Goal: Task Accomplishment & Management: Manage account settings

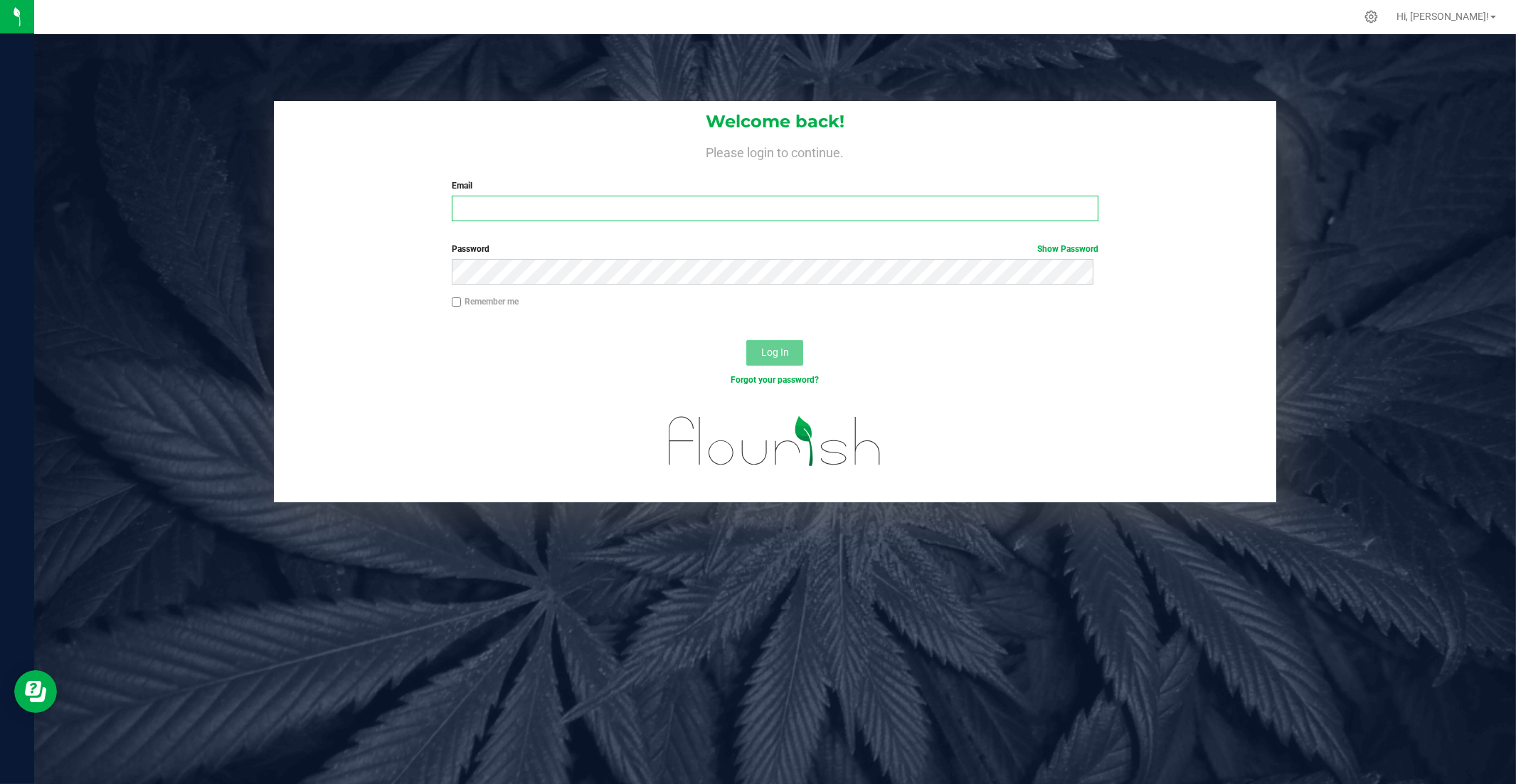
type input "[PERSON_NAME][EMAIL_ADDRESS][DOMAIN_NAME]"
click at [762, 346] on span "Log In" at bounding box center [775, 352] width 28 height 12
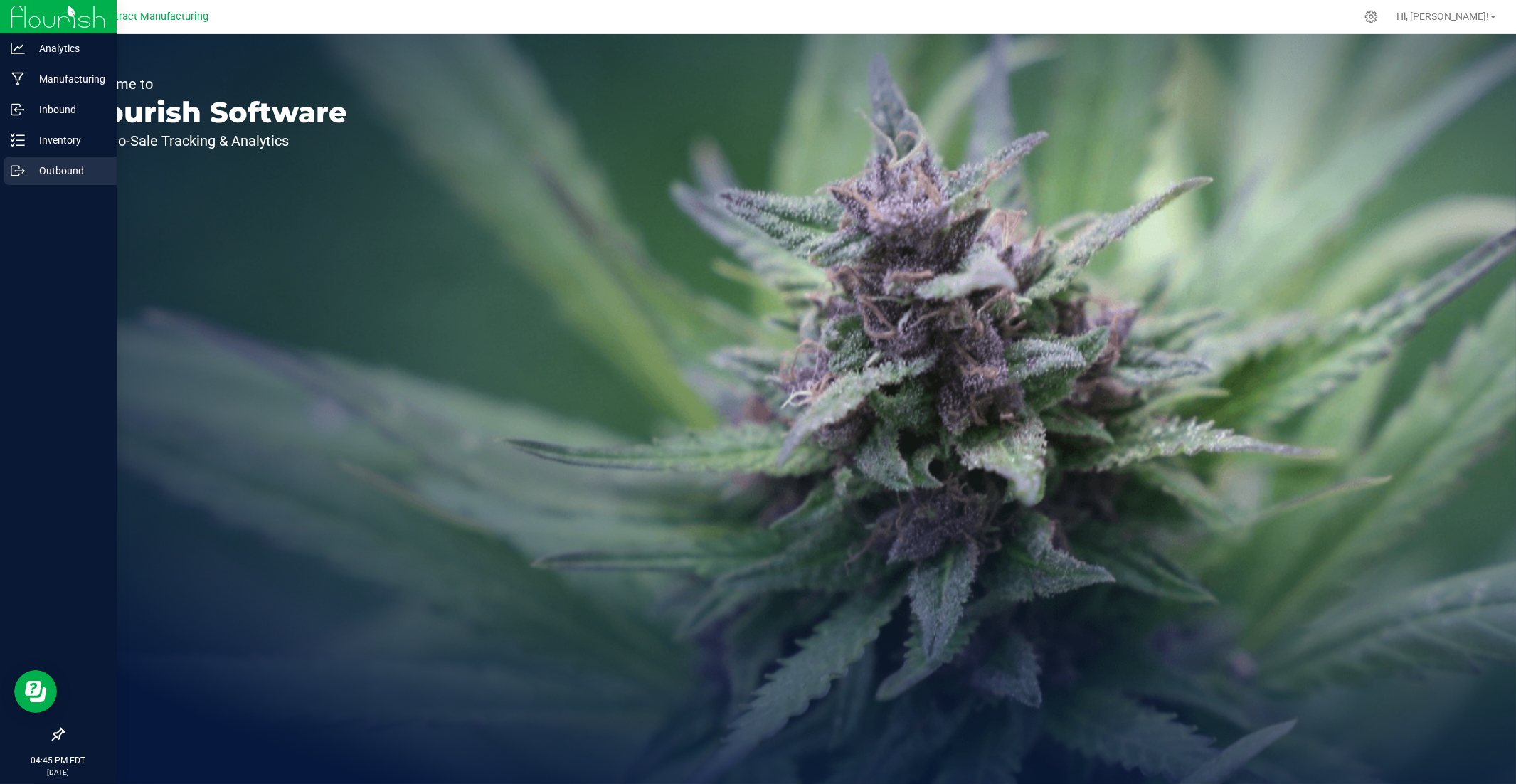
click at [66, 178] on p "Outbound" at bounding box center [67, 171] width 86 height 17
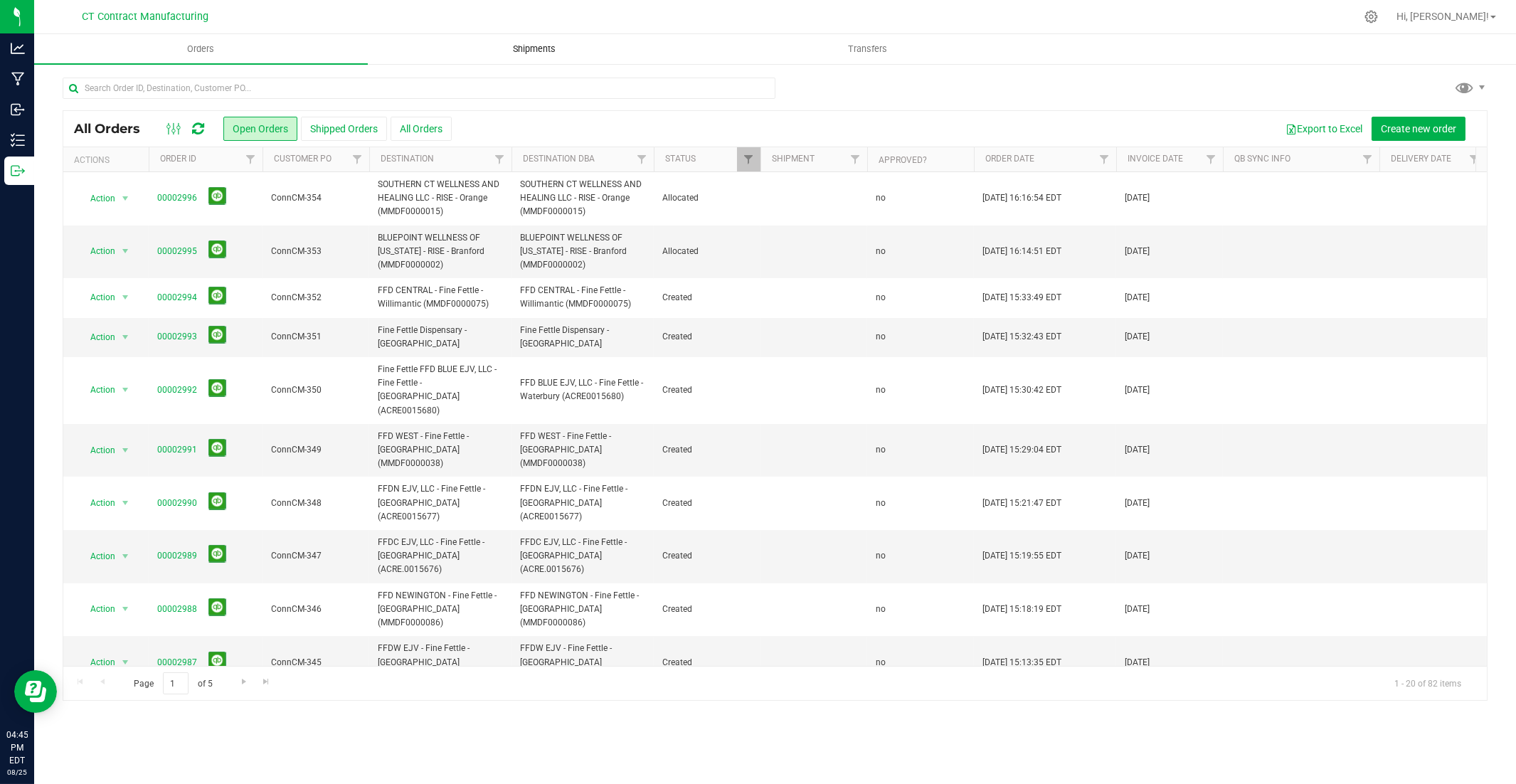
click at [523, 55] on span "Shipments" at bounding box center [534, 48] width 81 height 13
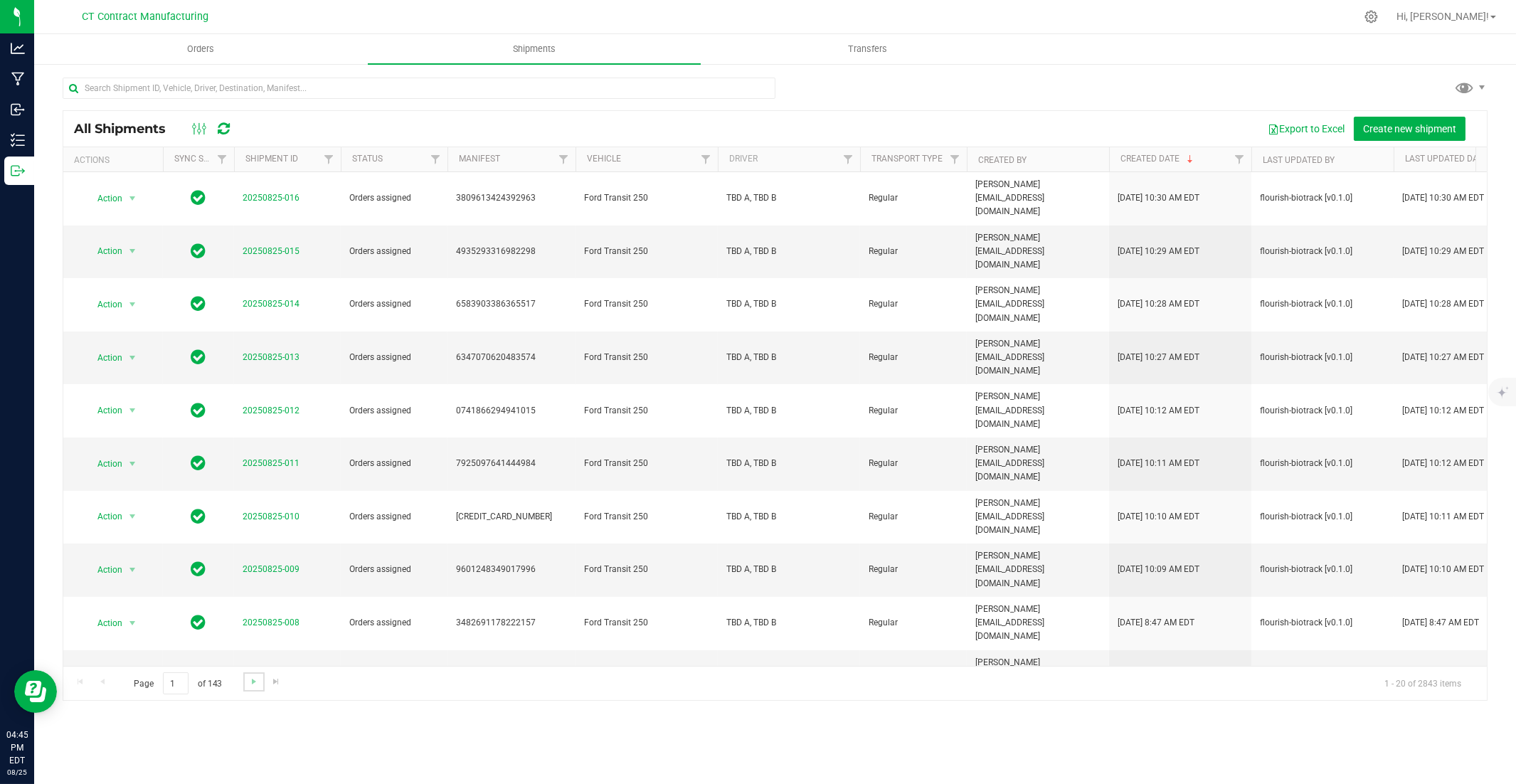
click at [251, 531] on link "Go to the next page" at bounding box center [253, 682] width 20 height 19
click at [253, 531] on span "Go to the next page" at bounding box center [254, 681] width 12 height 12
click at [275, 438] on td "20250822-002" at bounding box center [287, 464] width 107 height 53
click at [276, 458] on link "20250822-002" at bounding box center [270, 463] width 57 height 10
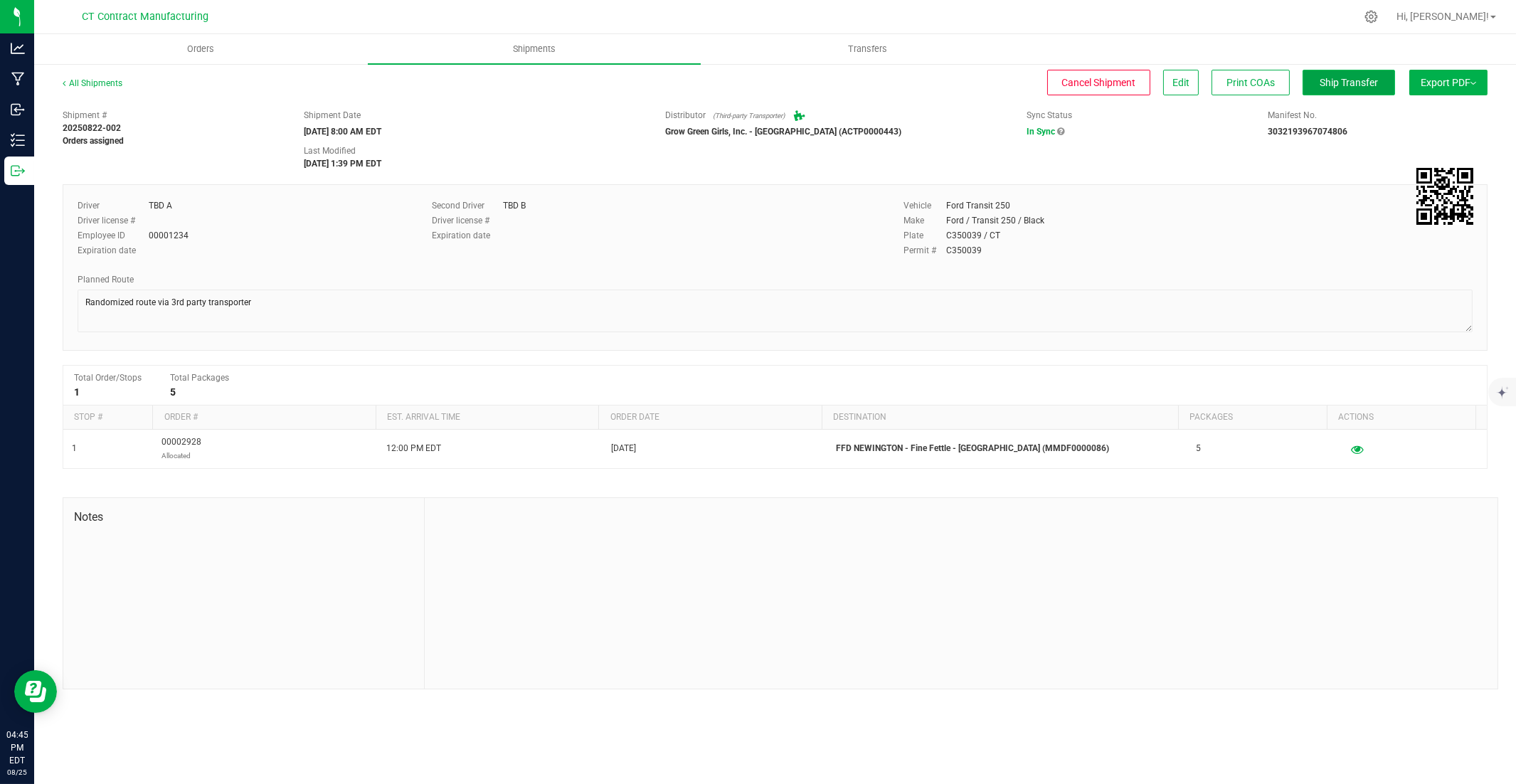
click at [1118, 91] on button "Ship Transfer" at bounding box center [1349, 82] width 92 height 26
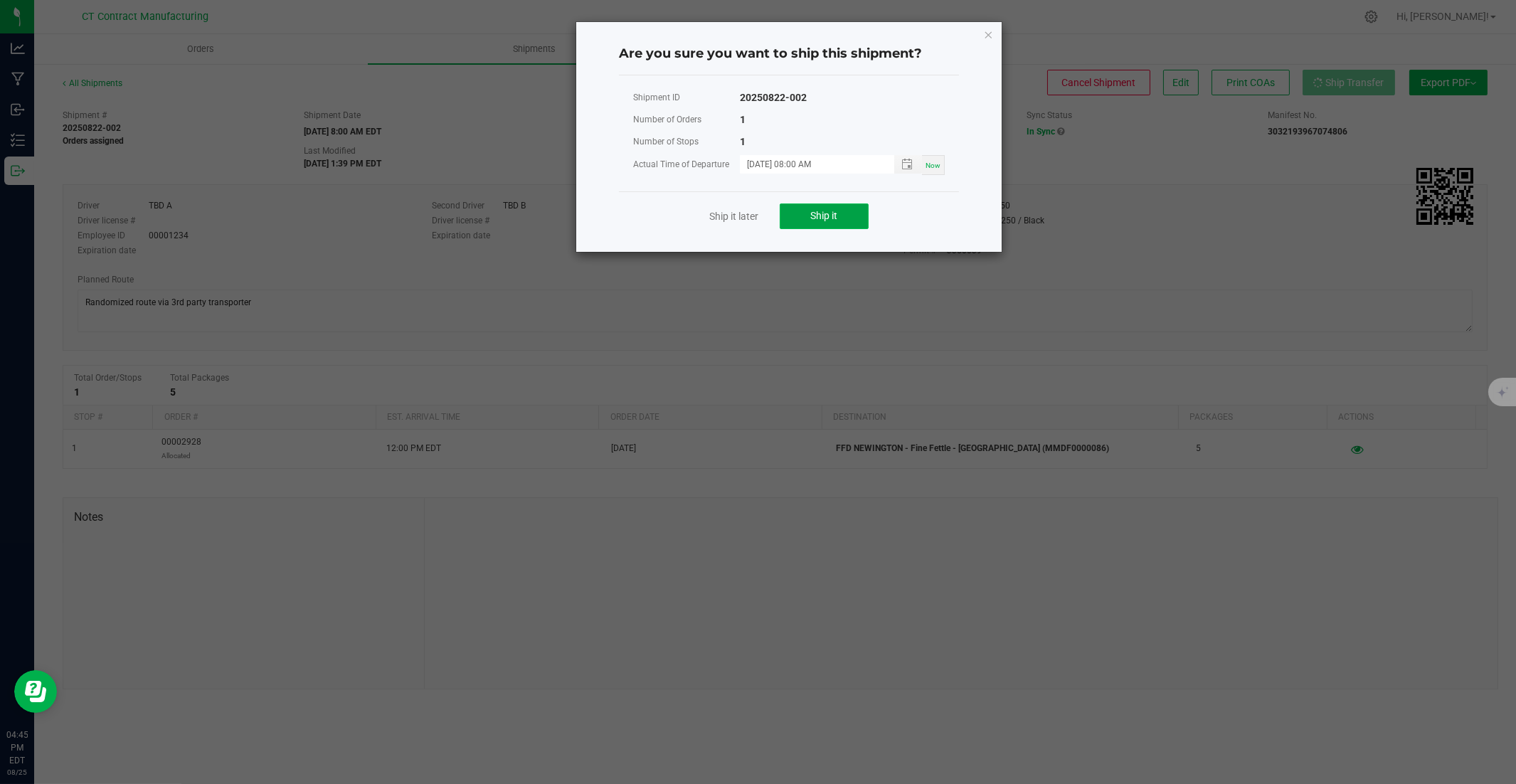
click at [837, 216] on span "Ship it" at bounding box center [825, 215] width 27 height 12
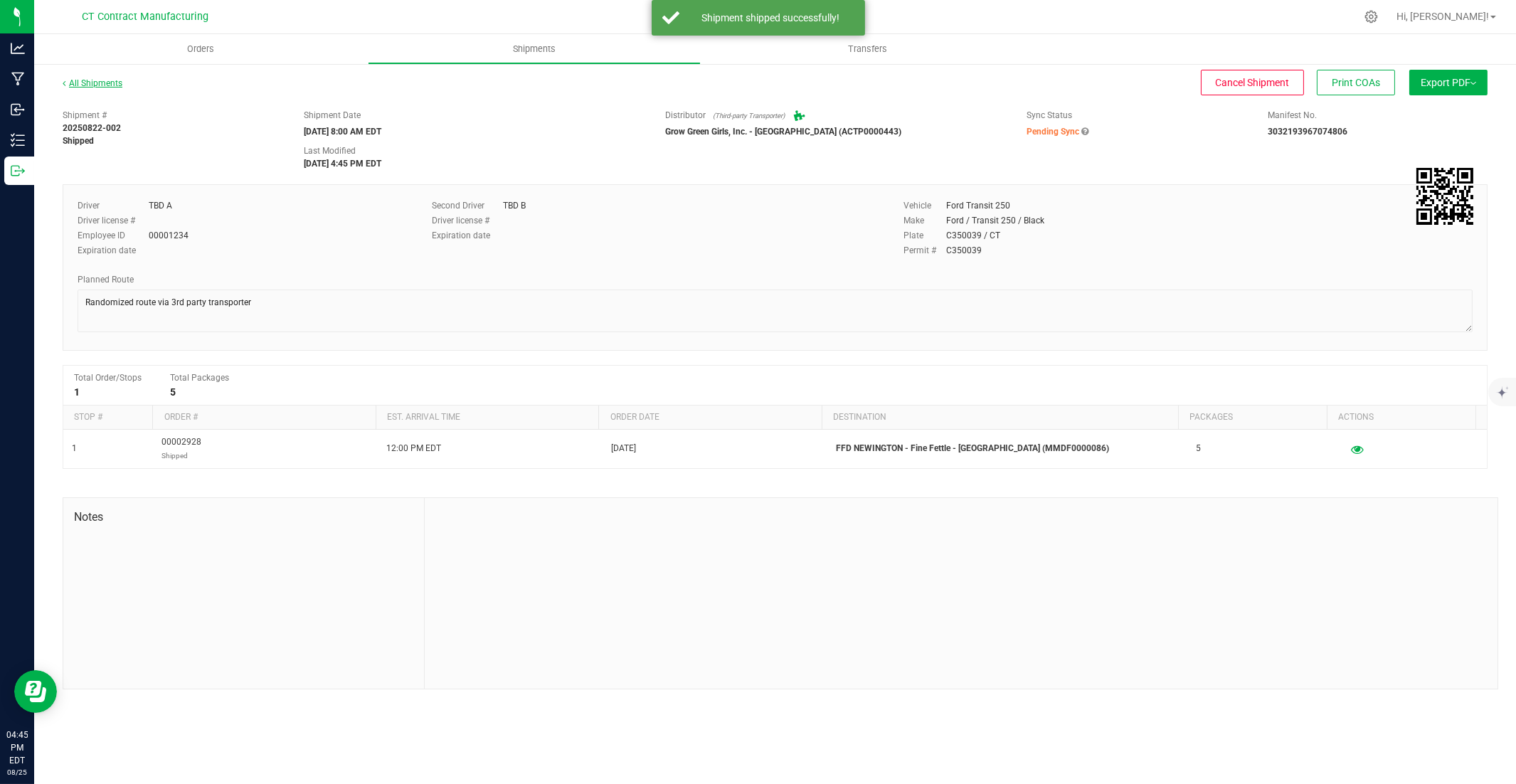
click at [97, 86] on link "All Shipments" at bounding box center [92, 83] width 60 height 10
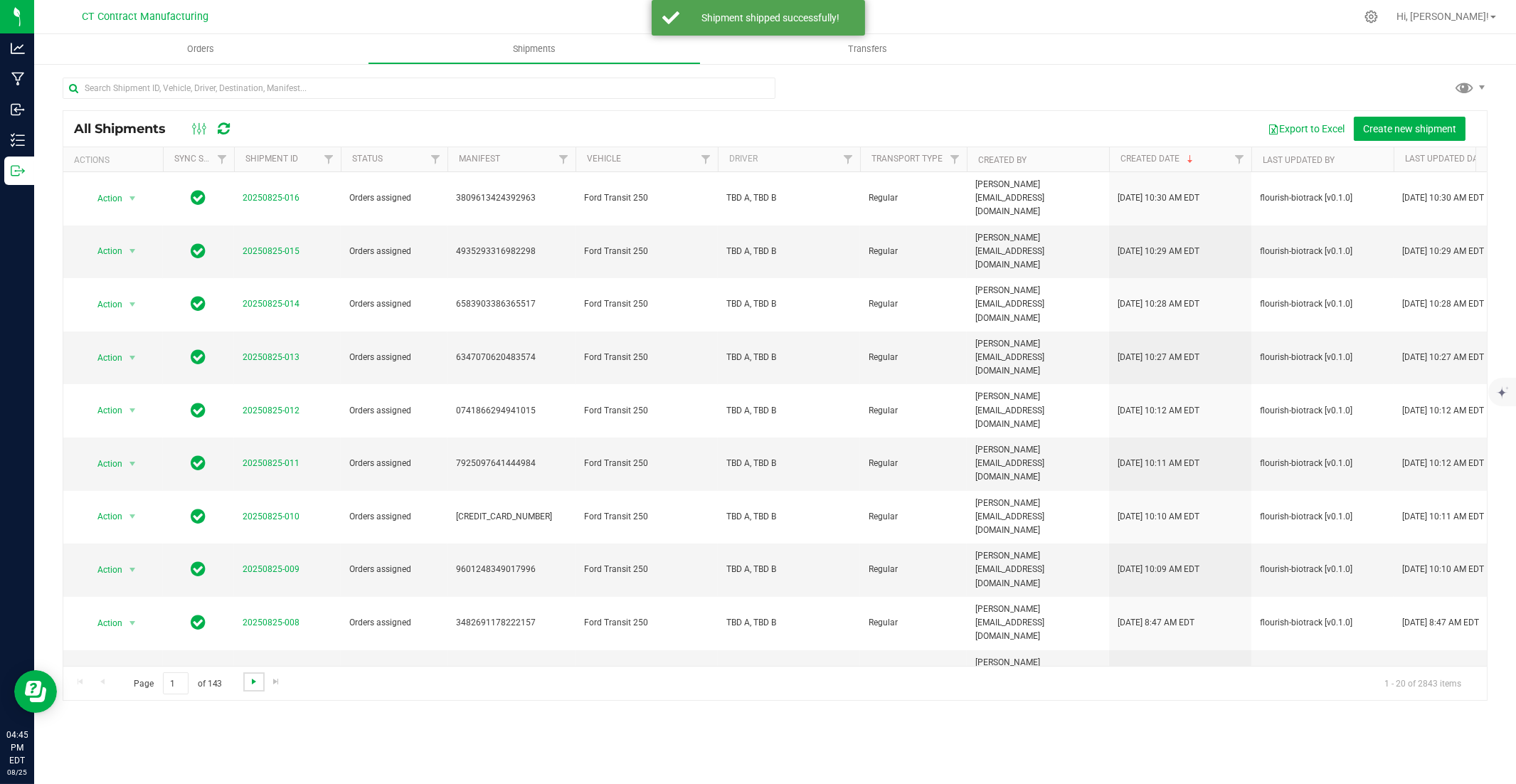
click at [253, 531] on span "Go to the next page" at bounding box center [254, 681] width 12 height 12
click at [254, 531] on span "Go to the next page" at bounding box center [254, 681] width 12 height 12
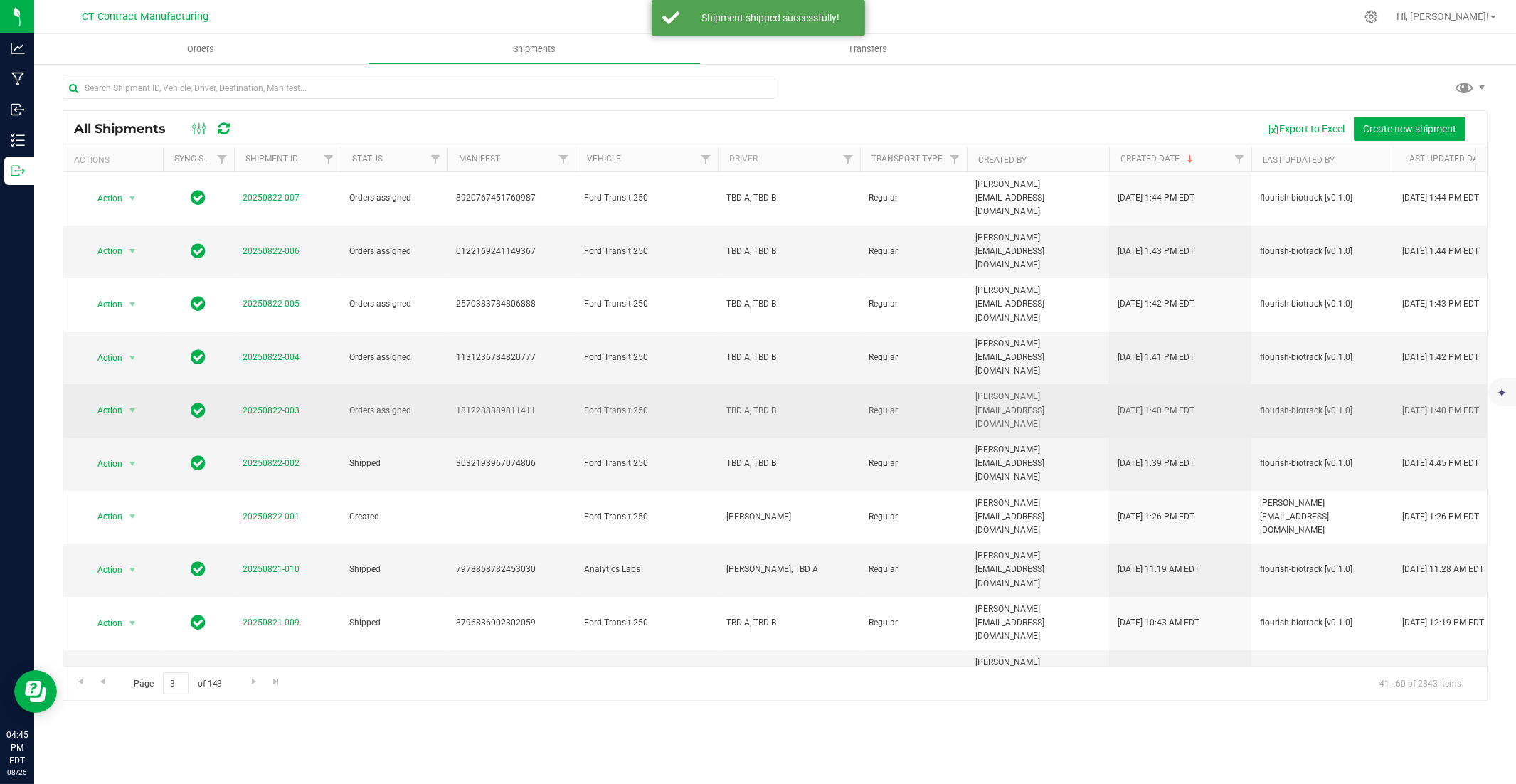
click at [293, 404] on span "20250822-003" at bounding box center [270, 411] width 57 height 13
click at [296, 405] on link "20250822-003" at bounding box center [270, 410] width 57 height 10
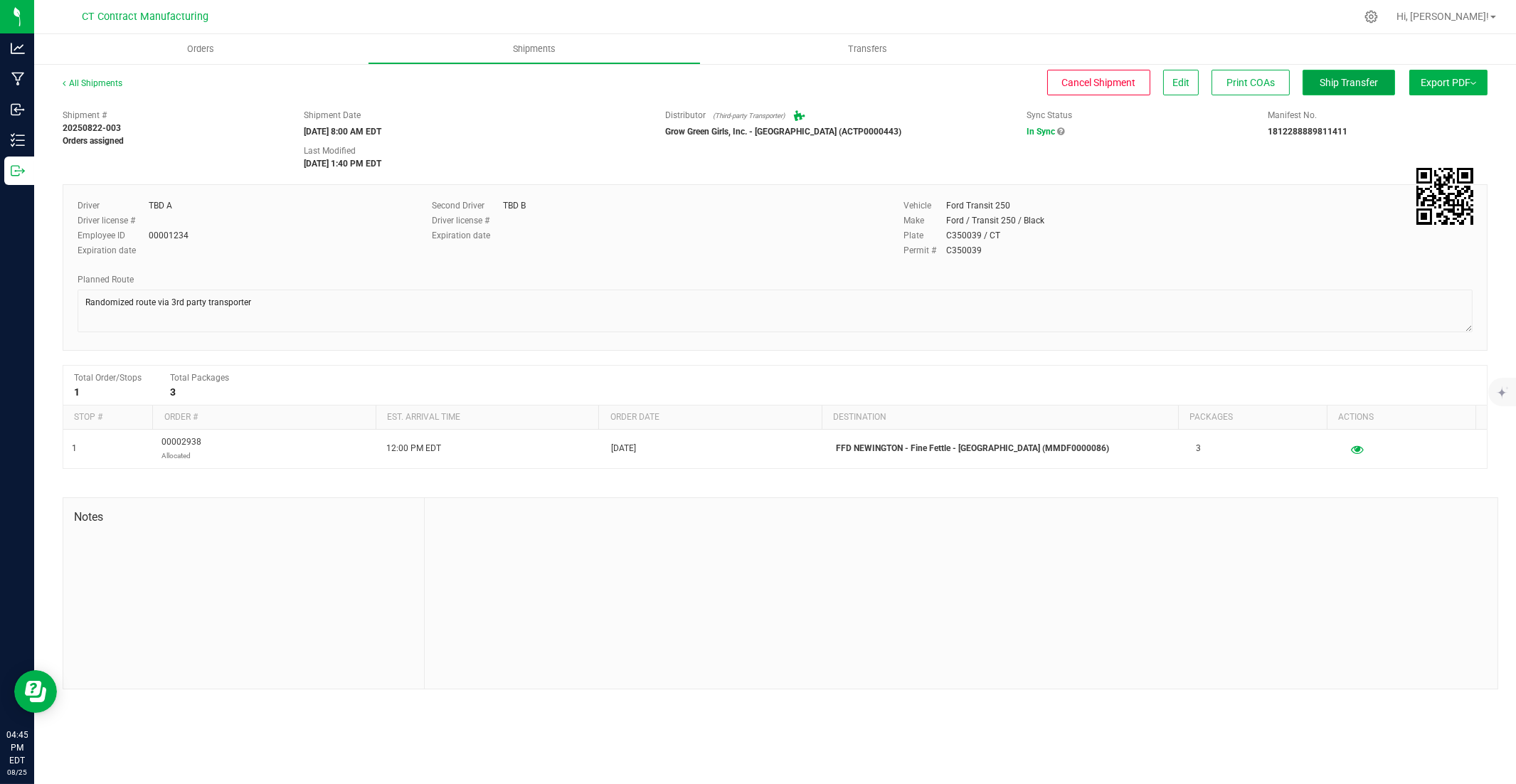
click at [1118, 72] on button "Ship Transfer" at bounding box center [1349, 82] width 92 height 26
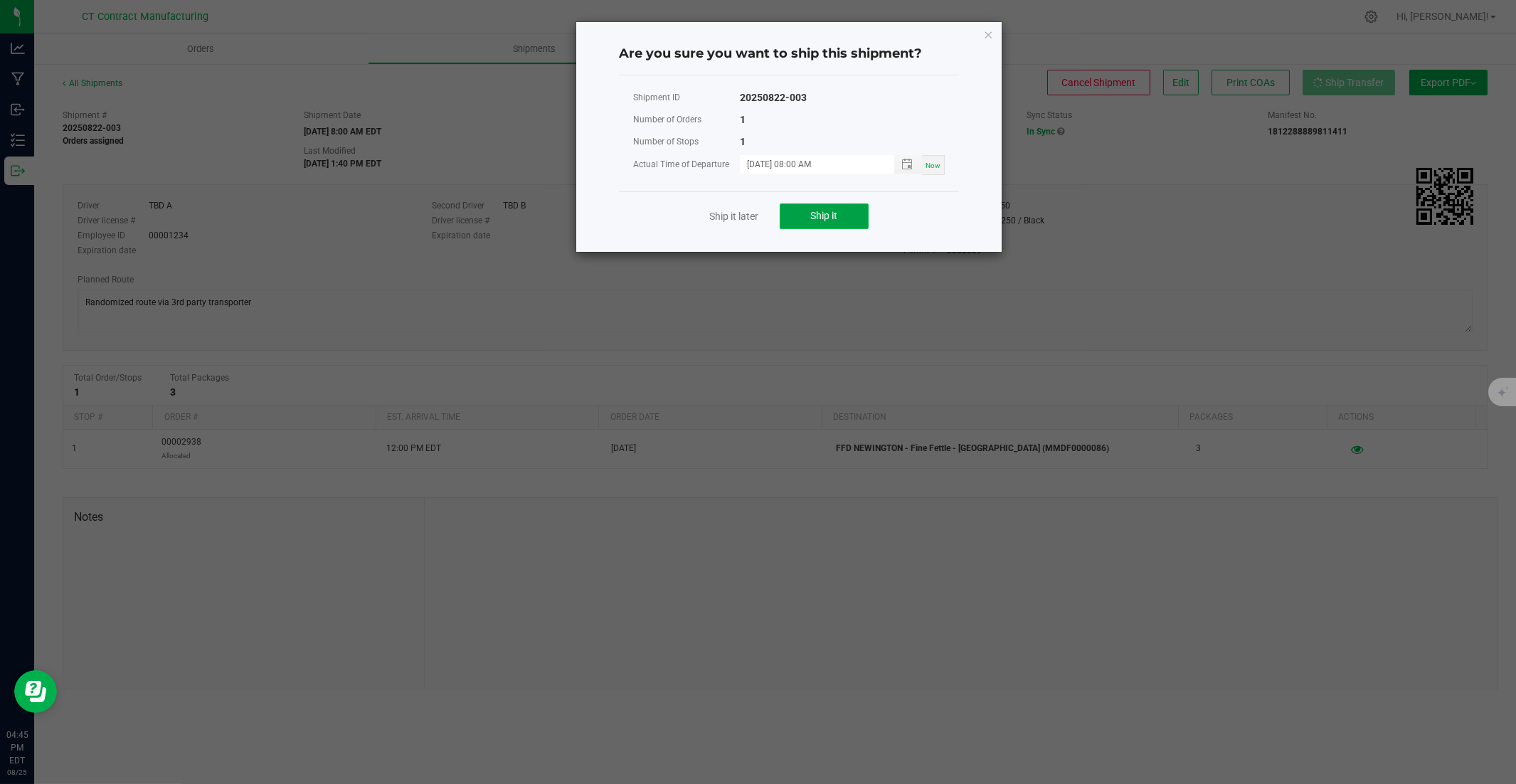
click at [823, 219] on span "Ship it" at bounding box center [825, 215] width 27 height 12
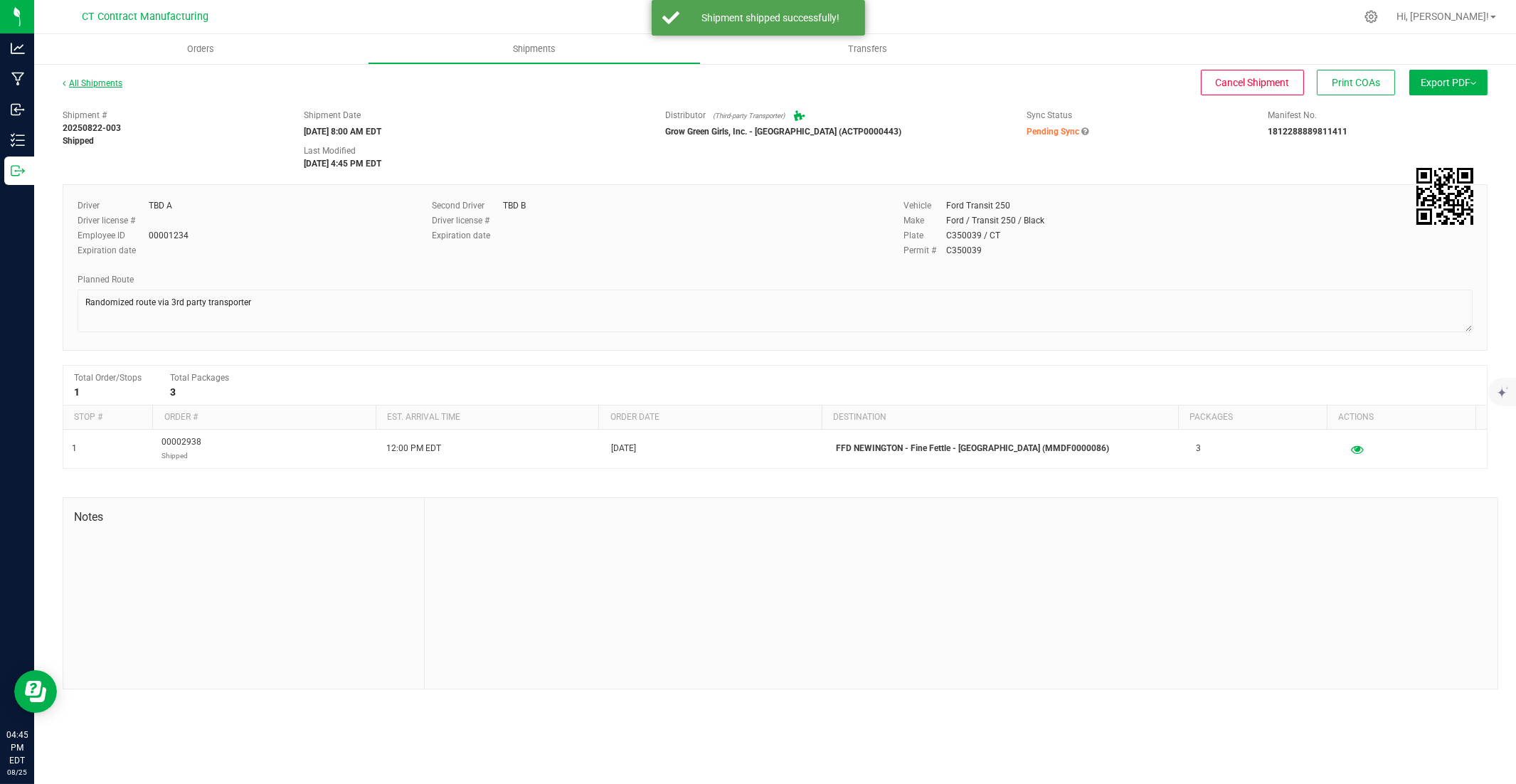
click at [91, 86] on link "All Shipments" at bounding box center [92, 83] width 60 height 10
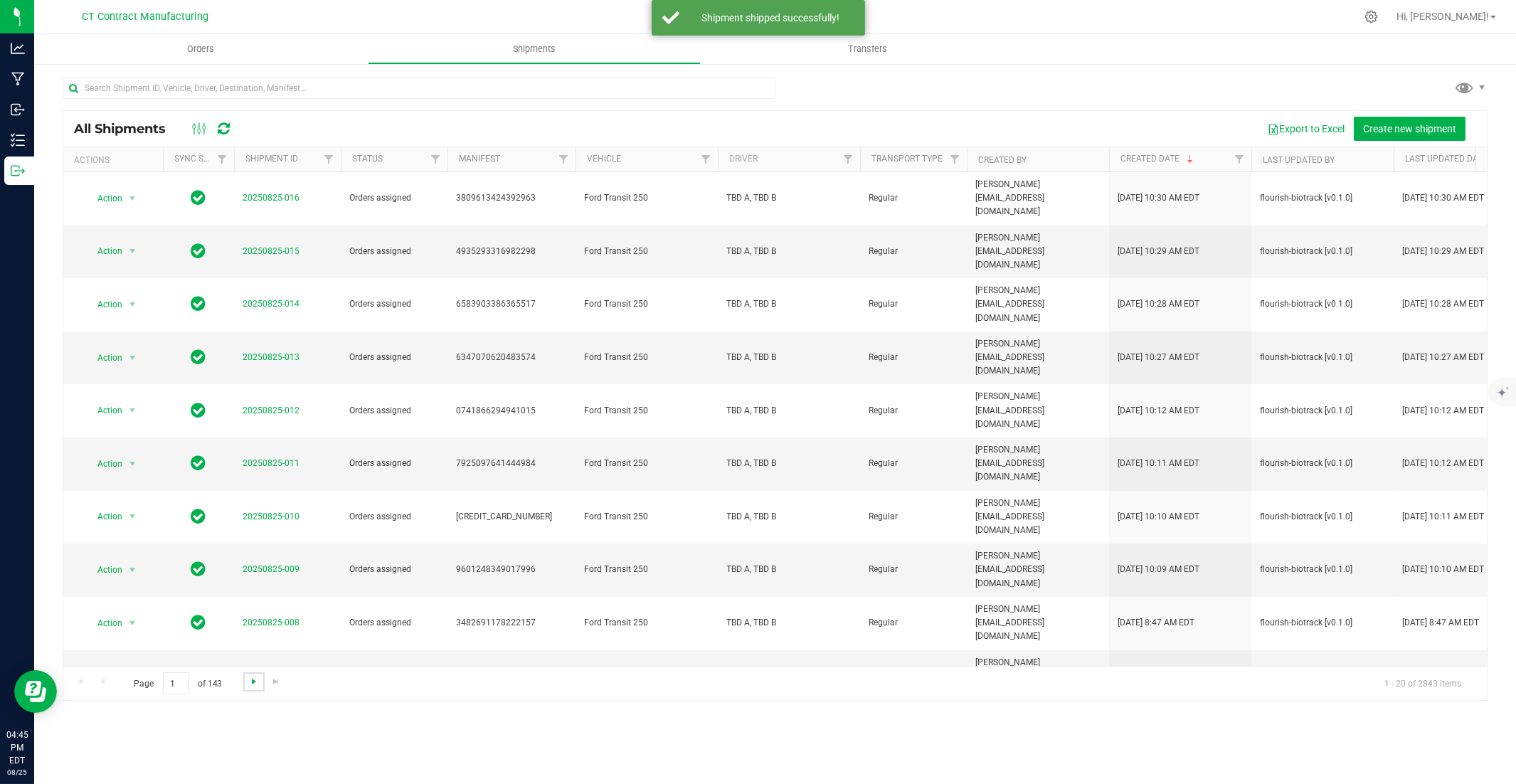
click at [248, 531] on span "Go to the next page" at bounding box center [254, 681] width 12 height 12
click at [251, 531] on span "Go to the next page" at bounding box center [254, 681] width 12 height 12
click at [278, 352] on link "20250822-004" at bounding box center [270, 357] width 57 height 10
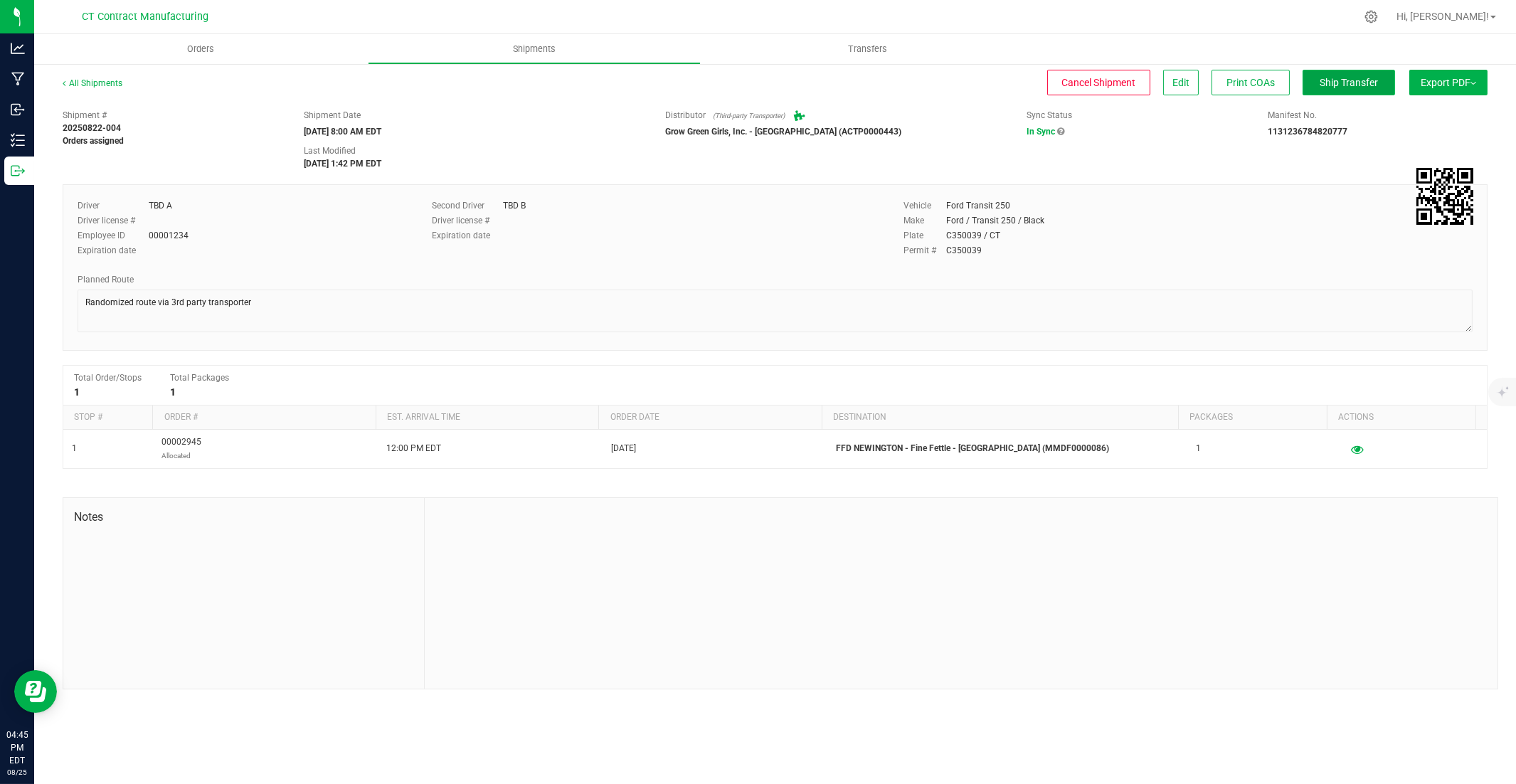
click at [1118, 84] on span "Ship Transfer" at bounding box center [1349, 83] width 59 height 12
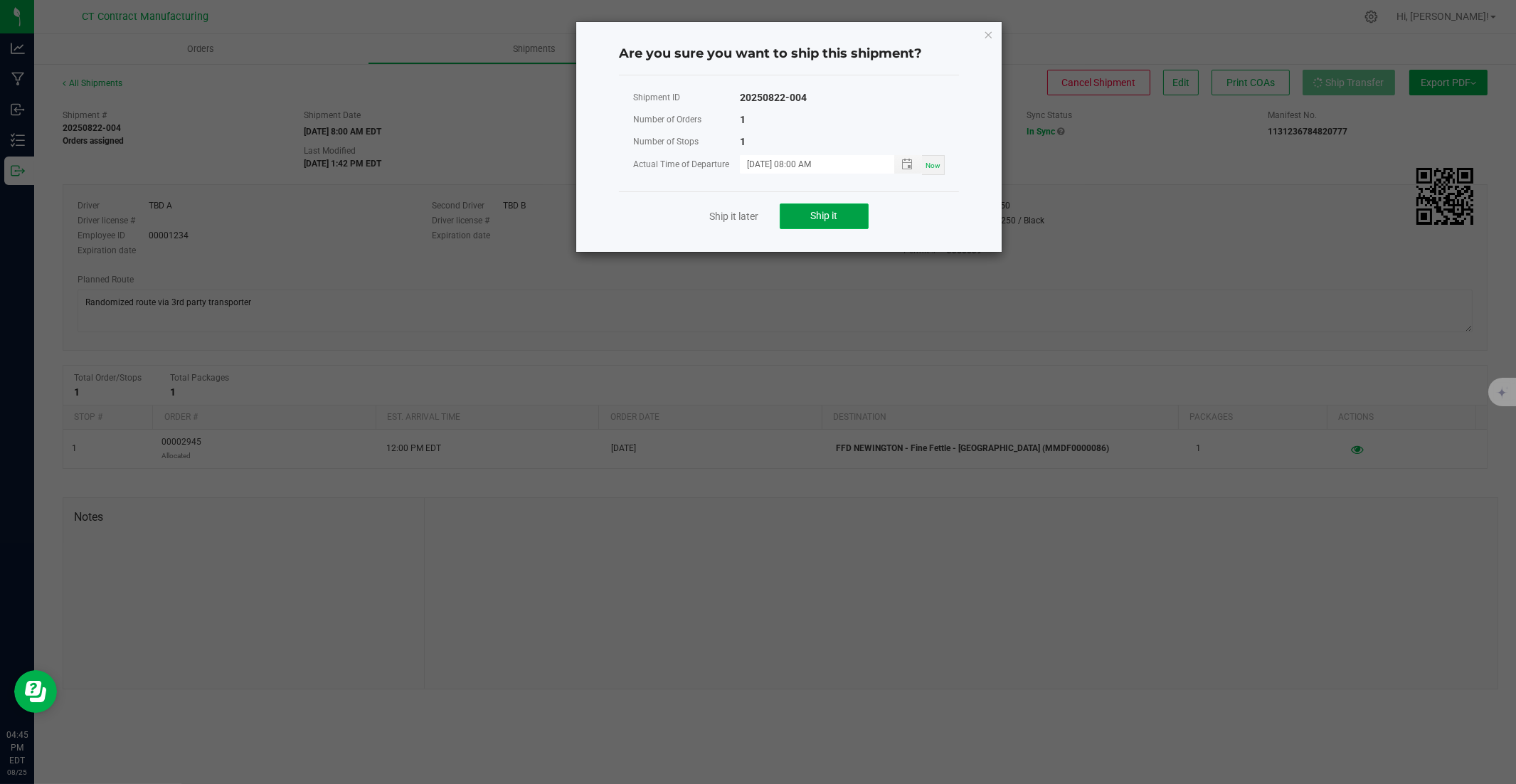
click at [842, 208] on button "Ship it" at bounding box center [824, 215] width 89 height 26
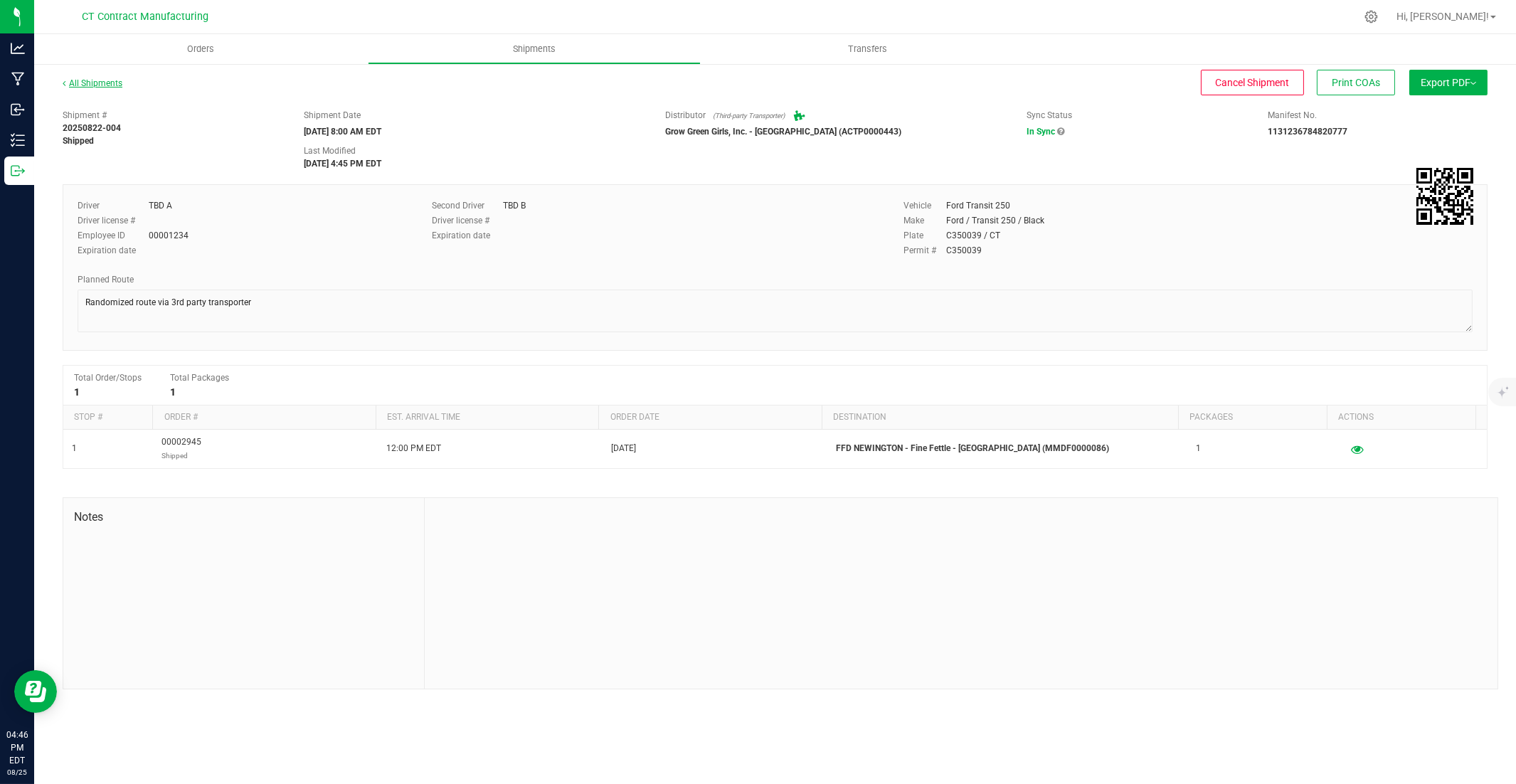
click at [99, 86] on link "All Shipments" at bounding box center [92, 83] width 60 height 10
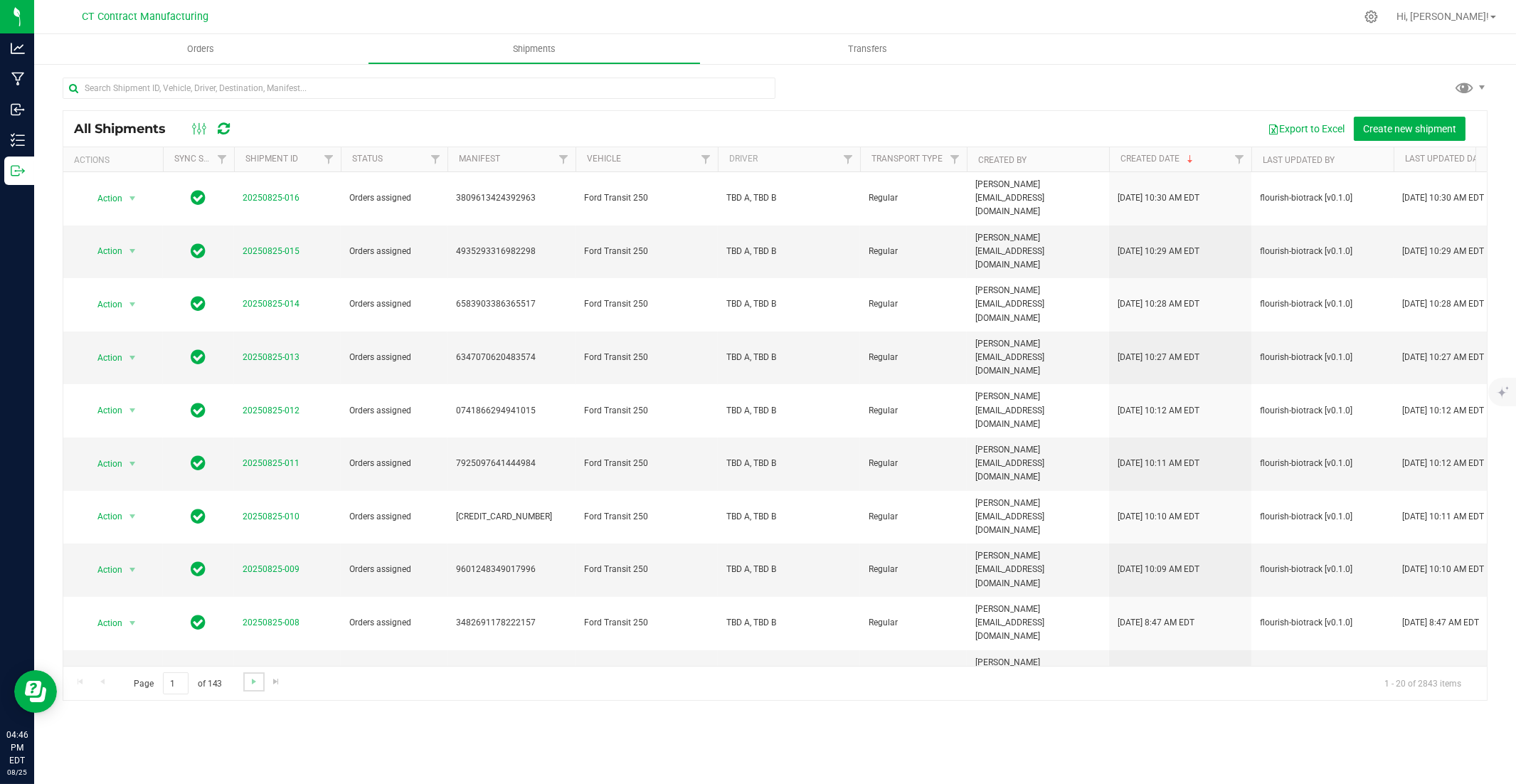
click at [261, 531] on link "Go to the next page" at bounding box center [253, 682] width 20 height 19
click at [254, 531] on span "Go to the next page" at bounding box center [254, 681] width 12 height 12
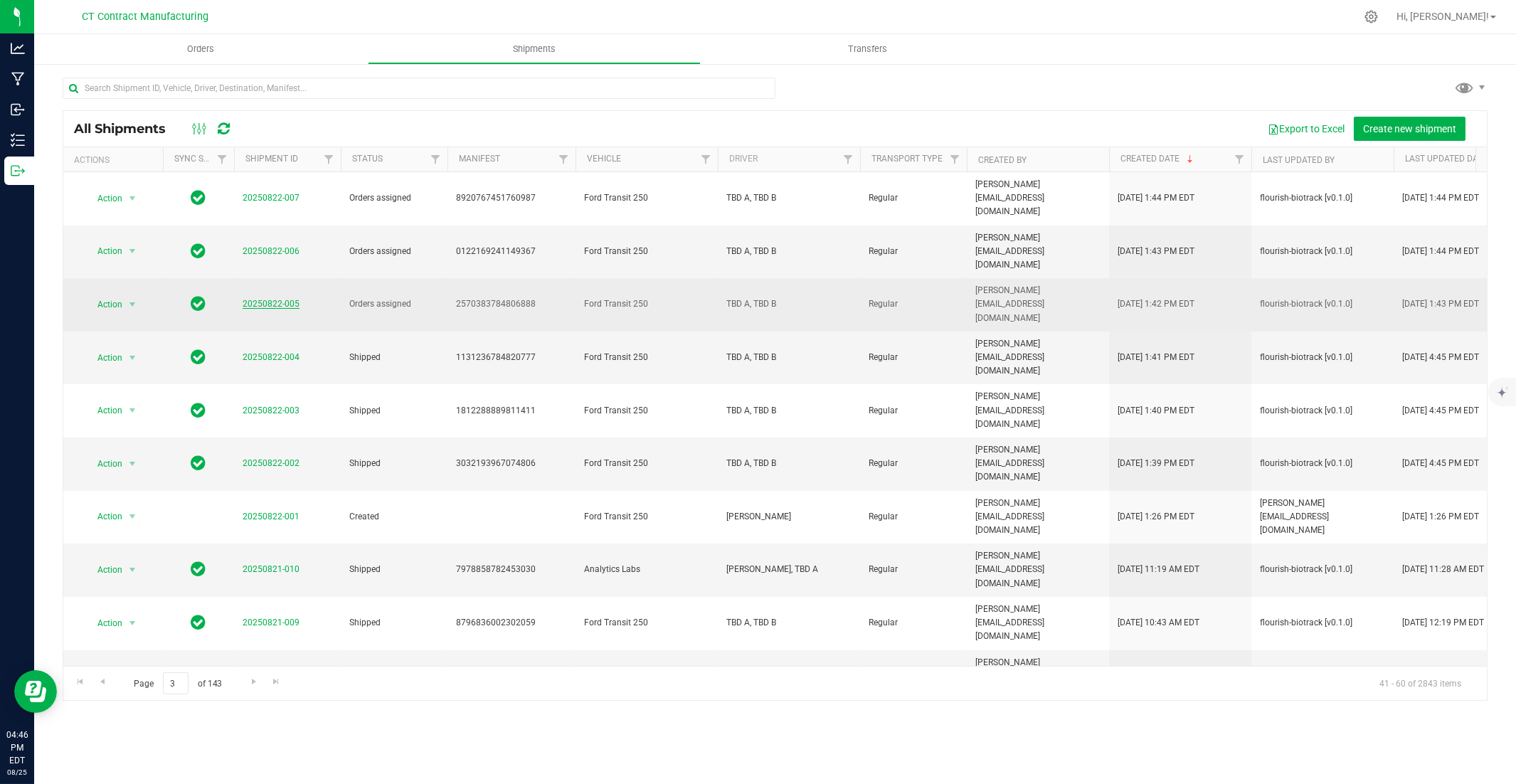
click at [282, 298] on link "20250822-005" at bounding box center [270, 303] width 57 height 10
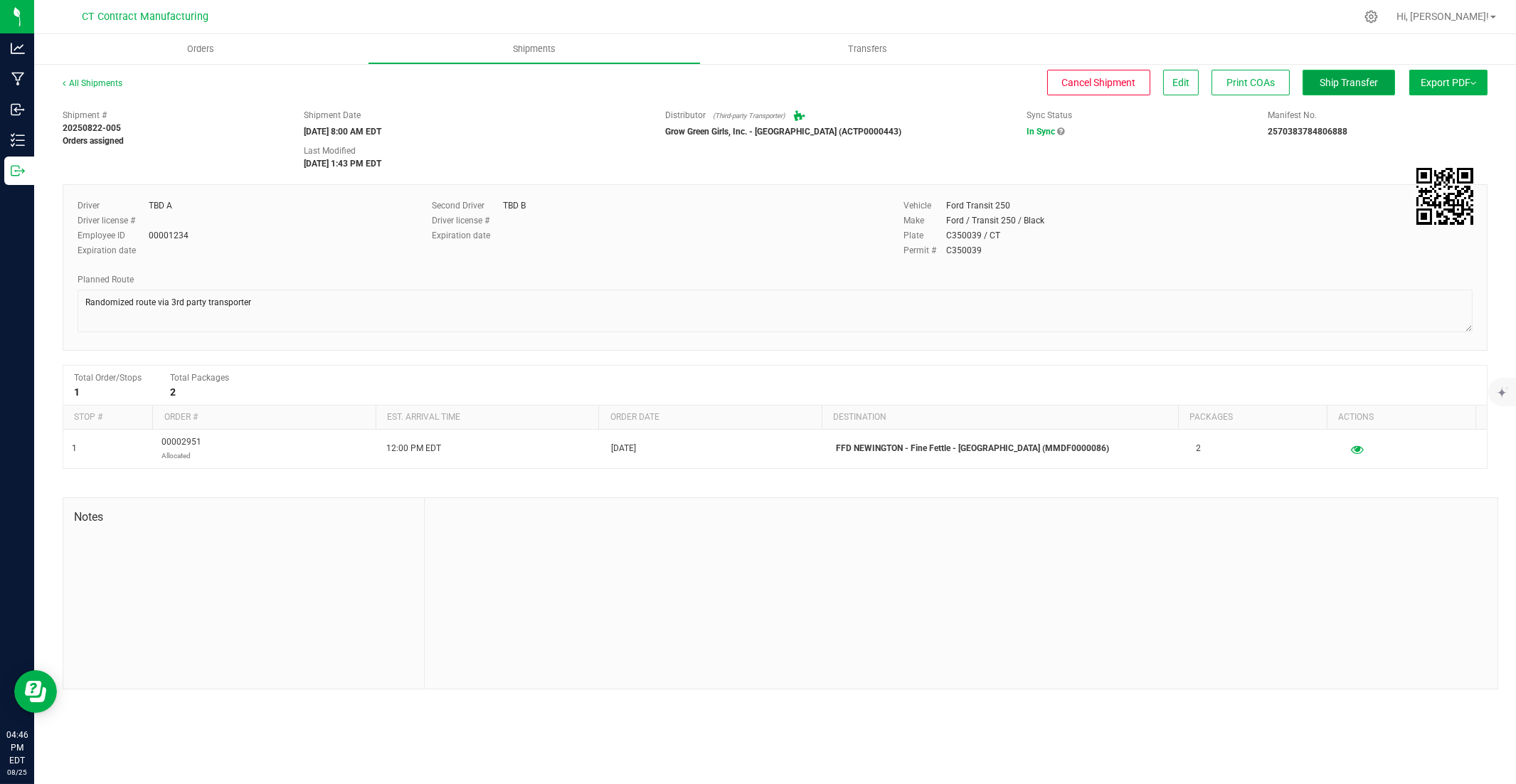
click at [1118, 94] on button "Ship Transfer" at bounding box center [1349, 82] width 92 height 26
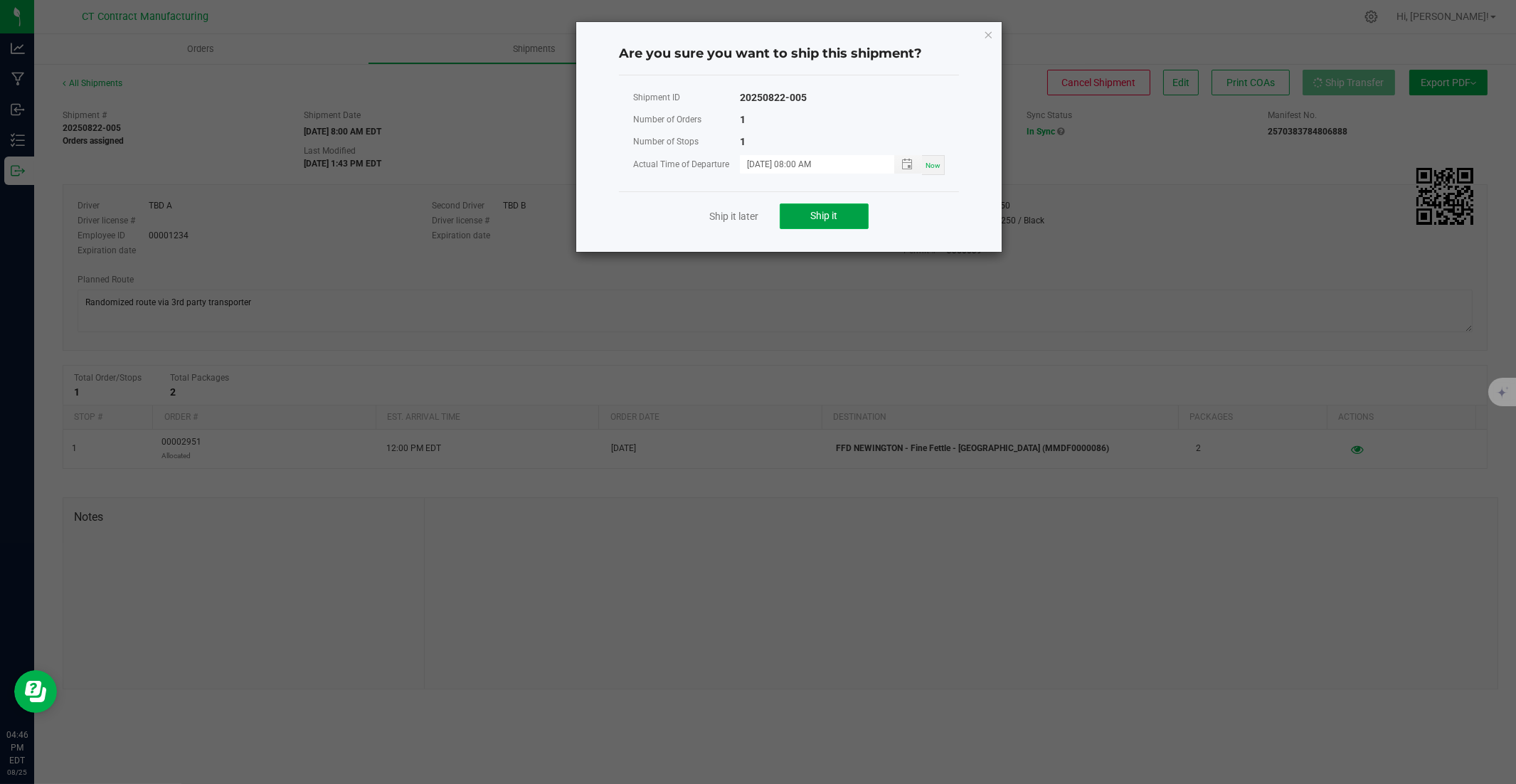
click at [834, 212] on span "Ship it" at bounding box center [825, 215] width 27 height 12
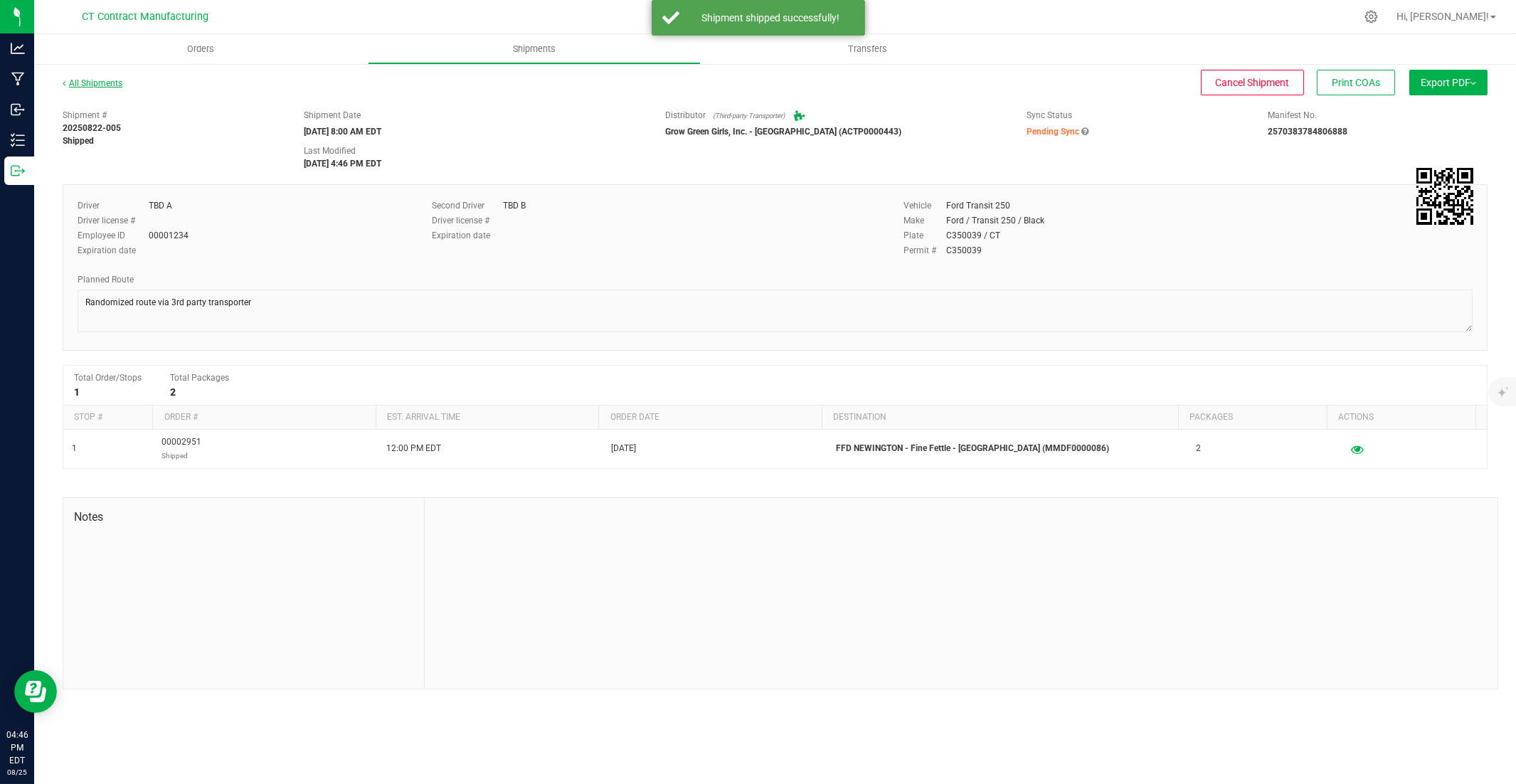
click at [104, 82] on link "All Shipments" at bounding box center [92, 83] width 60 height 10
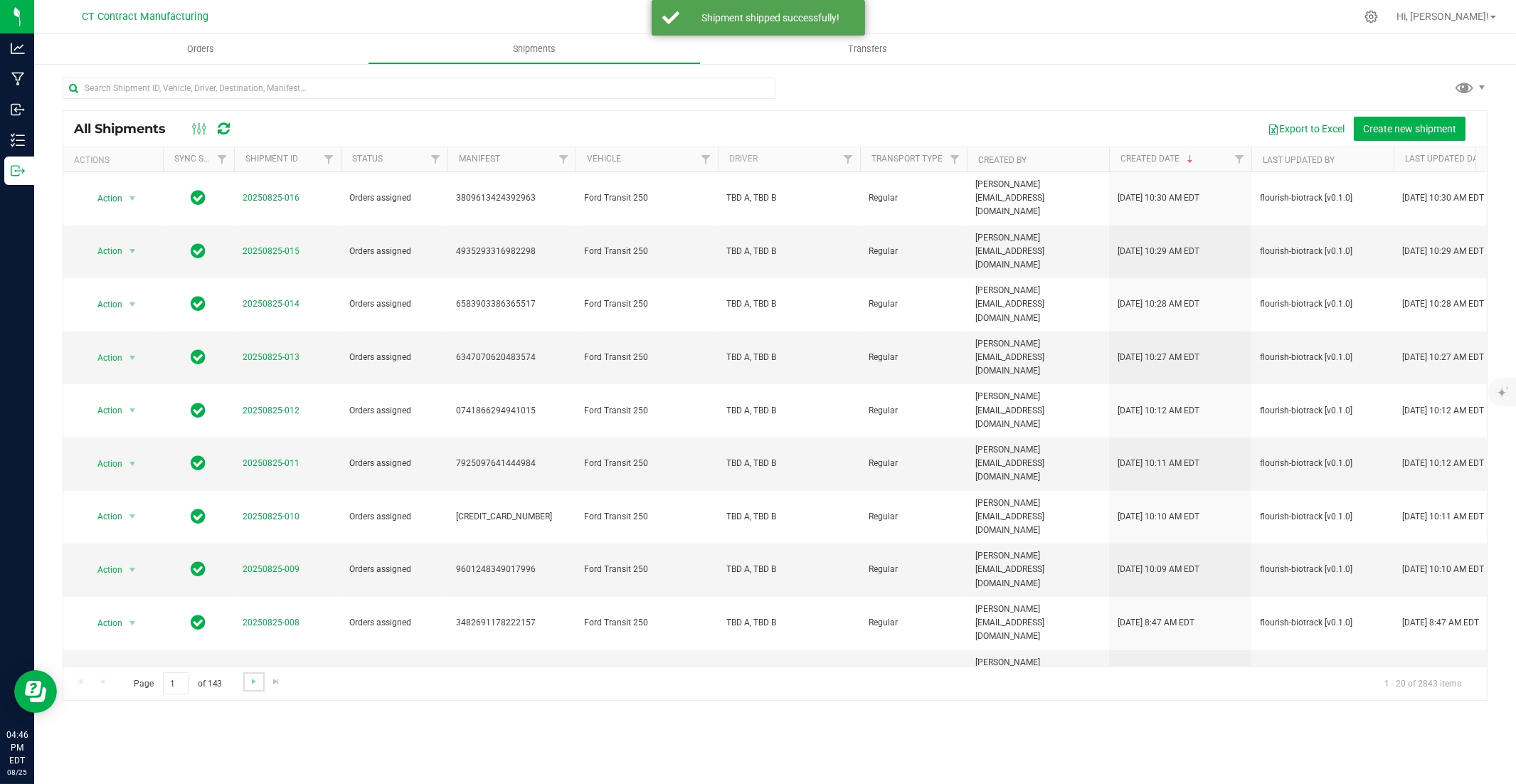
click at [252, 531] on link "Go to the next page" at bounding box center [253, 682] width 20 height 19
click at [252, 531] on span "Go to the next page" at bounding box center [254, 681] width 12 height 12
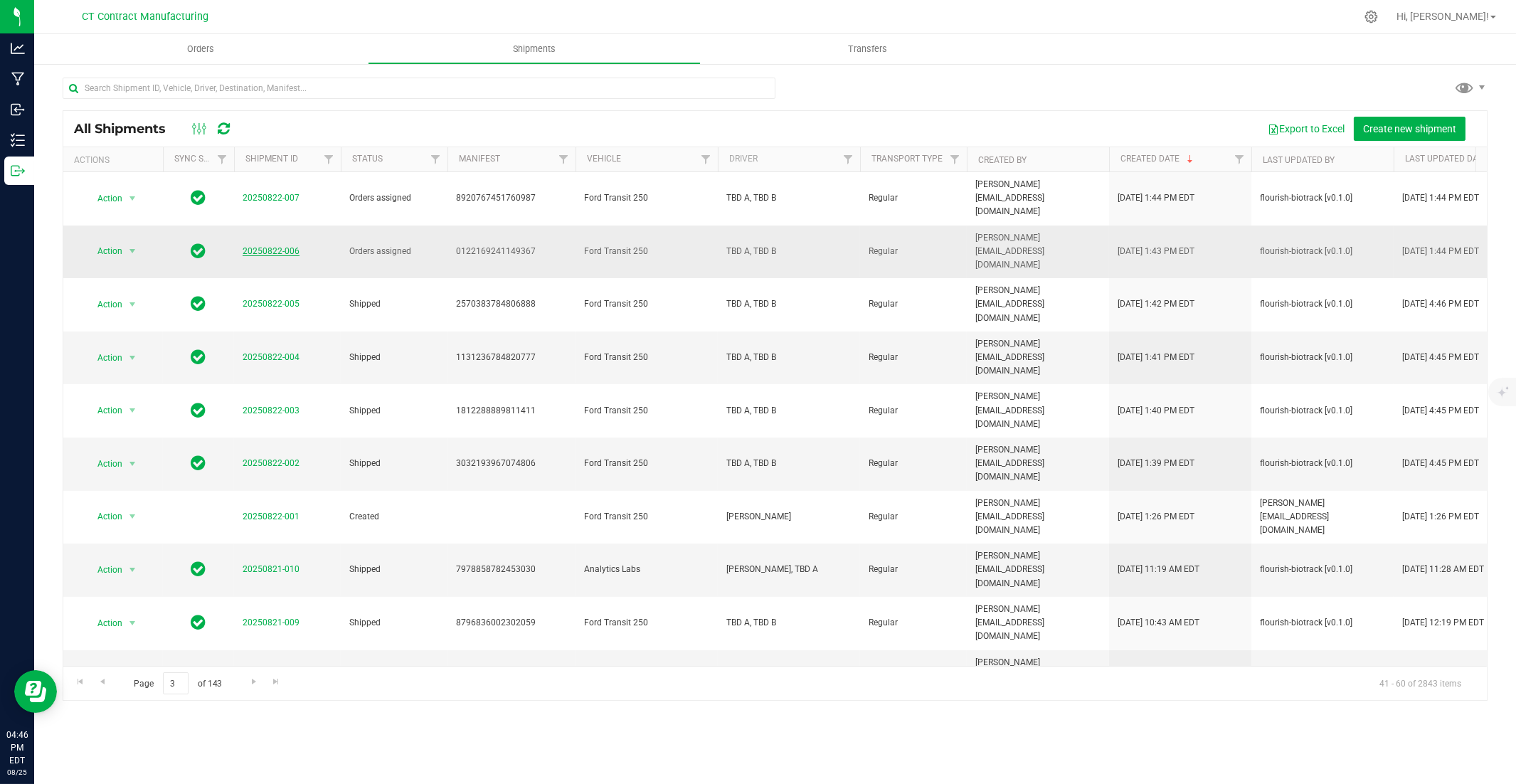
click at [273, 246] on link "20250822-006" at bounding box center [270, 251] width 57 height 10
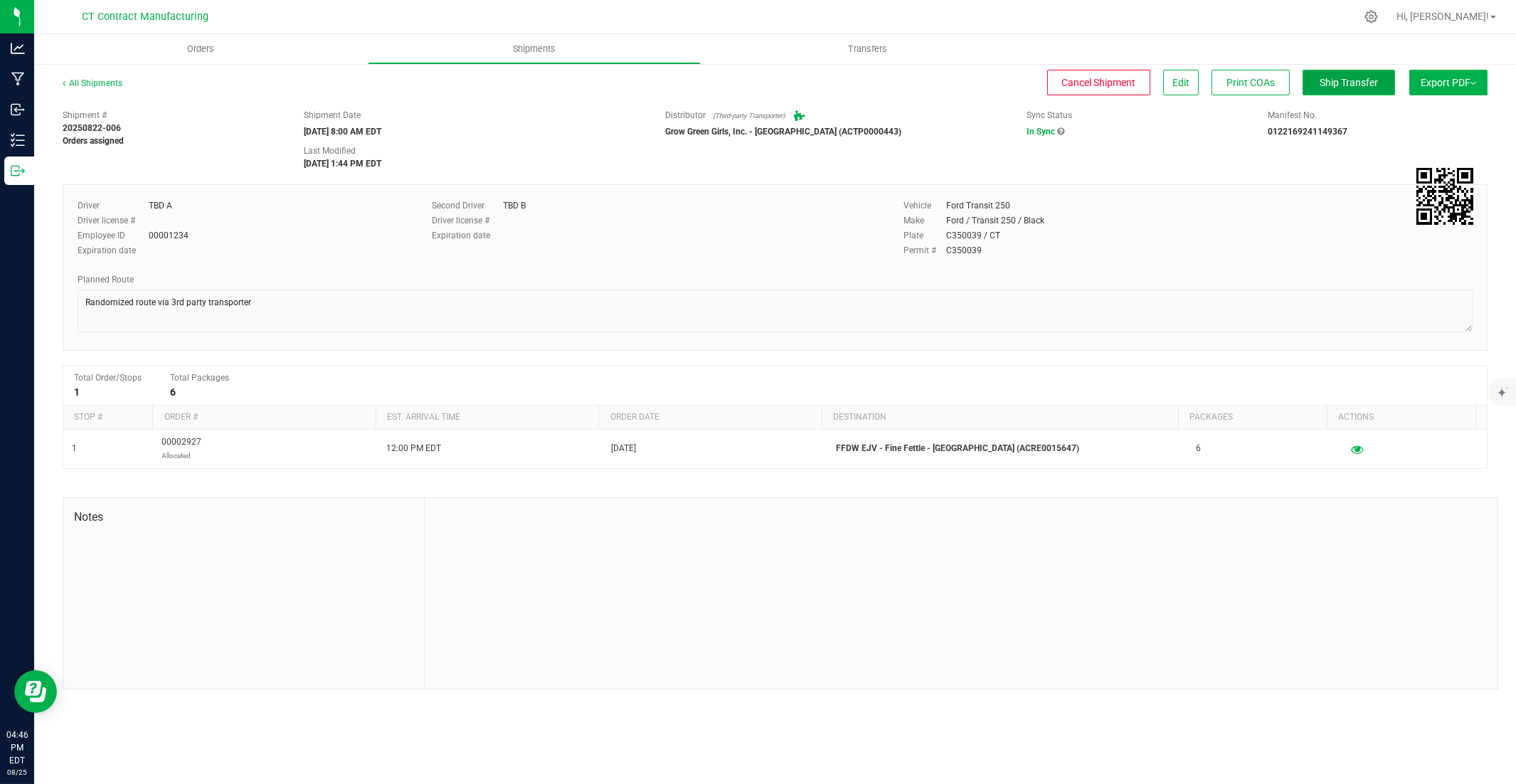
click at [1118, 77] on span "Ship Transfer" at bounding box center [1349, 83] width 59 height 12
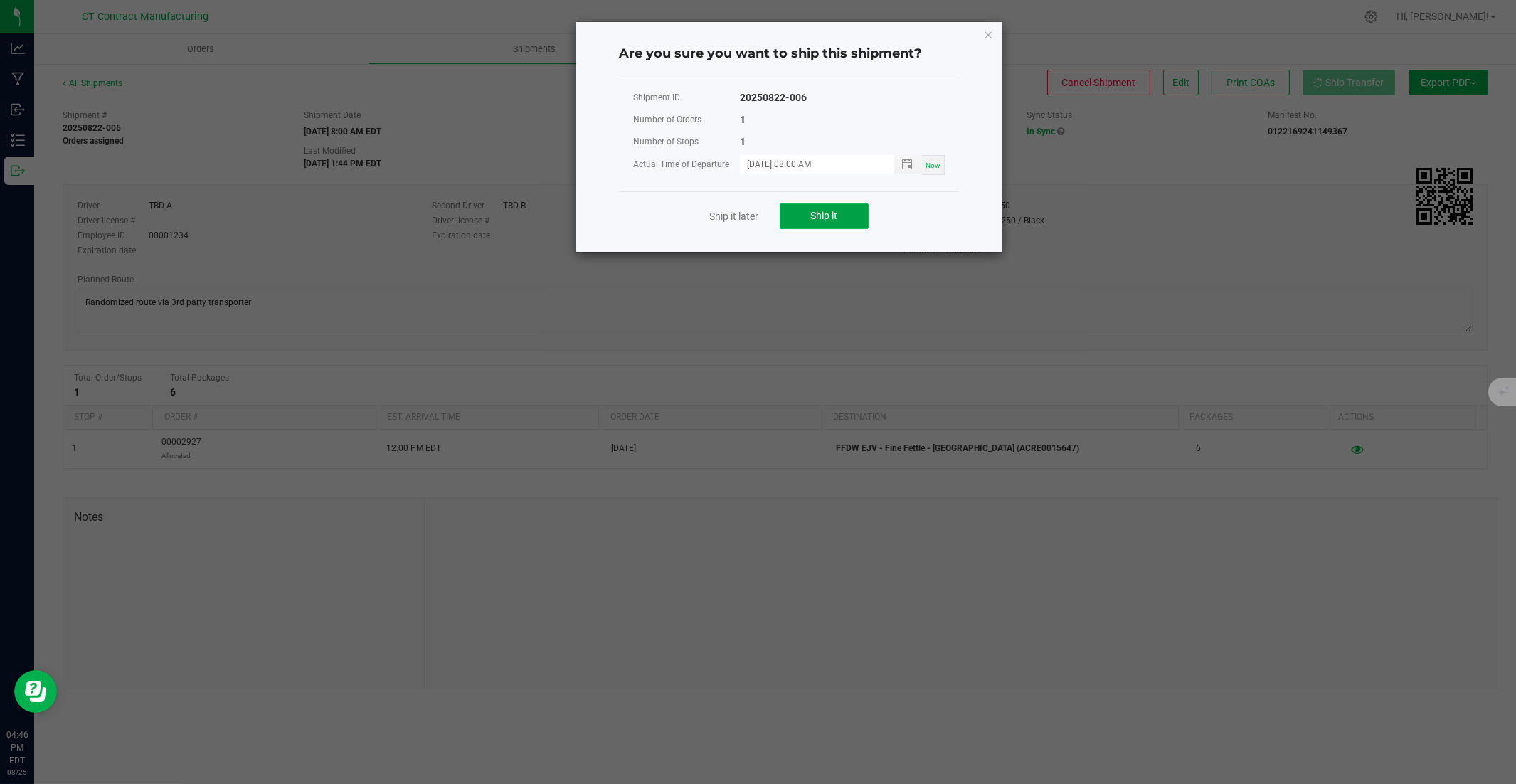
click at [837, 212] on span "Ship it" at bounding box center [825, 215] width 27 height 12
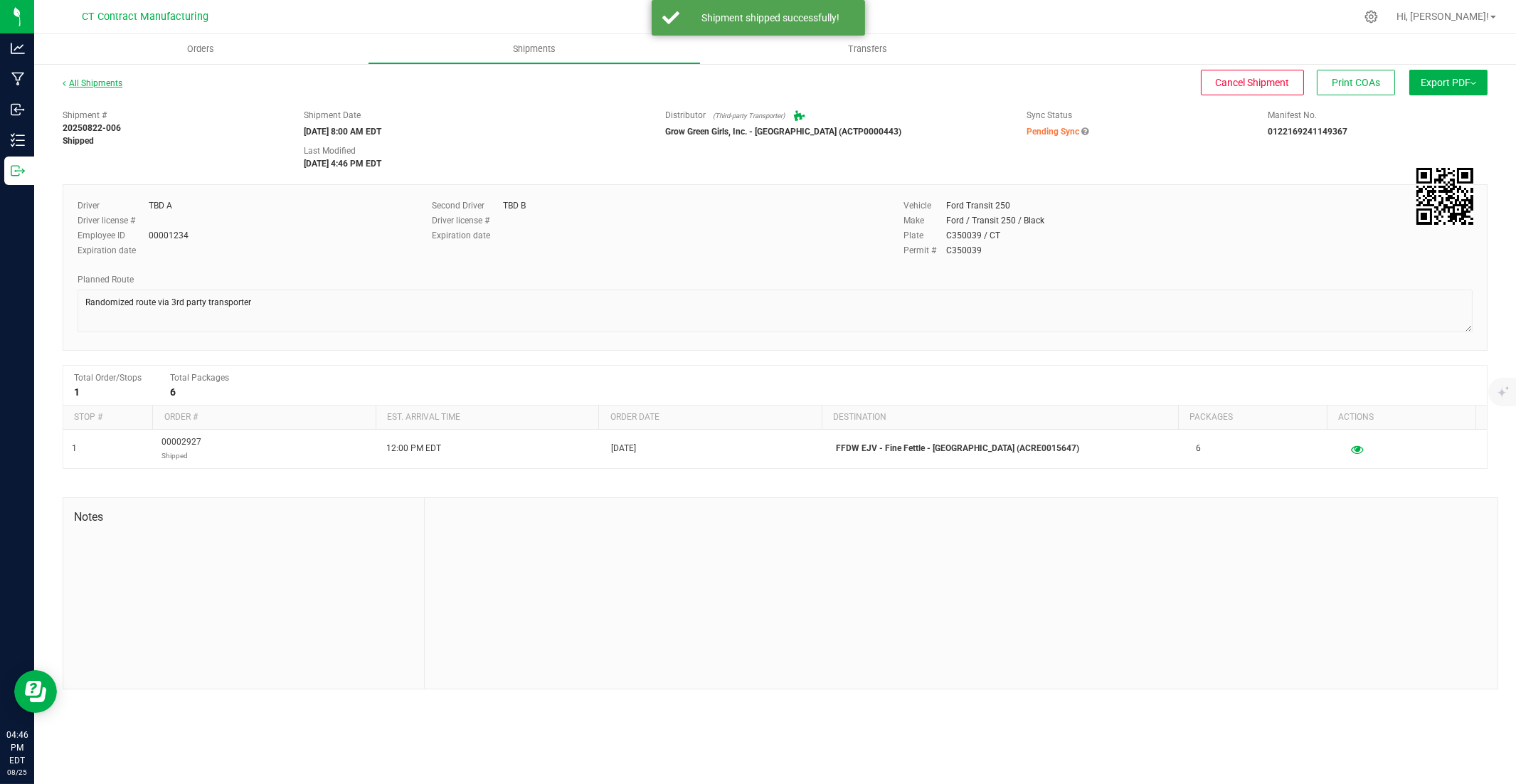
click at [105, 84] on link "All Shipments" at bounding box center [92, 83] width 60 height 10
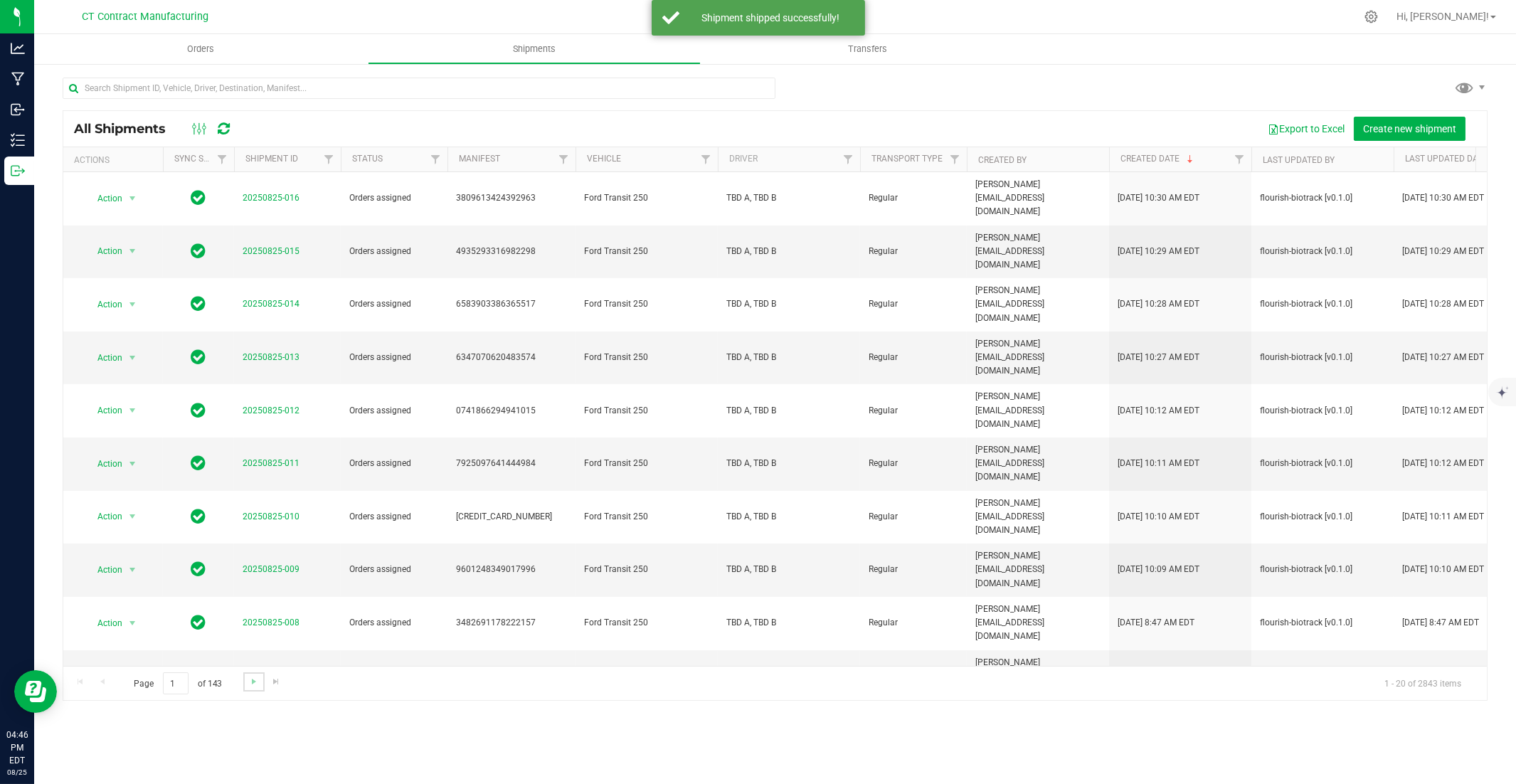
click at [252, 531] on link "Go to the next page" at bounding box center [253, 682] width 20 height 19
click at [251, 531] on span "Go to the next page" at bounding box center [254, 681] width 12 height 12
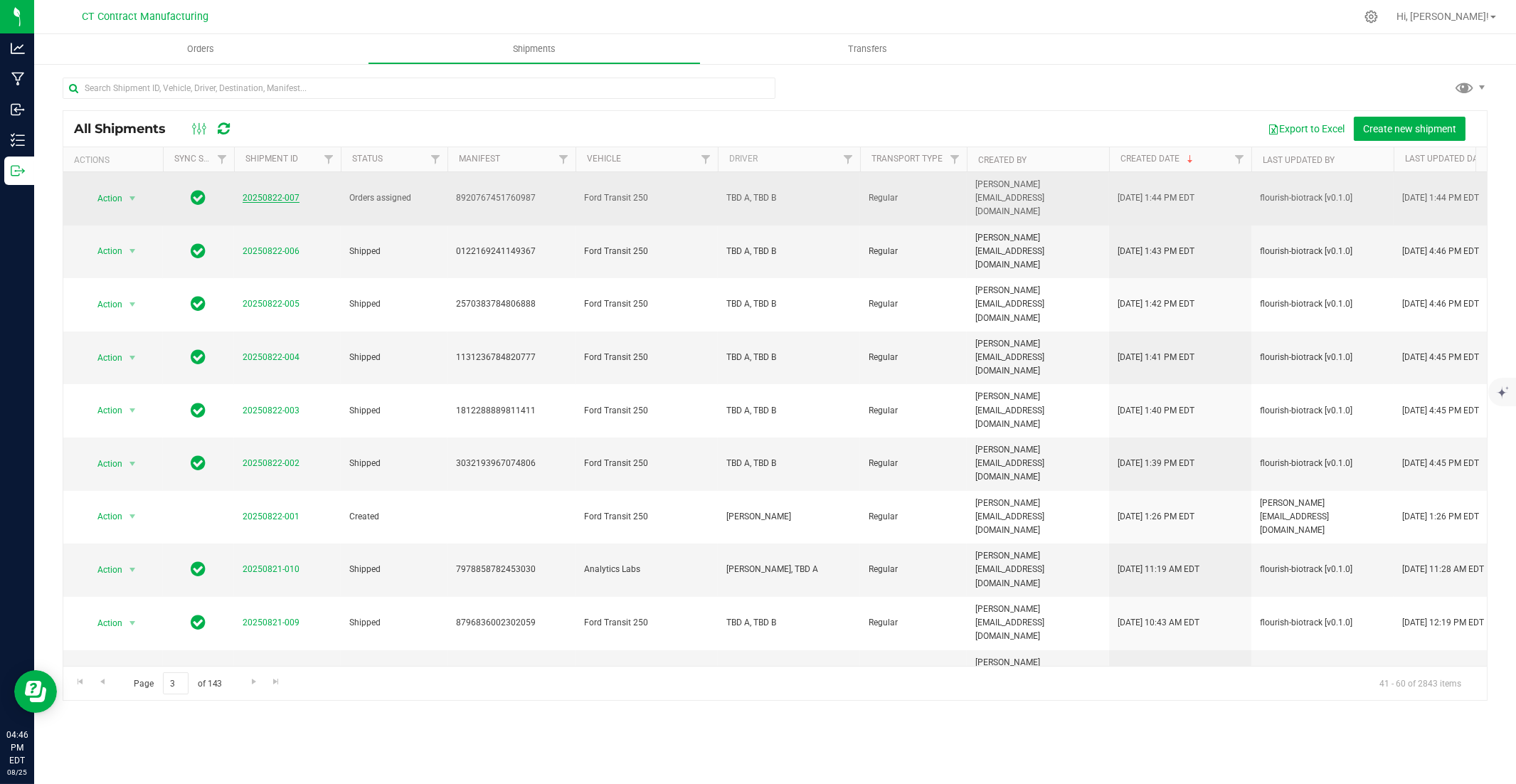
click at [280, 192] on link "20250822-007" at bounding box center [270, 197] width 57 height 10
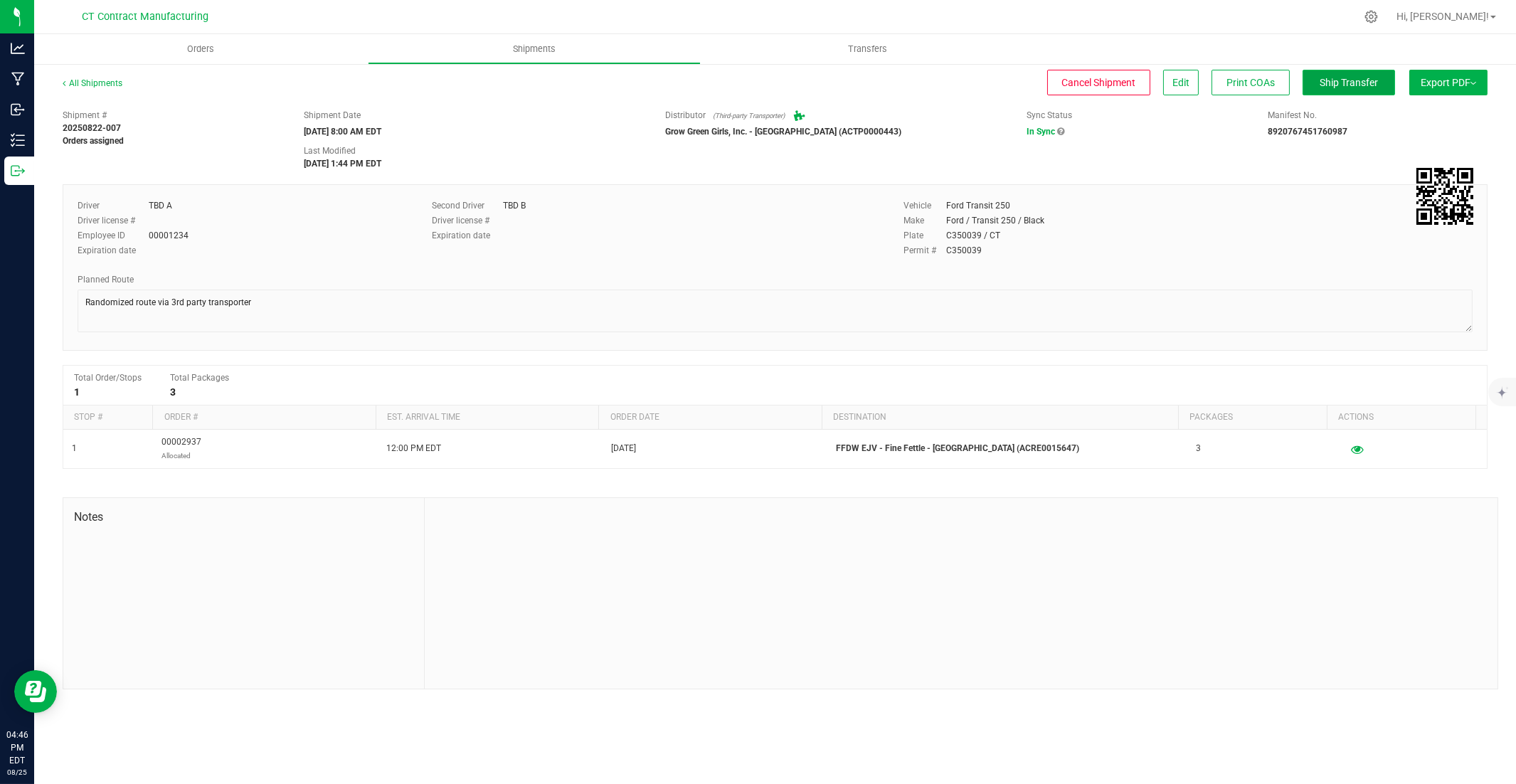
click at [1118, 87] on span "Ship Transfer" at bounding box center [1349, 83] width 59 height 12
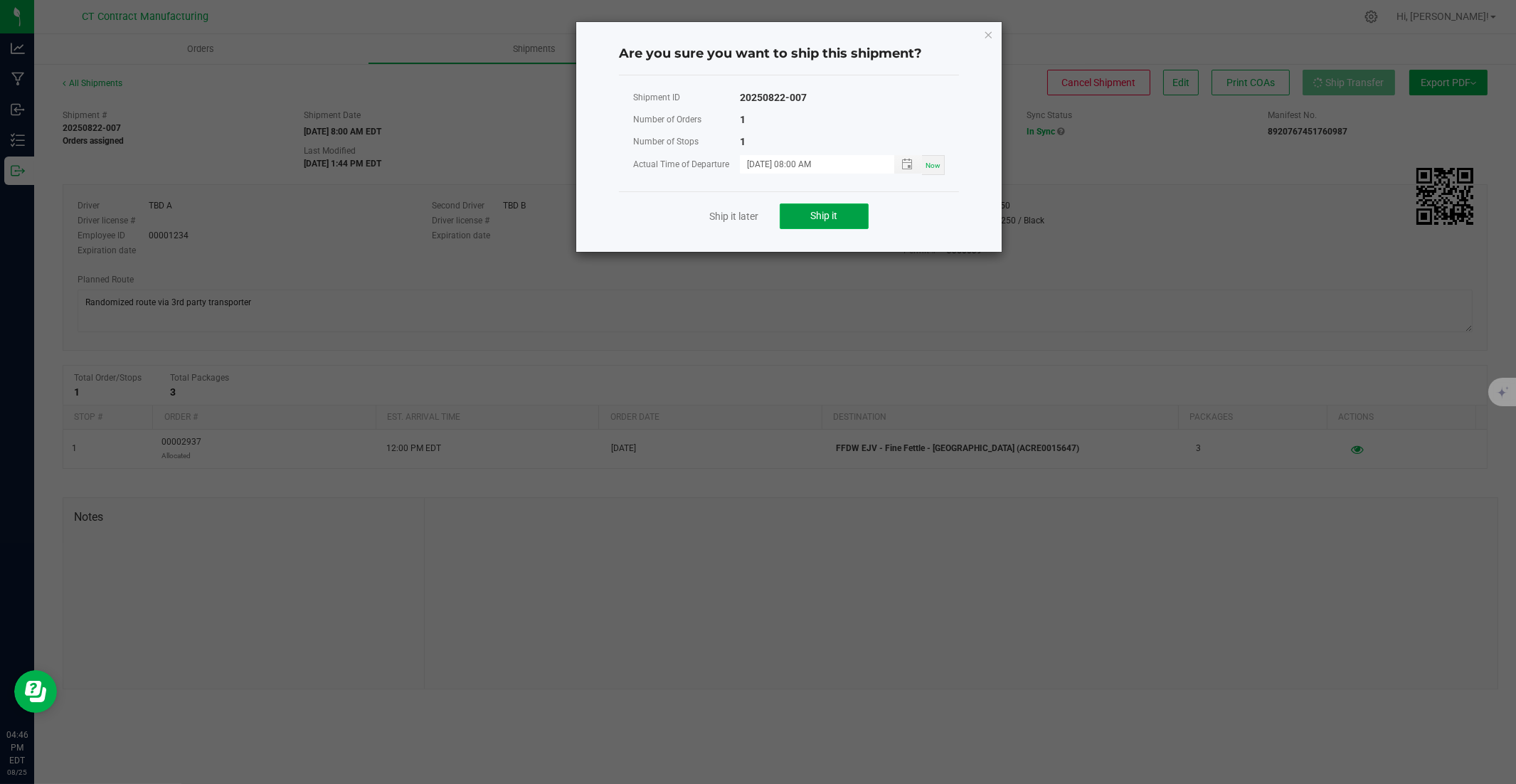
click at [831, 212] on span "Ship it" at bounding box center [825, 215] width 27 height 12
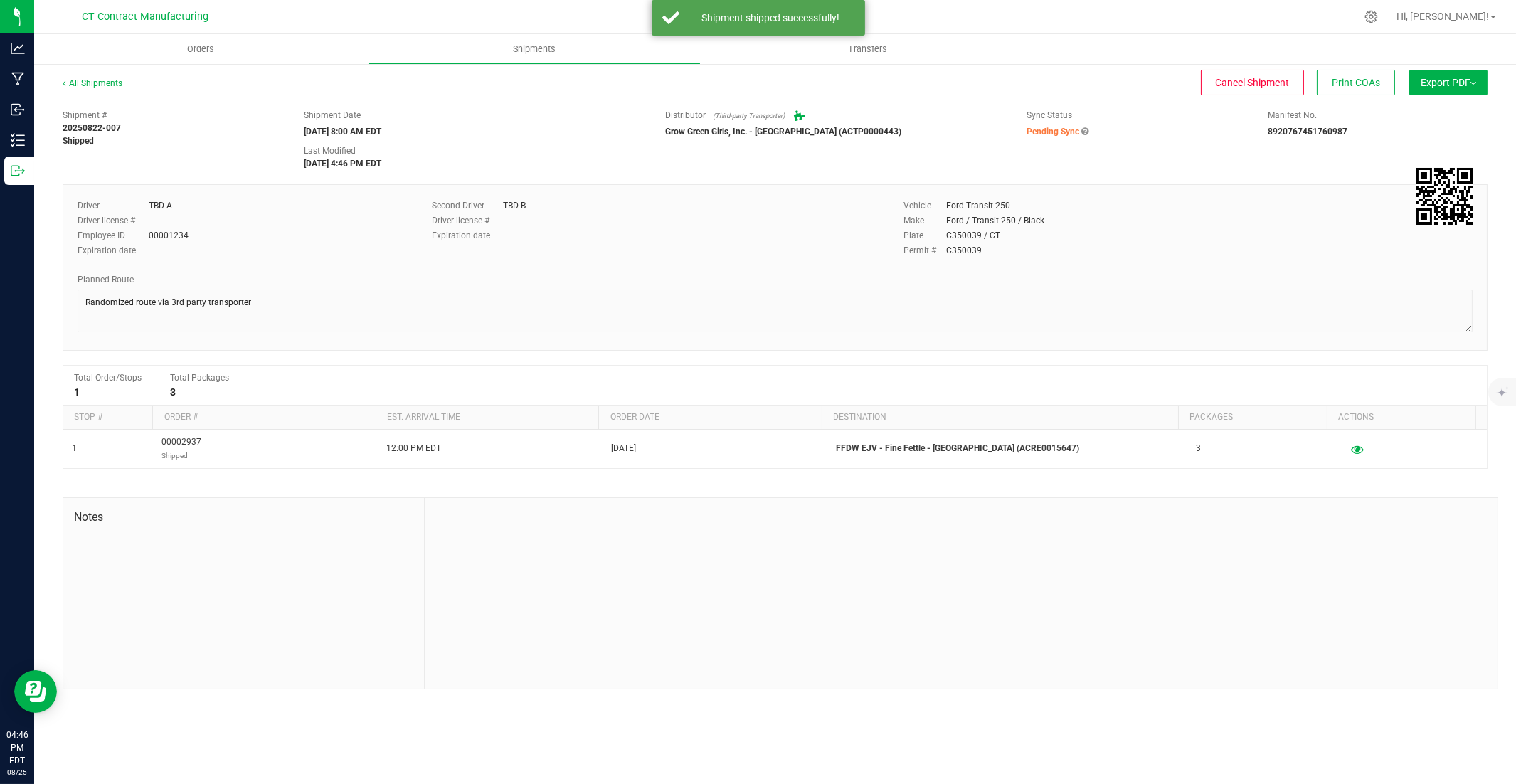
click at [102, 89] on div "All Shipments" at bounding box center [105, 88] width 86 height 21
click at [105, 86] on link "All Shipments" at bounding box center [92, 83] width 60 height 10
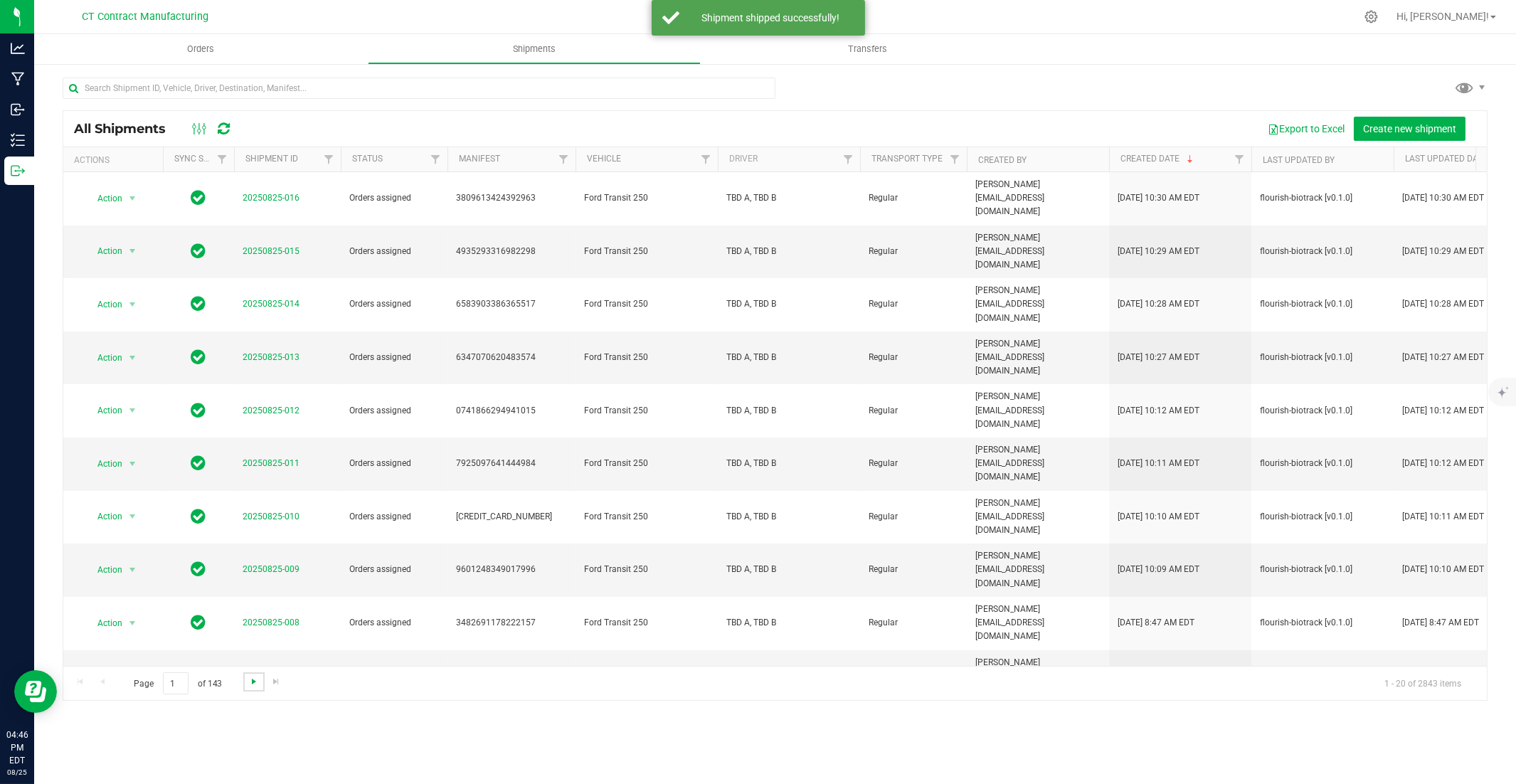
click at [248, 531] on span "Go to the next page" at bounding box center [254, 681] width 12 height 12
click at [251, 531] on span "Go to the next page" at bounding box center [254, 681] width 12 height 12
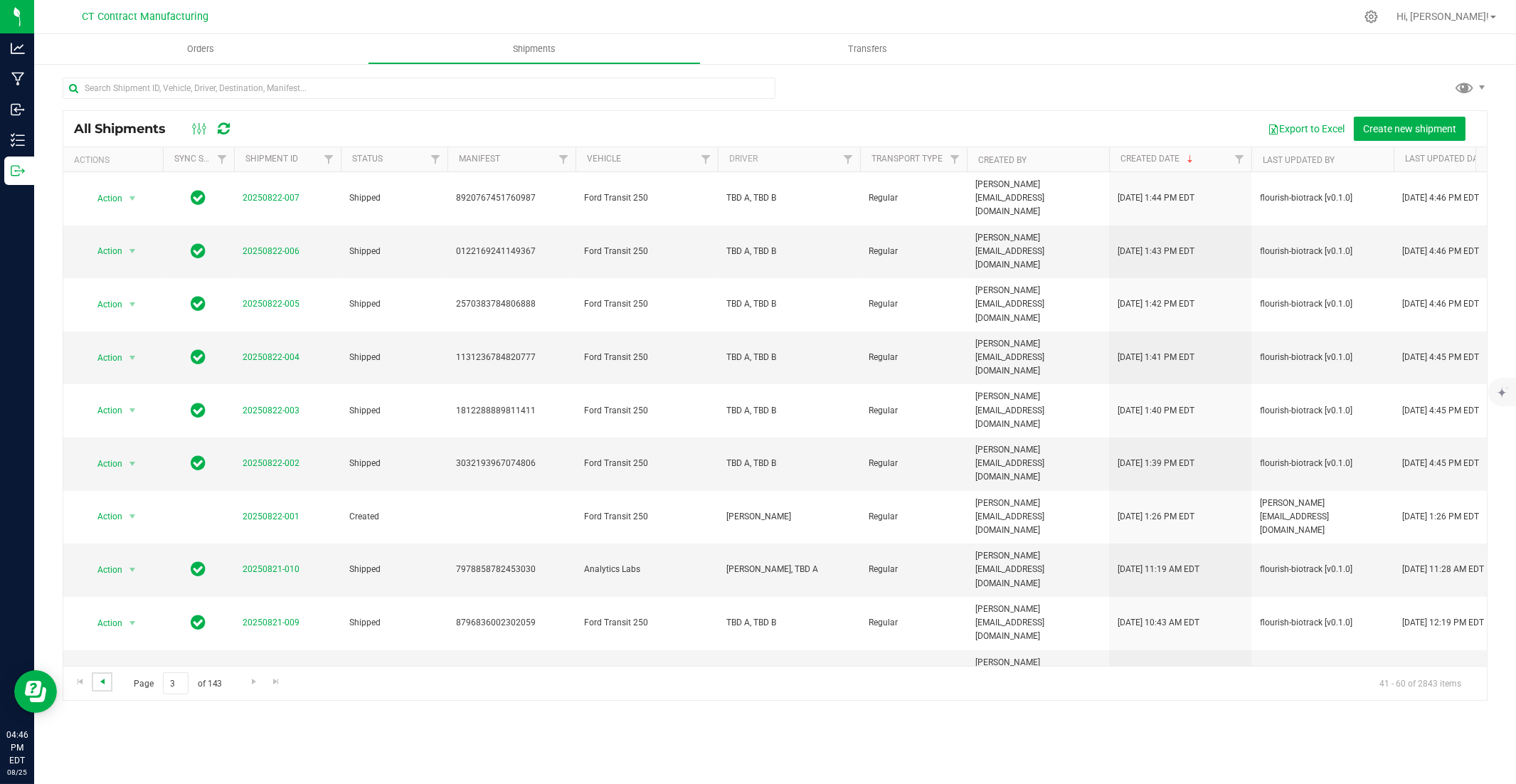
click at [104, 531] on span "Go to the previous page" at bounding box center [103, 681] width 12 height 12
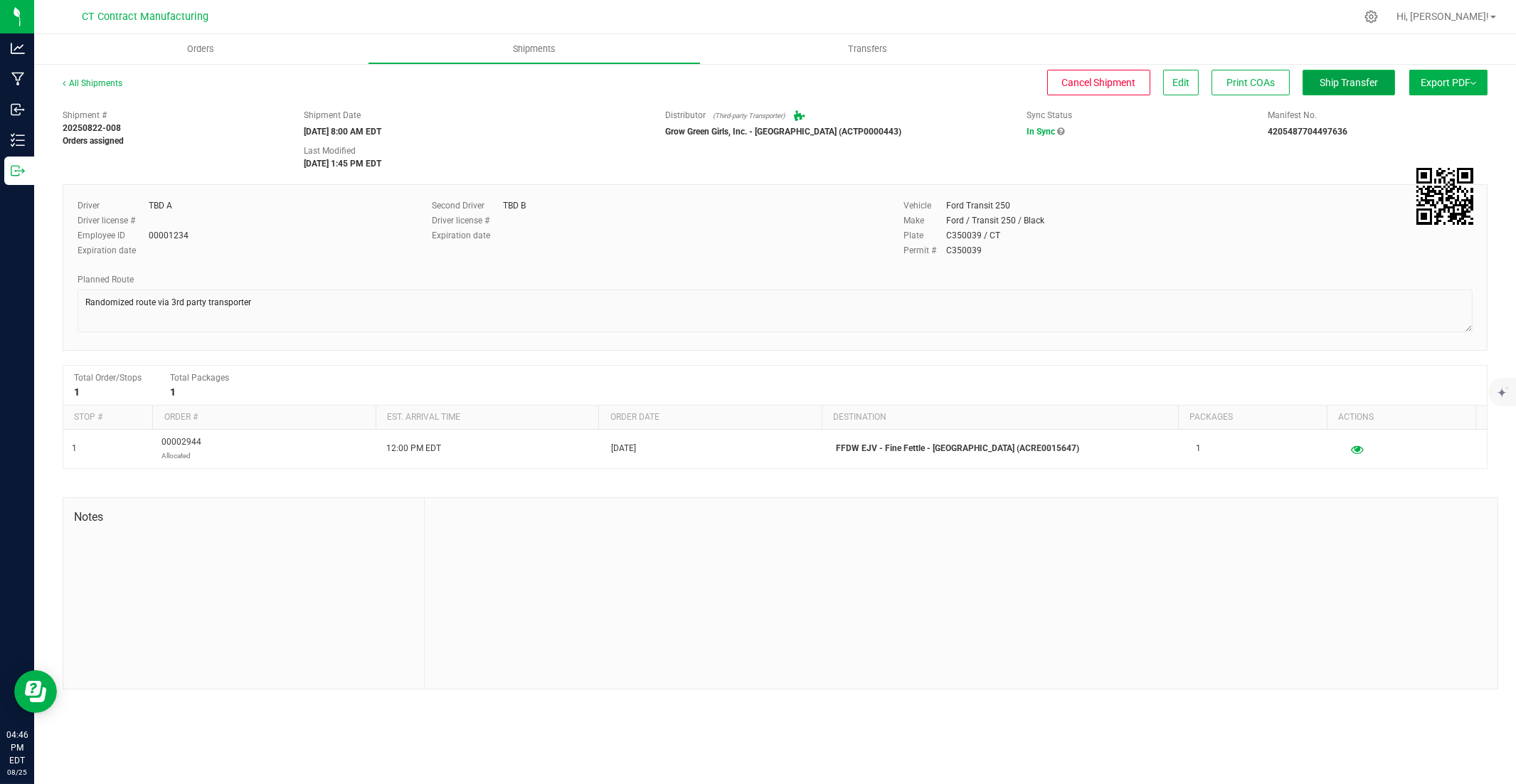
click at [1118, 82] on span "Ship Transfer" at bounding box center [1349, 83] width 59 height 12
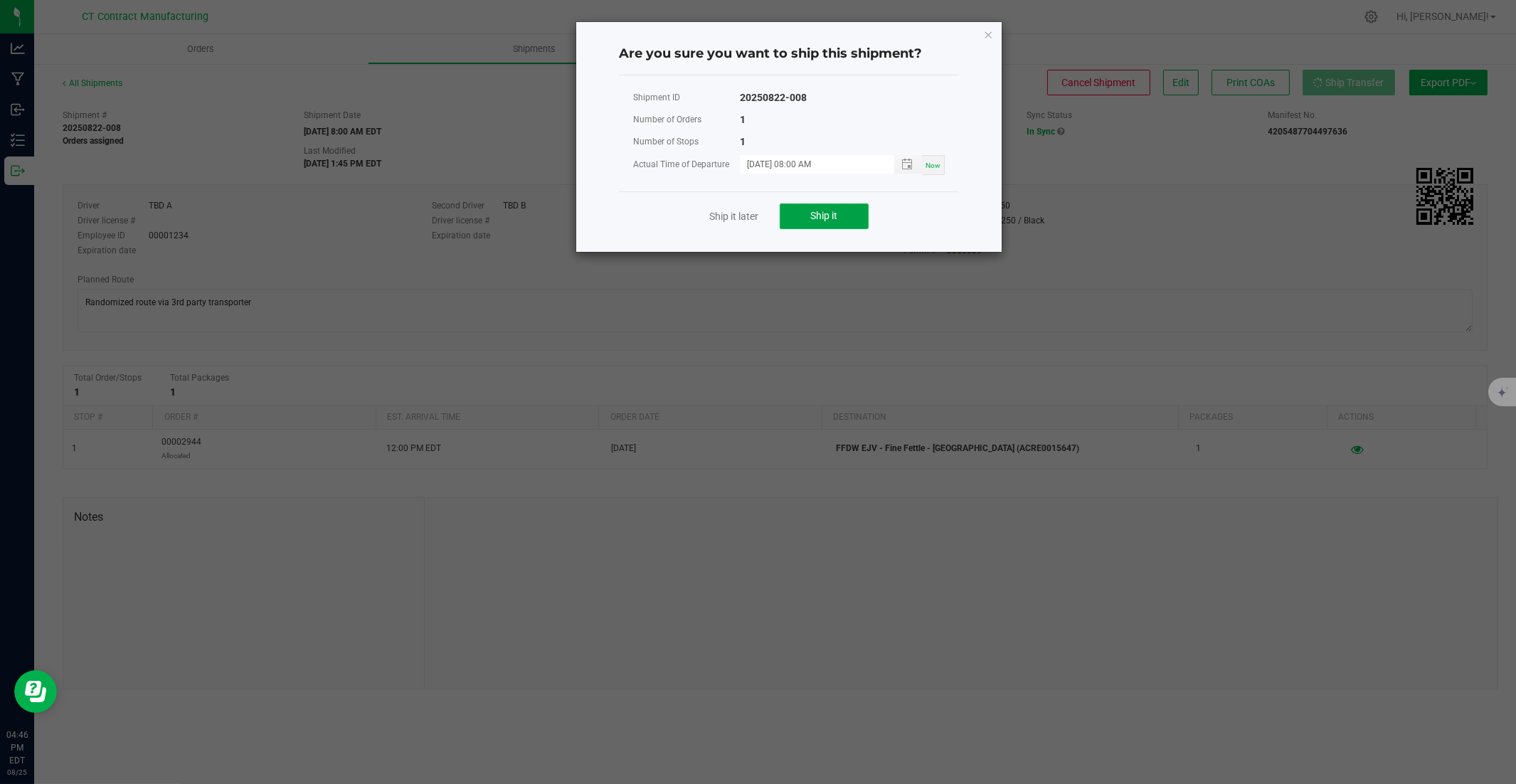
click at [790, 212] on button "Ship it" at bounding box center [824, 215] width 89 height 26
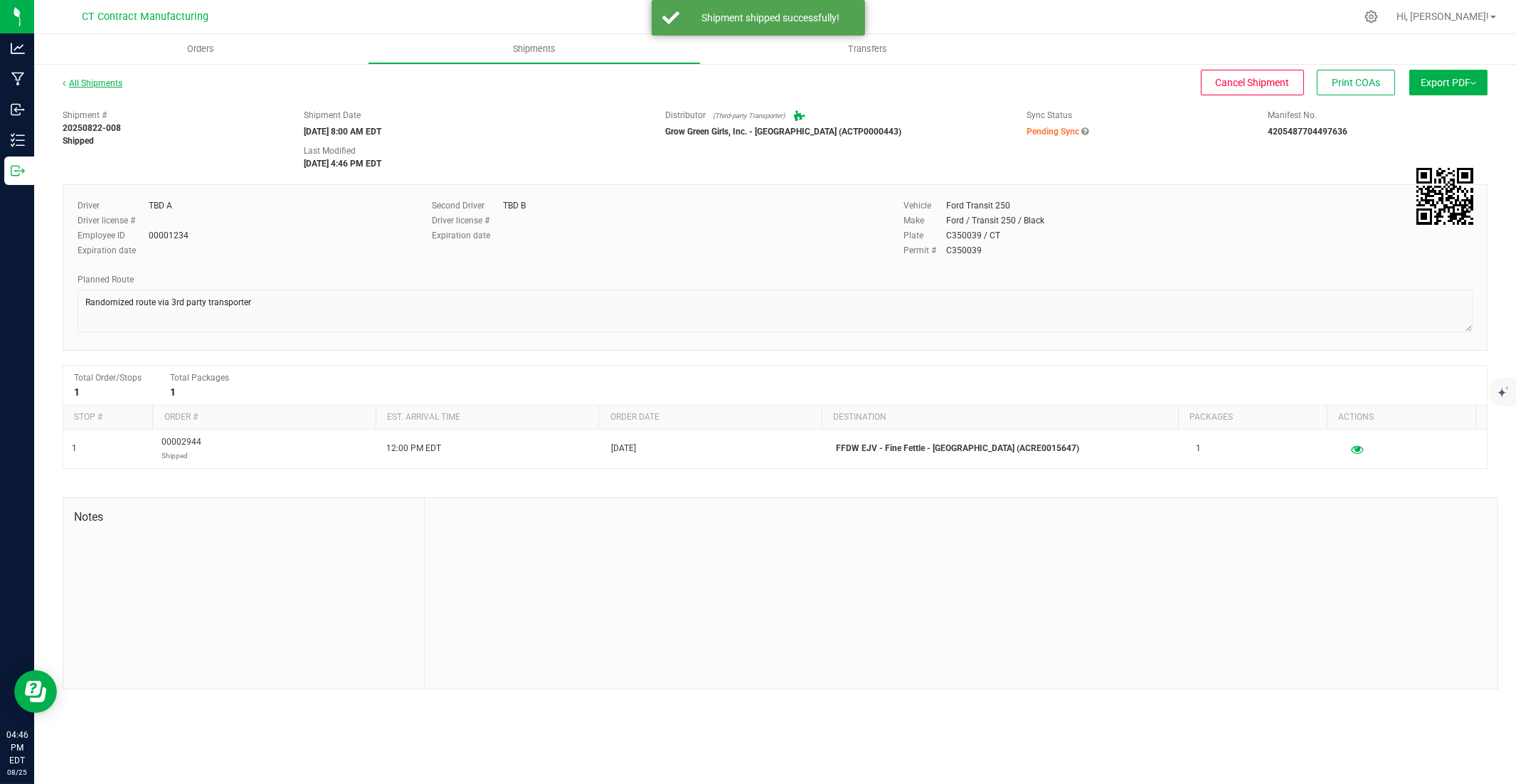
click at [102, 83] on link "All Shipments" at bounding box center [92, 83] width 60 height 10
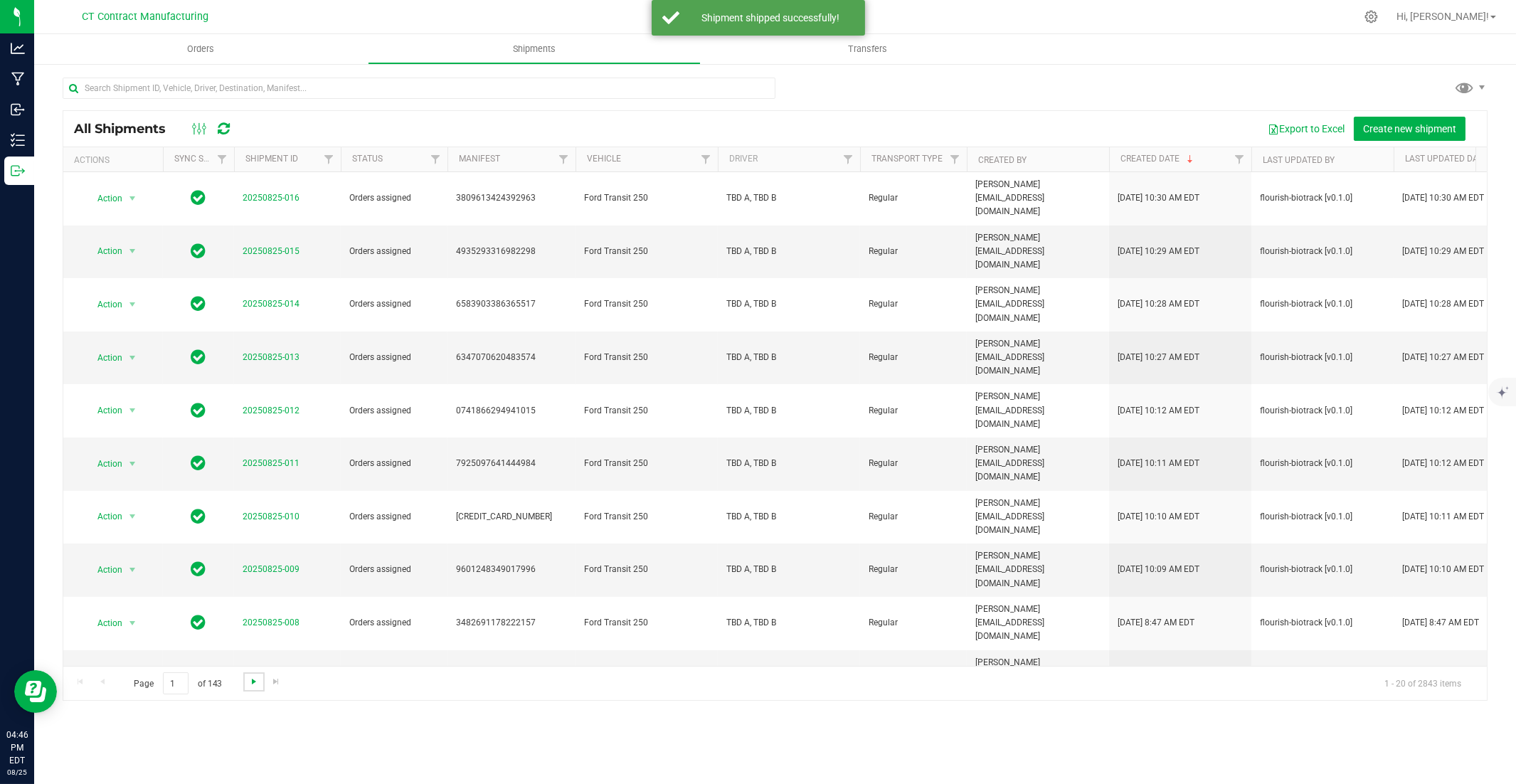
click at [250, 531] on span "Go to the next page" at bounding box center [254, 681] width 12 height 12
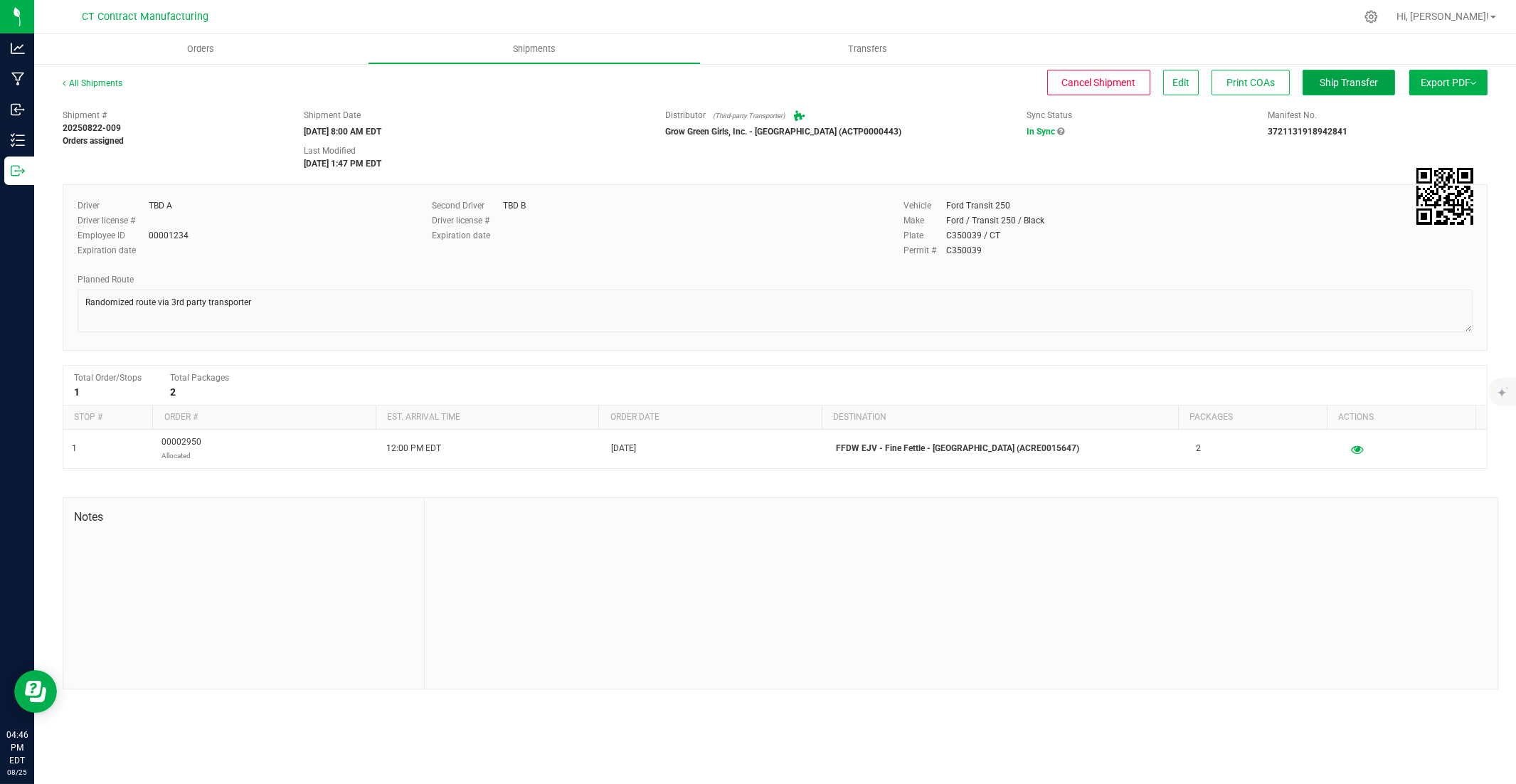
click at [1118, 83] on span "Ship Transfer" at bounding box center [1349, 83] width 59 height 12
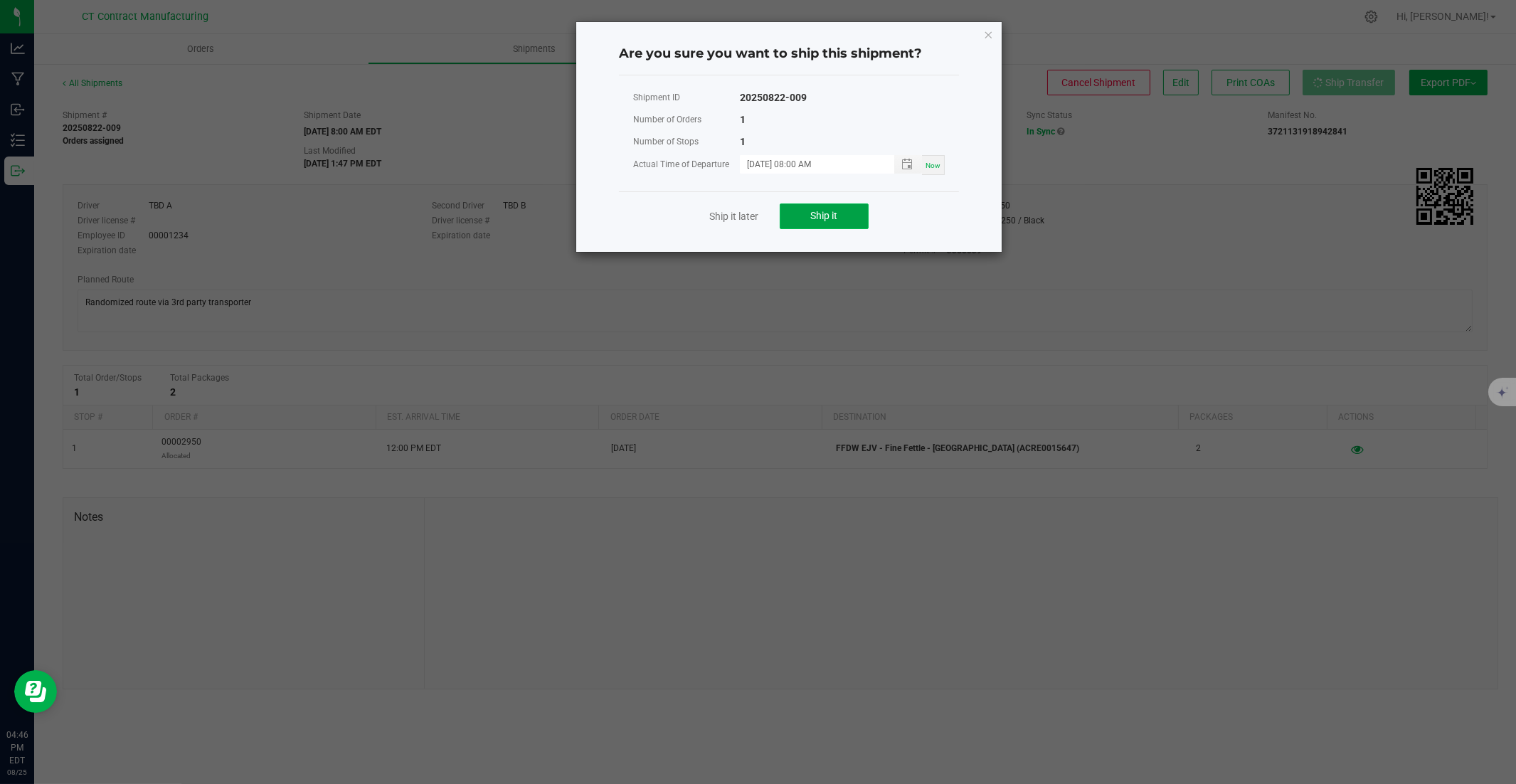
click at [823, 210] on span "Ship it" at bounding box center [825, 215] width 27 height 12
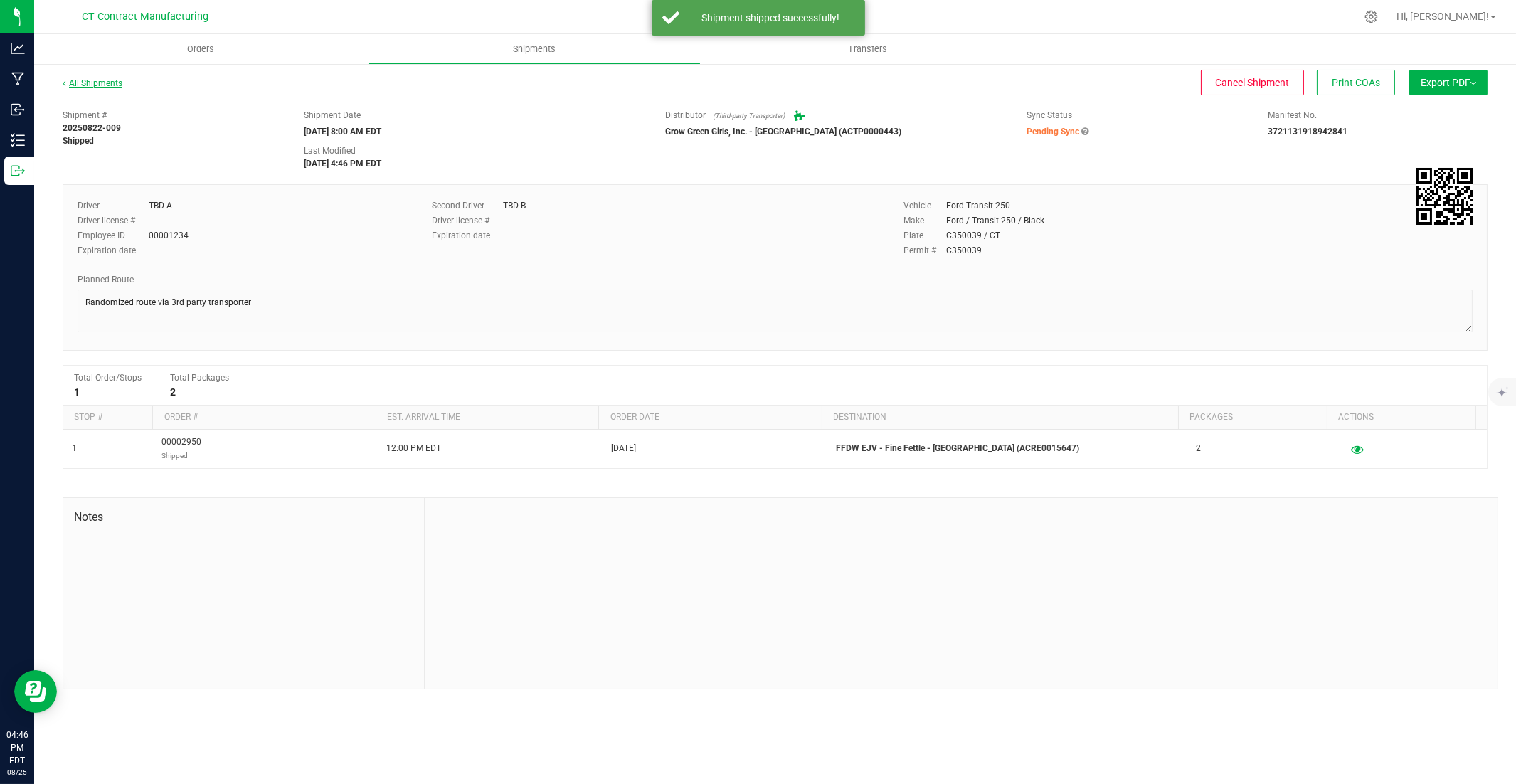
click at [105, 84] on link "All Shipments" at bounding box center [92, 83] width 60 height 10
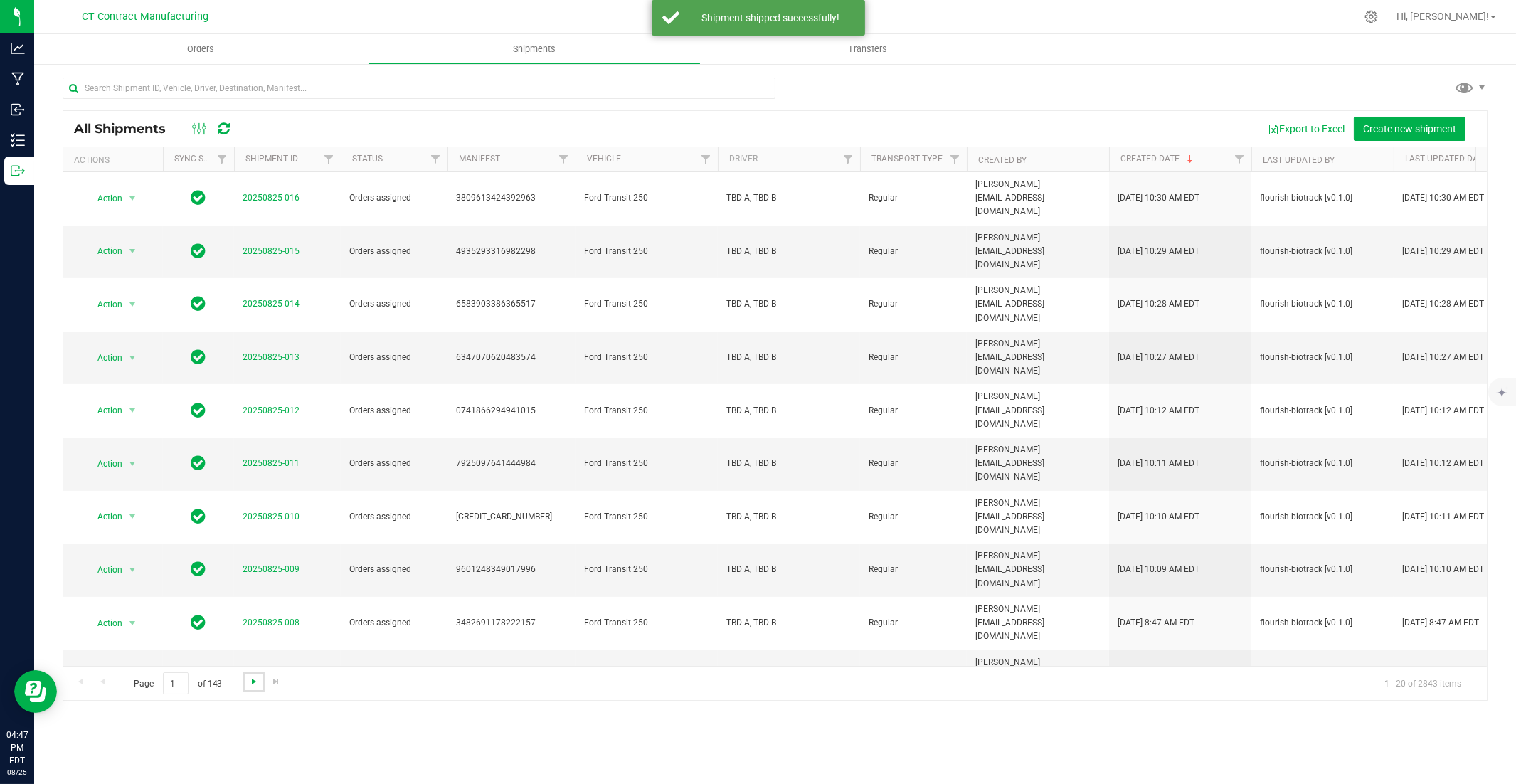
click at [252, 531] on span "Go to the next page" at bounding box center [254, 681] width 12 height 12
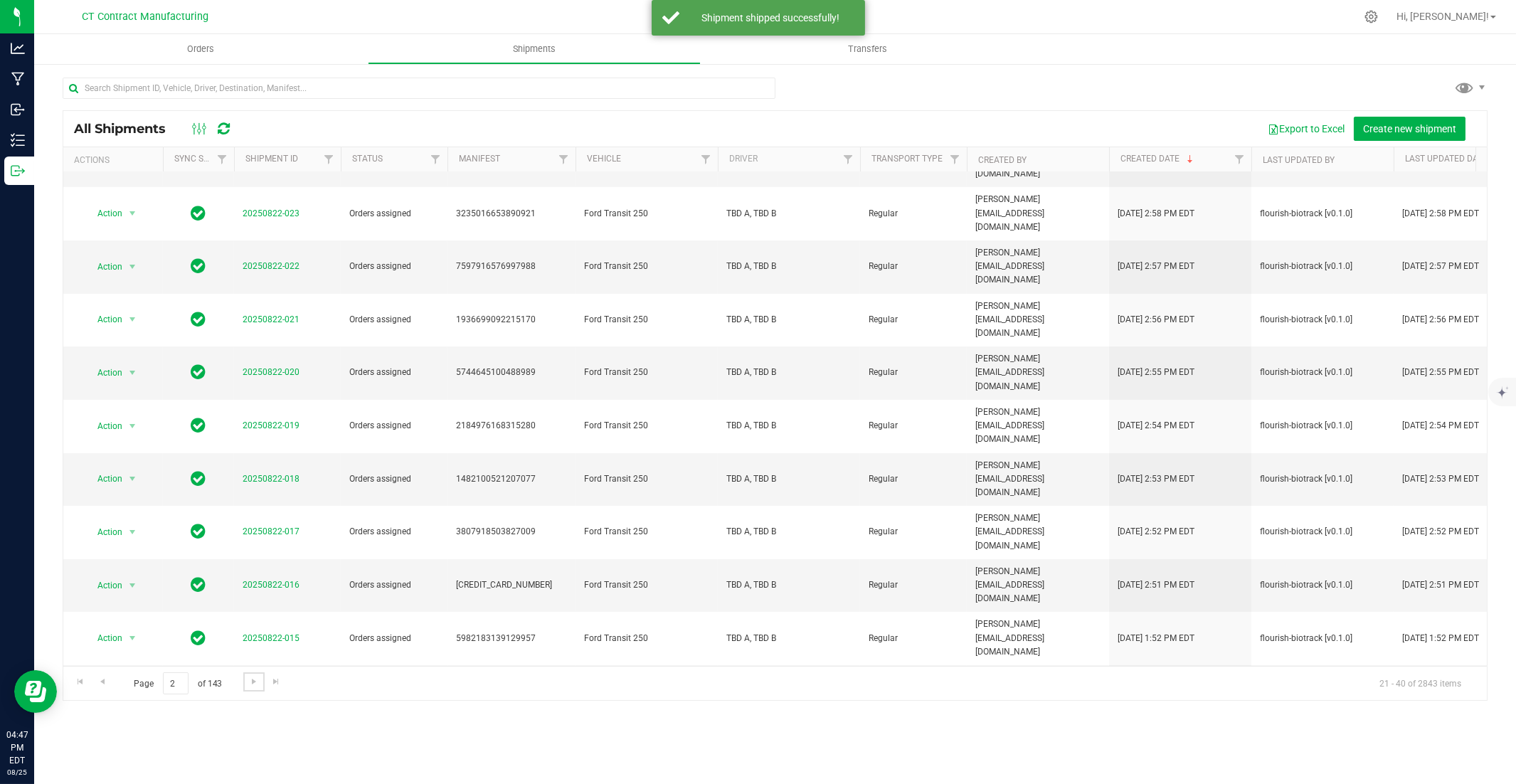
scroll to position [307, 0]
click at [272, 531] on link "20250822-010" at bounding box center [270, 794] width 57 height 10
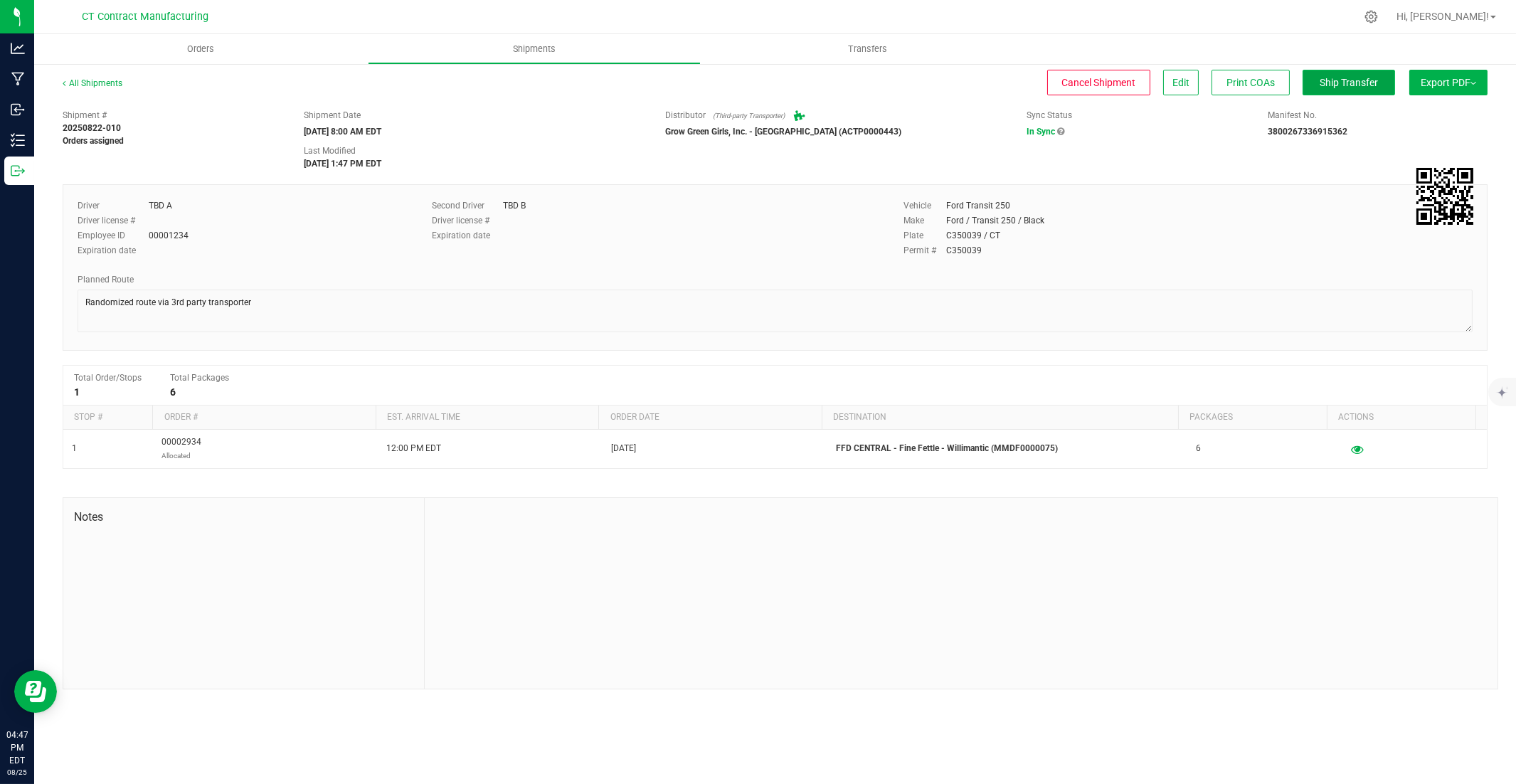
click at [1118, 77] on span "Ship Transfer" at bounding box center [1349, 83] width 59 height 12
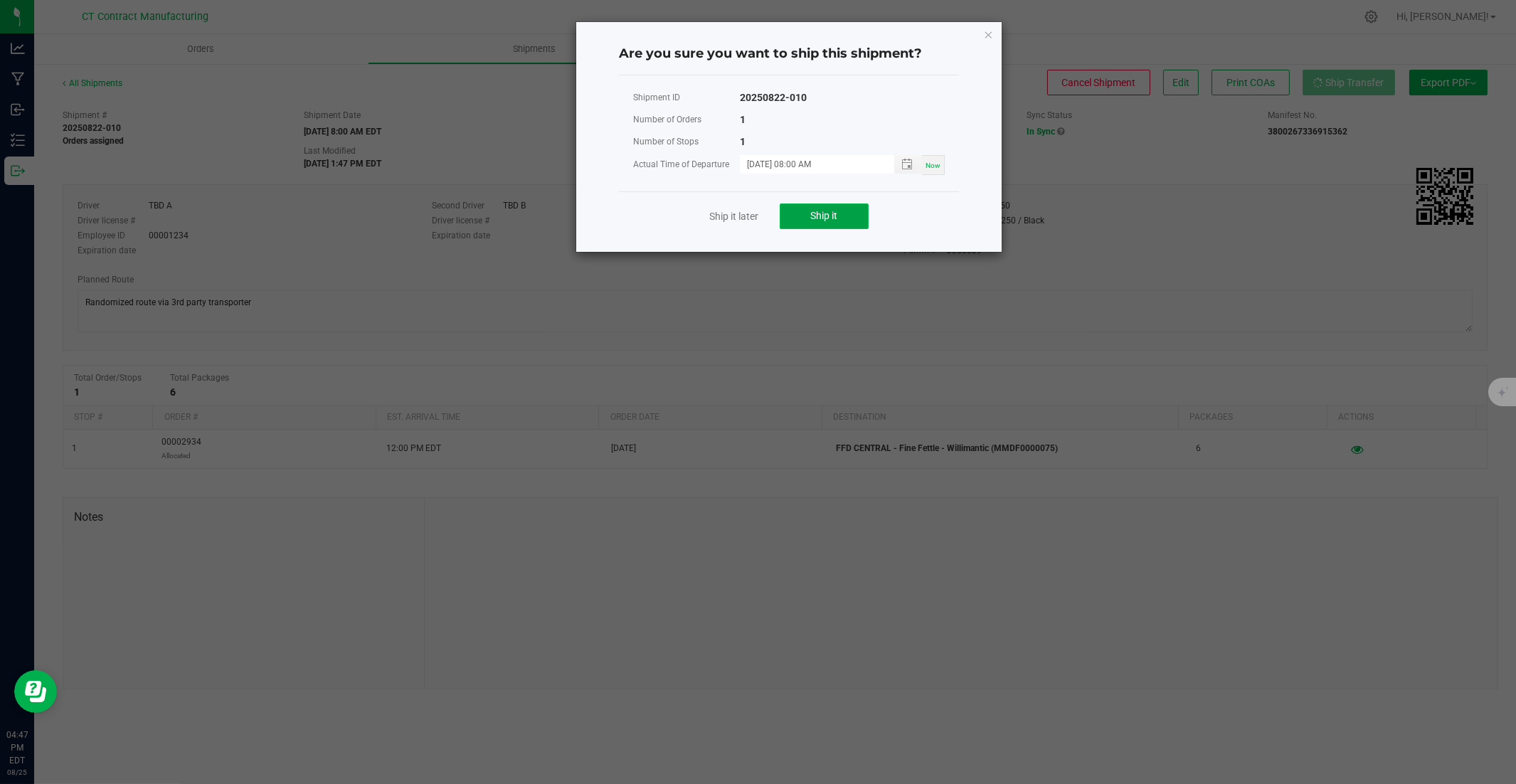
click at [849, 216] on button "Ship it" at bounding box center [824, 215] width 89 height 26
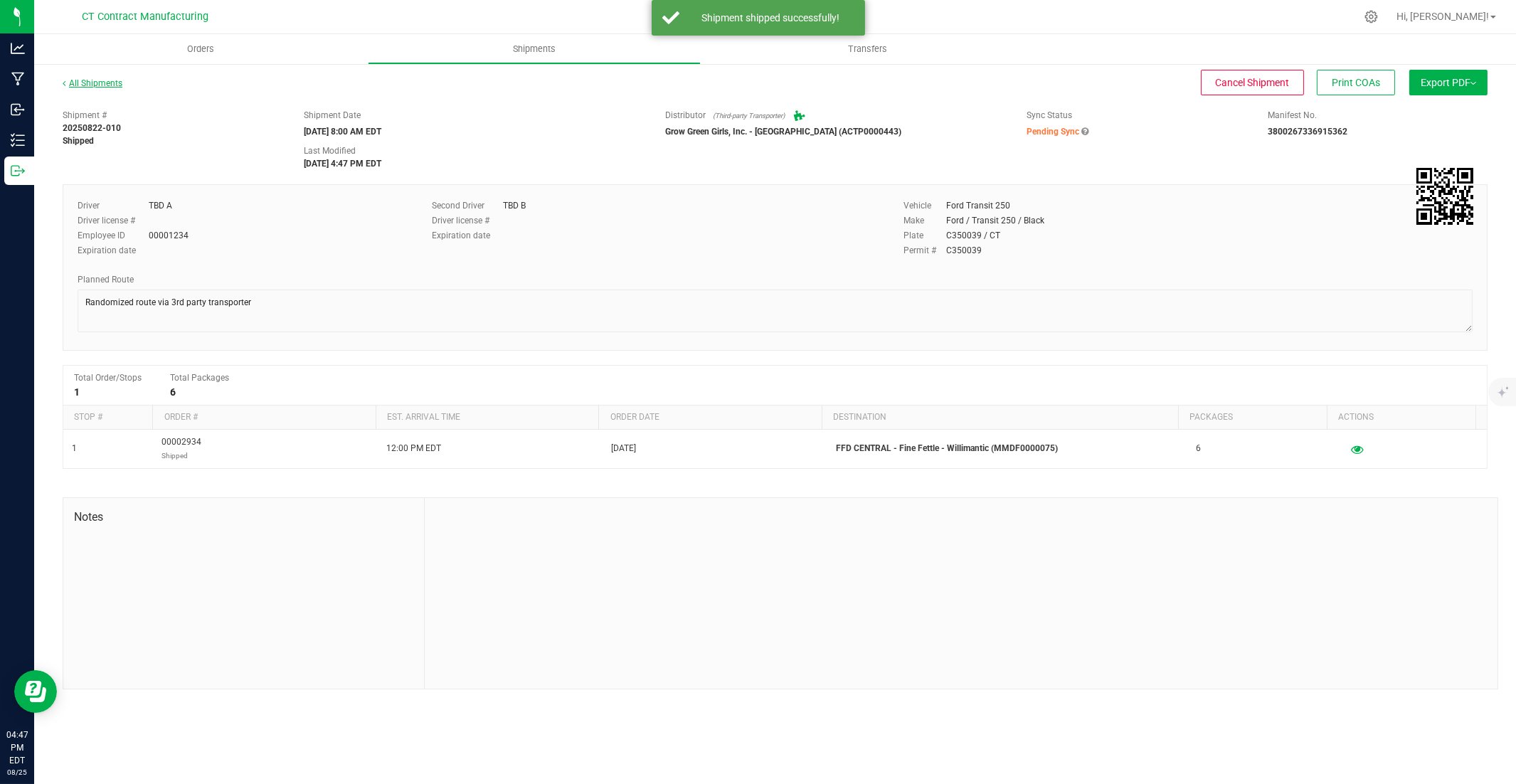
click at [100, 83] on link "All Shipments" at bounding box center [92, 83] width 60 height 10
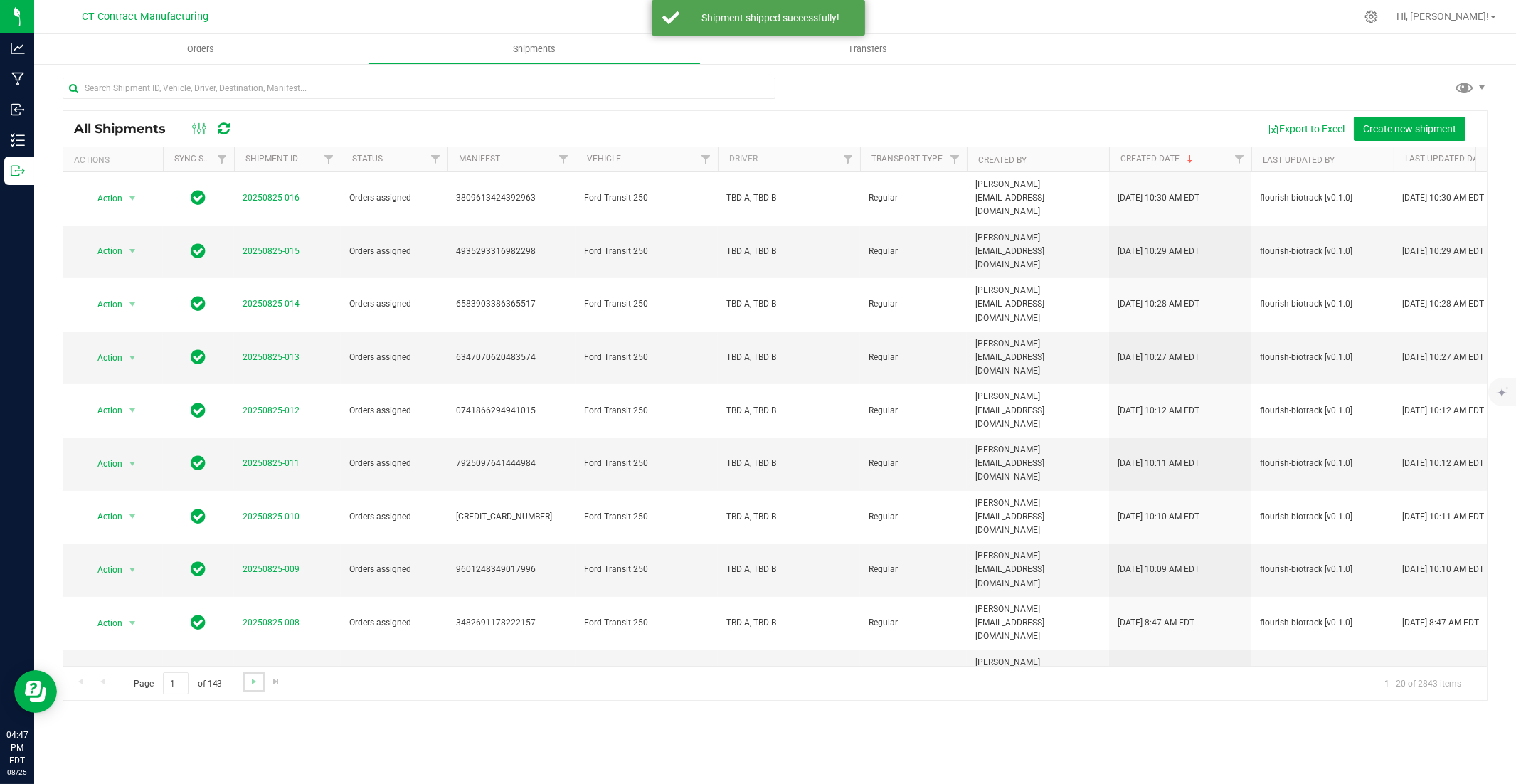
click at [245, 531] on link "Go to the next page" at bounding box center [253, 682] width 20 height 19
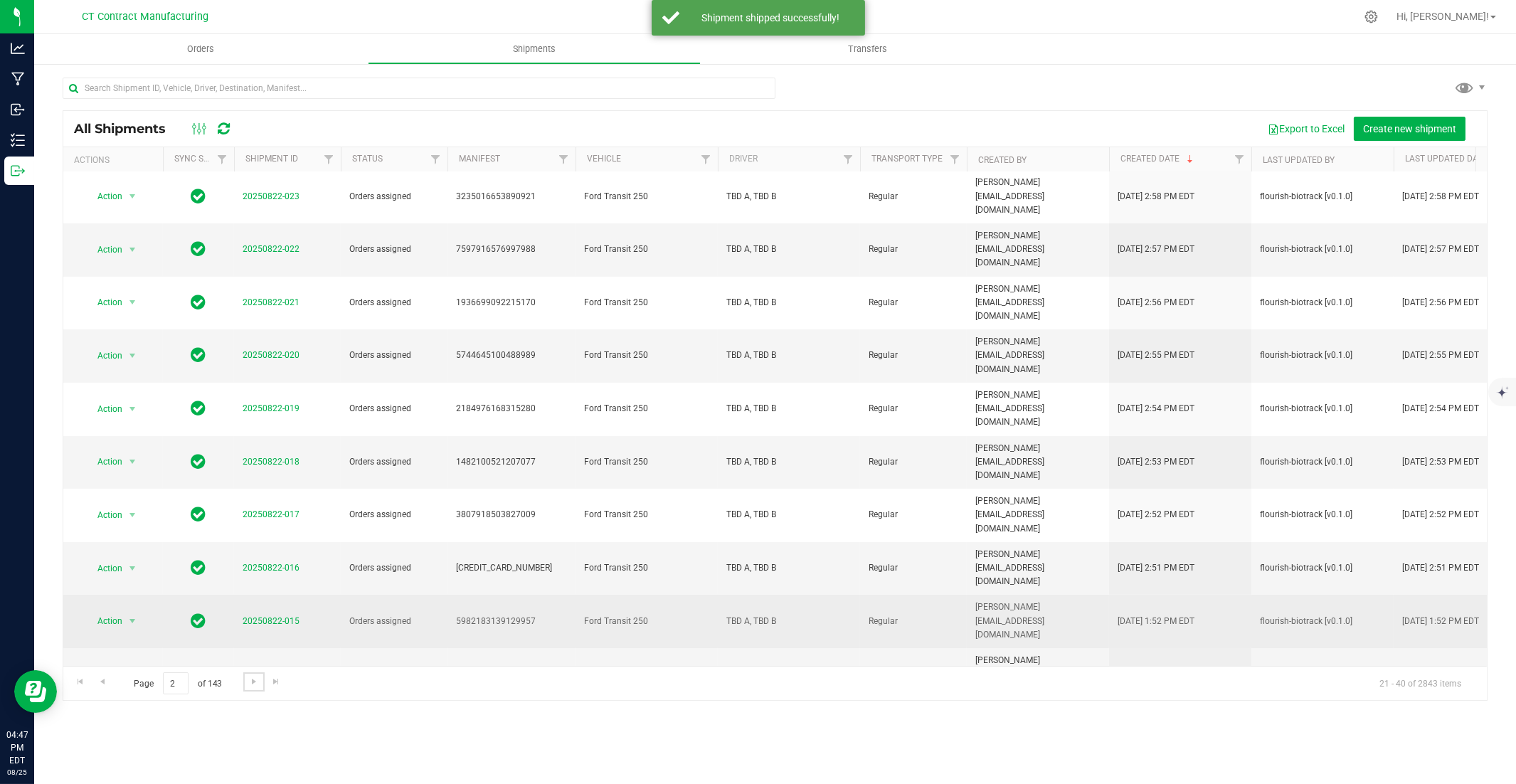
scroll to position [307, 0]
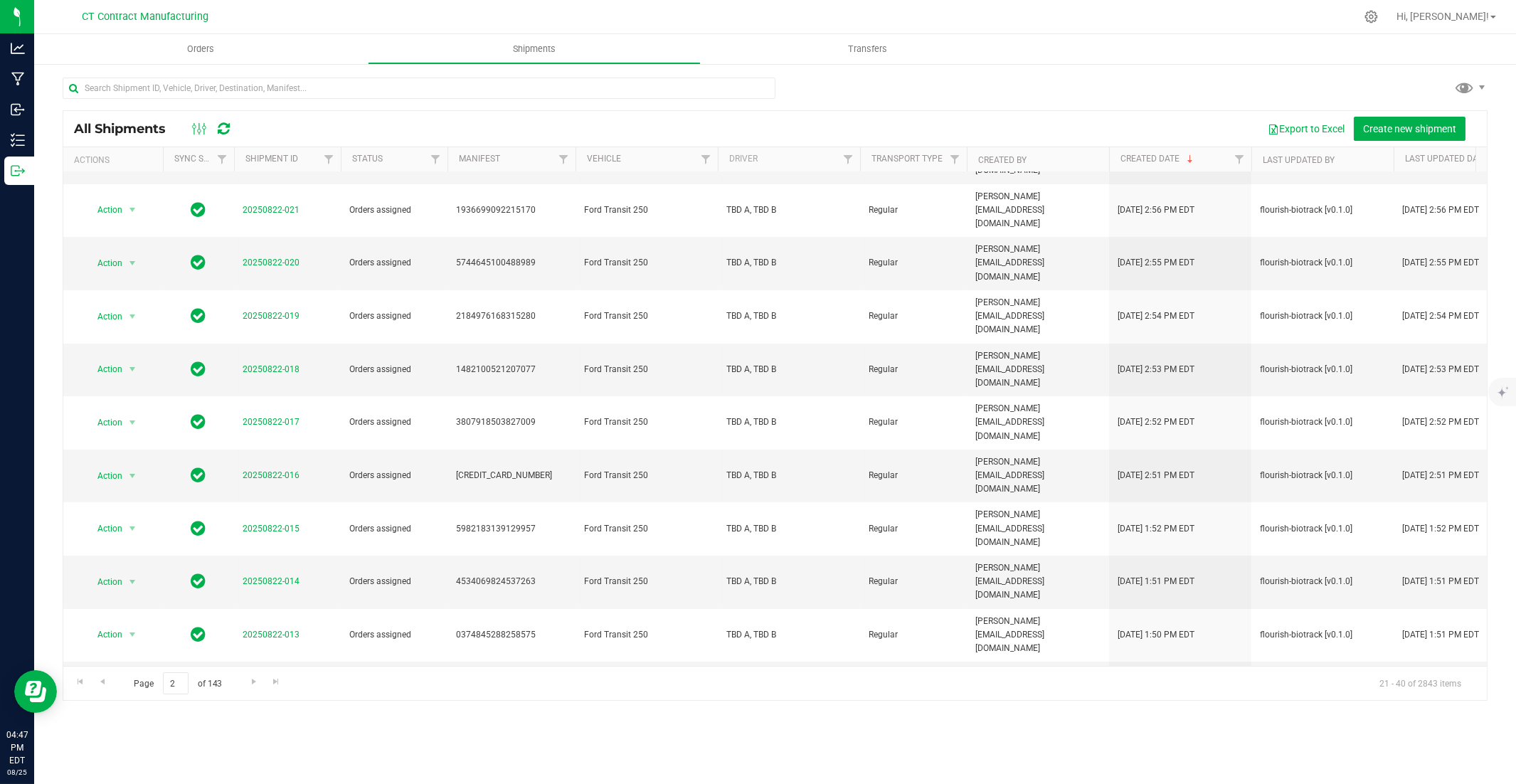
click at [290, 531] on link "20250822-011" at bounding box center [270, 740] width 57 height 10
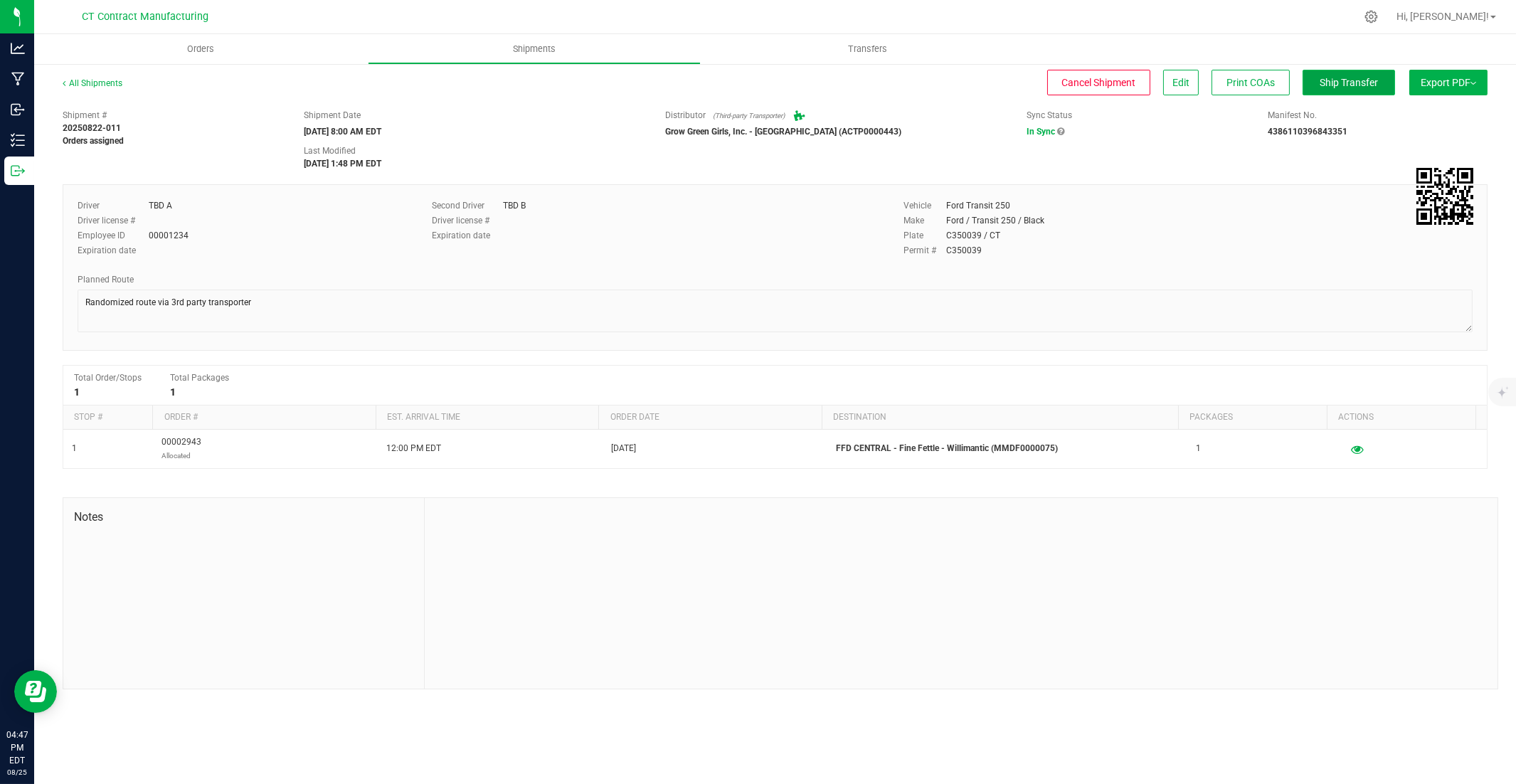
click at [1118, 81] on span "Ship Transfer" at bounding box center [1349, 83] width 59 height 12
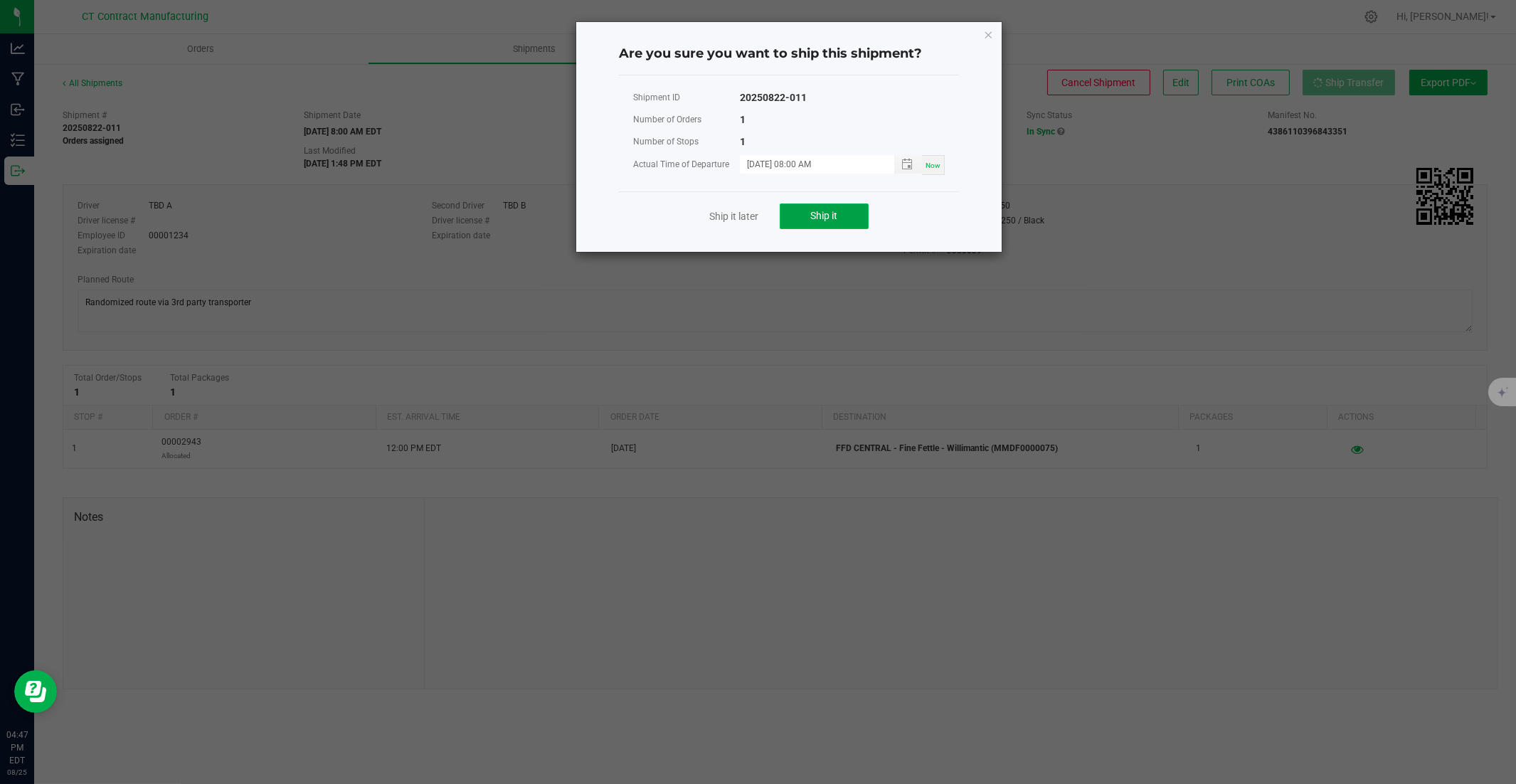
click at [831, 212] on span "Ship it" at bounding box center [825, 215] width 27 height 12
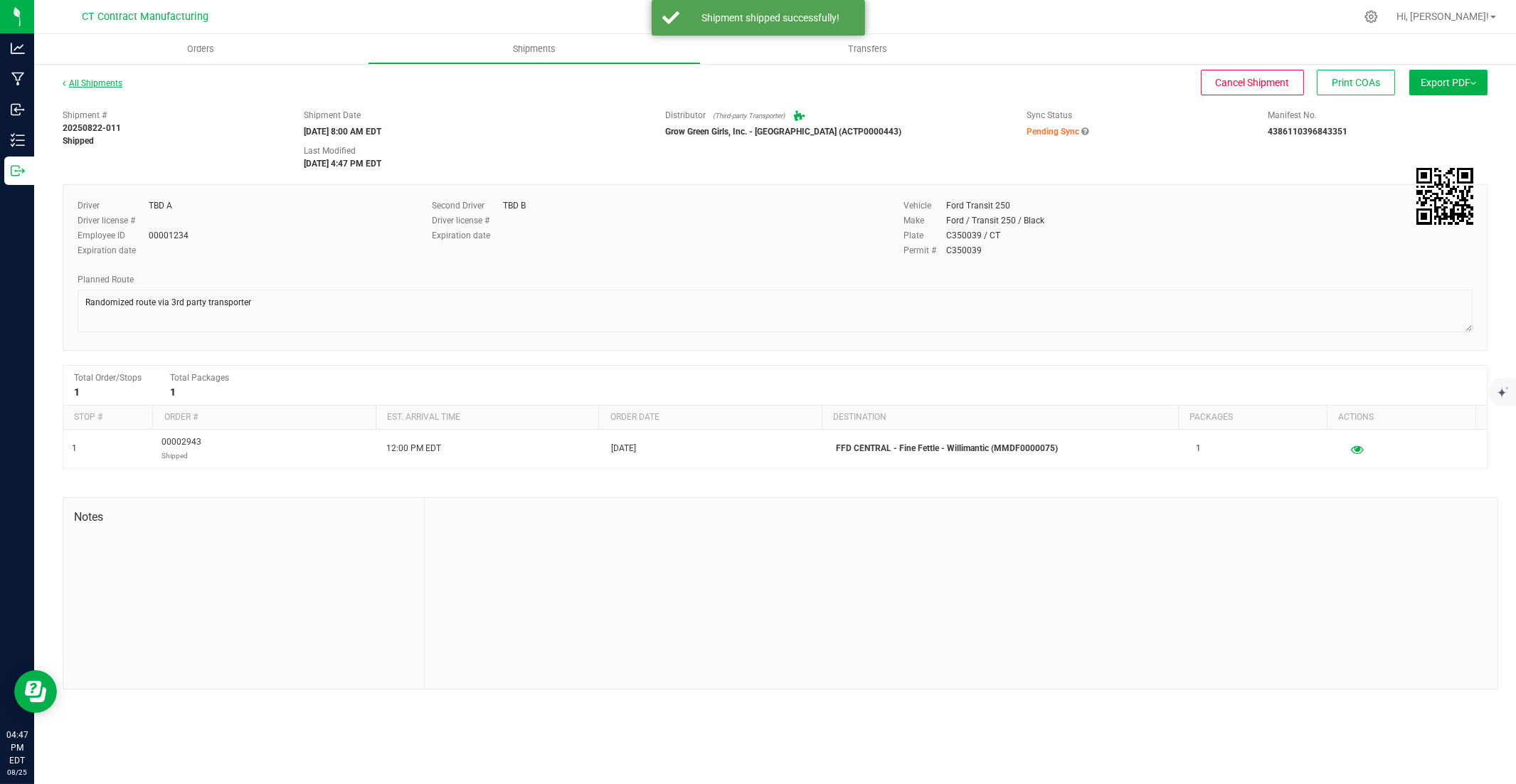
click at [111, 83] on link "All Shipments" at bounding box center [92, 83] width 60 height 10
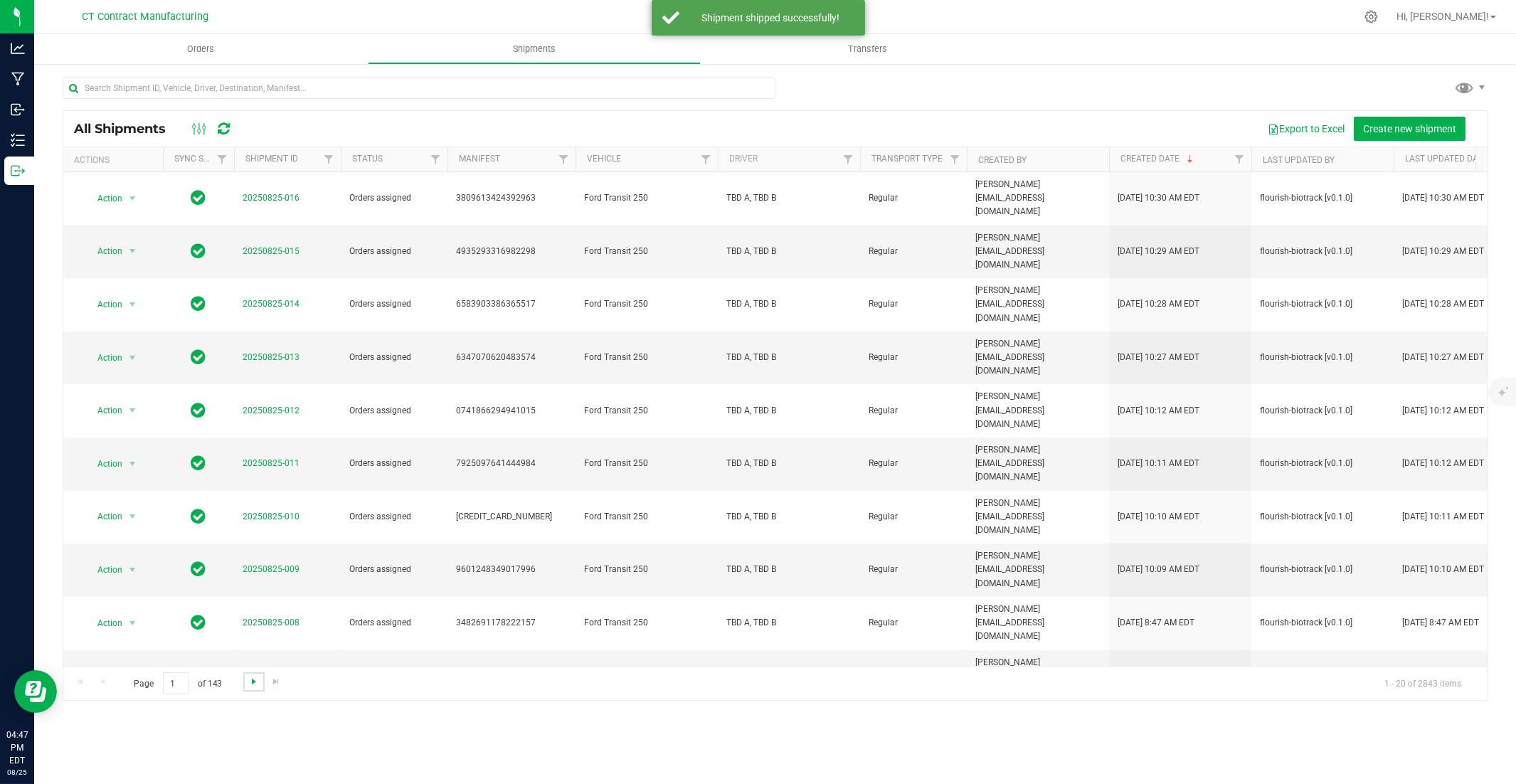
click at [248, 531] on span "Go to the next page" at bounding box center [254, 681] width 12 height 12
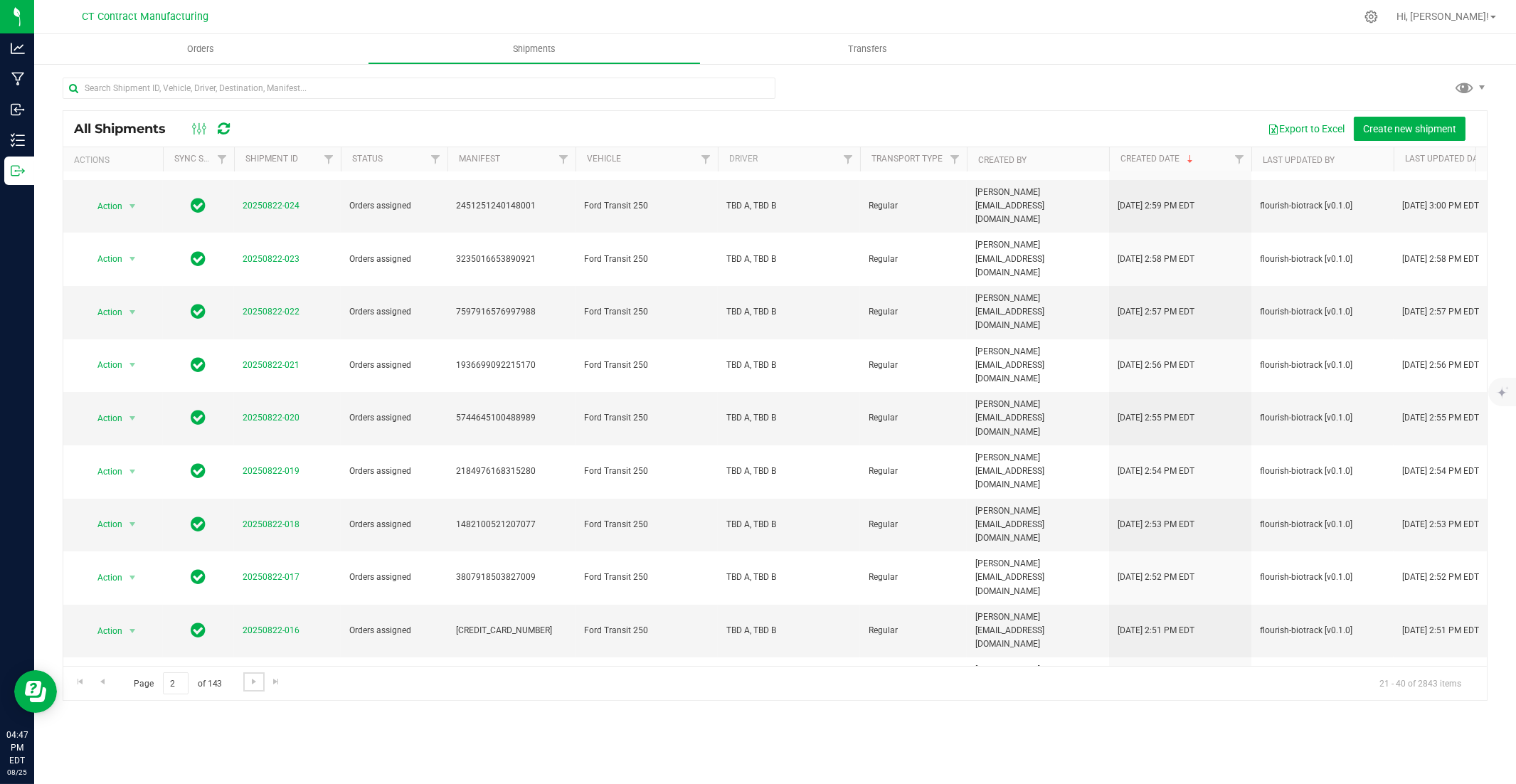
scroll to position [307, 0]
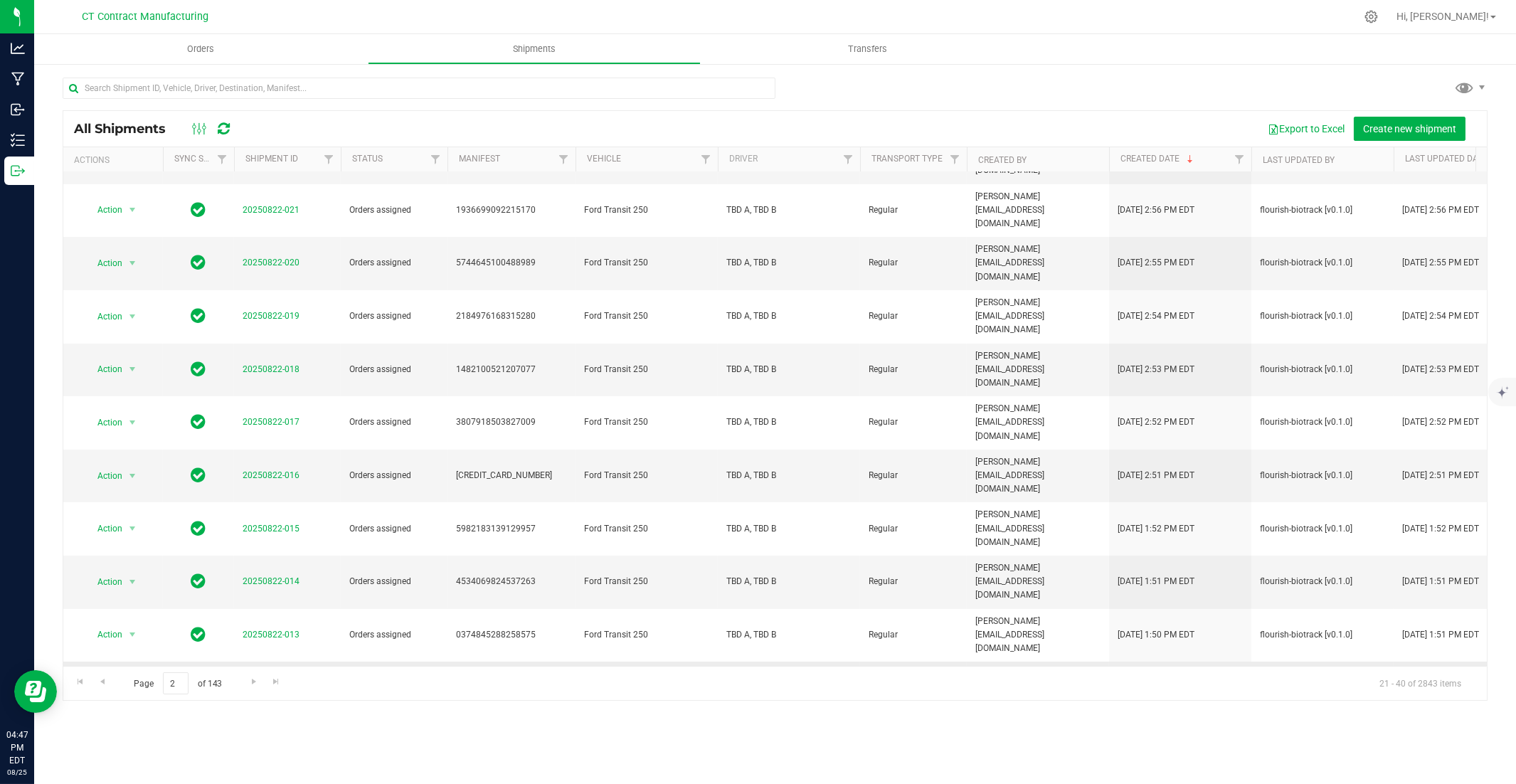
click at [267, 531] on span "20250822-012" at bounding box center [270, 687] width 57 height 13
click at [266, 531] on link "20250822-012" at bounding box center [270, 687] width 57 height 10
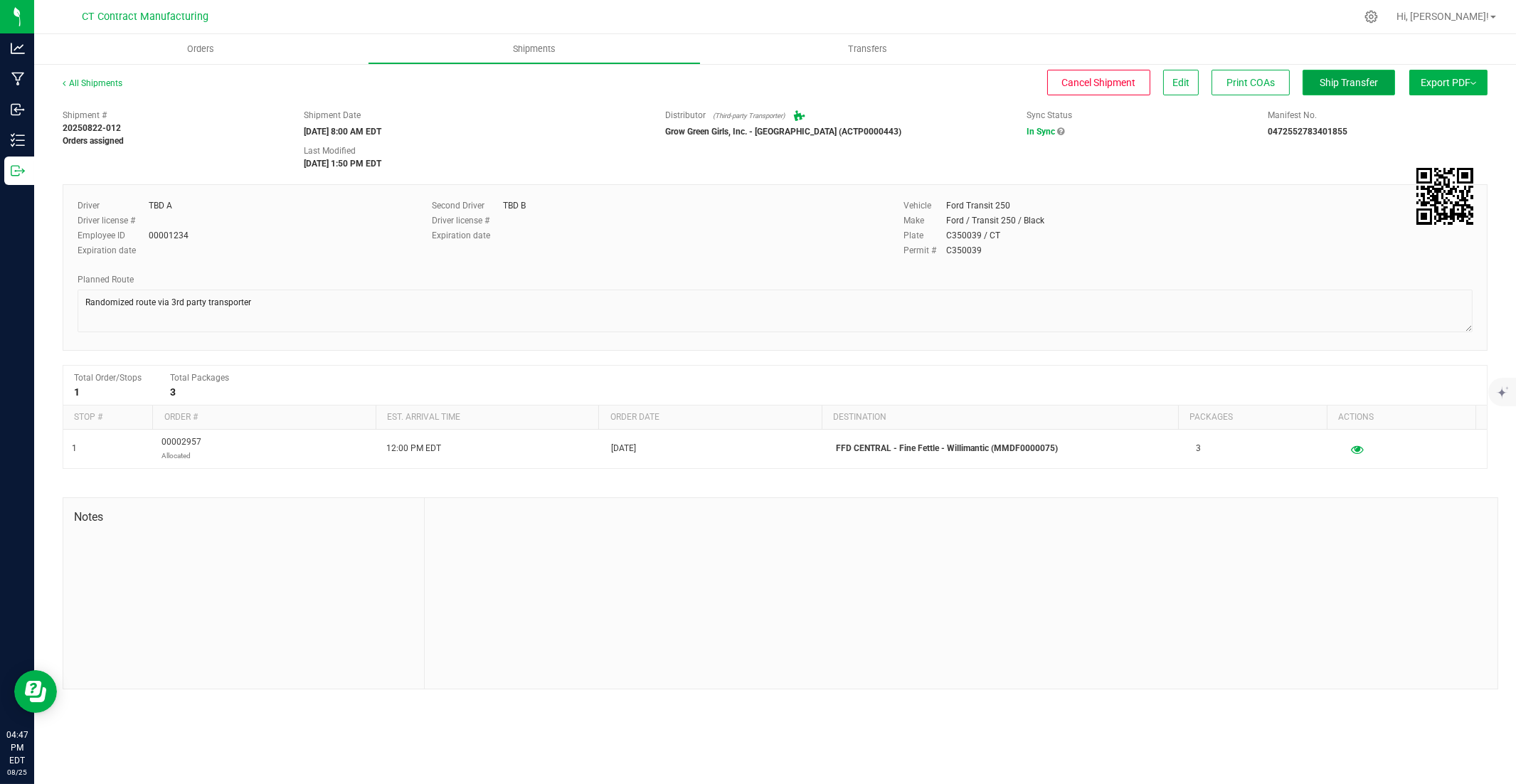
click at [1118, 82] on span "Ship Transfer" at bounding box center [1349, 83] width 59 height 12
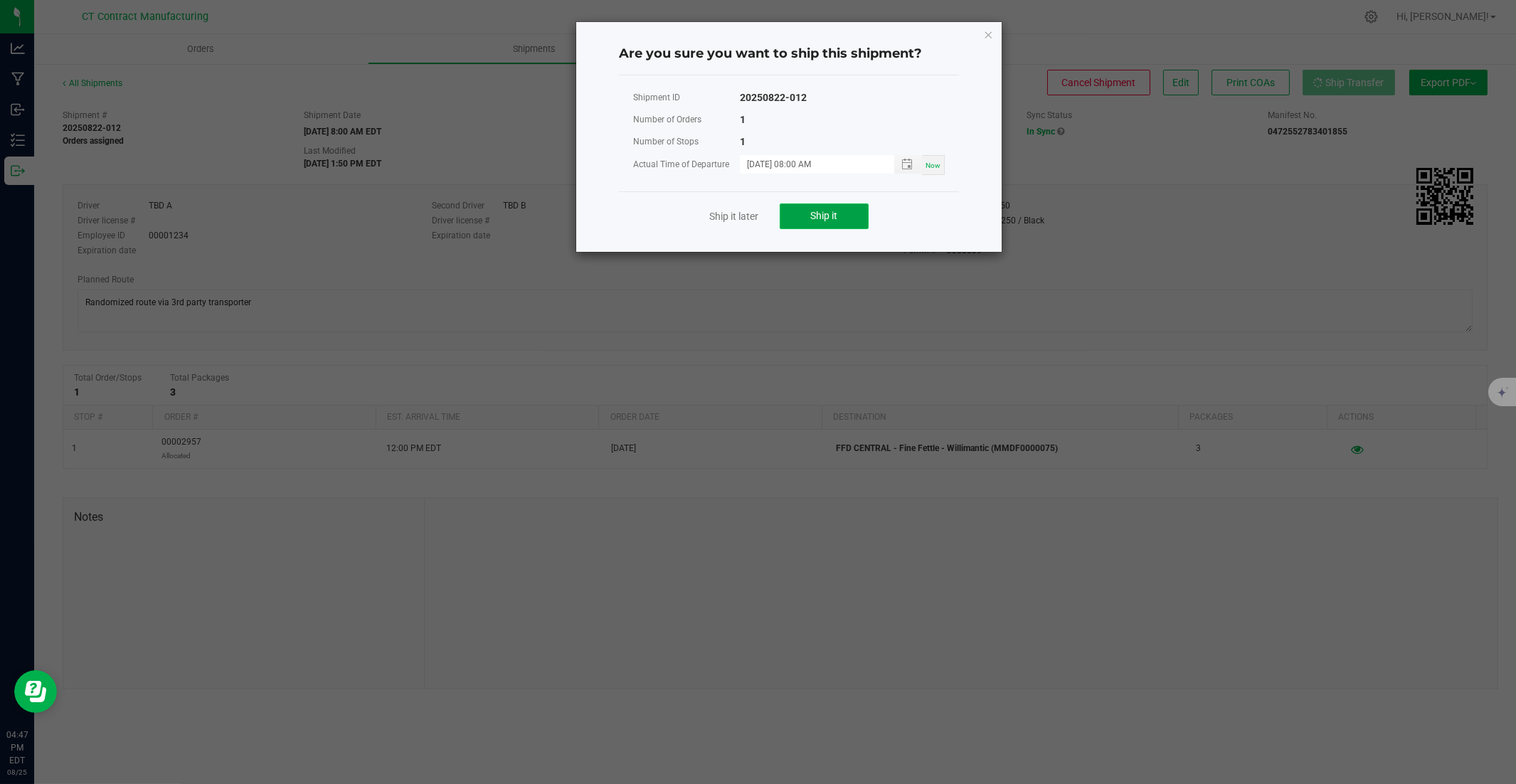
click at [842, 217] on button "Ship it" at bounding box center [824, 215] width 89 height 26
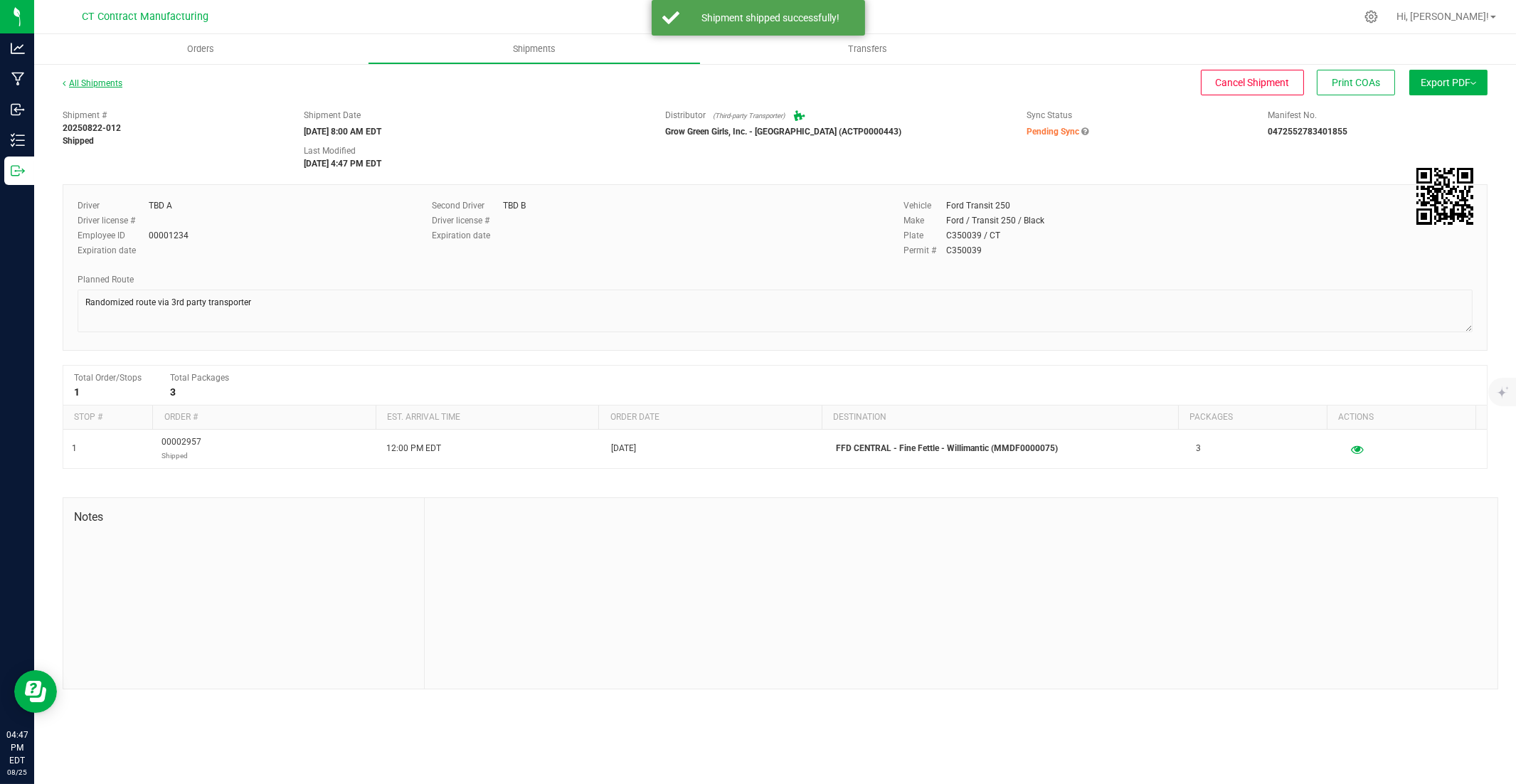
click at [104, 84] on link "All Shipments" at bounding box center [92, 83] width 60 height 10
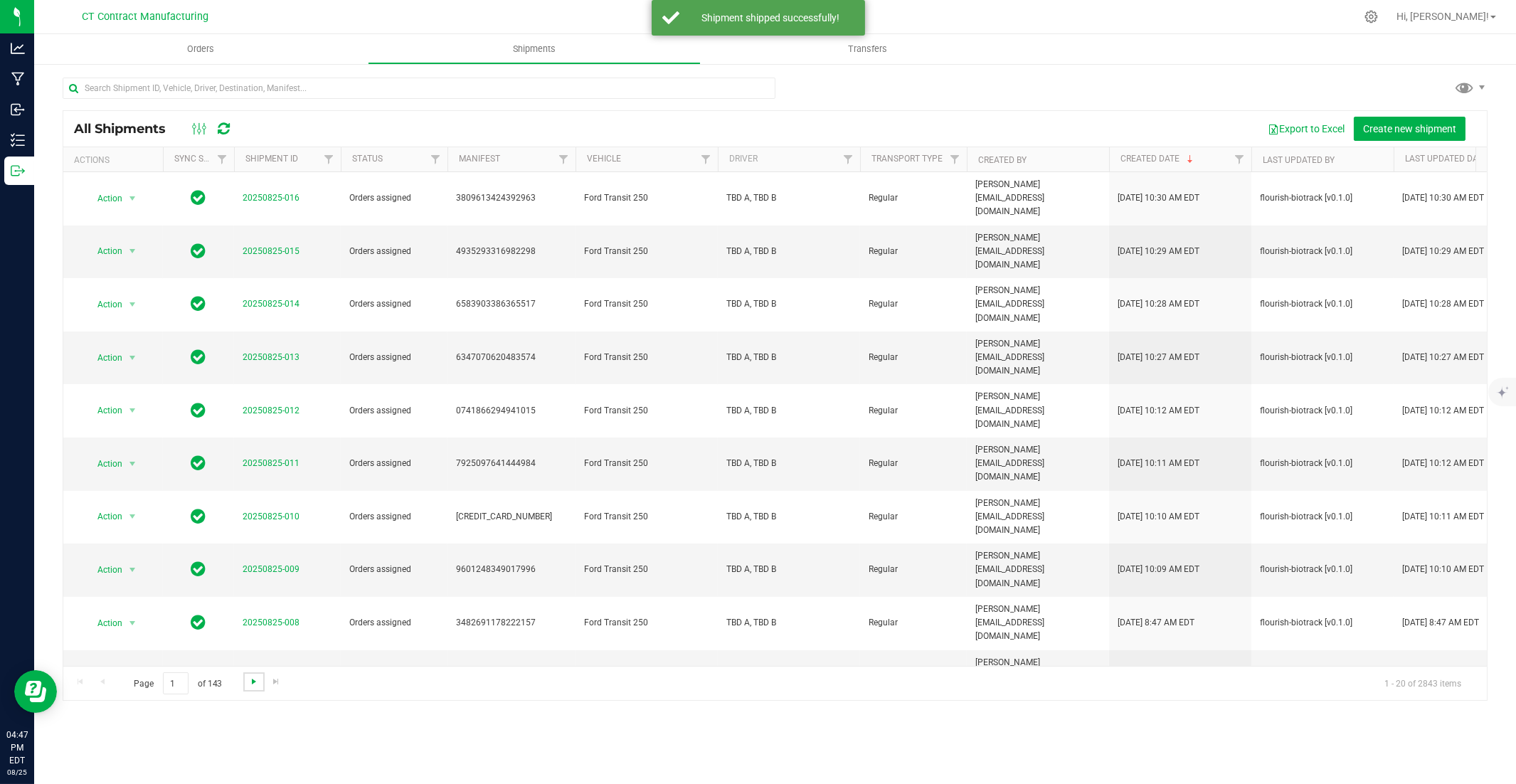
click at [253, 531] on span "Go to the next page" at bounding box center [254, 681] width 12 height 12
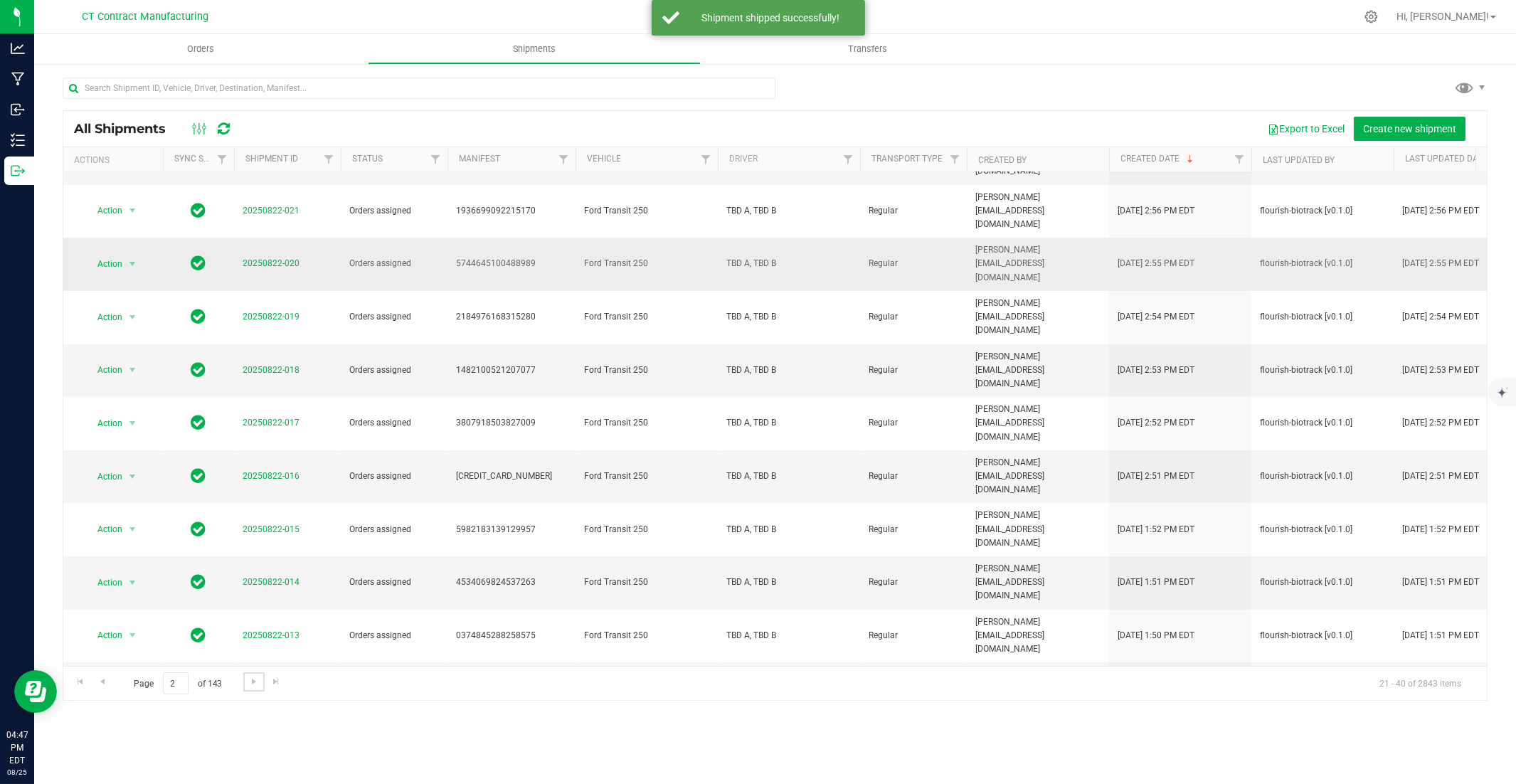
scroll to position [307, 0]
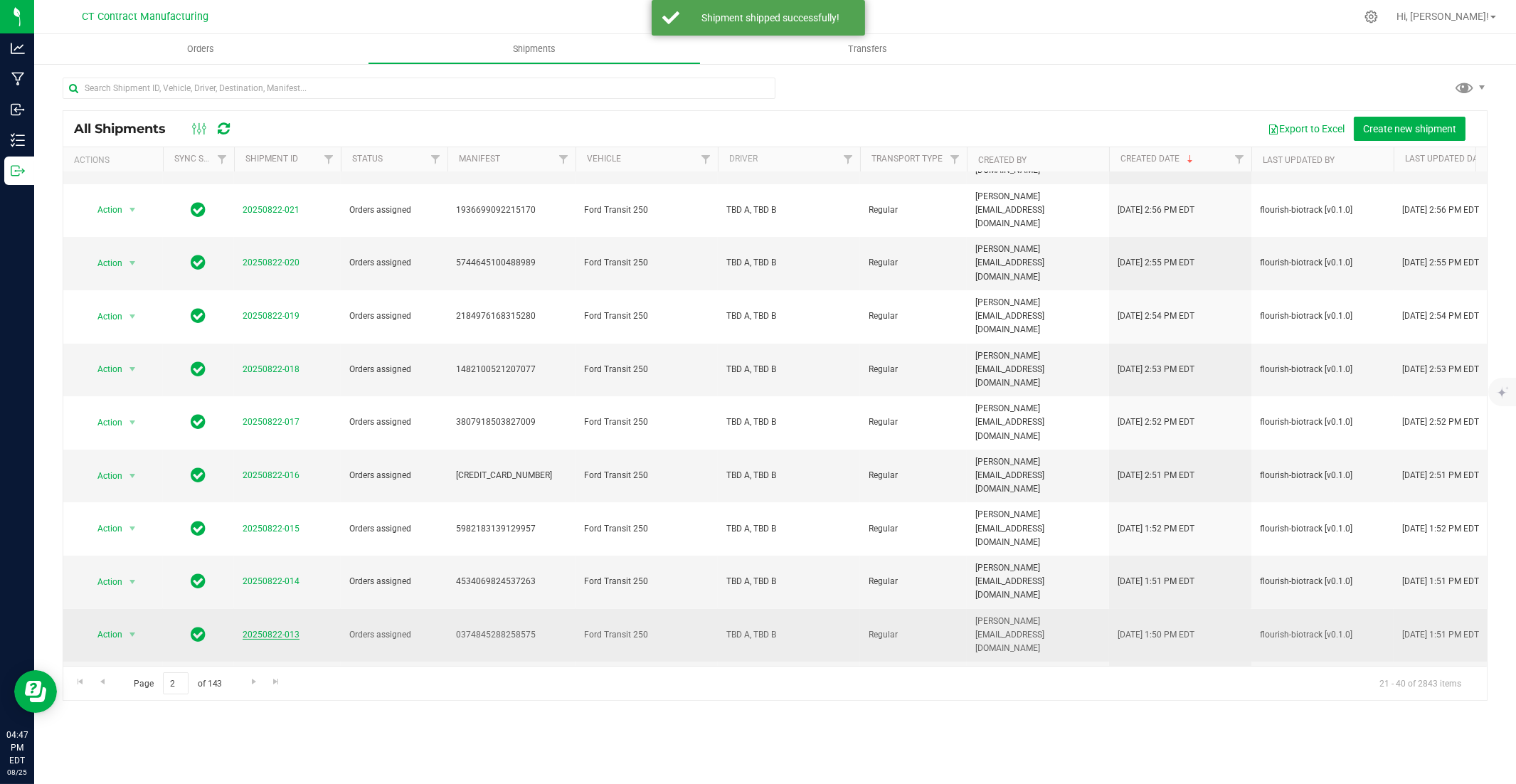
click at [295, 531] on link "20250822-013" at bounding box center [270, 634] width 57 height 10
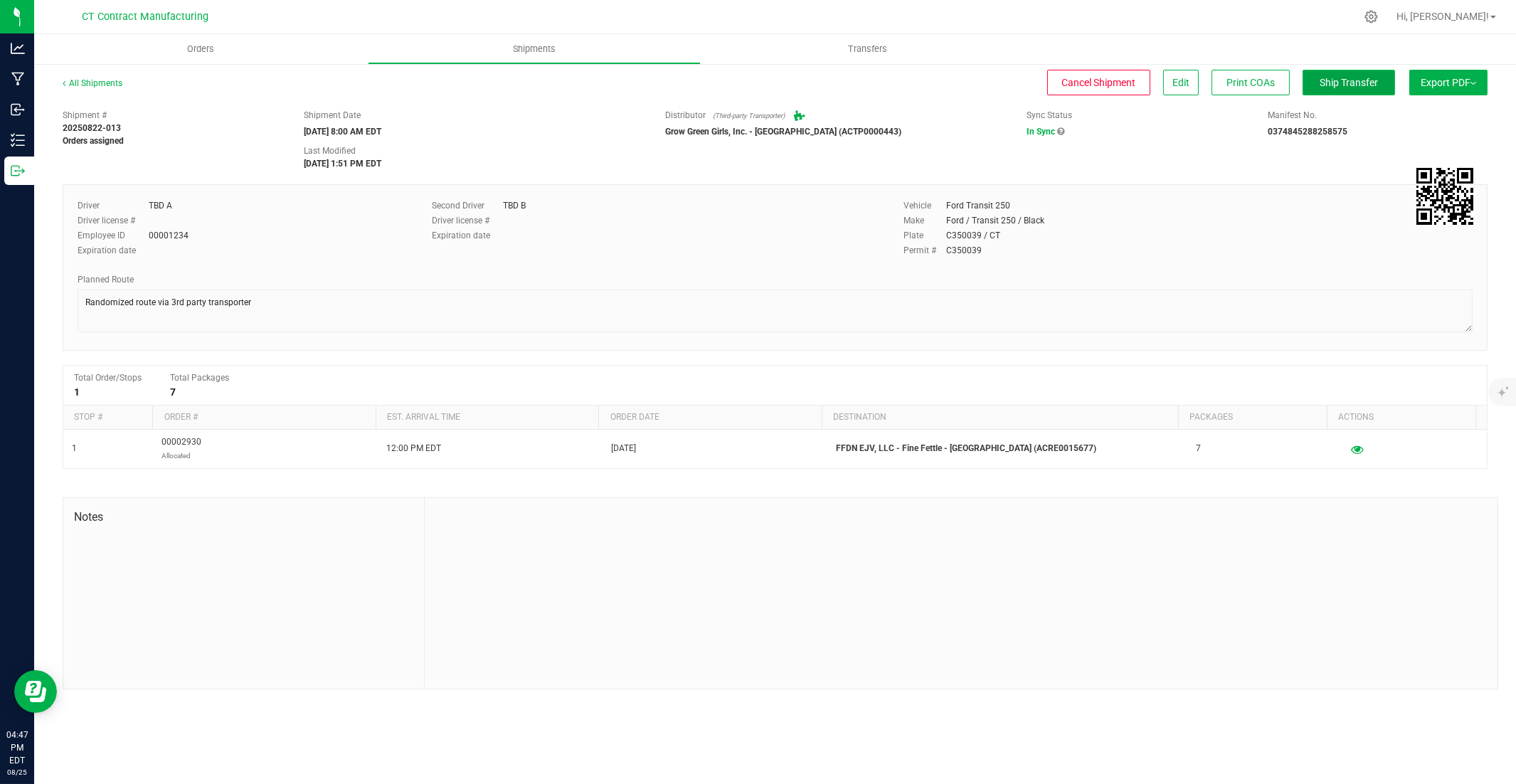
click at [1118, 77] on span "Ship Transfer" at bounding box center [1349, 83] width 59 height 12
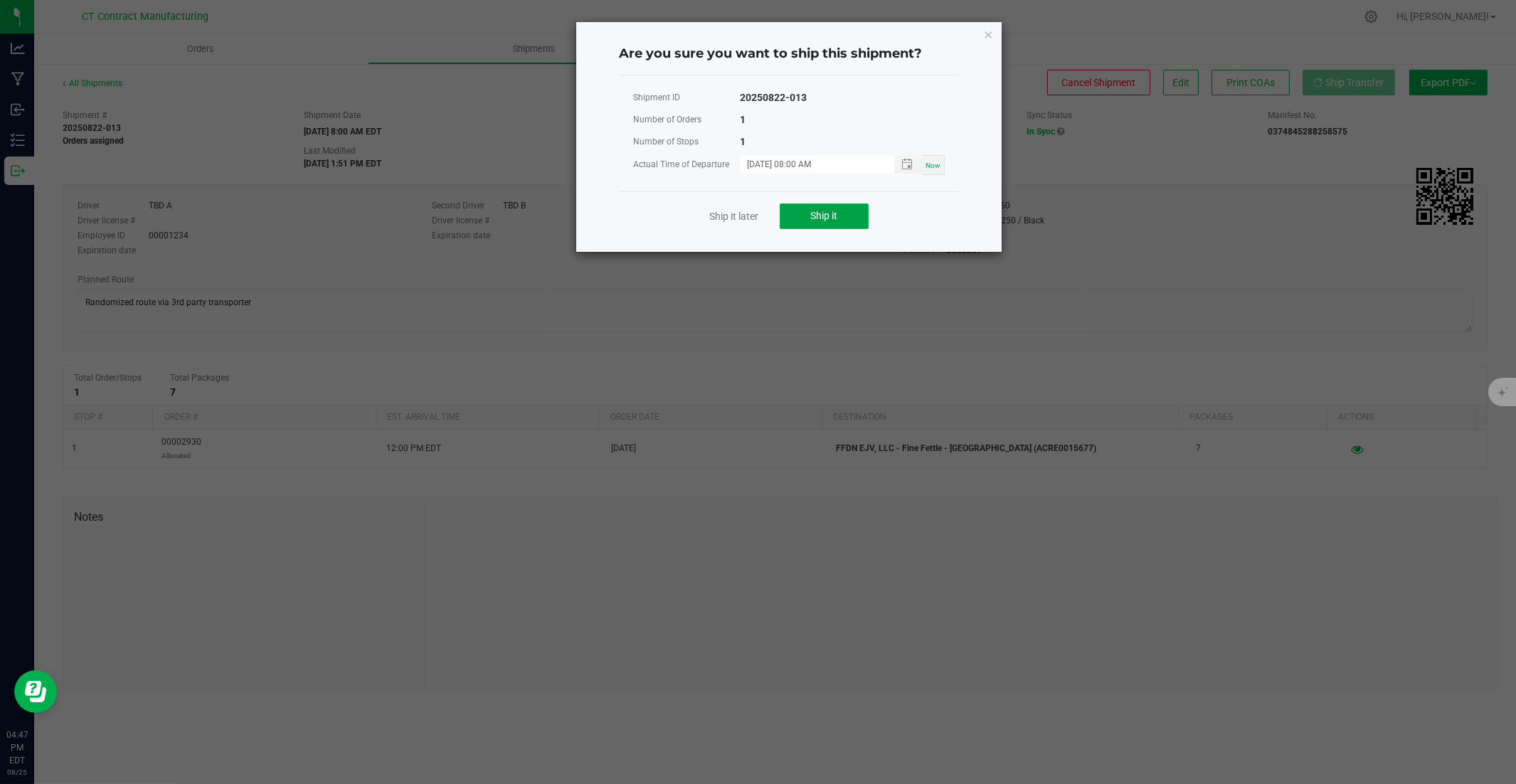
click at [820, 216] on span "Ship it" at bounding box center [825, 215] width 27 height 12
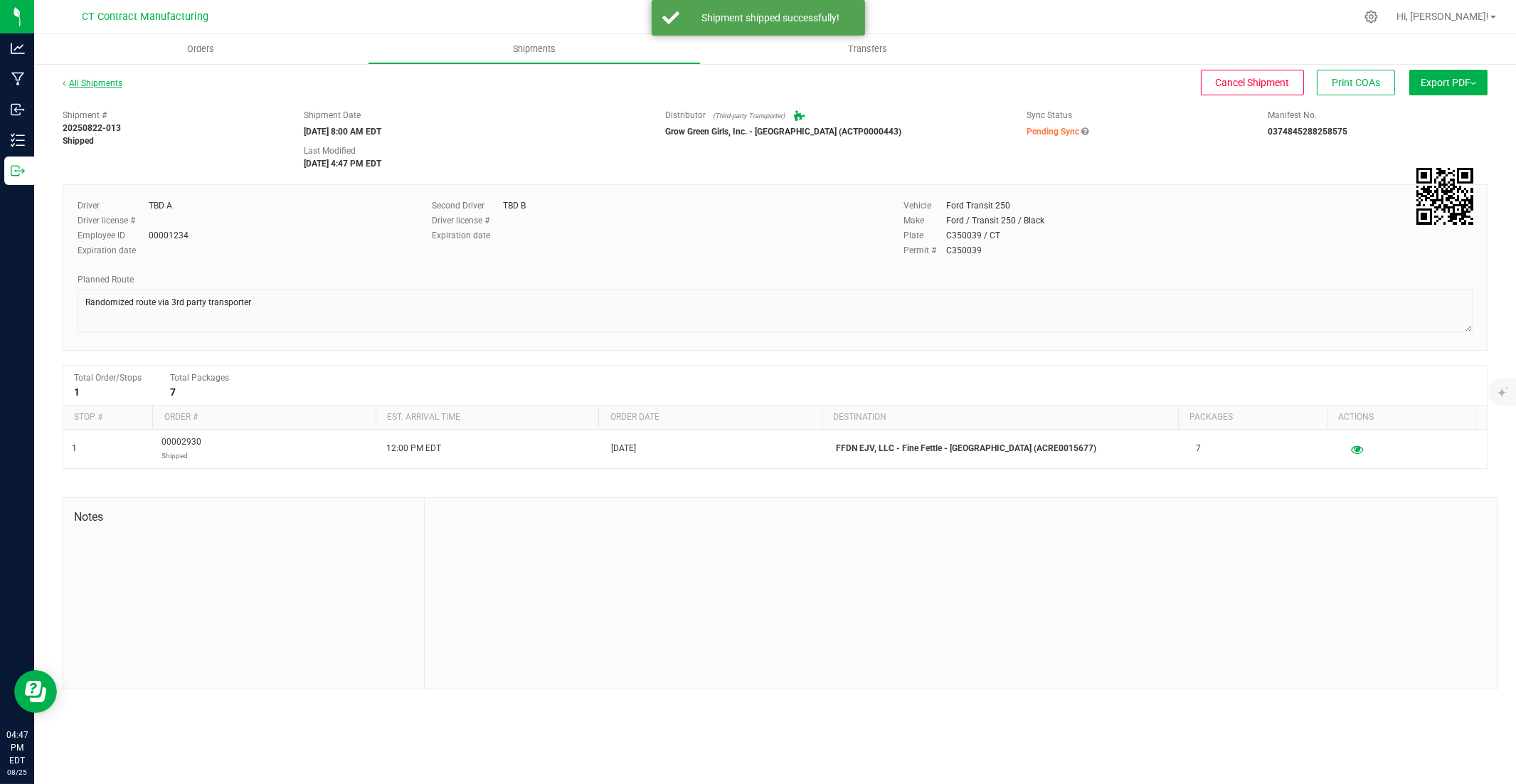
click at [117, 86] on link "All Shipments" at bounding box center [92, 83] width 60 height 10
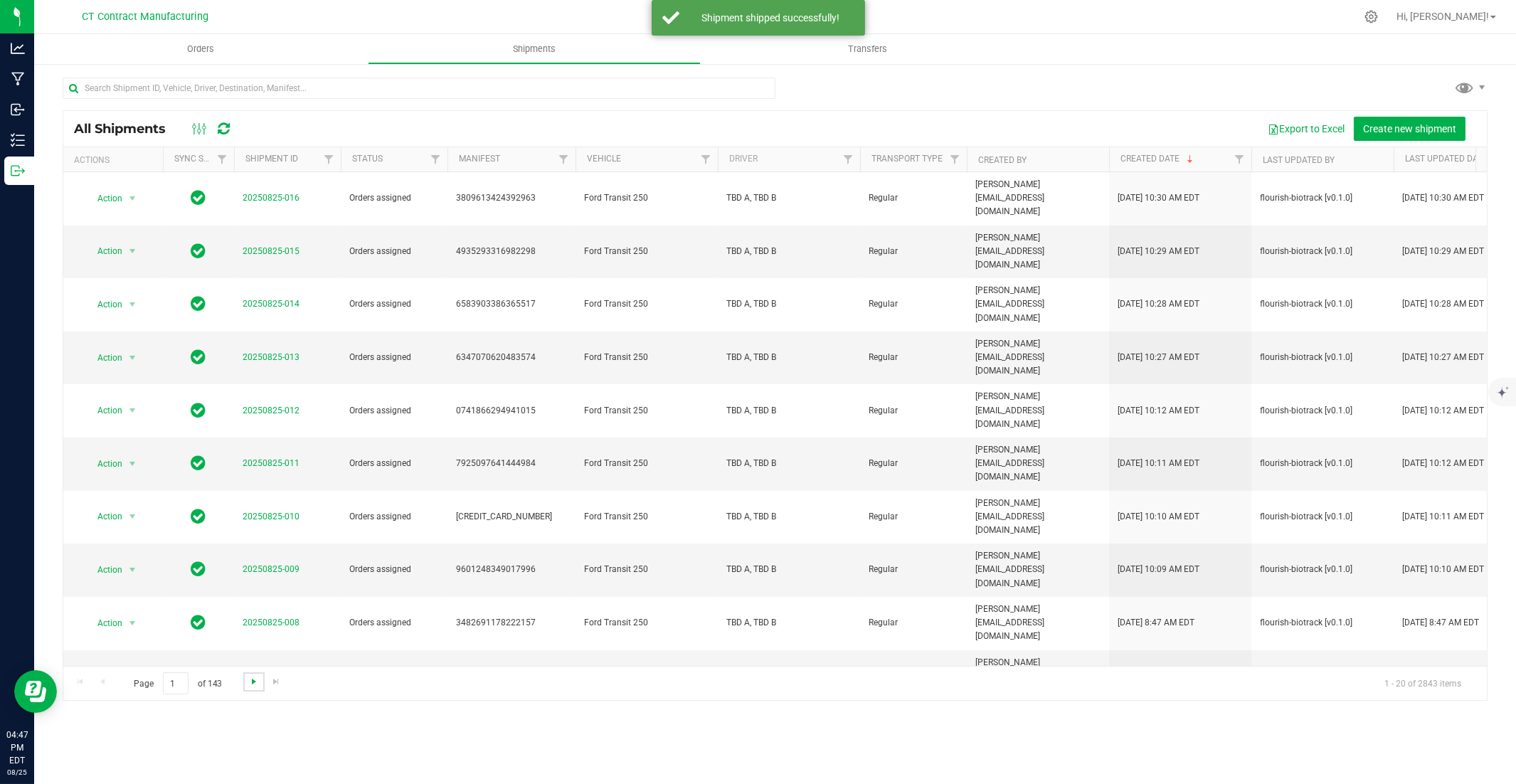
click at [252, 531] on span "Go to the next page" at bounding box center [254, 681] width 12 height 12
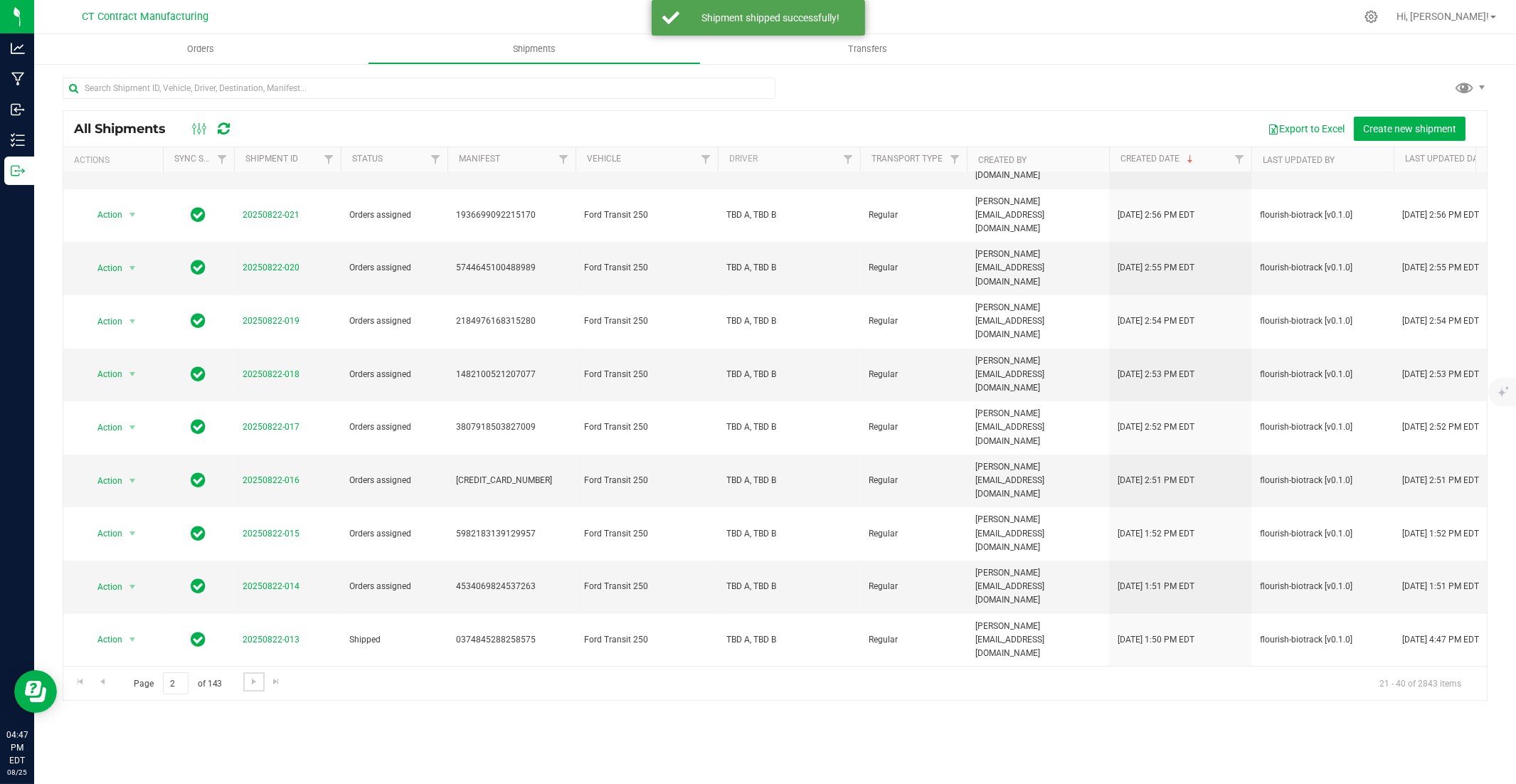
scroll to position [307, 0]
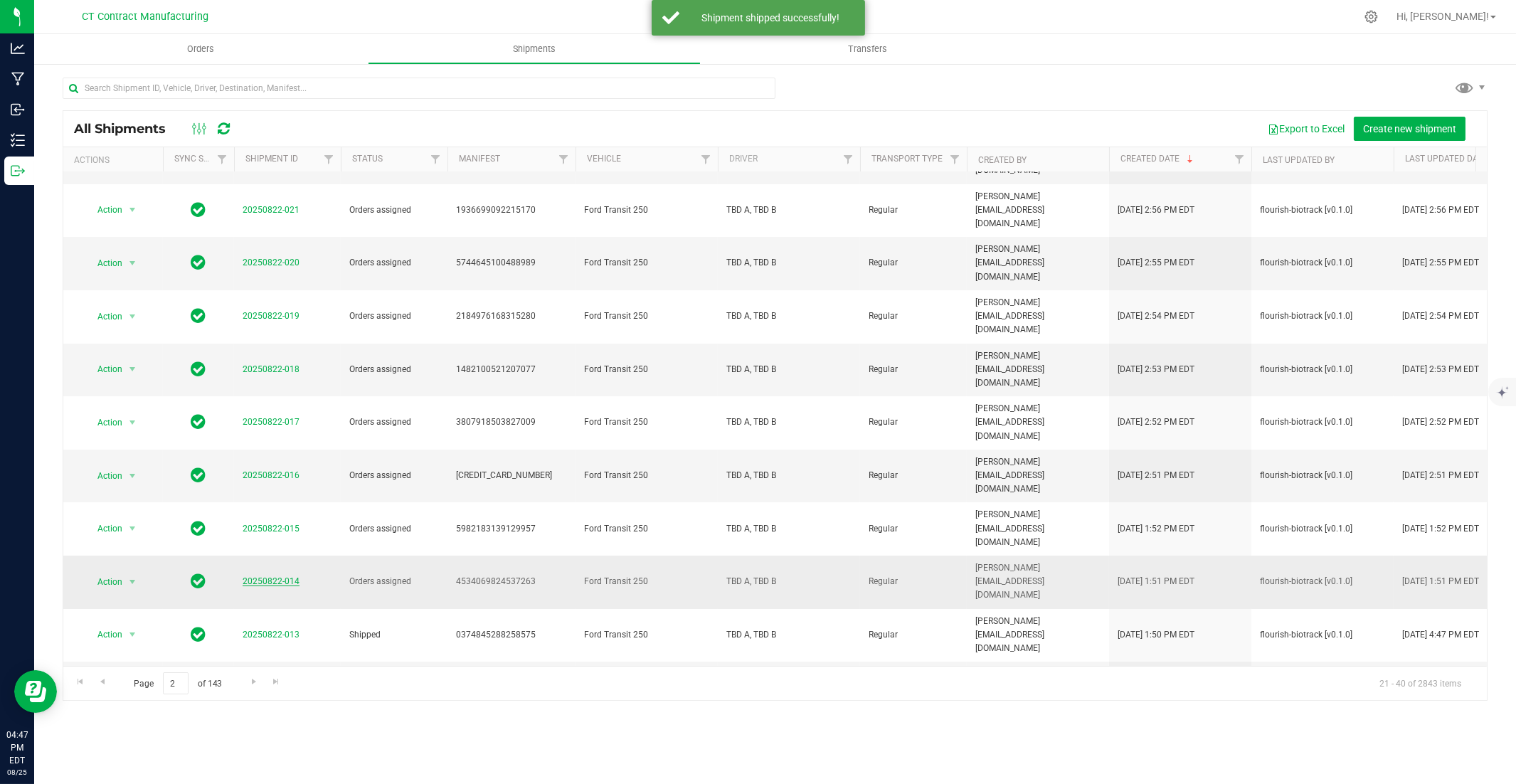
click at [293, 531] on link "20250822-014" at bounding box center [270, 581] width 57 height 10
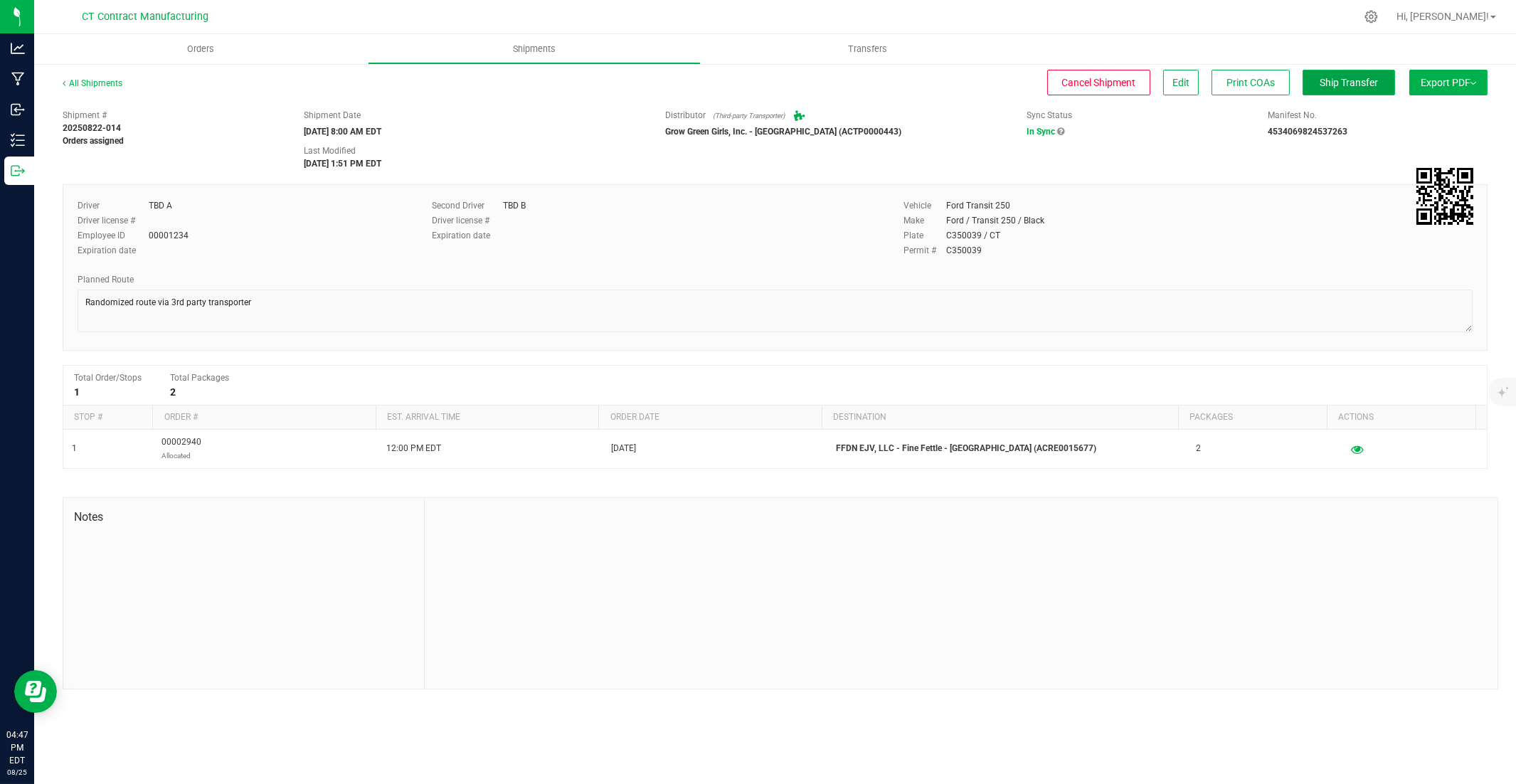
click at [1118, 91] on button "Ship Transfer" at bounding box center [1349, 82] width 92 height 26
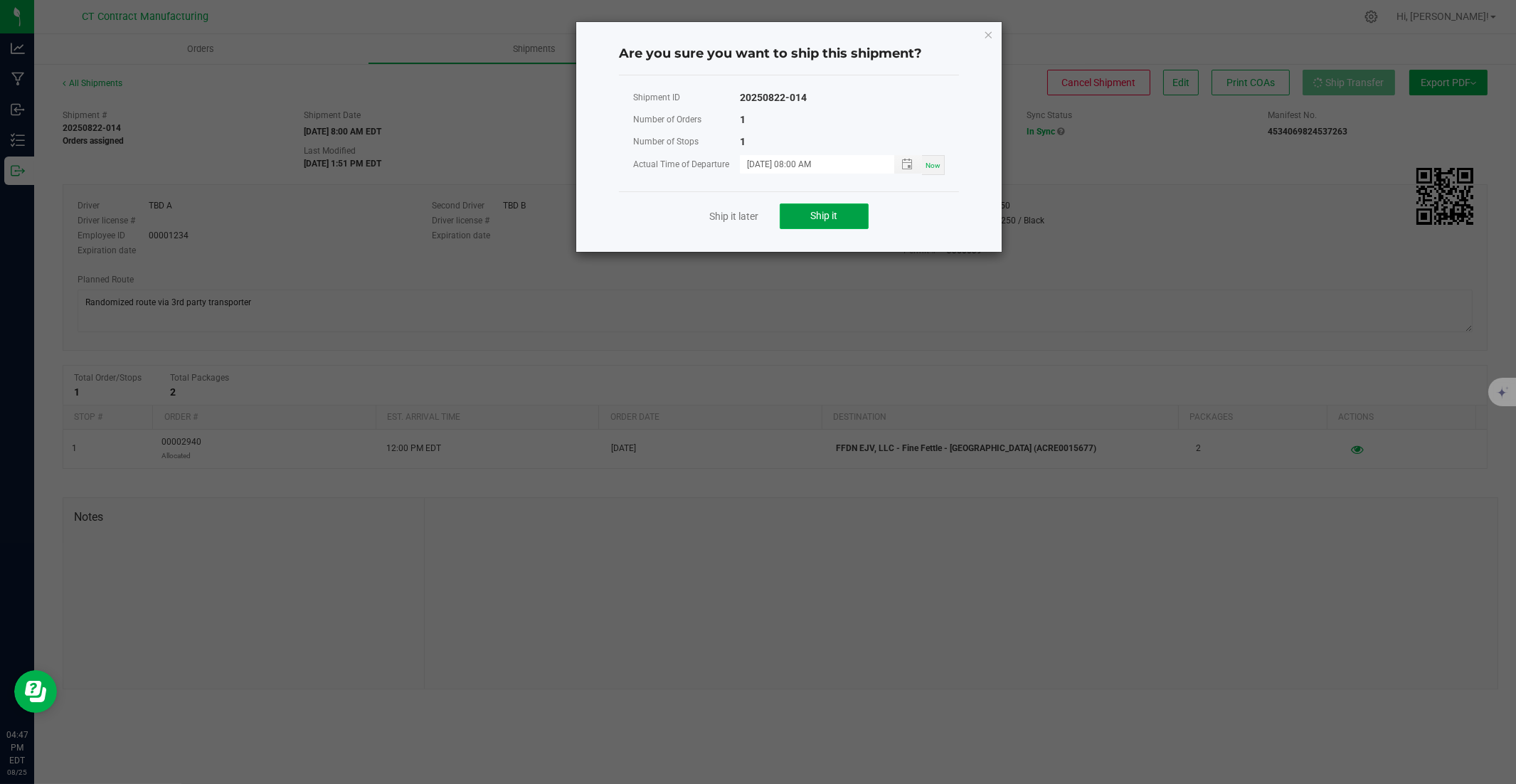
click at [835, 211] on span "Ship it" at bounding box center [825, 215] width 27 height 12
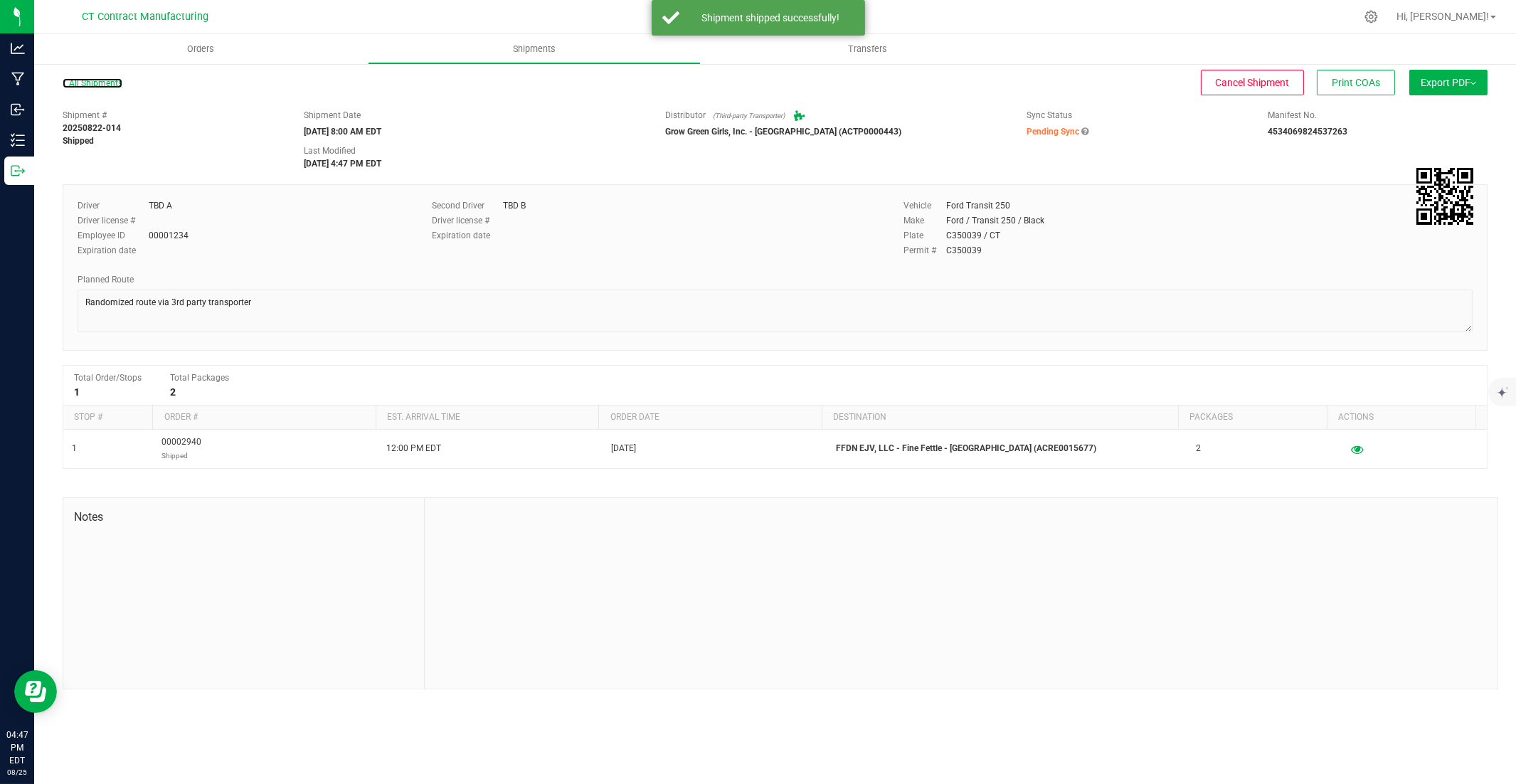
click at [108, 84] on link "All Shipments" at bounding box center [92, 83] width 60 height 10
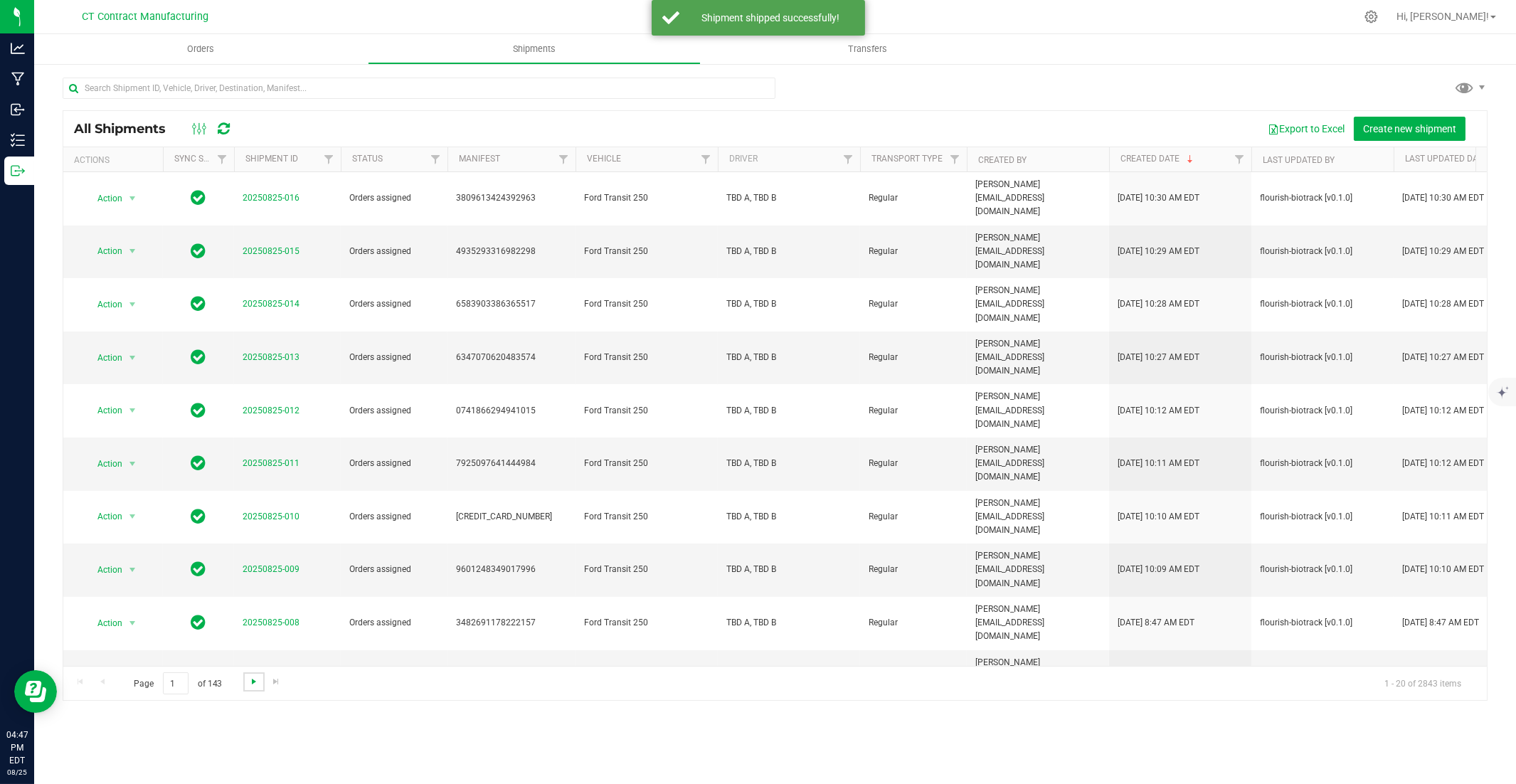
click at [251, 531] on span "Go to the next page" at bounding box center [254, 681] width 12 height 12
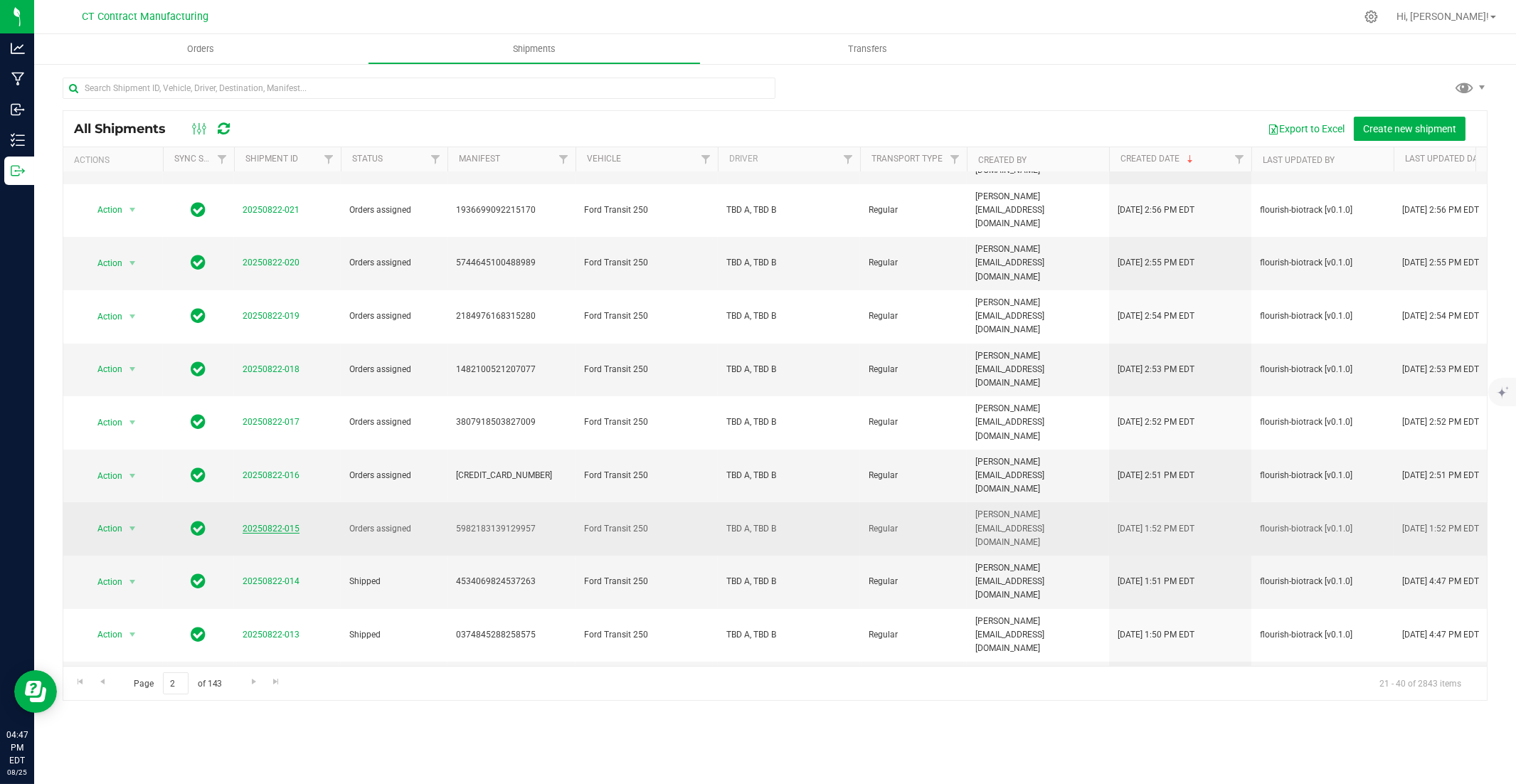
click at [274, 523] on link "20250822-015" at bounding box center [270, 528] width 57 height 10
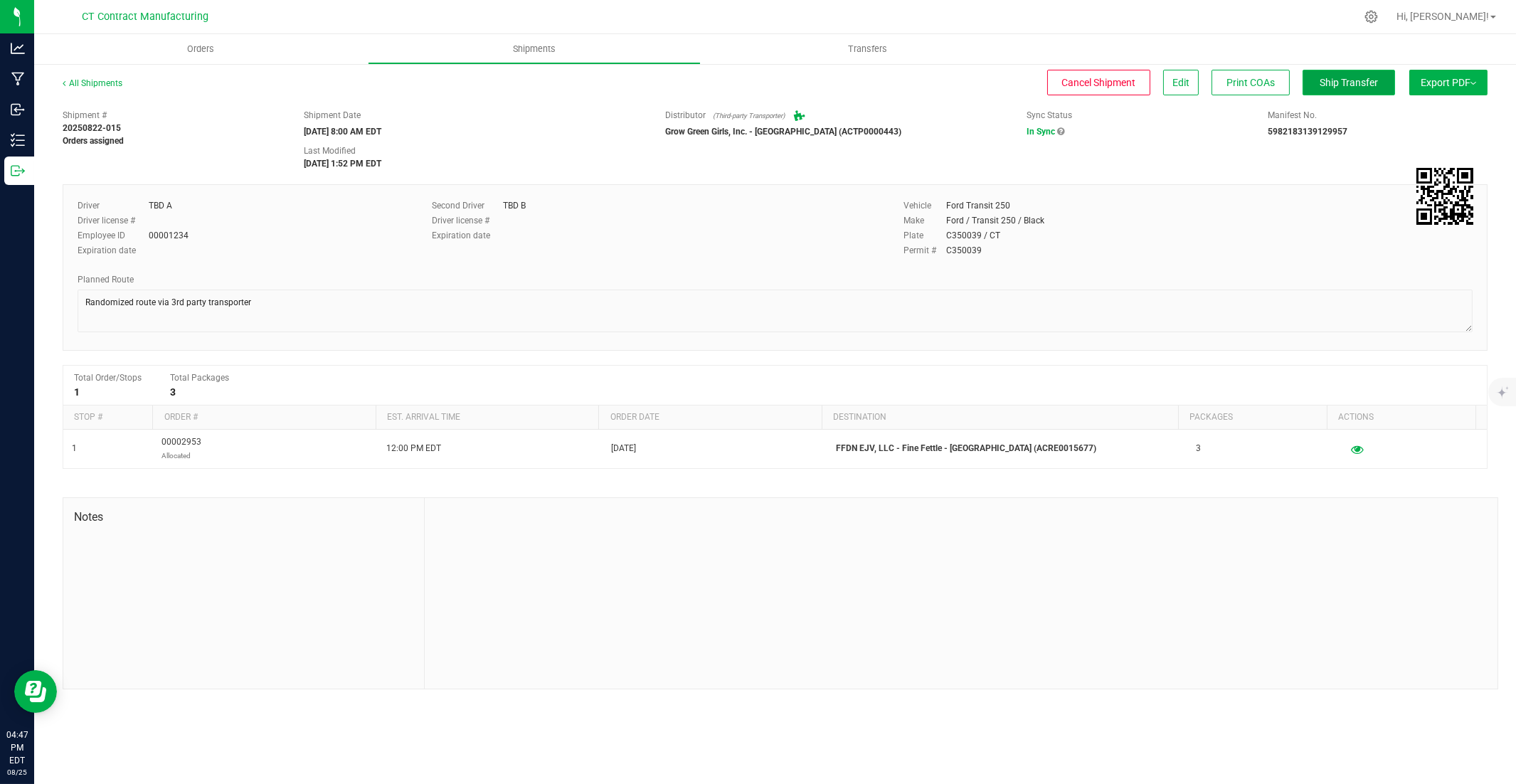
click at [1118, 91] on button "Ship Transfer" at bounding box center [1349, 82] width 92 height 26
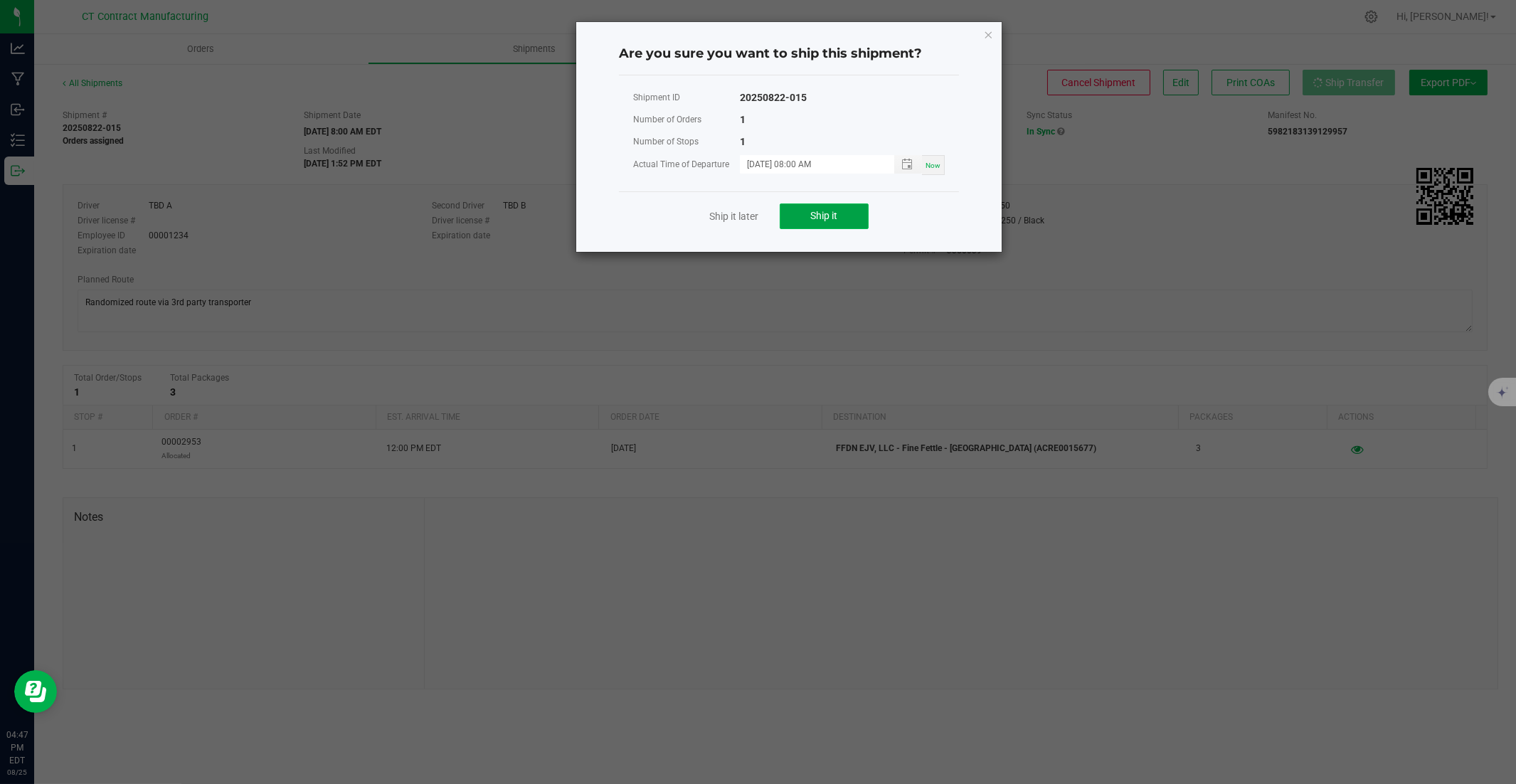
click at [847, 203] on button "Ship it" at bounding box center [824, 215] width 89 height 26
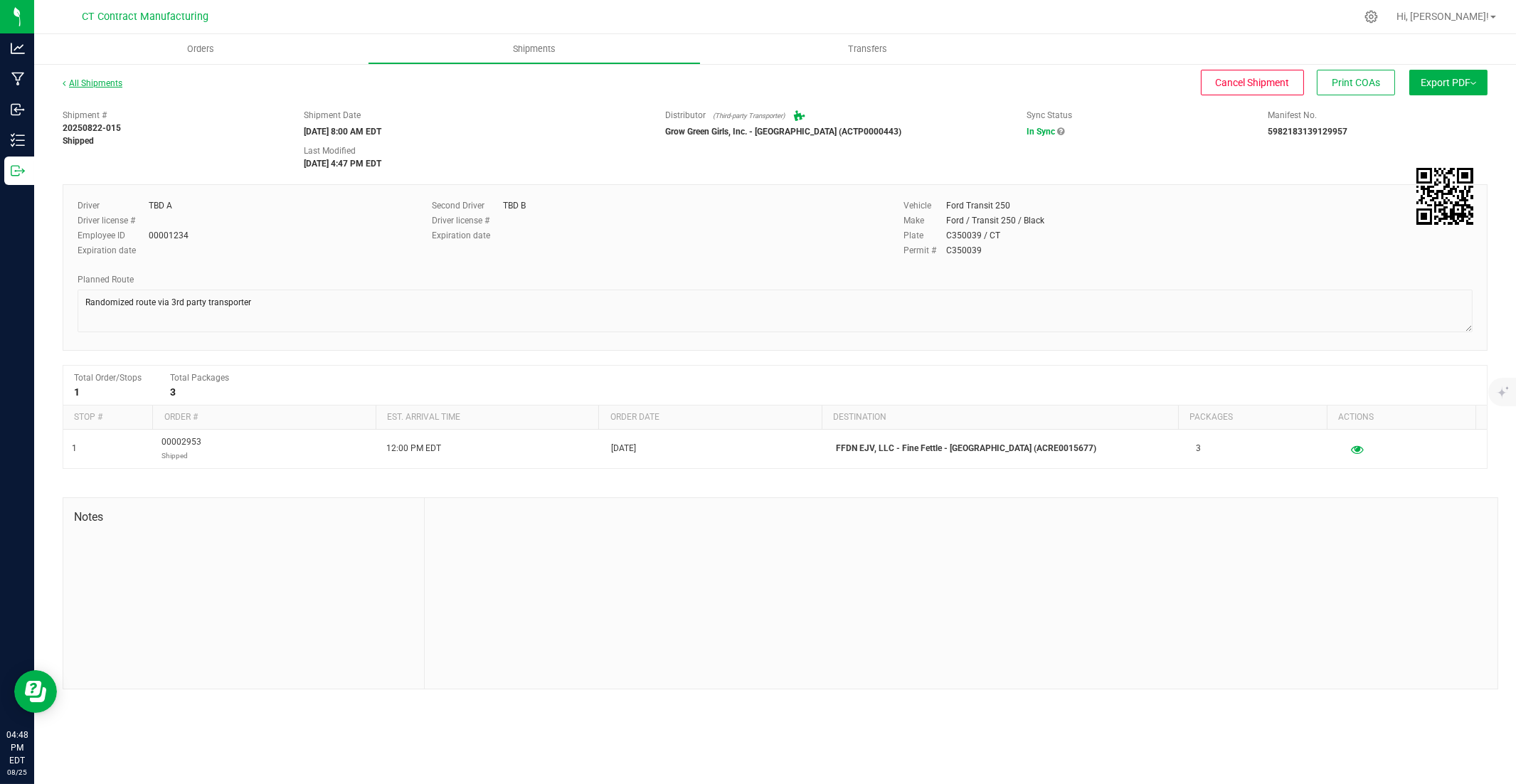
click at [96, 84] on link "All Shipments" at bounding box center [92, 83] width 60 height 10
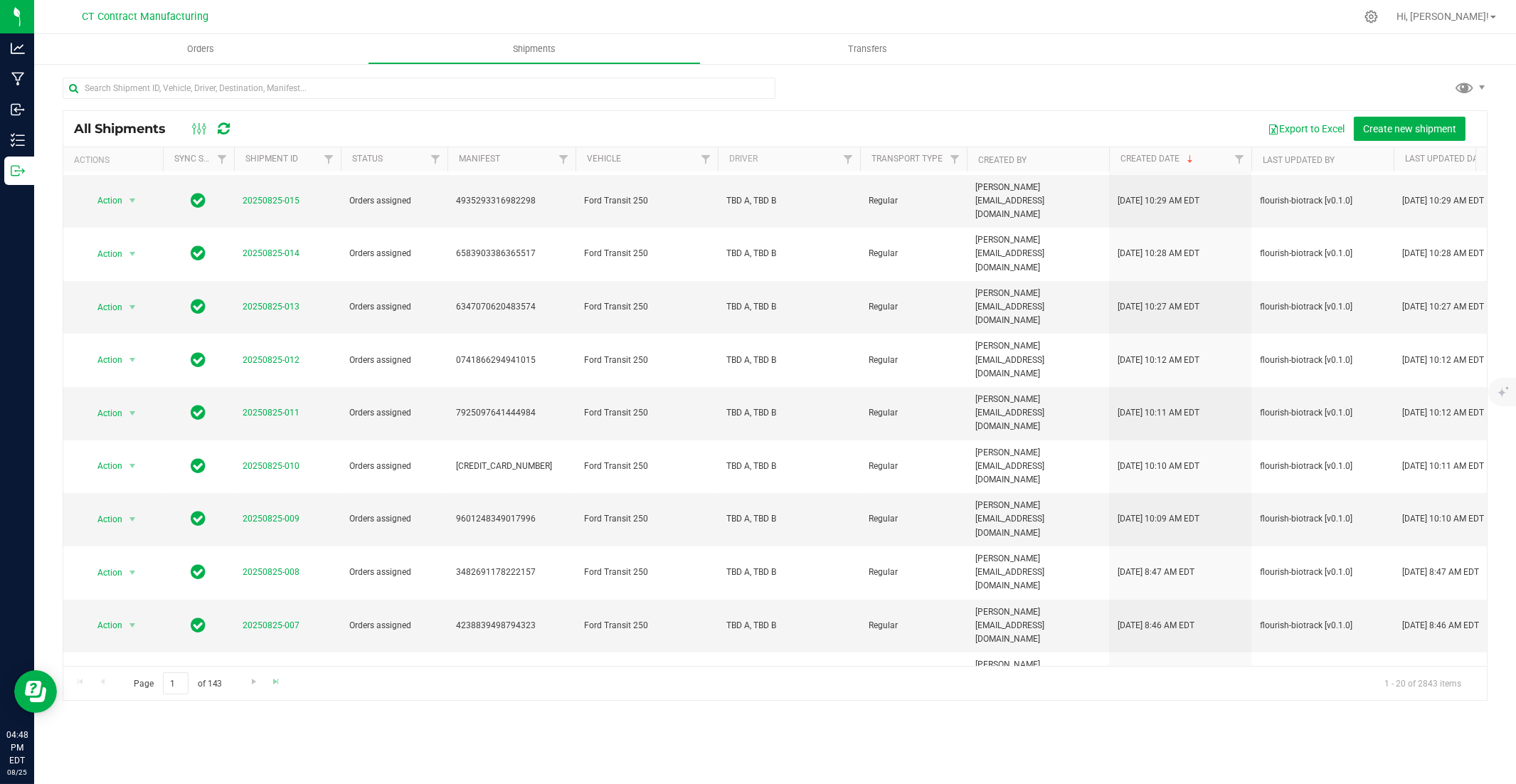
scroll to position [79, 0]
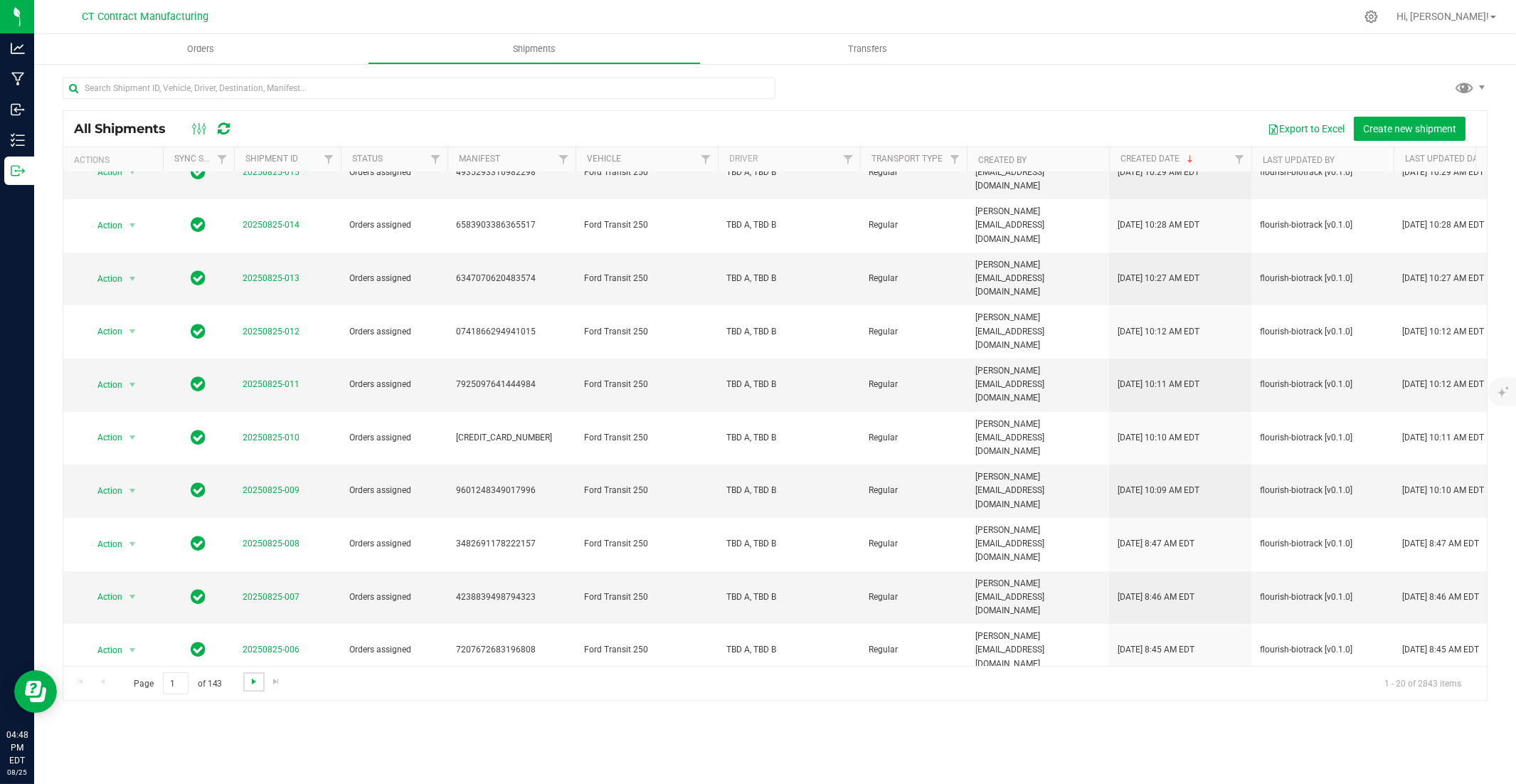
click at [255, 531] on span "Go to the next page" at bounding box center [254, 681] width 12 height 12
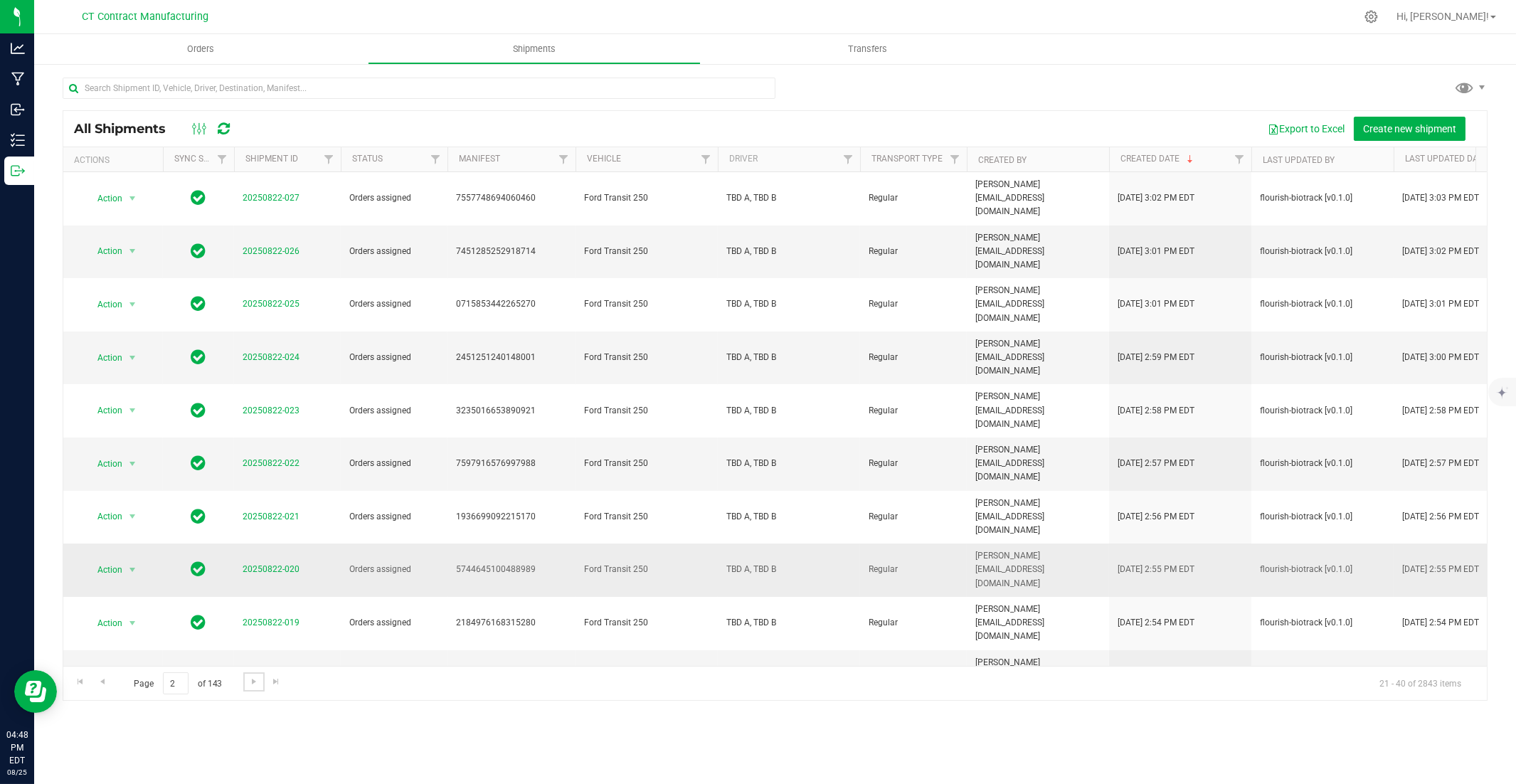
scroll to position [307, 0]
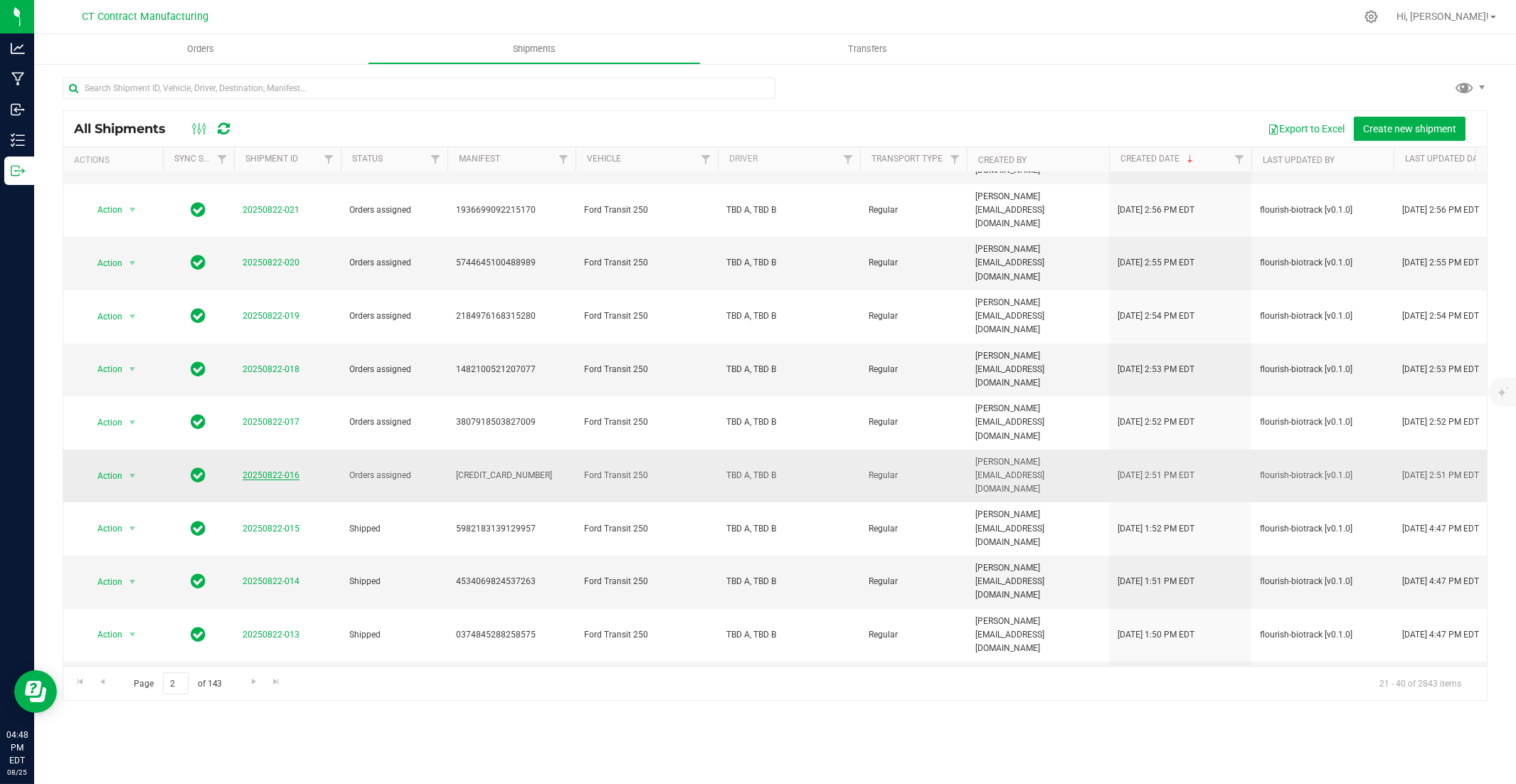
click at [285, 470] on link "20250822-016" at bounding box center [270, 475] width 57 height 10
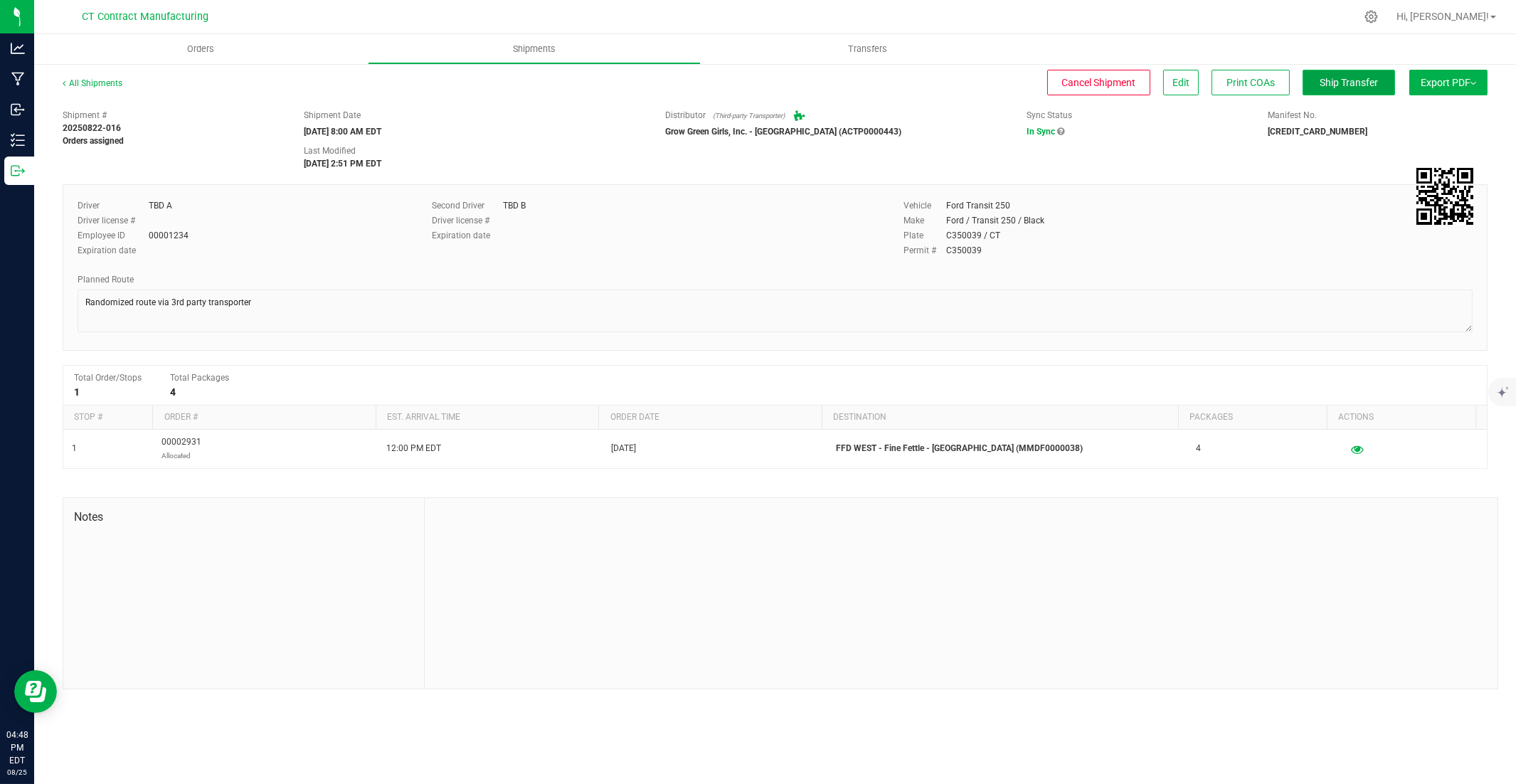
click at [1118, 81] on span "Ship Transfer" at bounding box center [1349, 83] width 59 height 12
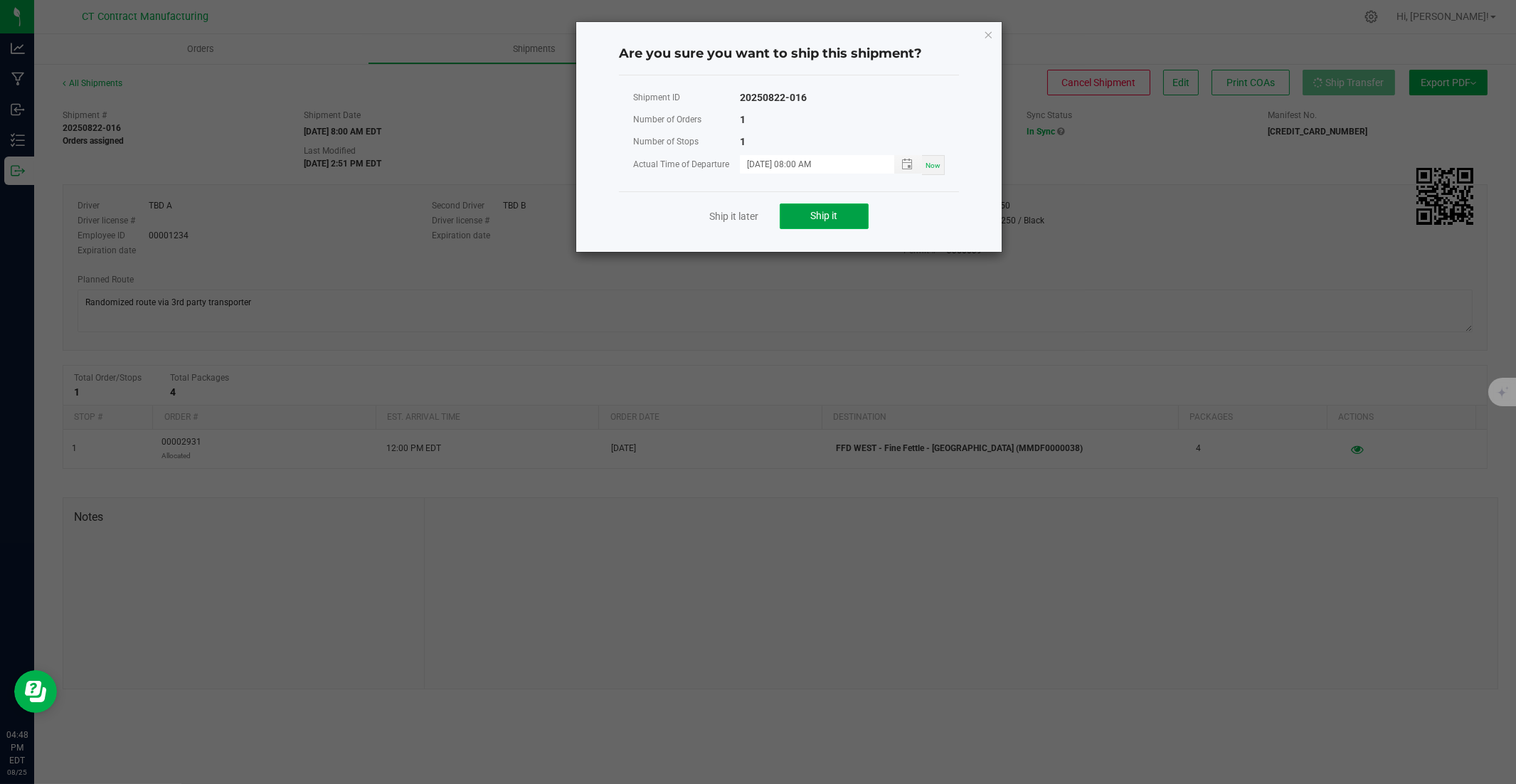
click at [831, 222] on button "Ship it" at bounding box center [824, 215] width 89 height 26
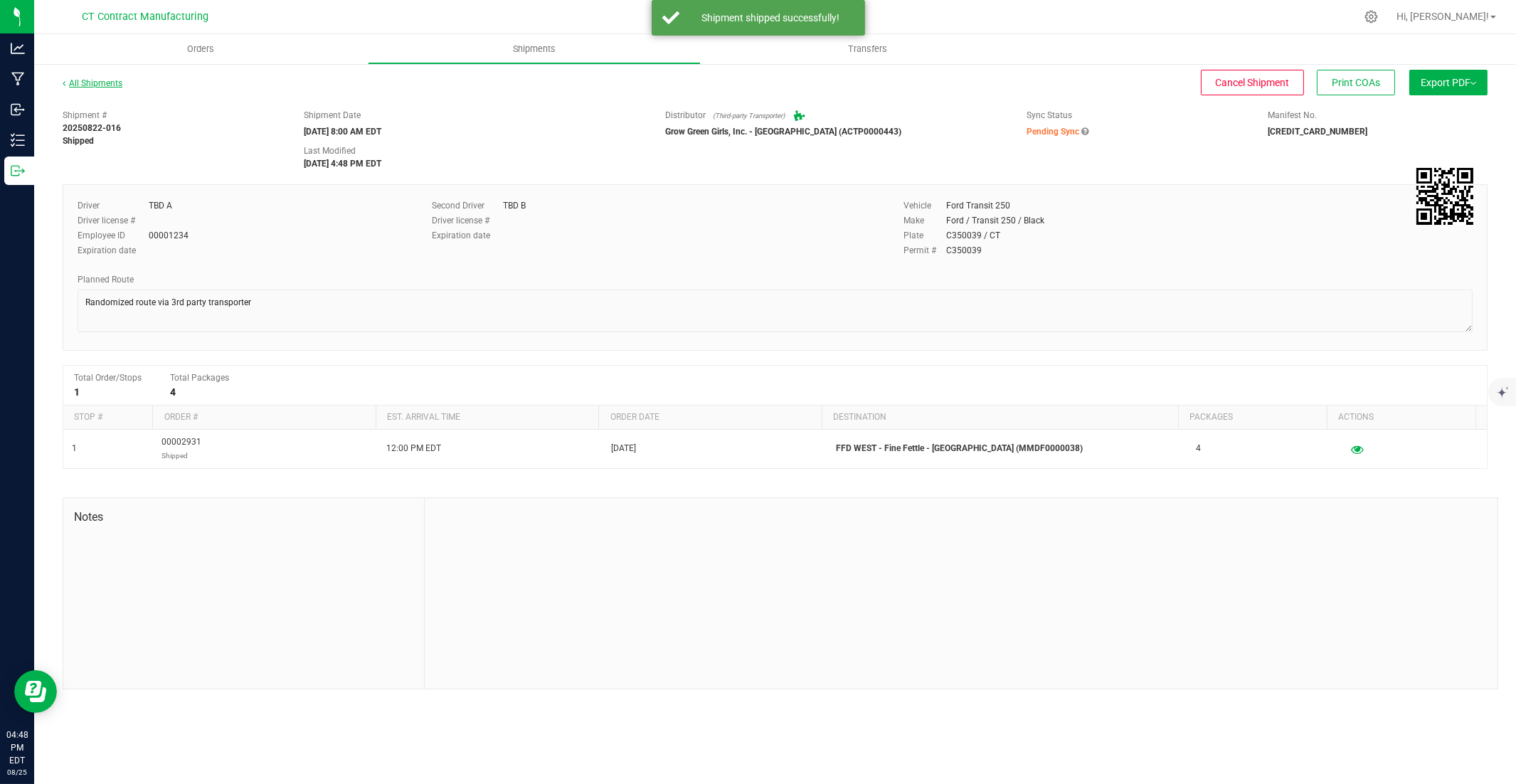
click at [97, 80] on link "All Shipments" at bounding box center [92, 83] width 60 height 10
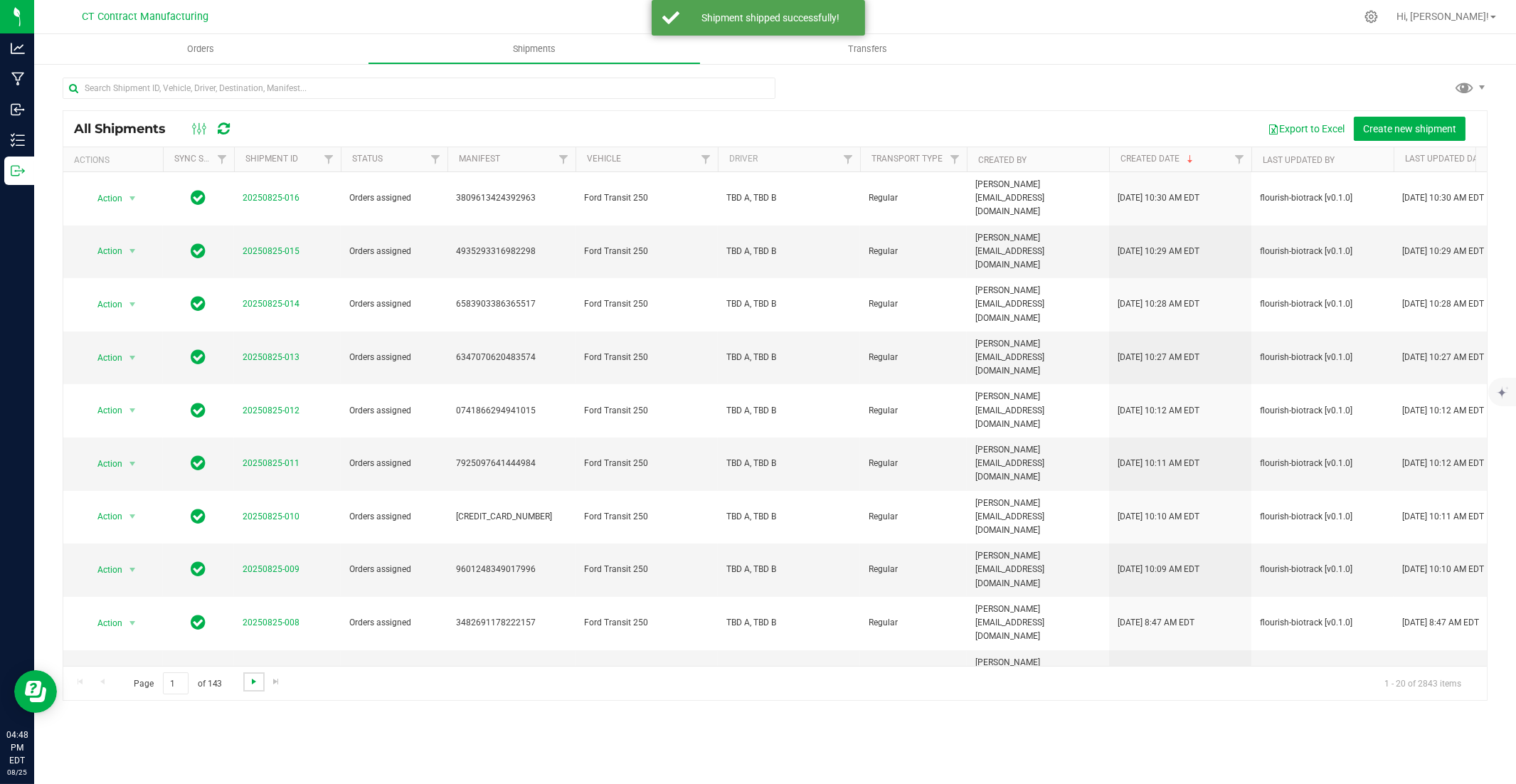
click at [250, 531] on span "Go to the next page" at bounding box center [254, 681] width 12 height 12
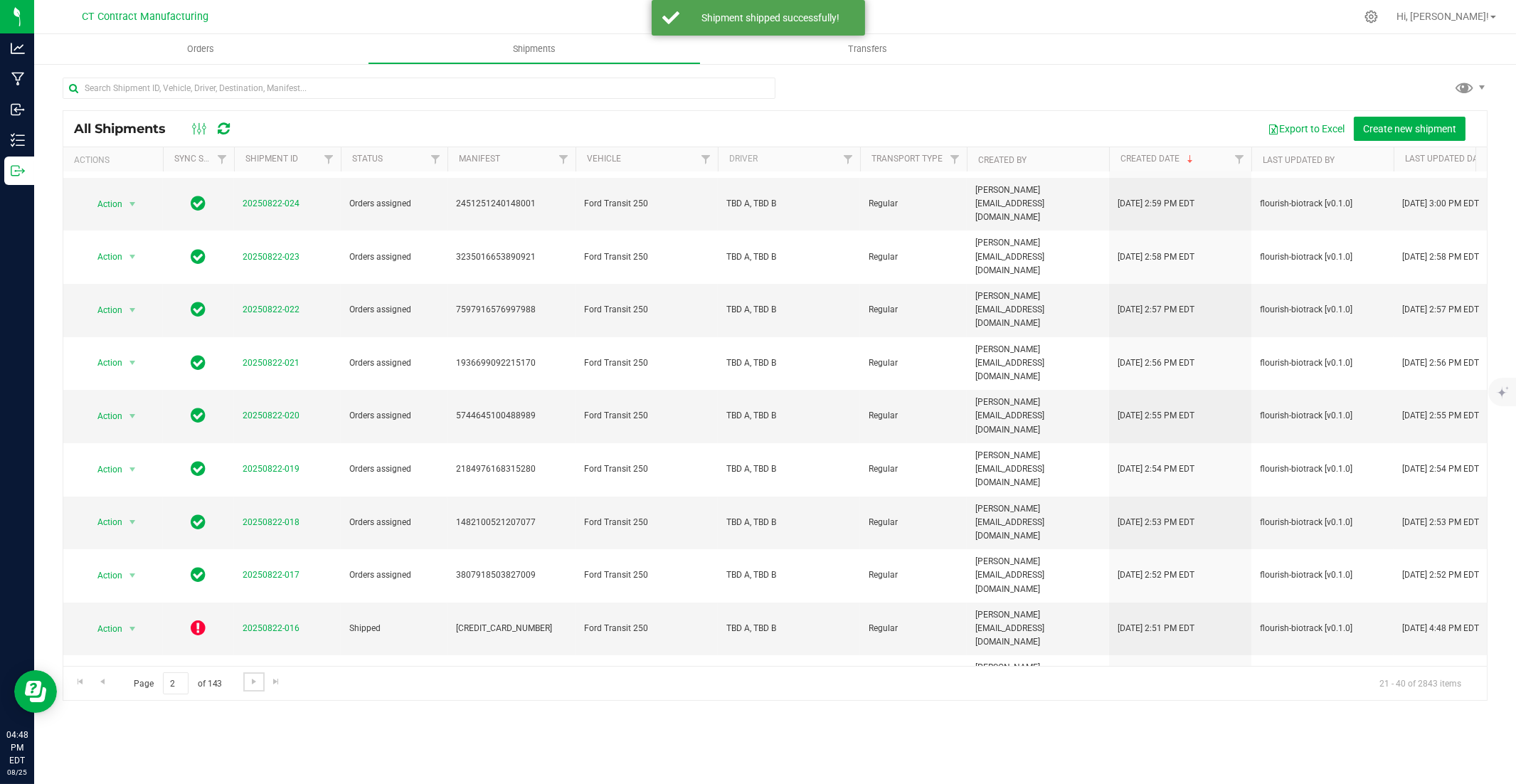
scroll to position [158, 0]
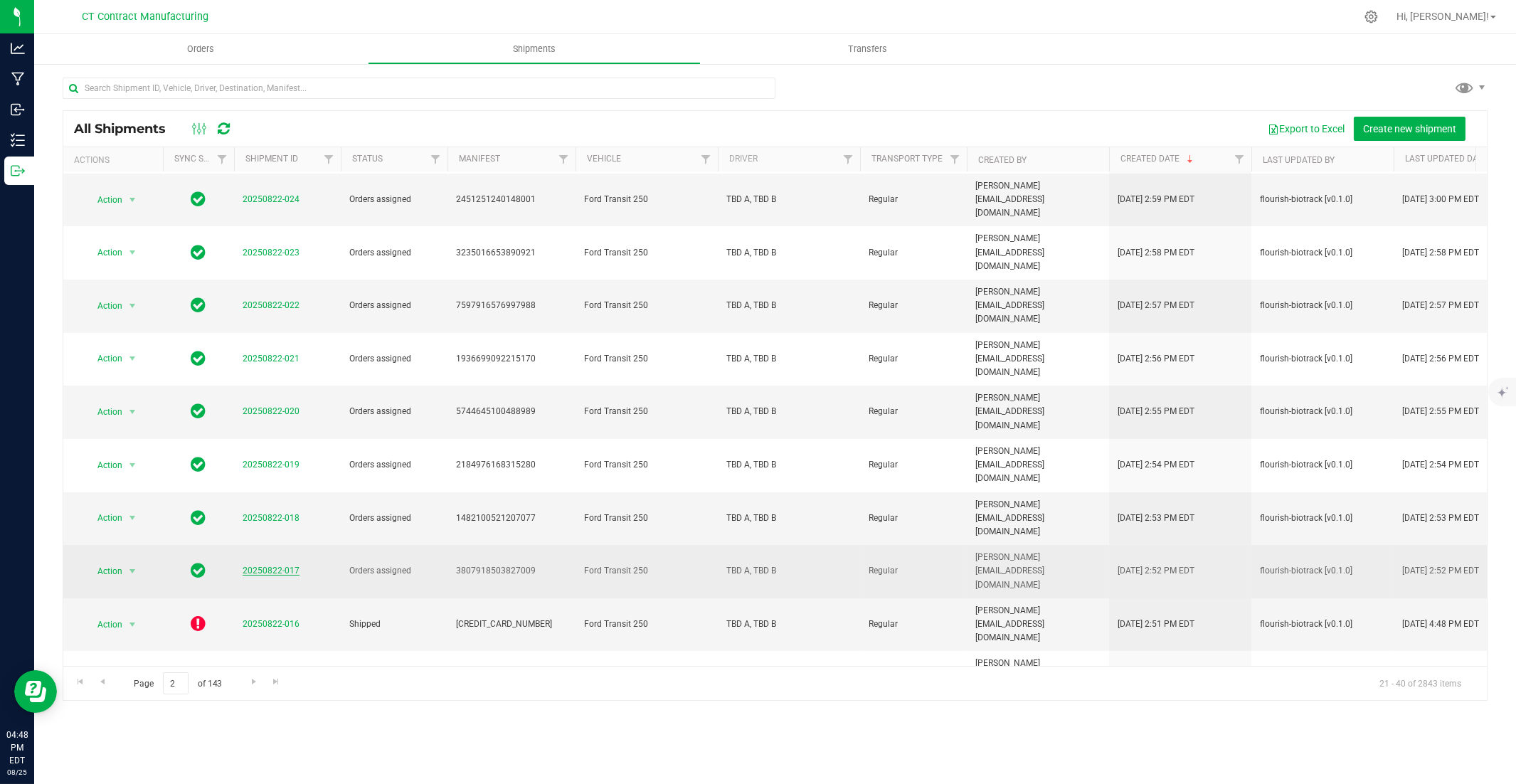
click at [294, 531] on link "20250822-017" at bounding box center [270, 570] width 57 height 10
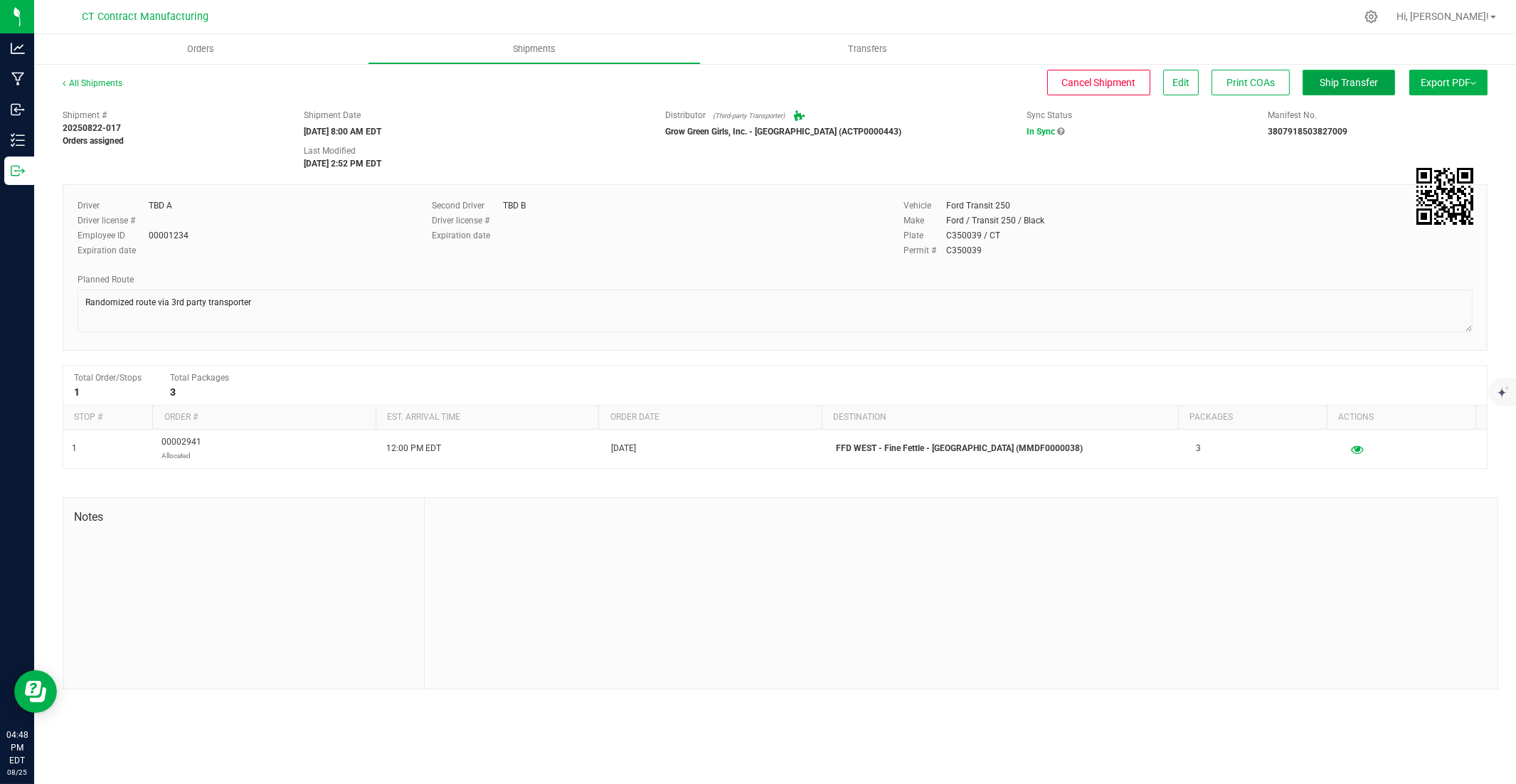
click at [1118, 79] on button "Ship Transfer" at bounding box center [1349, 82] width 92 height 26
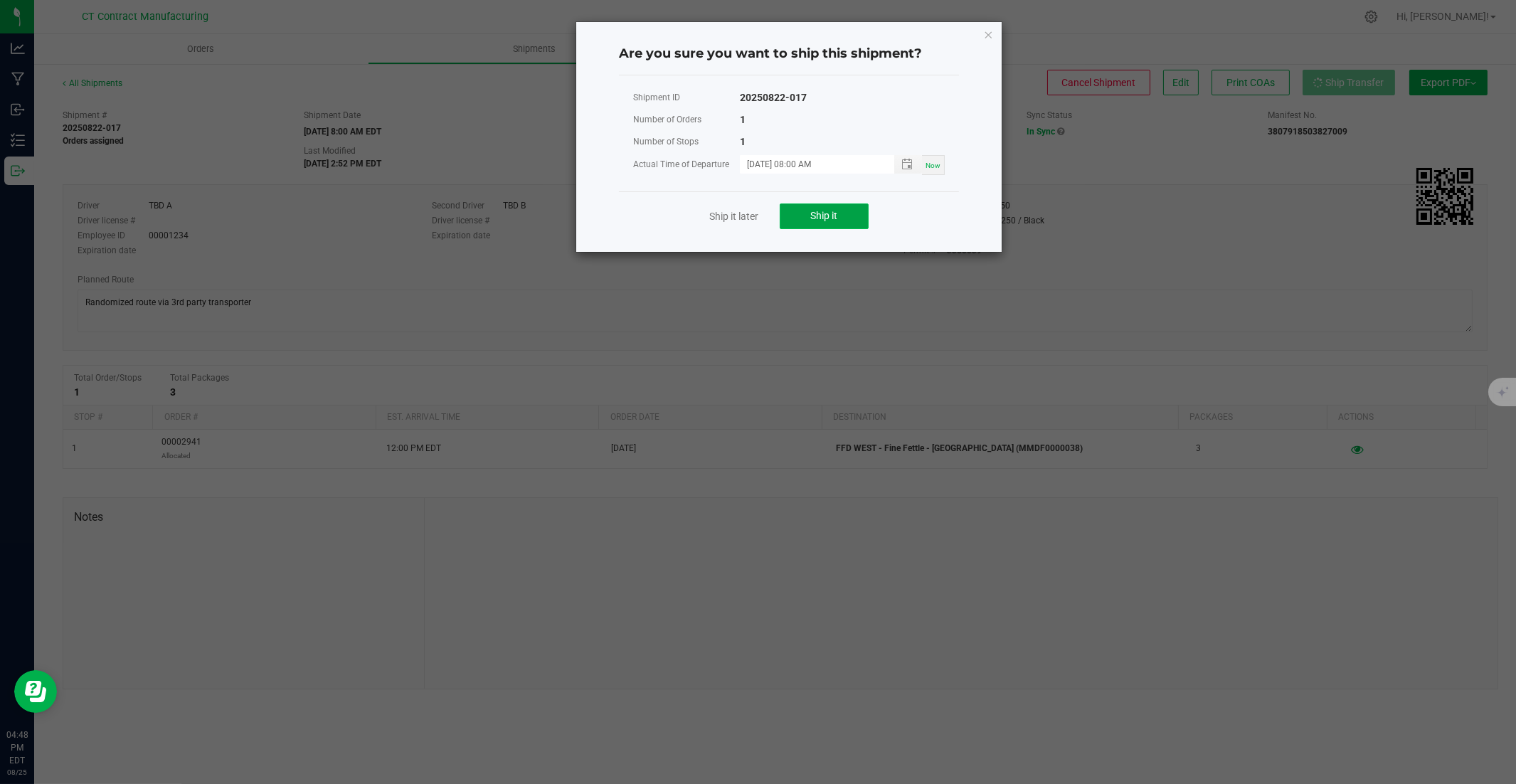
click at [813, 208] on button "Ship it" at bounding box center [824, 215] width 89 height 26
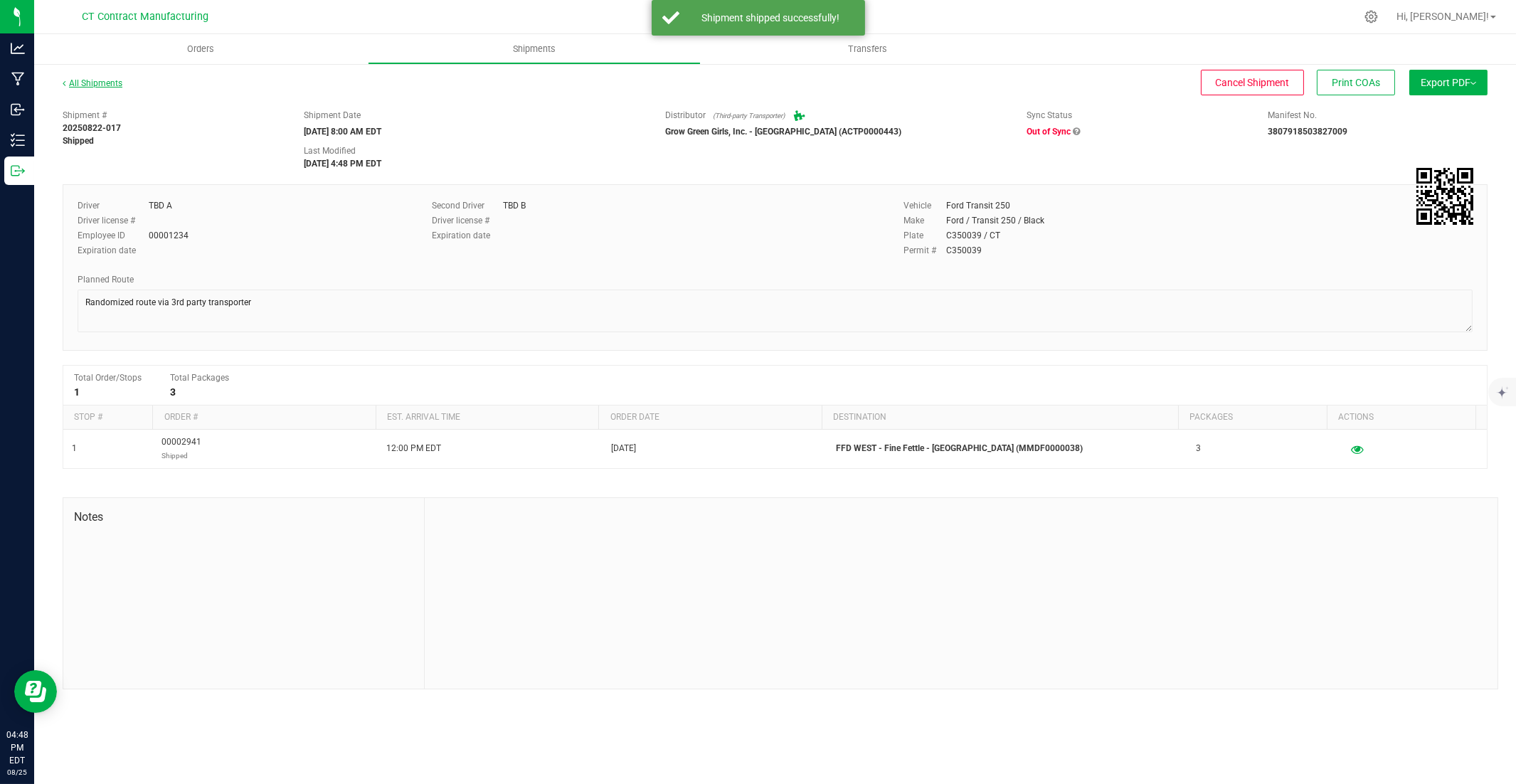
click at [102, 86] on link "All Shipments" at bounding box center [92, 83] width 60 height 10
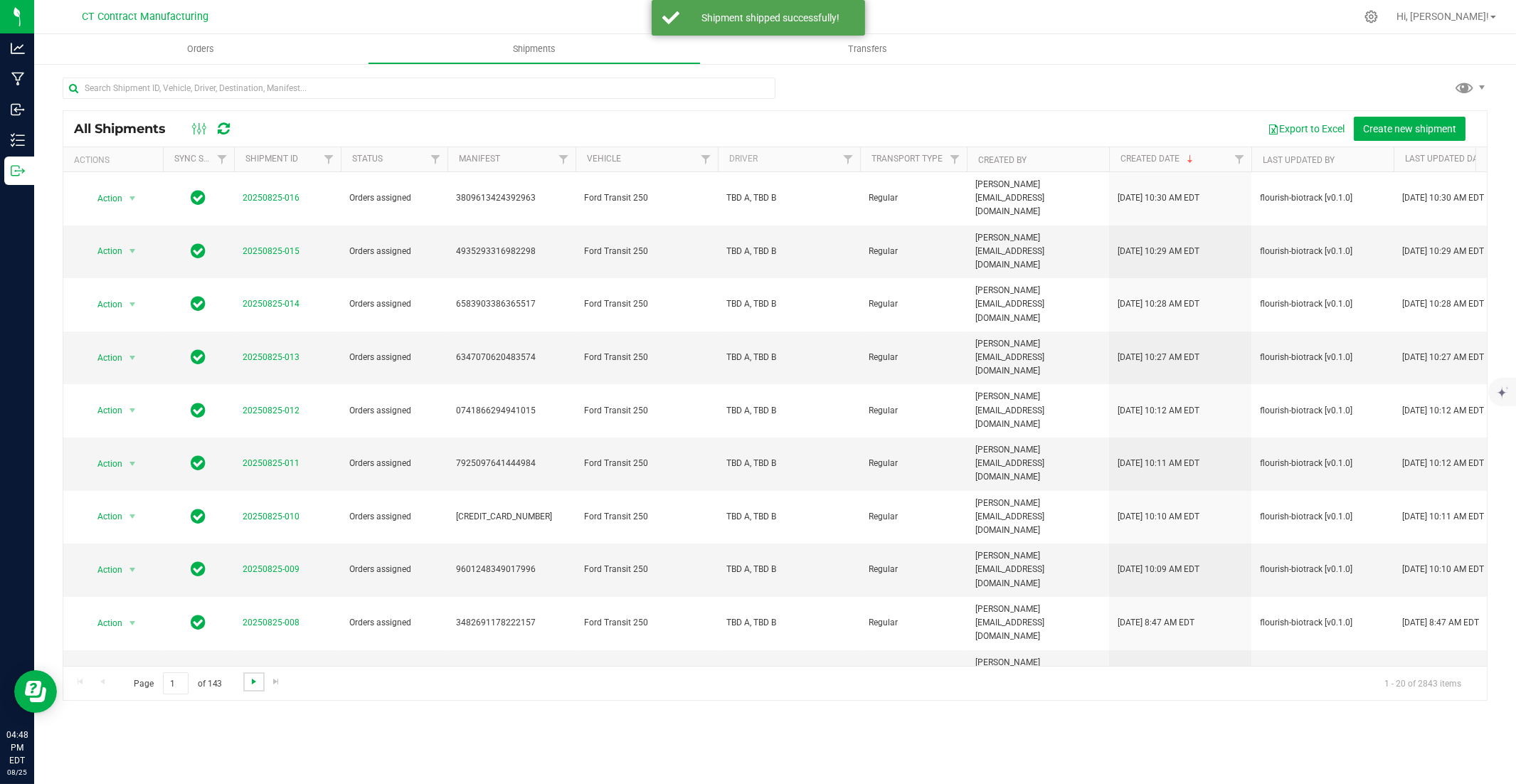
click at [256, 531] on span "Go to the next page" at bounding box center [254, 681] width 12 height 12
click at [281, 531] on link "20250822-017" at bounding box center [270, 728] width 57 height 10
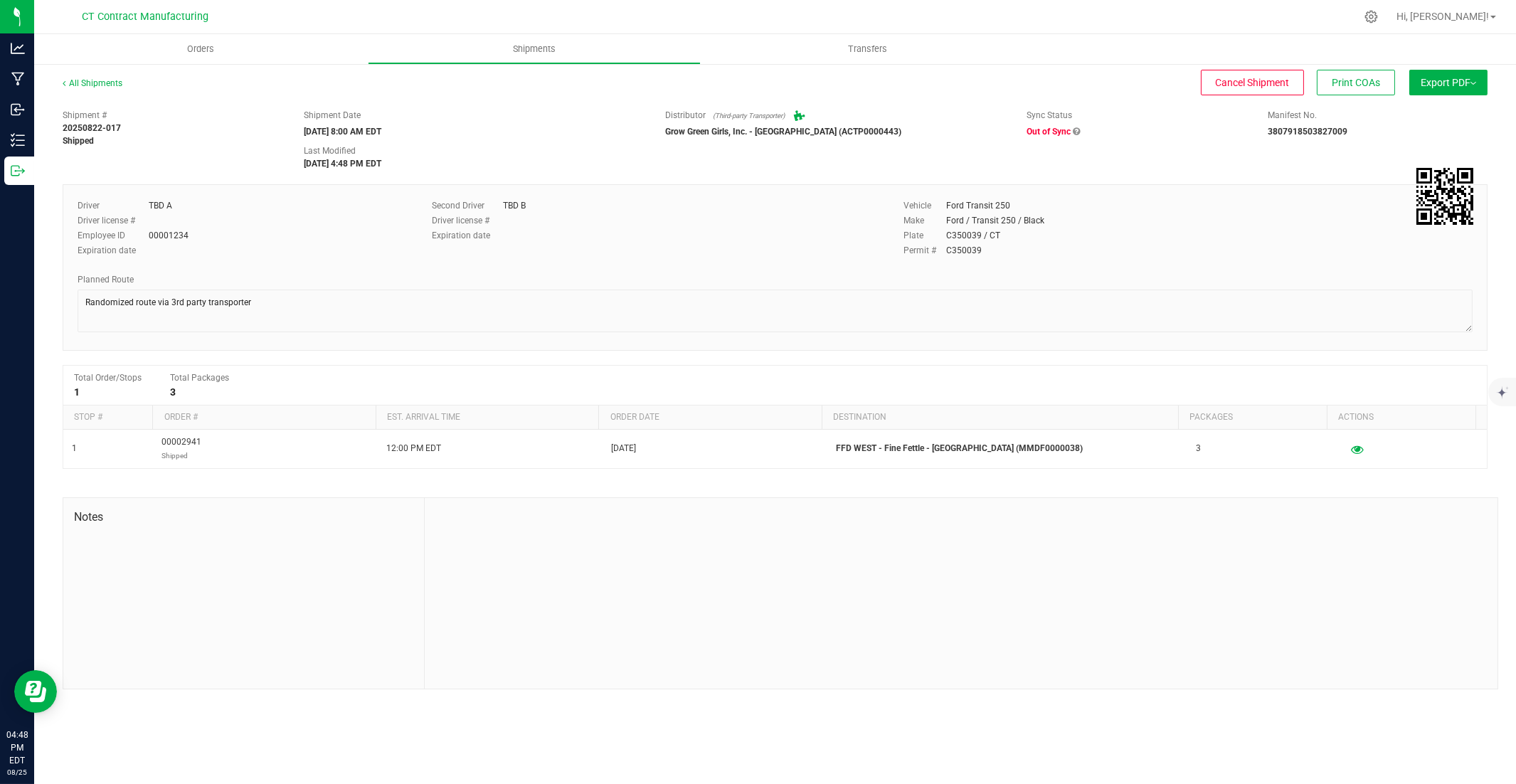
click at [1073, 130] on icon at bounding box center [1076, 131] width 7 height 9
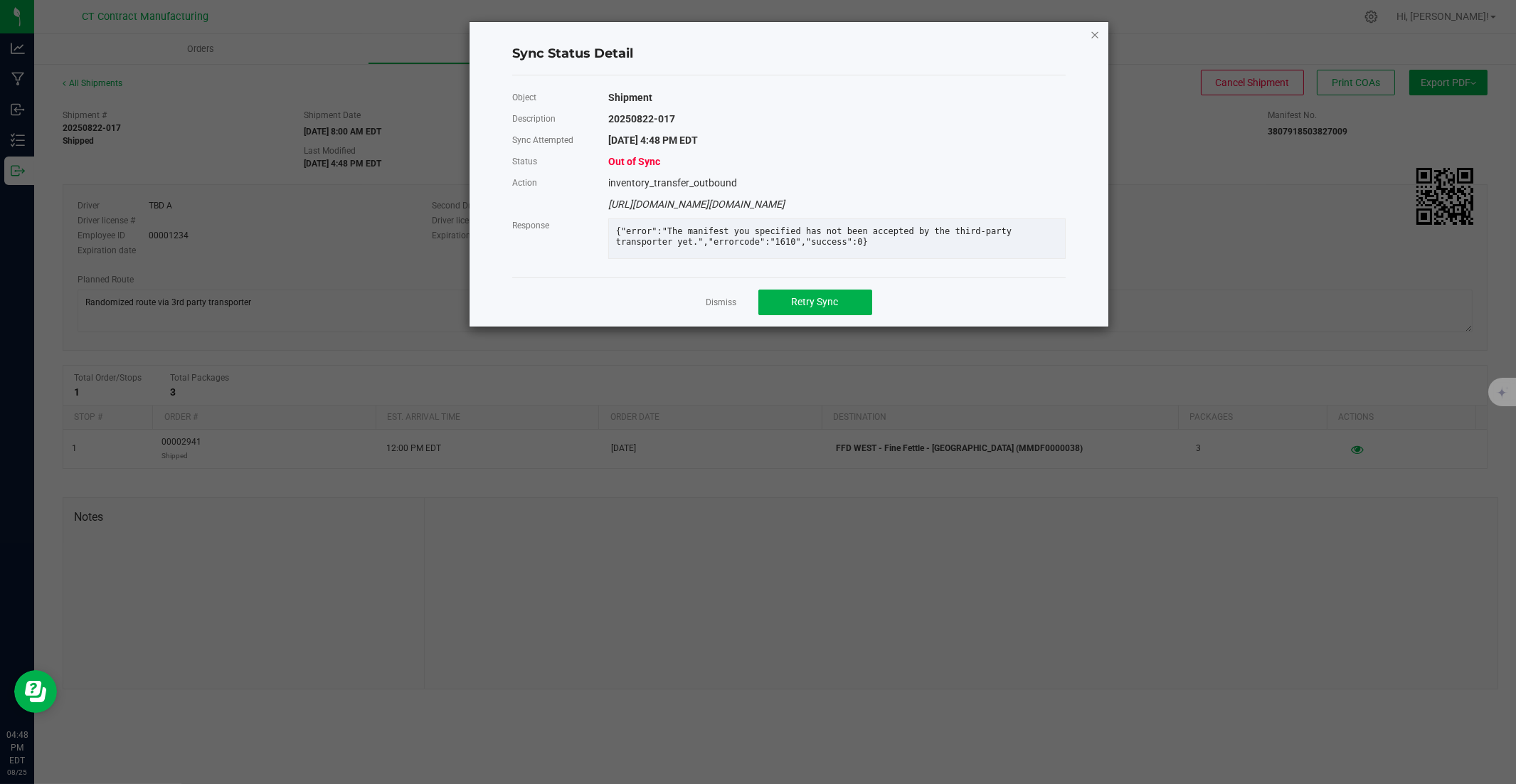
click at [1093, 31] on icon "Close" at bounding box center [1095, 35] width 10 height 17
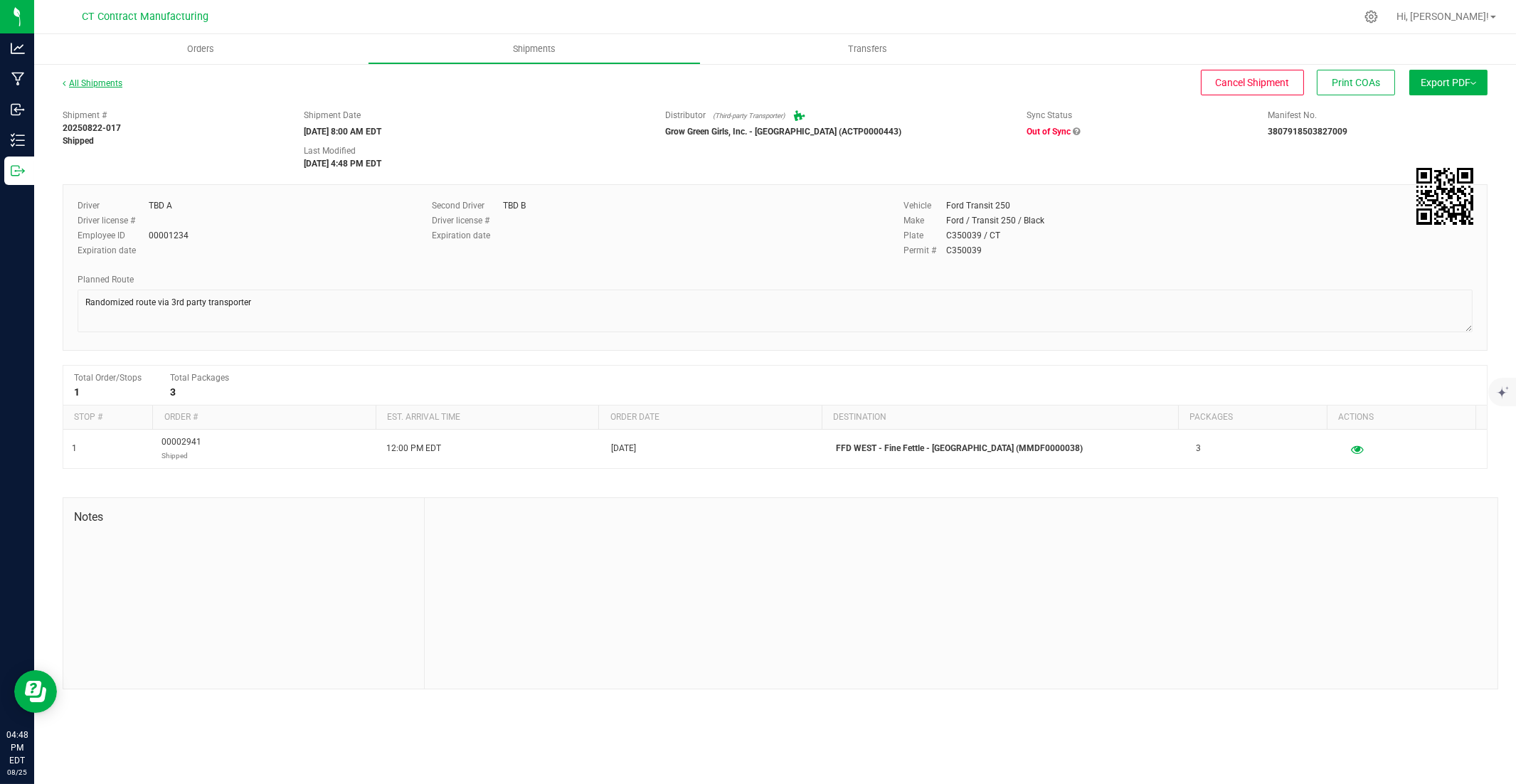
click at [112, 83] on link "All Shipments" at bounding box center [92, 83] width 60 height 10
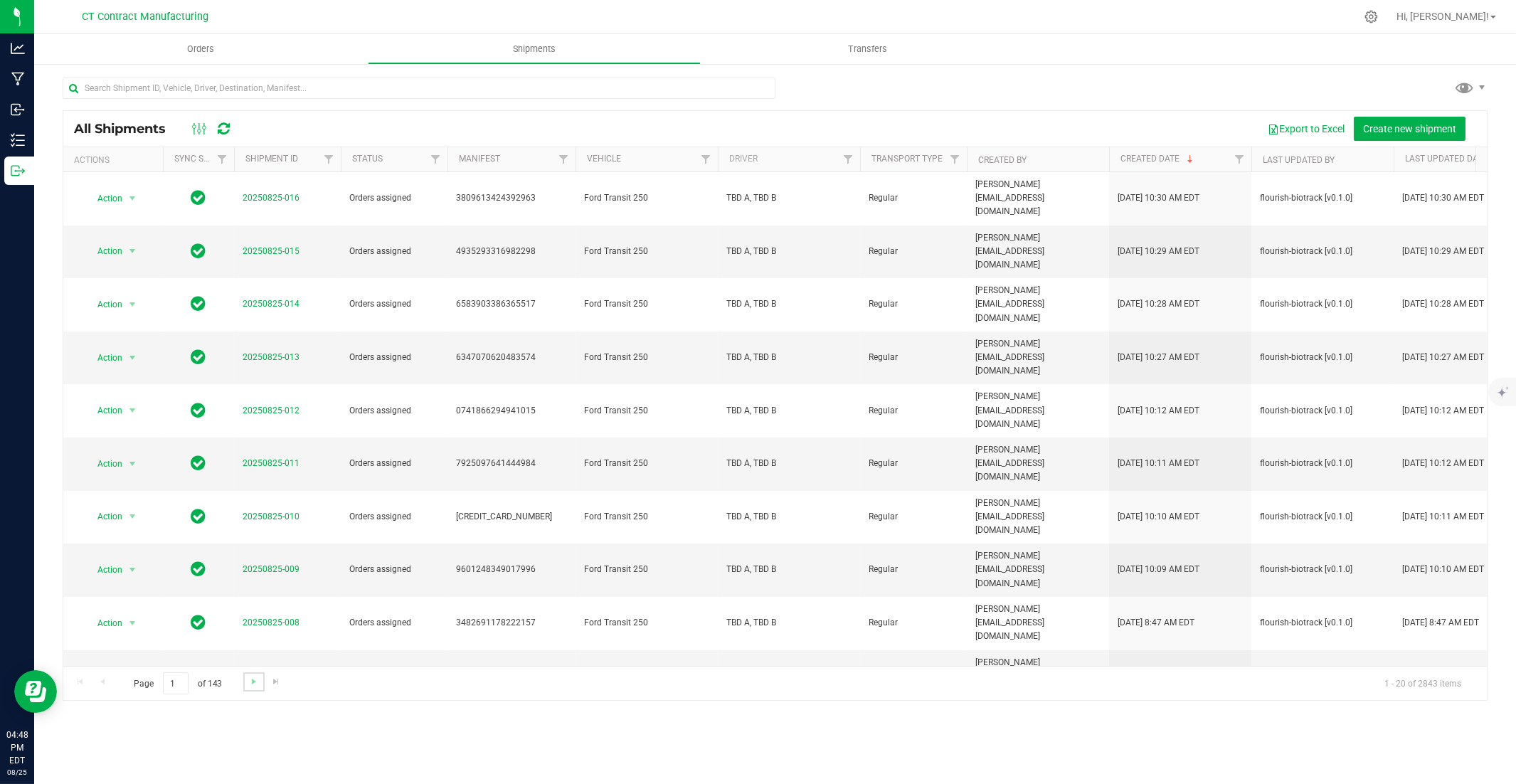
click at [249, 531] on link "Go to the next page" at bounding box center [253, 682] width 20 height 19
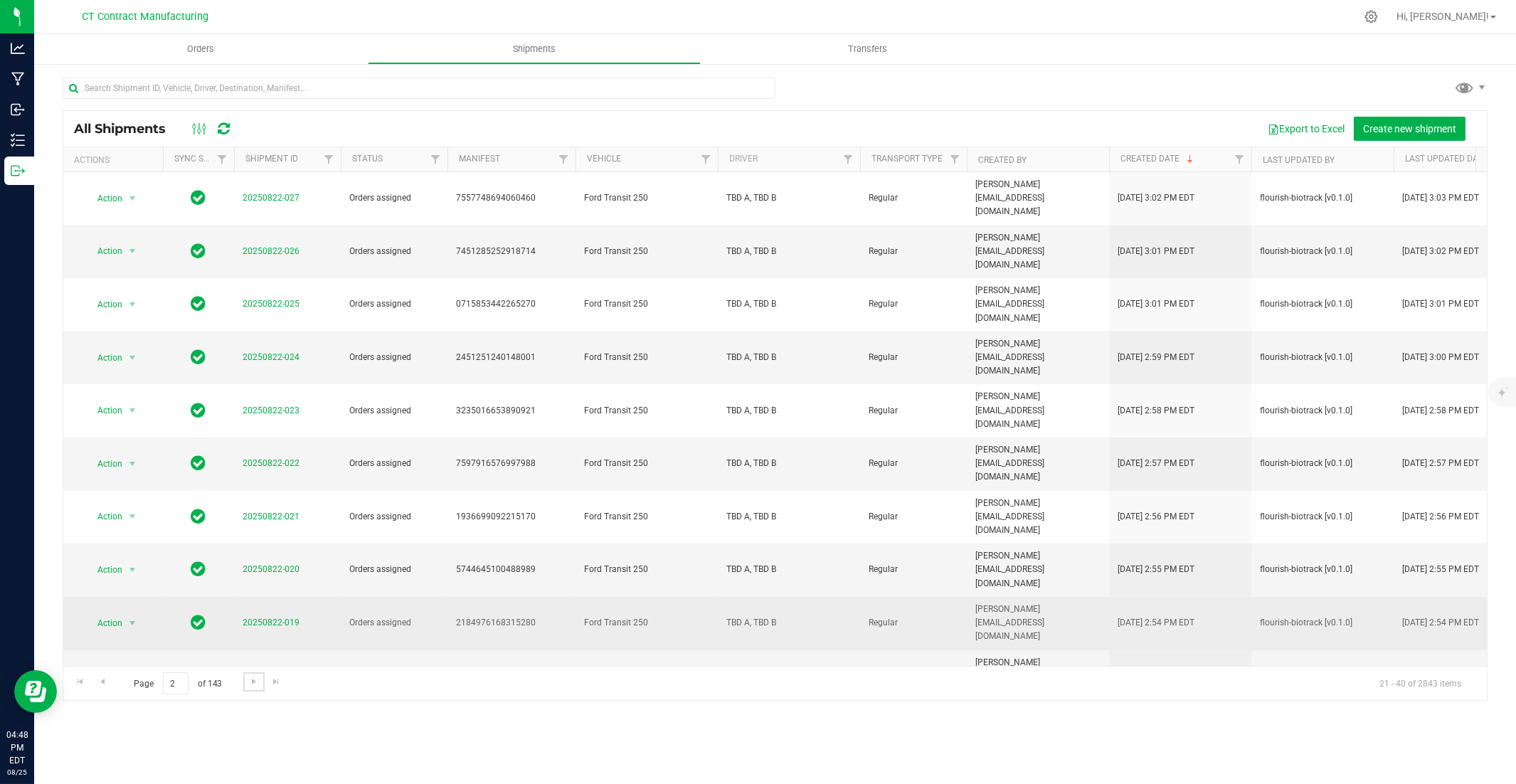
scroll to position [79, 0]
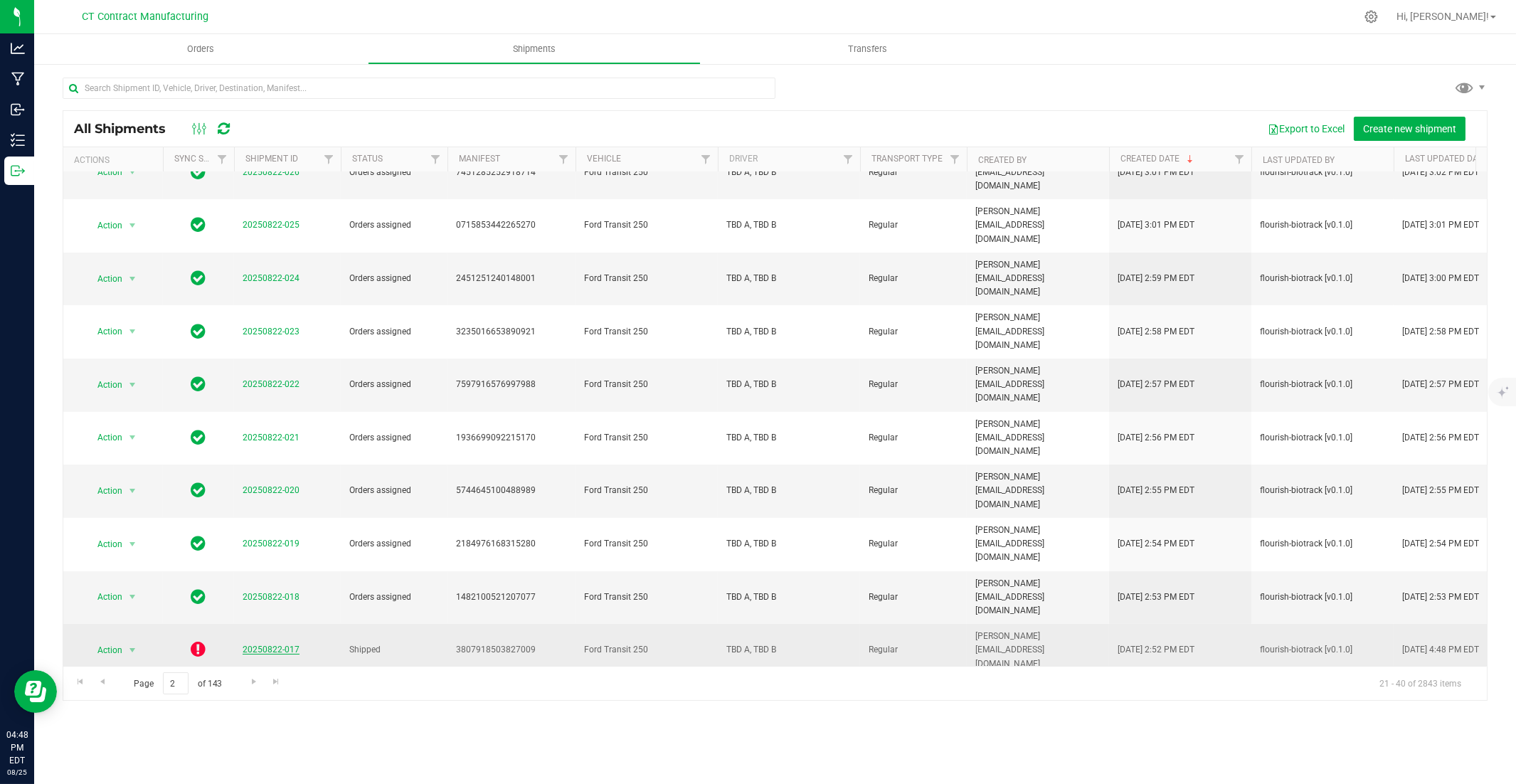
click at [288, 531] on link "20250822-017" at bounding box center [270, 649] width 57 height 10
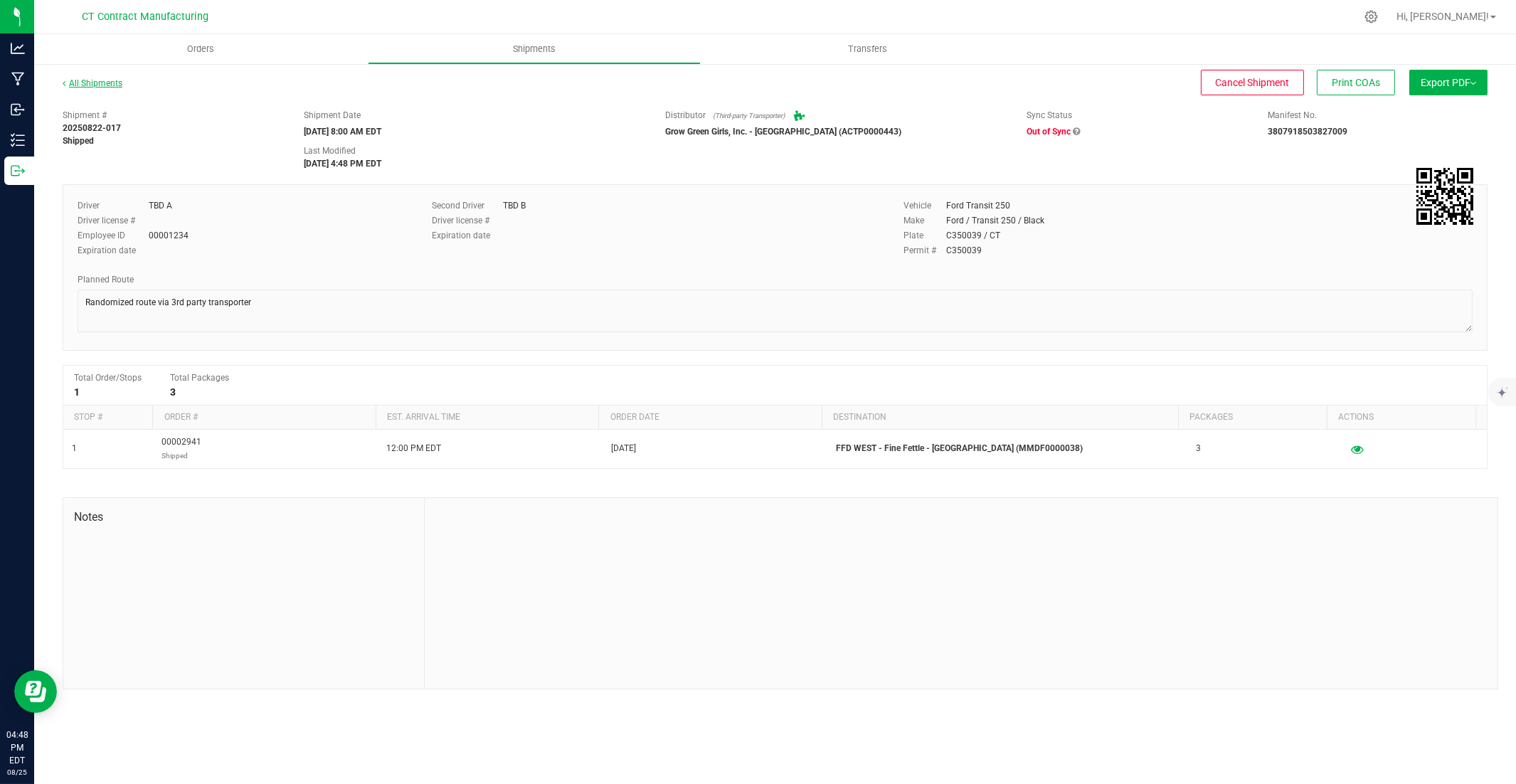
click at [108, 82] on link "All Shipments" at bounding box center [92, 83] width 60 height 10
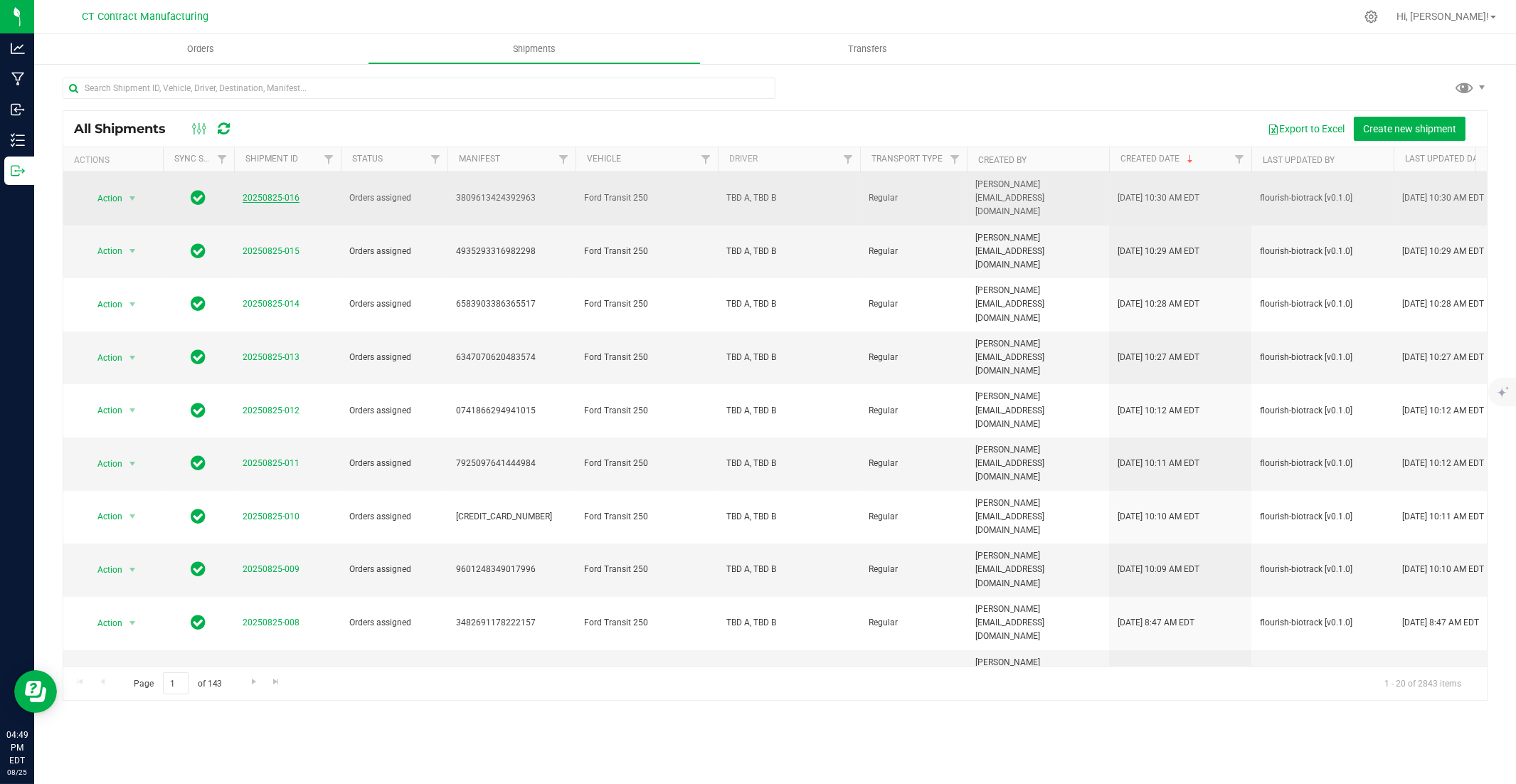
click at [287, 194] on link "20250825-016" at bounding box center [270, 197] width 57 height 10
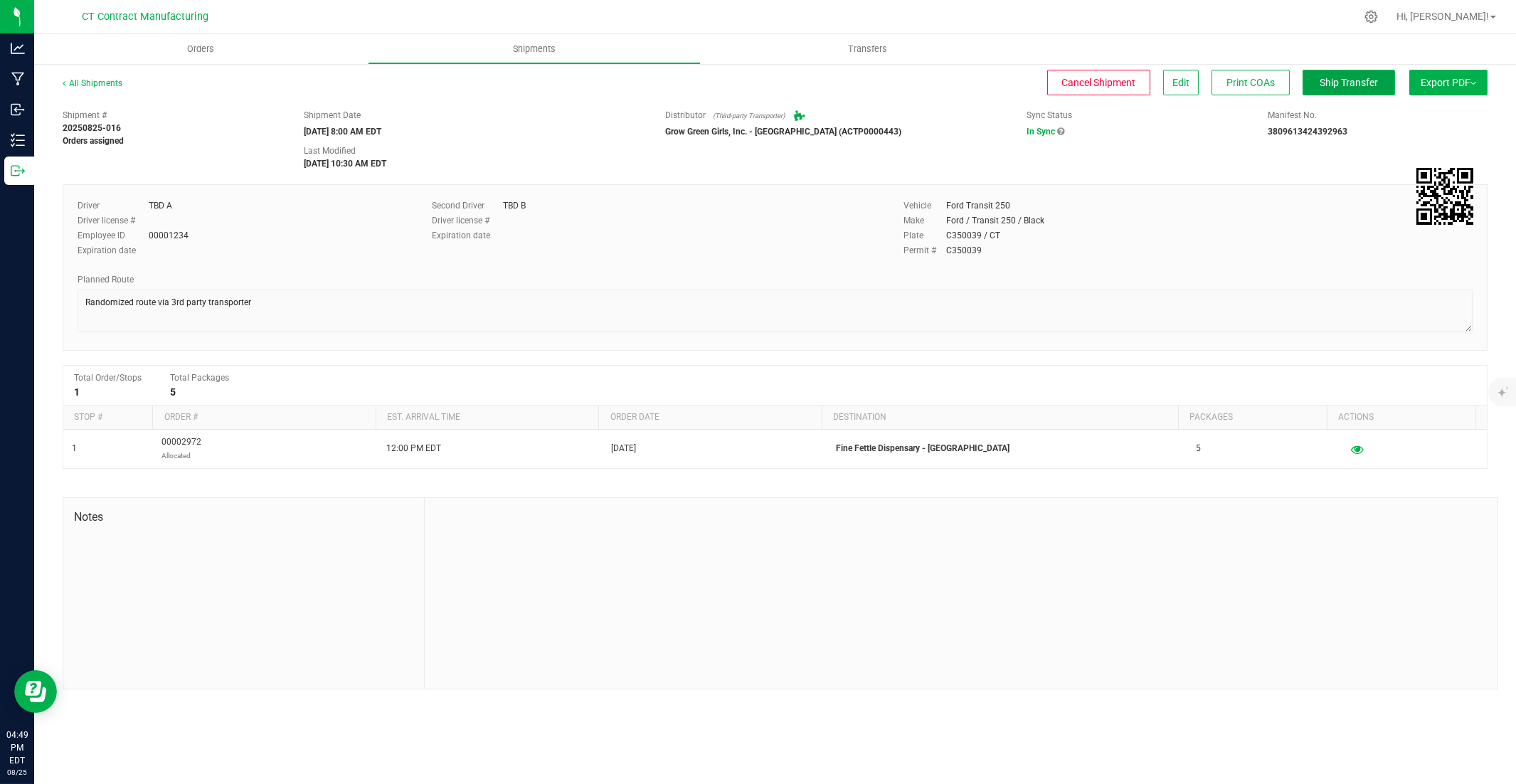
click at [1118, 94] on button "Ship Transfer" at bounding box center [1349, 82] width 92 height 26
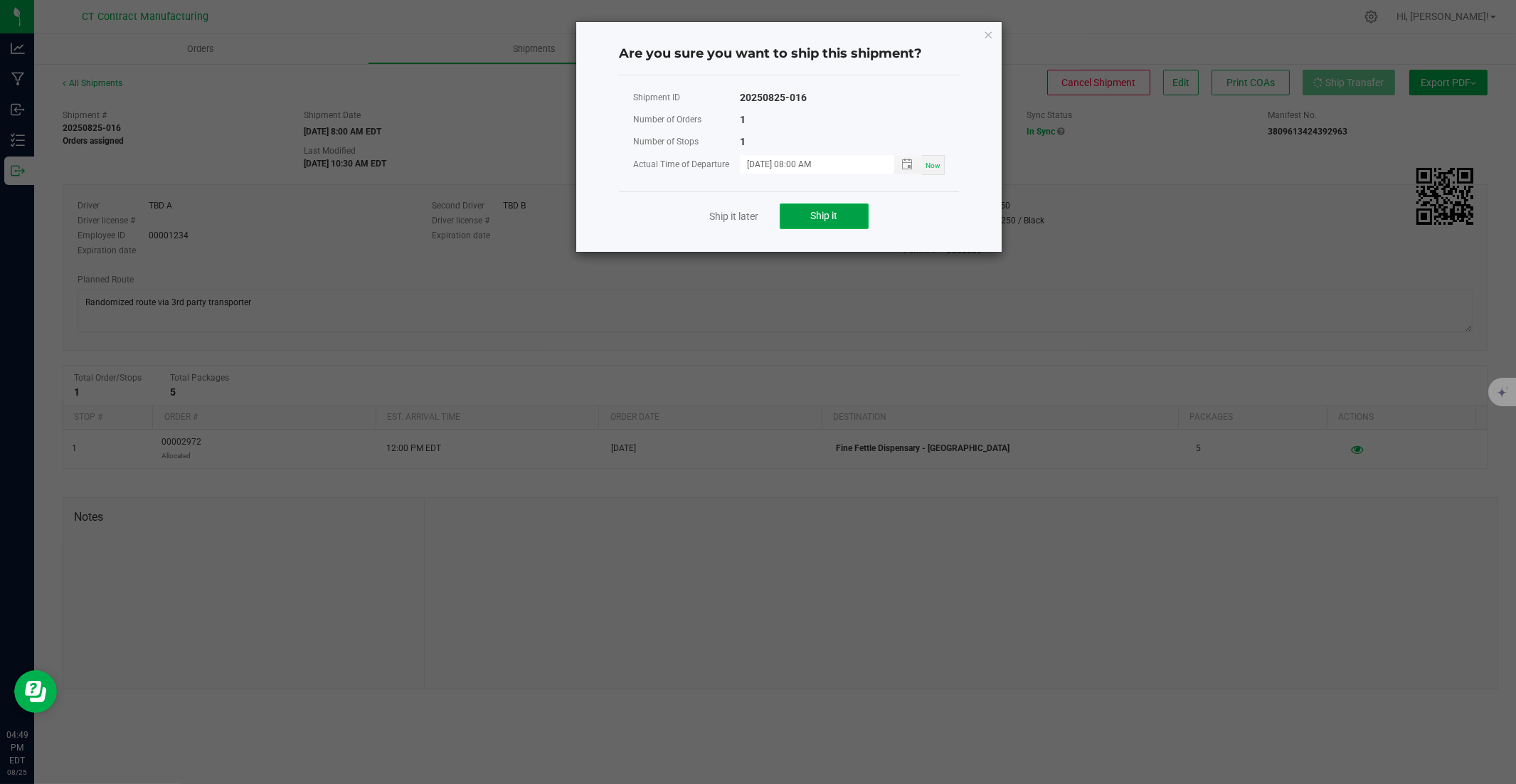
click at [814, 212] on span "Ship it" at bounding box center [825, 215] width 27 height 12
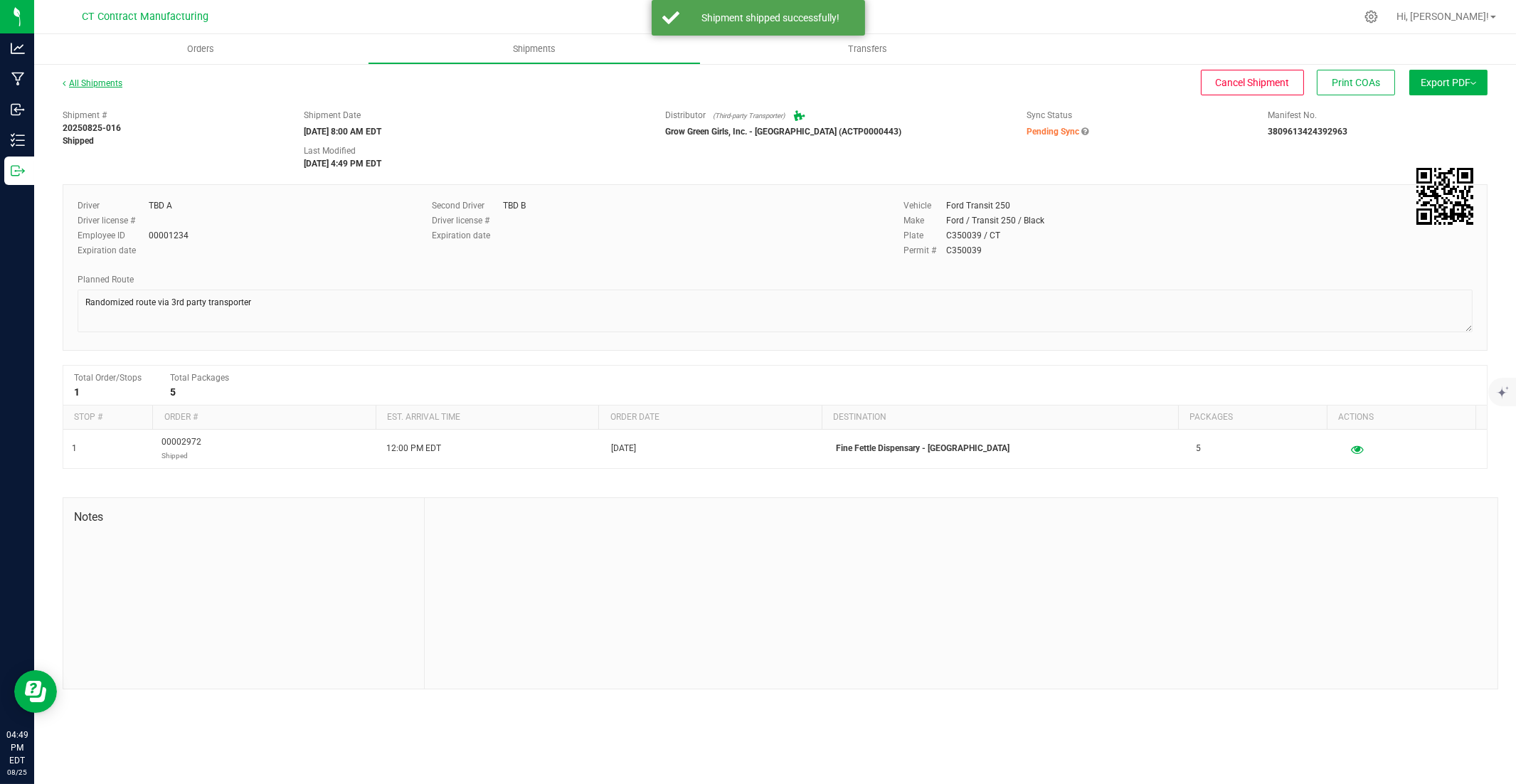
click at [97, 83] on link "All Shipments" at bounding box center [92, 83] width 60 height 10
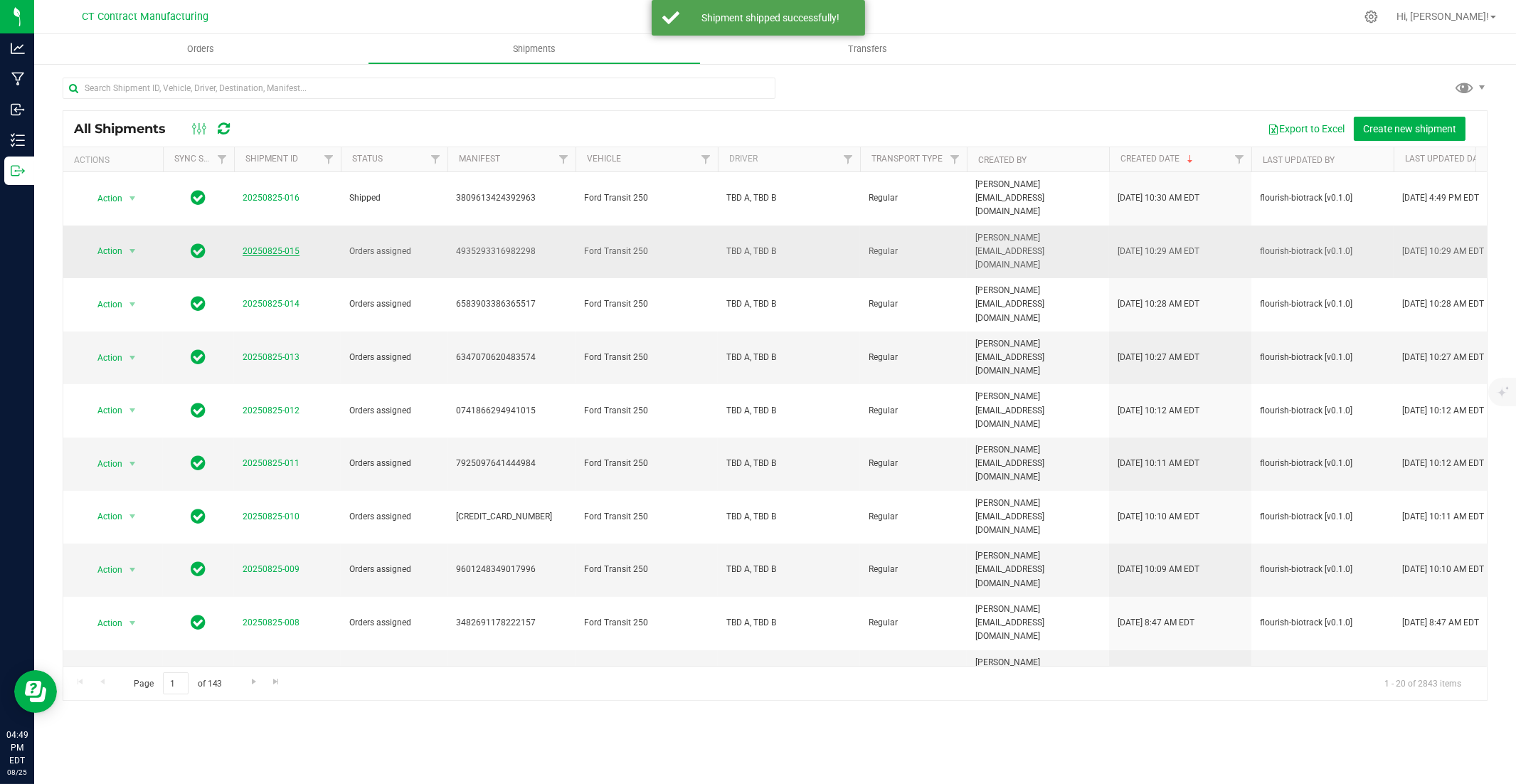
click at [271, 246] on link "20250825-015" at bounding box center [270, 251] width 57 height 10
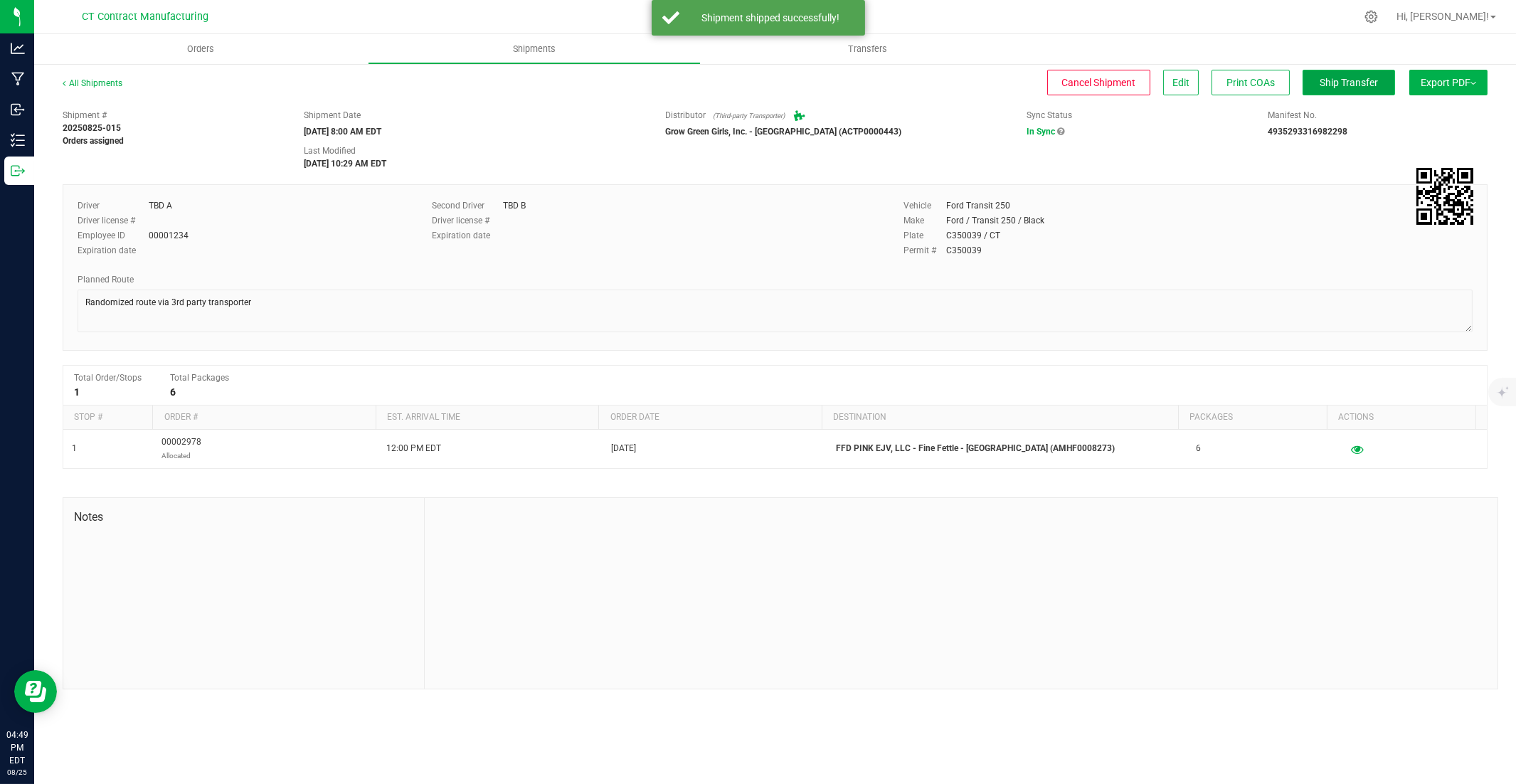
click at [1118, 72] on button "Ship Transfer" at bounding box center [1349, 82] width 92 height 26
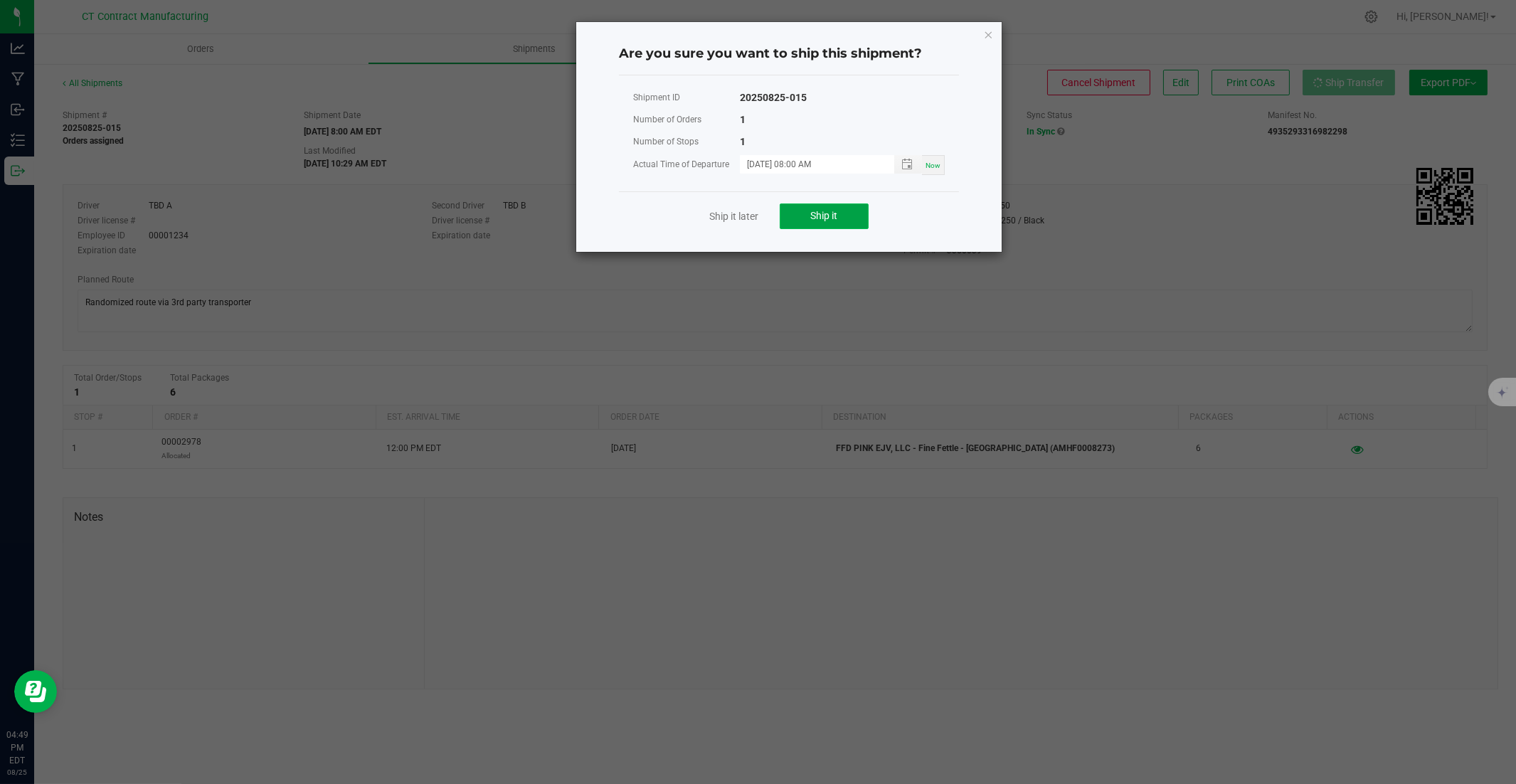
click at [826, 212] on span "Ship it" at bounding box center [825, 215] width 27 height 12
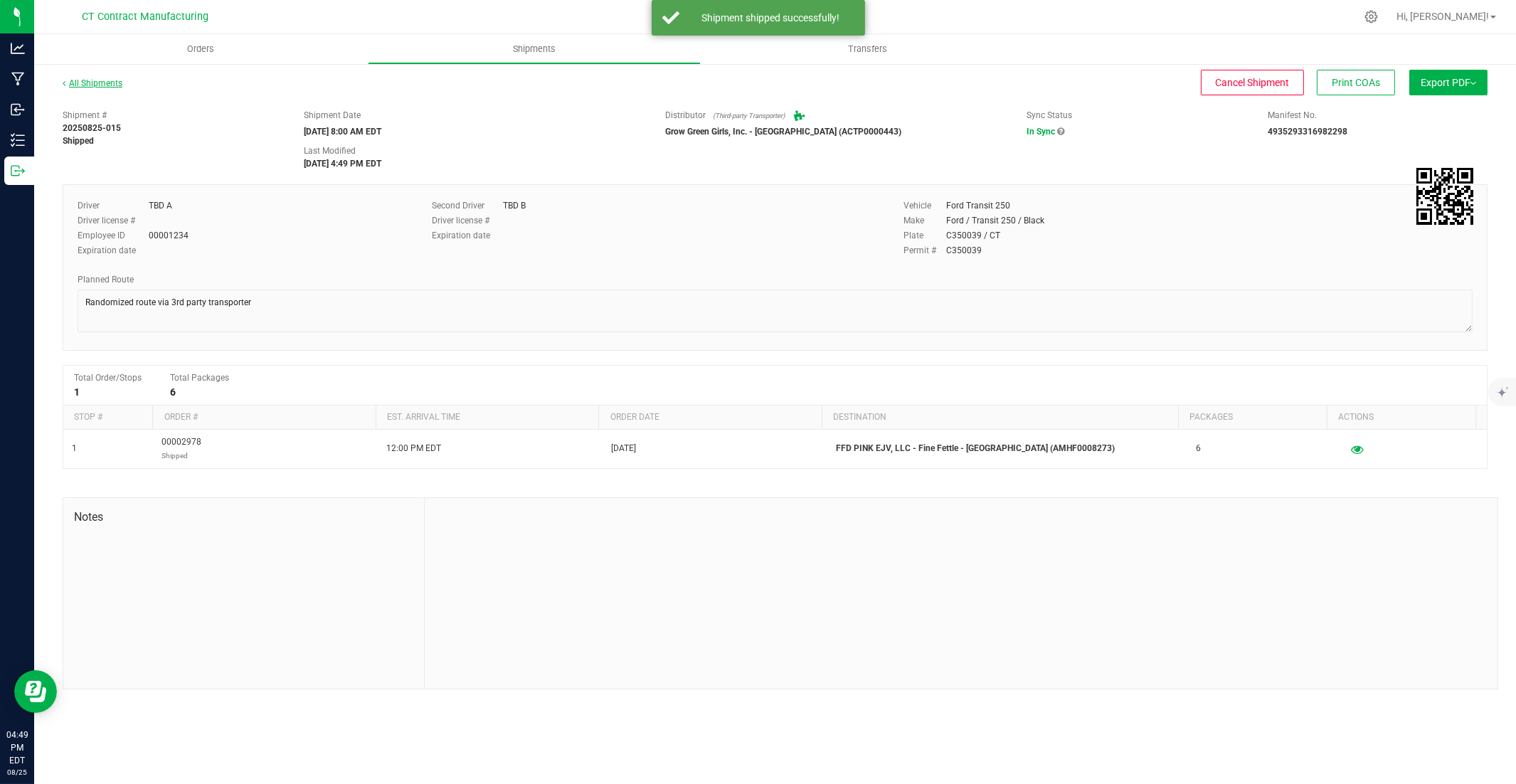
click at [91, 83] on link "All Shipments" at bounding box center [92, 83] width 60 height 10
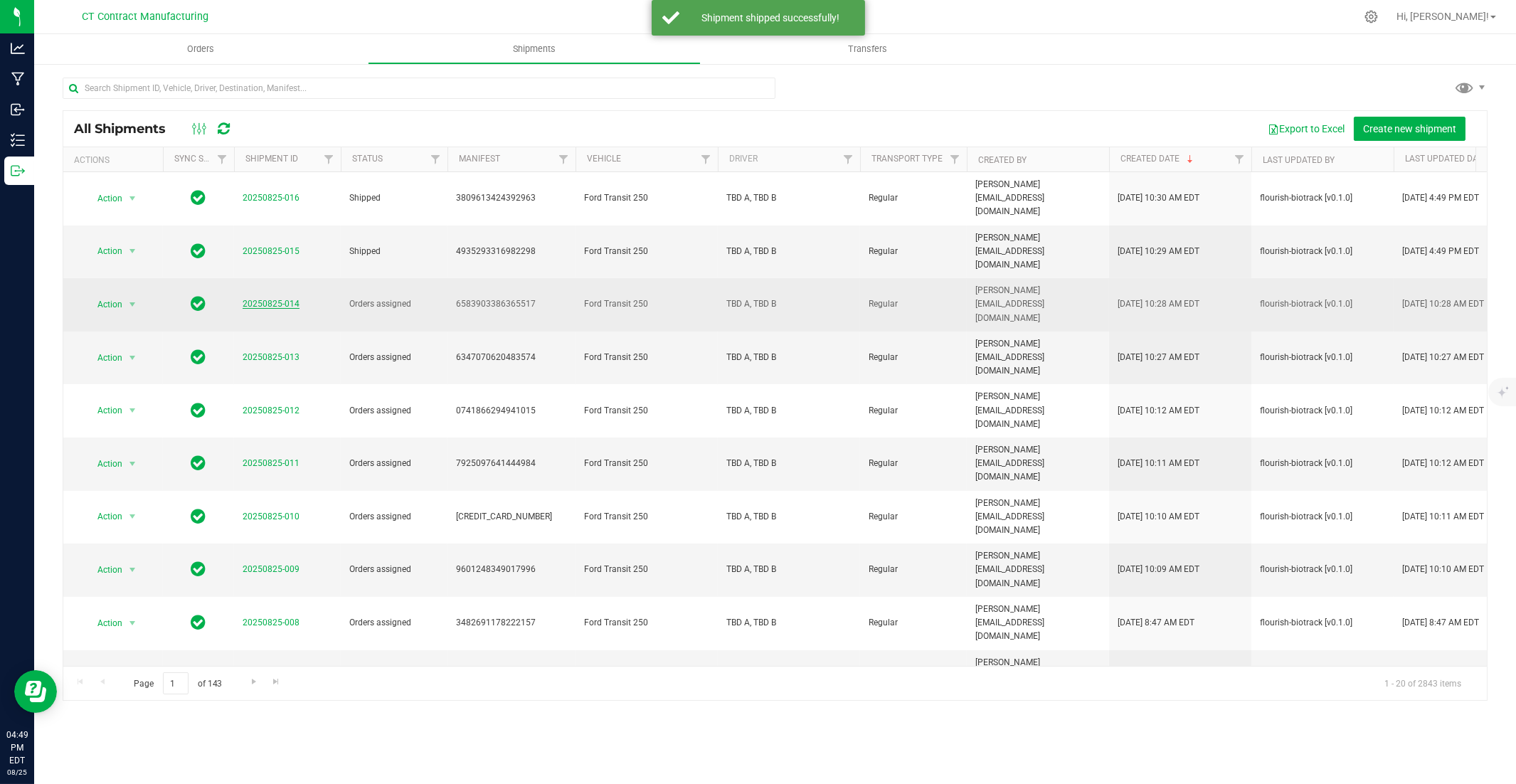
click at [285, 298] on link "20250825-014" at bounding box center [270, 303] width 57 height 10
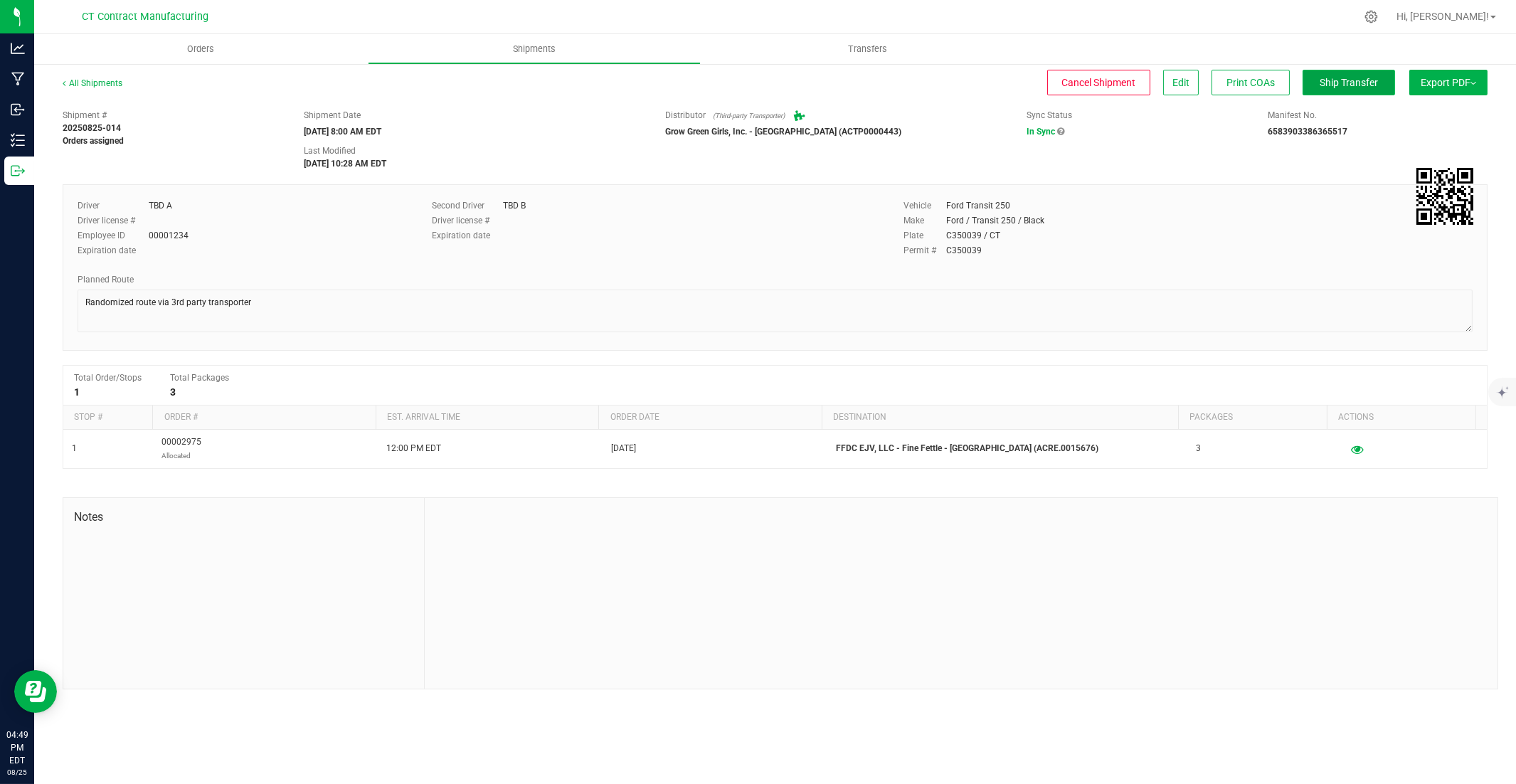
click at [1118, 77] on span "Ship Transfer" at bounding box center [1349, 83] width 59 height 12
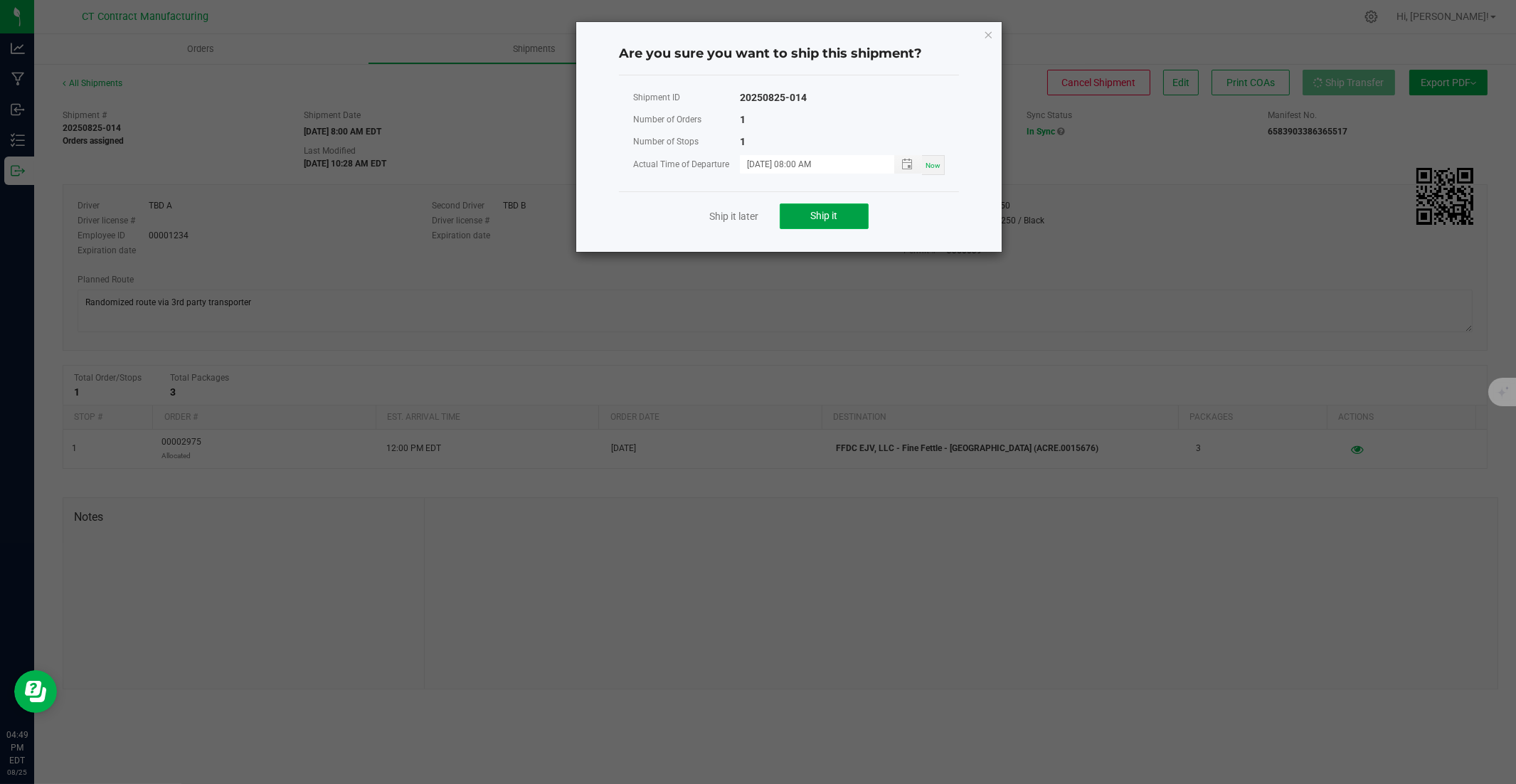
click at [800, 208] on button "Ship it" at bounding box center [824, 215] width 89 height 26
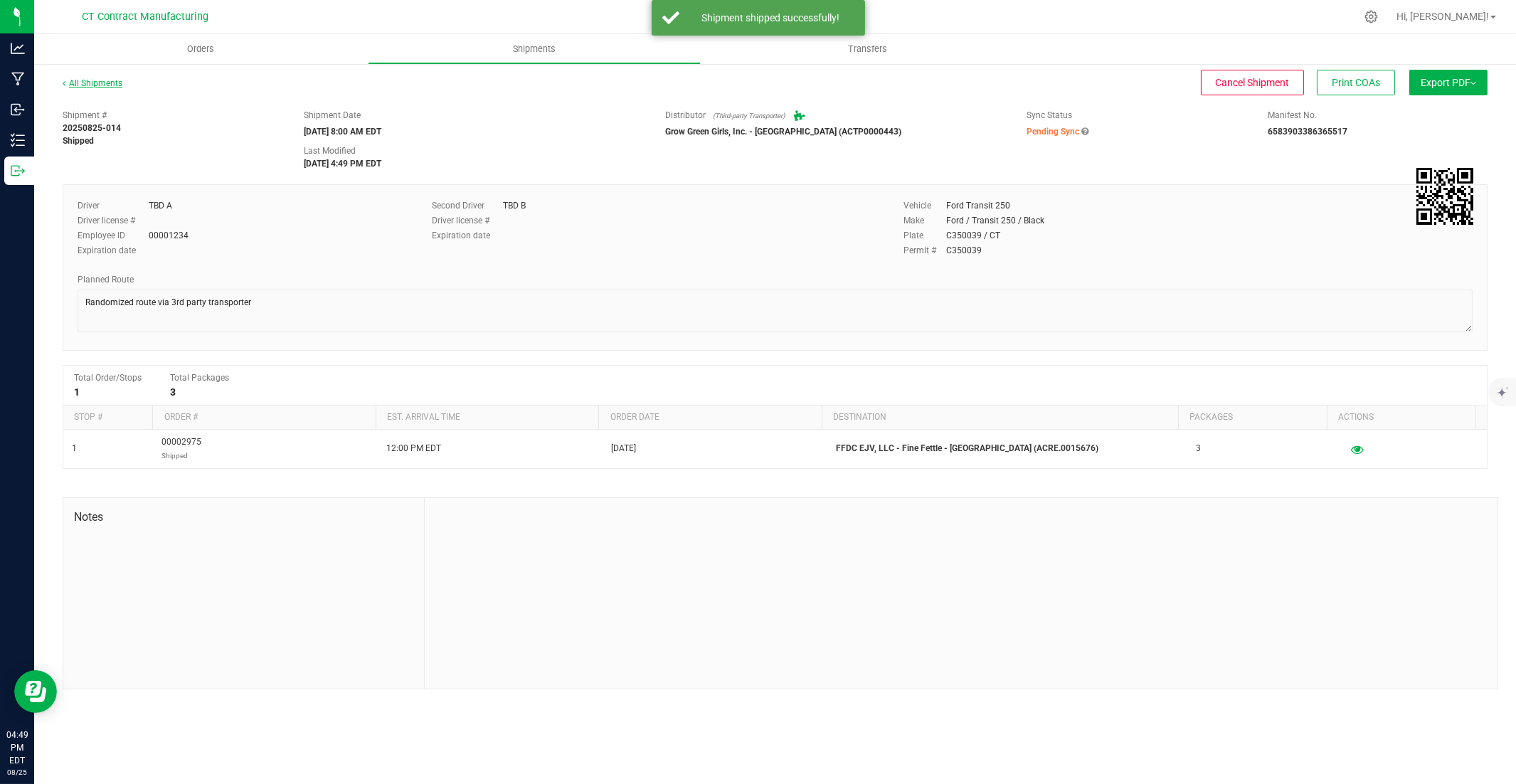
click at [93, 83] on link "All Shipments" at bounding box center [92, 83] width 60 height 10
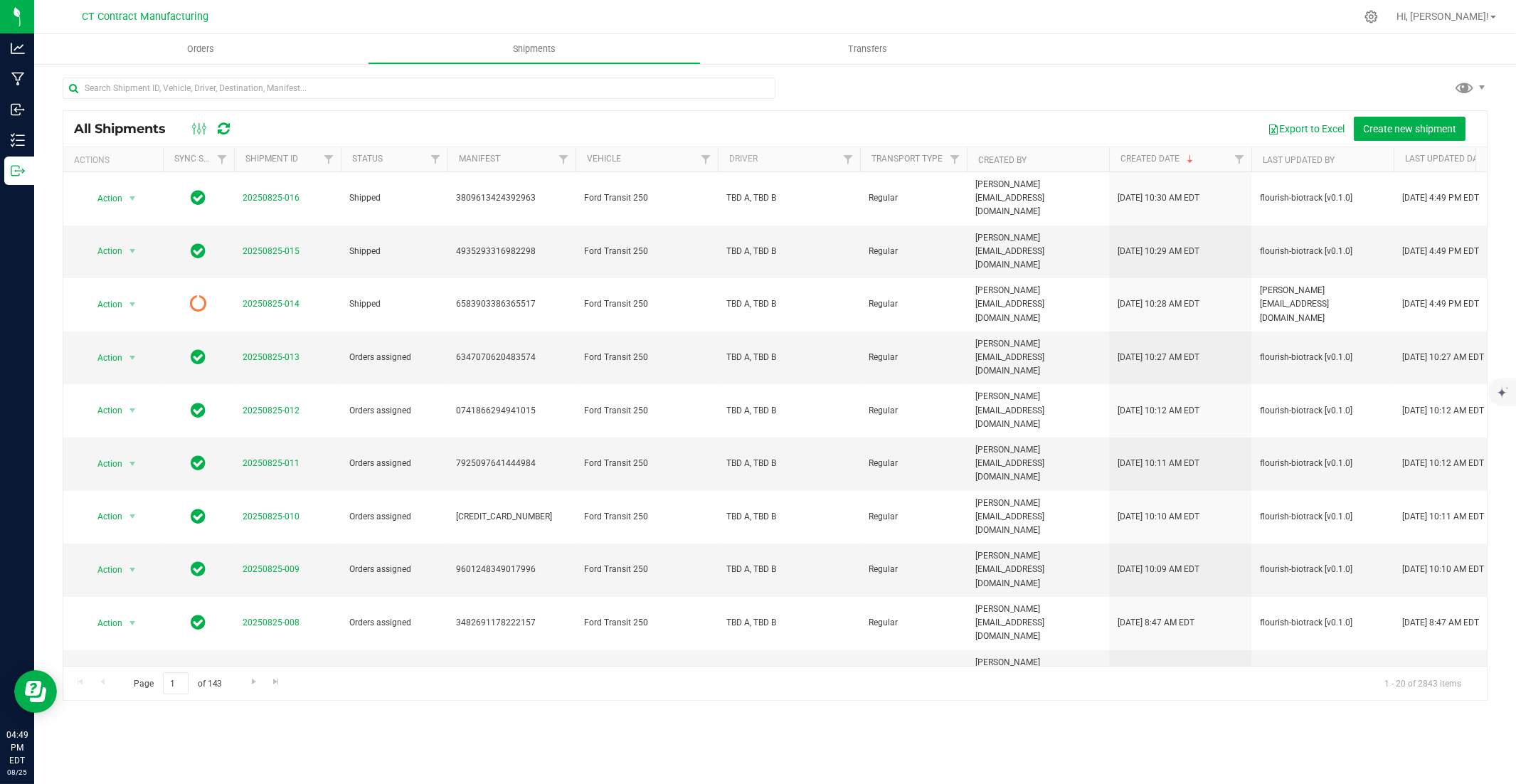
click at [224, 130] on icon at bounding box center [223, 128] width 13 height 14
click at [269, 352] on link "20250825-013" at bounding box center [270, 357] width 57 height 10
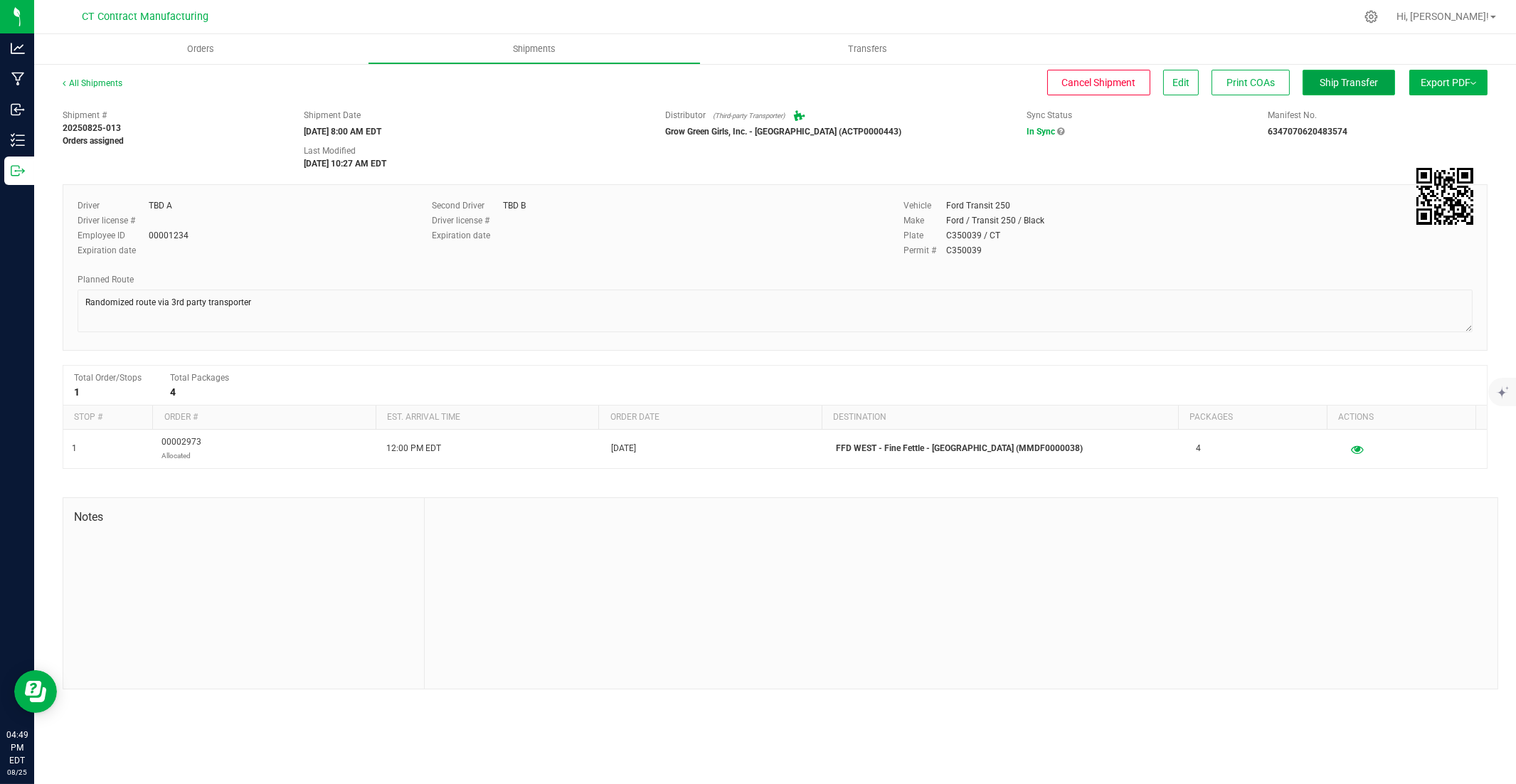
click at [1118, 81] on span "Ship Transfer" at bounding box center [1349, 83] width 59 height 12
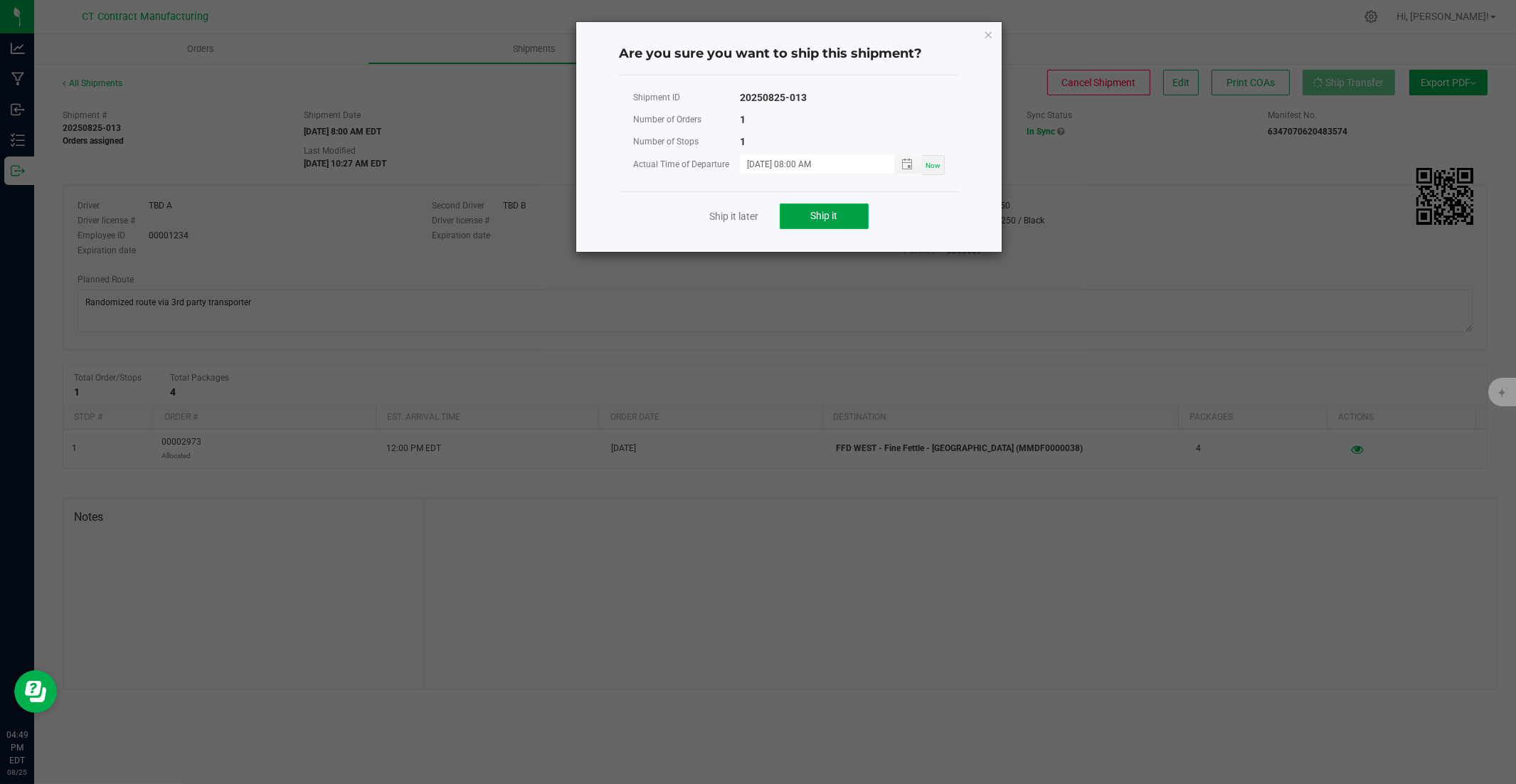
click at [826, 215] on span "Ship it" at bounding box center [825, 215] width 27 height 12
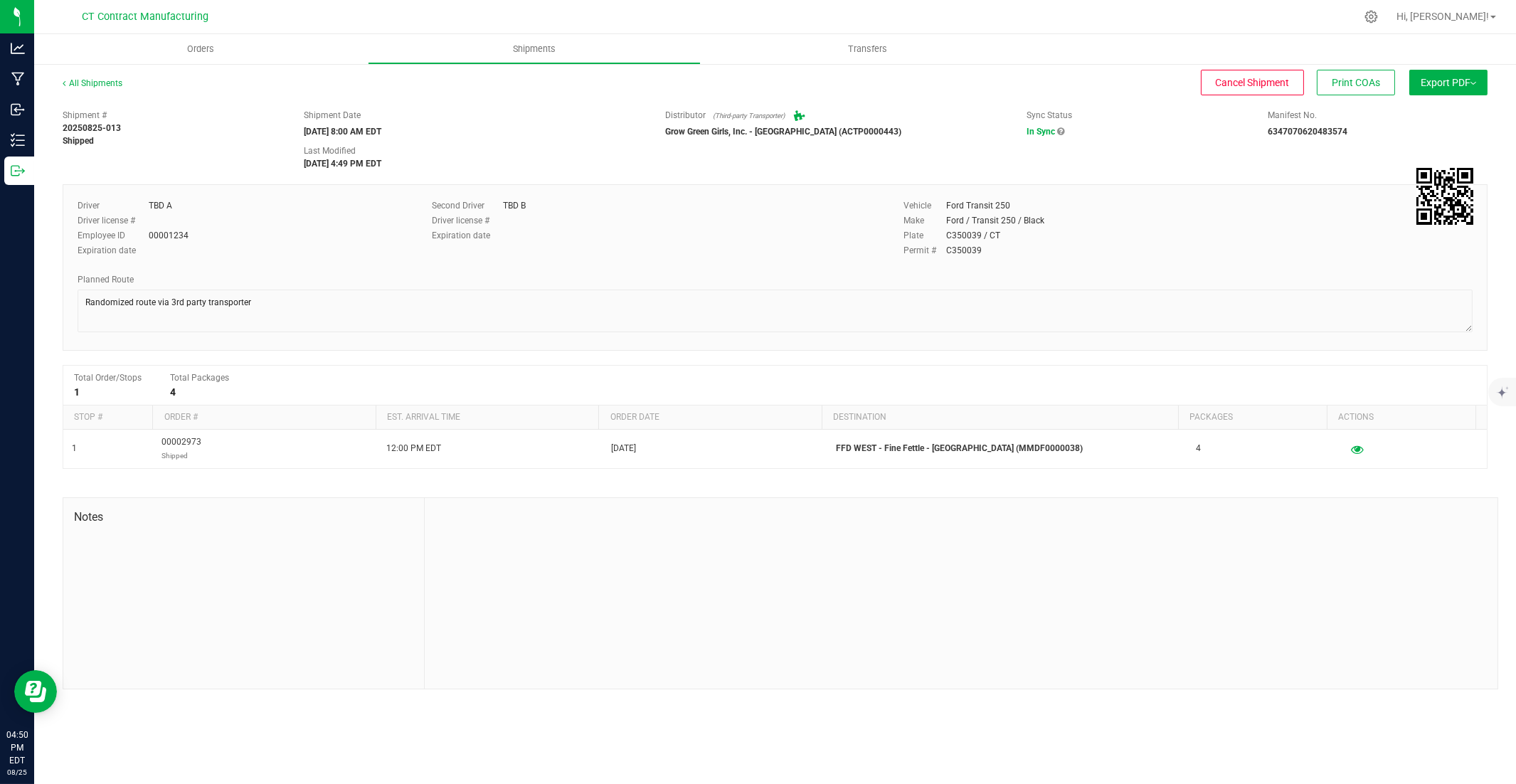
click at [94, 71] on div "All Shipments Cancel Shipment Print COAs Export PDF Manifest by Package ID Mani…" at bounding box center [775, 383] width 1482 height 641
click at [102, 83] on link "All Shipments" at bounding box center [92, 83] width 60 height 10
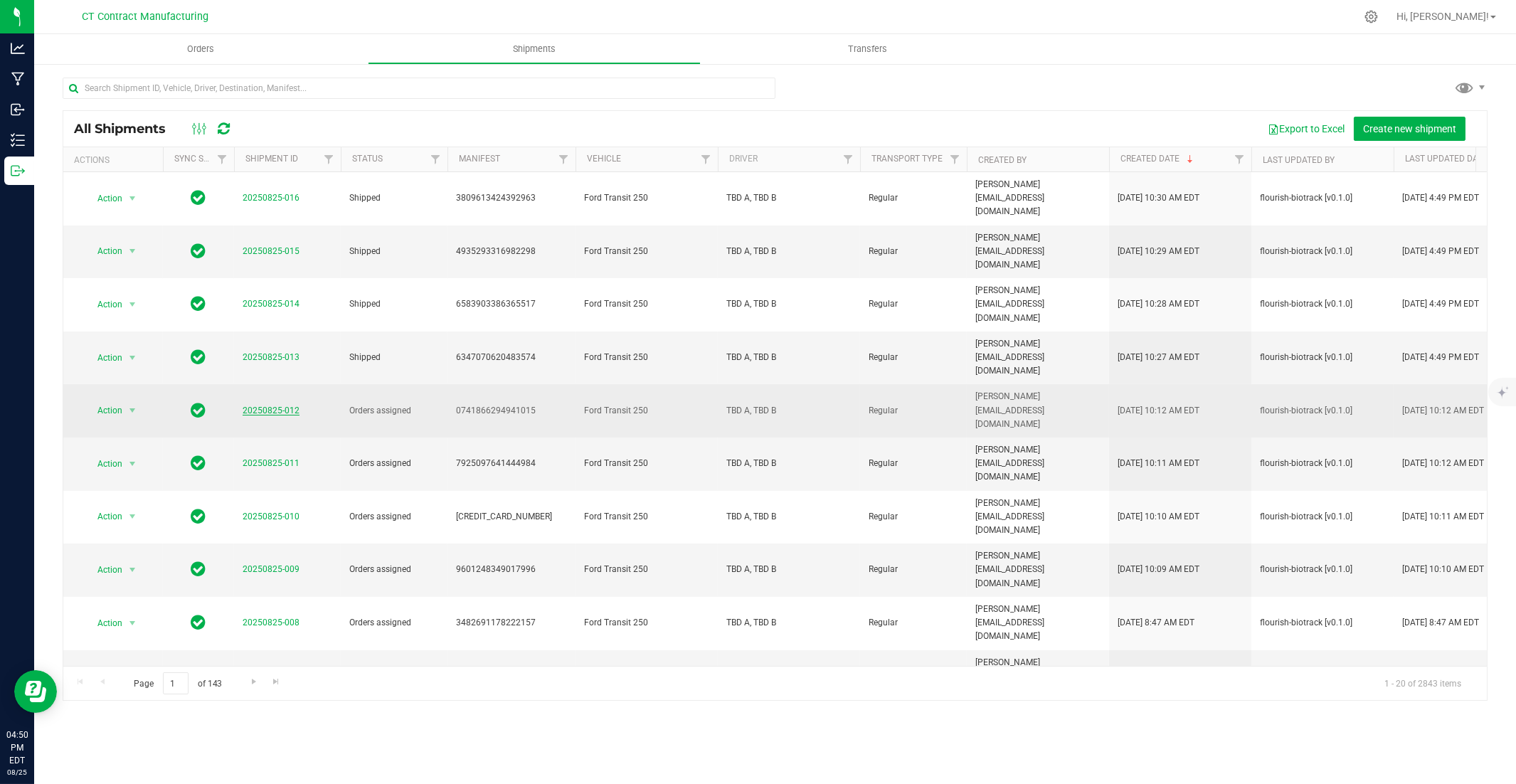
click at [273, 405] on link "20250825-012" at bounding box center [270, 410] width 57 height 10
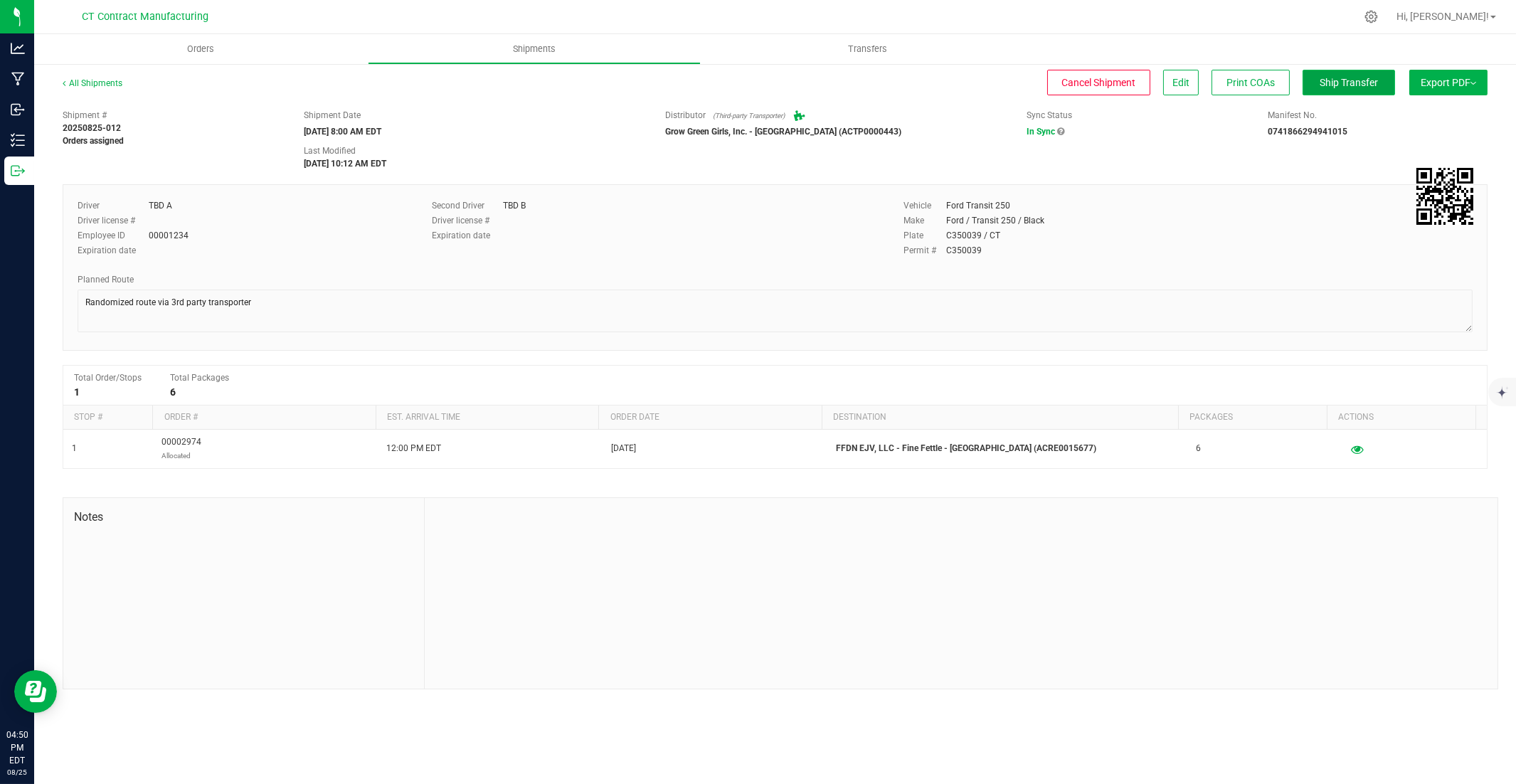
click at [1118, 86] on span "Ship Transfer" at bounding box center [1349, 83] width 59 height 12
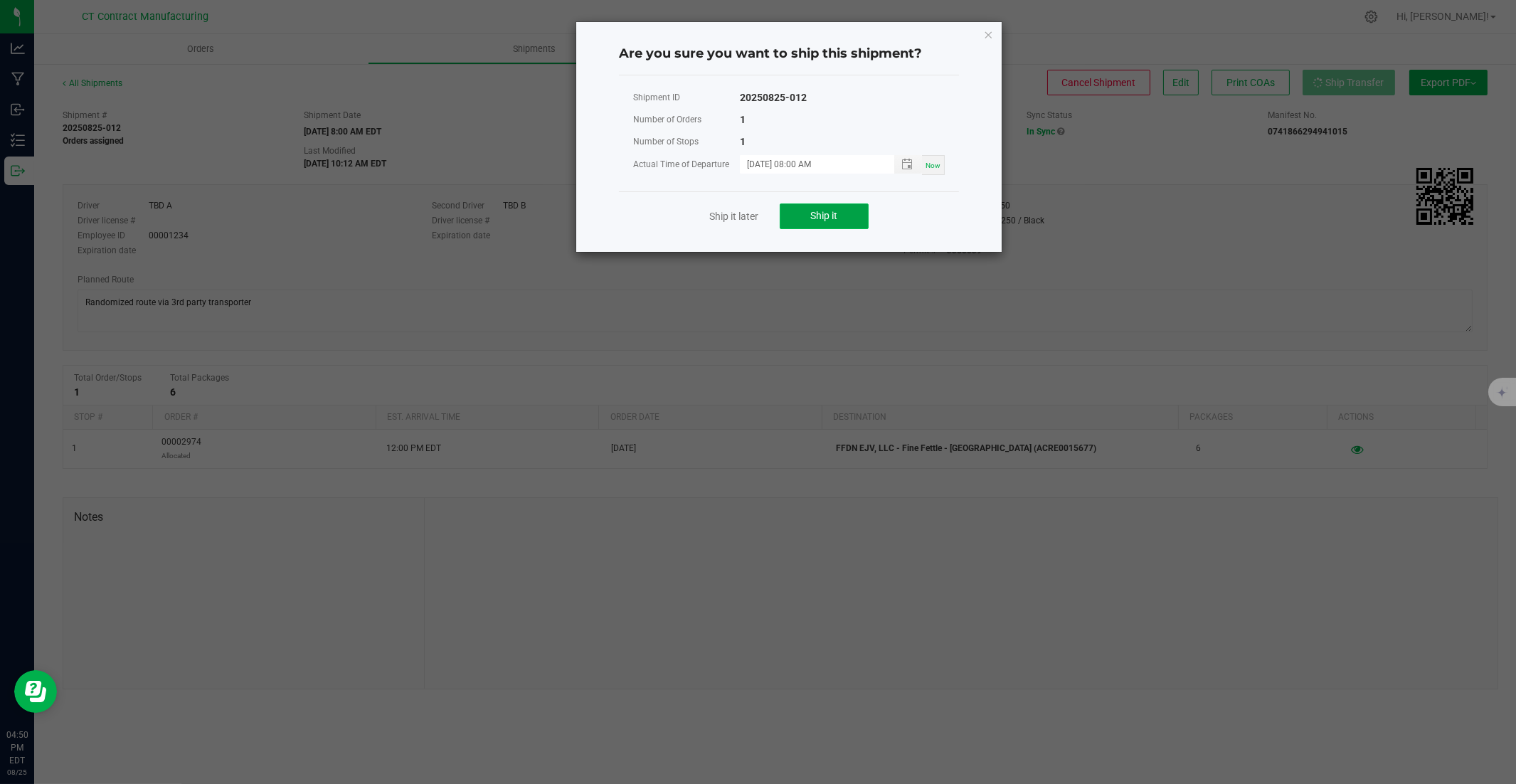
click at [822, 214] on span "Ship it" at bounding box center [825, 215] width 27 height 12
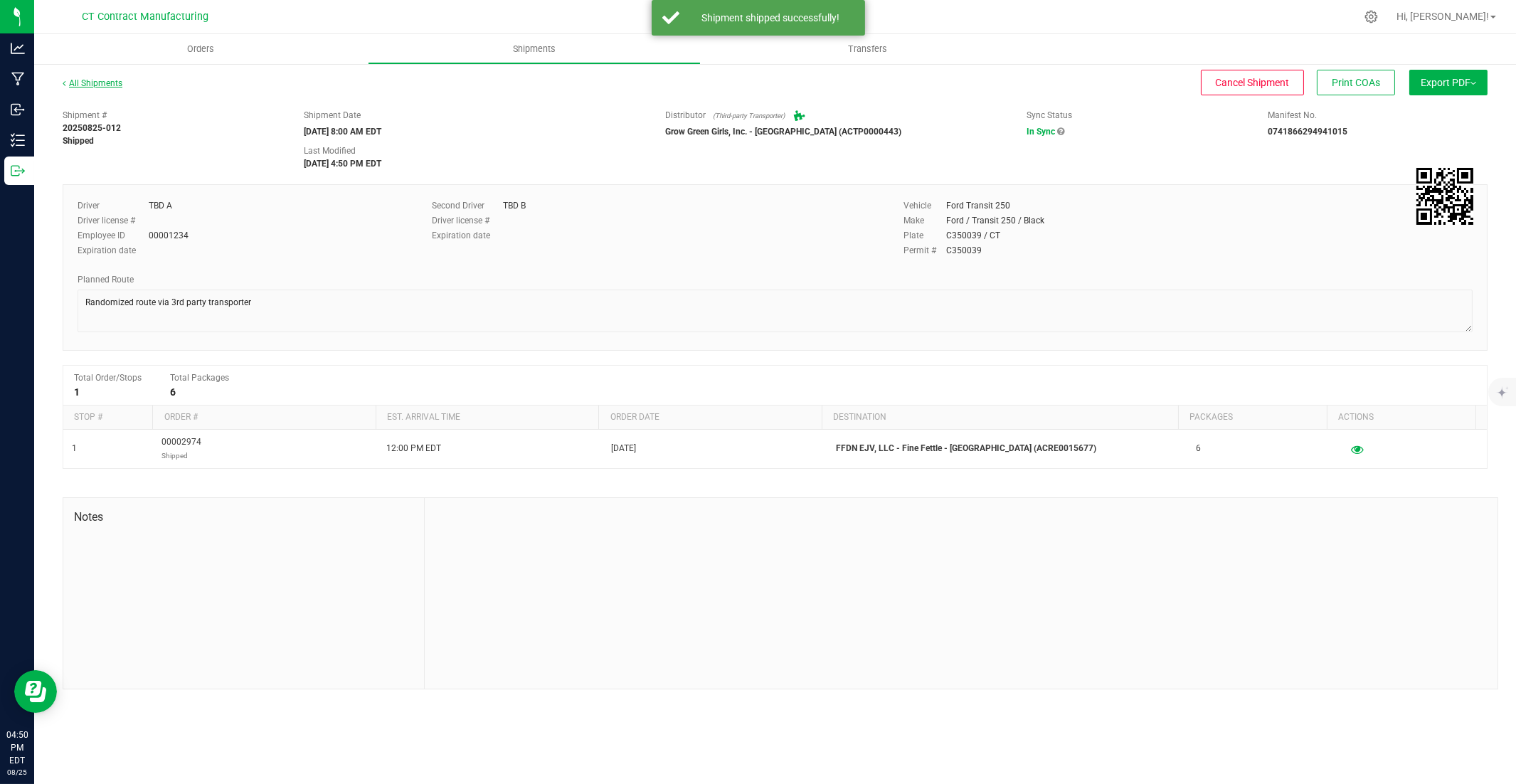
click at [97, 83] on link "All Shipments" at bounding box center [92, 83] width 60 height 10
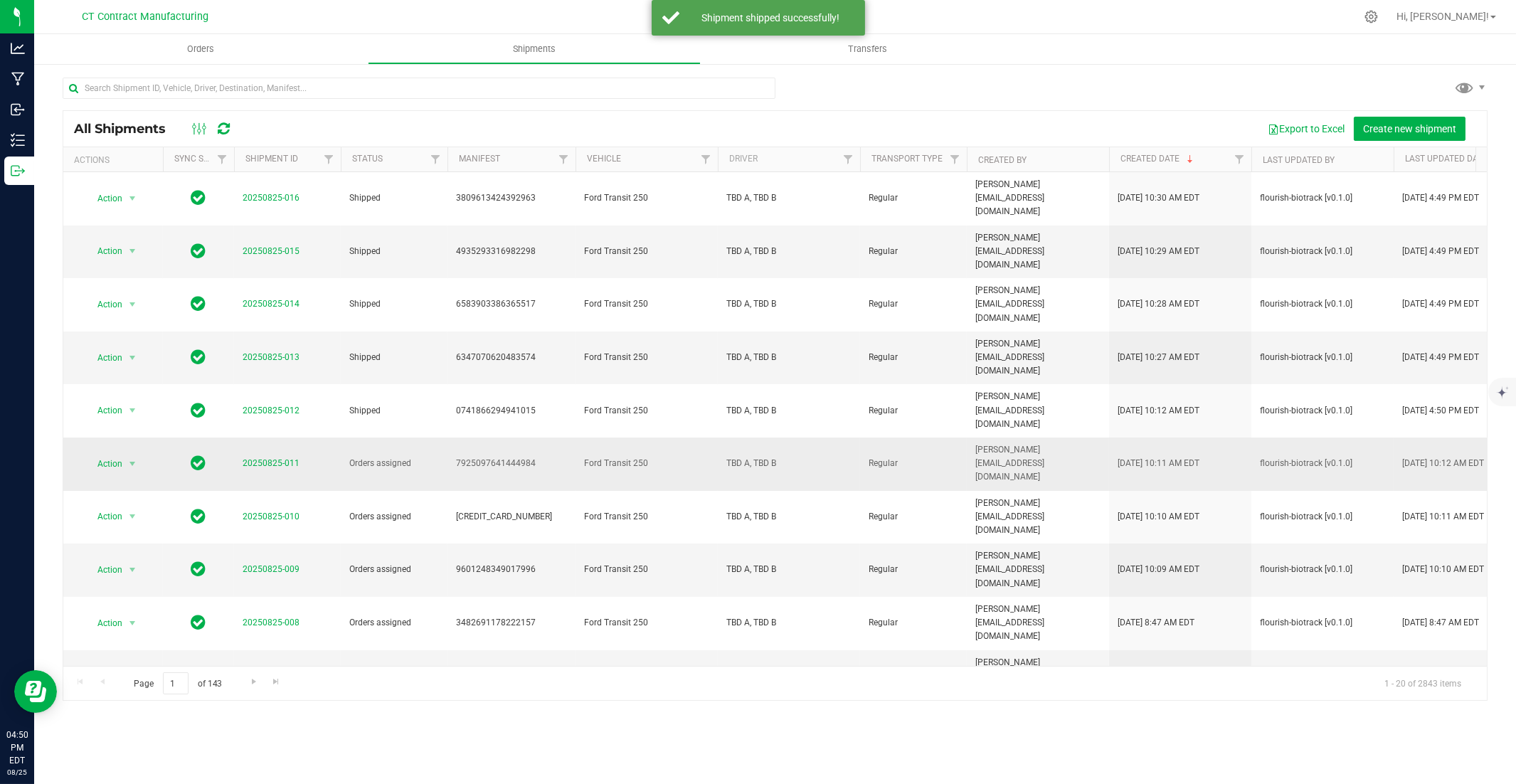
click at [285, 457] on span "20250825-011" at bounding box center [270, 464] width 57 height 13
click at [286, 458] on link "20250825-011" at bounding box center [270, 463] width 57 height 10
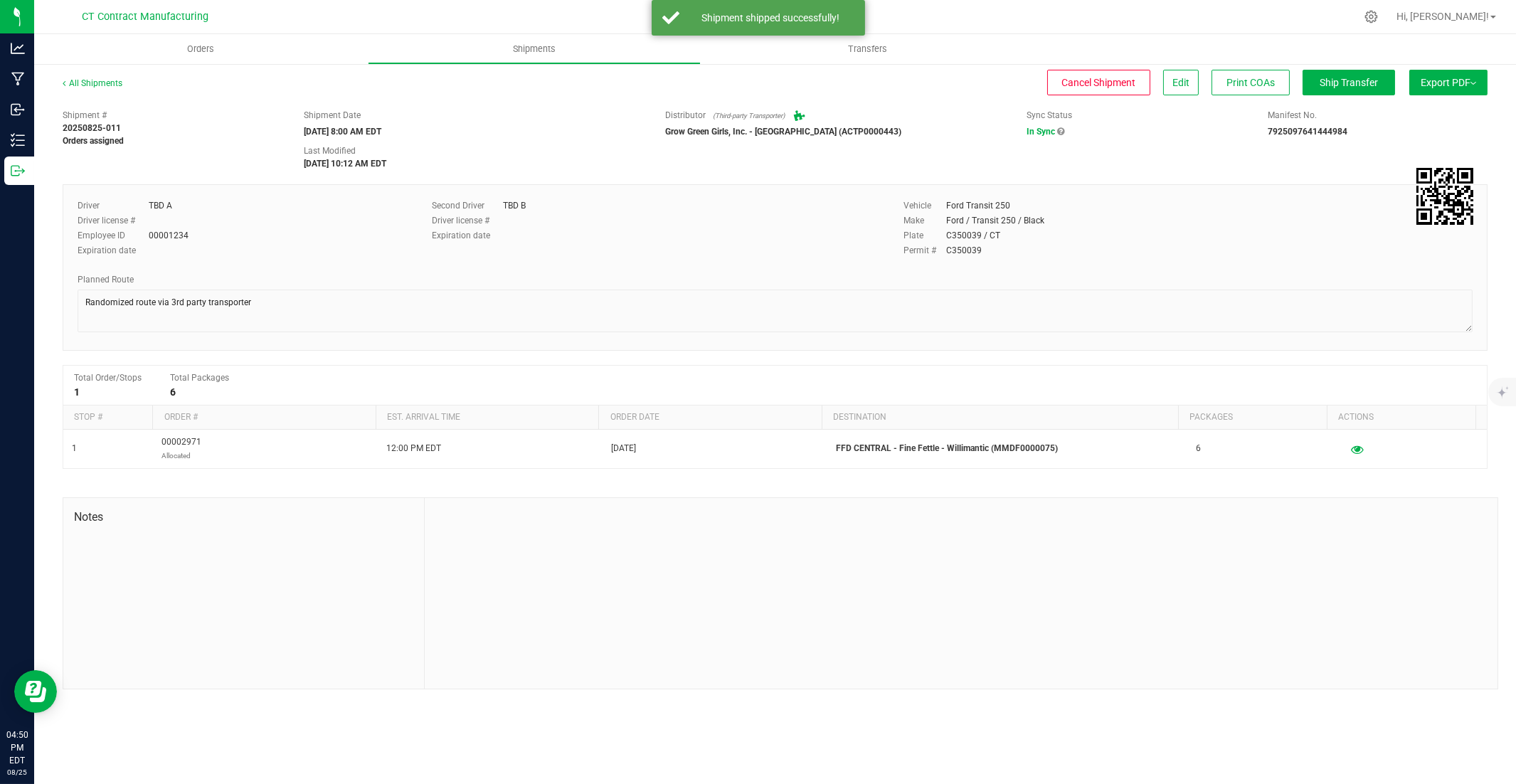
click at [1118, 65] on div "All Shipments Cancel Shipment Edit Print COAs Ship Transfer Export PDF Manifest…" at bounding box center [775, 383] width 1482 height 641
click at [1118, 71] on button "Ship Transfer" at bounding box center [1349, 82] width 92 height 26
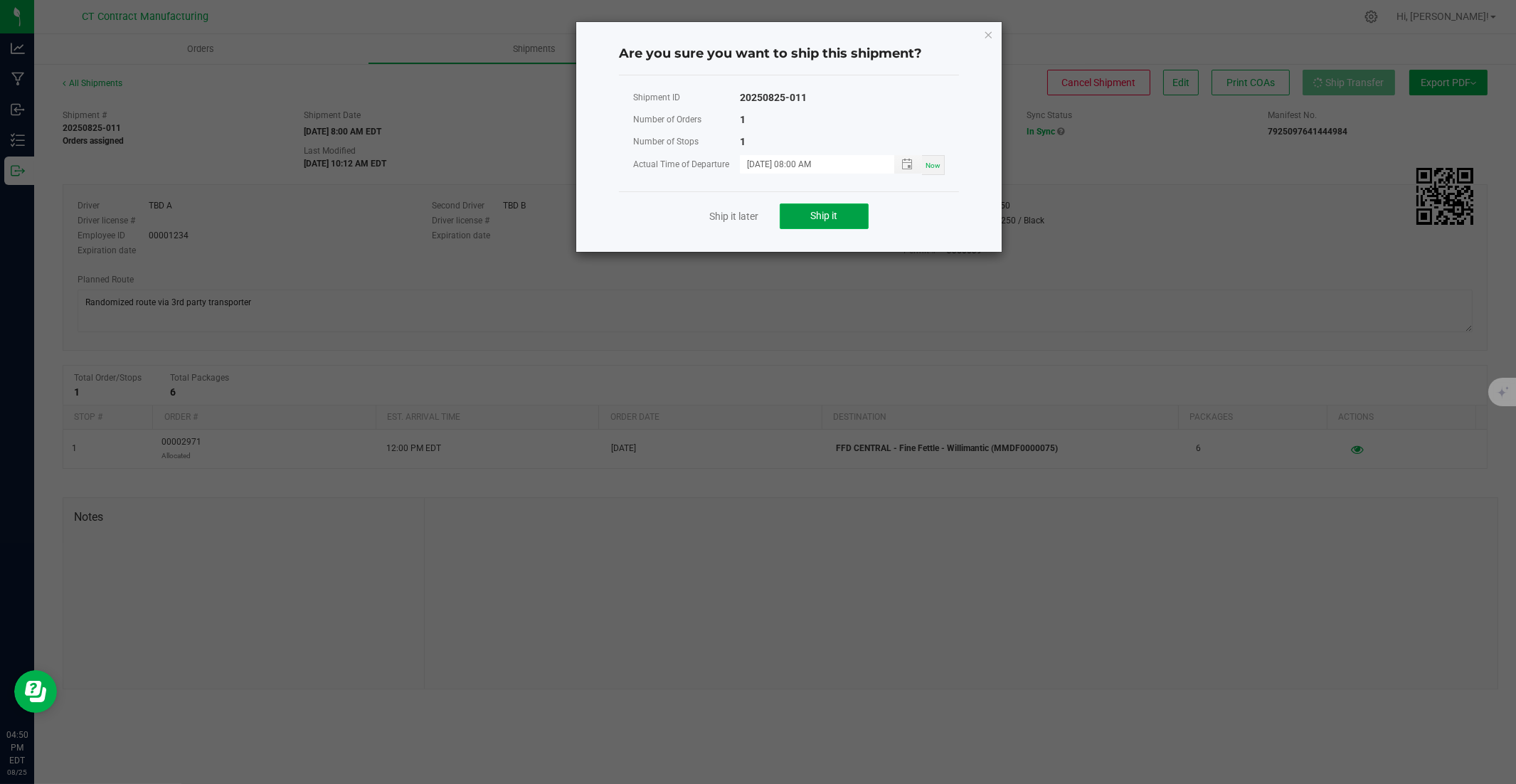
click at [795, 216] on button "Ship it" at bounding box center [824, 215] width 89 height 26
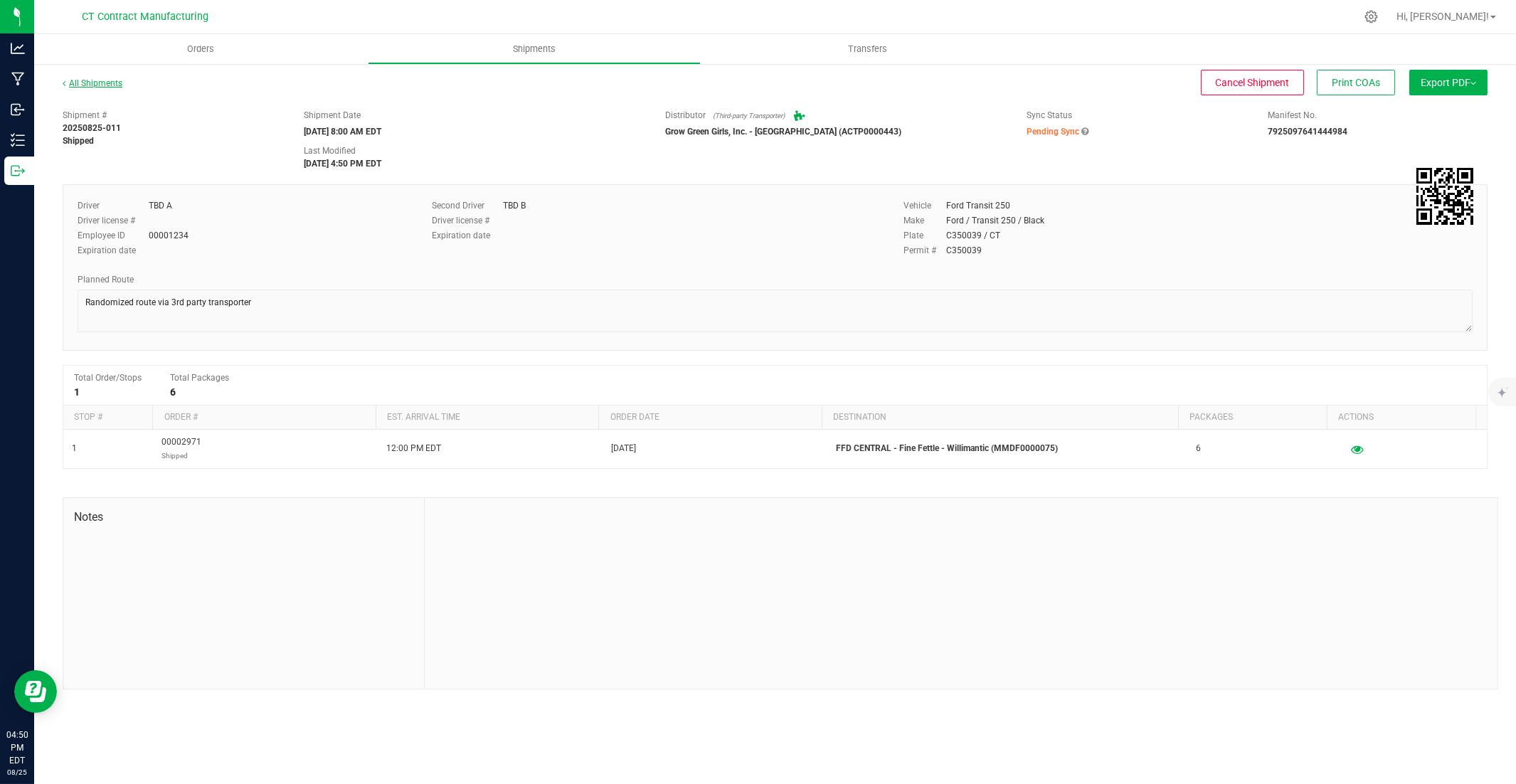
click at [83, 83] on link "All Shipments" at bounding box center [92, 83] width 60 height 10
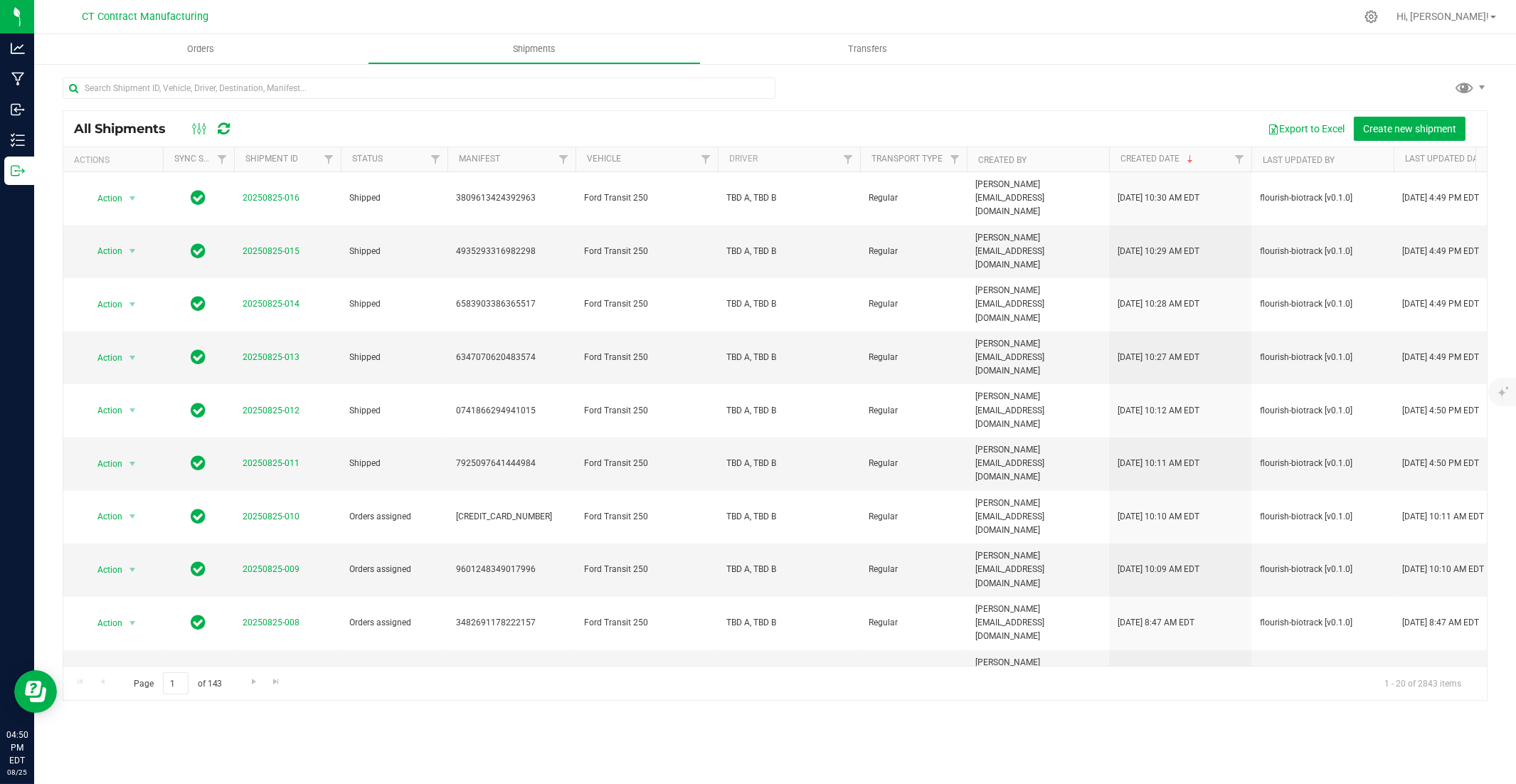
click at [1118, 22] on div at bounding box center [806, 16] width 1101 height 28
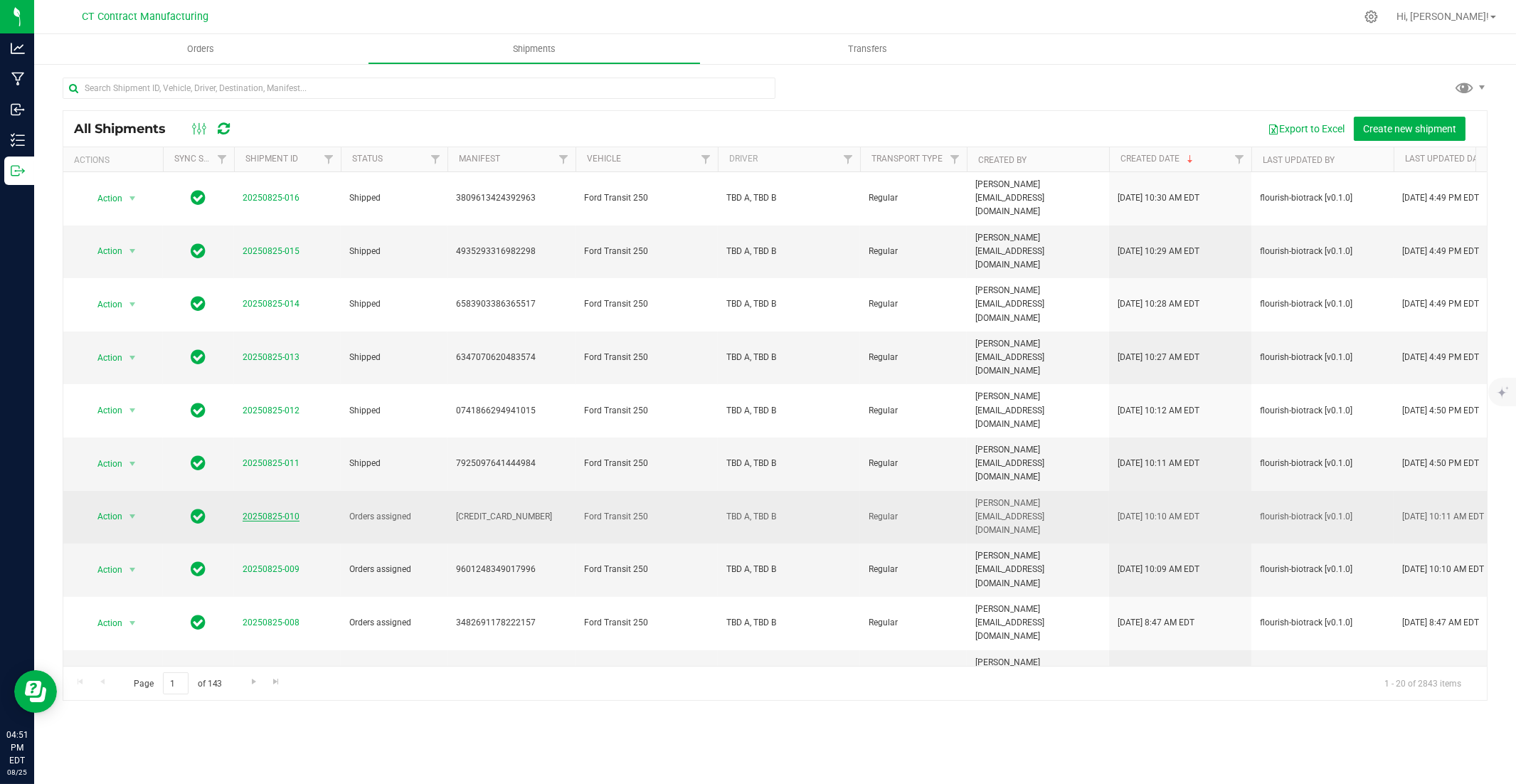
click at [278, 512] on link "20250825-010" at bounding box center [270, 517] width 57 height 10
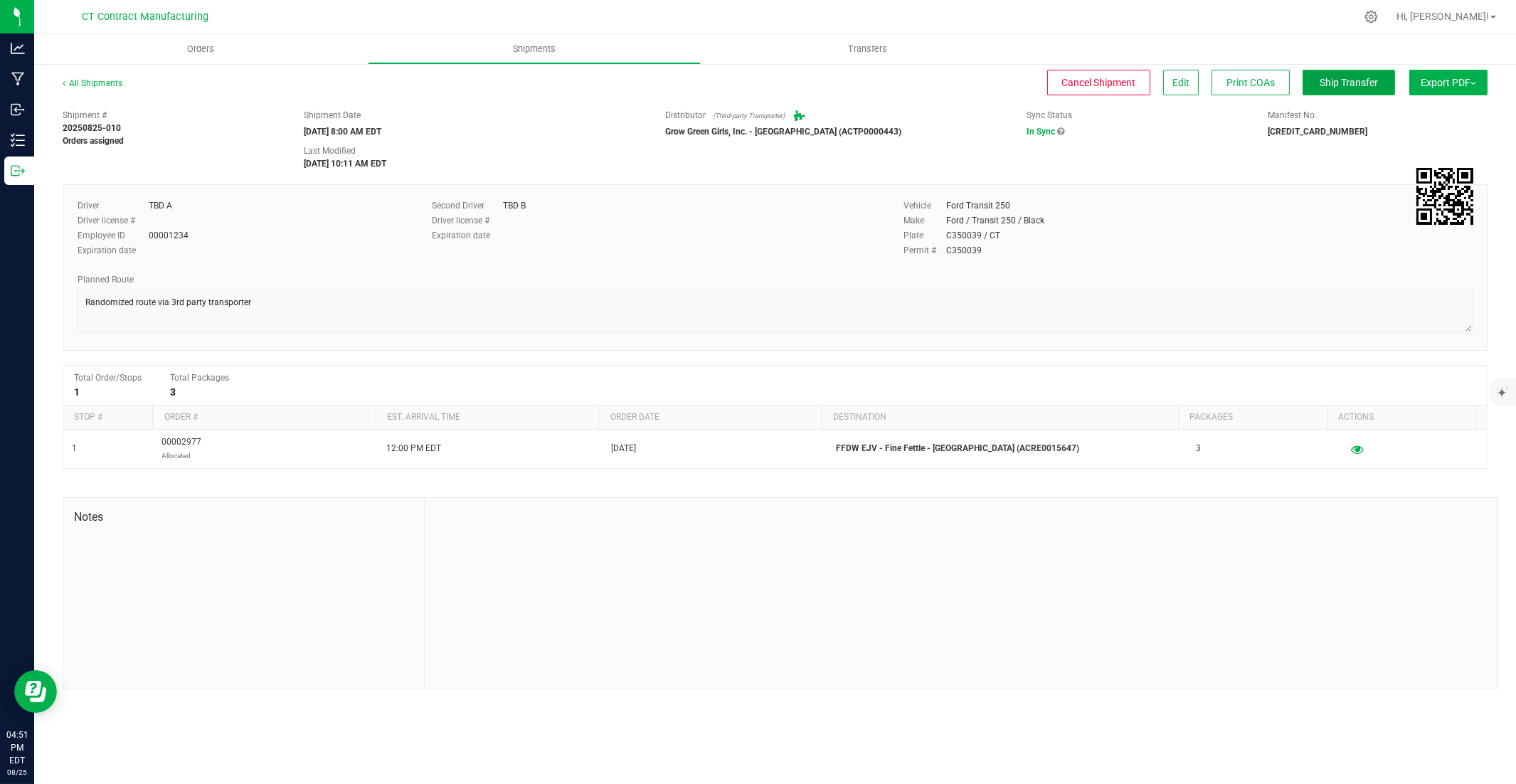
click at [1118, 89] on button "Ship Transfer" at bounding box center [1349, 82] width 92 height 26
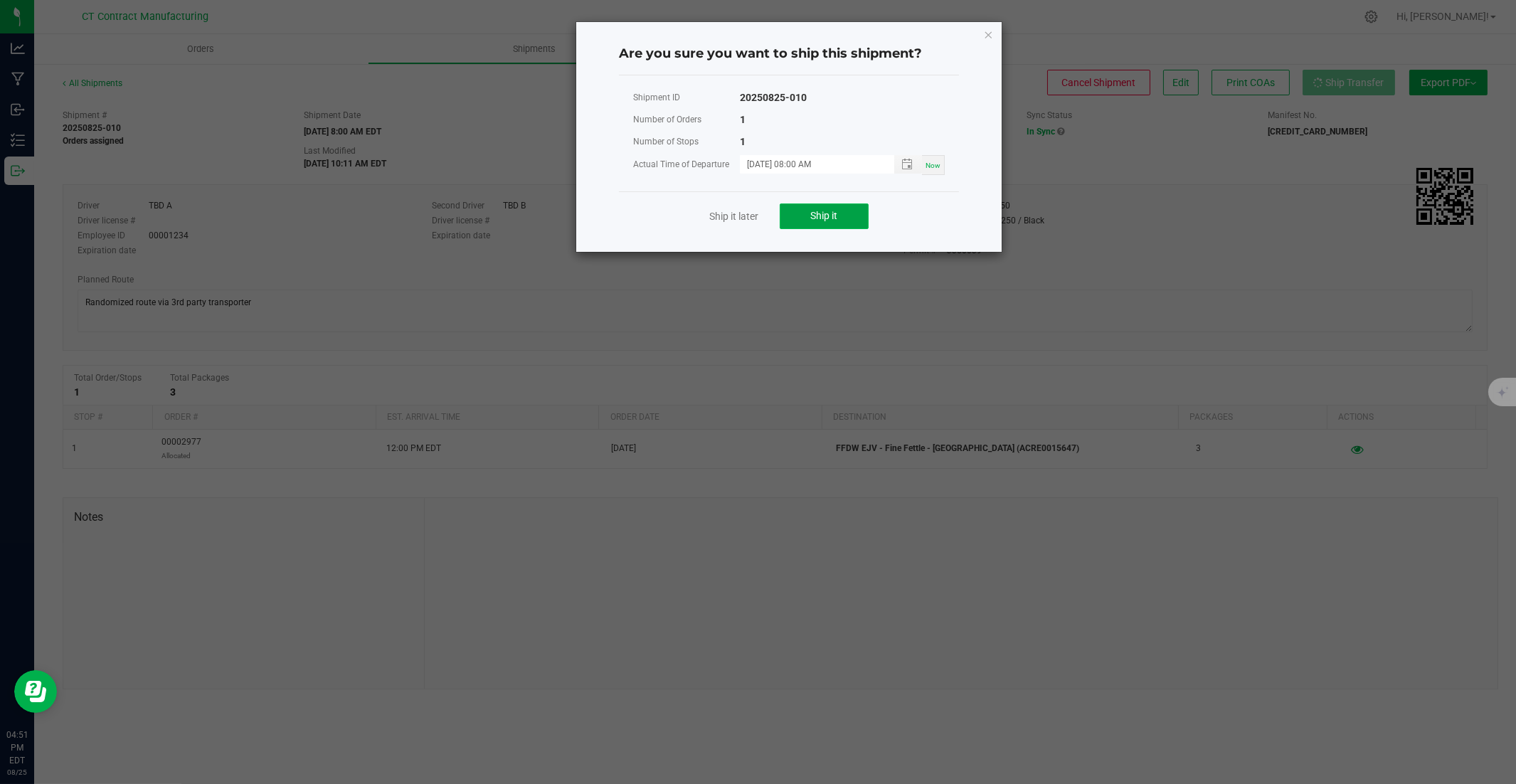
click at [847, 219] on button "Ship it" at bounding box center [824, 215] width 89 height 26
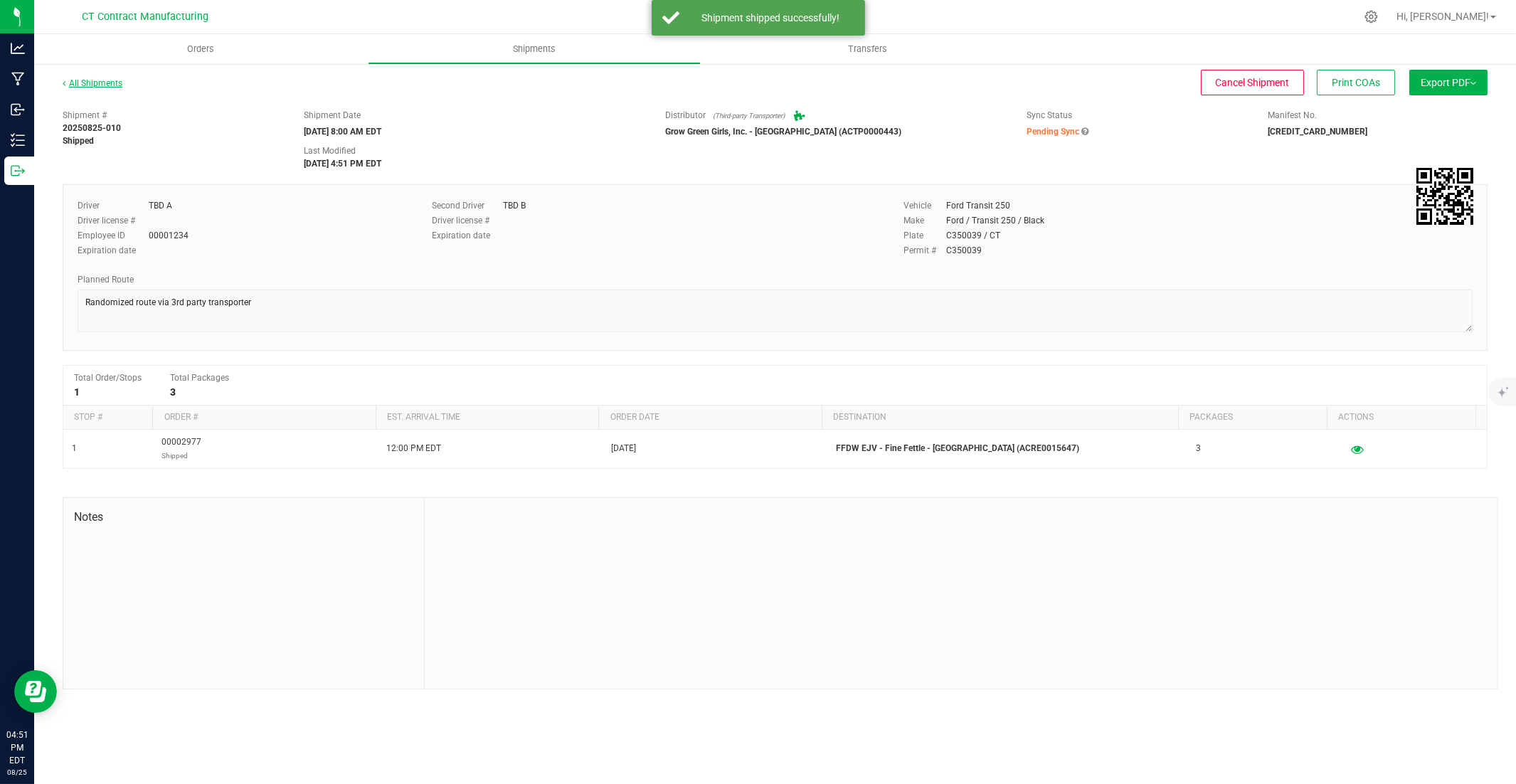
click at [98, 86] on link "All Shipments" at bounding box center [92, 83] width 60 height 10
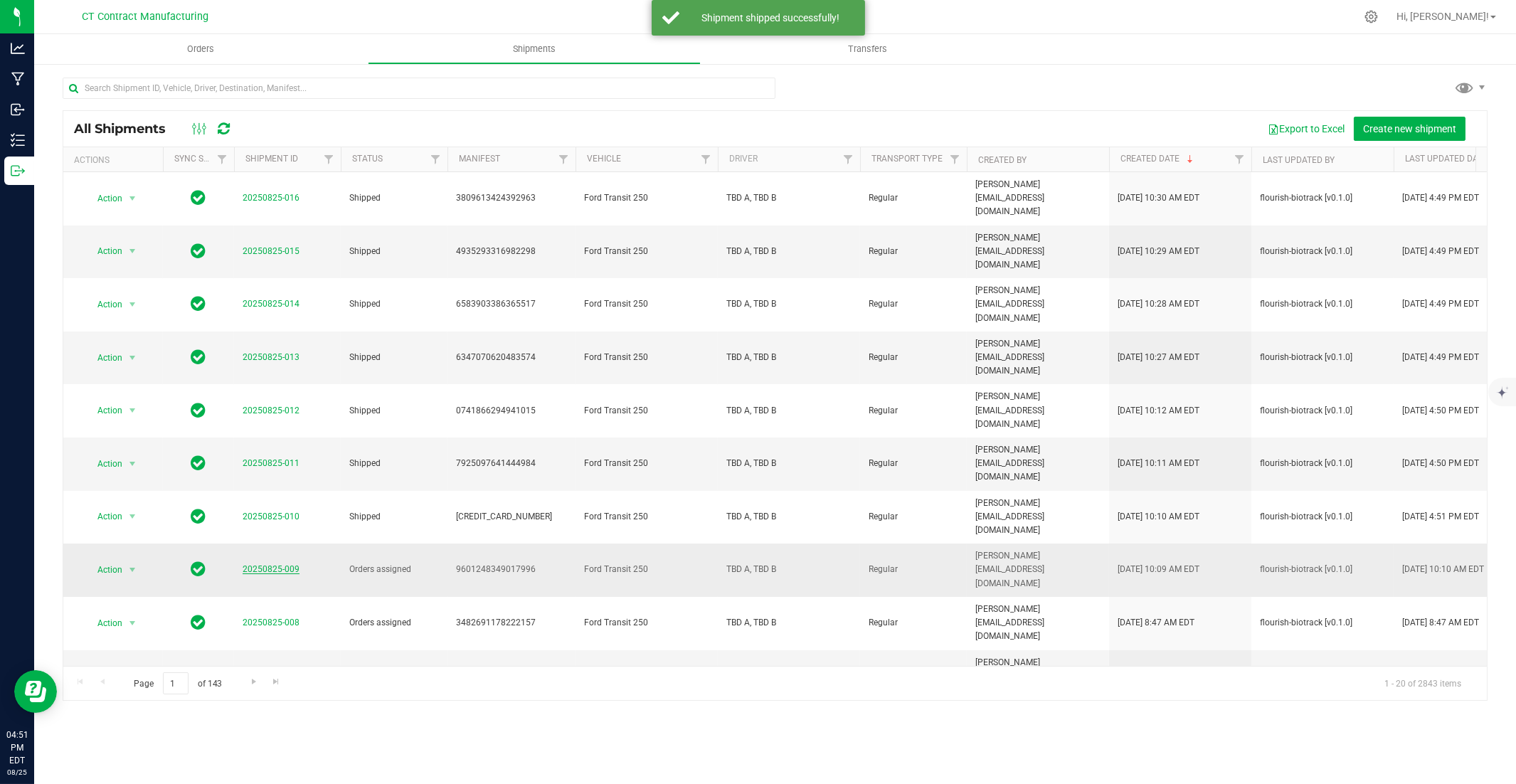
click at [264, 531] on link "20250825-009" at bounding box center [270, 569] width 57 height 10
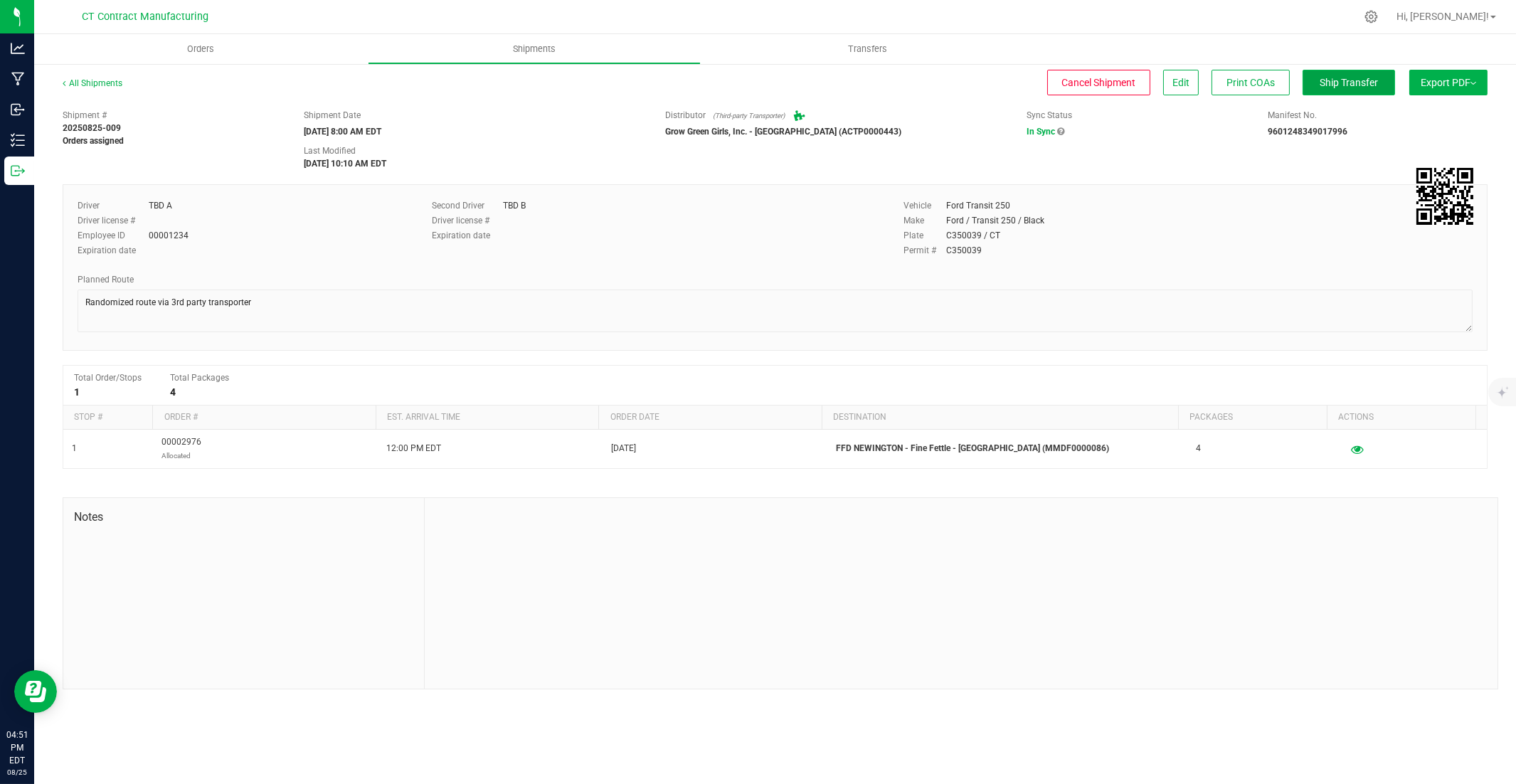
click at [1118, 82] on span "Ship Transfer" at bounding box center [1349, 83] width 59 height 12
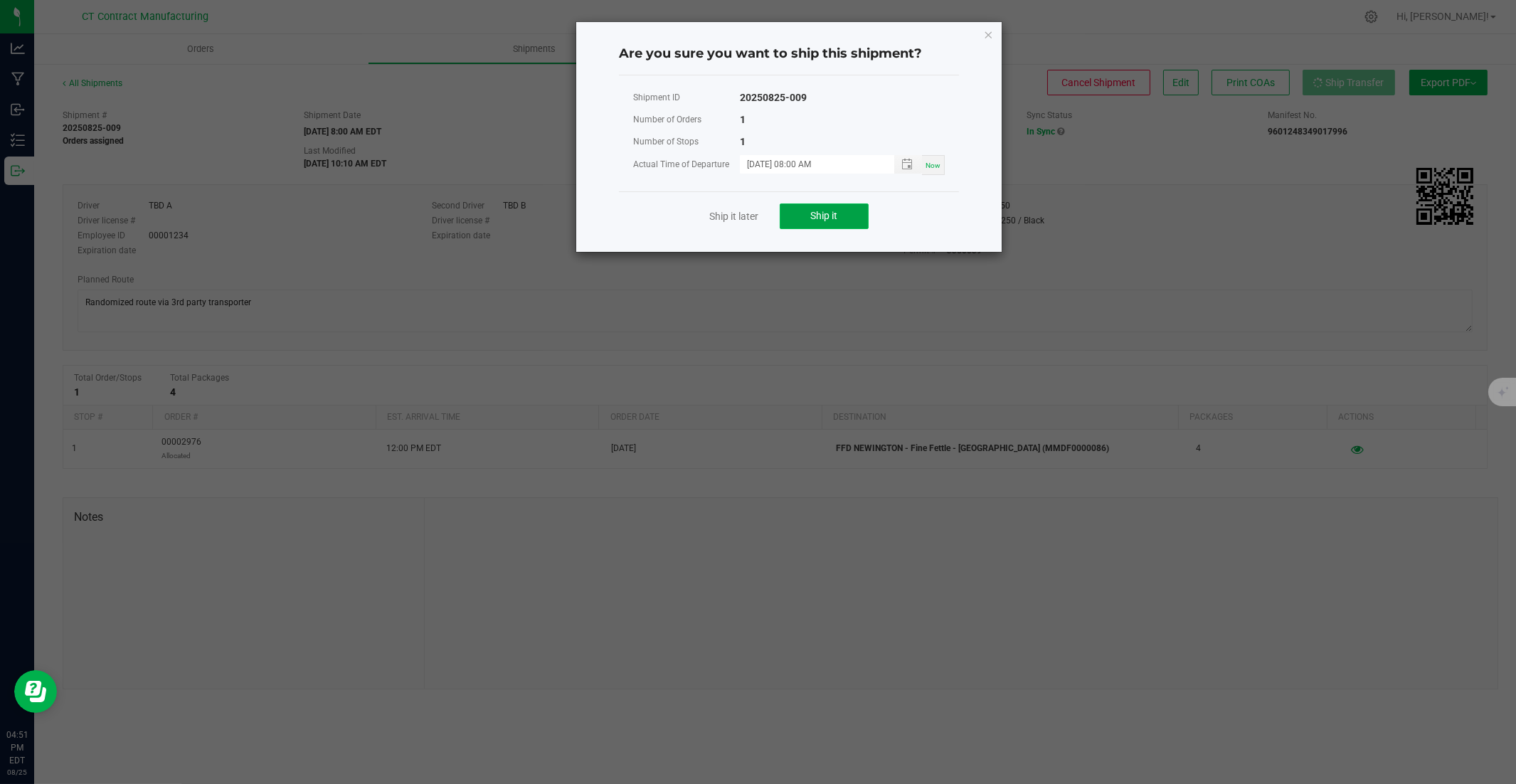
click at [809, 219] on button "Ship it" at bounding box center [824, 215] width 89 height 26
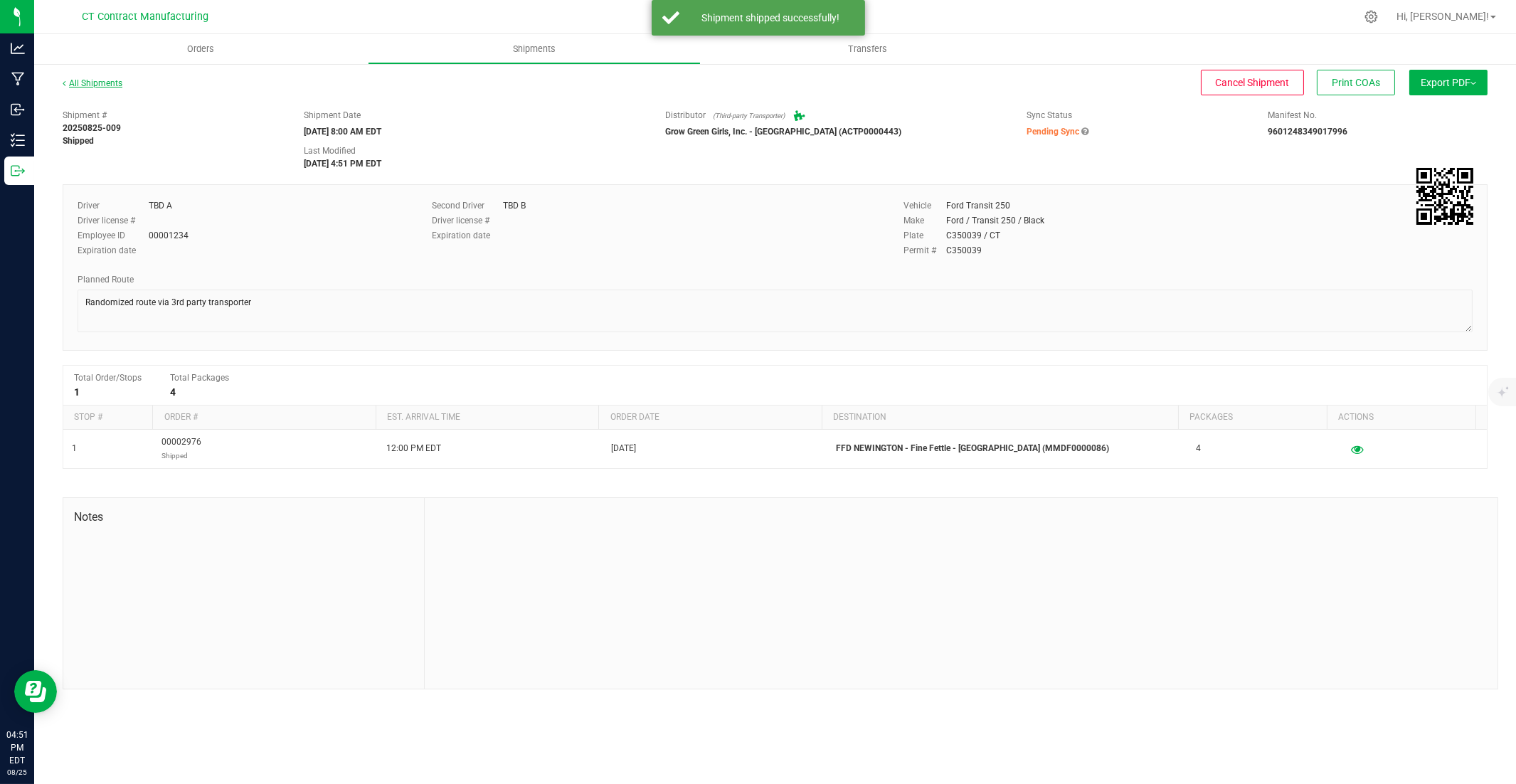
click at [102, 87] on link "All Shipments" at bounding box center [92, 83] width 60 height 10
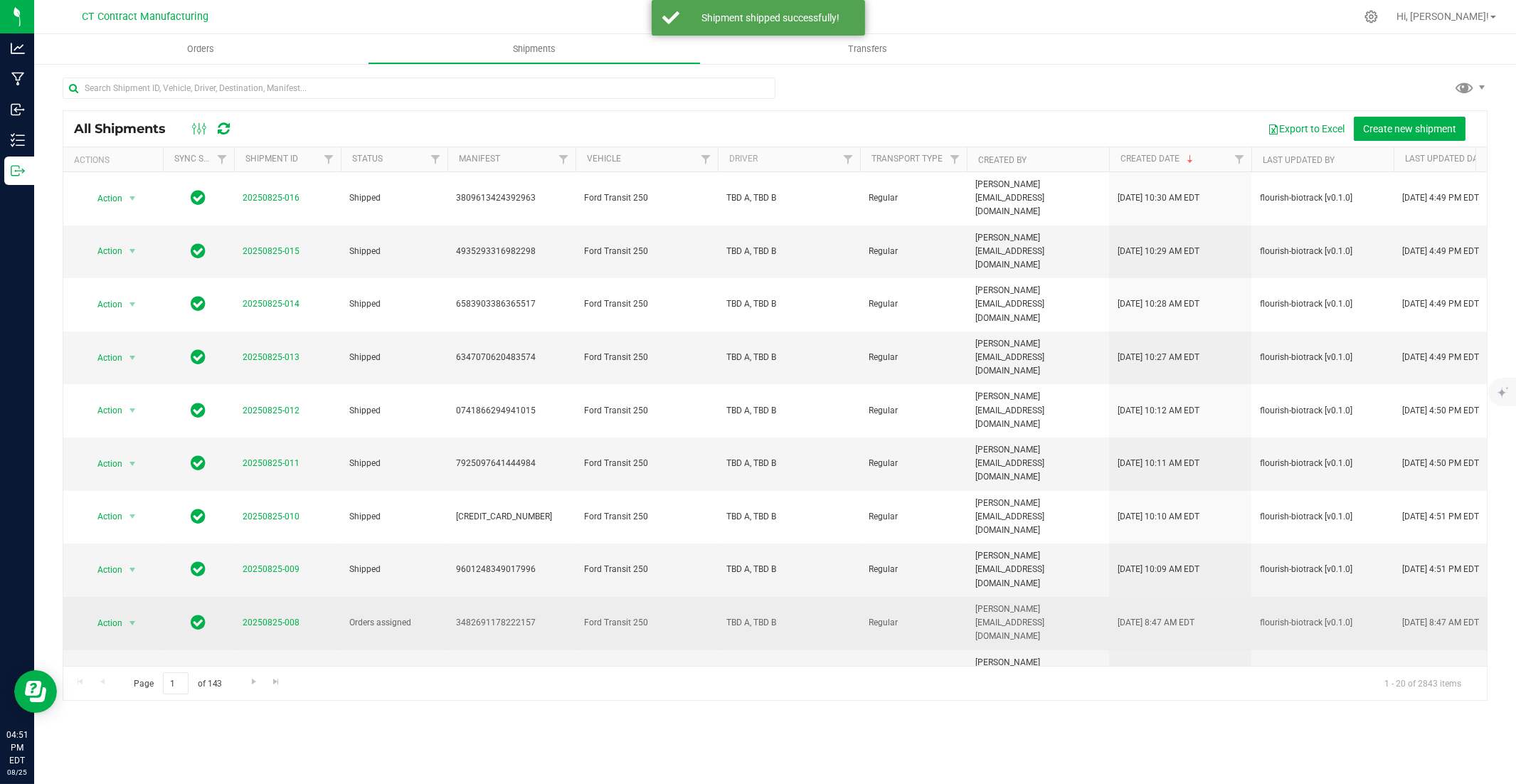
click at [277, 531] on td "20250825-008" at bounding box center [287, 622] width 107 height 53
click at [282, 531] on link "20250825-008" at bounding box center [270, 622] width 57 height 10
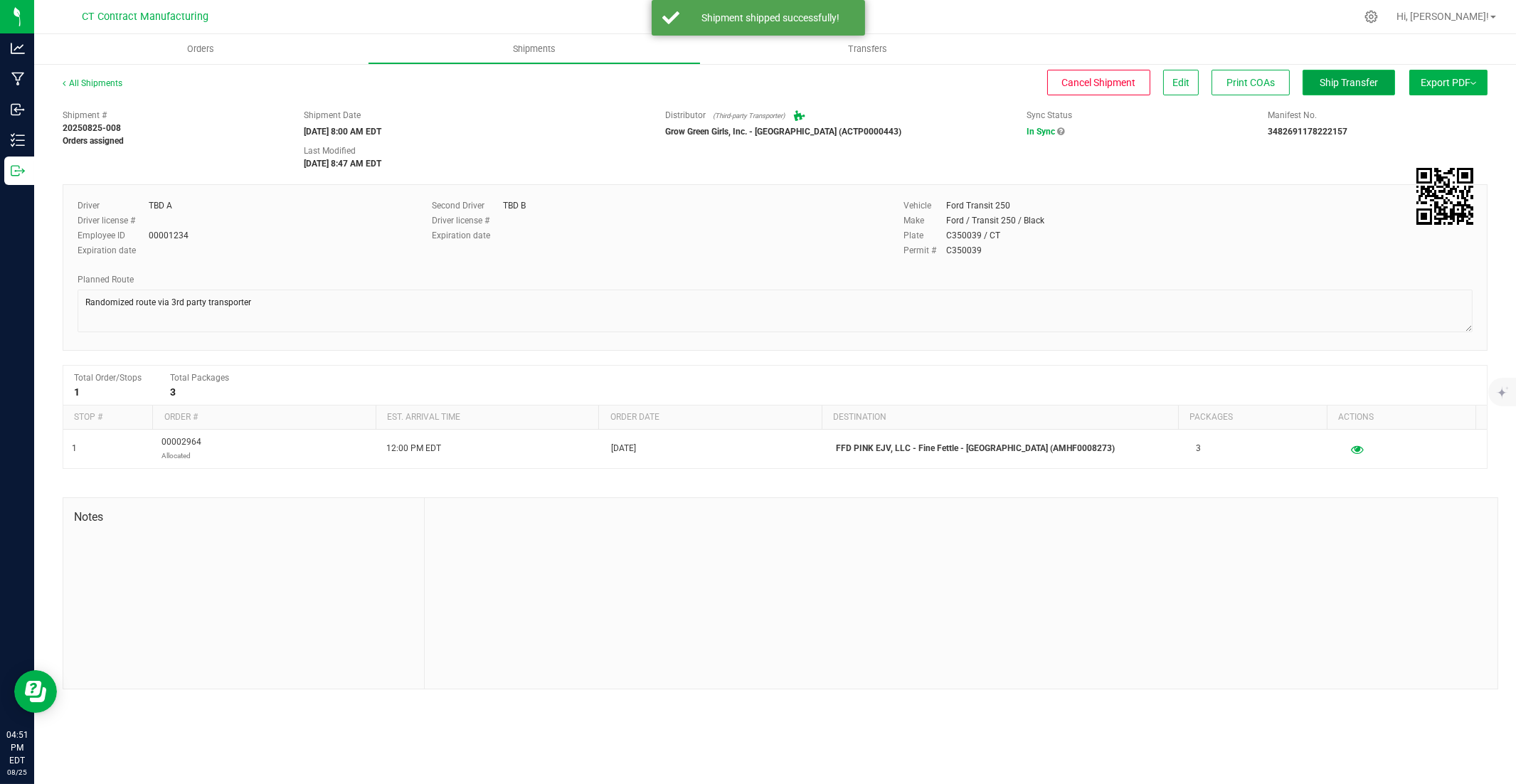
click at [1118, 81] on button "Ship Transfer" at bounding box center [1349, 82] width 92 height 26
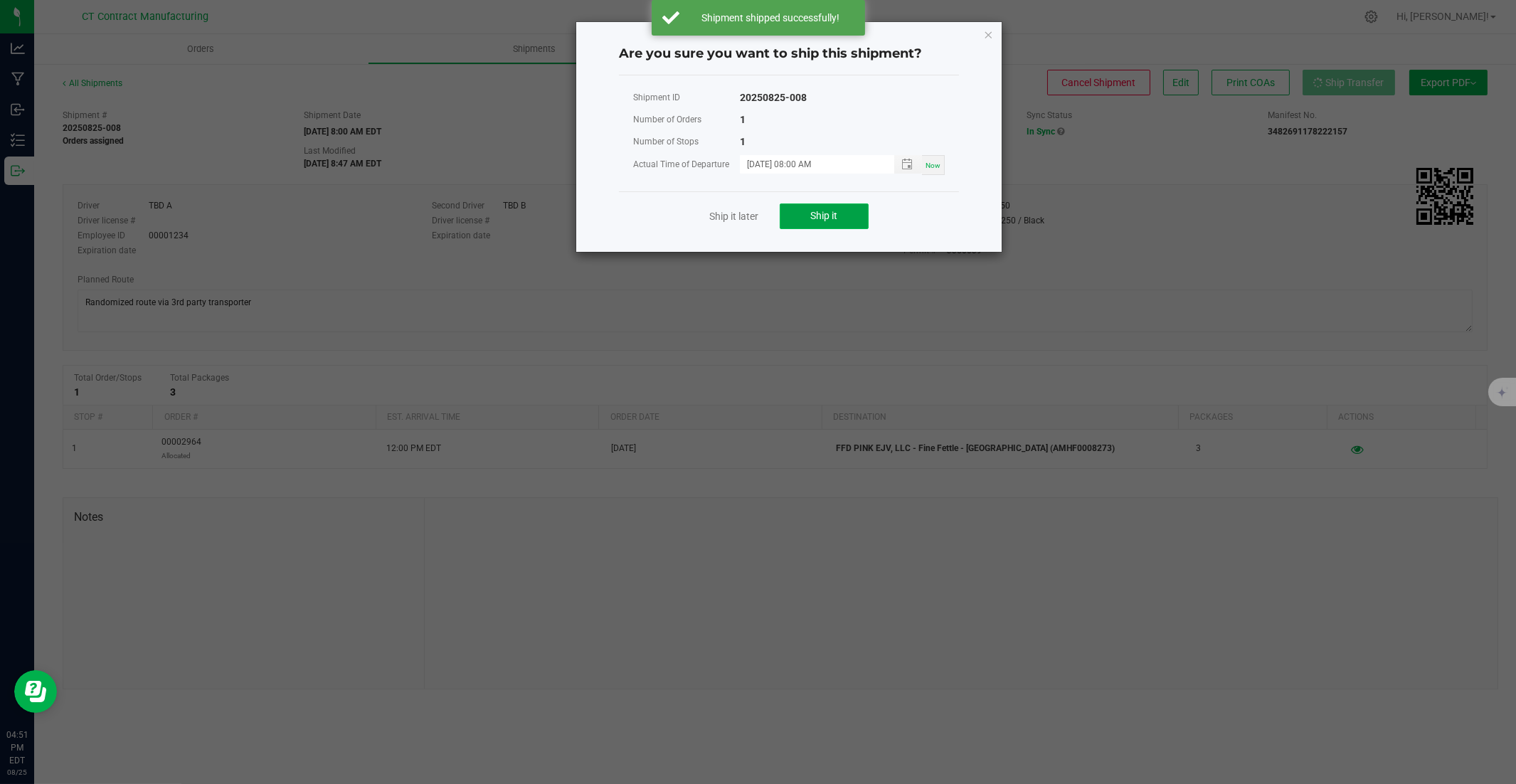
click at [801, 219] on button "Ship it" at bounding box center [824, 215] width 89 height 26
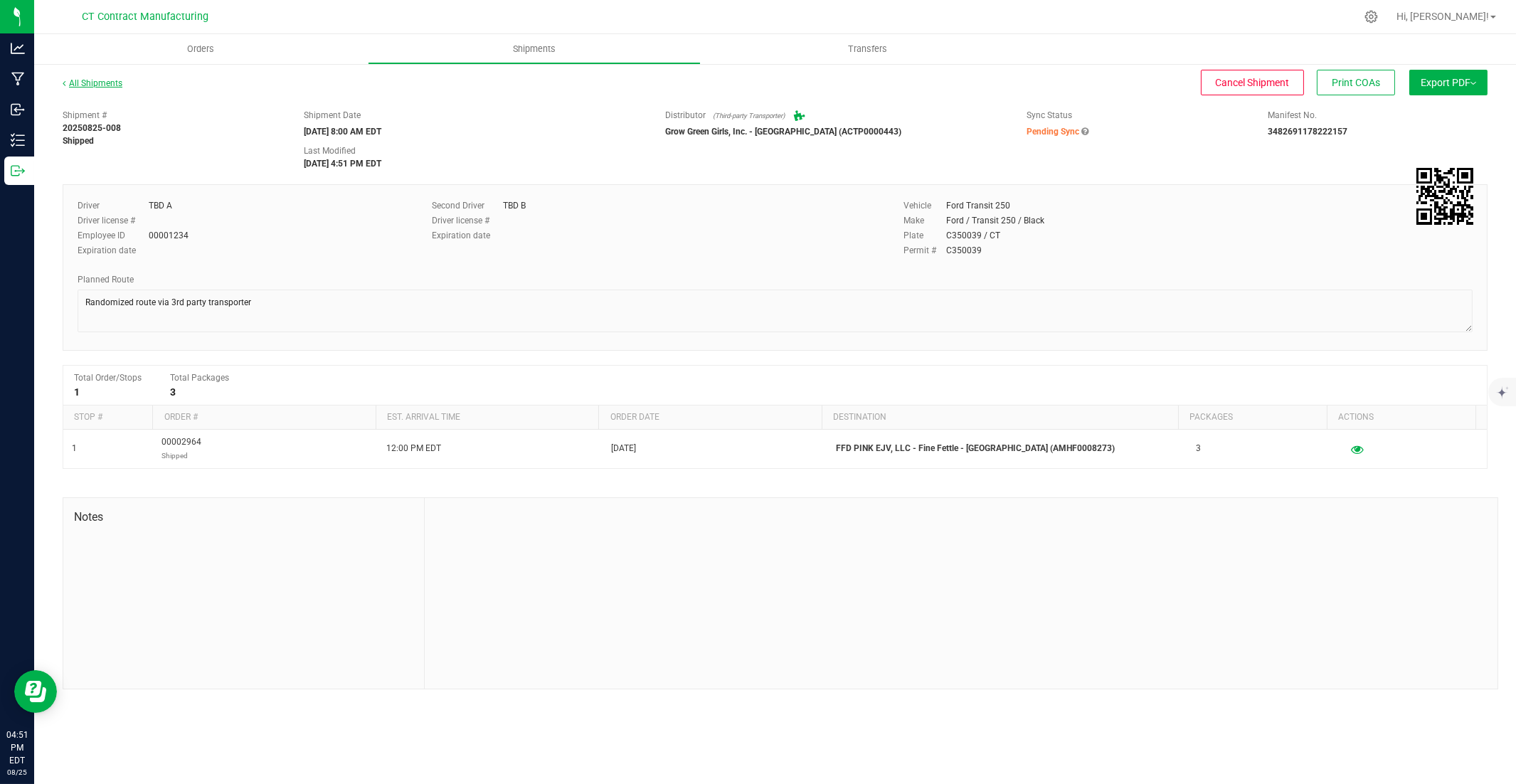
click at [97, 79] on link "All Shipments" at bounding box center [92, 83] width 60 height 10
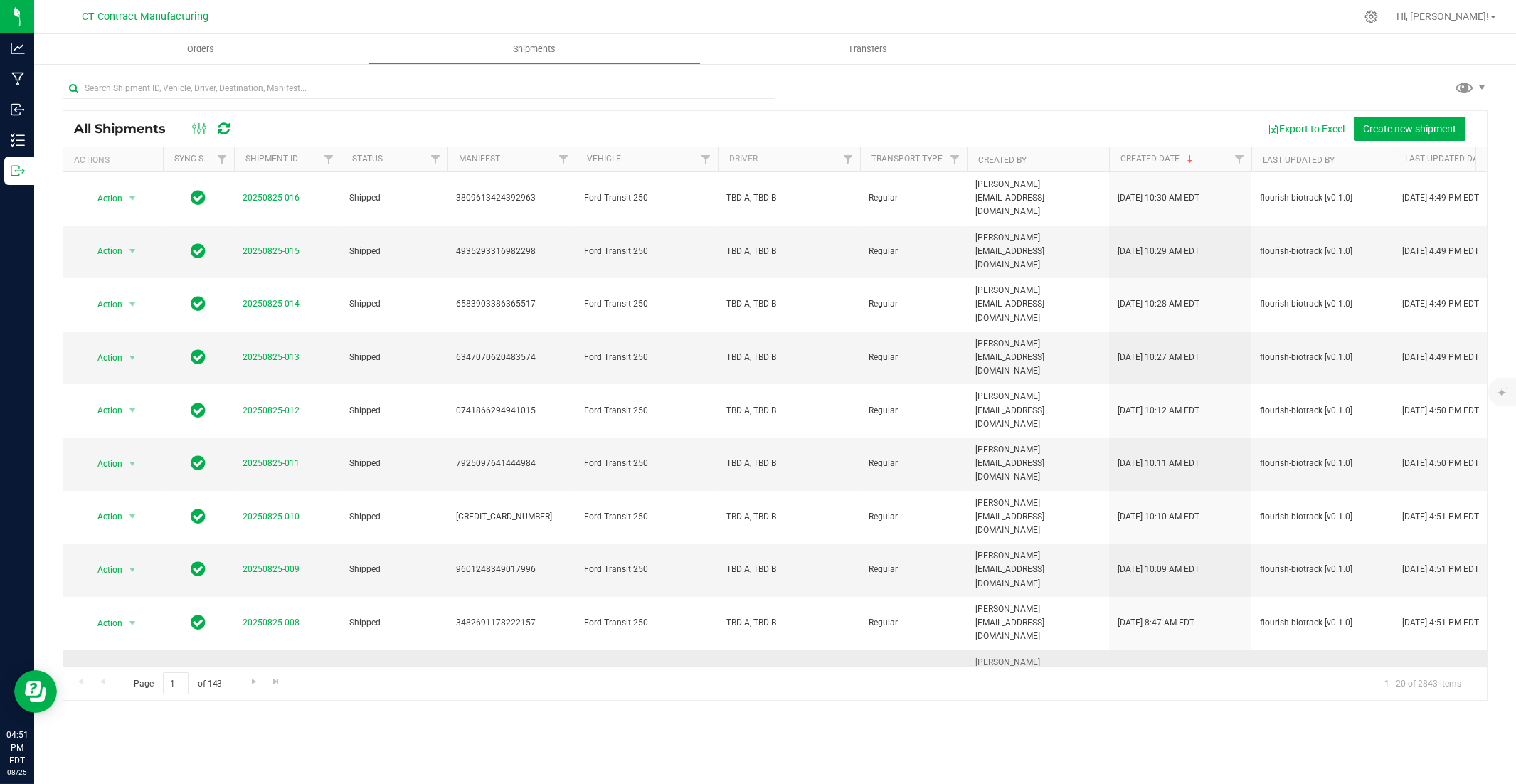
click at [258, 531] on link "20250825-007" at bounding box center [270, 675] width 57 height 10
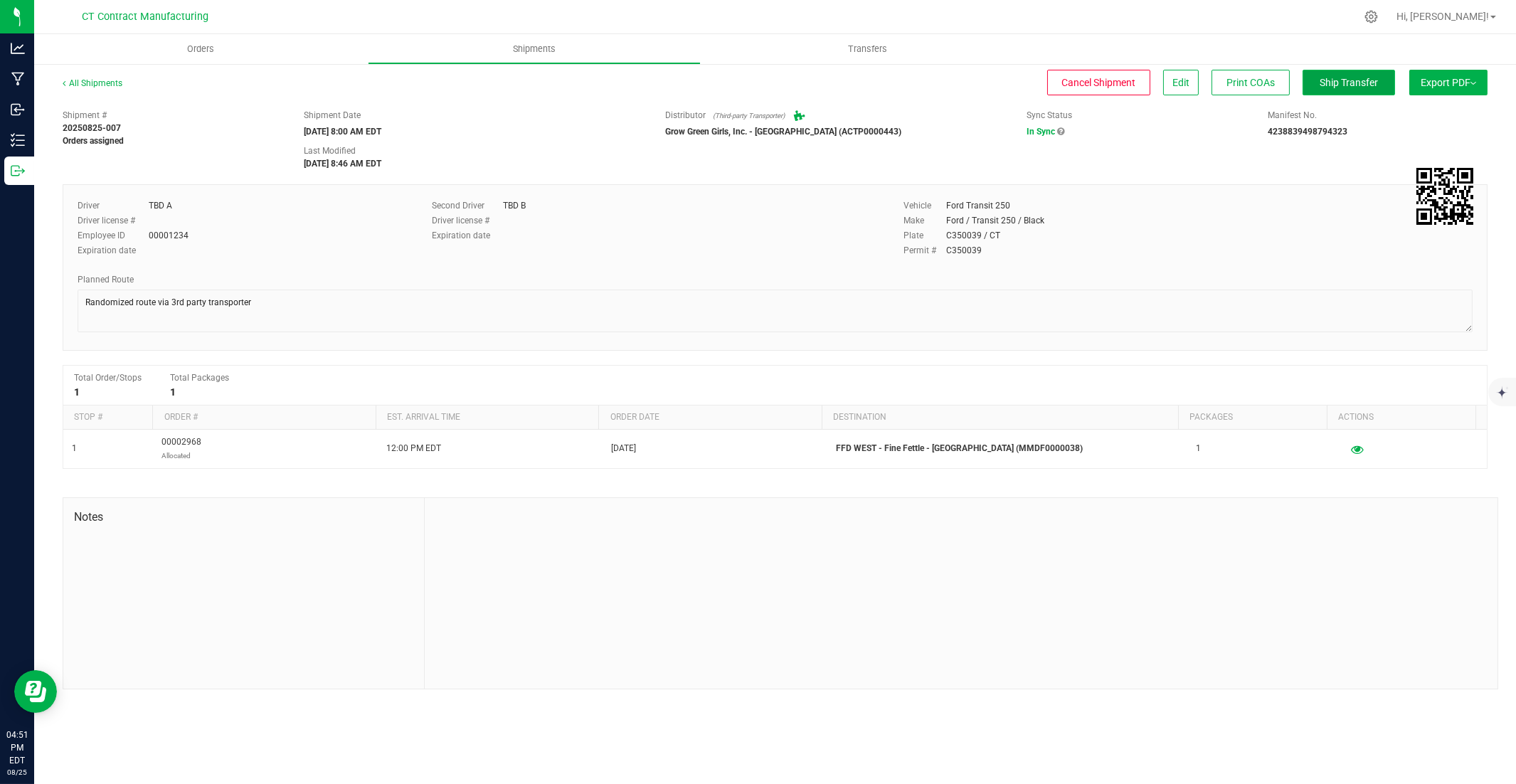
click at [1118, 79] on span "Ship Transfer" at bounding box center [1349, 83] width 59 height 12
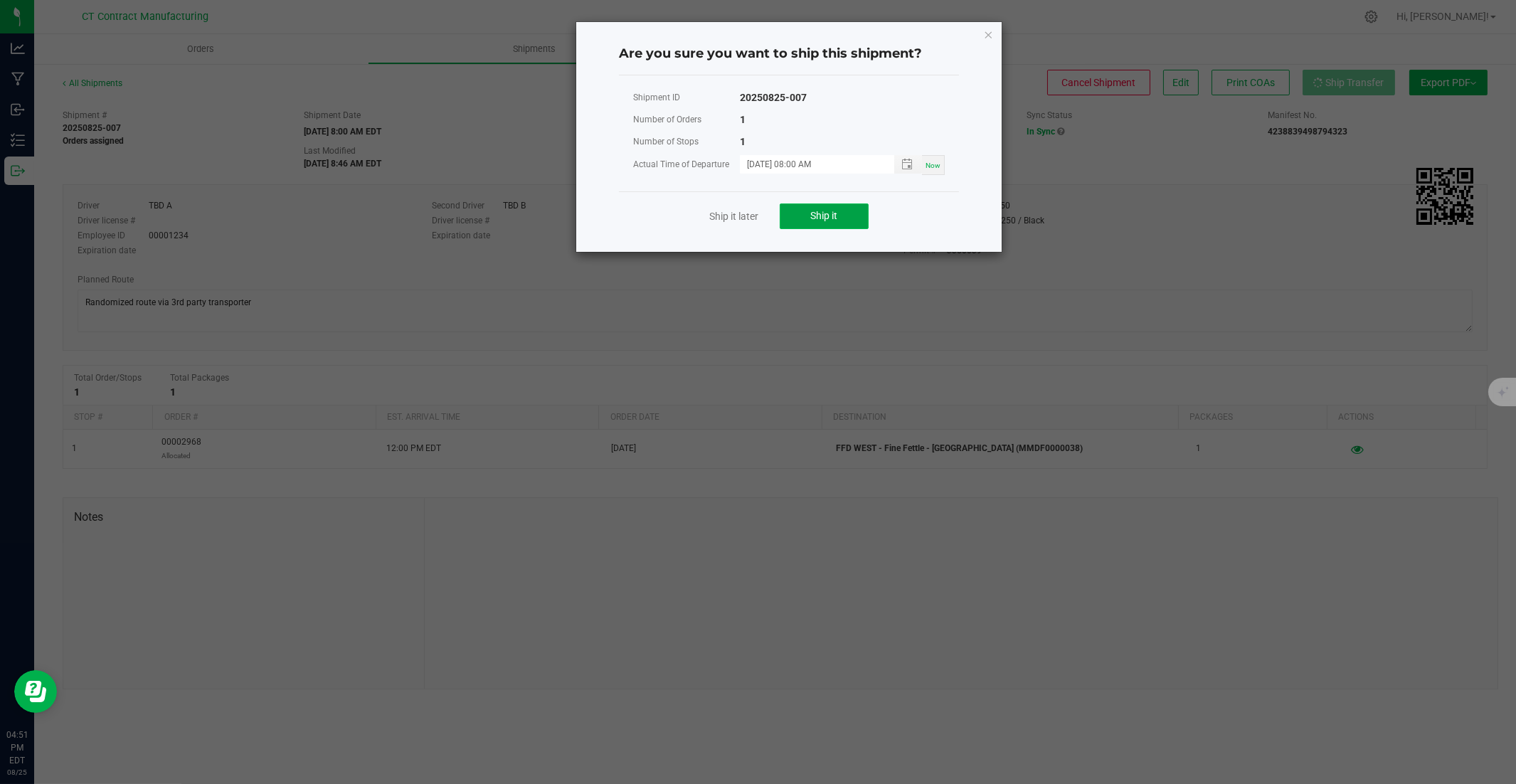
click at [830, 215] on span "Ship it" at bounding box center [825, 215] width 27 height 12
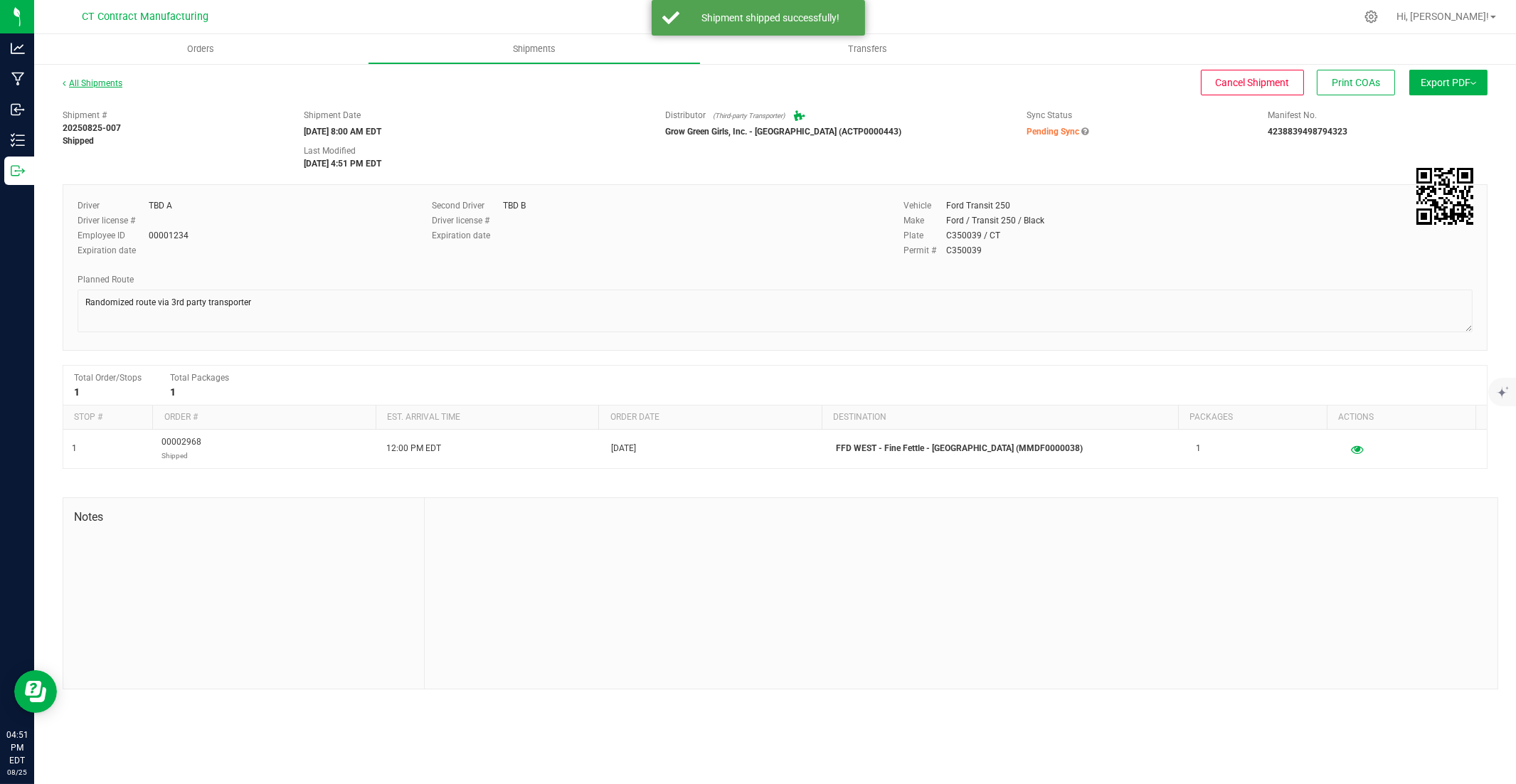
click at [102, 82] on link "All Shipments" at bounding box center [92, 83] width 60 height 10
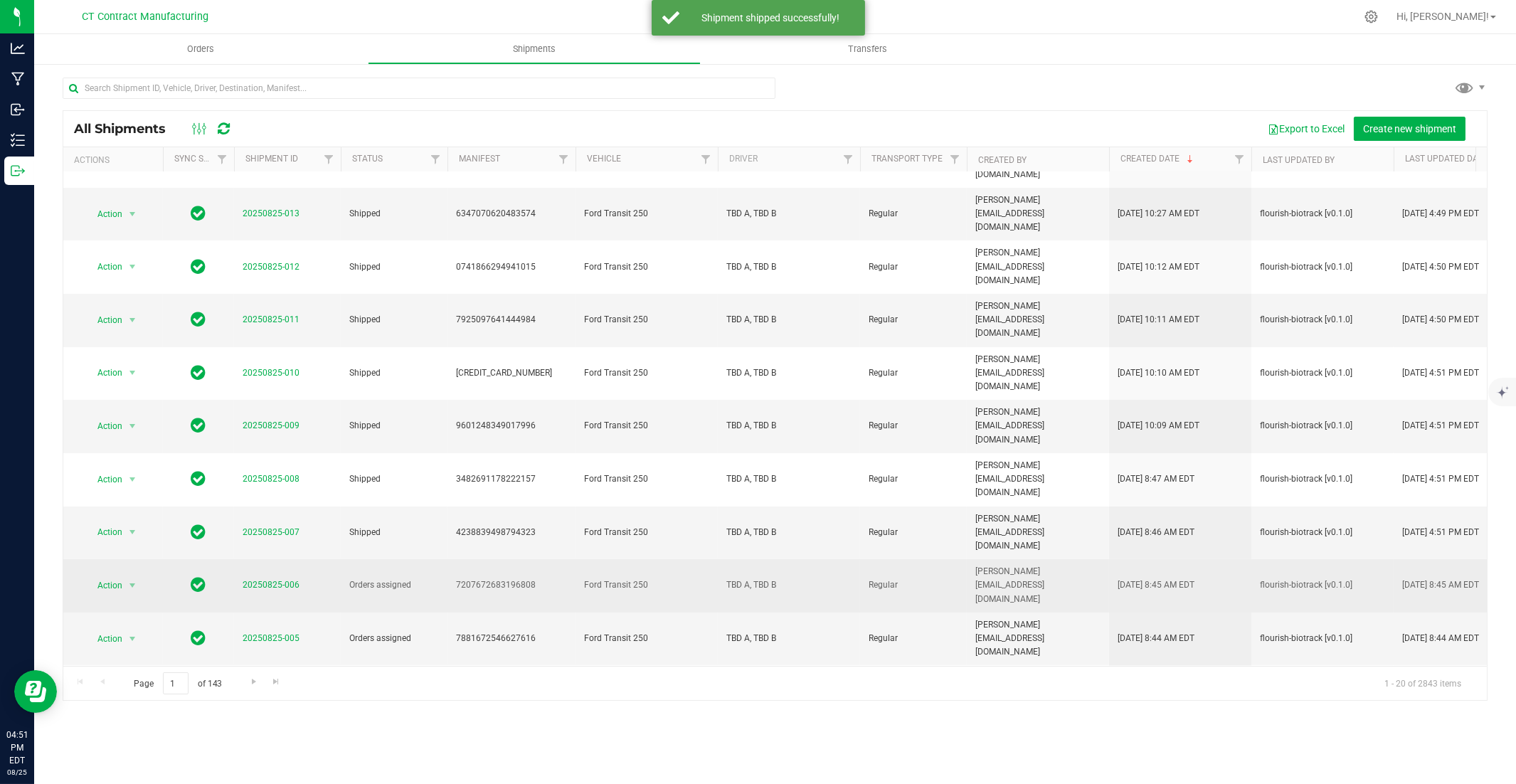
scroll to position [158, 0]
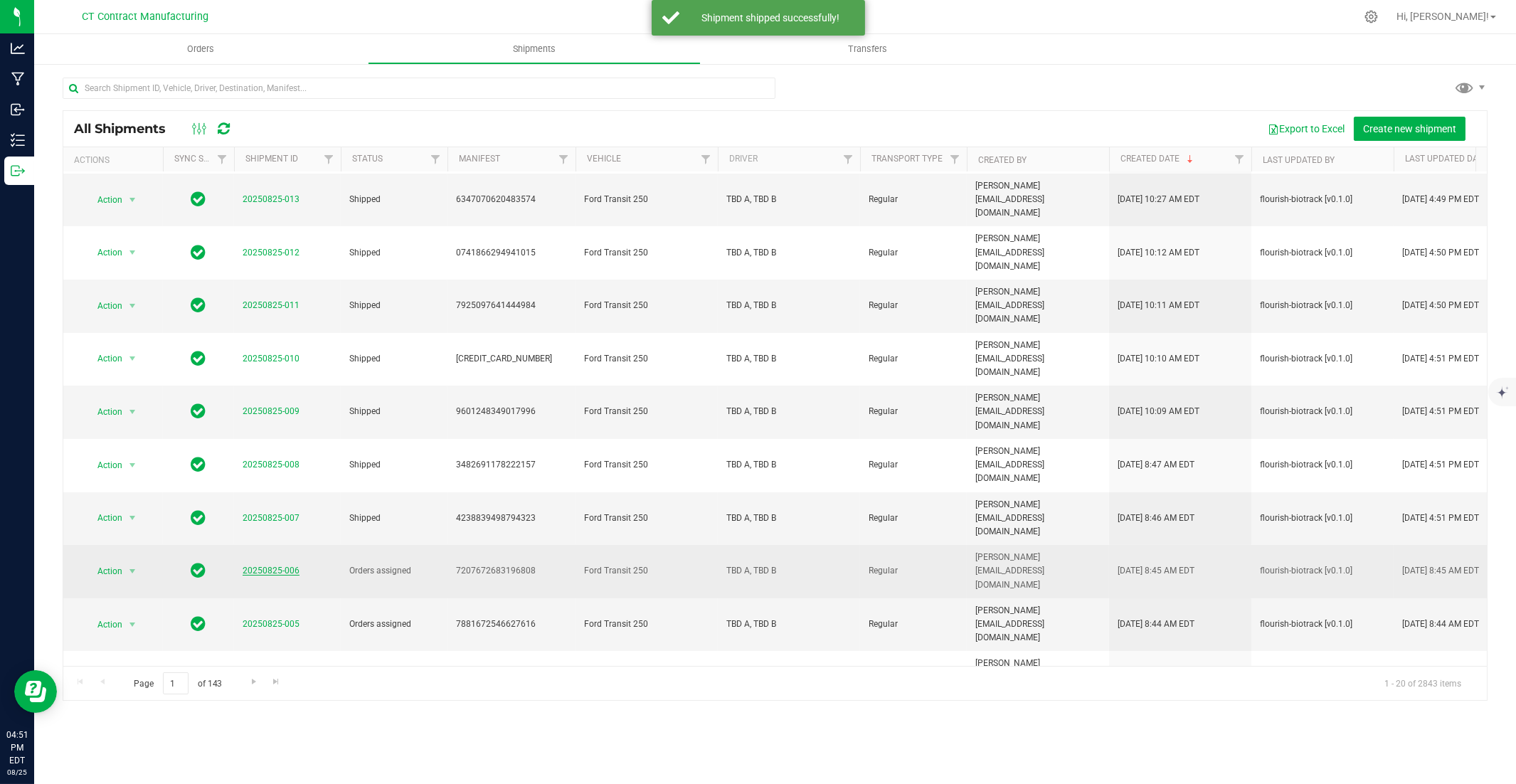
click at [278, 531] on link "20250825-006" at bounding box center [270, 570] width 57 height 10
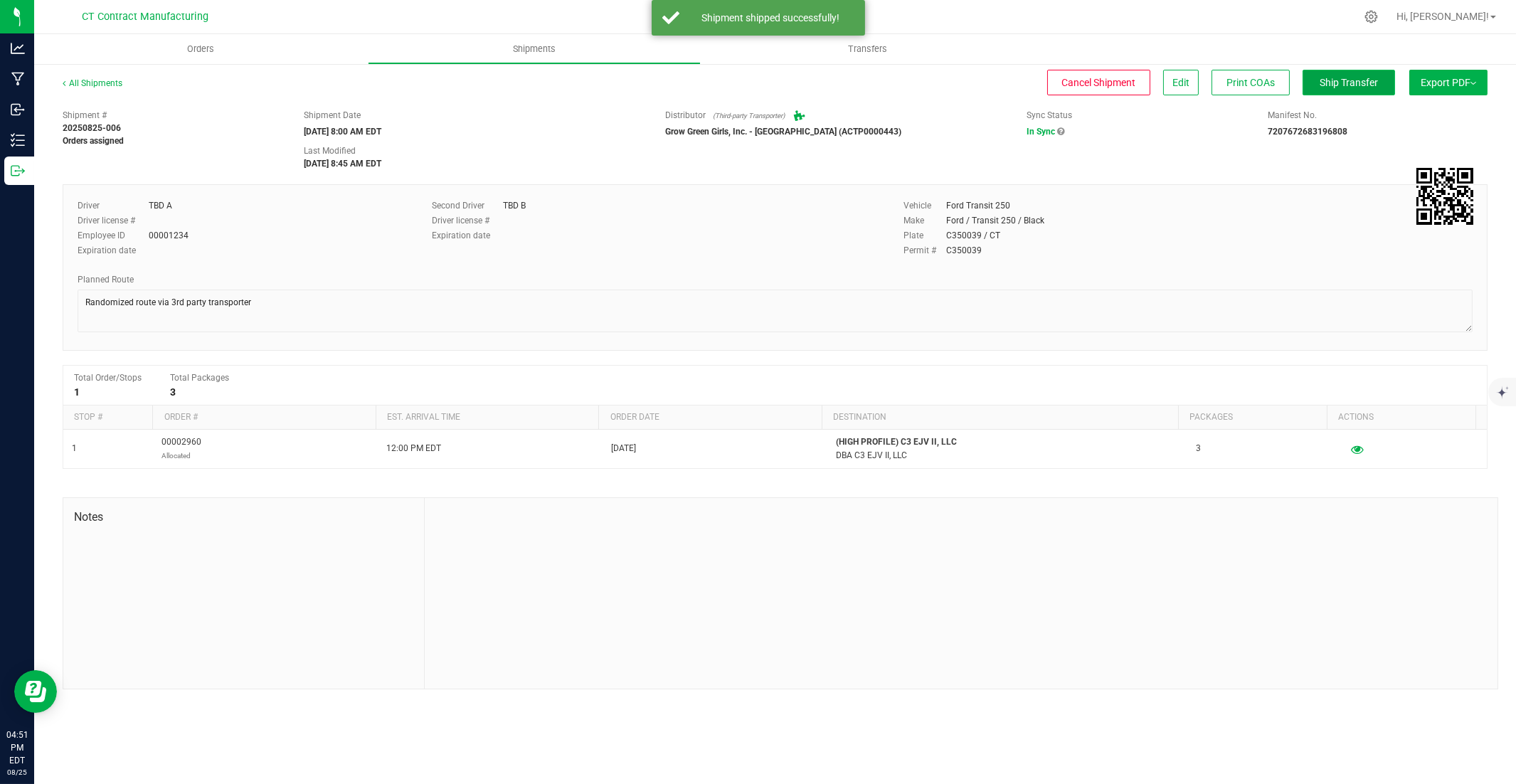
click at [1118, 79] on span "Ship Transfer" at bounding box center [1349, 83] width 59 height 12
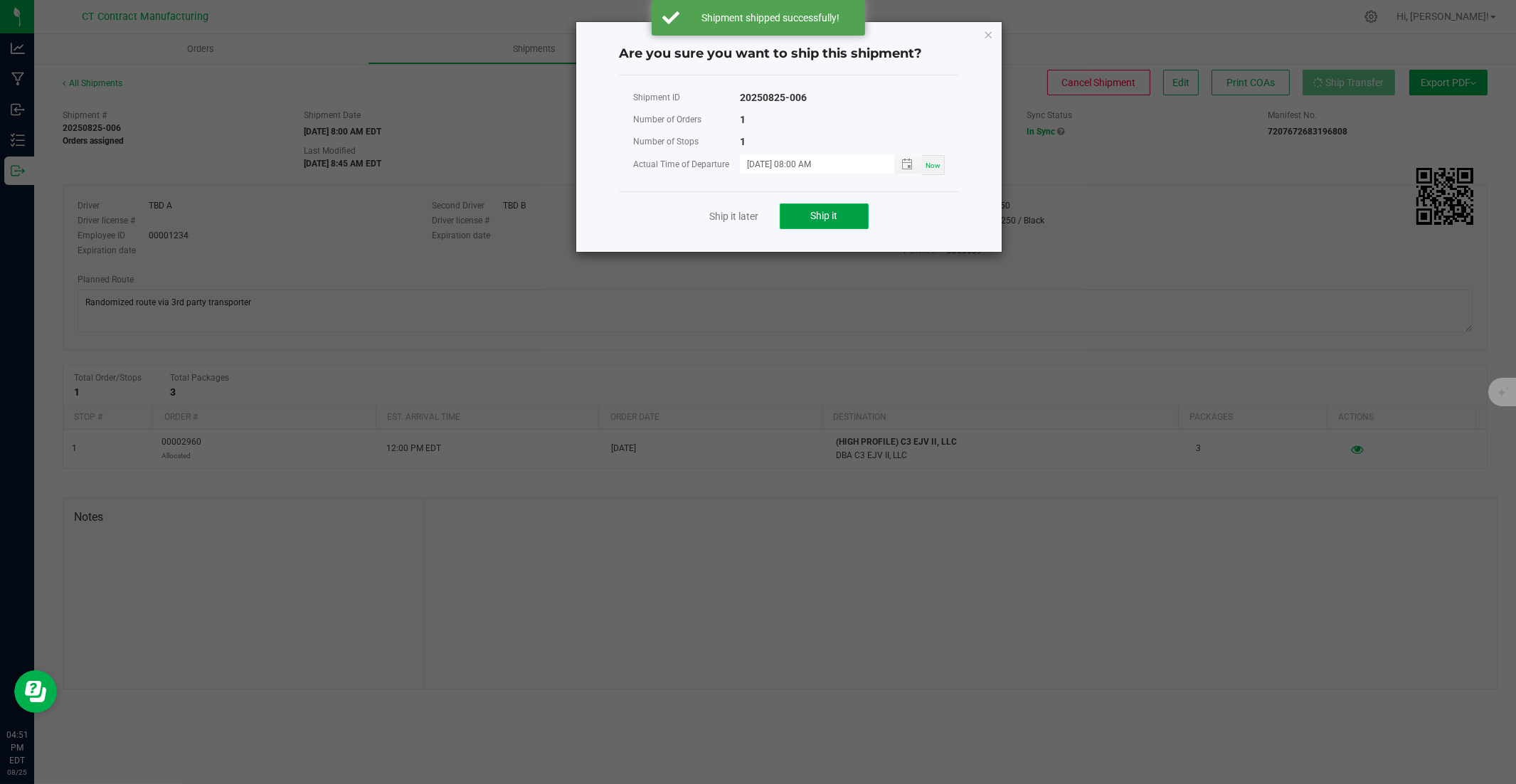
click at [807, 209] on button "Ship it" at bounding box center [824, 215] width 89 height 26
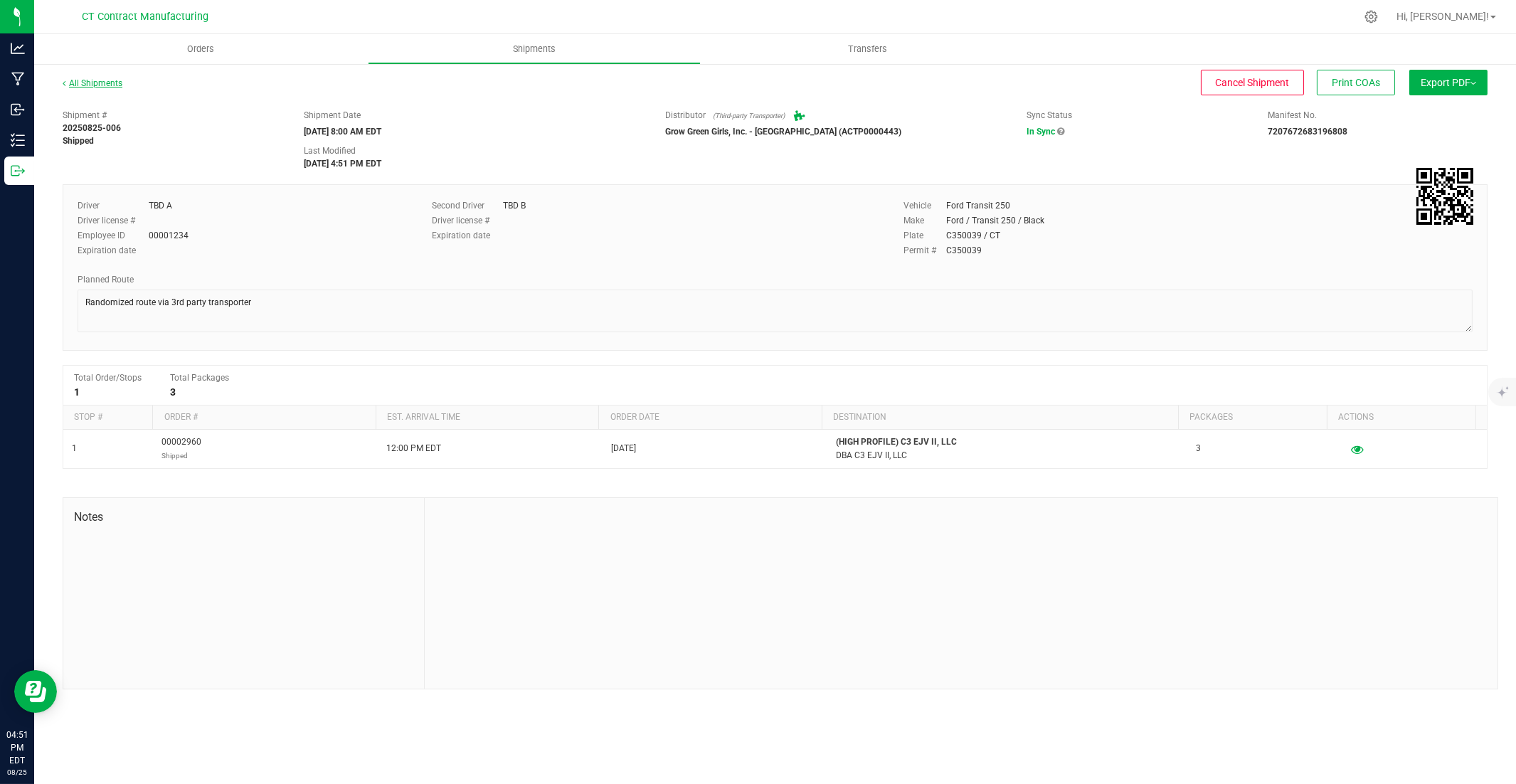
click at [101, 79] on link "All Shipments" at bounding box center [92, 83] width 60 height 10
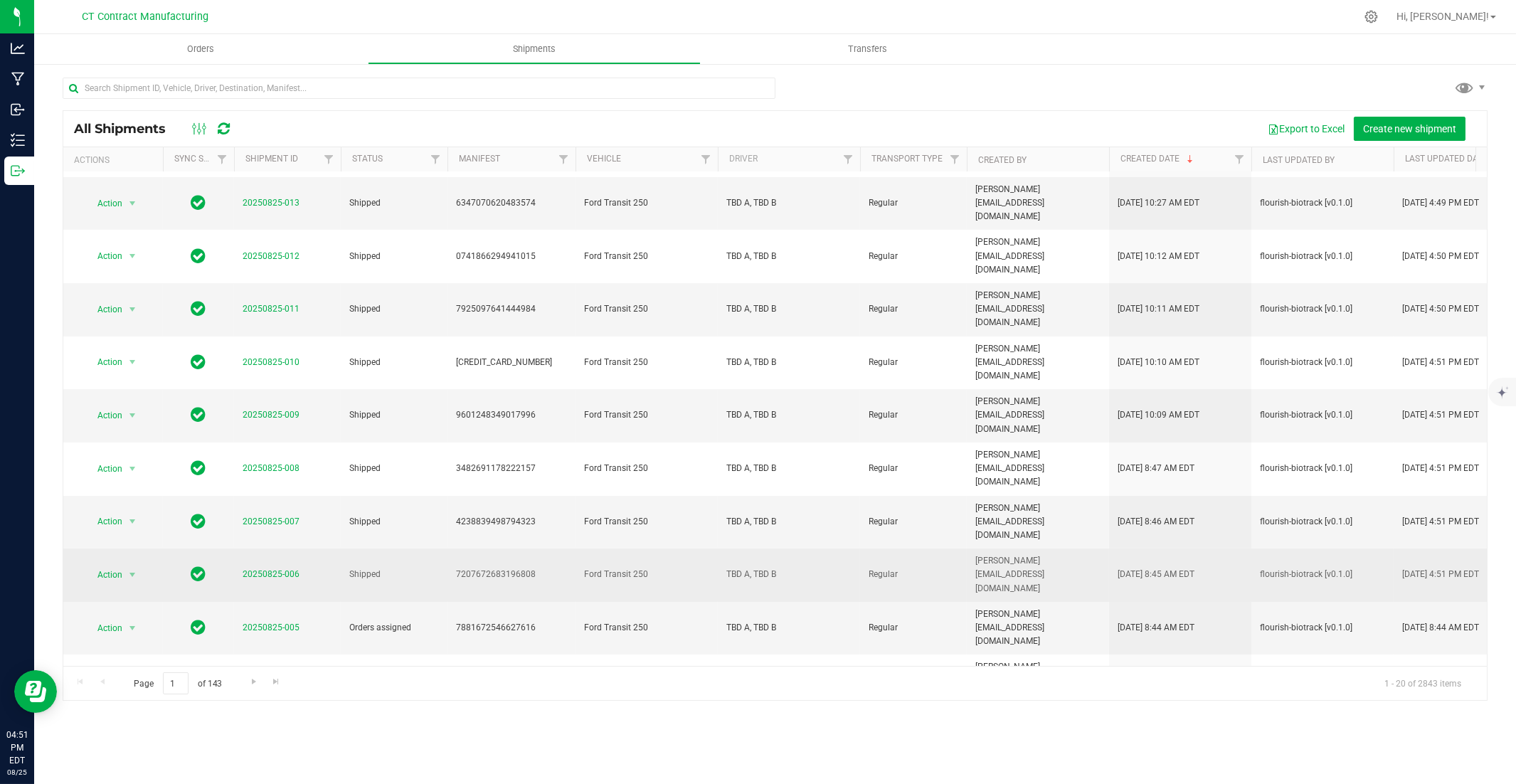
scroll to position [158, 0]
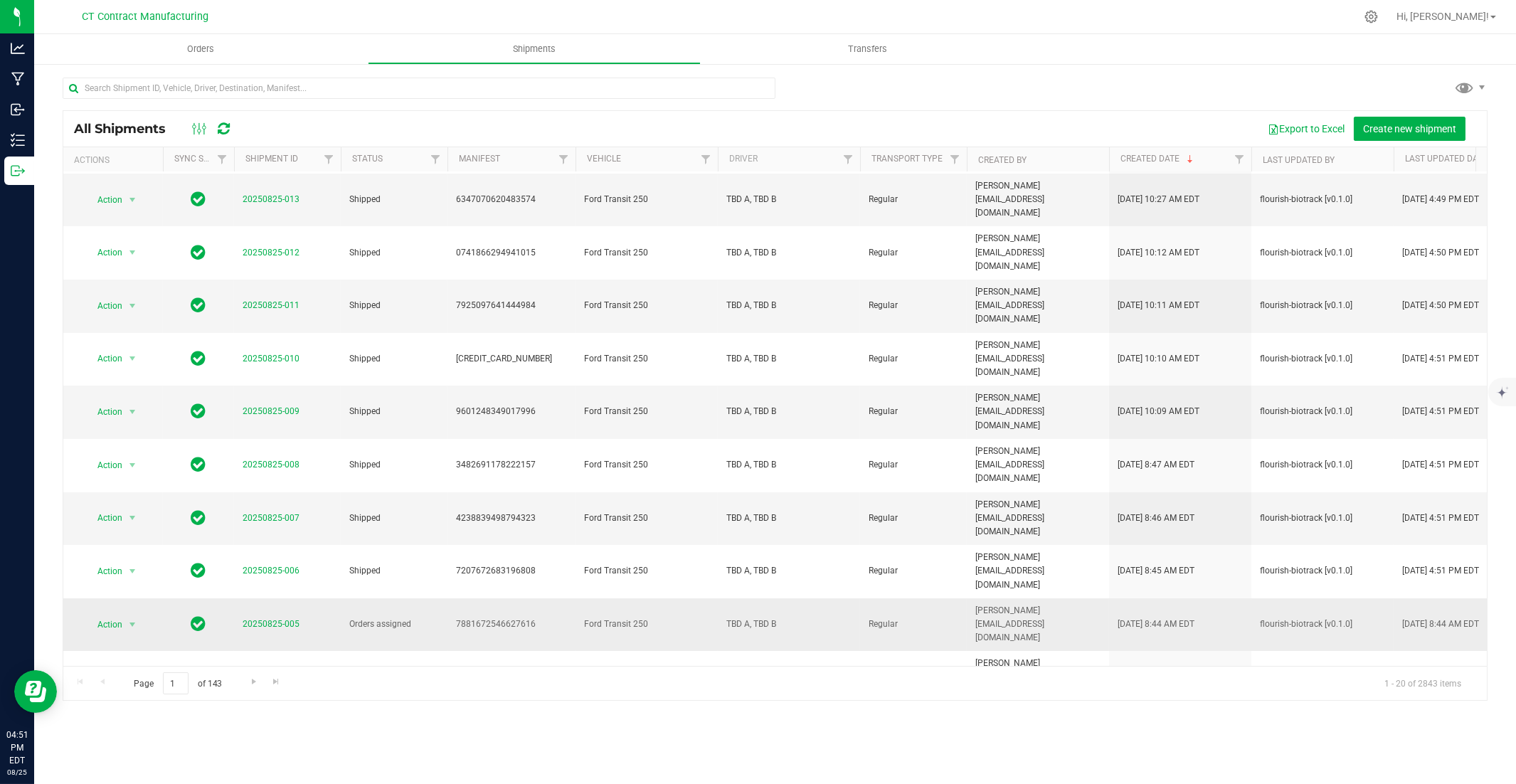
click at [256, 531] on span "20250825-005" at bounding box center [270, 624] width 57 height 13
click at [266, 531] on link "20250825-005" at bounding box center [270, 623] width 57 height 10
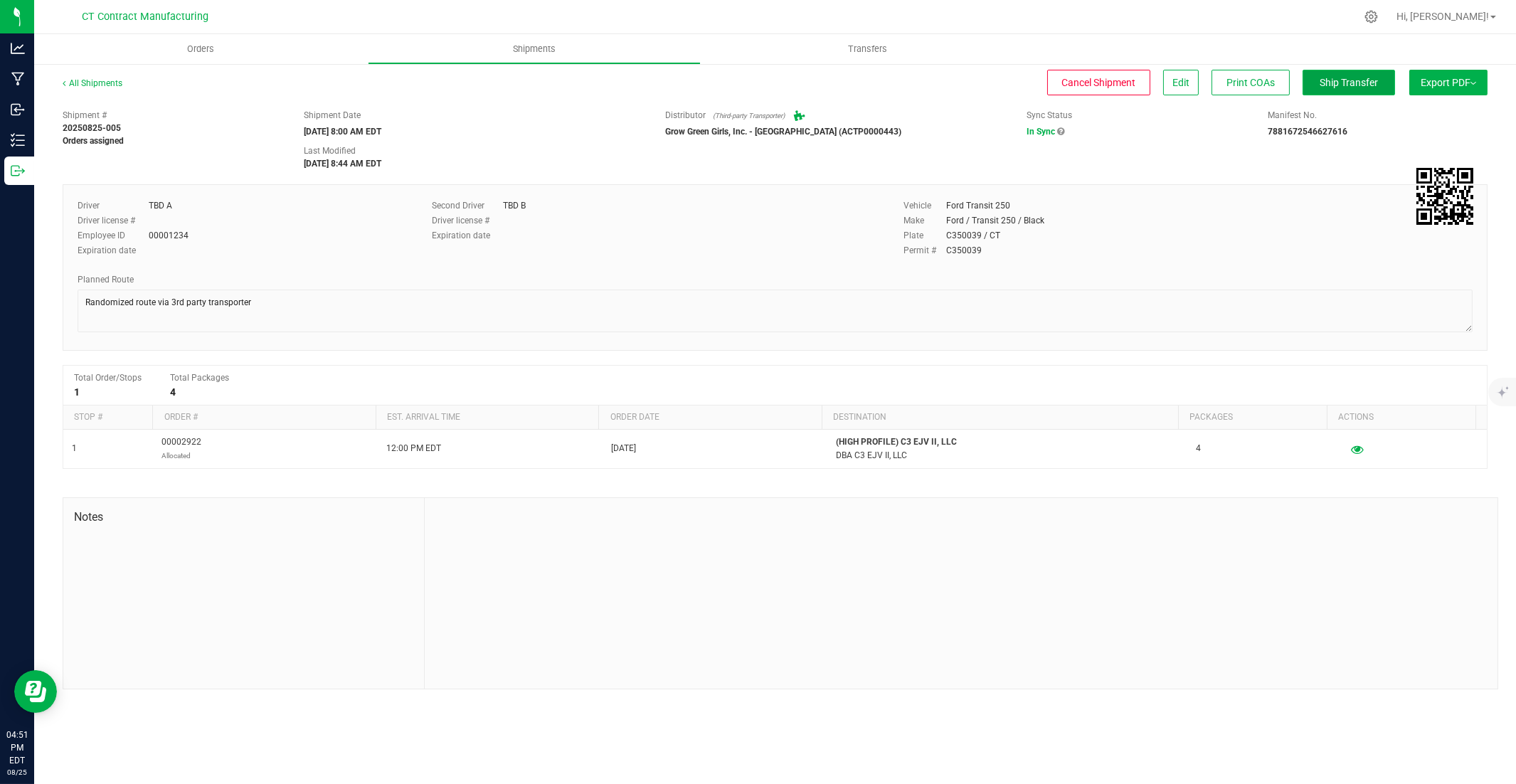
click at [1118, 77] on span "Ship Transfer" at bounding box center [1349, 83] width 59 height 12
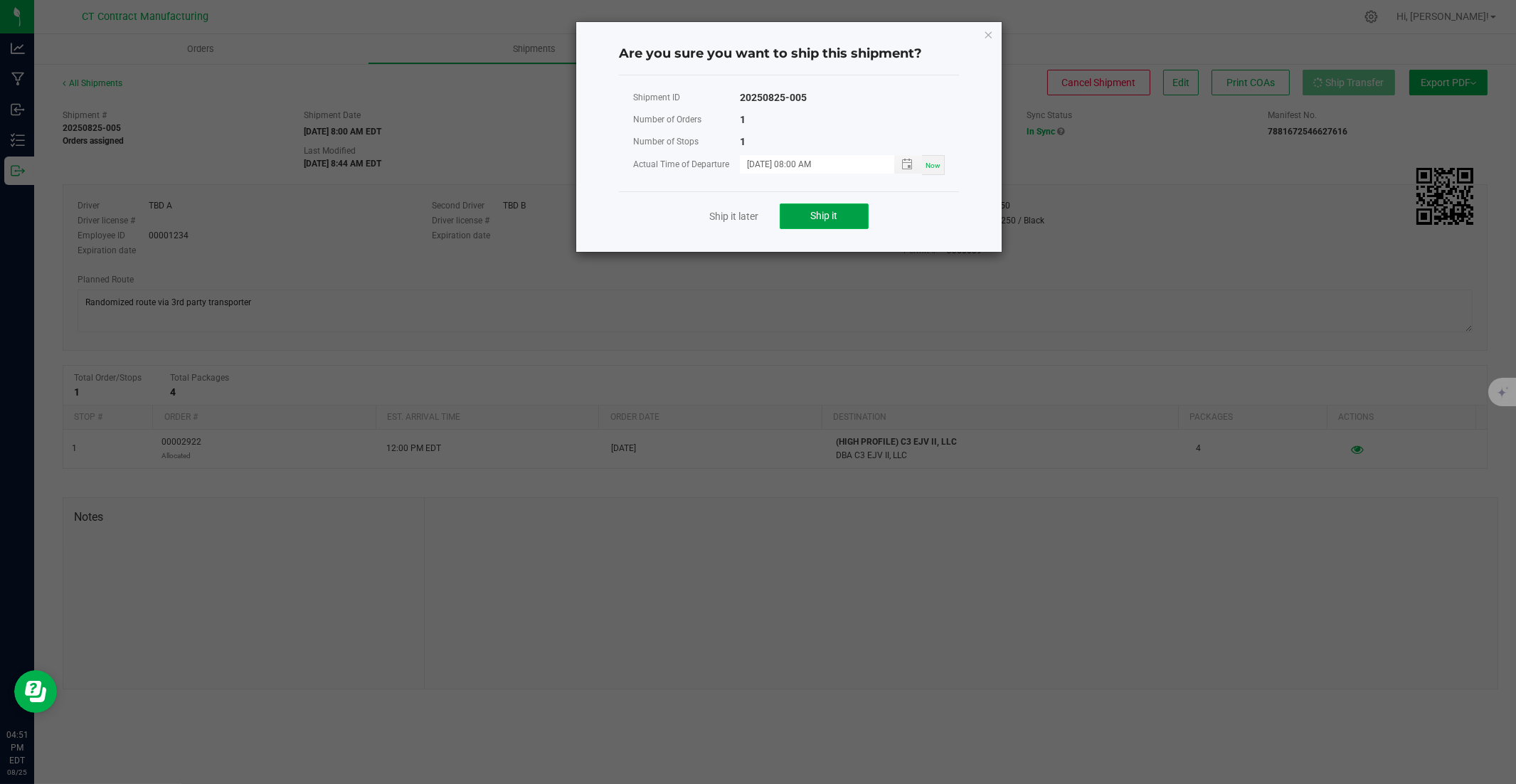
click at [856, 222] on button "Ship it" at bounding box center [824, 215] width 89 height 26
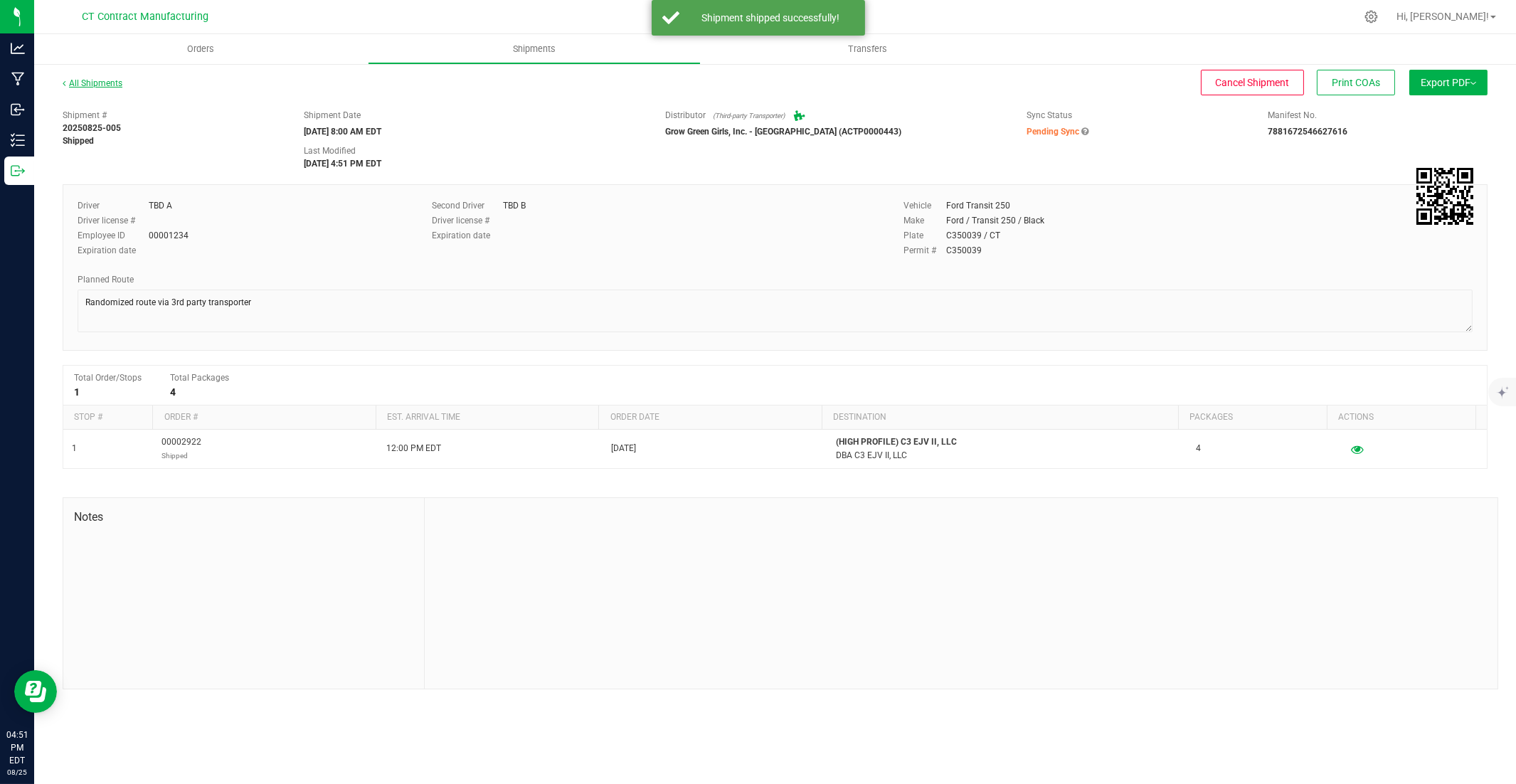
click at [116, 86] on link "All Shipments" at bounding box center [92, 83] width 60 height 10
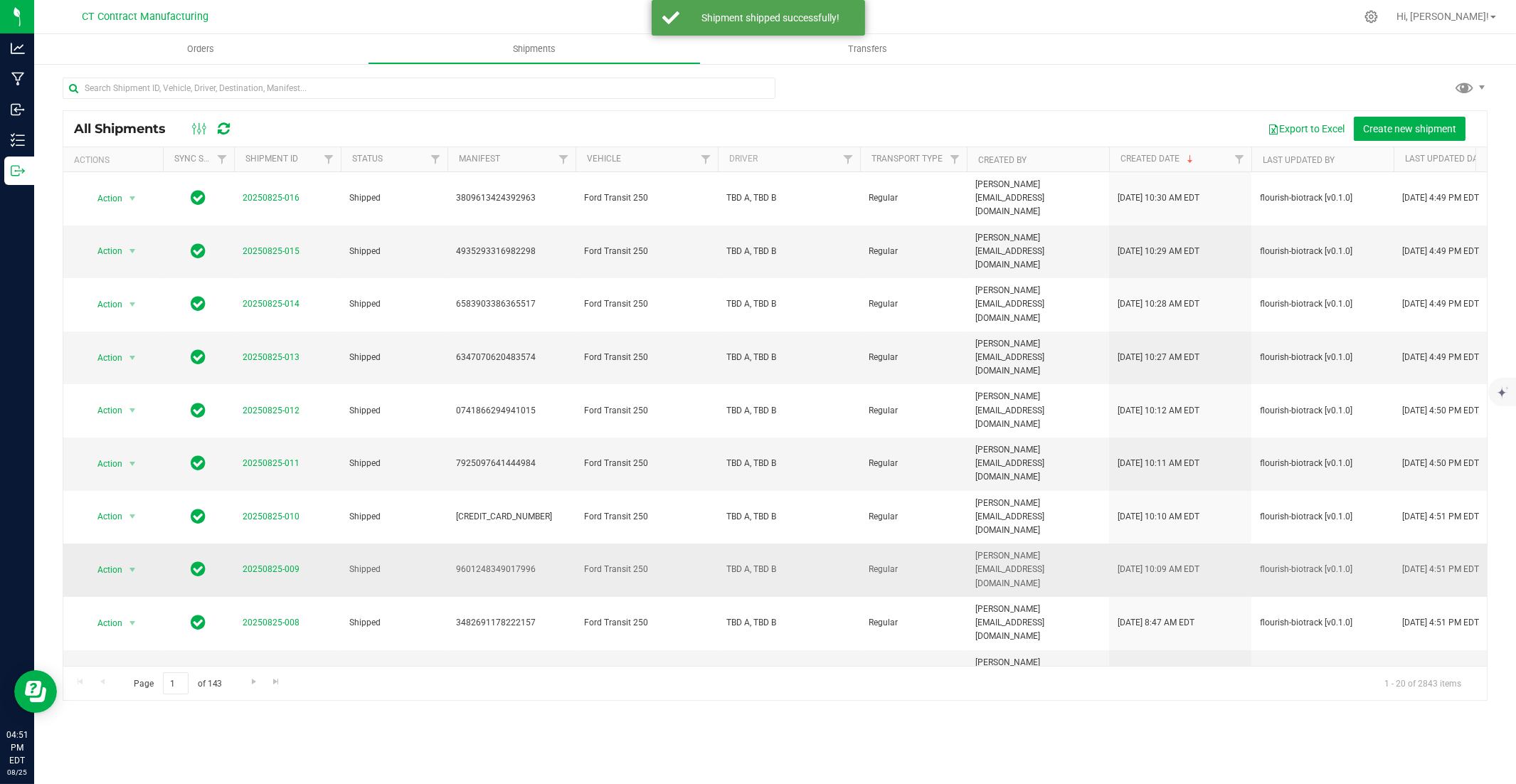
scroll to position [307, 0]
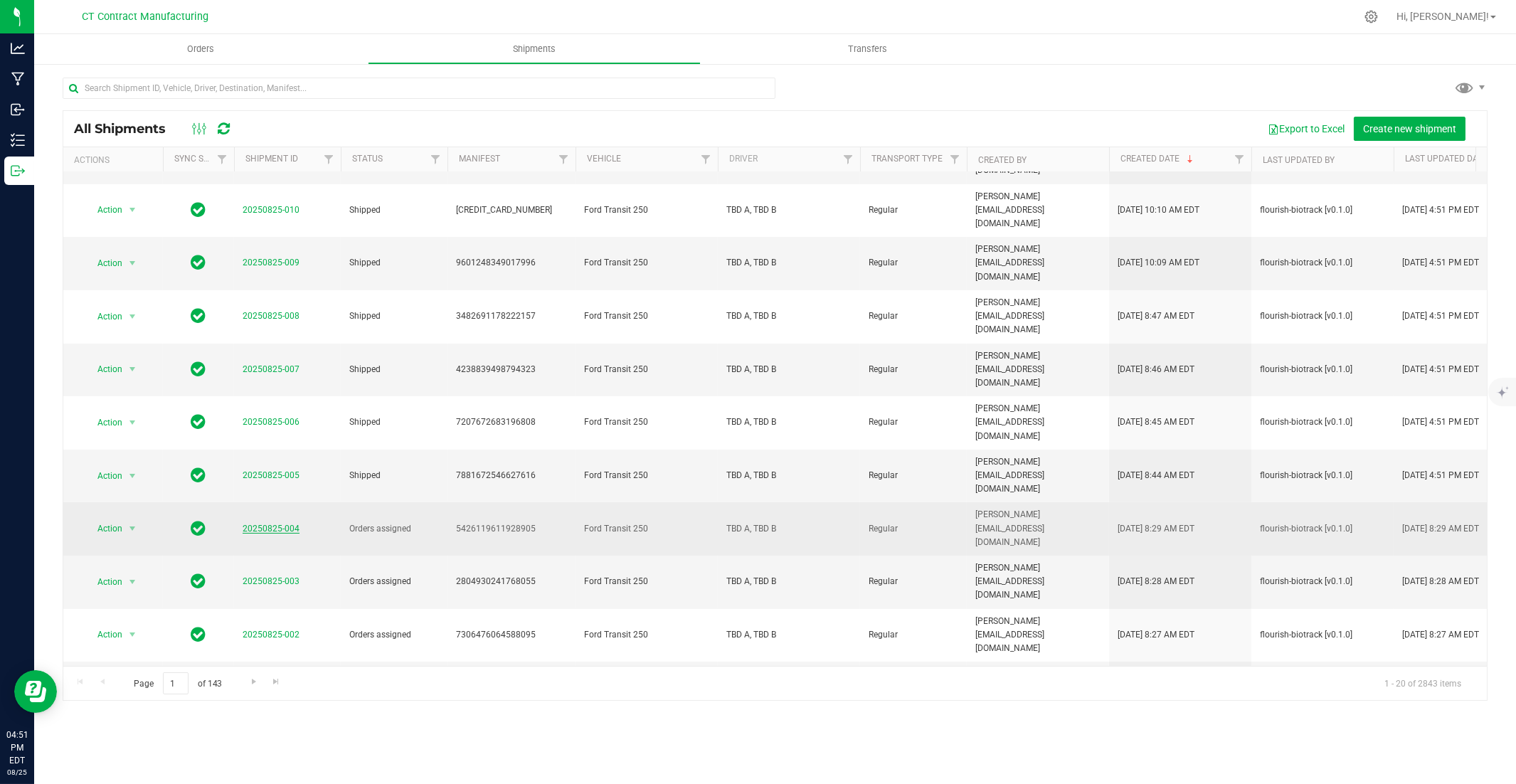
click at [269, 523] on link "20250825-004" at bounding box center [270, 528] width 57 height 10
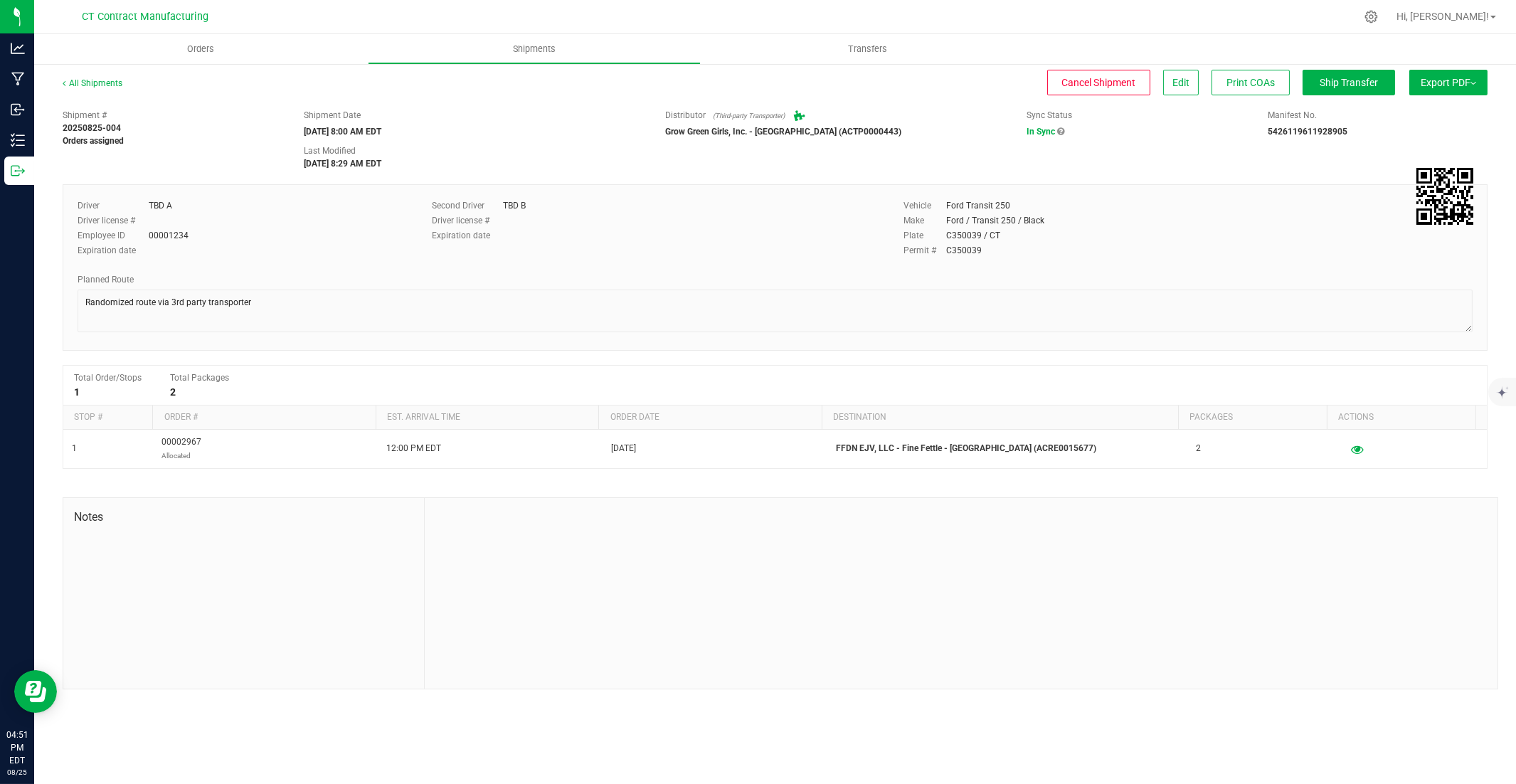
click at [87, 94] on div "All Shipments" at bounding box center [105, 88] width 86 height 21
click at [98, 83] on link "All Shipments" at bounding box center [92, 83] width 60 height 10
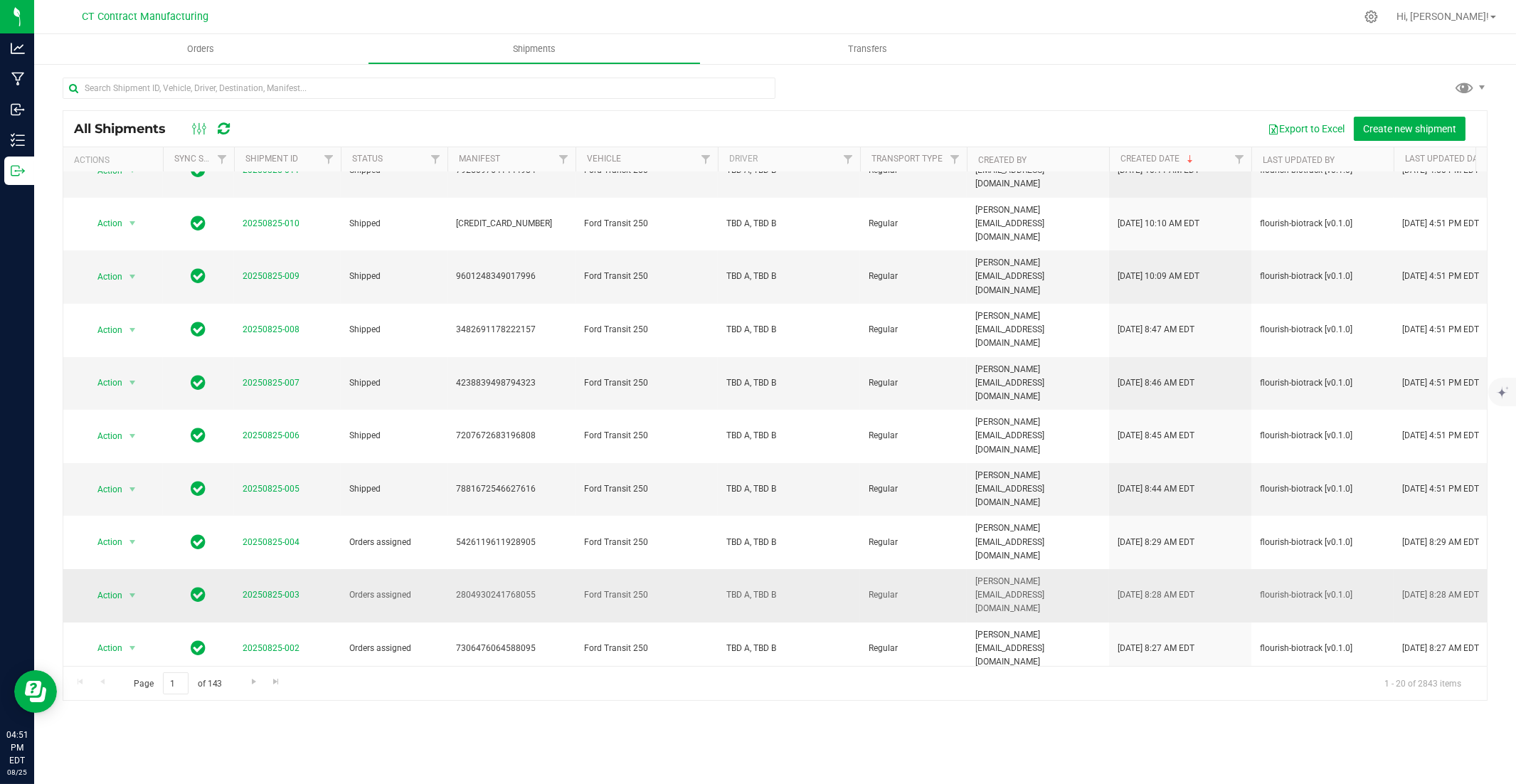
scroll to position [307, 0]
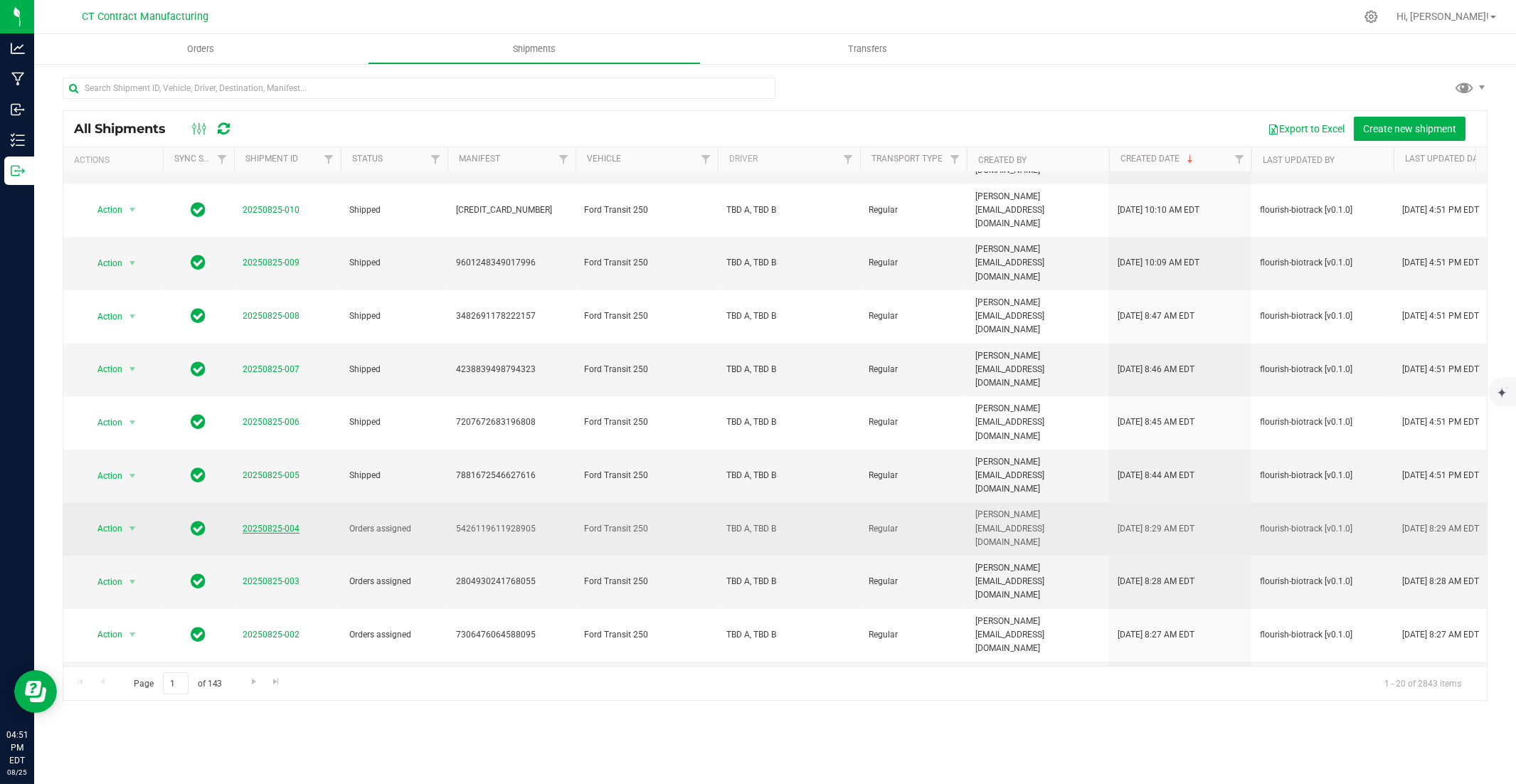
click at [261, 523] on link "20250825-004" at bounding box center [270, 528] width 57 height 10
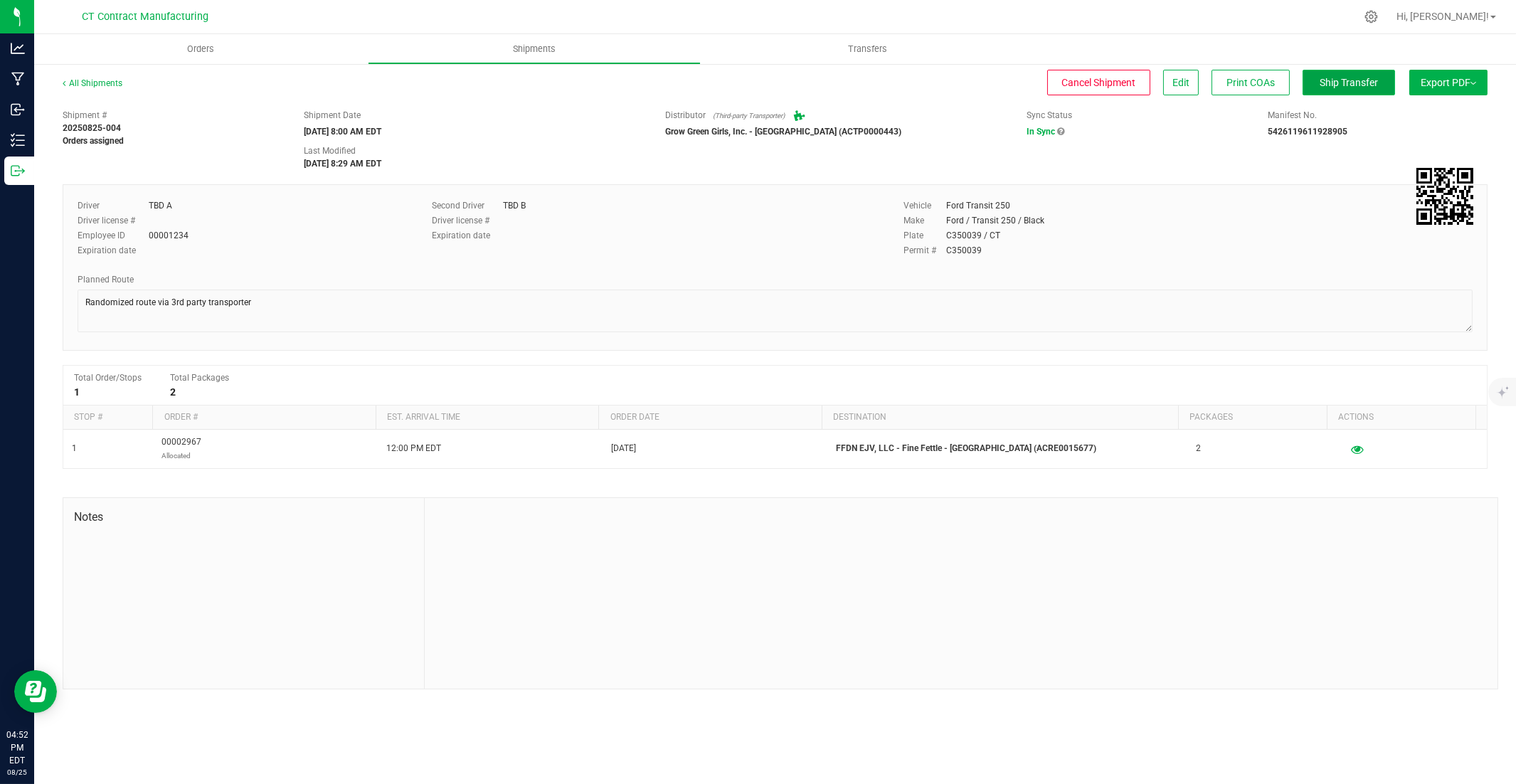
click at [1118, 82] on span "Ship Transfer" at bounding box center [1349, 83] width 59 height 12
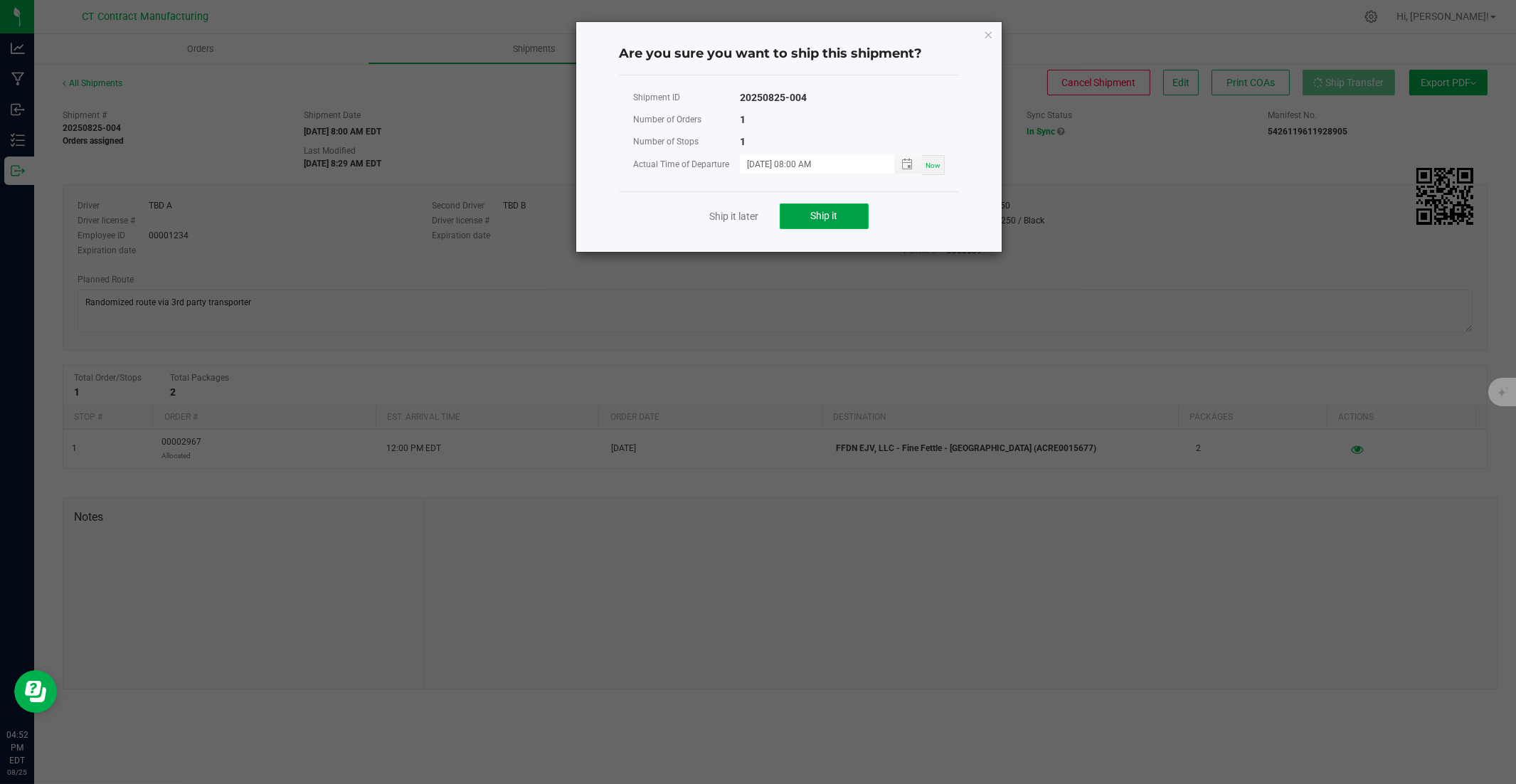
click at [834, 210] on span "Ship it" at bounding box center [825, 215] width 27 height 12
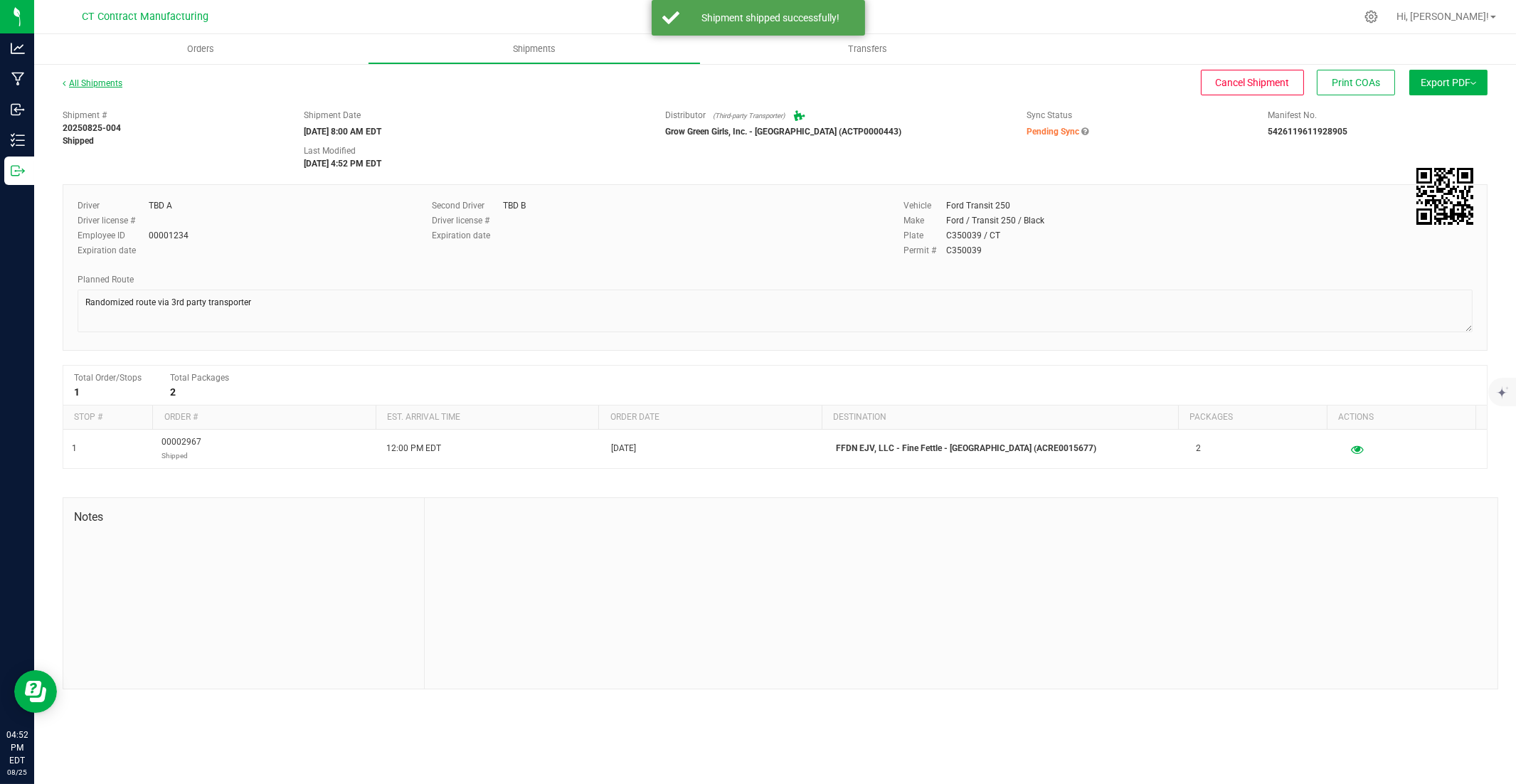
click at [97, 82] on link "All Shipments" at bounding box center [92, 83] width 60 height 10
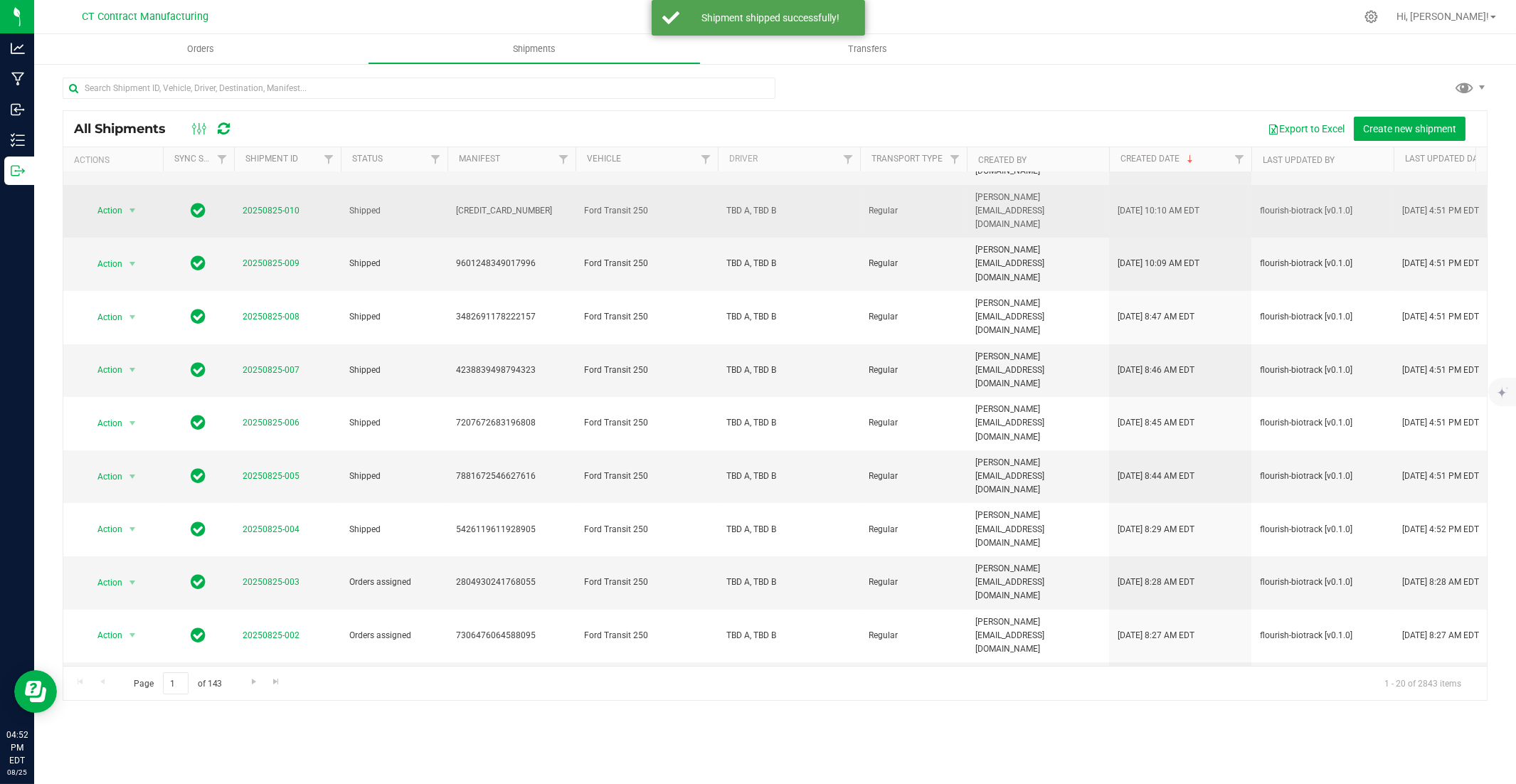
scroll to position [307, 0]
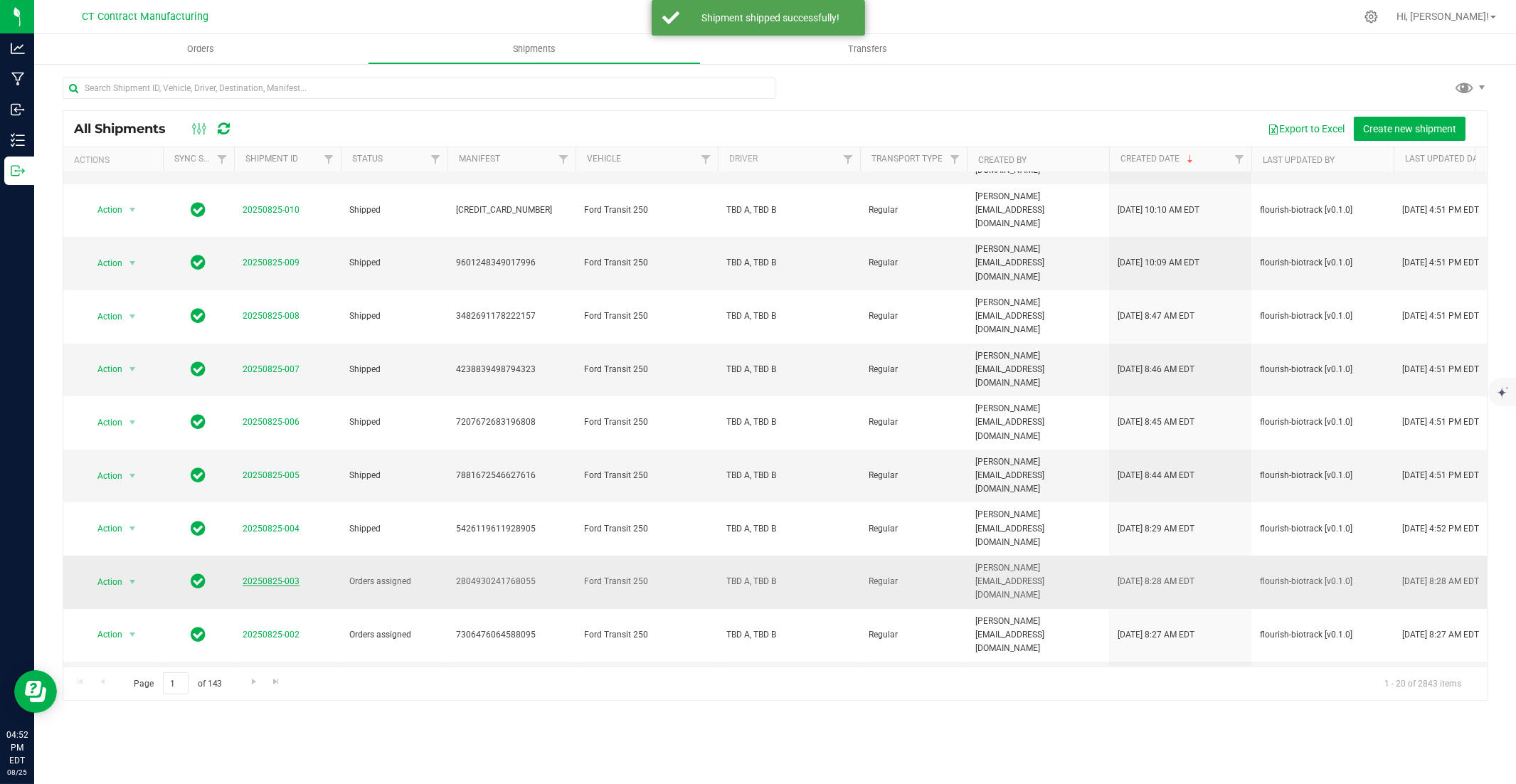
click at [283, 531] on link "20250825-003" at bounding box center [270, 581] width 57 height 10
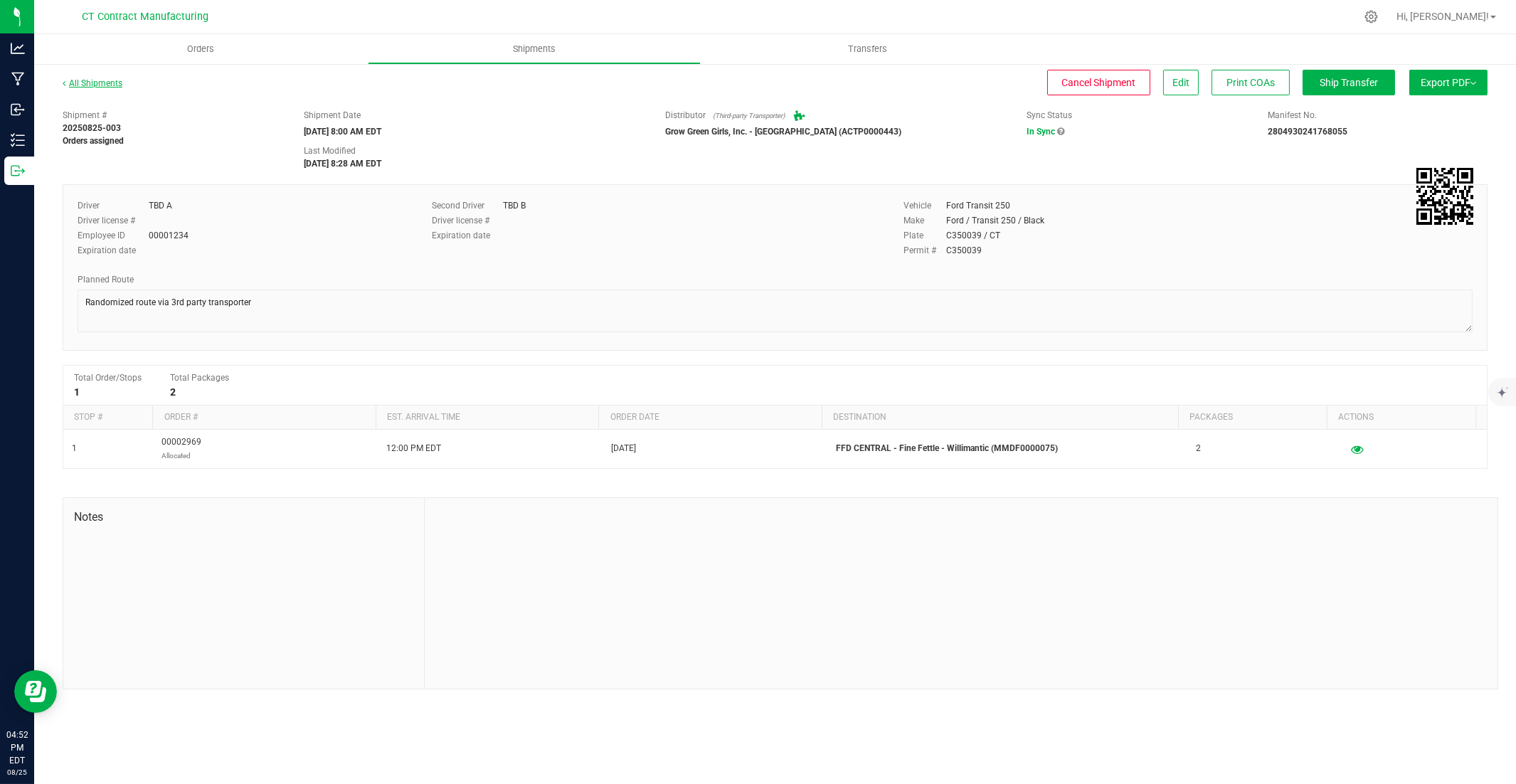
click at [98, 81] on link "All Shipments" at bounding box center [92, 83] width 60 height 10
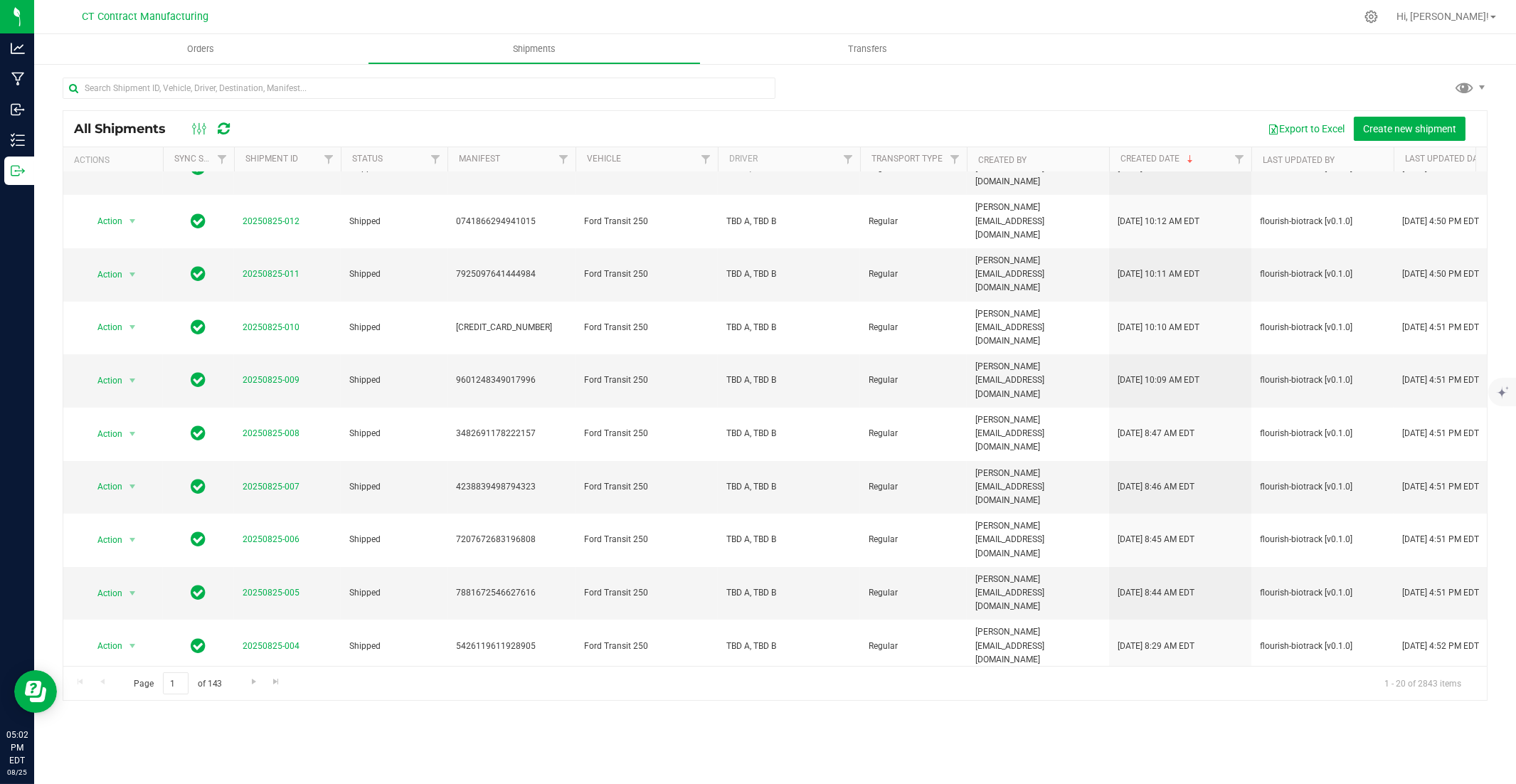
scroll to position [307, 0]
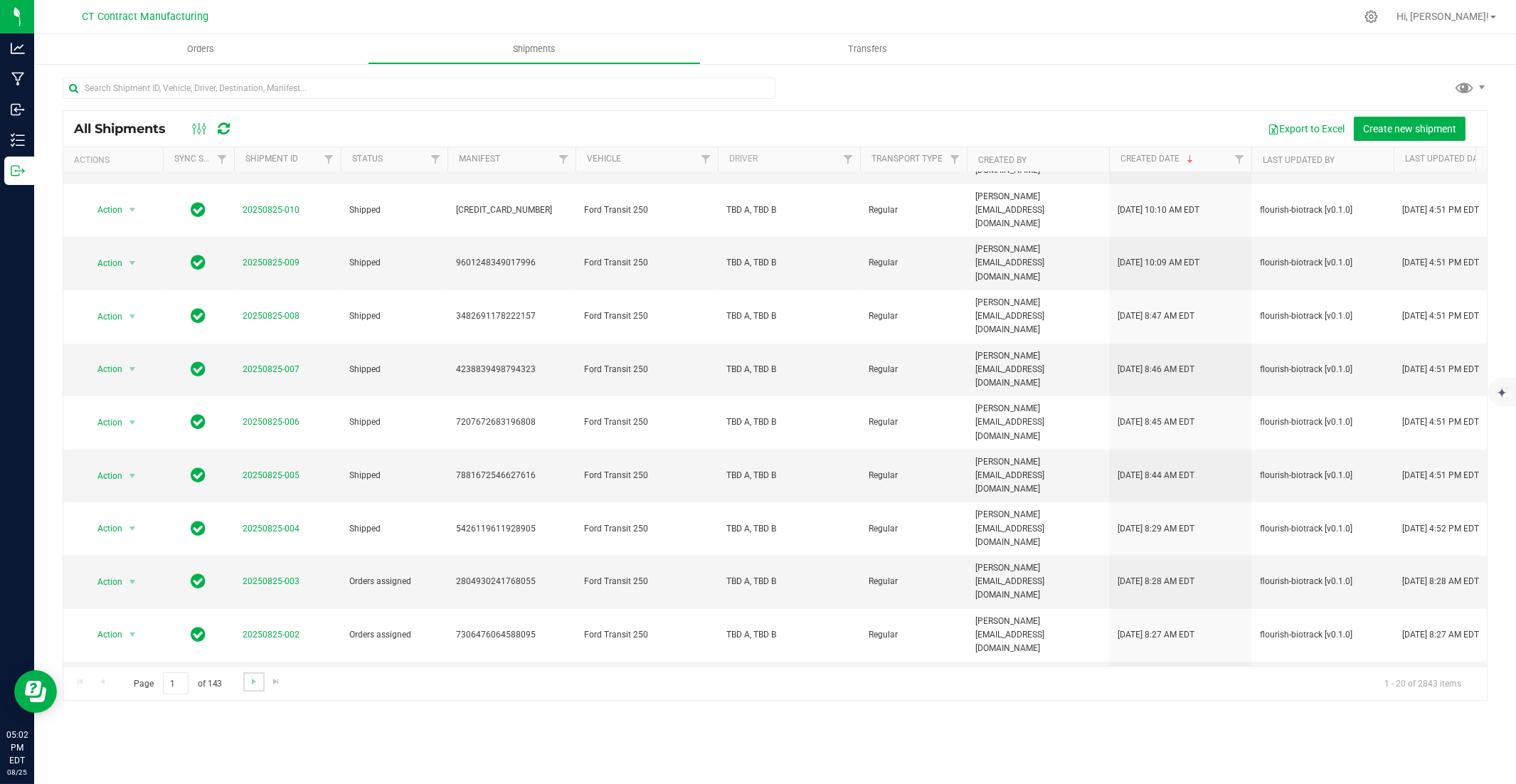
click at [244, 531] on link "Go to the next page" at bounding box center [253, 682] width 20 height 19
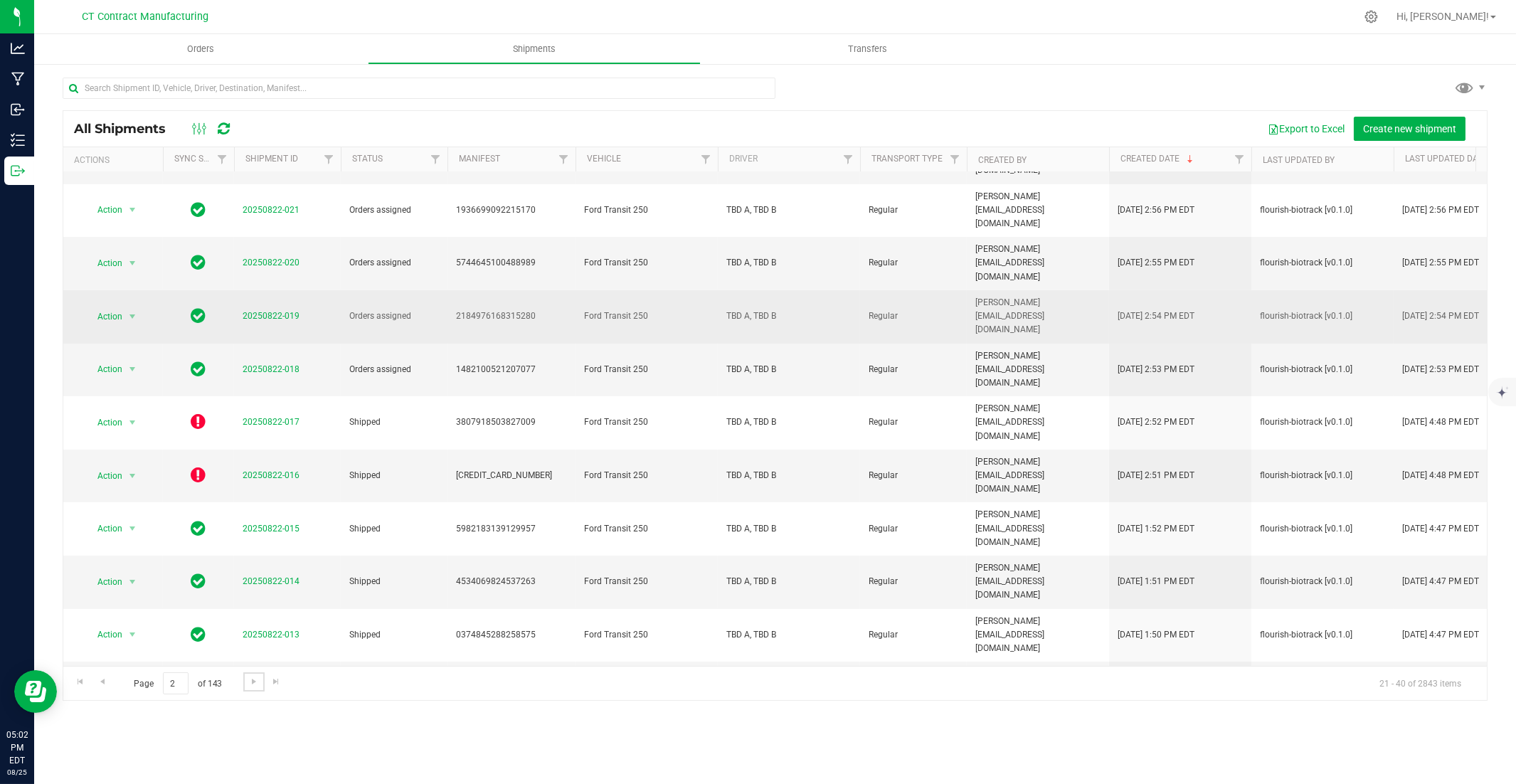
scroll to position [0, 0]
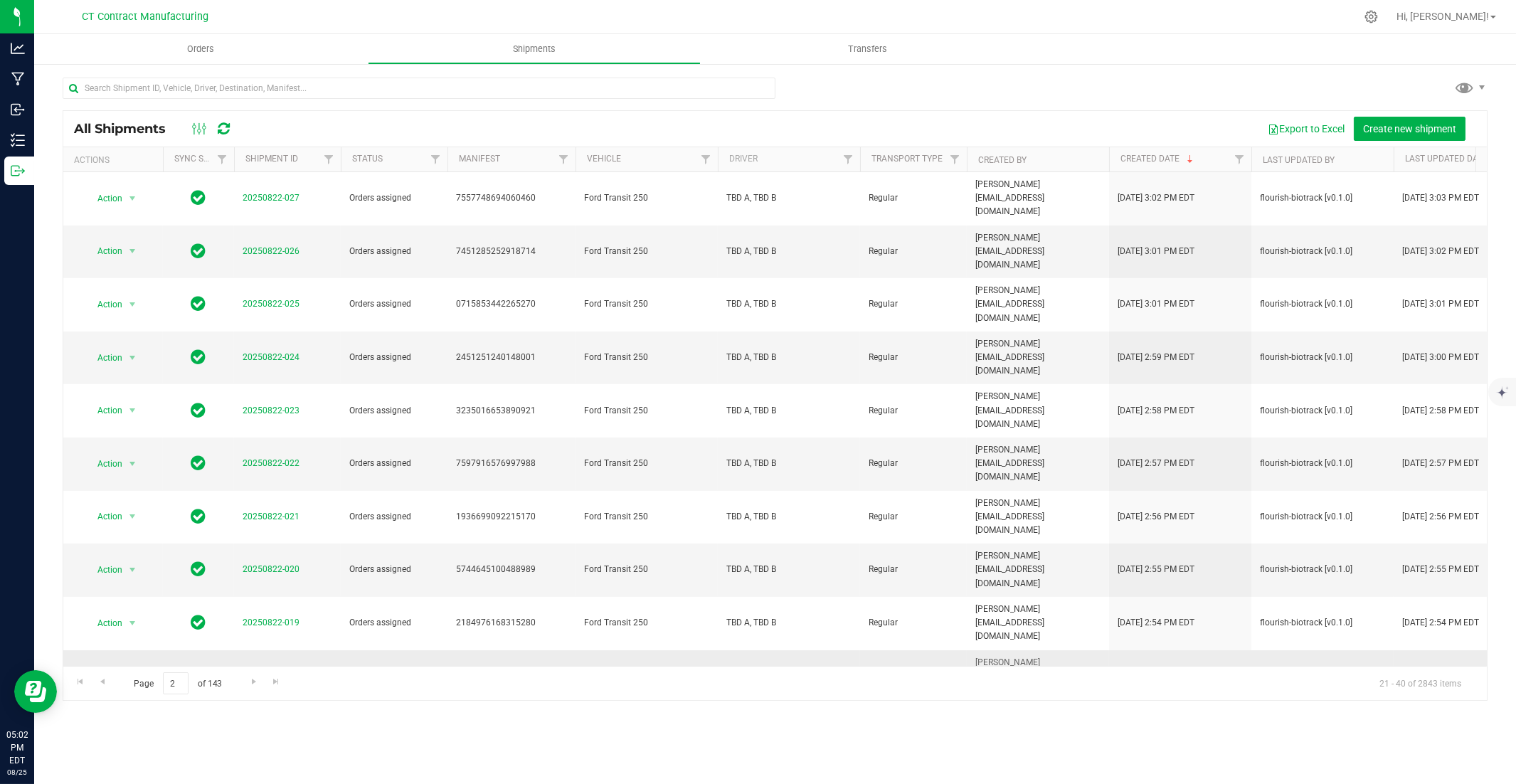
click at [295, 531] on link "20250822-018" at bounding box center [270, 675] width 57 height 10
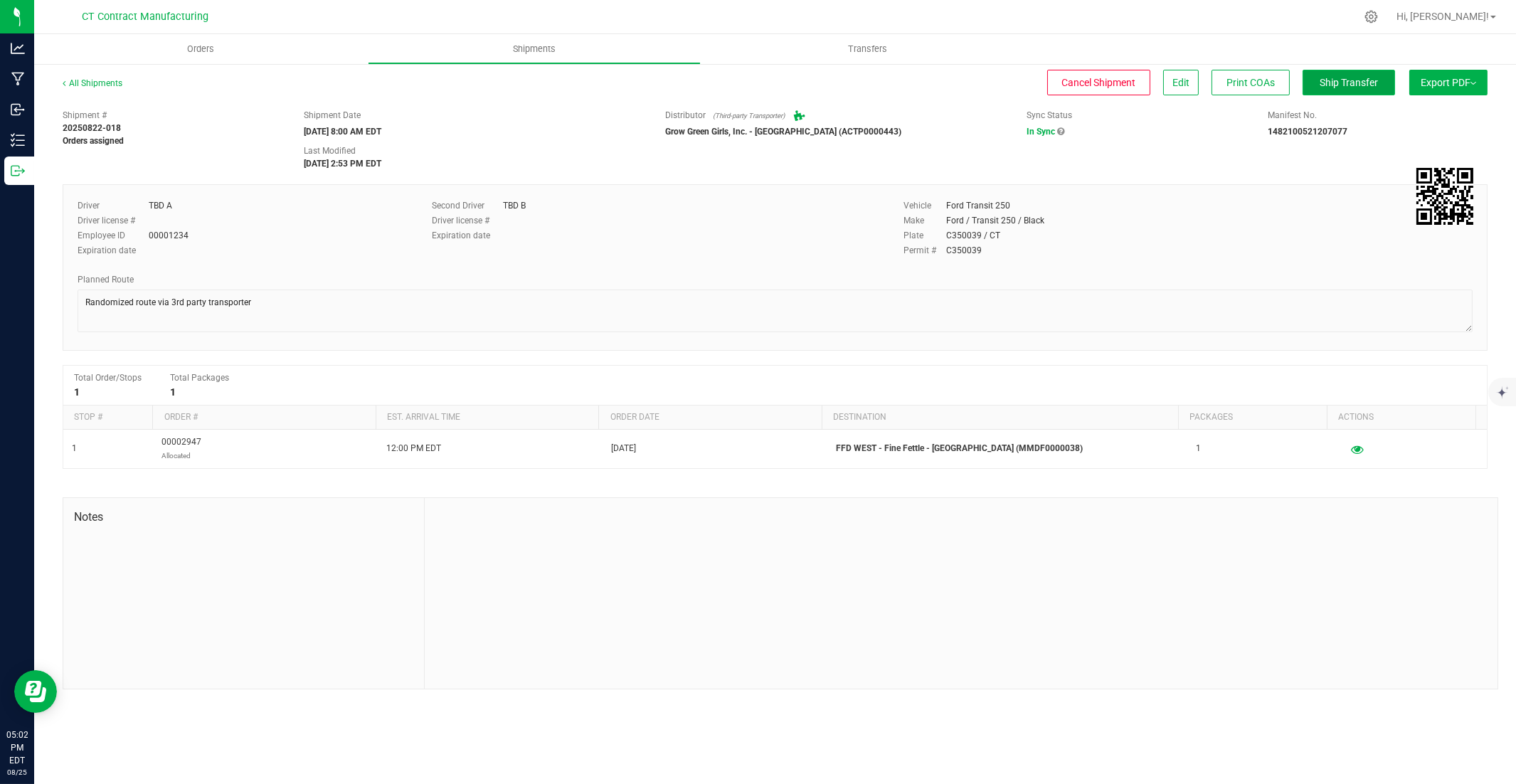
click at [1118, 93] on button "Ship Transfer" at bounding box center [1349, 82] width 92 height 26
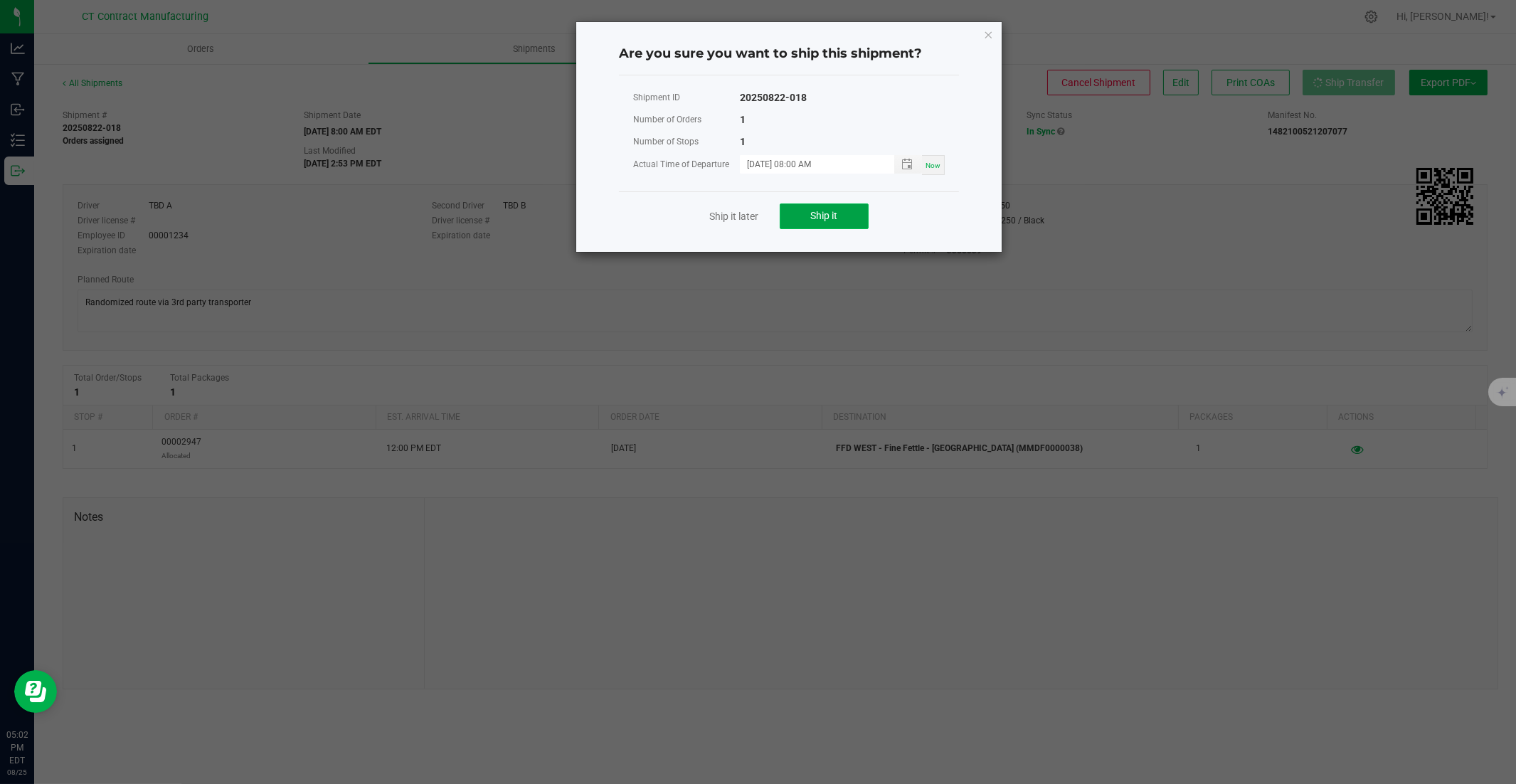
click at [837, 215] on span "Ship it" at bounding box center [825, 215] width 27 height 12
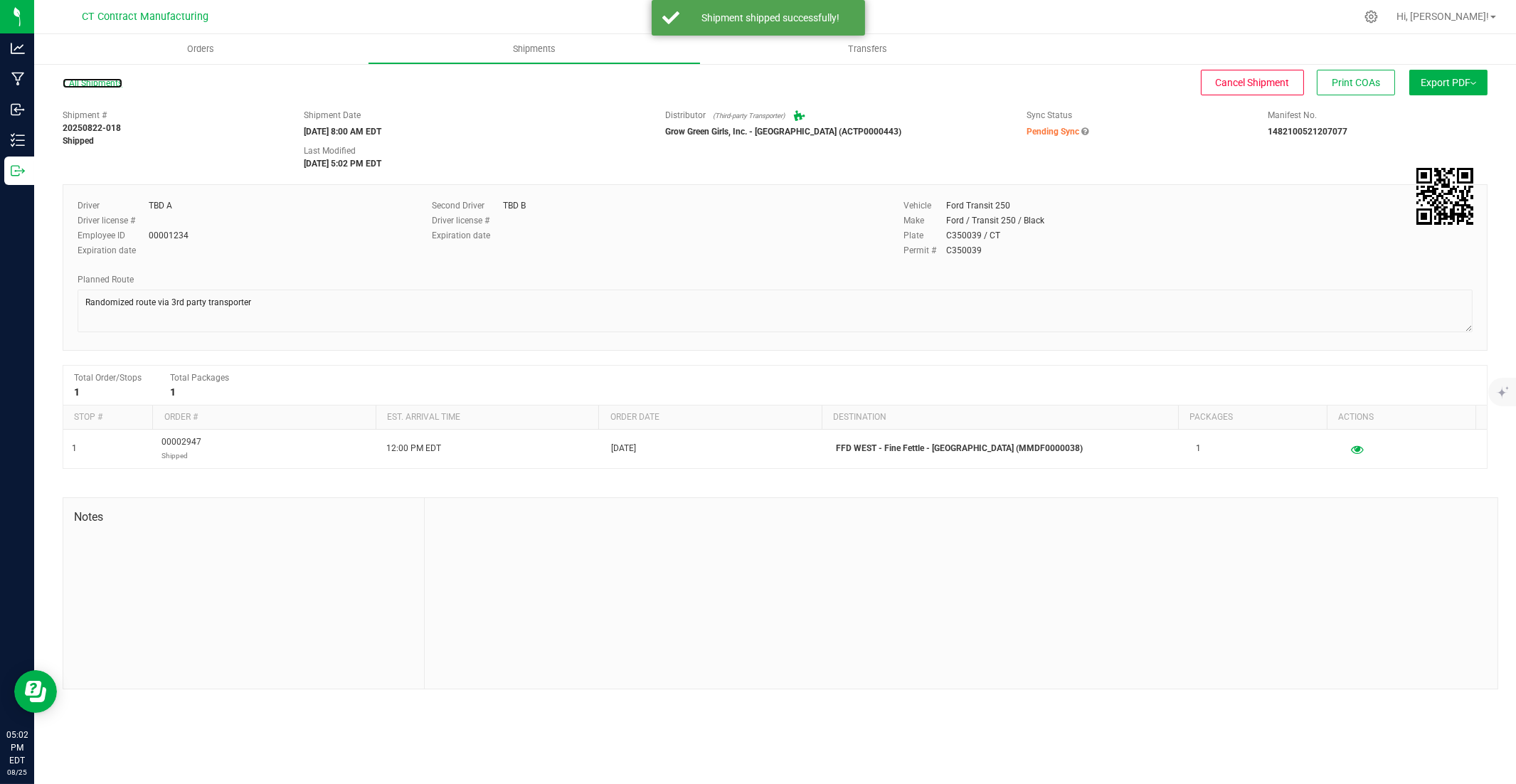
click at [98, 83] on link "All Shipments" at bounding box center [92, 83] width 60 height 10
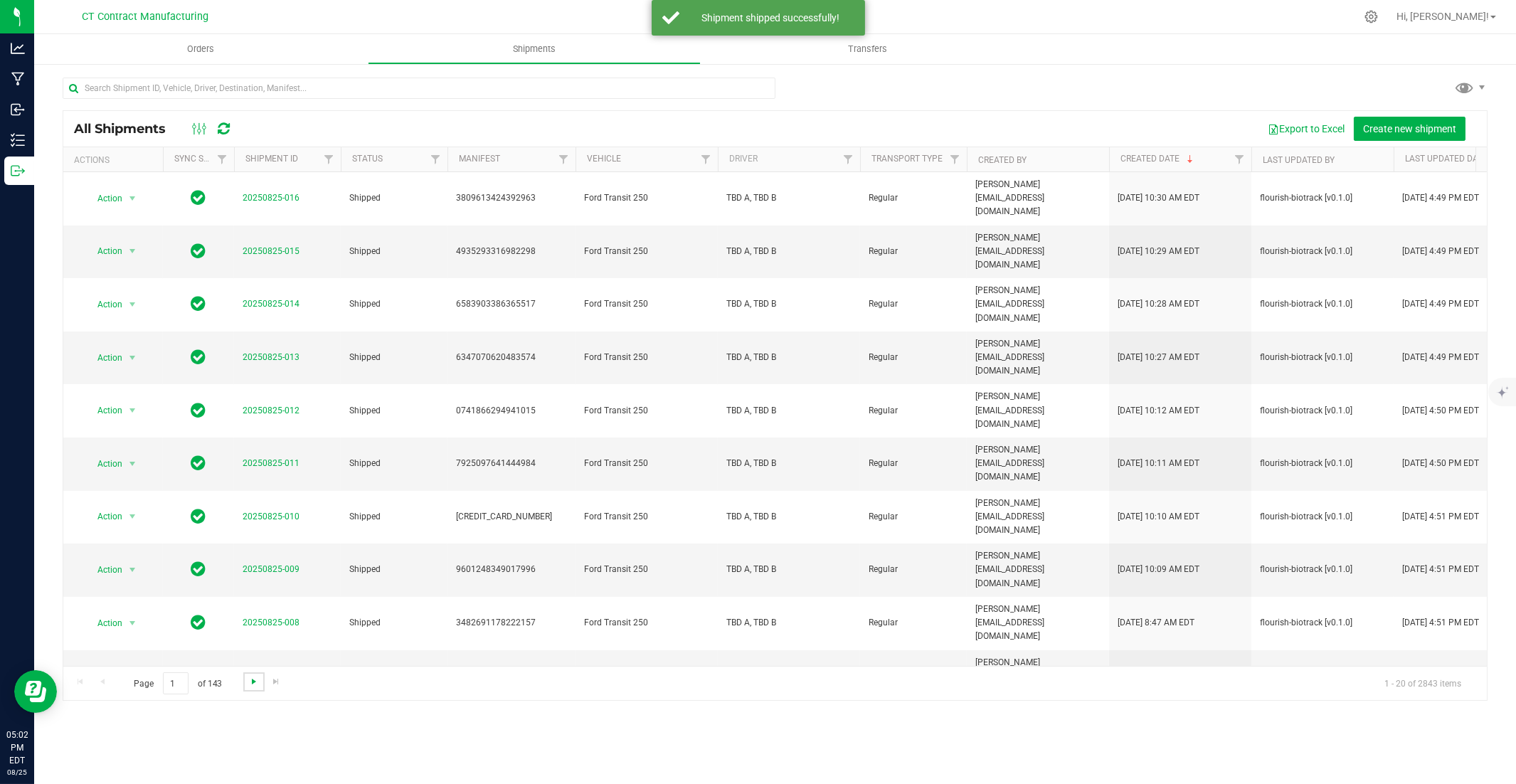
click at [256, 531] on span "Go to the next page" at bounding box center [254, 681] width 12 height 12
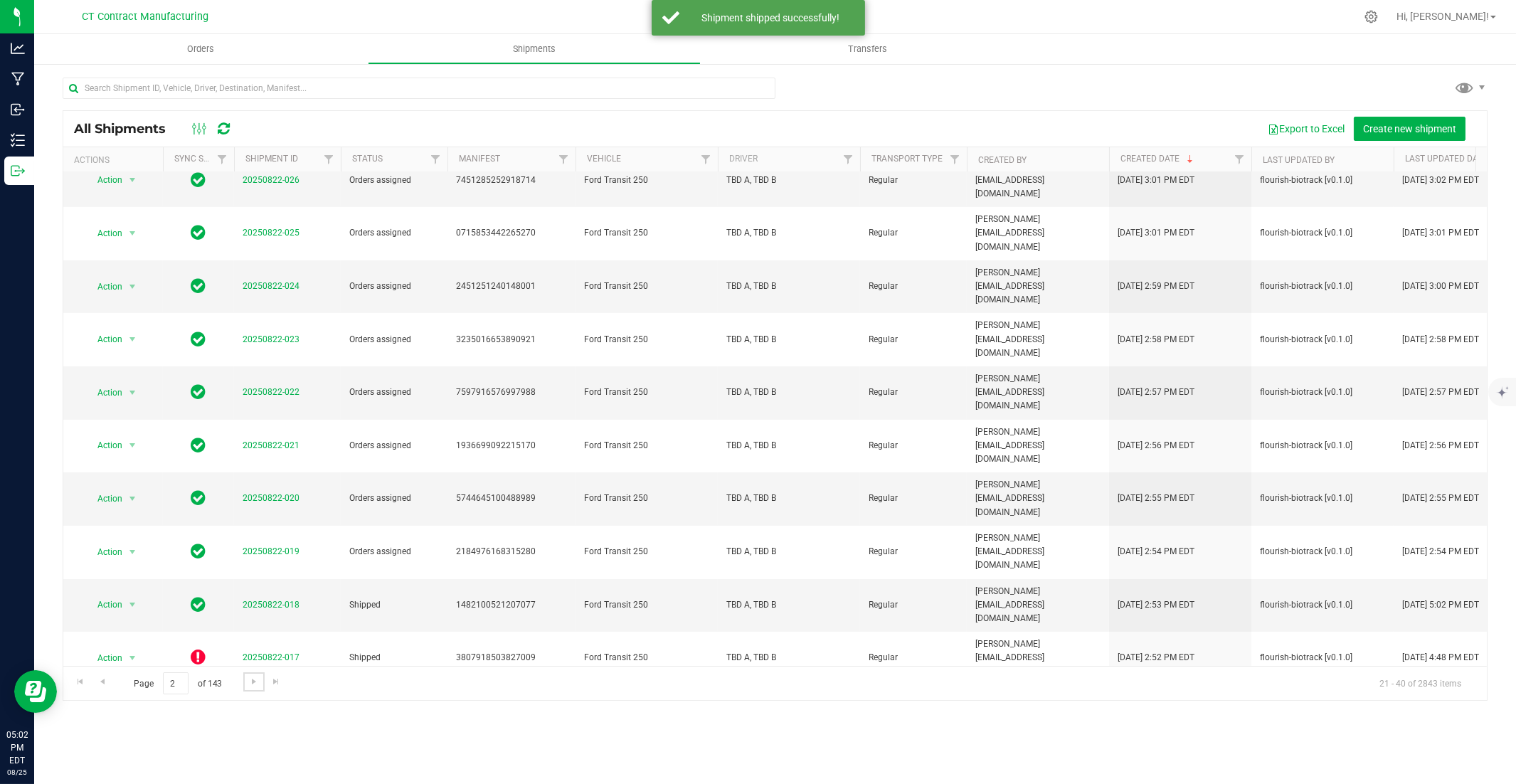
scroll to position [158, 0]
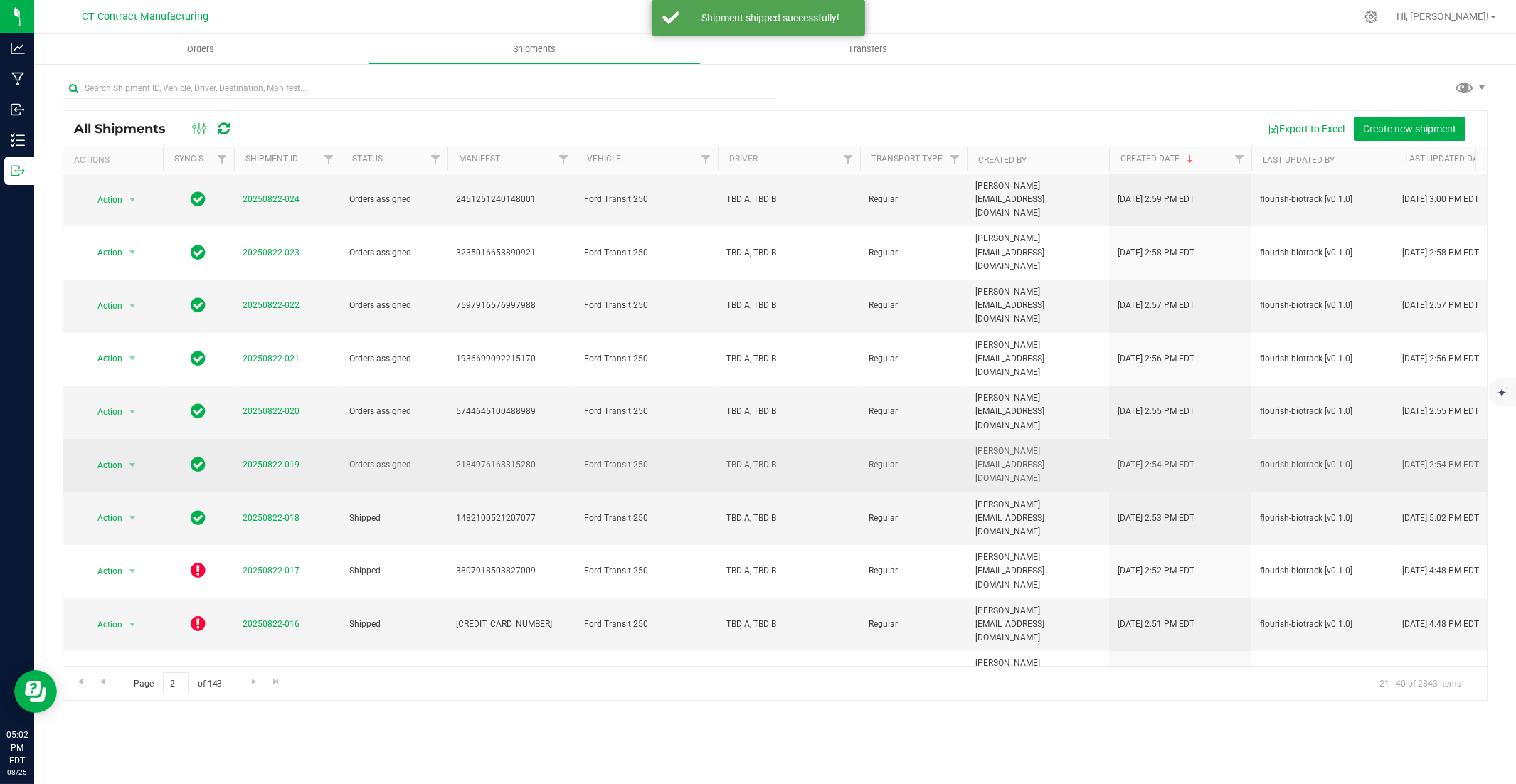
click at [285, 458] on span "20250822-019" at bounding box center [270, 465] width 57 height 13
click at [285, 460] on link "20250822-019" at bounding box center [270, 465] width 57 height 10
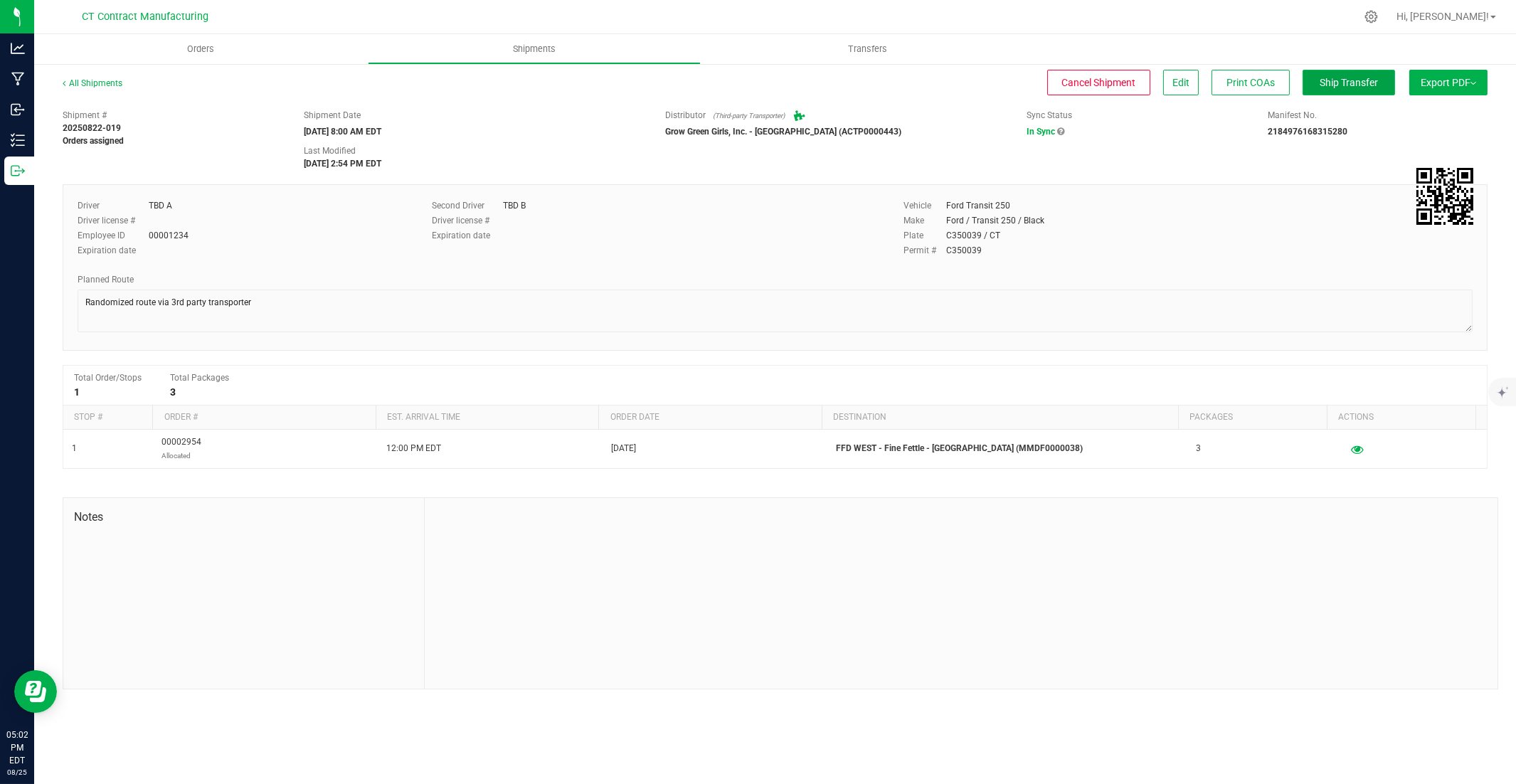
click at [1118, 81] on span "Ship Transfer" at bounding box center [1349, 83] width 59 height 12
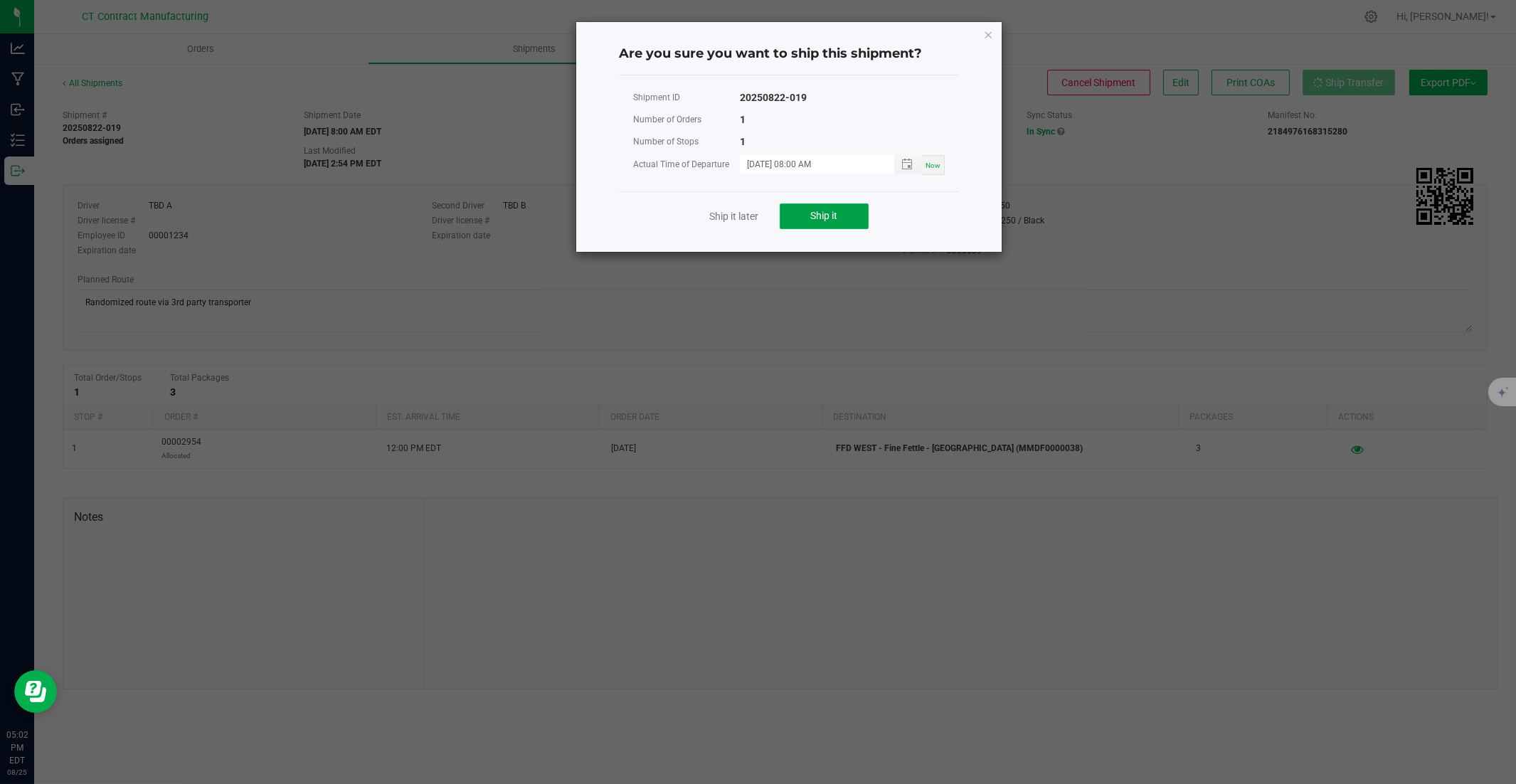
click at [852, 212] on button "Ship it" at bounding box center [824, 215] width 89 height 26
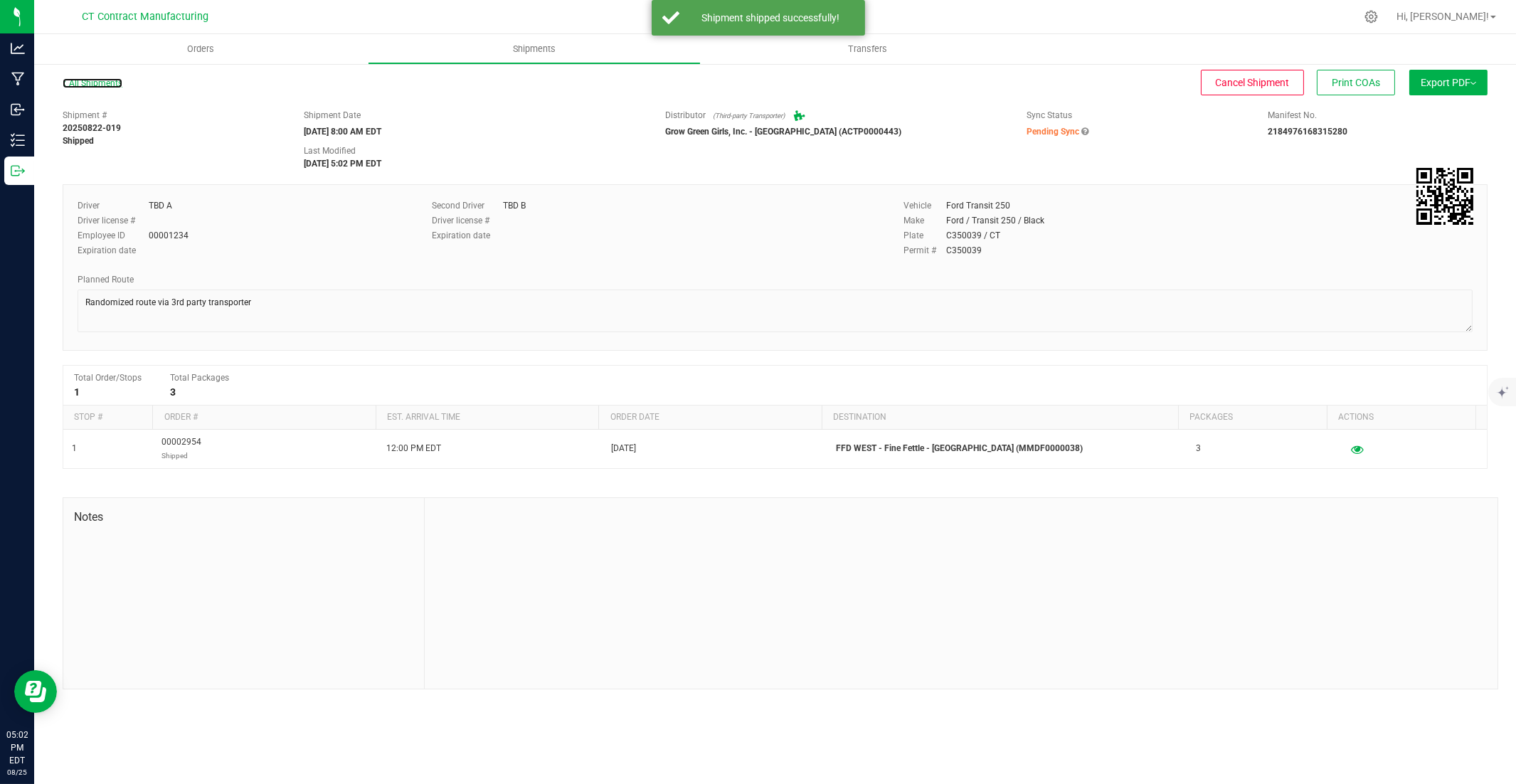
click at [112, 86] on link "All Shipments" at bounding box center [92, 83] width 60 height 10
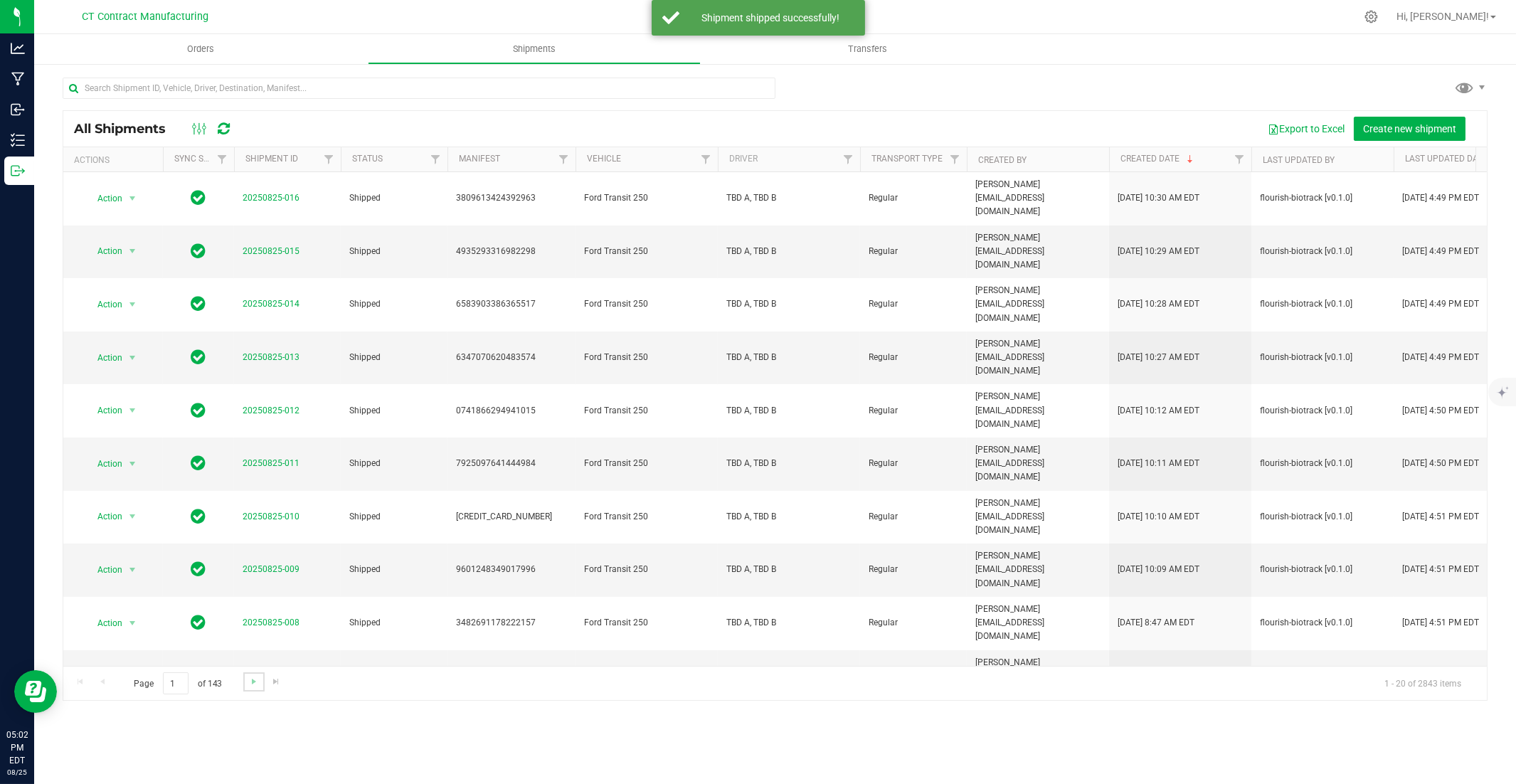
click at [260, 531] on link "Go to the next page" at bounding box center [253, 682] width 20 height 19
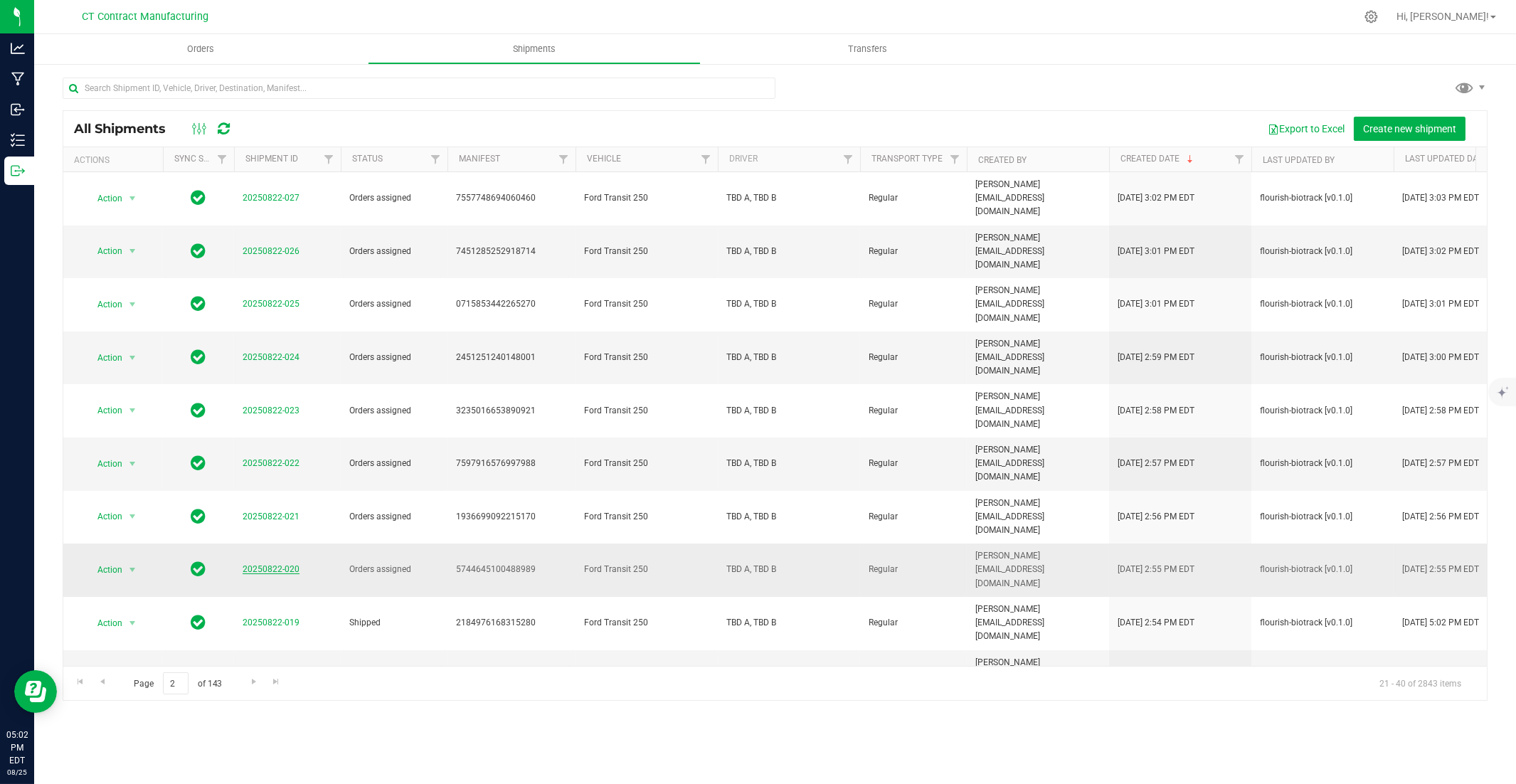
click at [288, 531] on link "20250822-020" at bounding box center [270, 569] width 57 height 10
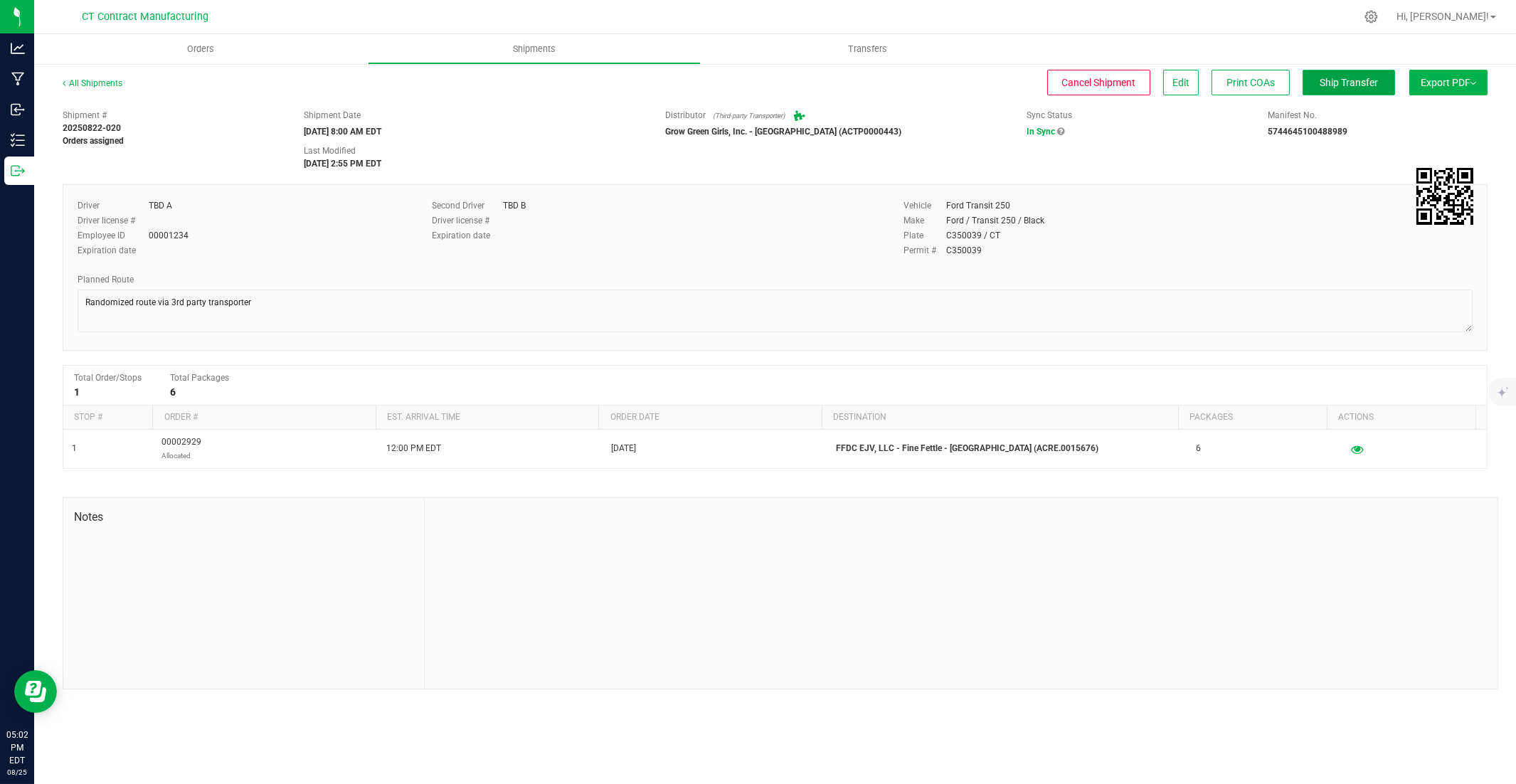
click at [1118, 78] on span "Ship Transfer" at bounding box center [1349, 83] width 59 height 12
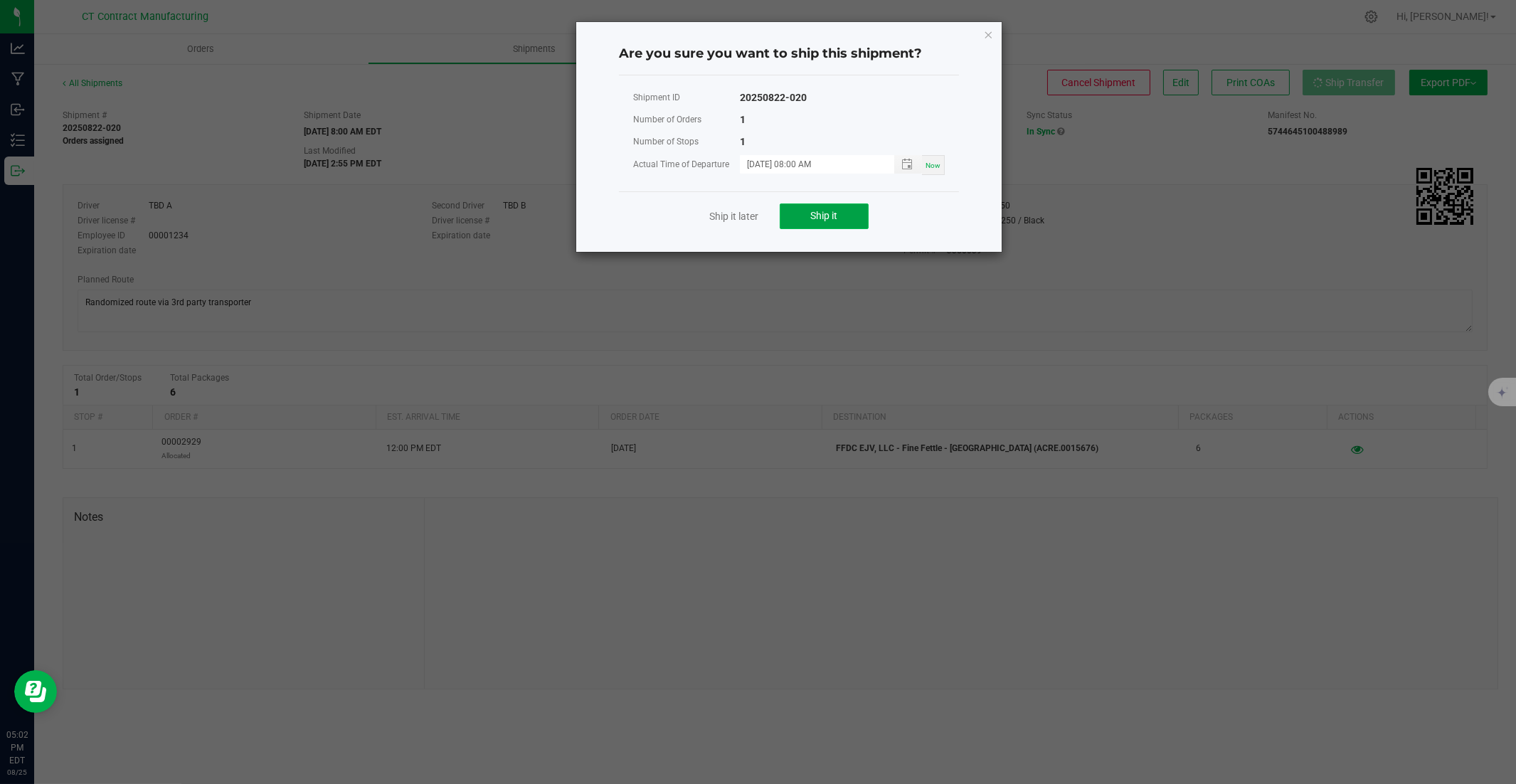
click at [829, 210] on span "Ship it" at bounding box center [825, 215] width 27 height 12
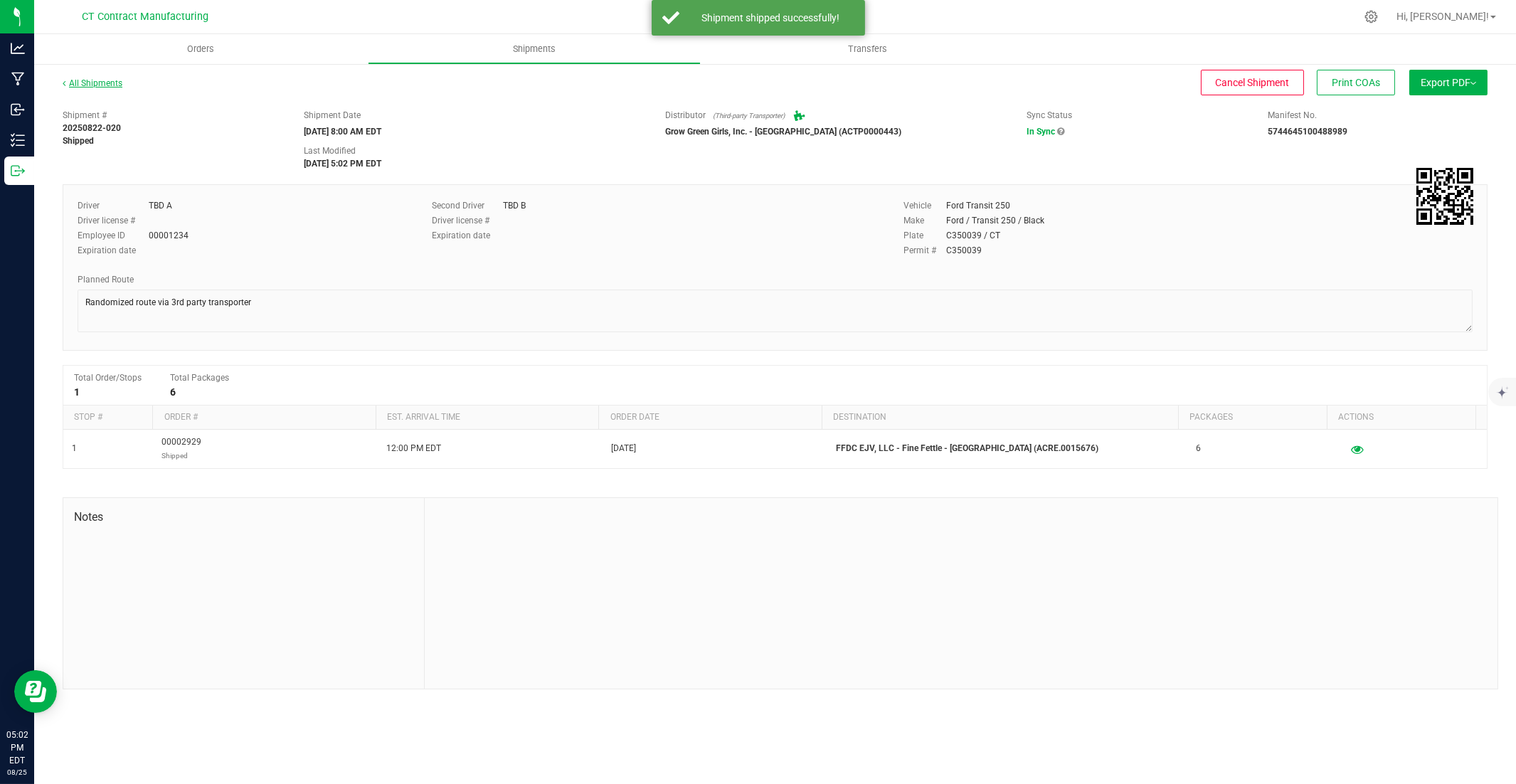
click at [102, 81] on link "All Shipments" at bounding box center [92, 83] width 60 height 10
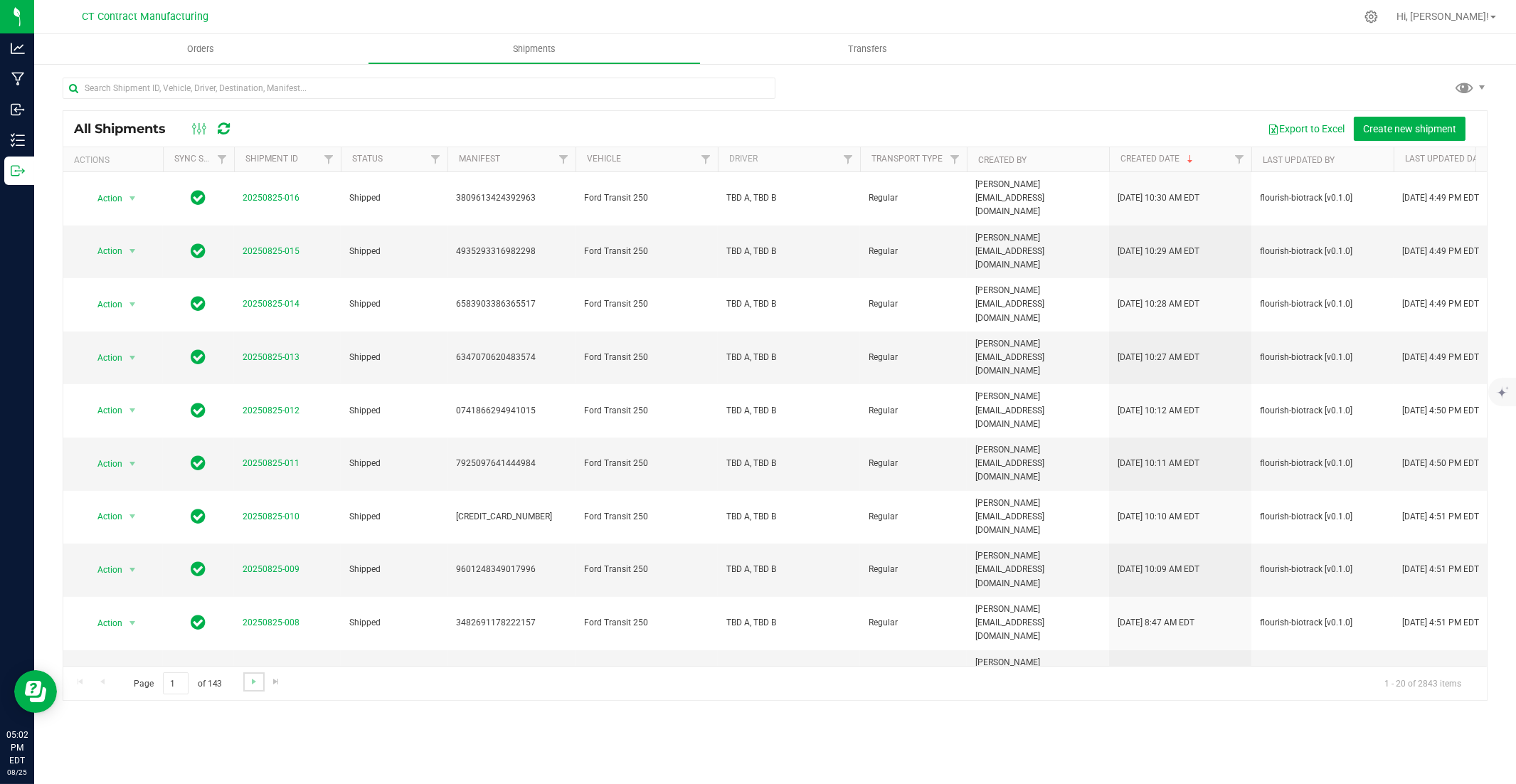
click at [260, 531] on link "Go to the next page" at bounding box center [253, 682] width 20 height 19
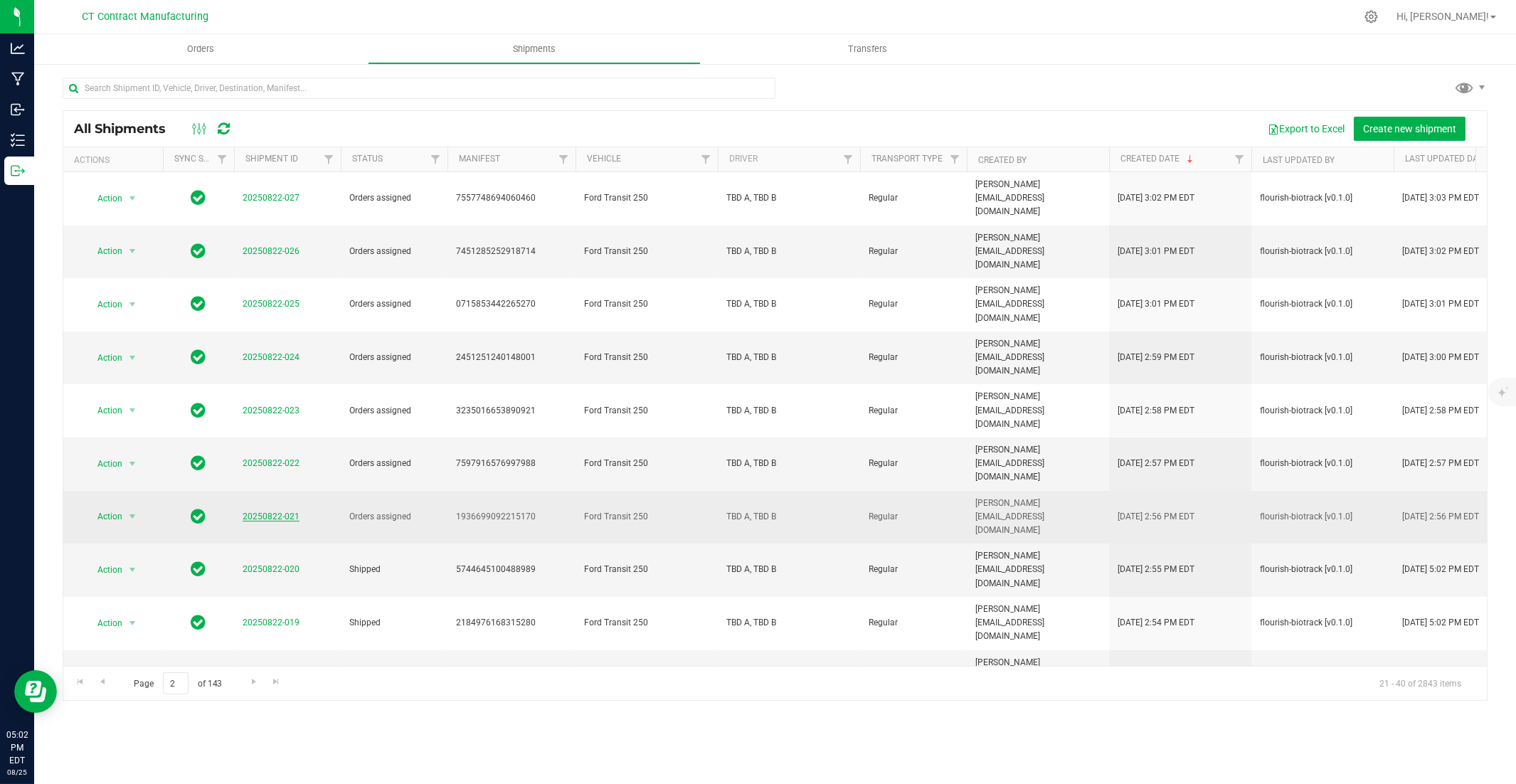
click at [269, 512] on link "20250822-021" at bounding box center [270, 517] width 57 height 10
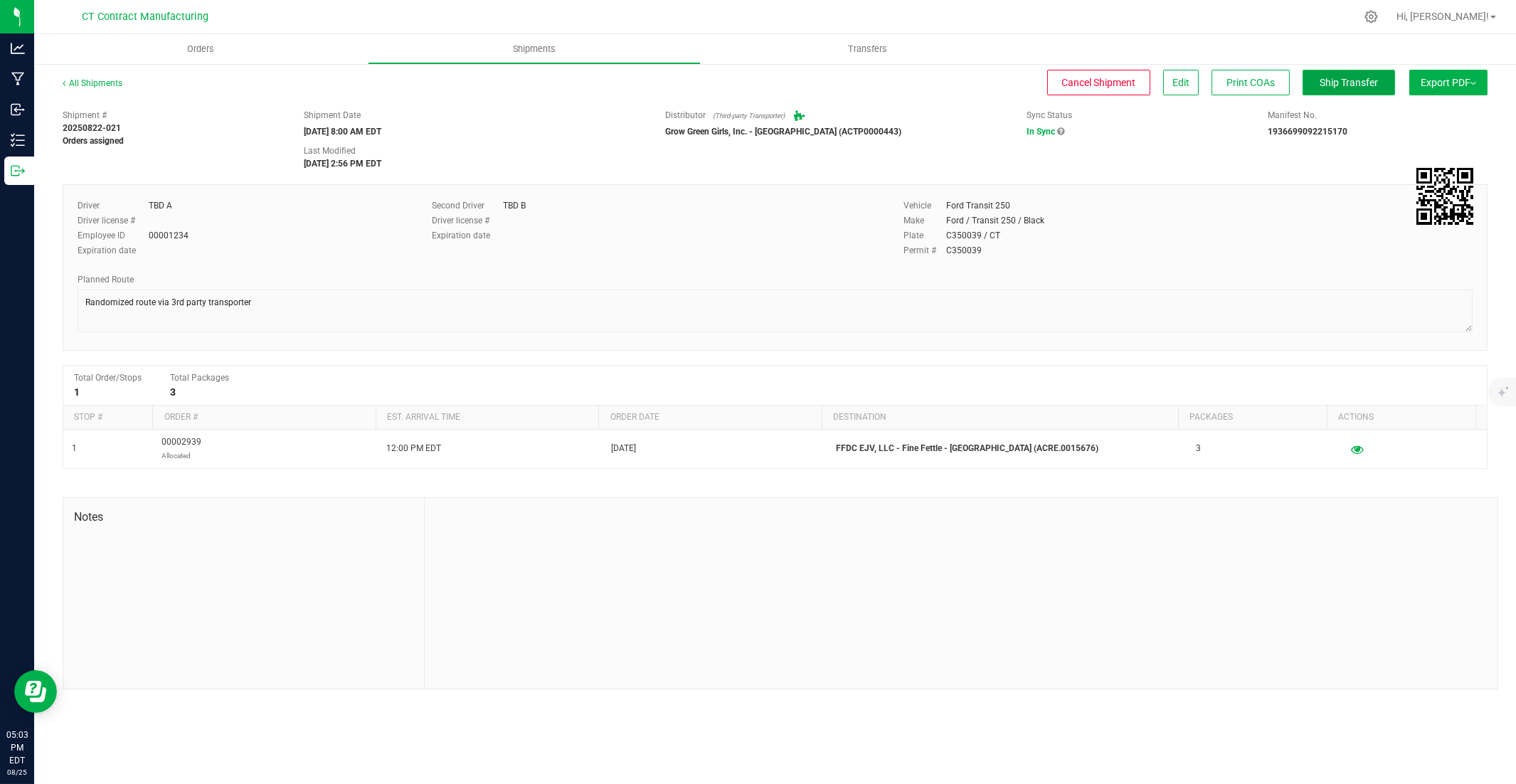
click at [1118, 81] on span "Ship Transfer" at bounding box center [1349, 83] width 59 height 12
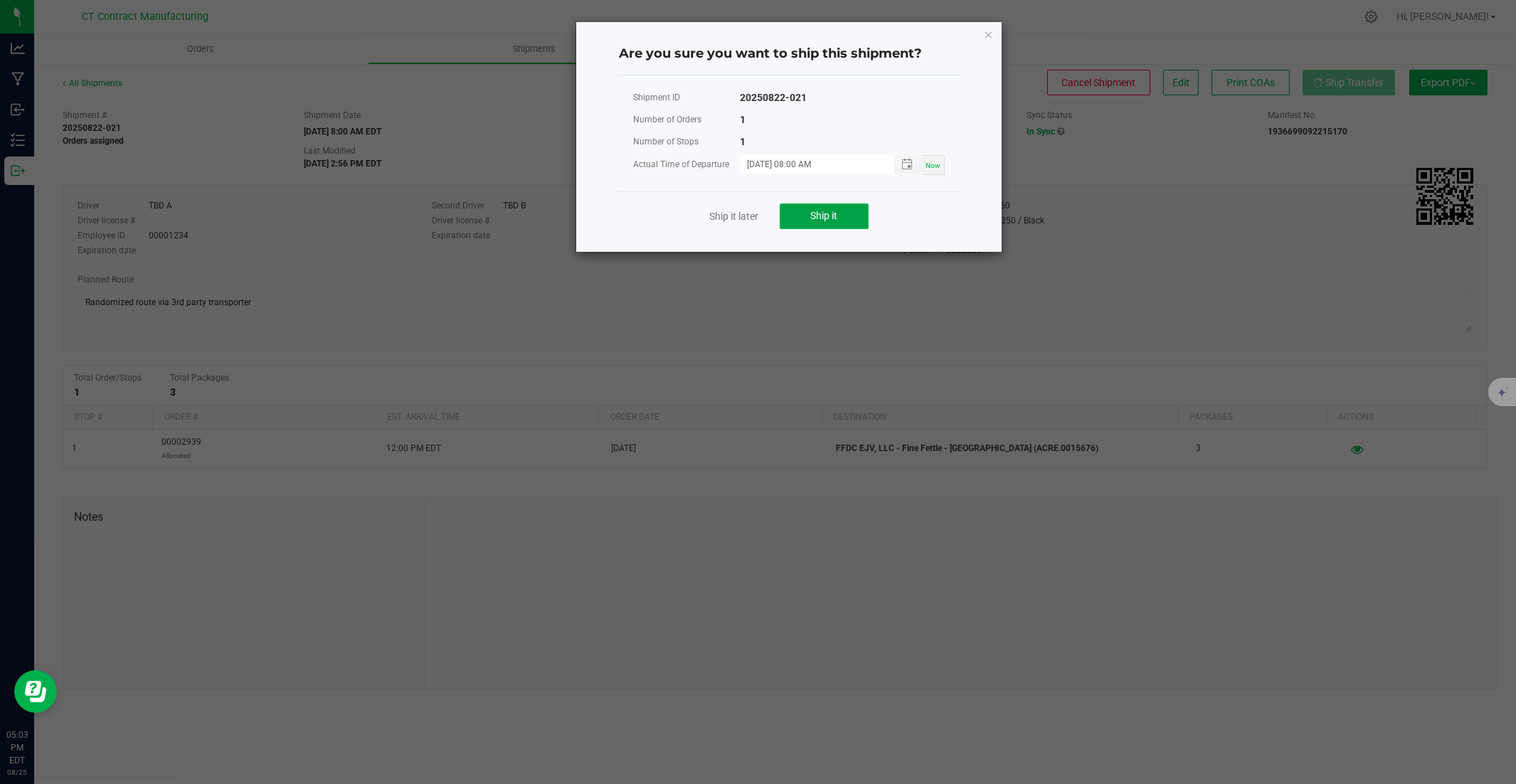
click at [802, 215] on button "Ship it" at bounding box center [824, 215] width 89 height 26
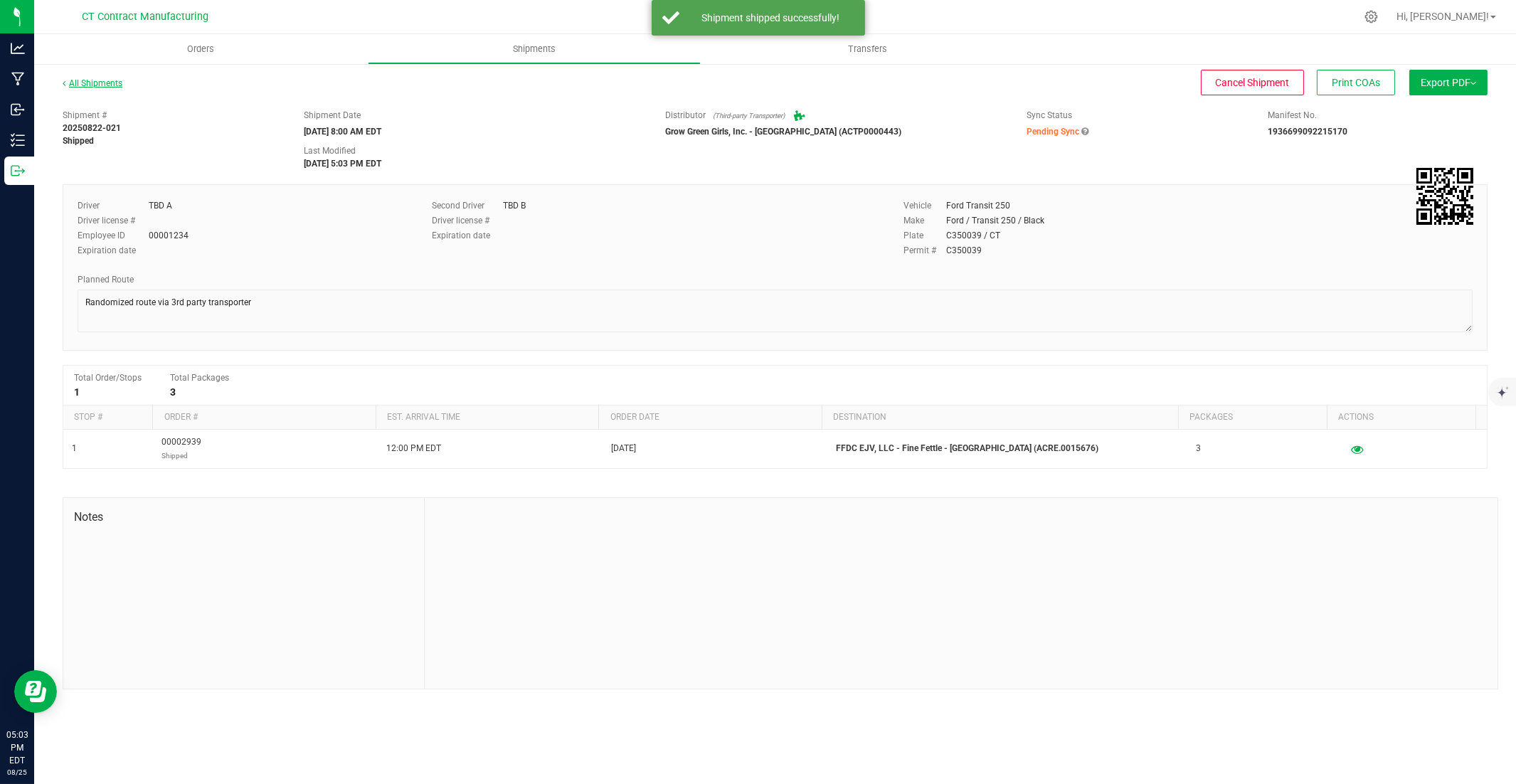
click at [94, 81] on link "All Shipments" at bounding box center [92, 83] width 60 height 10
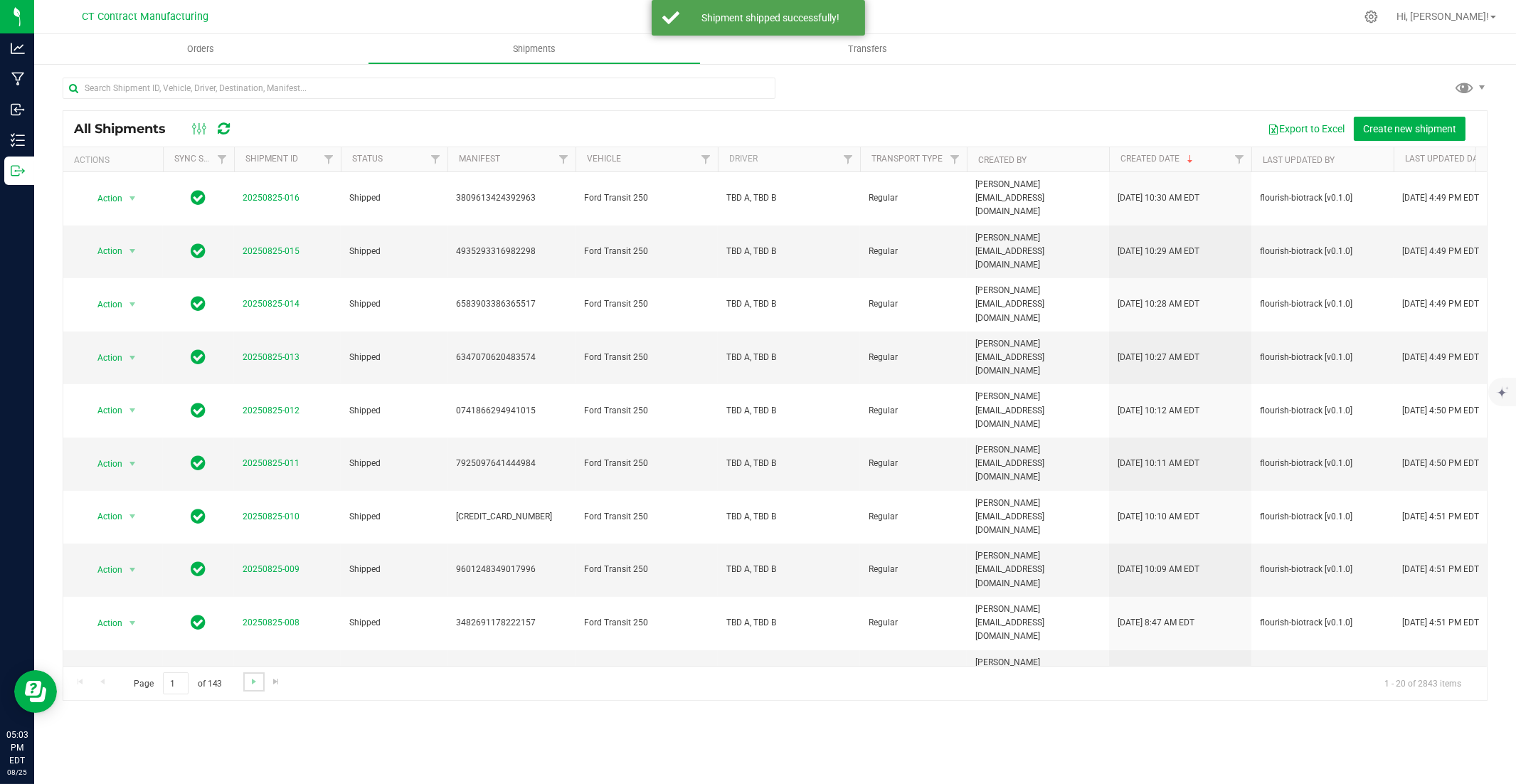
click at [251, 531] on link "Go to the next page" at bounding box center [253, 682] width 20 height 19
click at [280, 458] on link "20250822-022" at bounding box center [270, 463] width 57 height 10
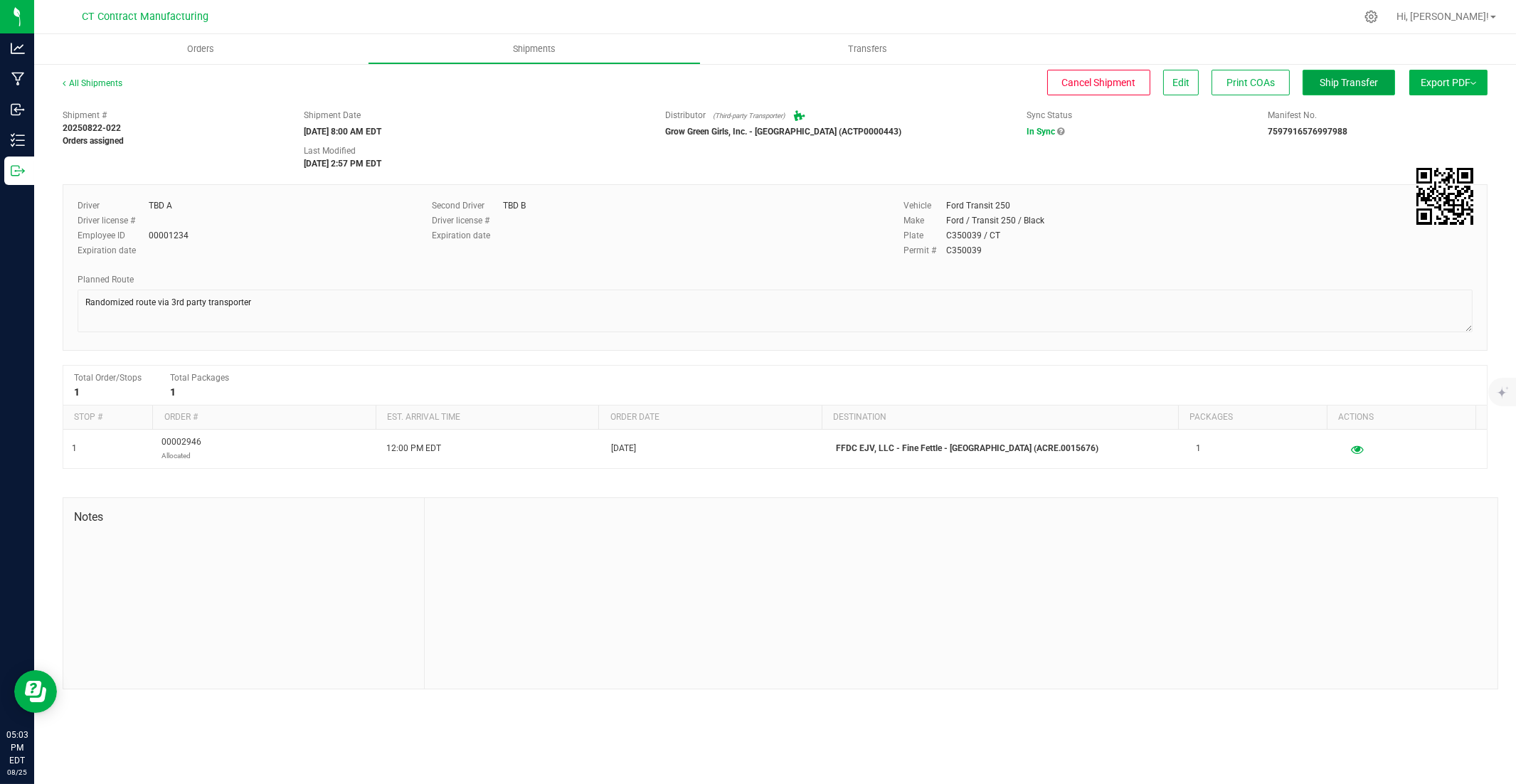
click at [1118, 83] on span "Ship Transfer" at bounding box center [1349, 83] width 59 height 12
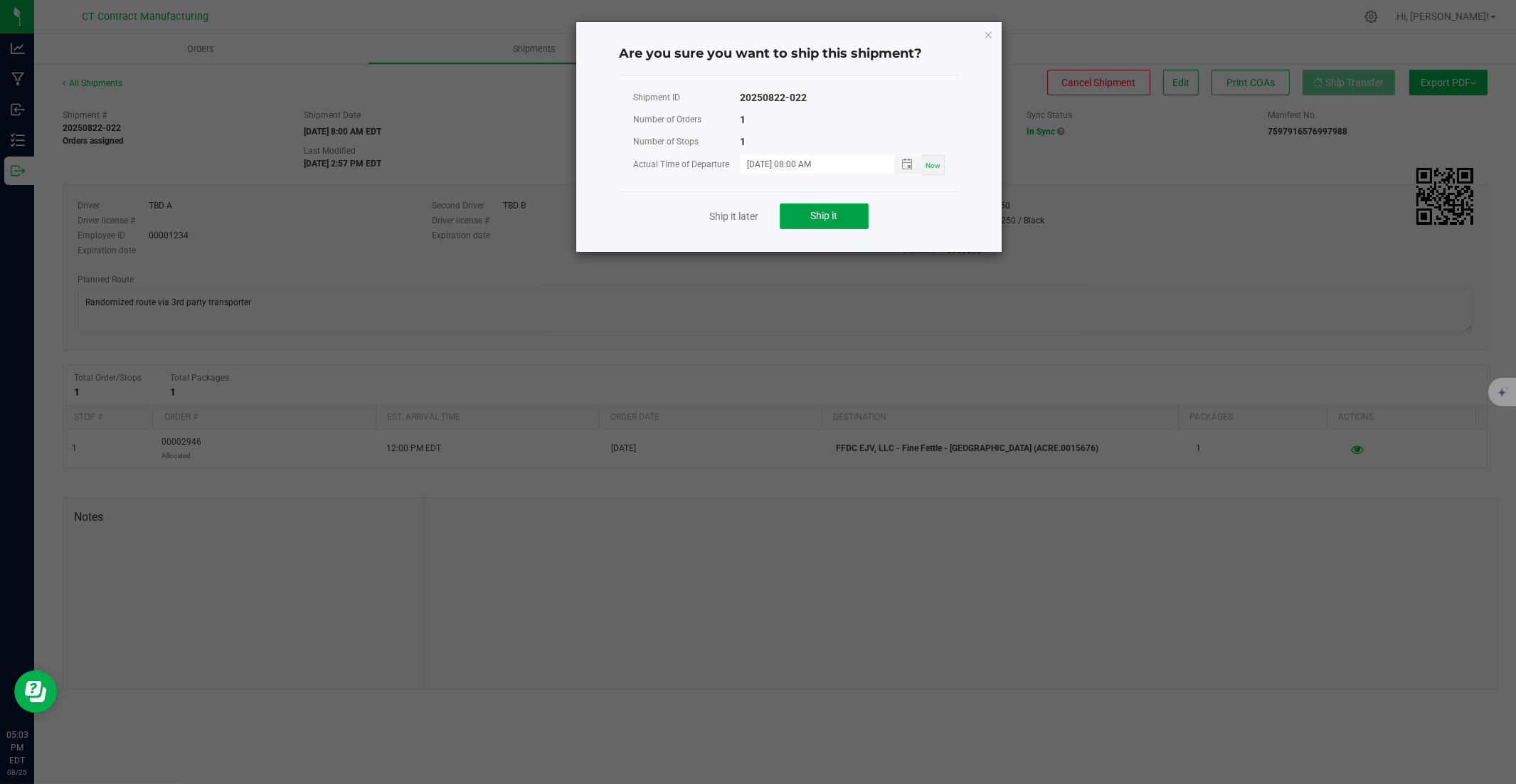
click at [852, 215] on button "Ship it" at bounding box center [824, 215] width 89 height 26
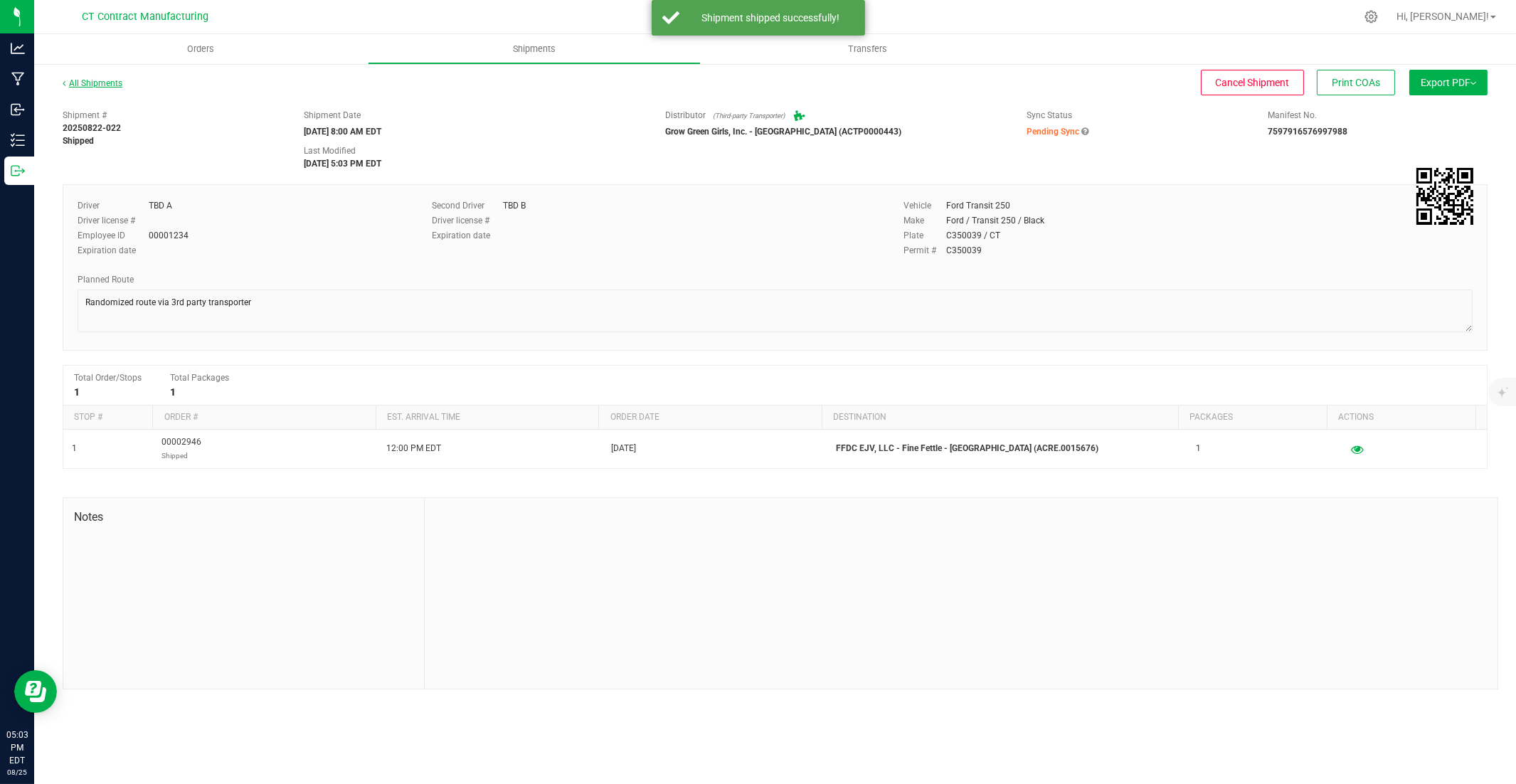
click at [108, 86] on link "All Shipments" at bounding box center [92, 83] width 60 height 10
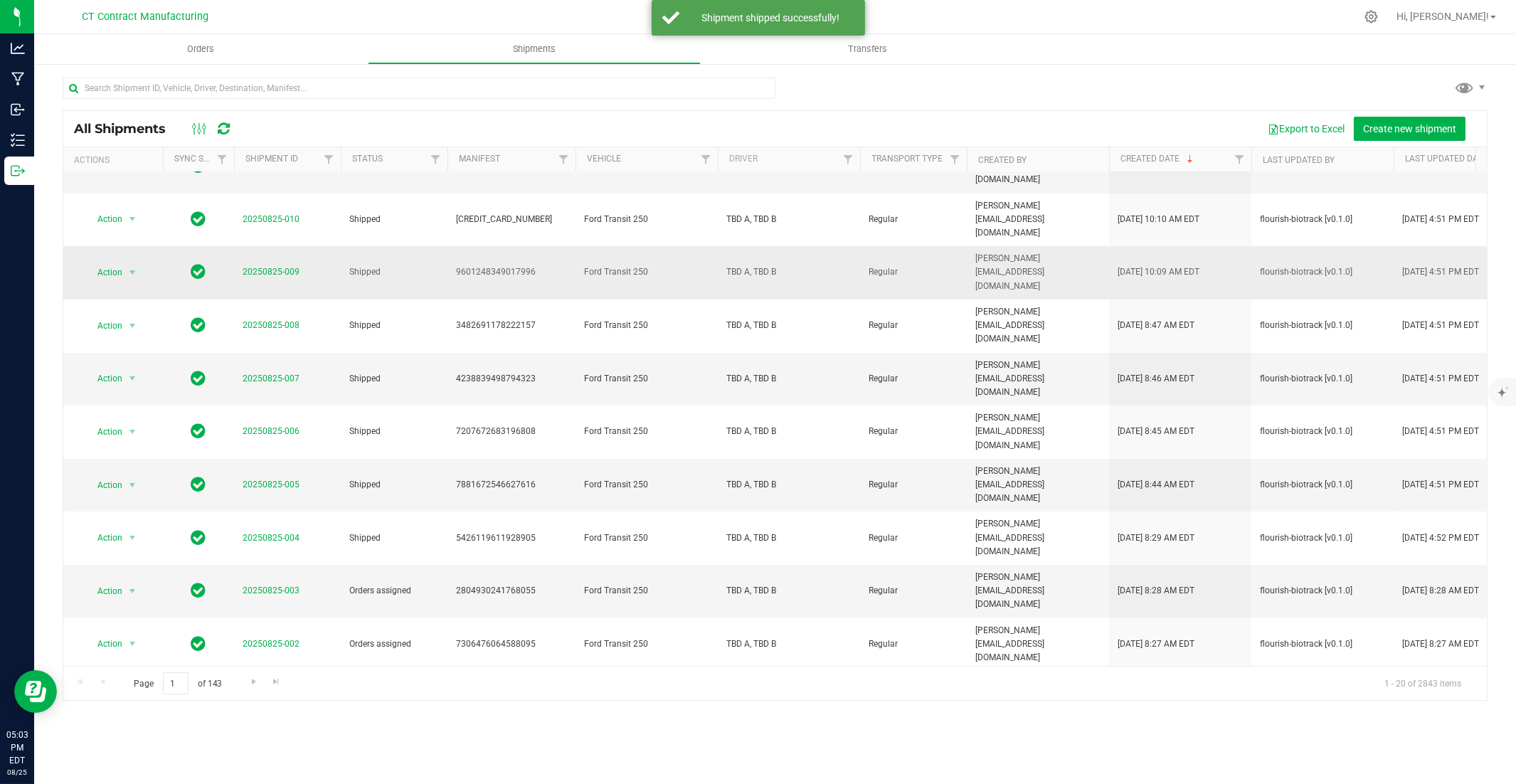
scroll to position [307, 0]
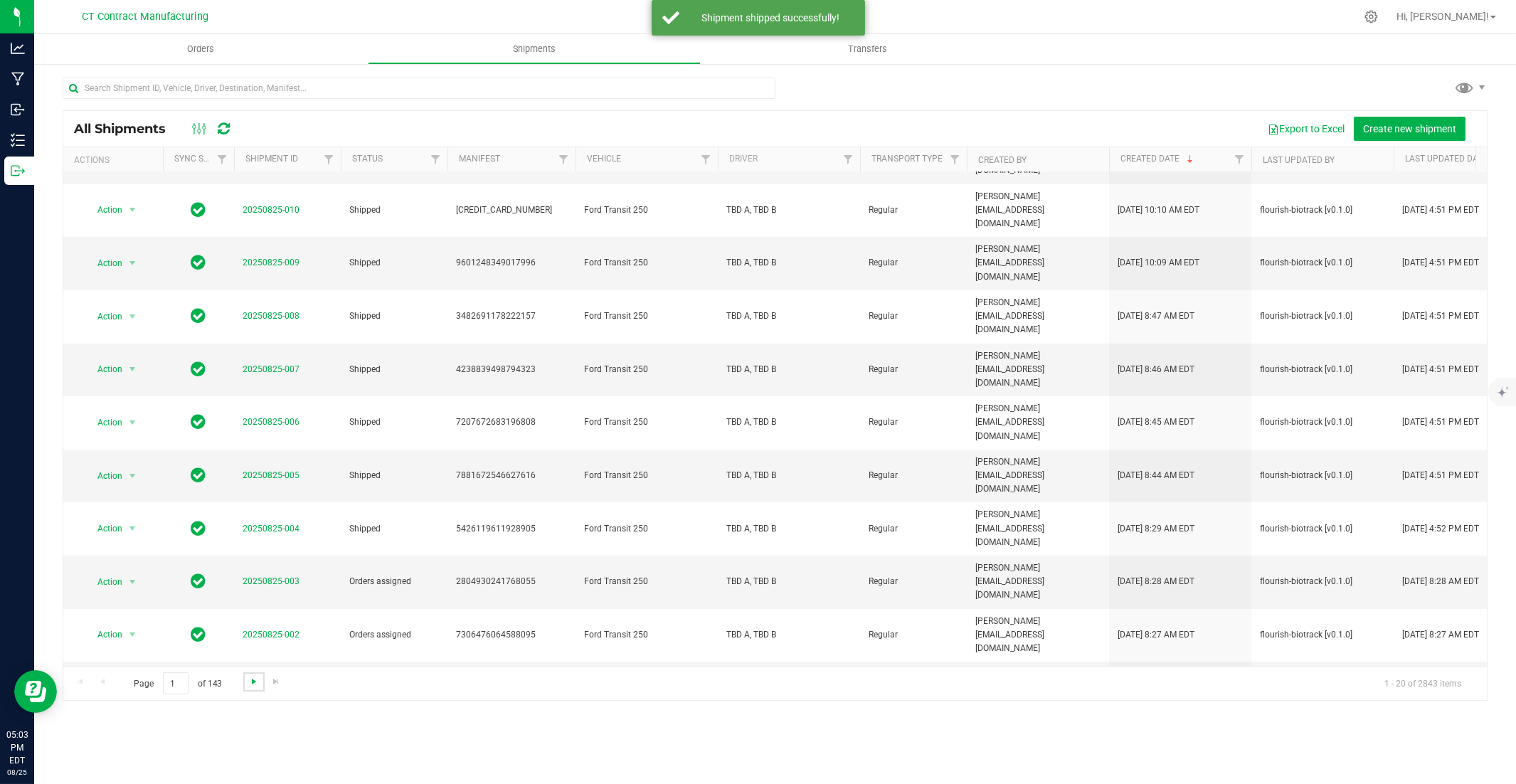
click at [249, 531] on span "Go to the next page" at bounding box center [254, 681] width 12 height 12
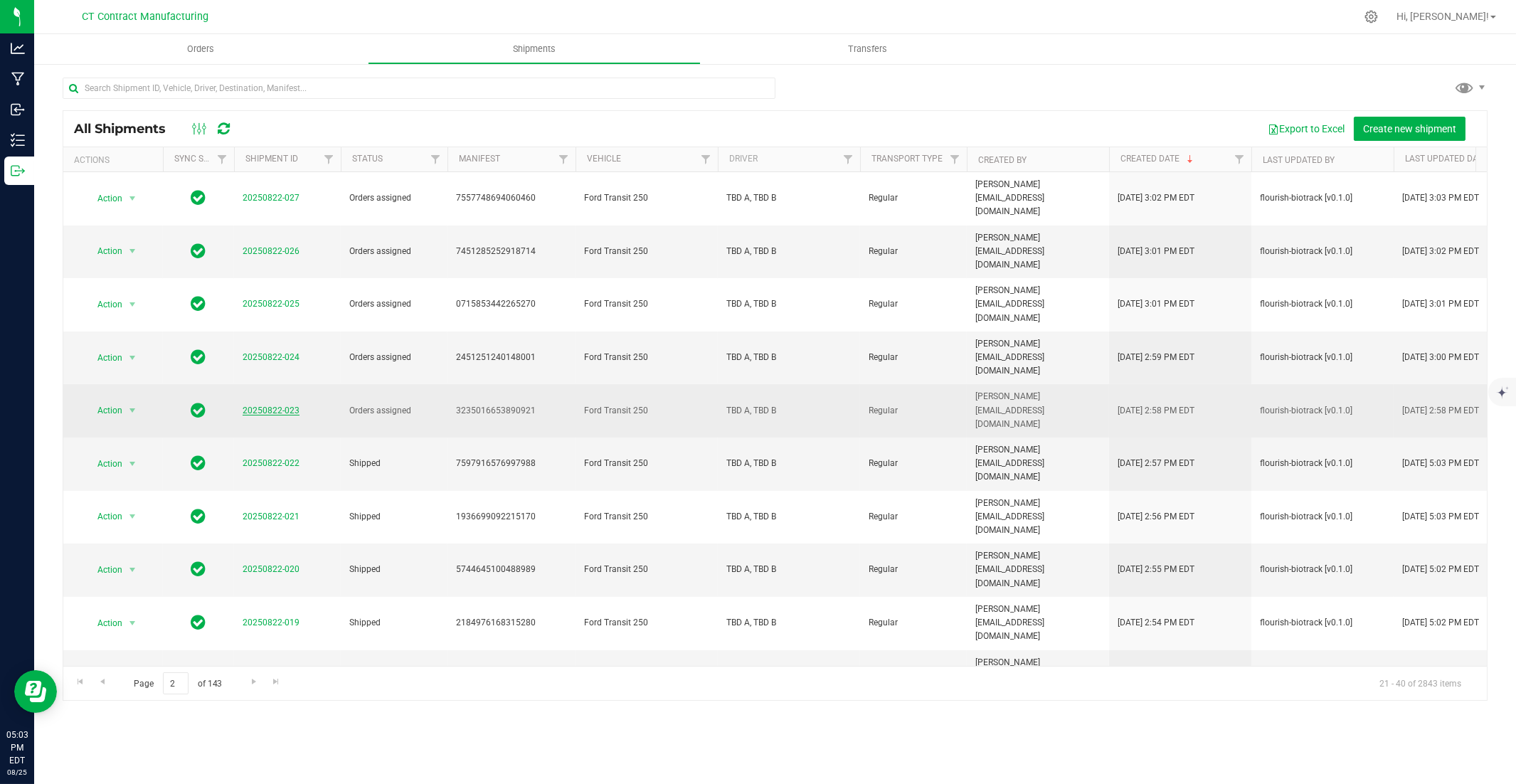
click at [271, 405] on link "20250822-023" at bounding box center [270, 410] width 57 height 10
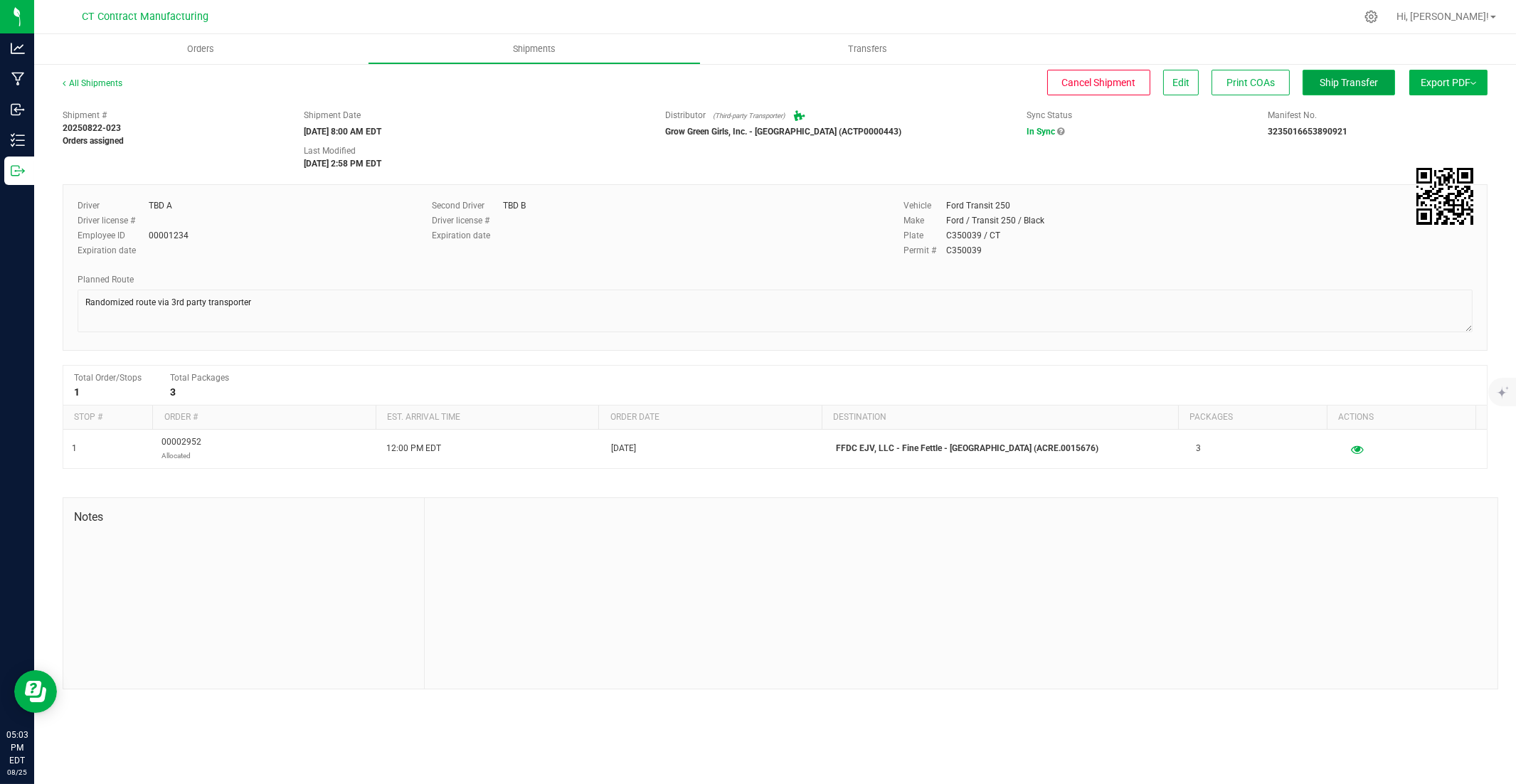
click at [1118, 77] on span "Ship Transfer" at bounding box center [1349, 83] width 59 height 12
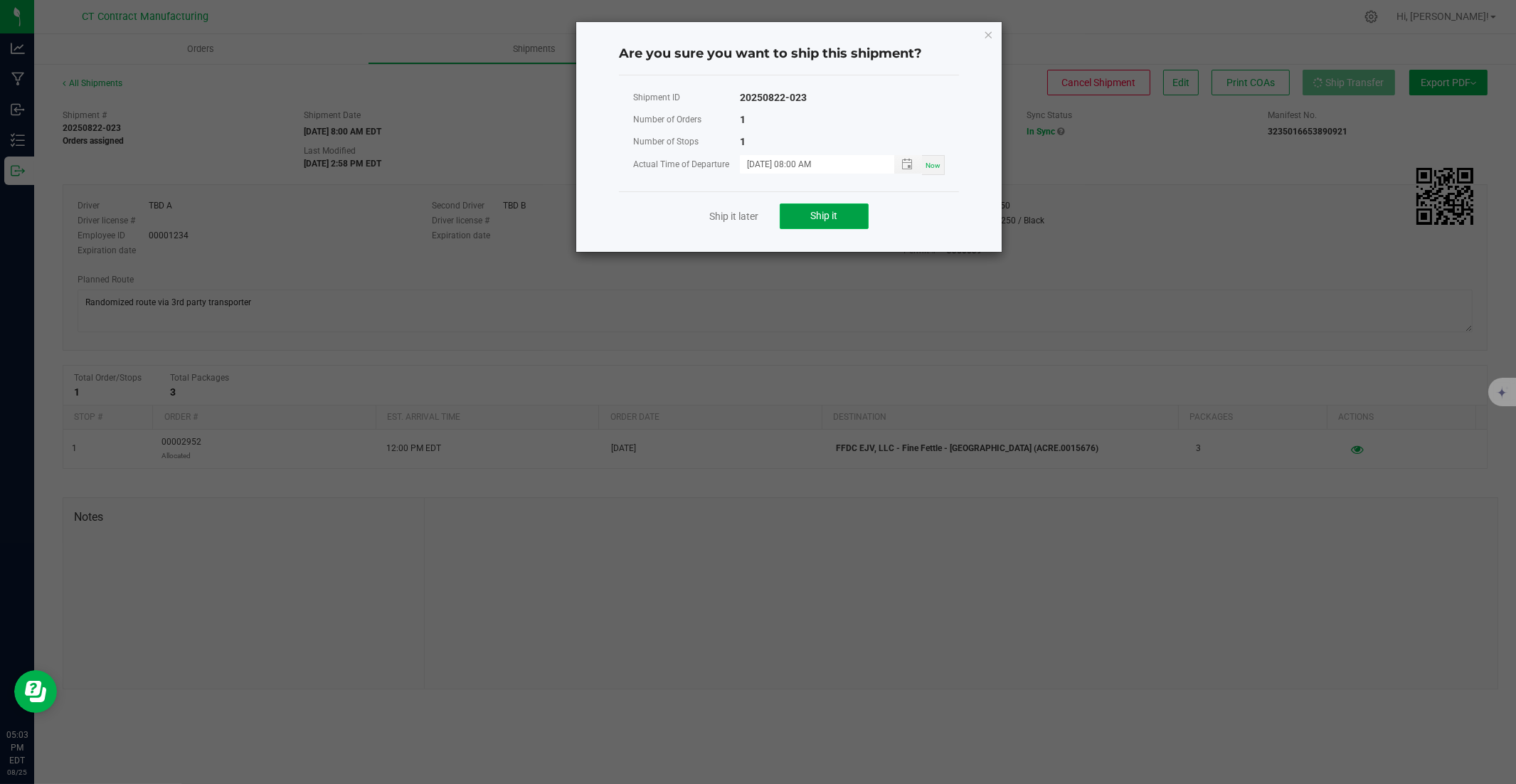
click at [828, 216] on span "Ship it" at bounding box center [825, 215] width 27 height 12
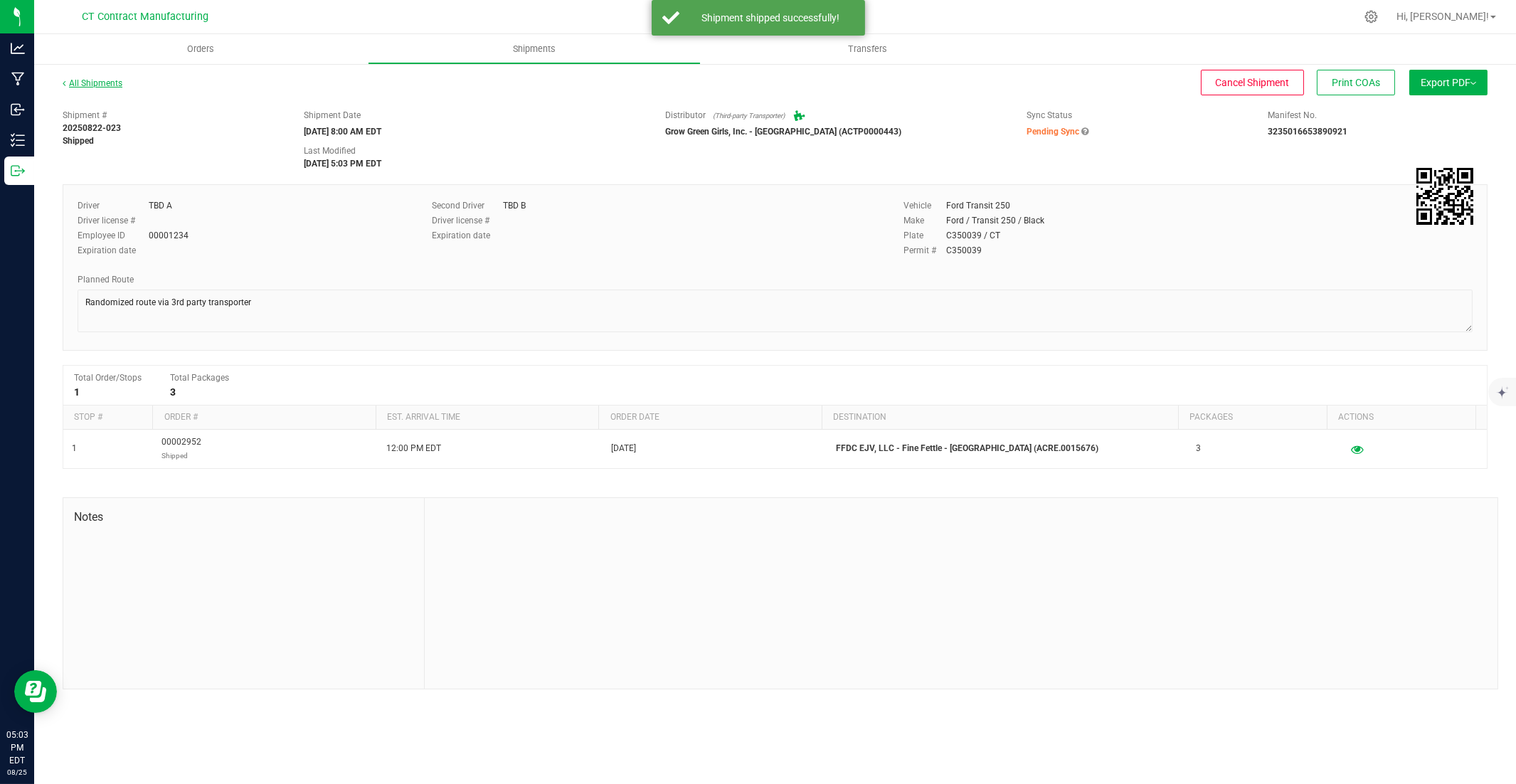
click at [97, 78] on link "All Shipments" at bounding box center [92, 83] width 60 height 10
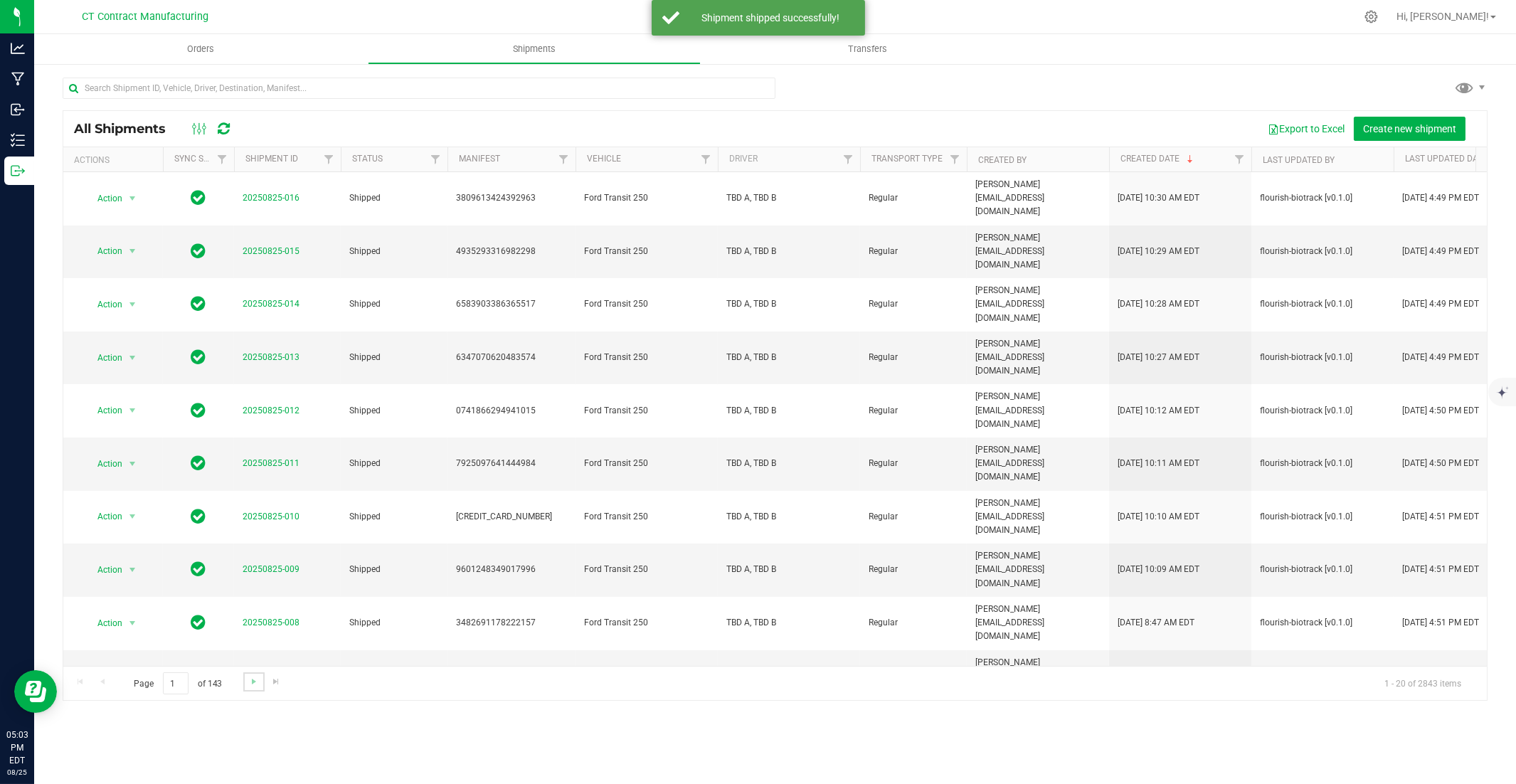
click at [244, 531] on link "Go to the next page" at bounding box center [253, 682] width 20 height 19
click at [289, 352] on link "20250822-024" at bounding box center [270, 357] width 57 height 10
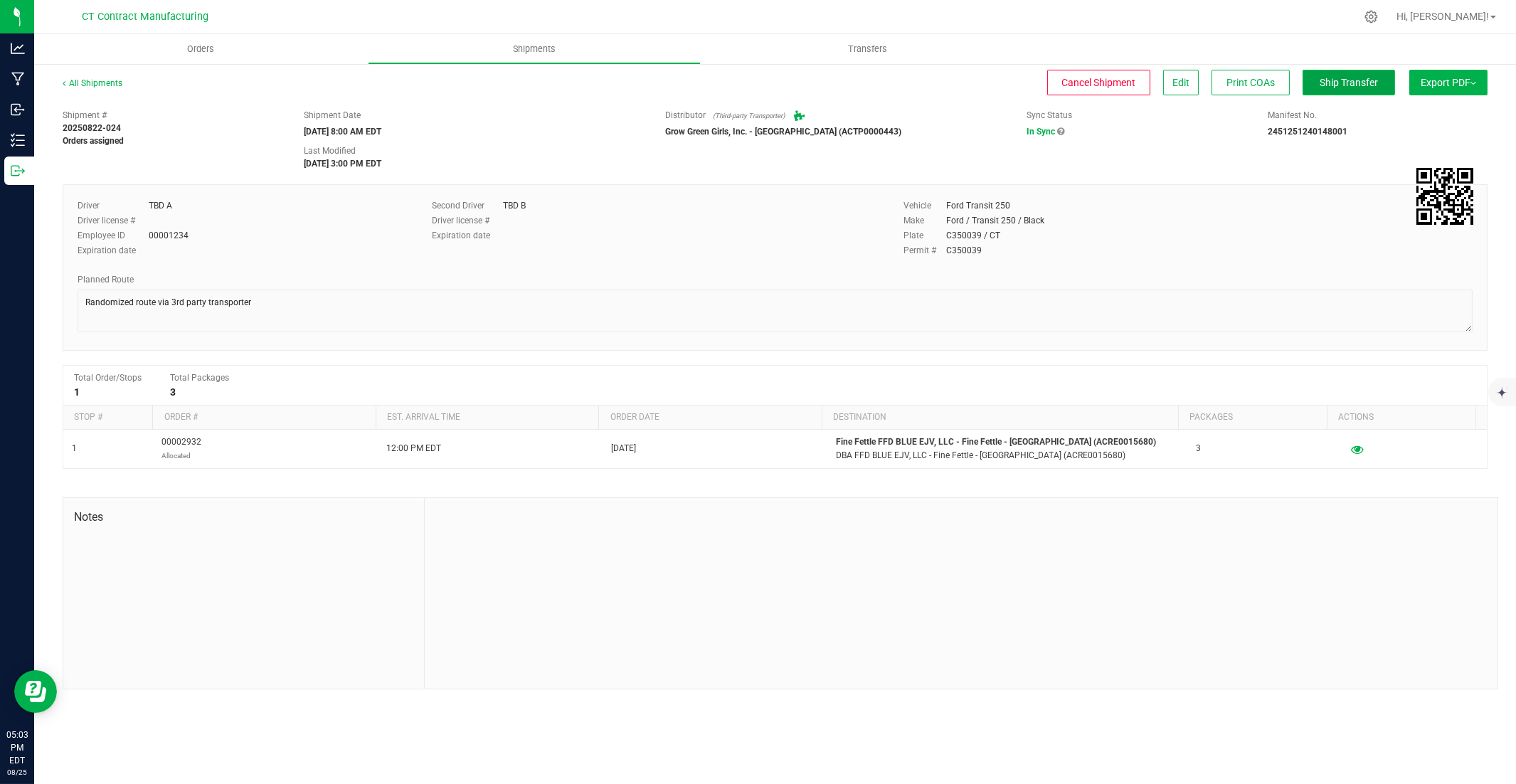
click at [1118, 88] on span "Ship Transfer" at bounding box center [1349, 83] width 59 height 12
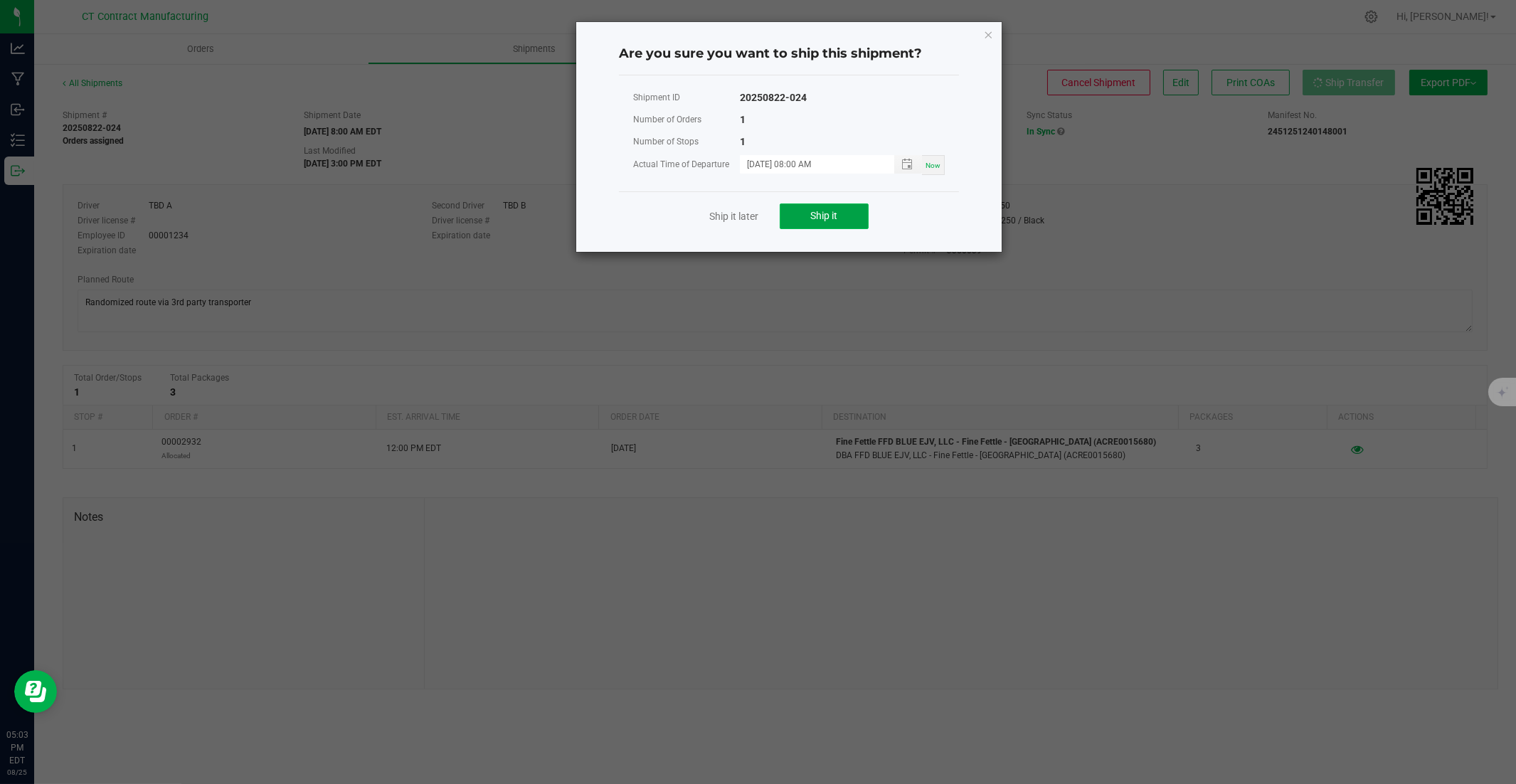
click at [834, 203] on button "Ship it" at bounding box center [824, 215] width 89 height 26
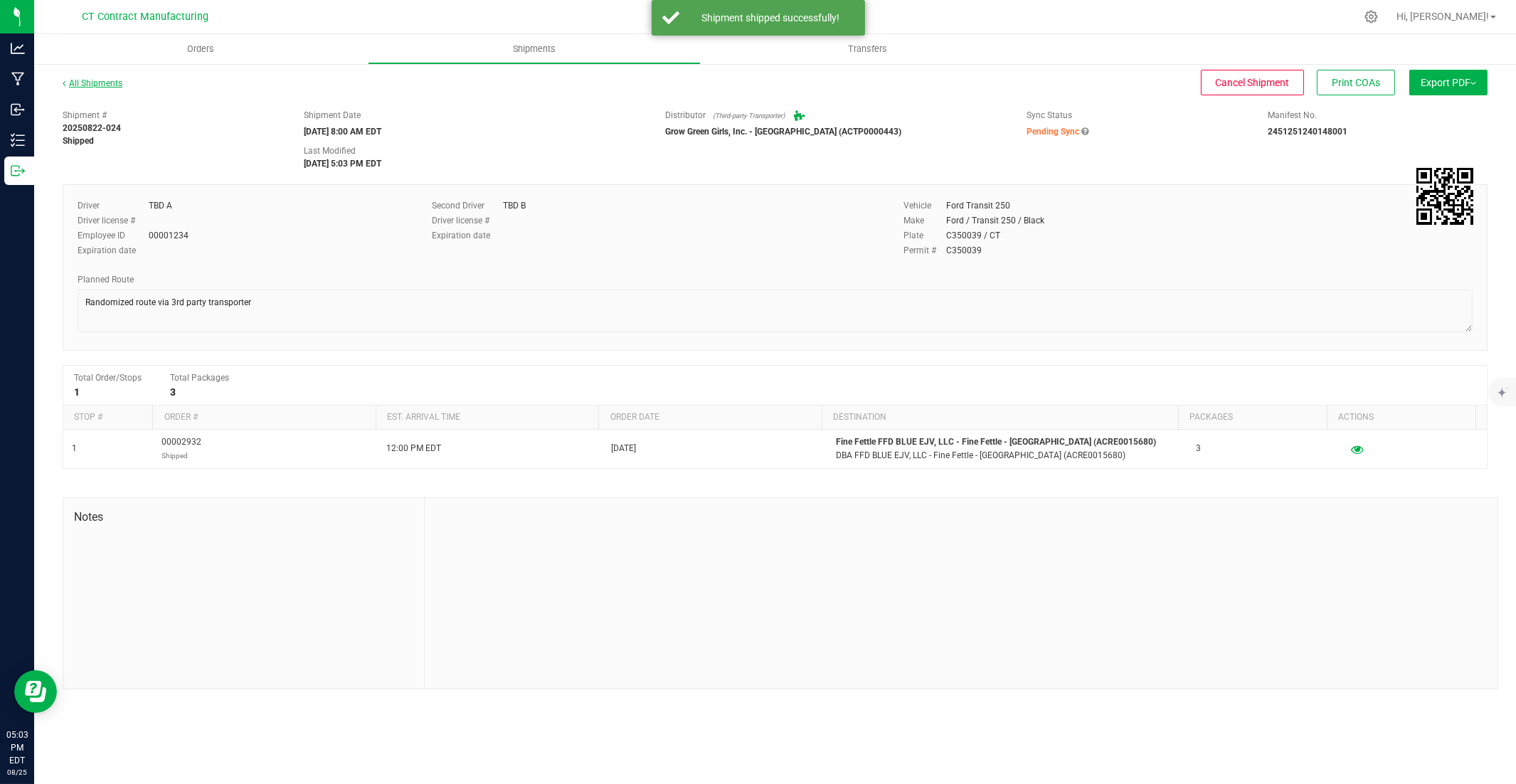
click at [99, 78] on link "All Shipments" at bounding box center [92, 83] width 60 height 10
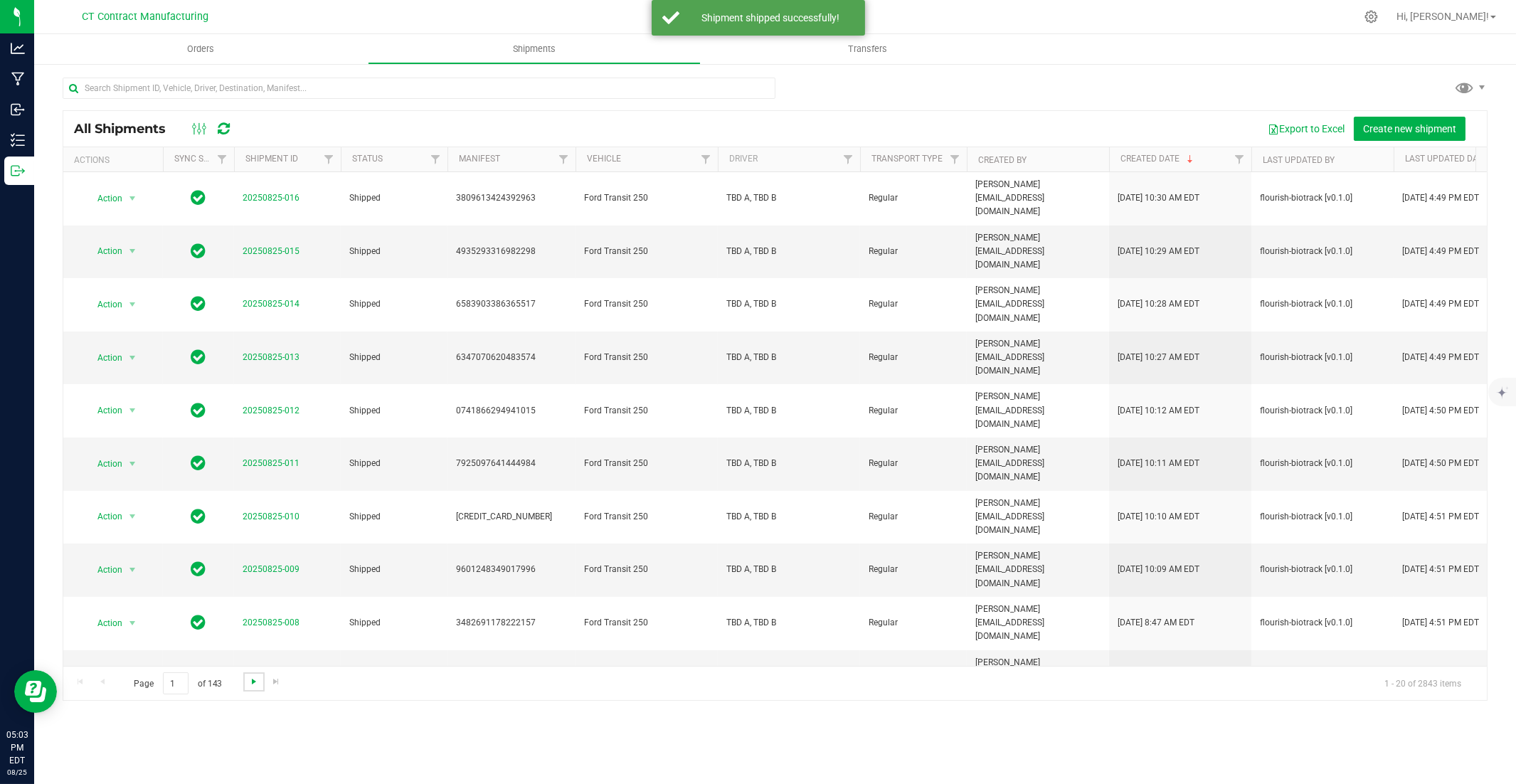
click at [248, 531] on span "Go to the next page" at bounding box center [254, 681] width 12 height 12
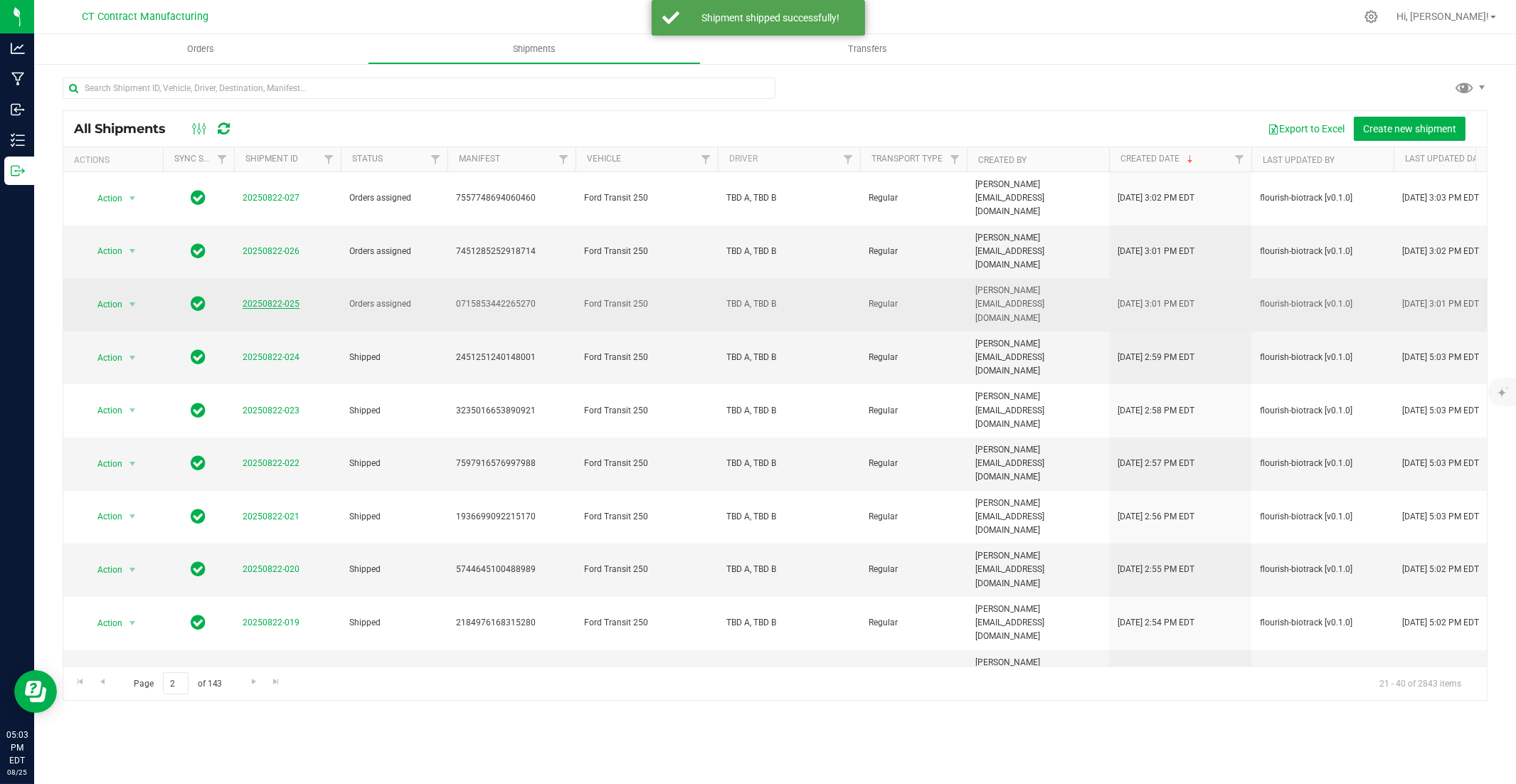
click at [275, 298] on link "20250822-025" at bounding box center [270, 303] width 57 height 10
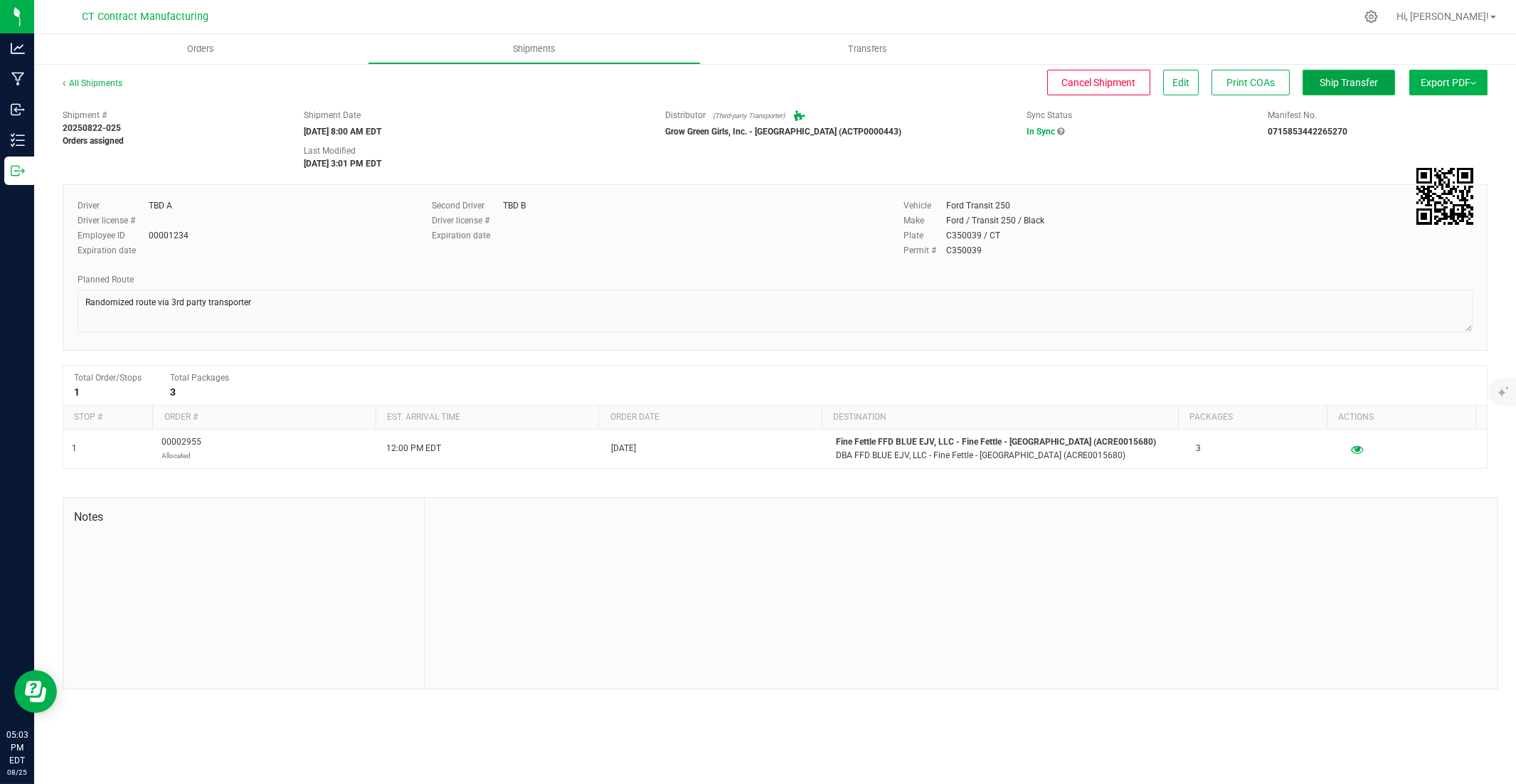
click at [1118, 87] on span "Ship Transfer" at bounding box center [1349, 83] width 59 height 12
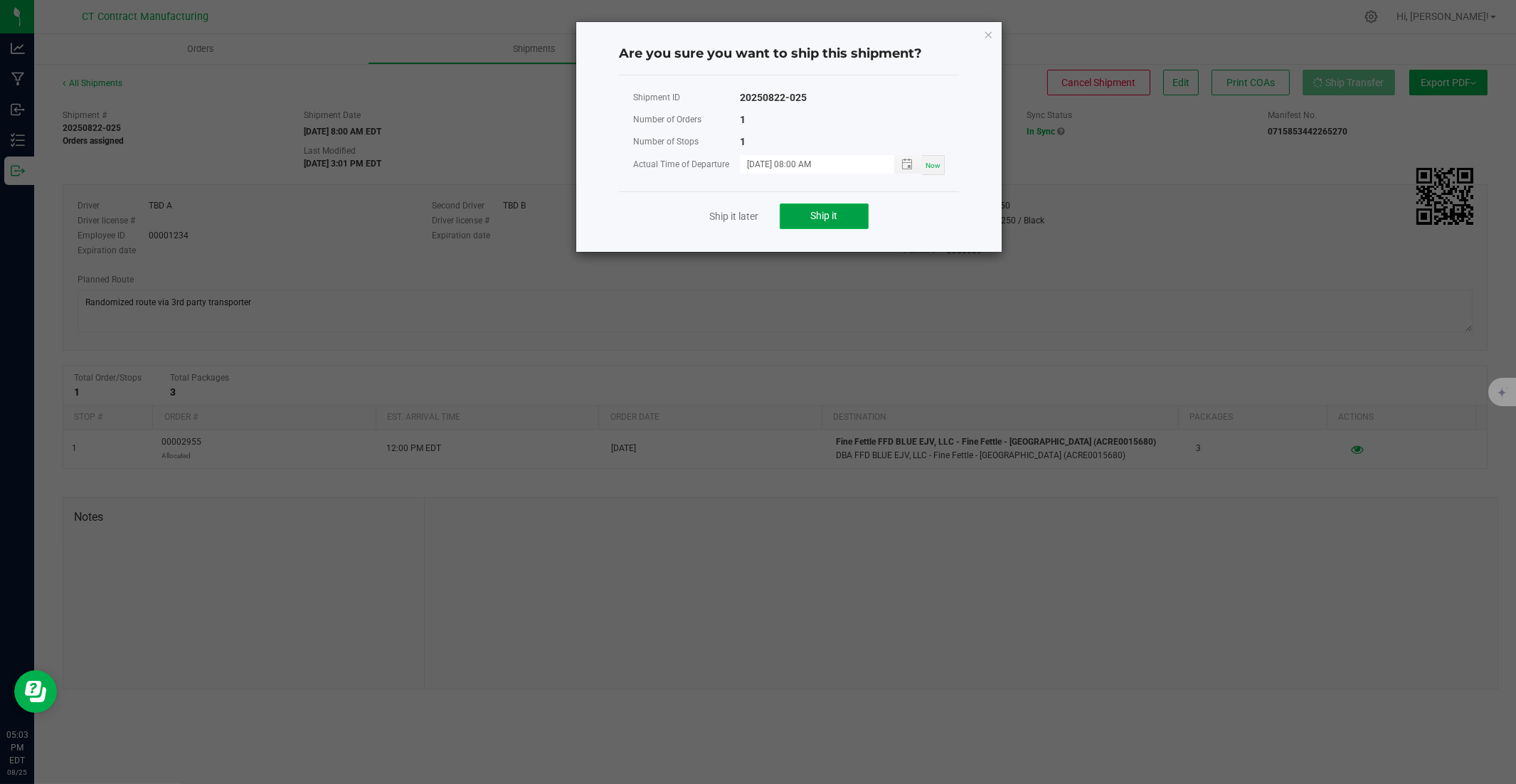
click at [843, 215] on button "Ship it" at bounding box center [824, 215] width 89 height 26
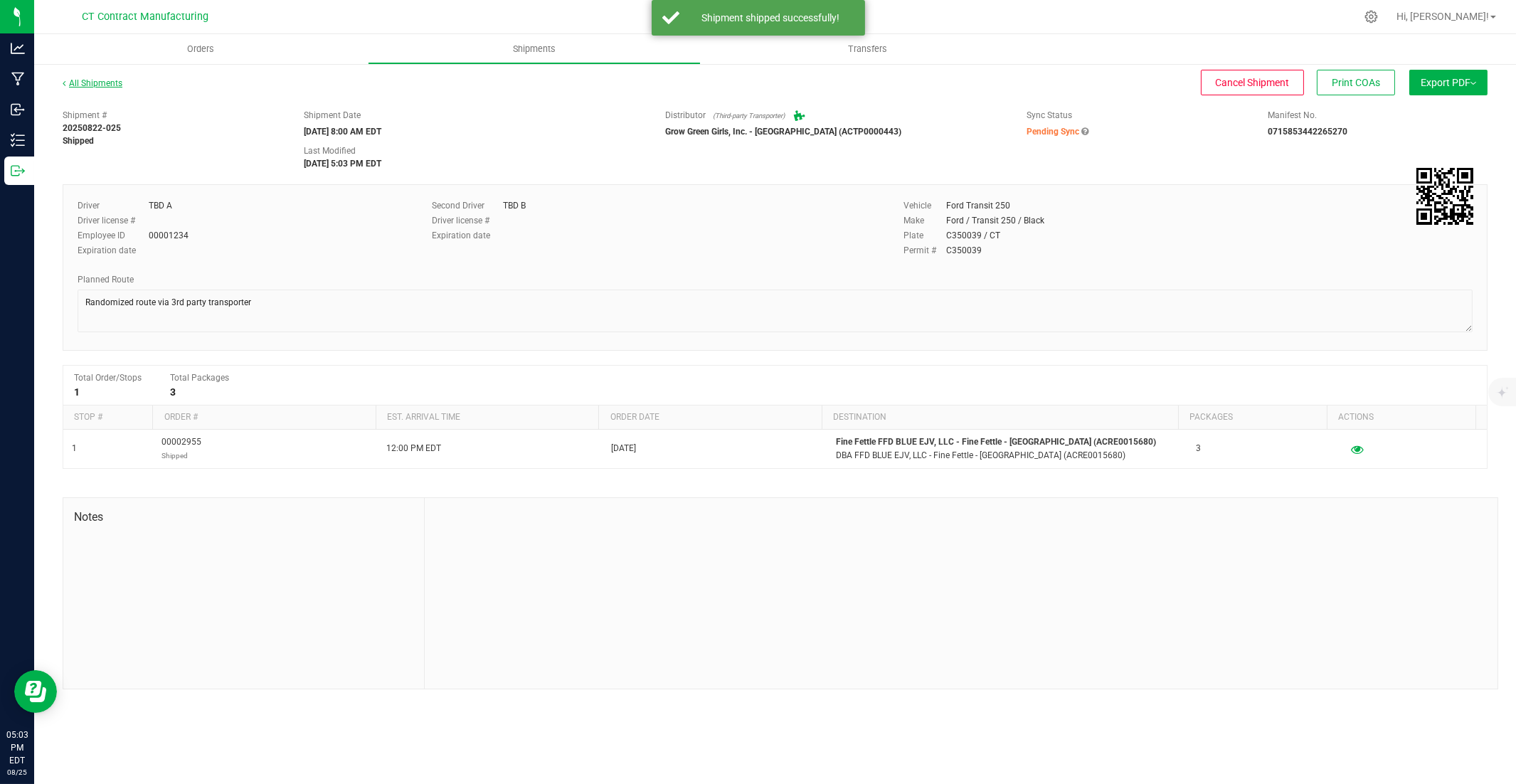
click at [90, 86] on link "All Shipments" at bounding box center [92, 83] width 60 height 10
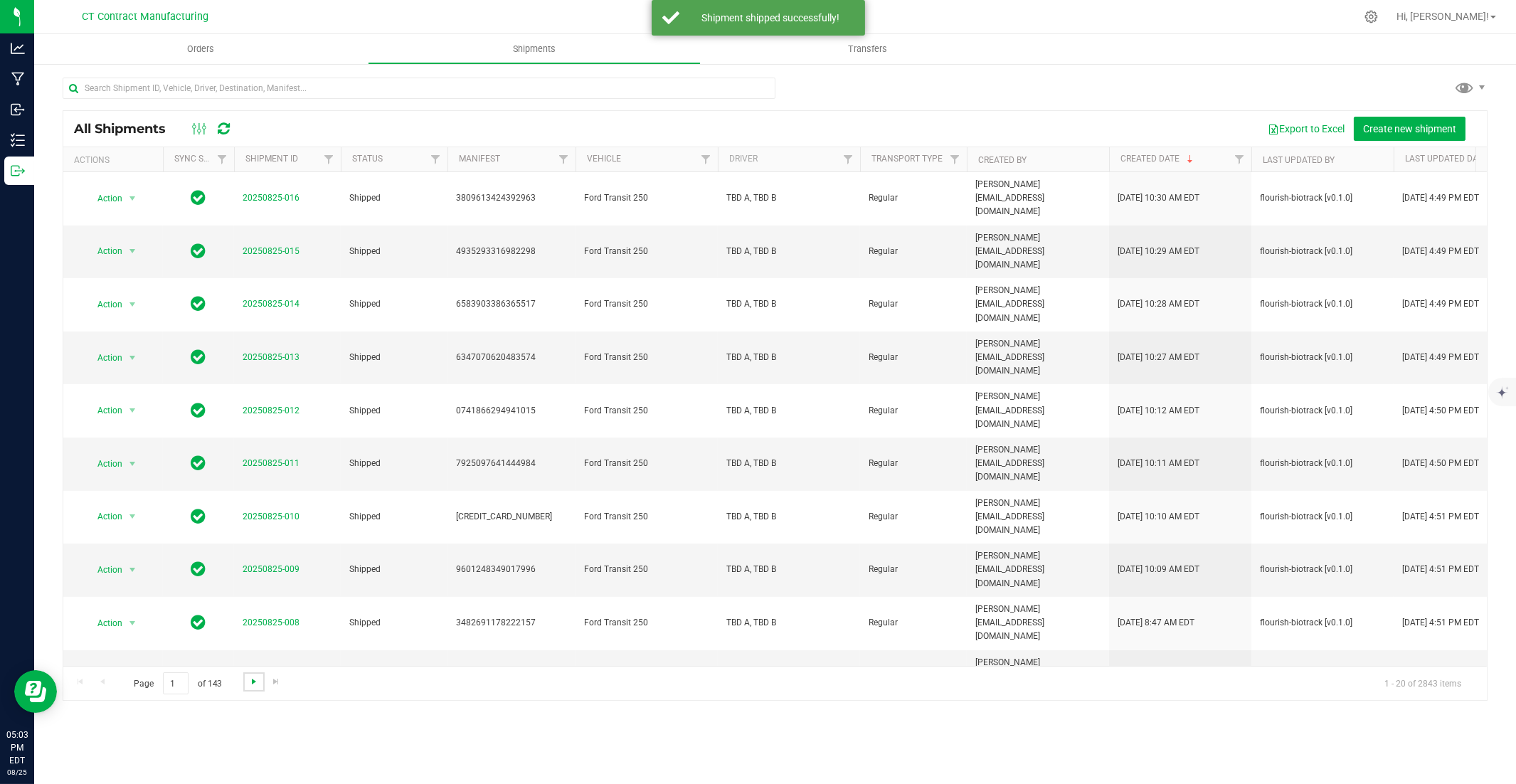
click at [255, 531] on span "Go to the next page" at bounding box center [254, 681] width 12 height 12
click at [266, 246] on link "20250822-026" at bounding box center [270, 251] width 57 height 10
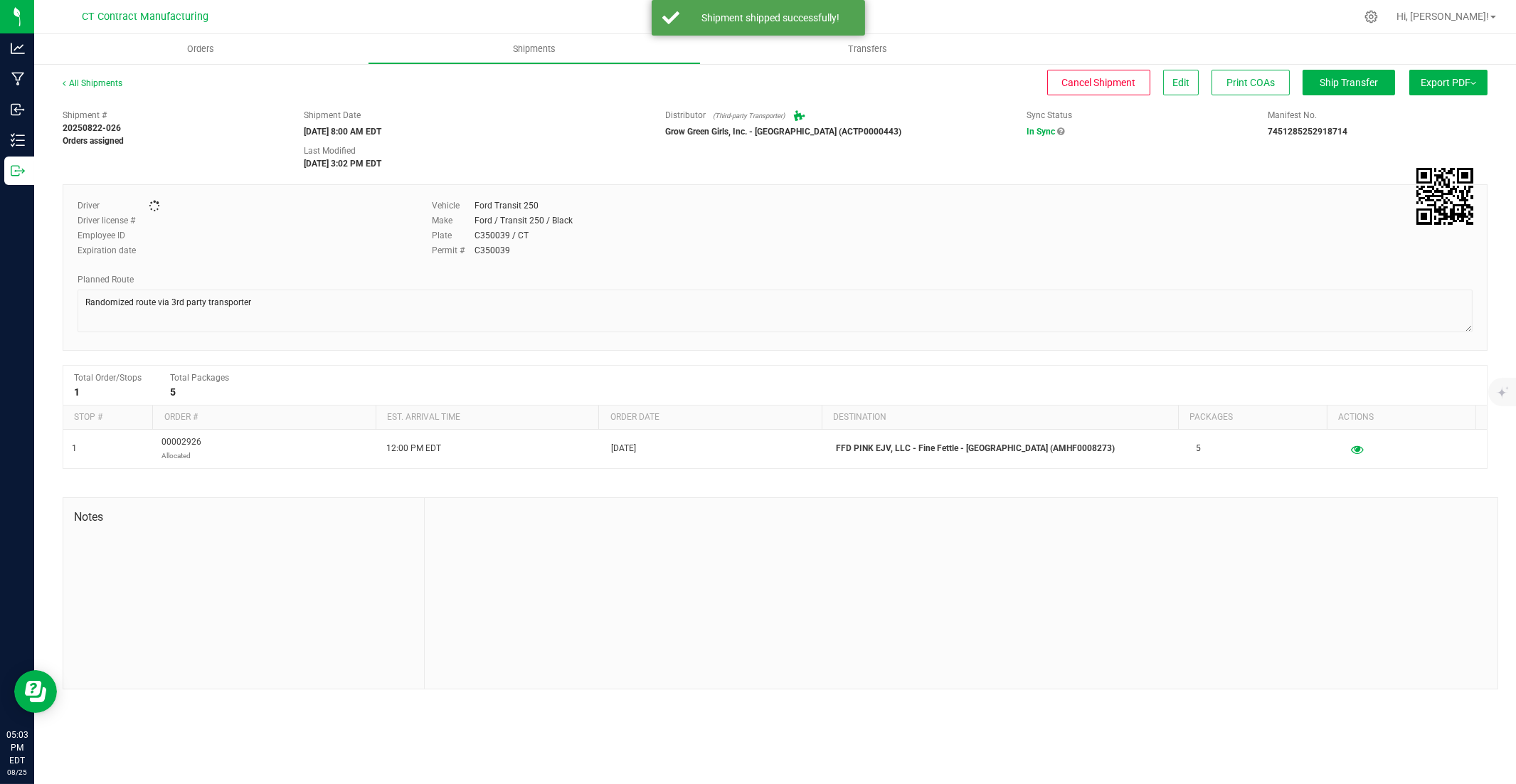
click at [1118, 54] on ul "Orders Shipments Transfers" at bounding box center [791, 49] width 1516 height 31
click at [1118, 74] on button "Ship Transfer" at bounding box center [1349, 82] width 92 height 26
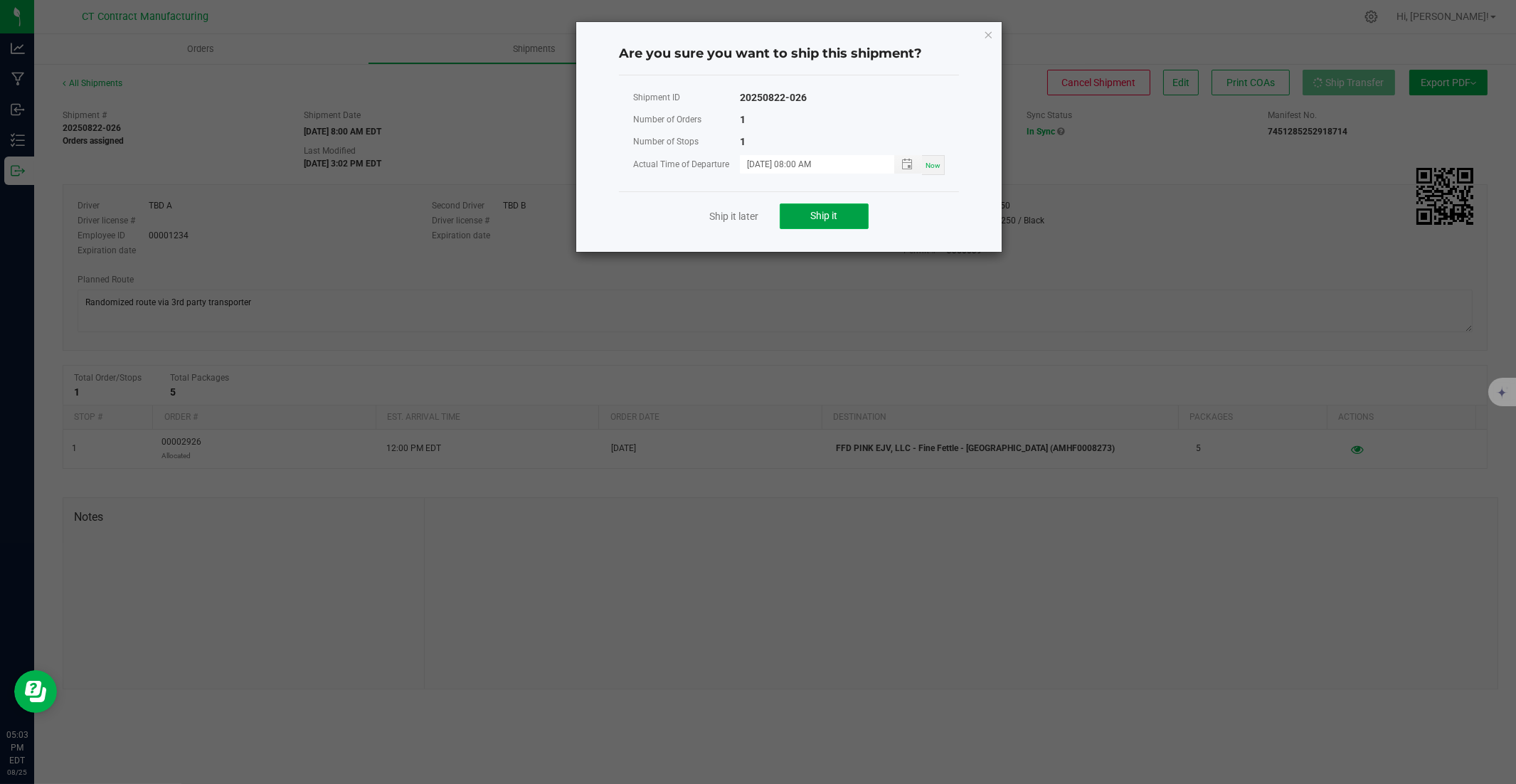
click at [816, 224] on button "Ship it" at bounding box center [824, 215] width 89 height 26
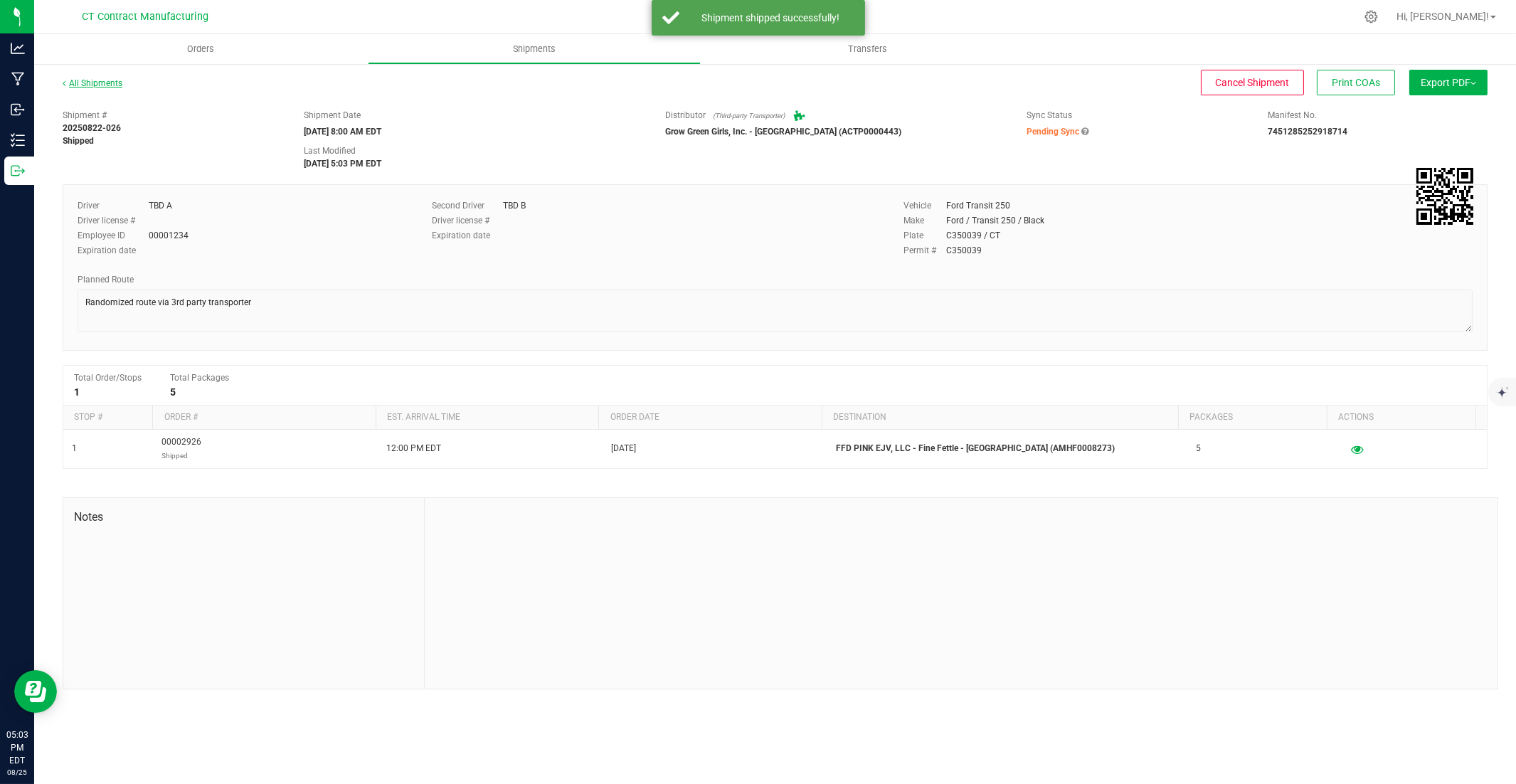
click at [99, 86] on link "All Shipments" at bounding box center [92, 83] width 60 height 10
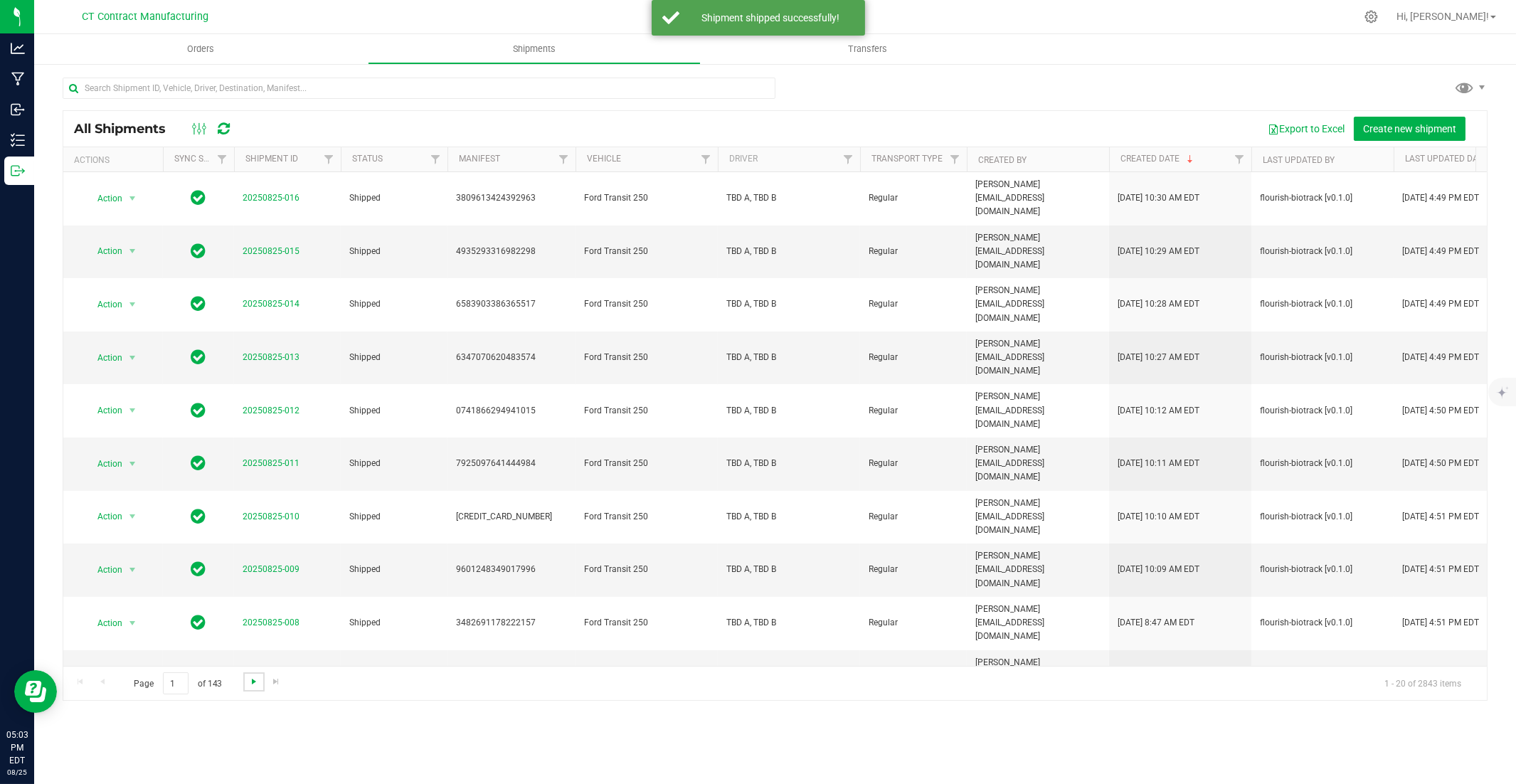
click at [249, 531] on span "Go to the next page" at bounding box center [254, 681] width 12 height 12
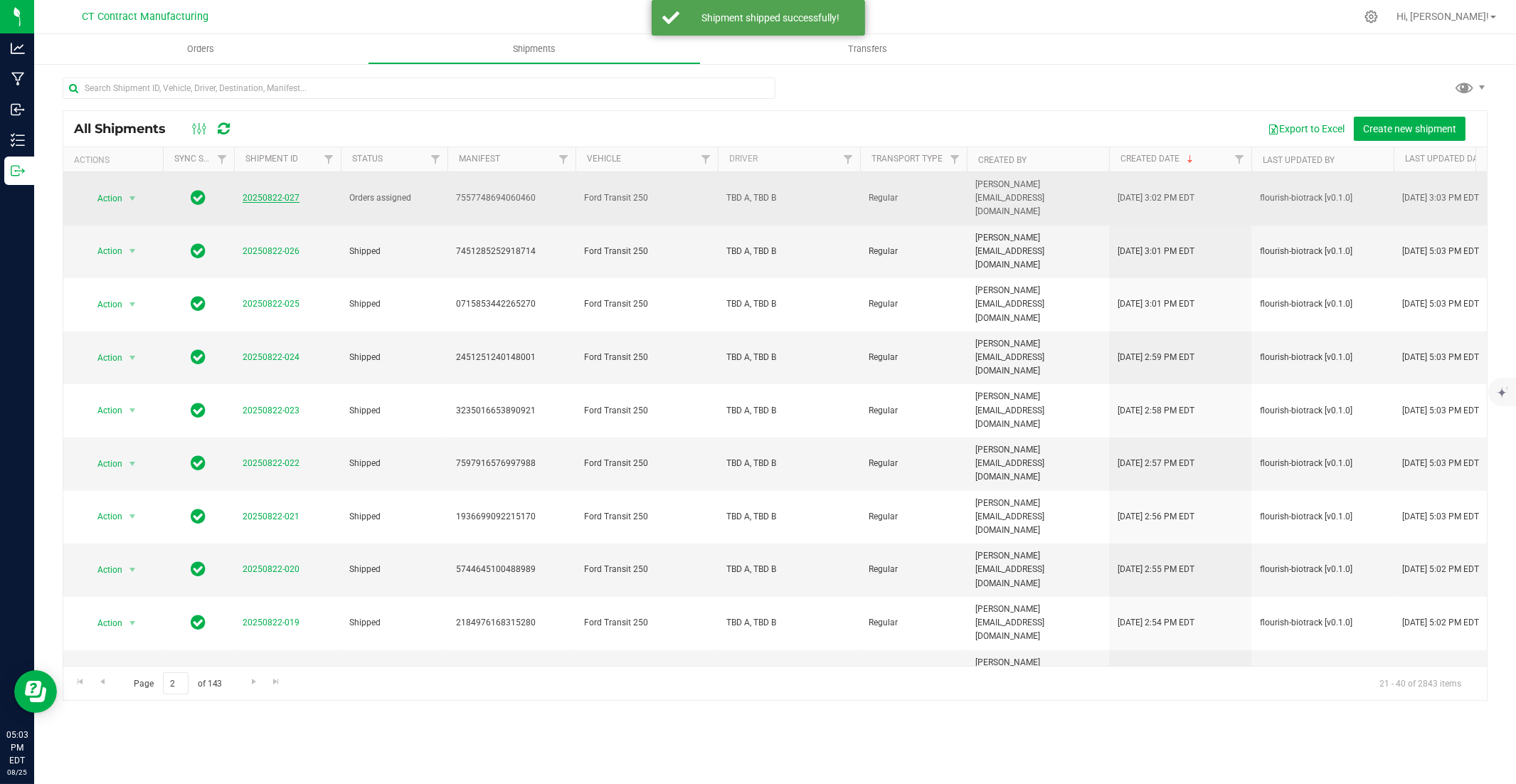
click at [282, 192] on link "20250822-027" at bounding box center [270, 197] width 57 height 10
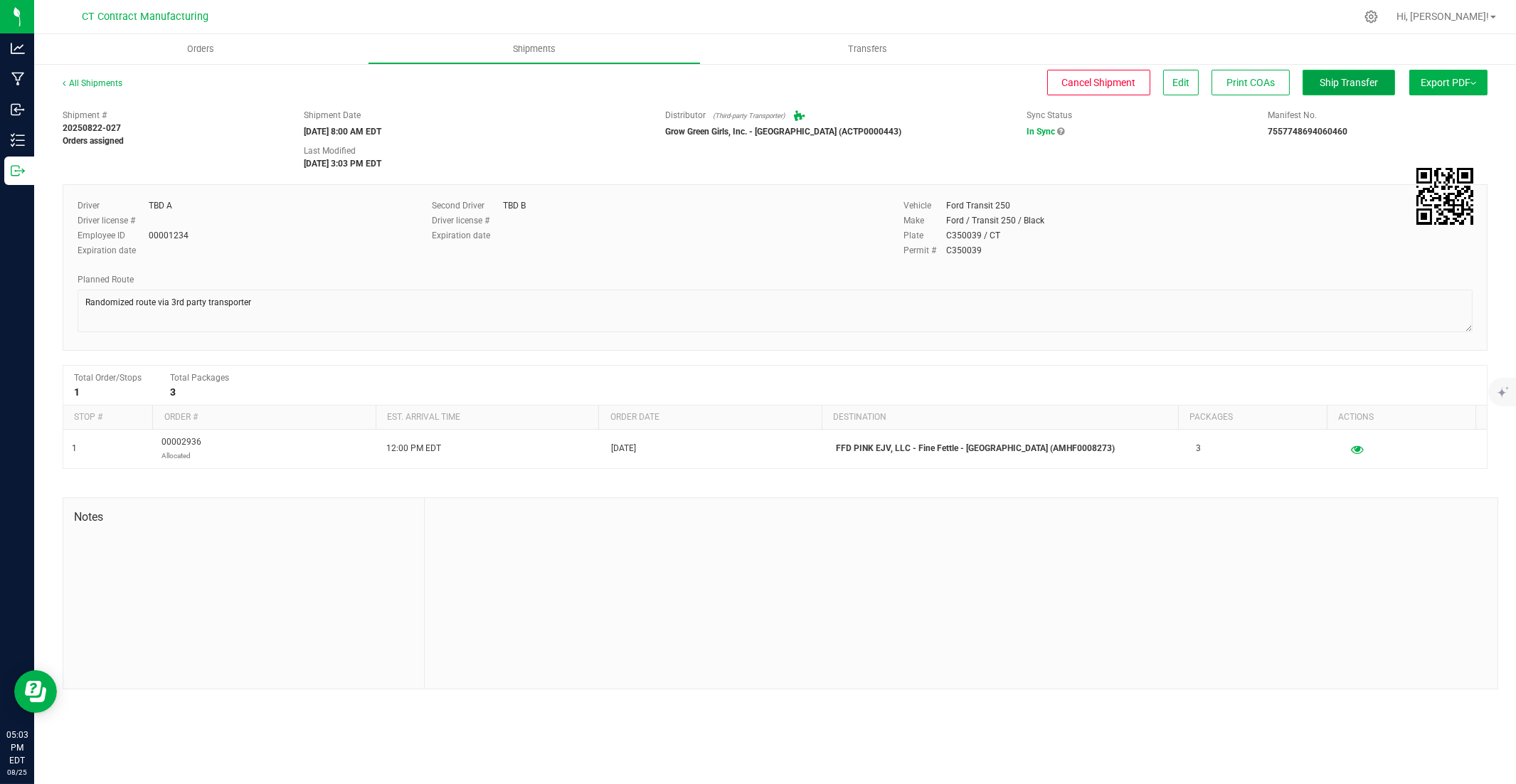
click at [1118, 77] on span "Ship Transfer" at bounding box center [1349, 83] width 59 height 12
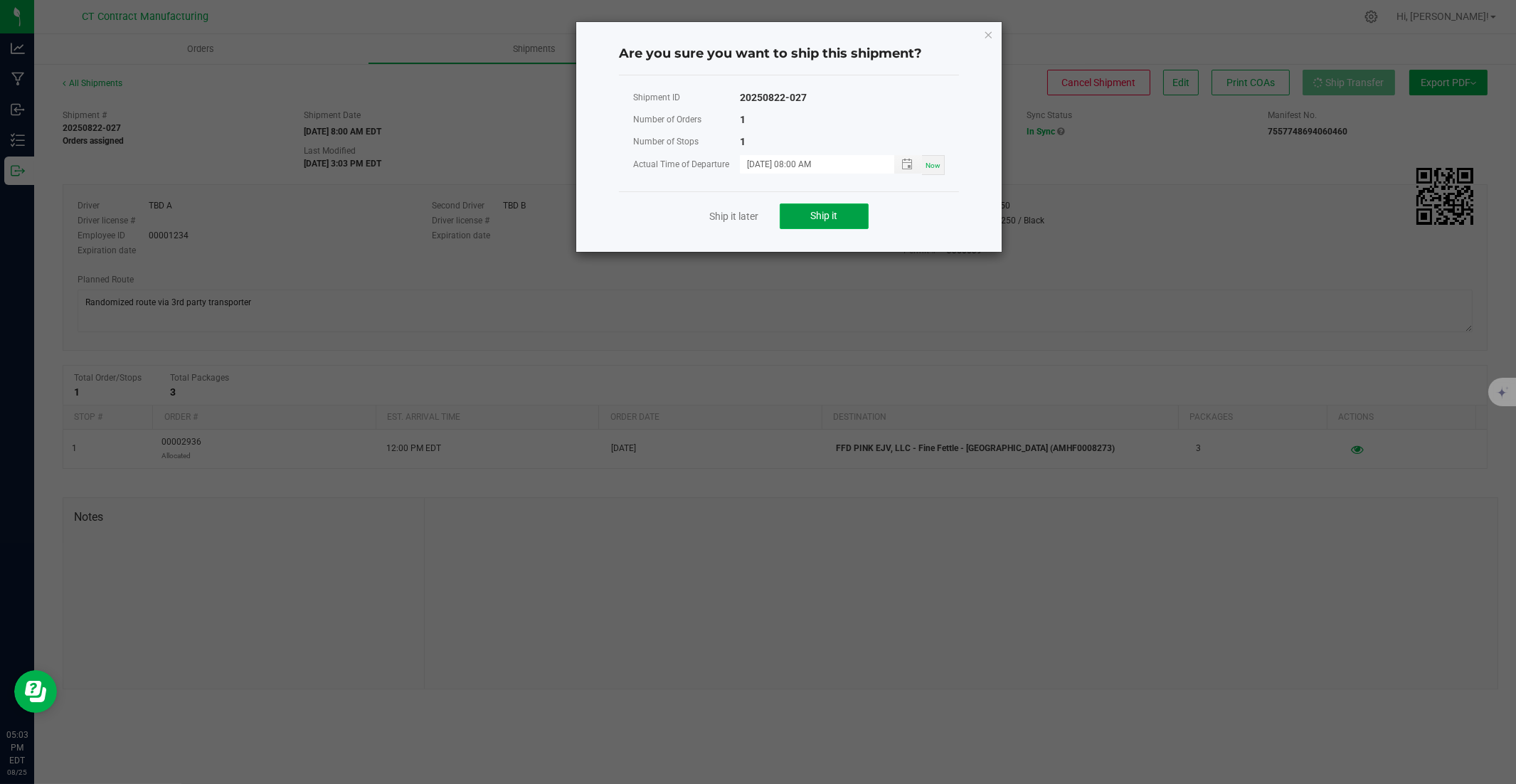
click at [830, 216] on span "Ship it" at bounding box center [825, 215] width 27 height 12
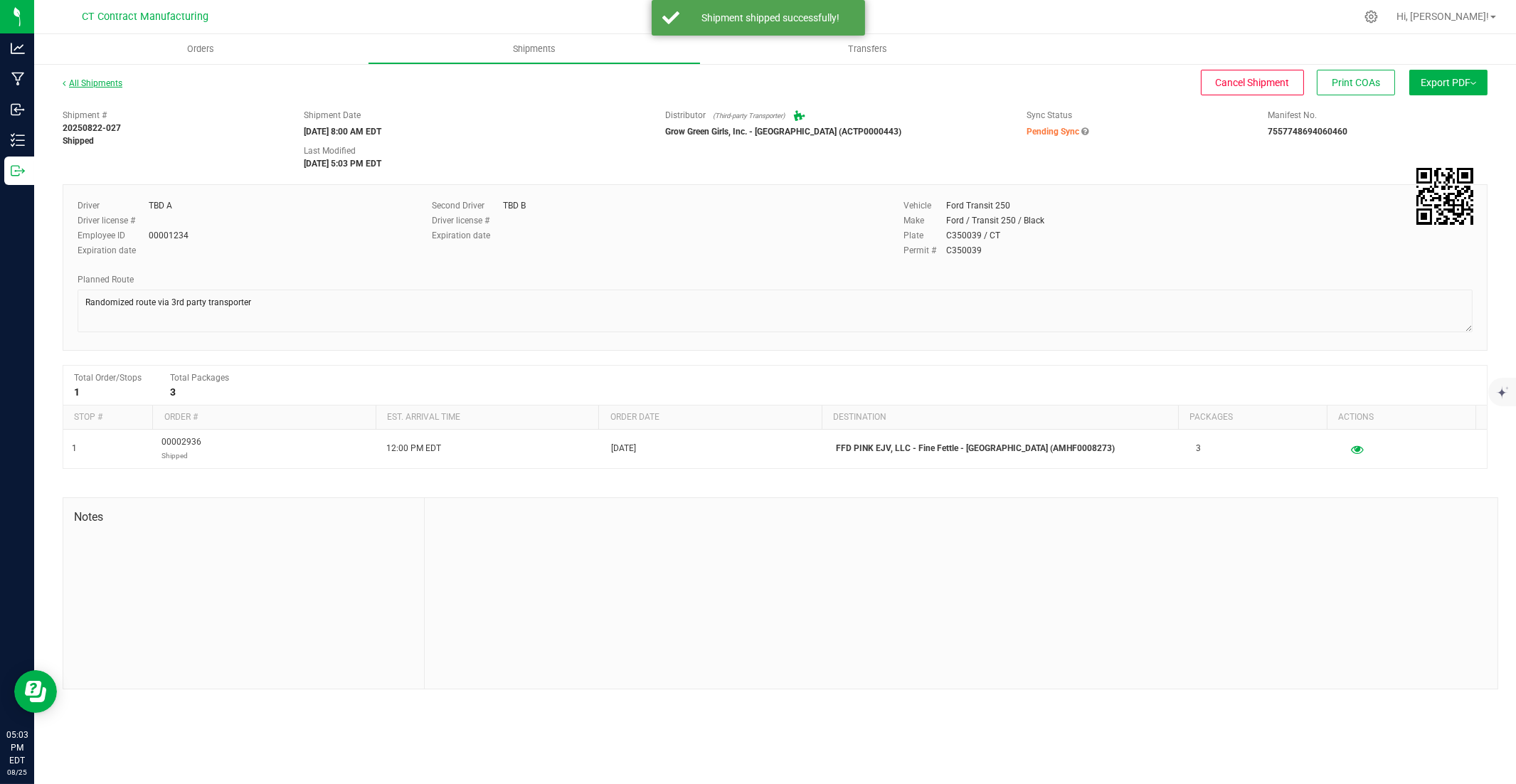
click at [94, 86] on link "All Shipments" at bounding box center [92, 83] width 60 height 10
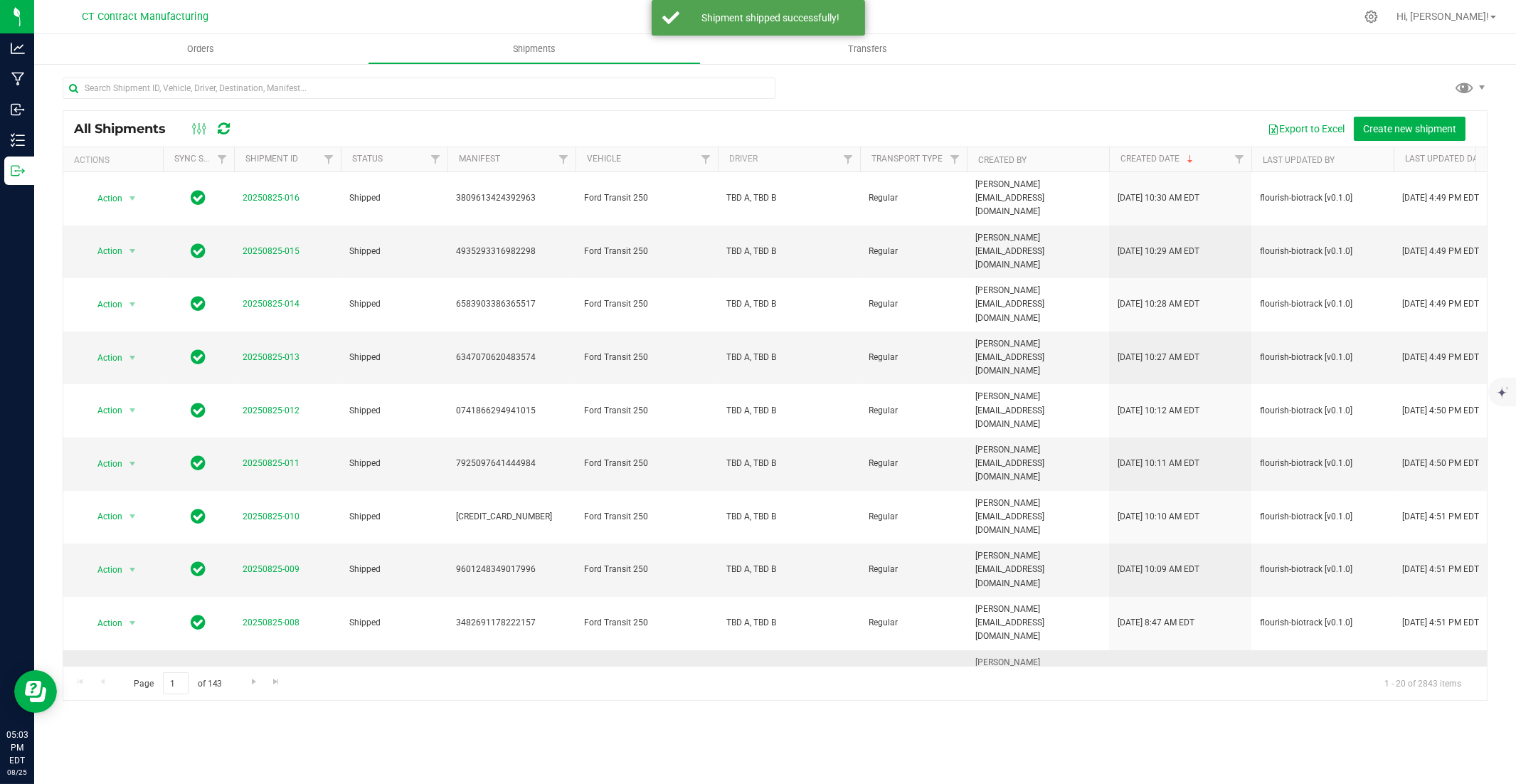
scroll to position [307, 0]
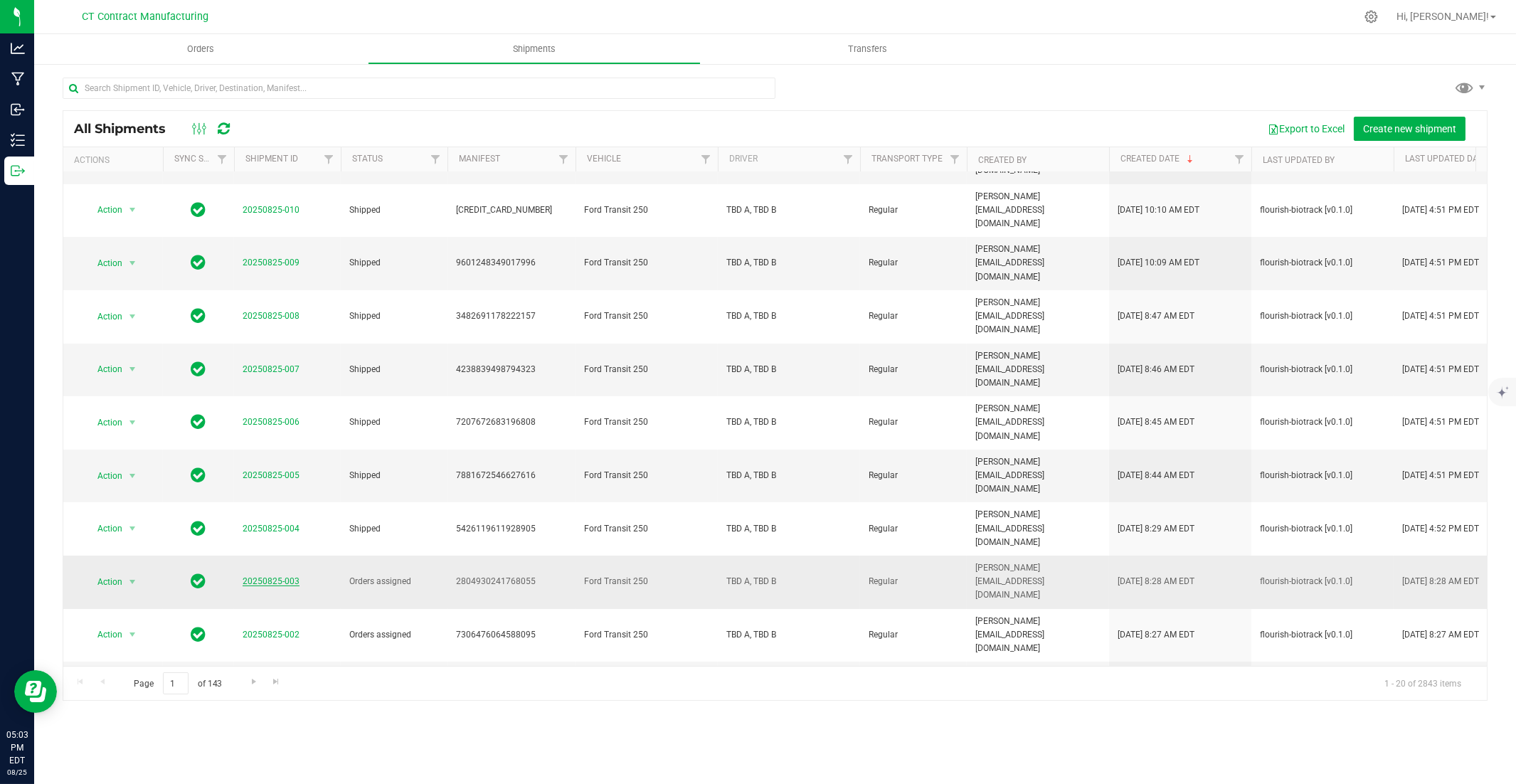
click at [269, 531] on link "20250825-003" at bounding box center [270, 581] width 57 height 10
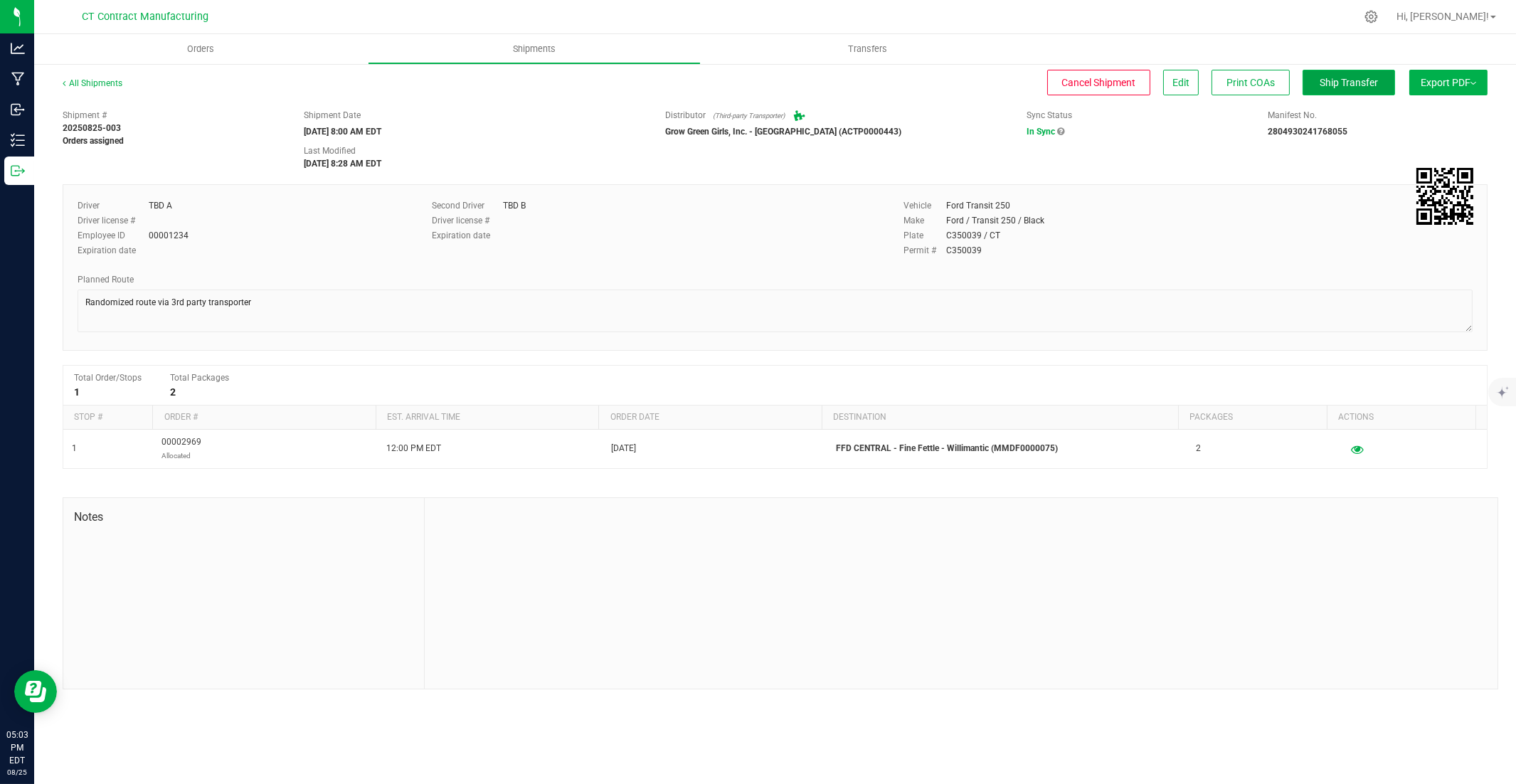
click at [1118, 78] on span "Ship Transfer" at bounding box center [1349, 83] width 59 height 12
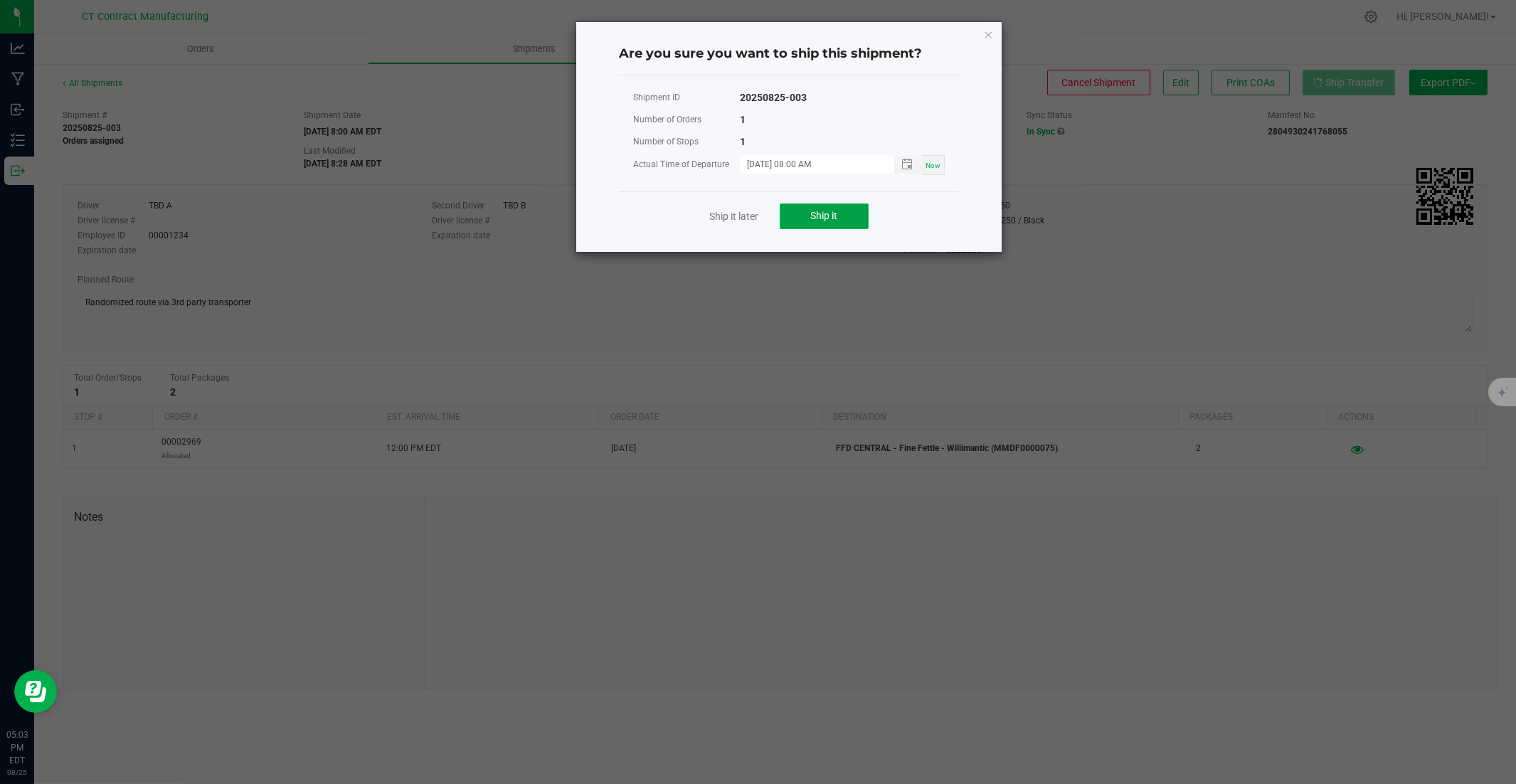
click at [823, 212] on span "Ship it" at bounding box center [825, 215] width 27 height 12
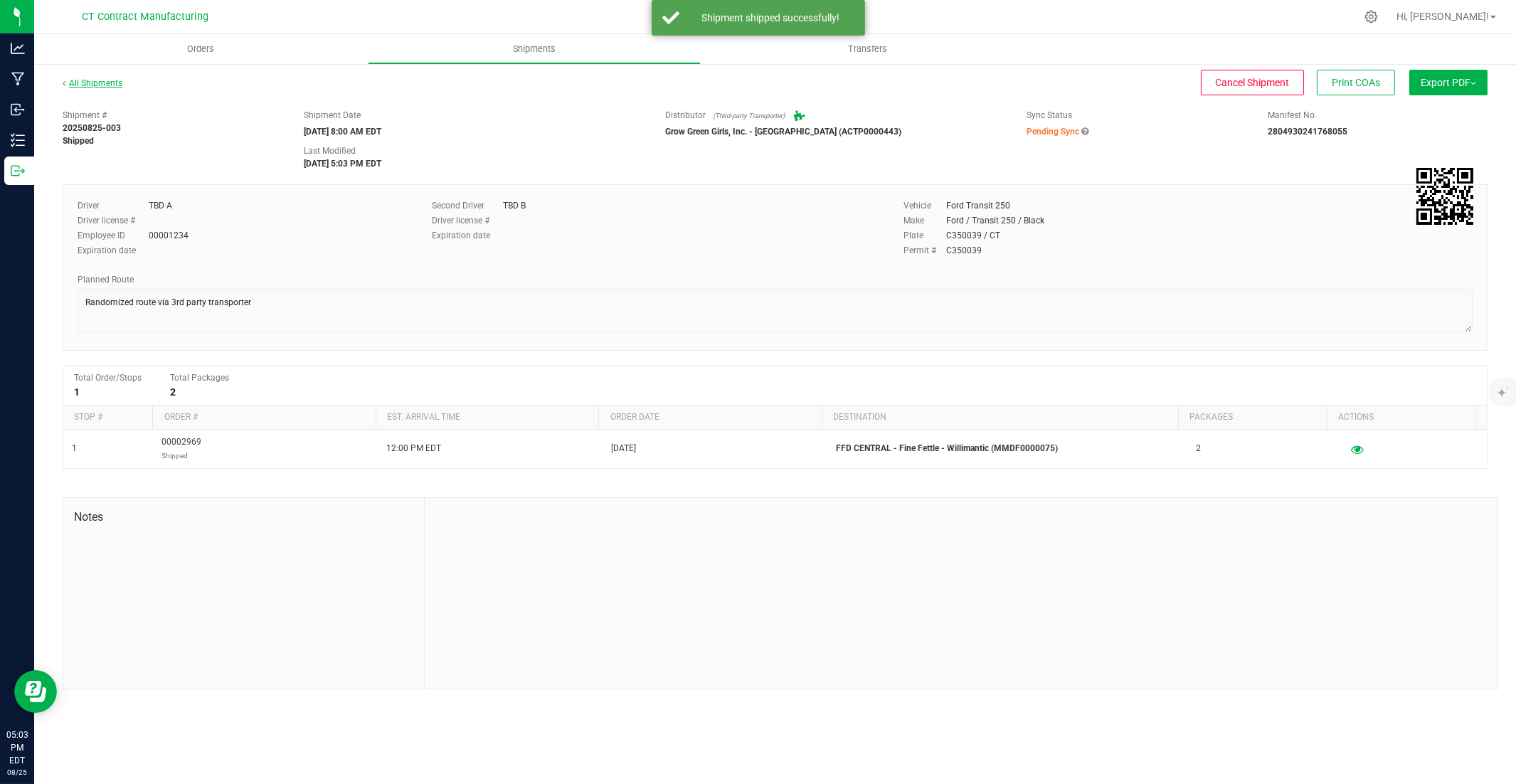
click at [93, 86] on link "All Shipments" at bounding box center [92, 83] width 60 height 10
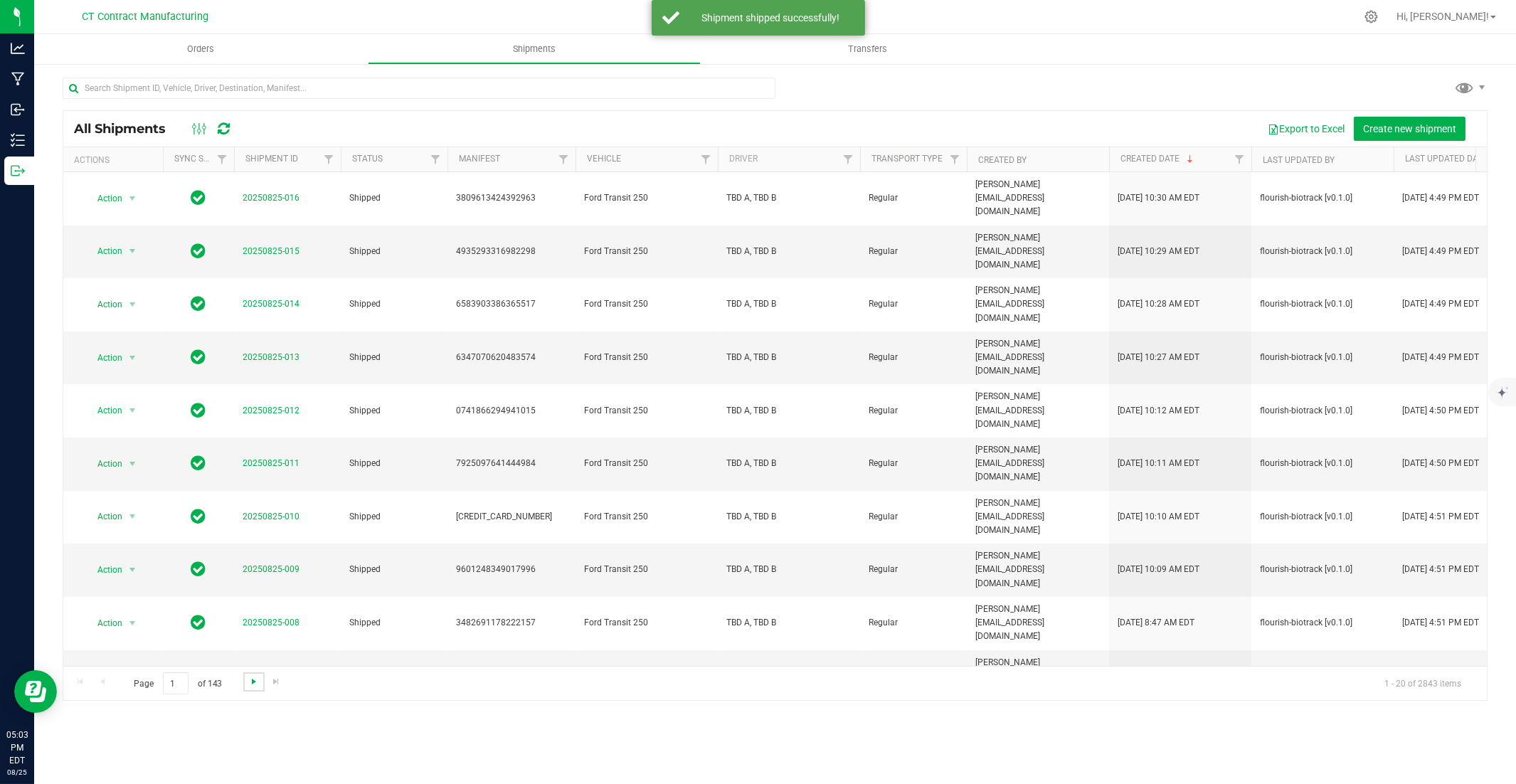
click at [258, 531] on span "Go to the next page" at bounding box center [254, 681] width 12 height 12
click at [249, 531] on span "Go to the next page" at bounding box center [254, 681] width 12 height 12
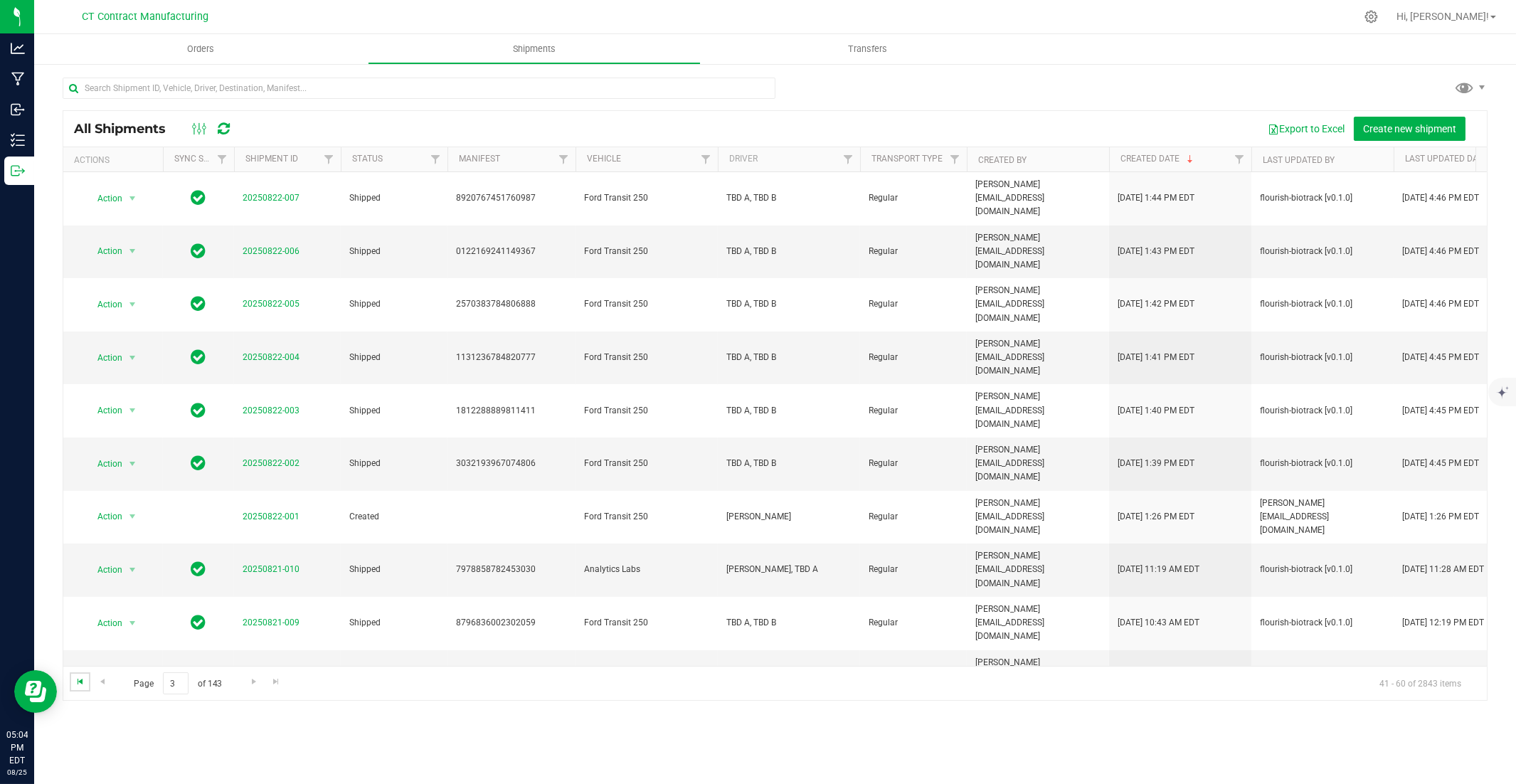
click at [84, 531] on span "Go to the first page" at bounding box center [81, 681] width 12 height 12
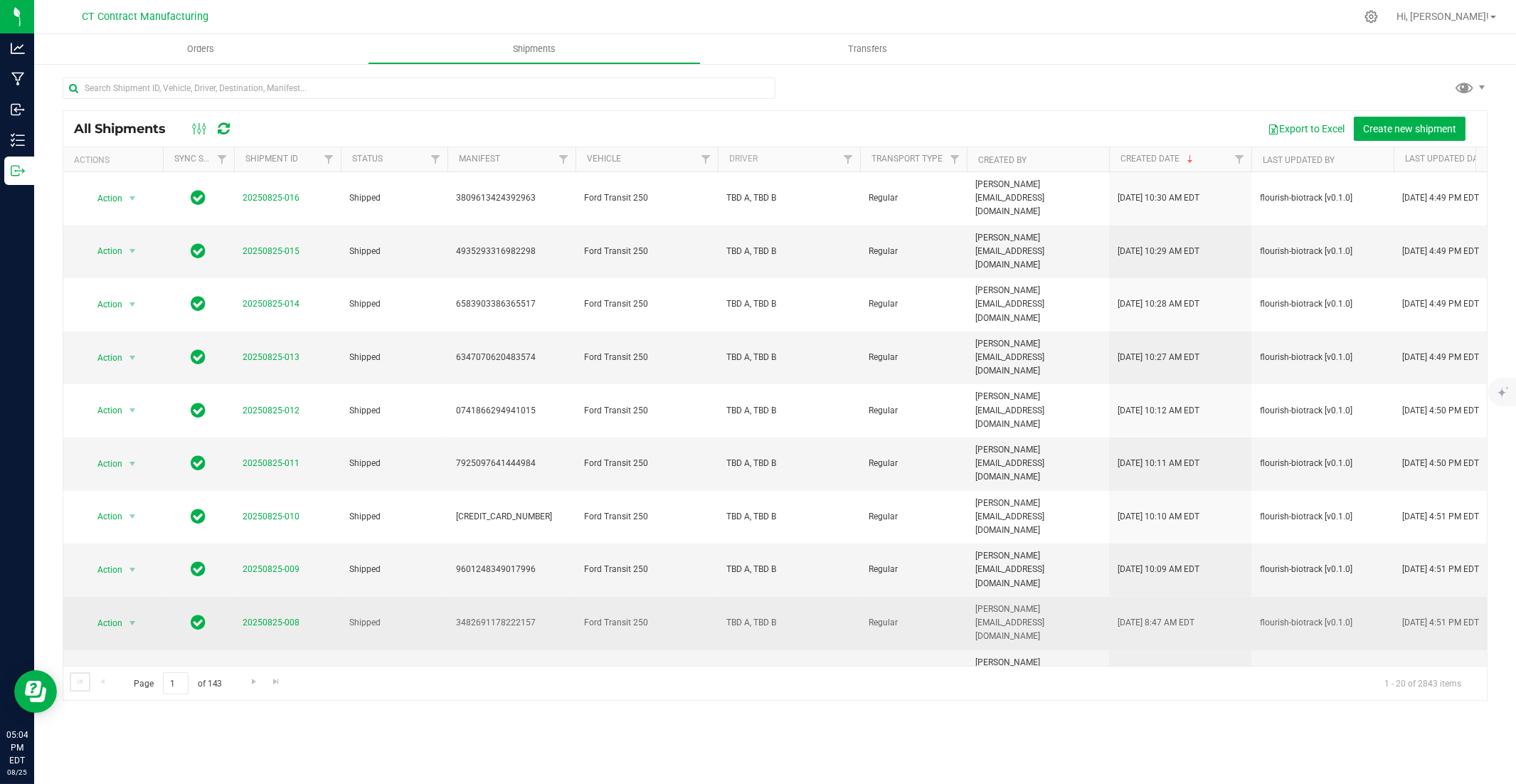
scroll to position [307, 0]
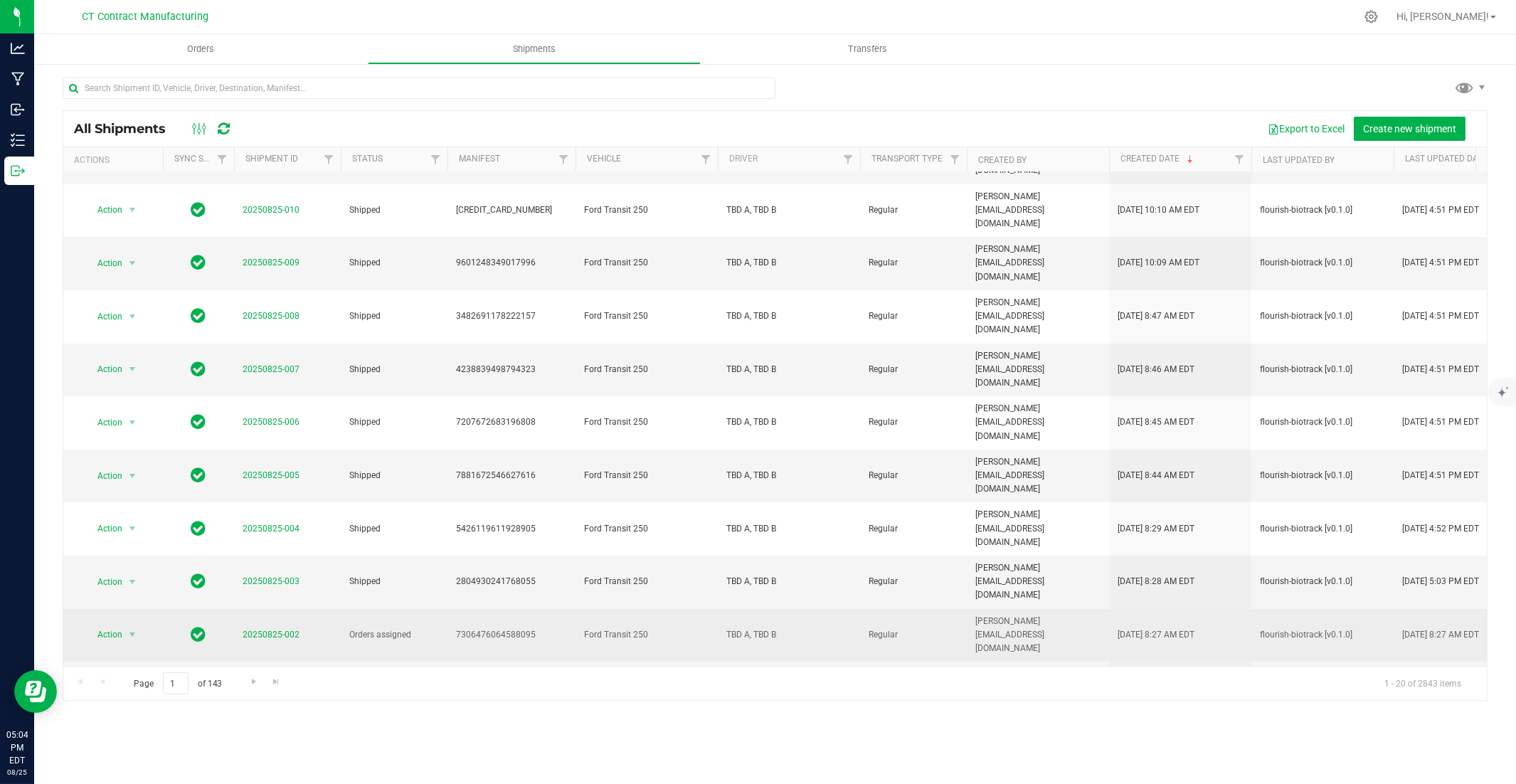
click at [257, 531] on span "20250825-002" at bounding box center [270, 635] width 57 height 13
click at [264, 531] on link "20250825-002" at bounding box center [270, 634] width 57 height 10
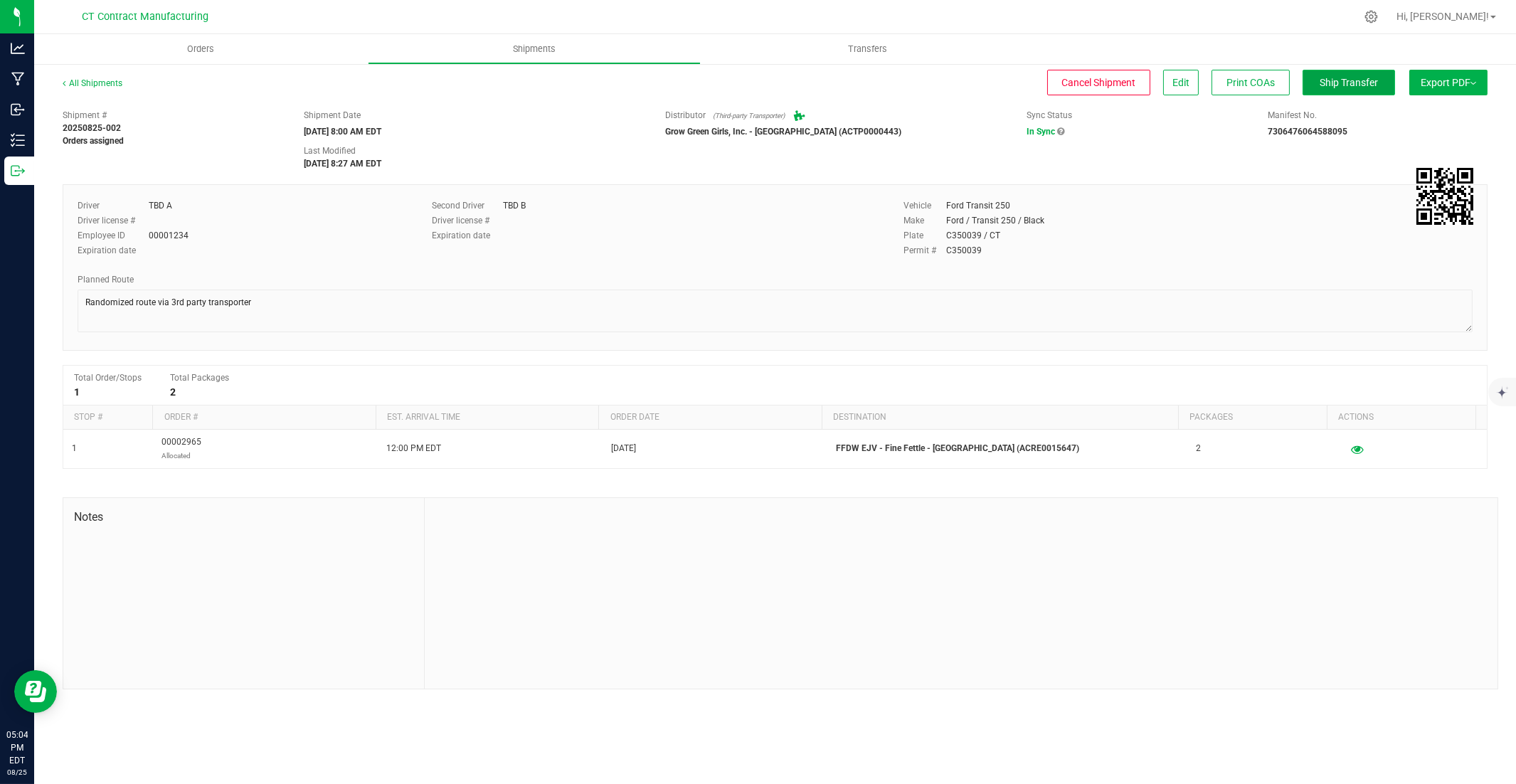
click at [1118, 78] on span "Ship Transfer" at bounding box center [1349, 83] width 59 height 12
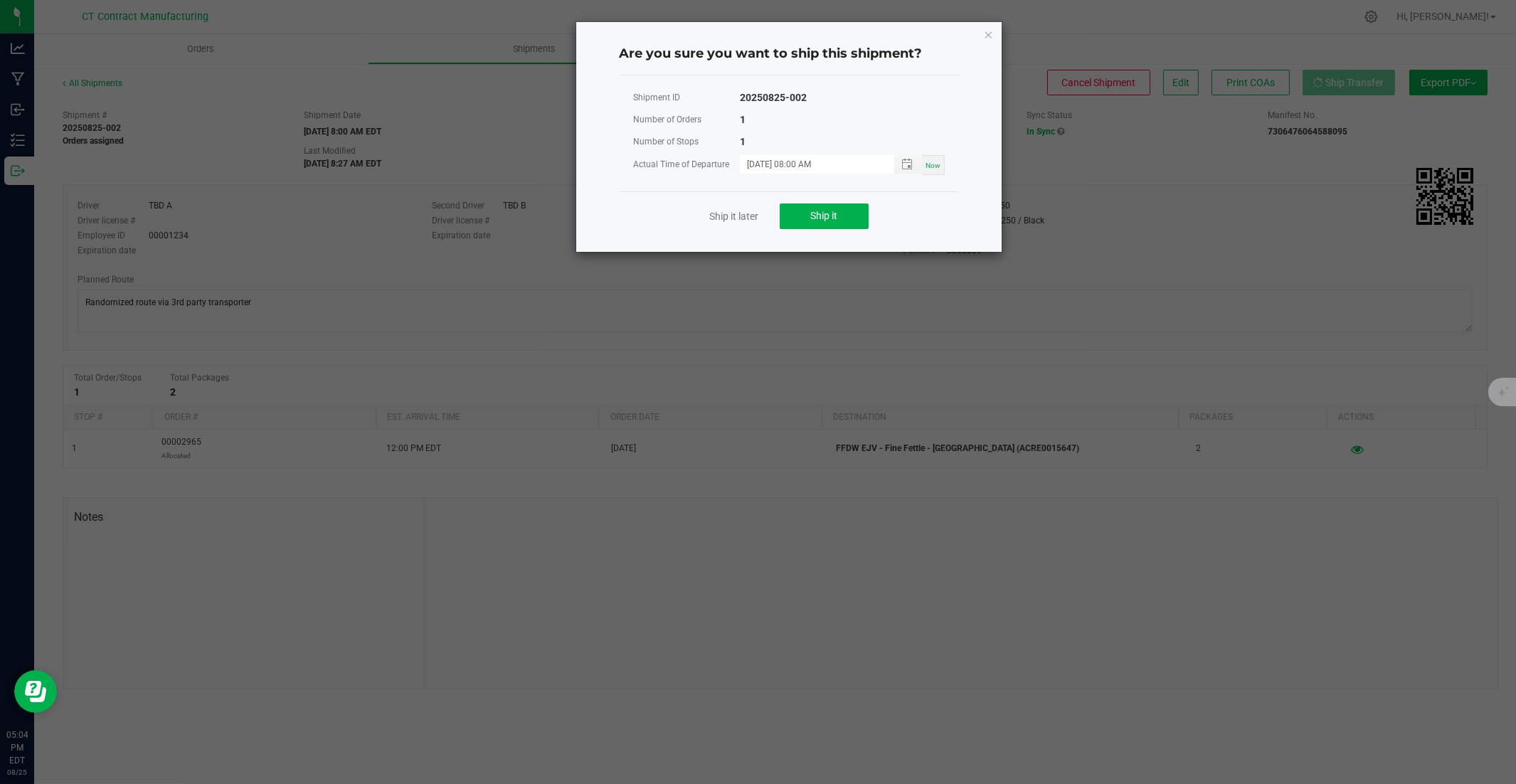
click at [821, 202] on div "Ship it later Ship it" at bounding box center [788, 215] width 340 height 49
click at [820, 210] on span "Ship it" at bounding box center [825, 215] width 27 height 12
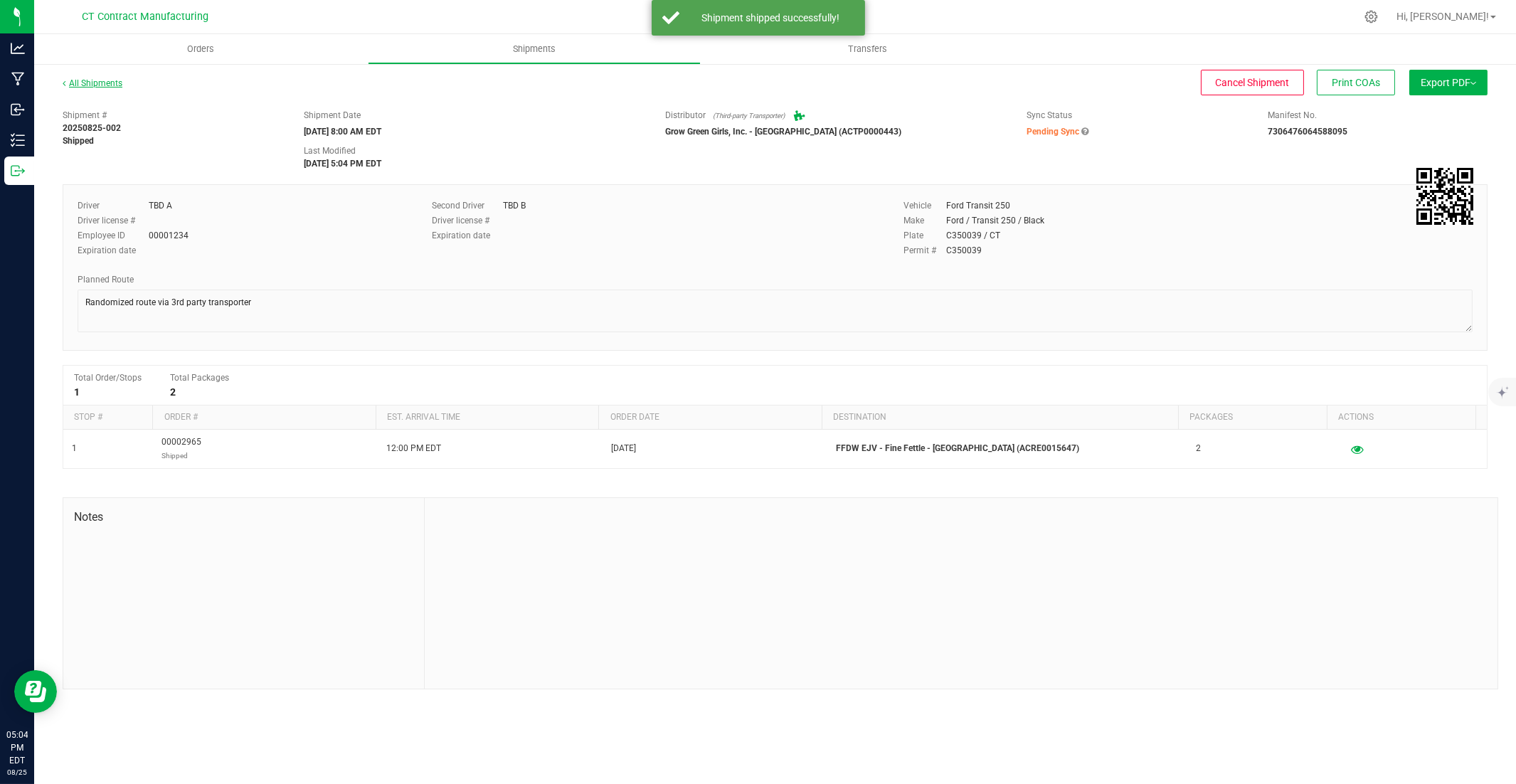
click at [107, 78] on link "All Shipments" at bounding box center [92, 83] width 60 height 10
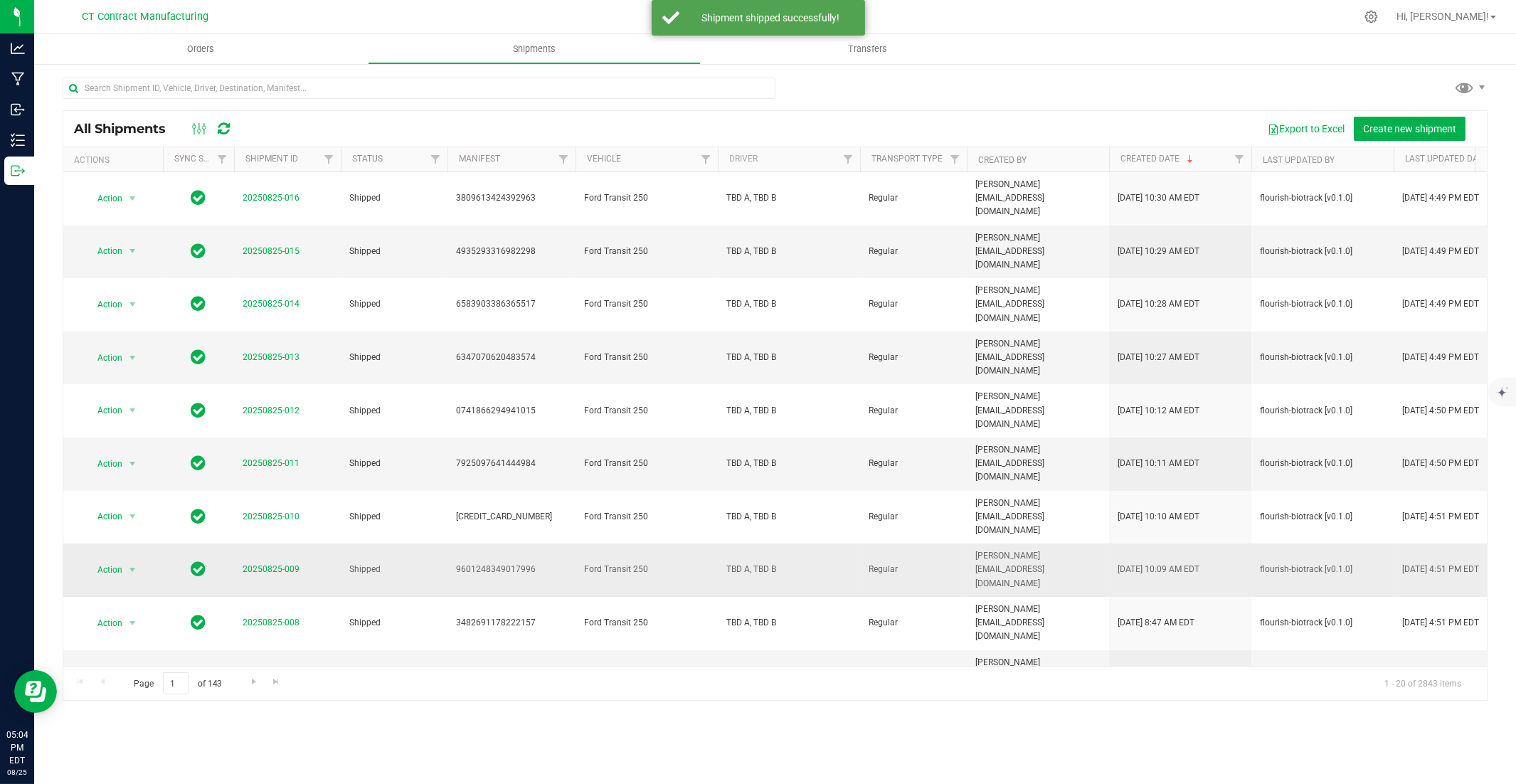
scroll to position [307, 0]
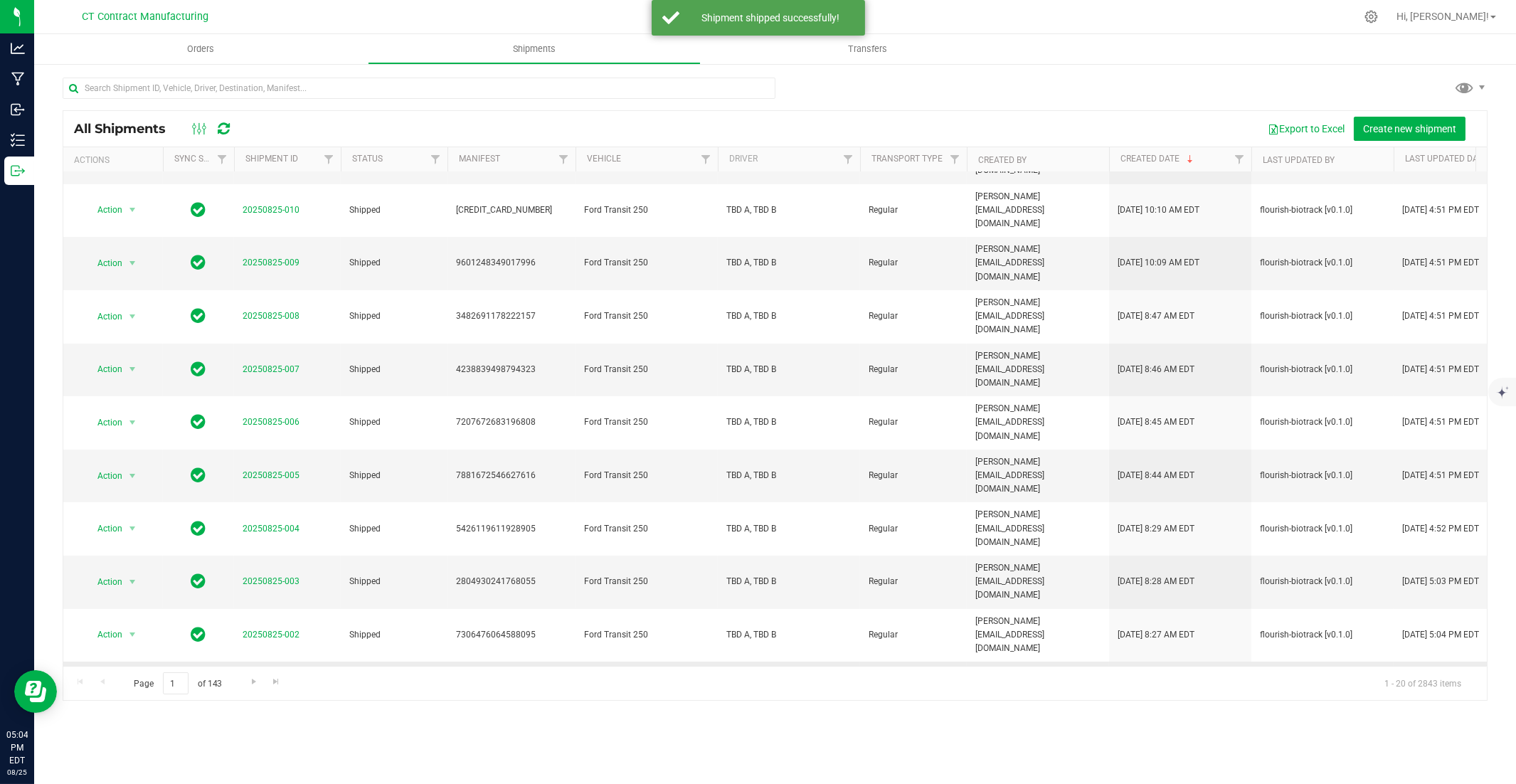
click at [283, 531] on link "20250825-001" at bounding box center [270, 687] width 57 height 10
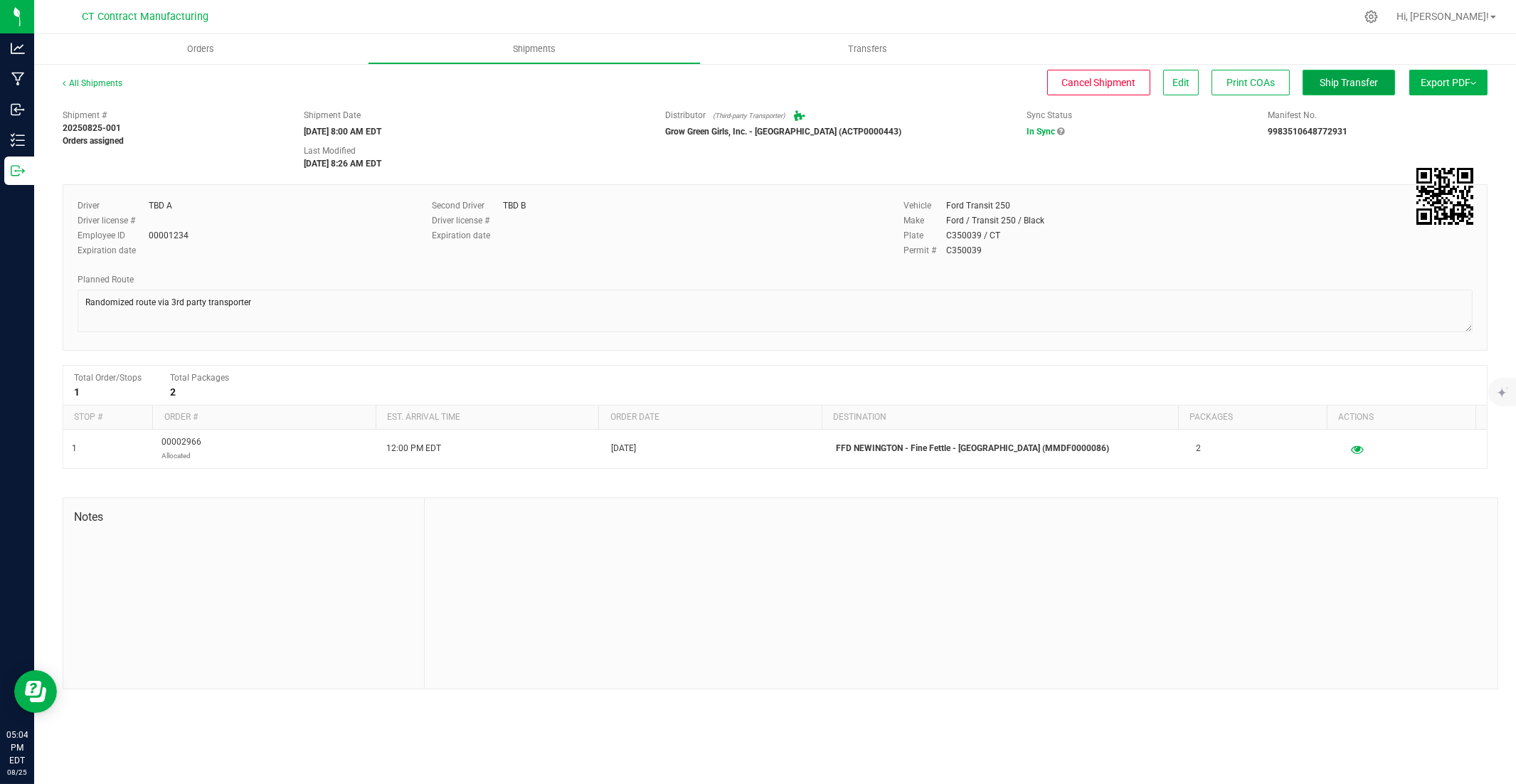
click at [1118, 79] on span "Ship Transfer" at bounding box center [1349, 83] width 59 height 12
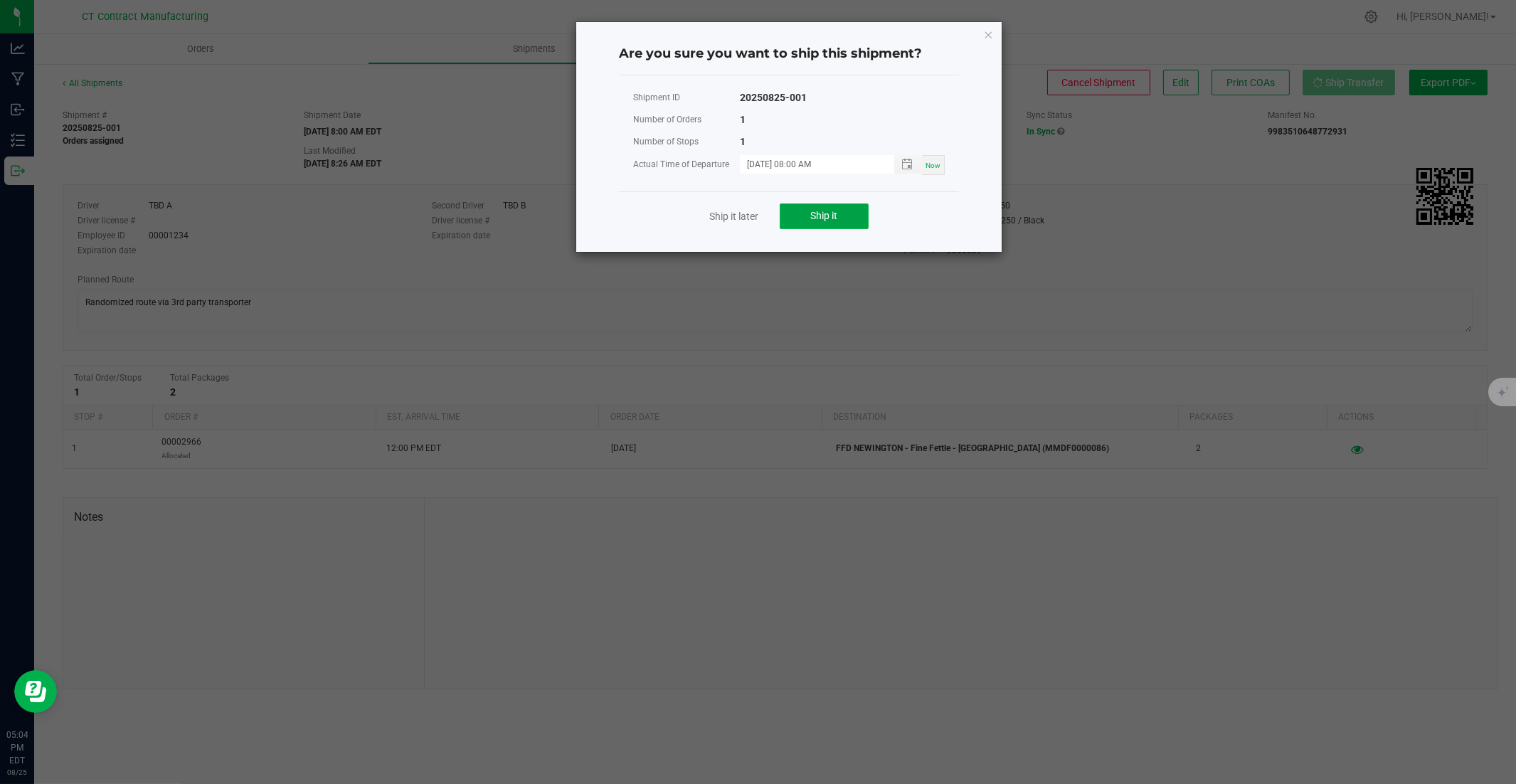
click at [842, 209] on button "Ship it" at bounding box center [824, 215] width 89 height 26
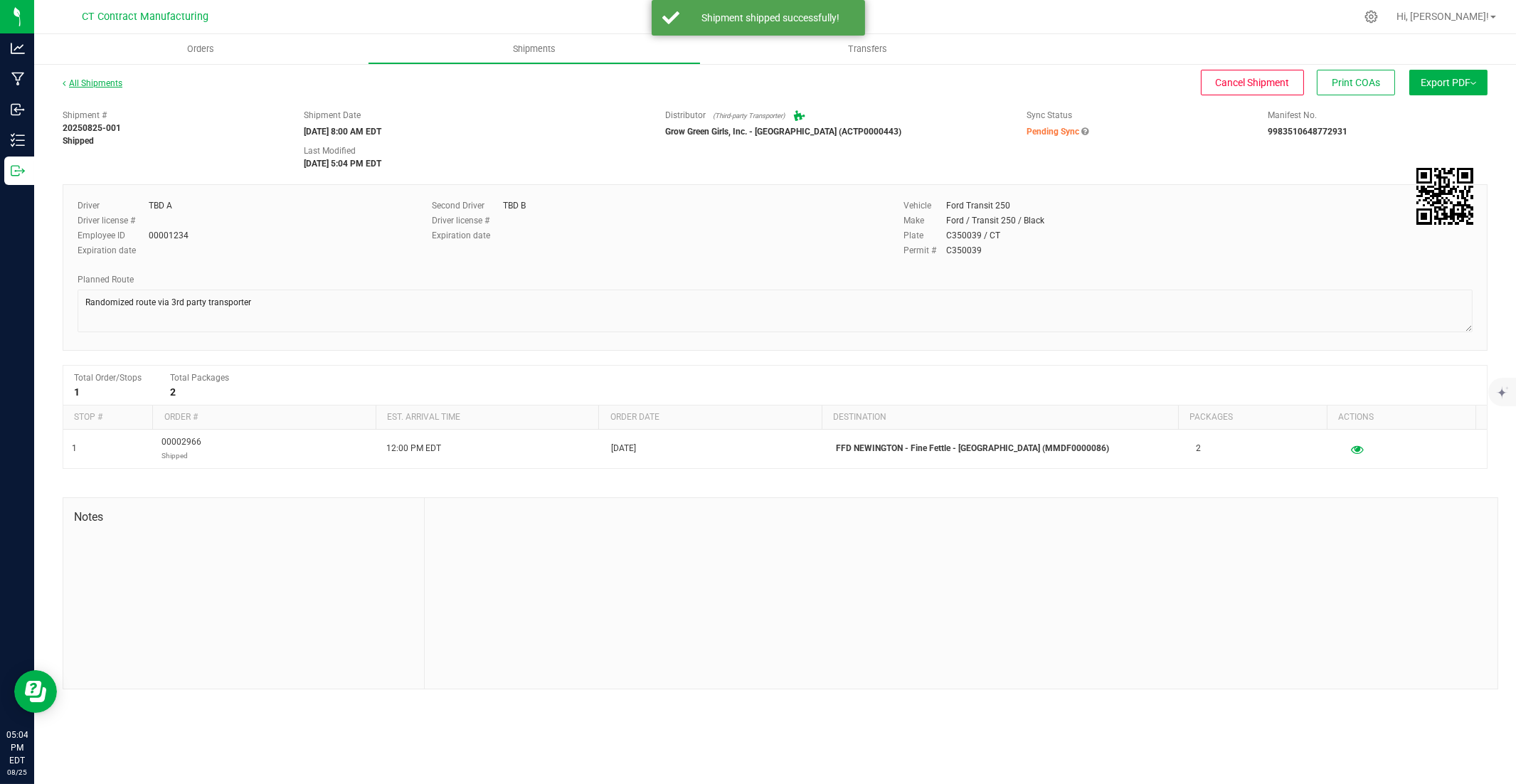
click at [99, 84] on link "All Shipments" at bounding box center [92, 83] width 60 height 10
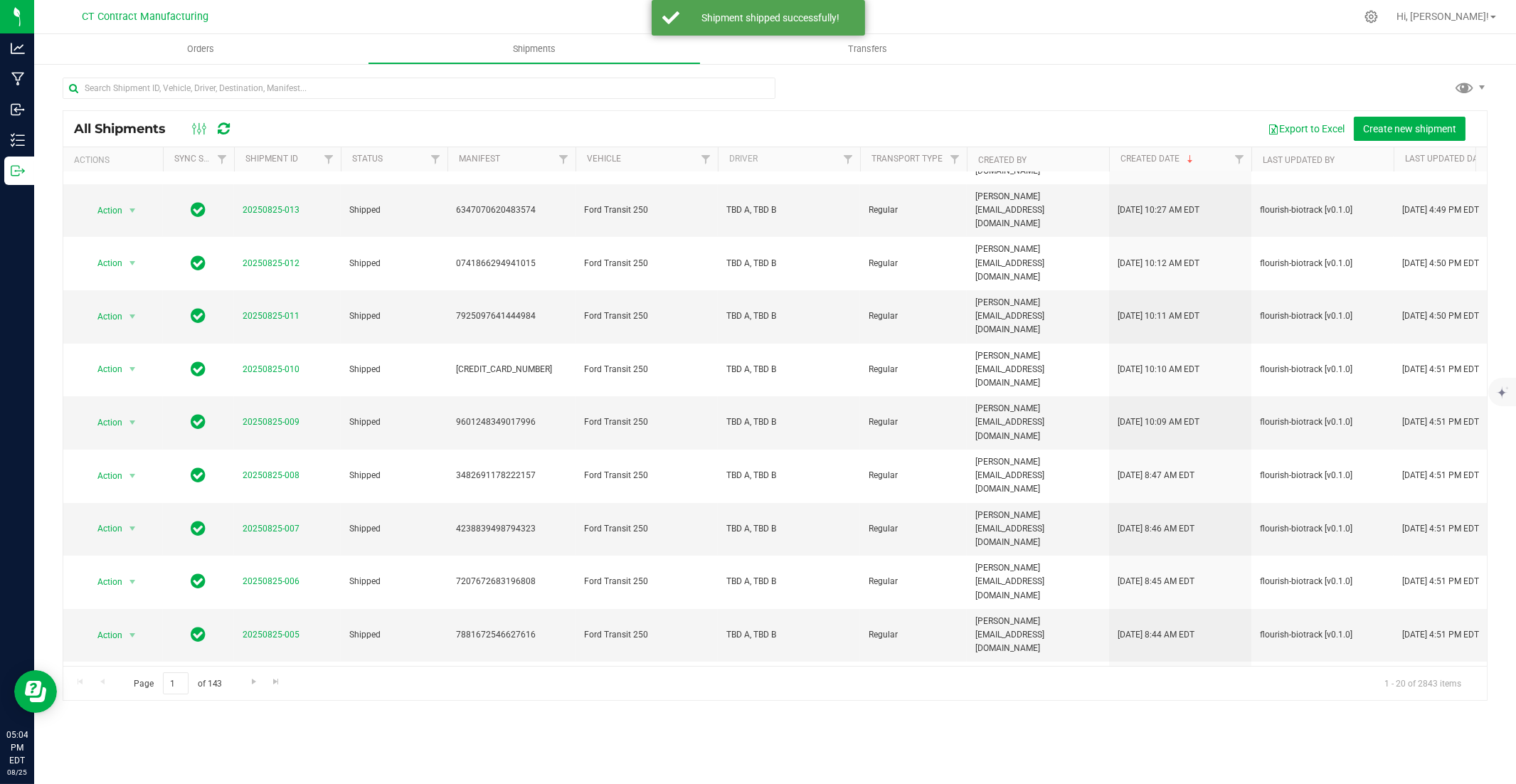
scroll to position [307, 0]
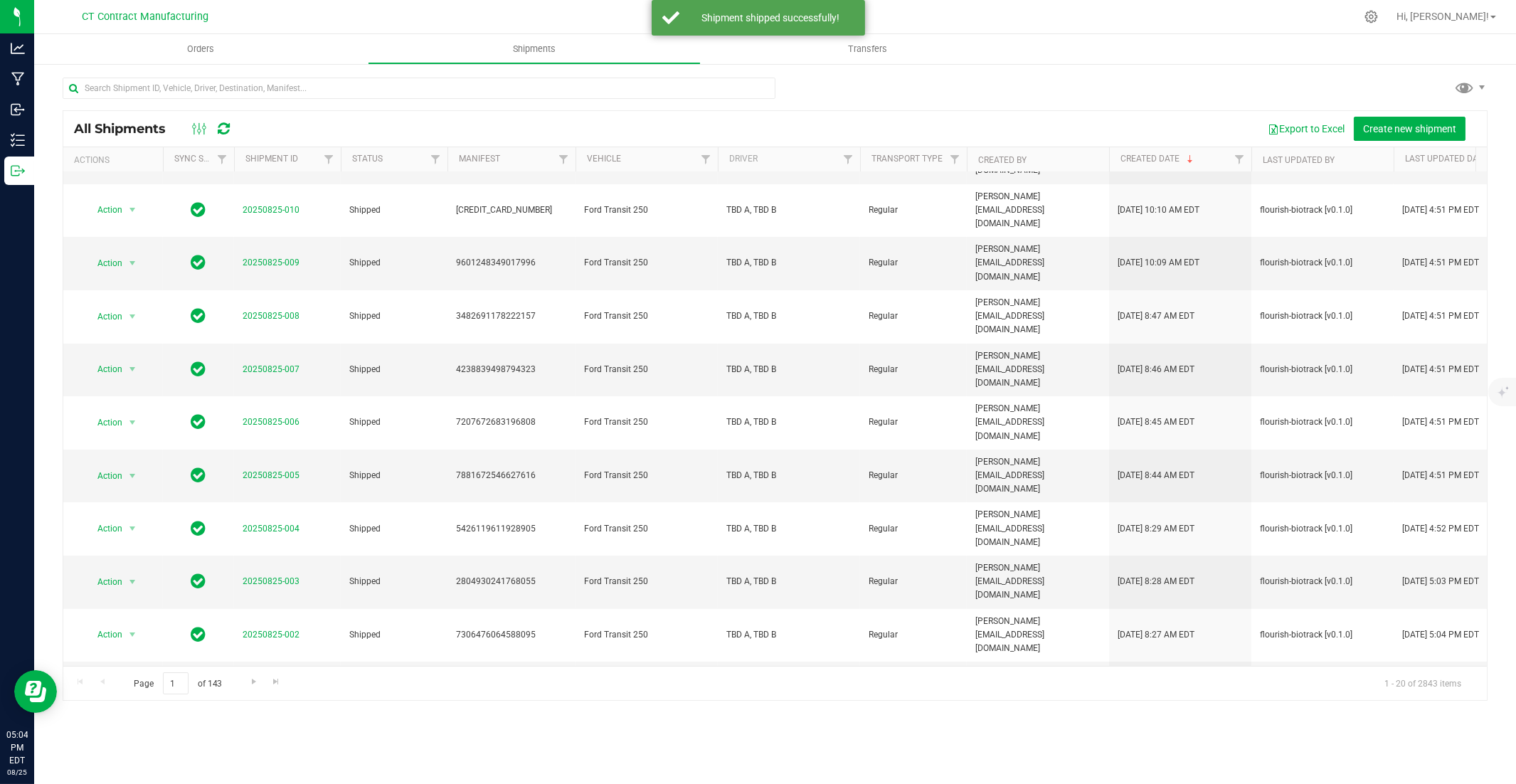
click at [285, 531] on link "20250822-031" at bounding box center [270, 740] width 57 height 10
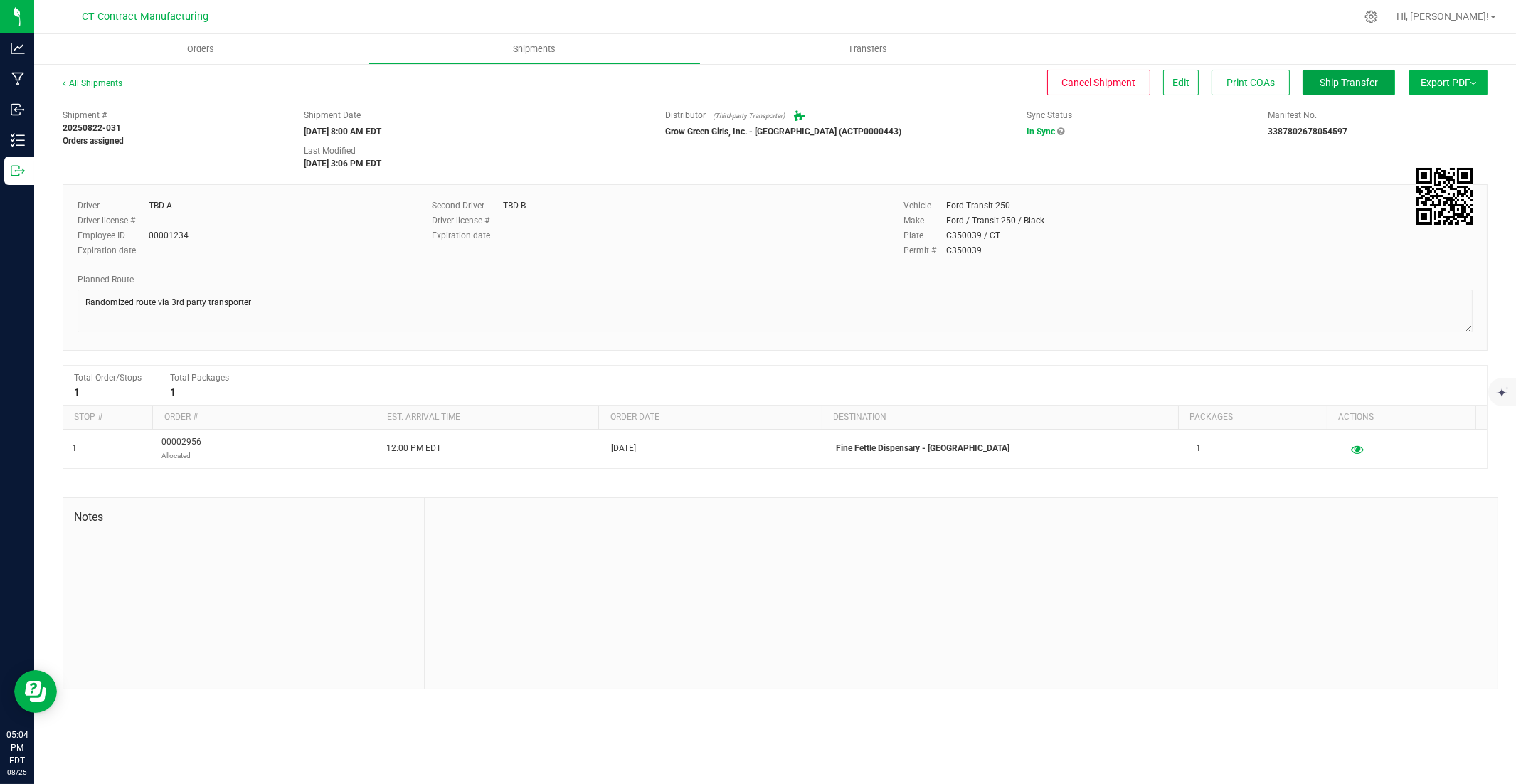
click at [1118, 88] on span "Ship Transfer" at bounding box center [1349, 83] width 59 height 12
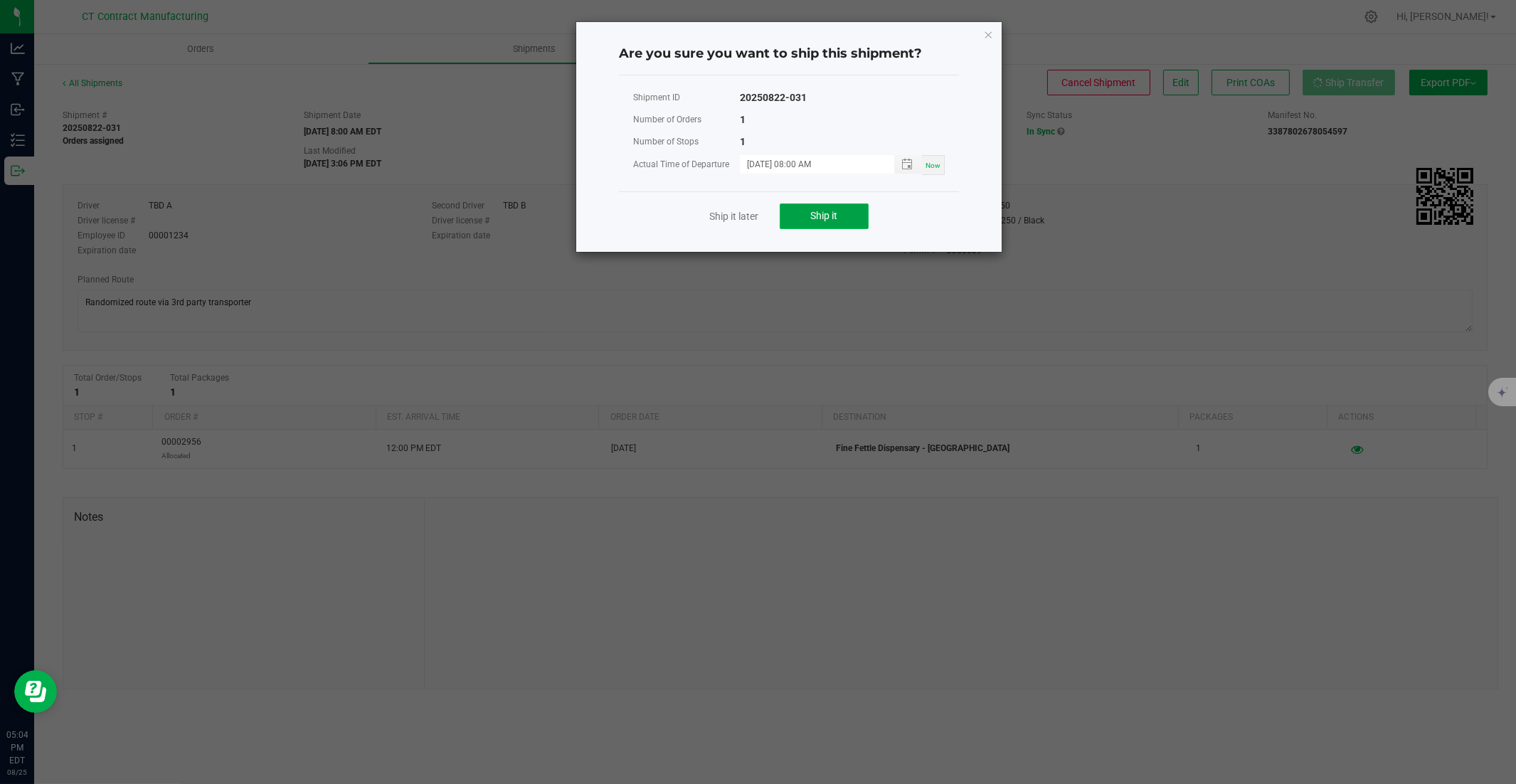
click at [844, 215] on button "Ship it" at bounding box center [824, 215] width 89 height 26
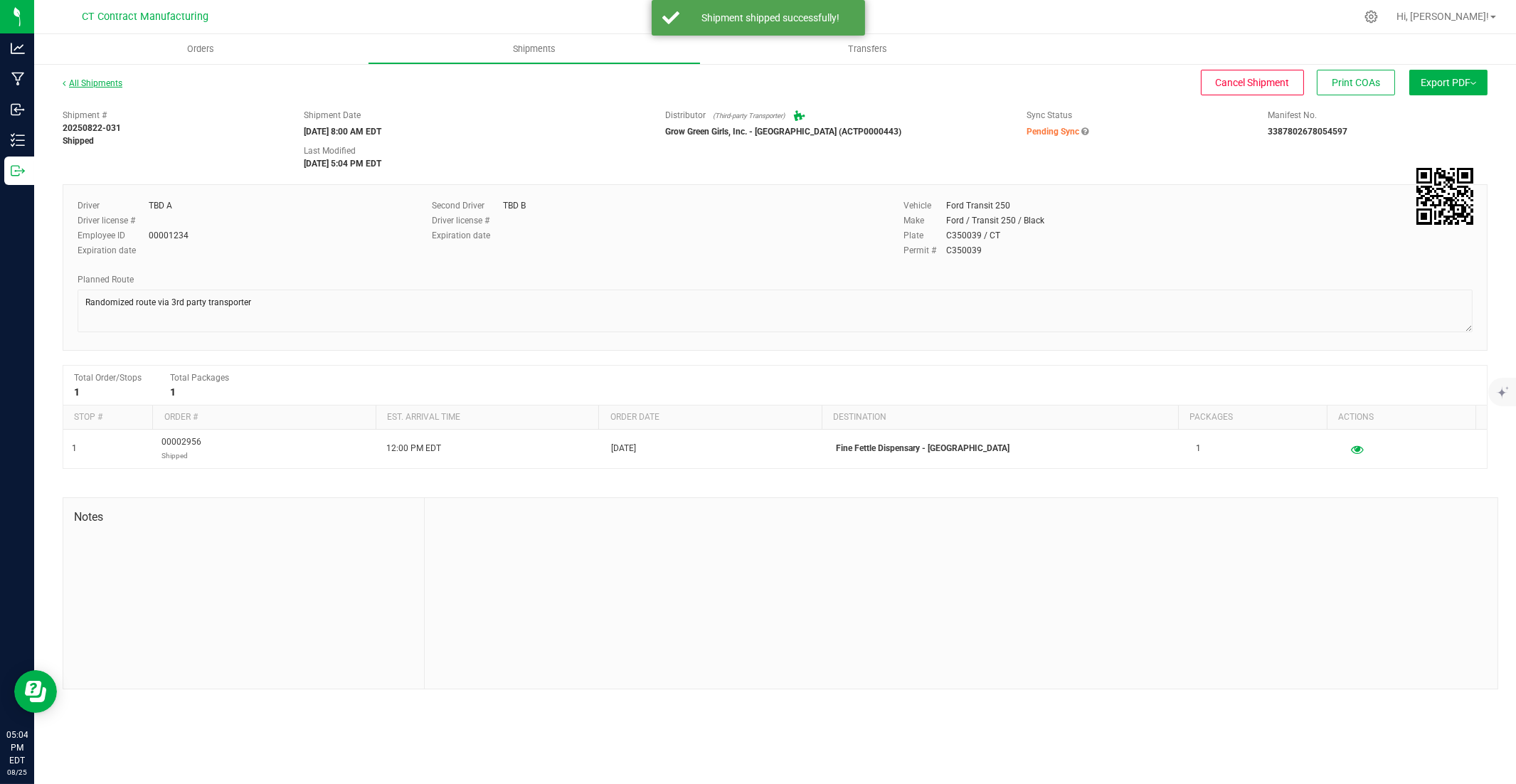
click at [79, 82] on link "All Shipments" at bounding box center [92, 83] width 60 height 10
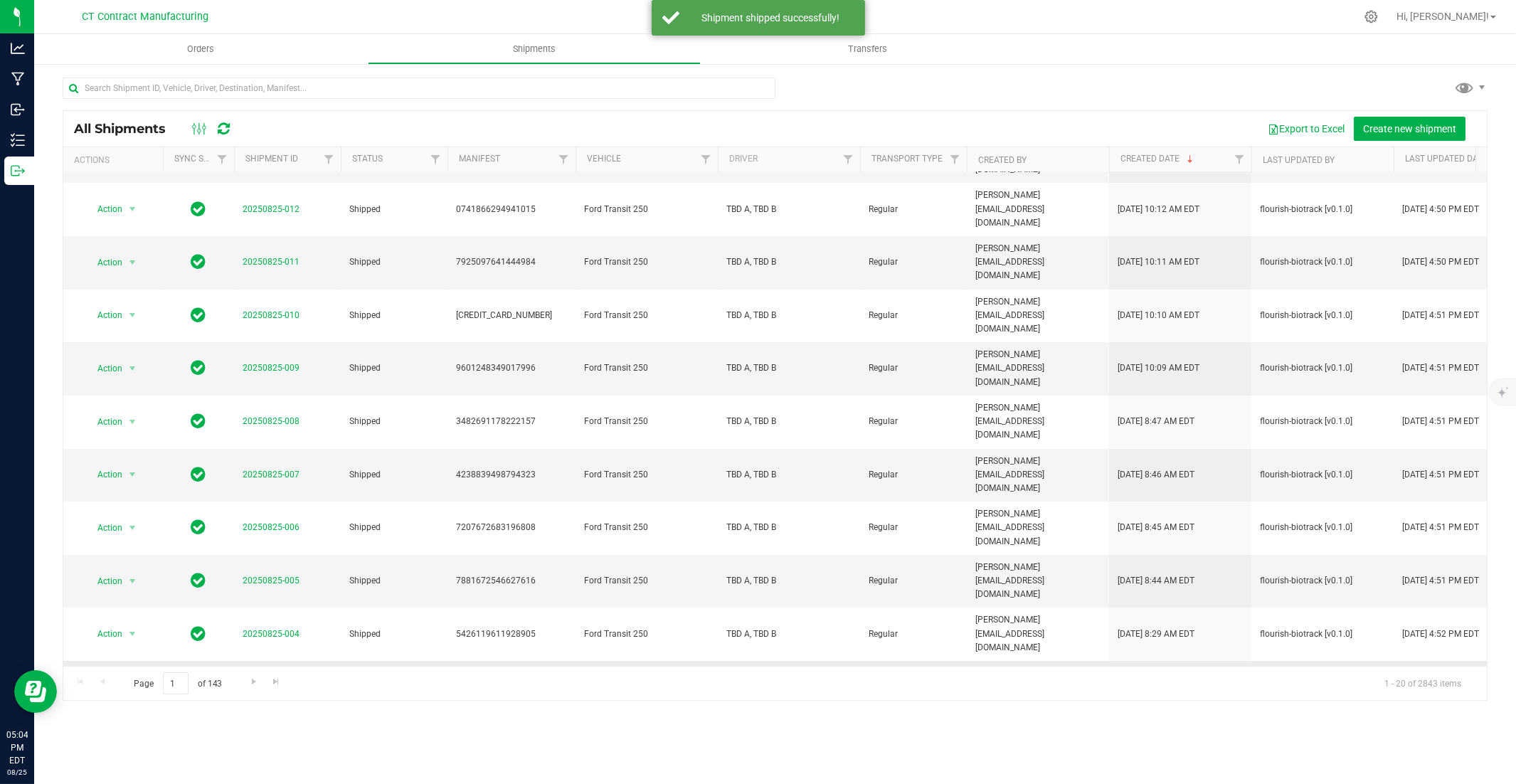
scroll to position [307, 0]
click at [275, 531] on link "20250822-030" at bounding box center [270, 794] width 57 height 10
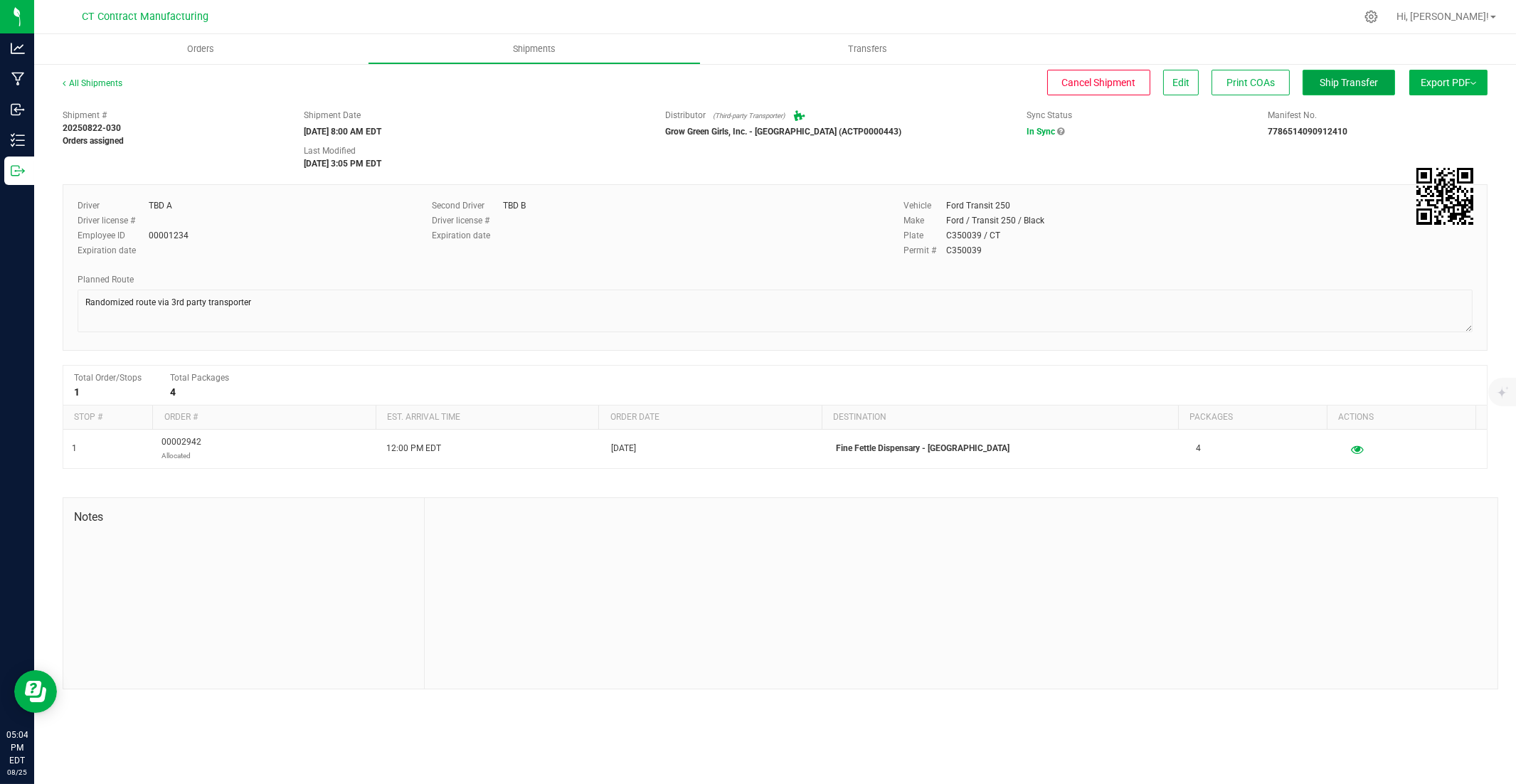
click at [1118, 81] on span "Ship Transfer" at bounding box center [1349, 83] width 59 height 12
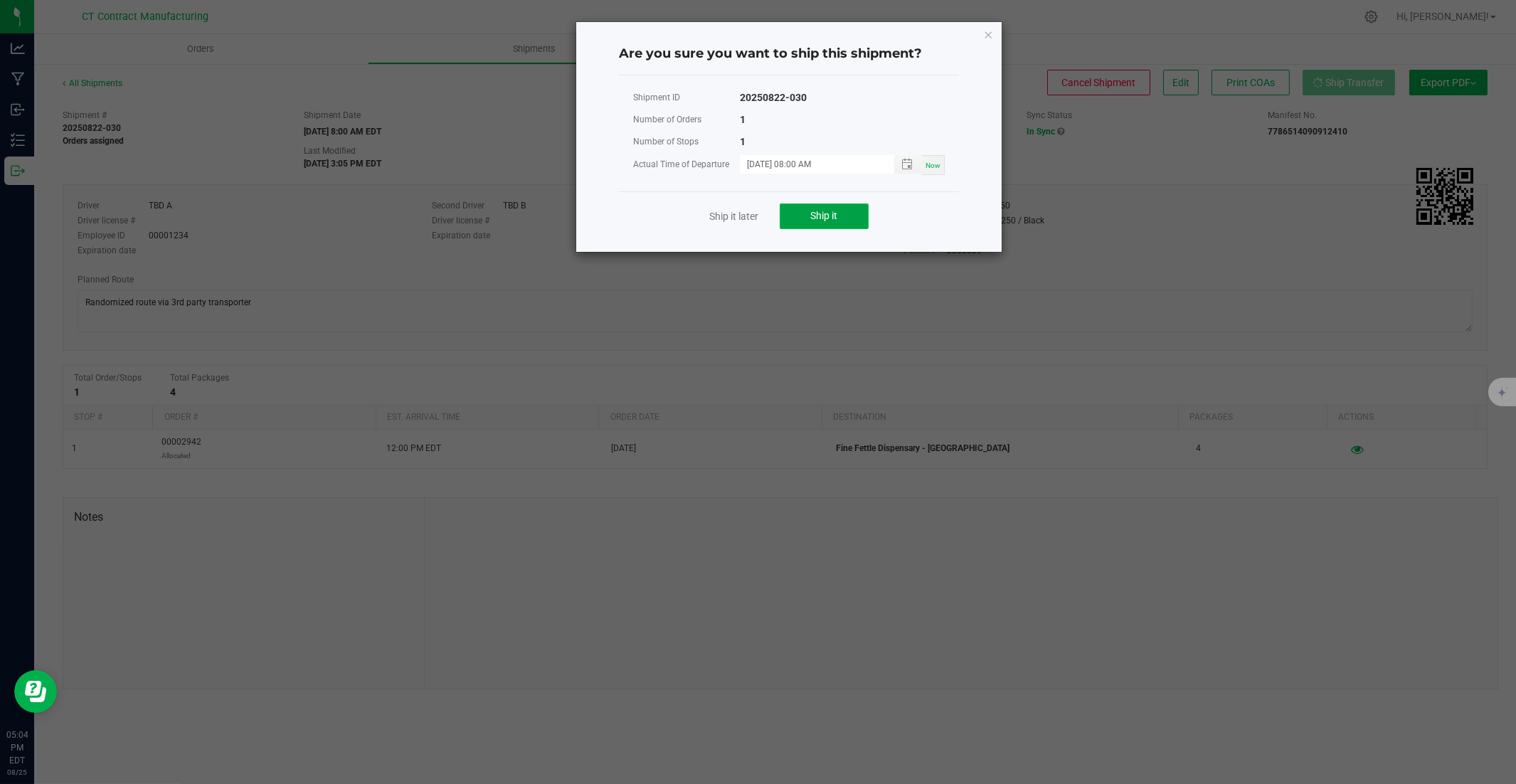
click at [863, 209] on button "Ship it" at bounding box center [824, 215] width 89 height 26
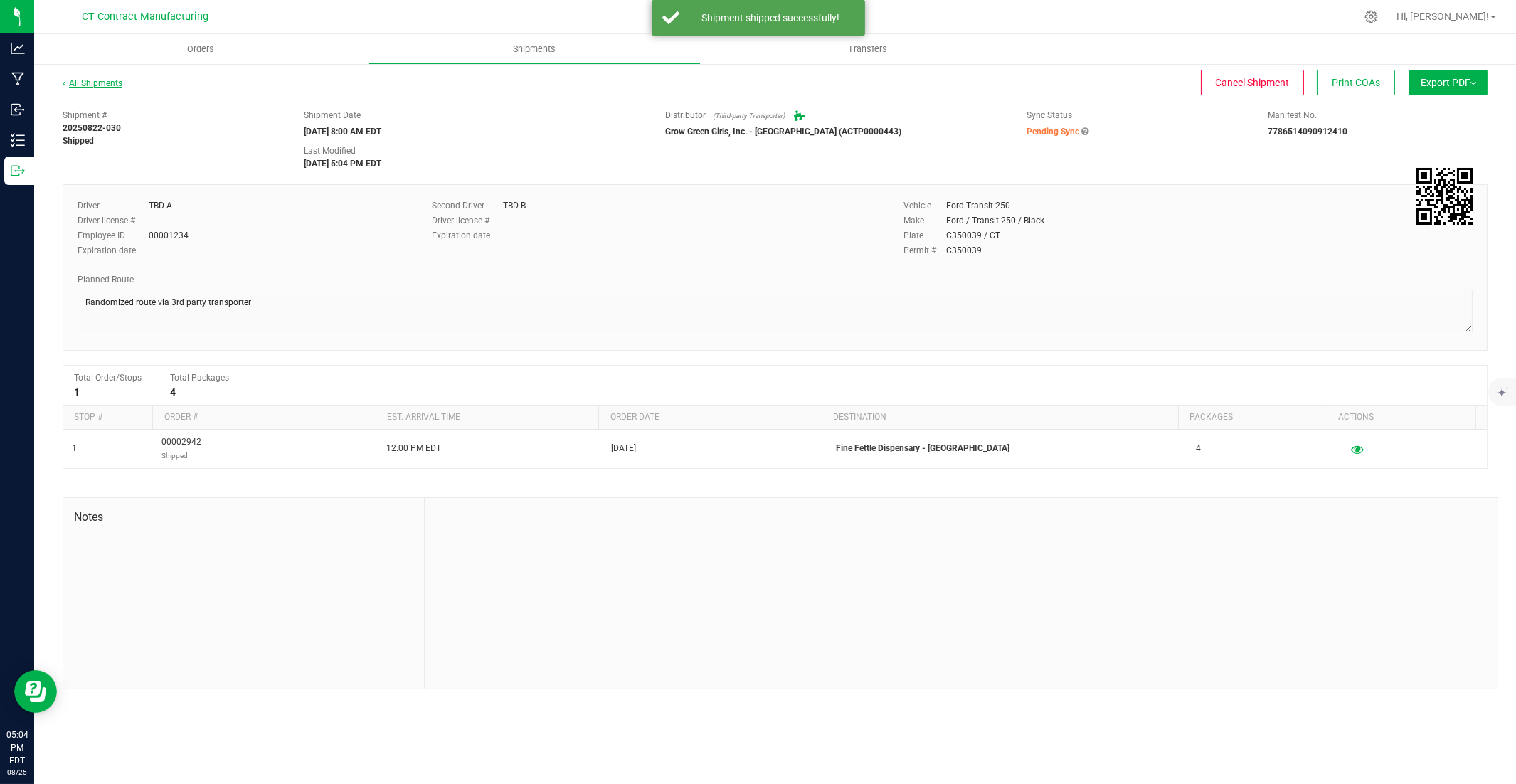
click at [83, 80] on link "All Shipments" at bounding box center [92, 83] width 60 height 10
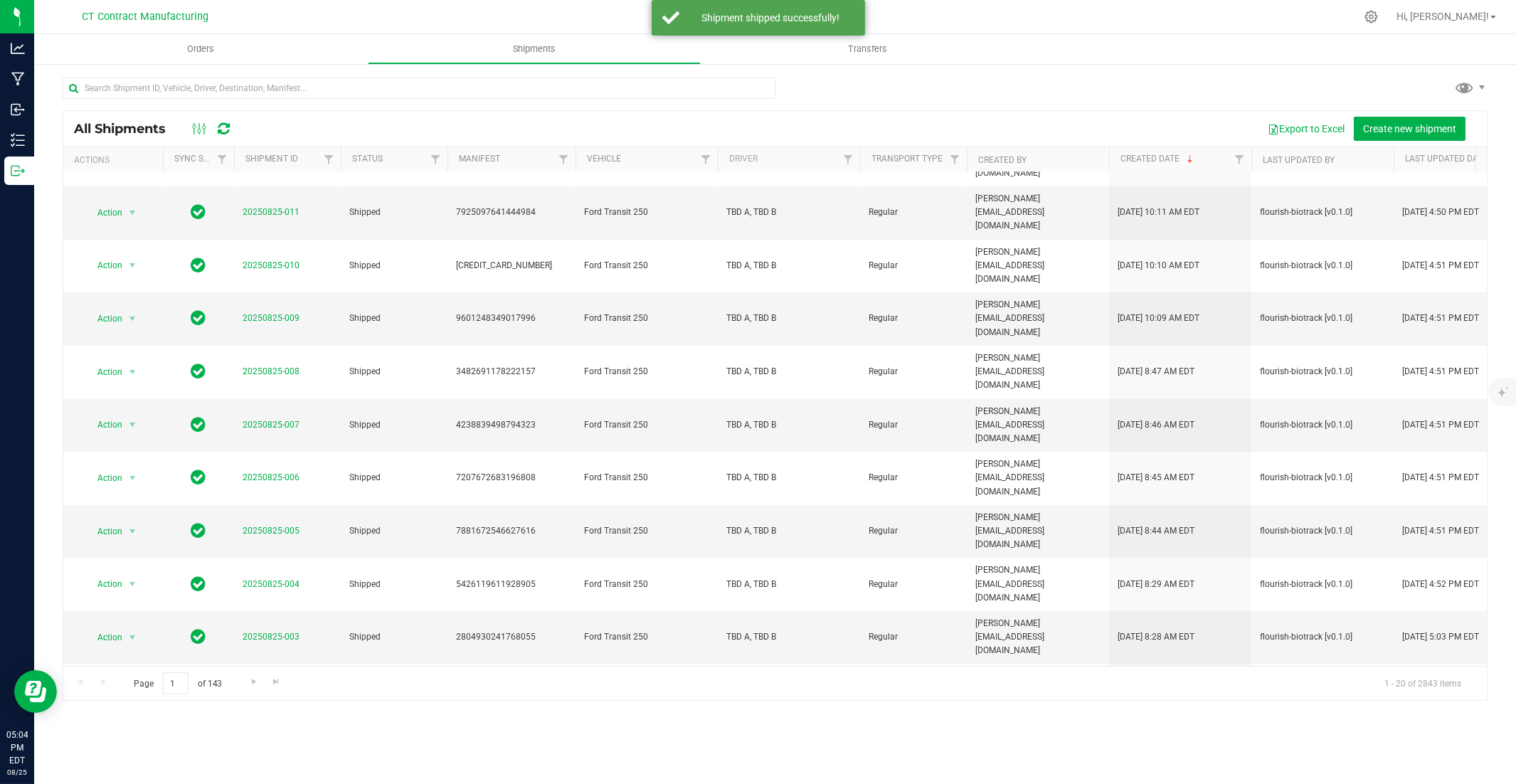
scroll to position [307, 0]
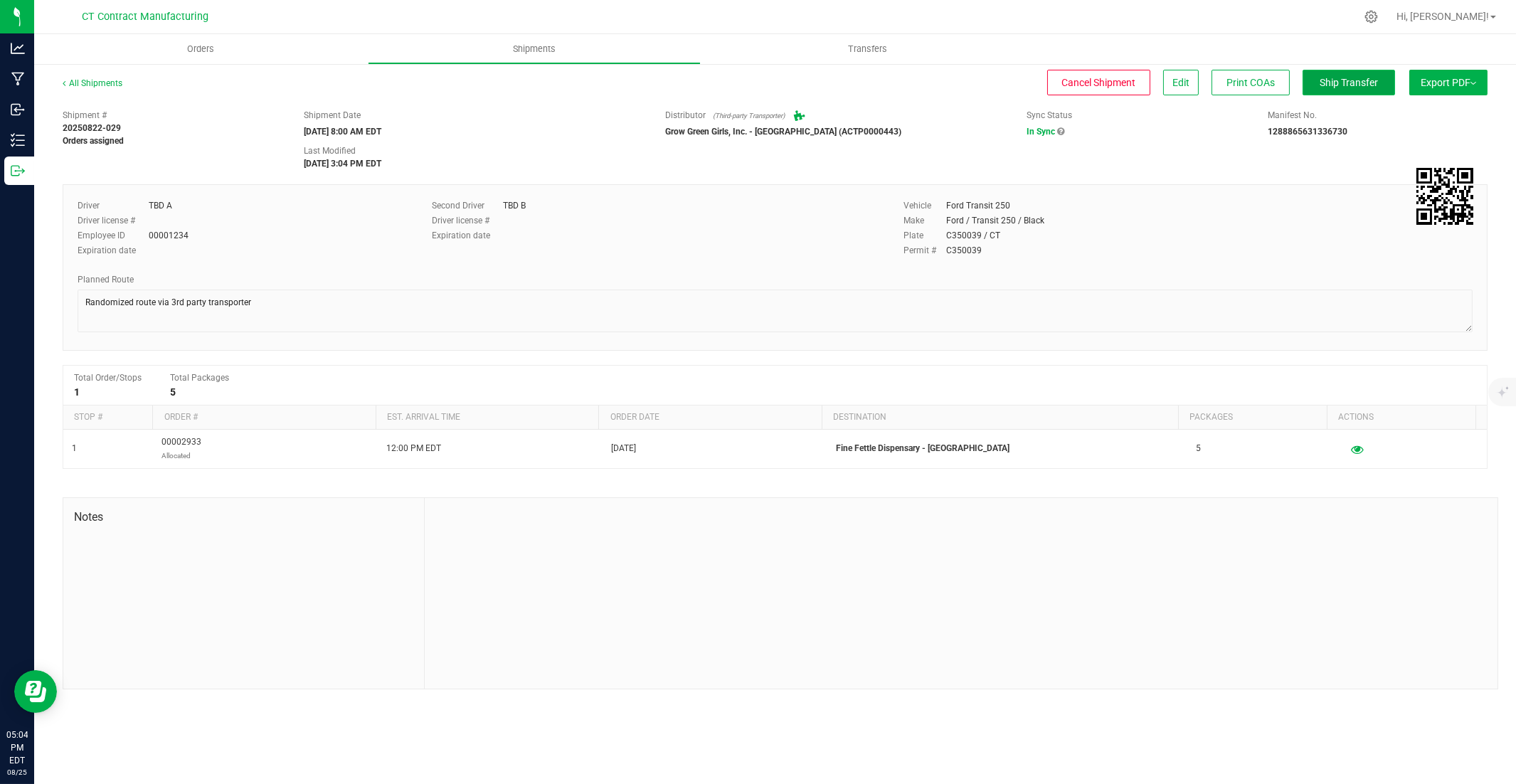
click at [1118, 74] on button "Ship Transfer" at bounding box center [1349, 82] width 92 height 26
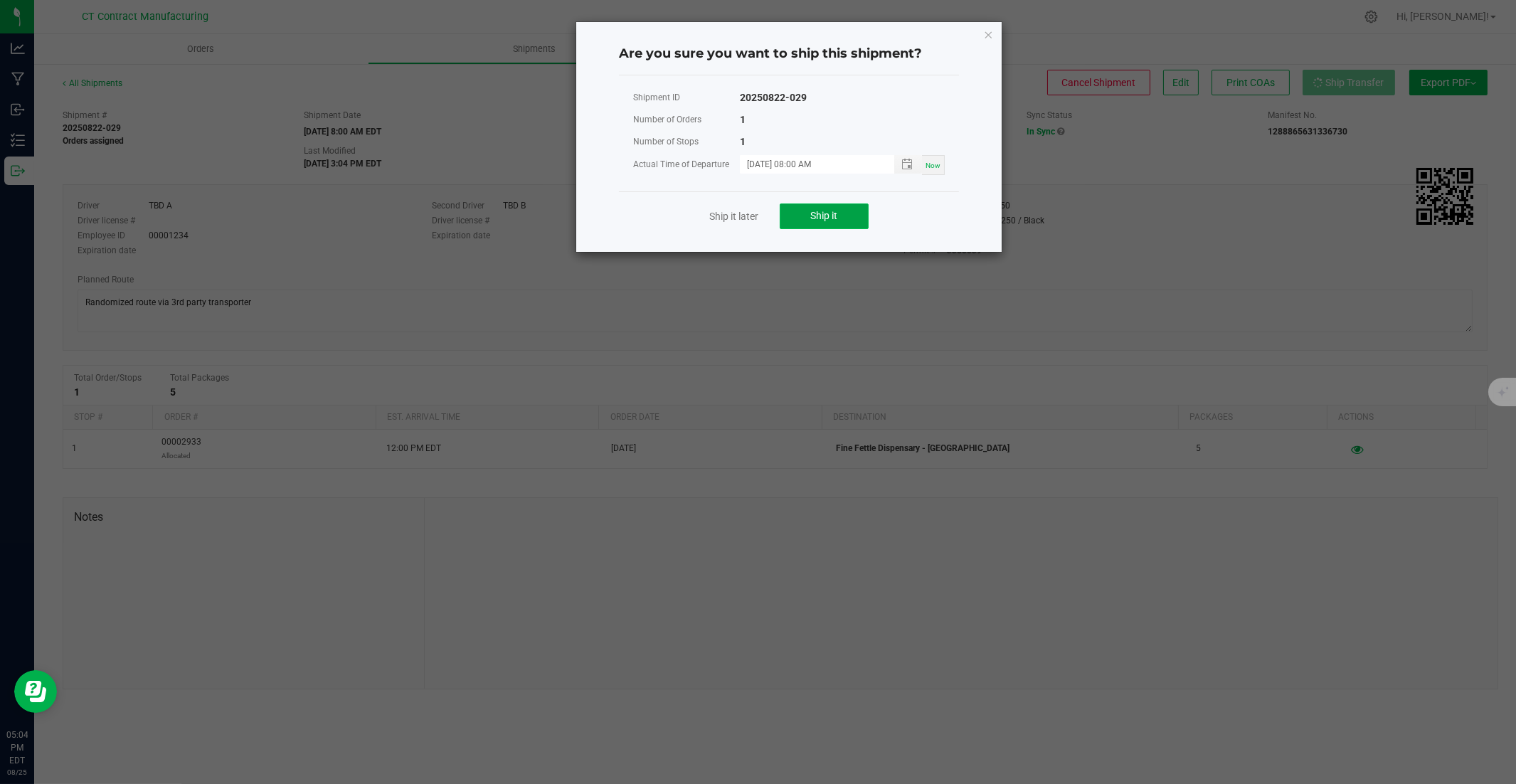
click at [855, 215] on button "Ship it" at bounding box center [824, 215] width 89 height 26
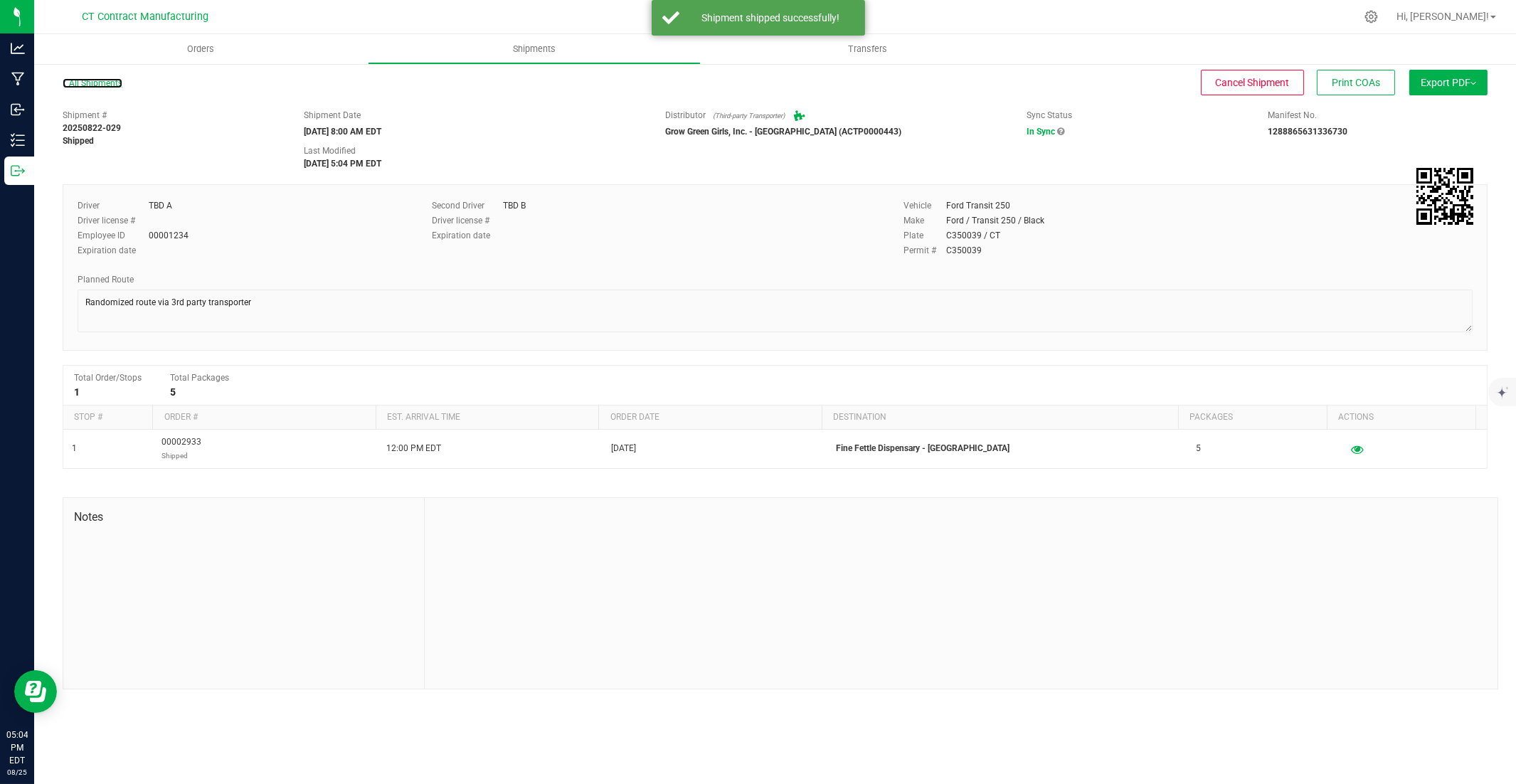
click at [110, 84] on link "All Shipments" at bounding box center [92, 83] width 60 height 10
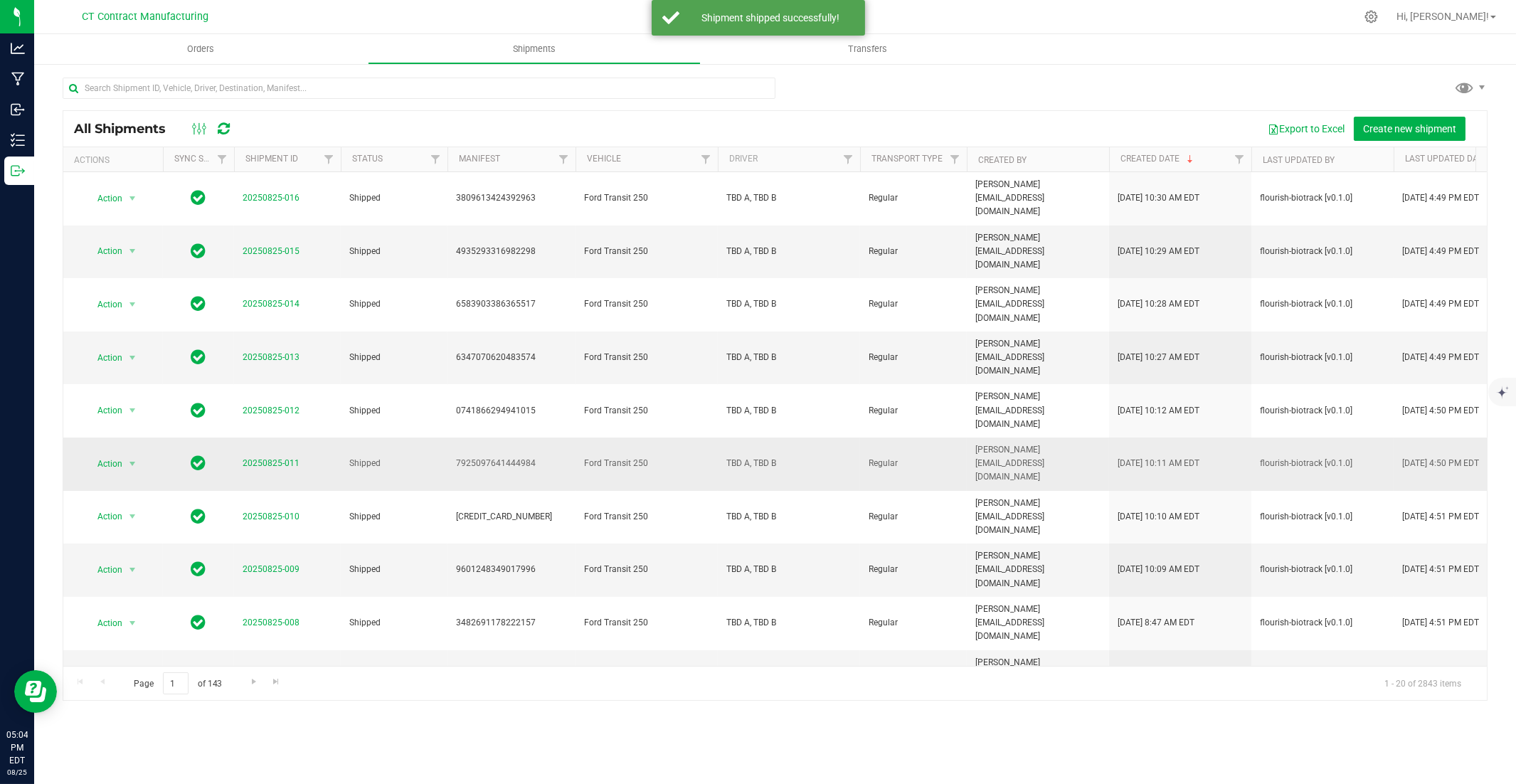
scroll to position [307, 0]
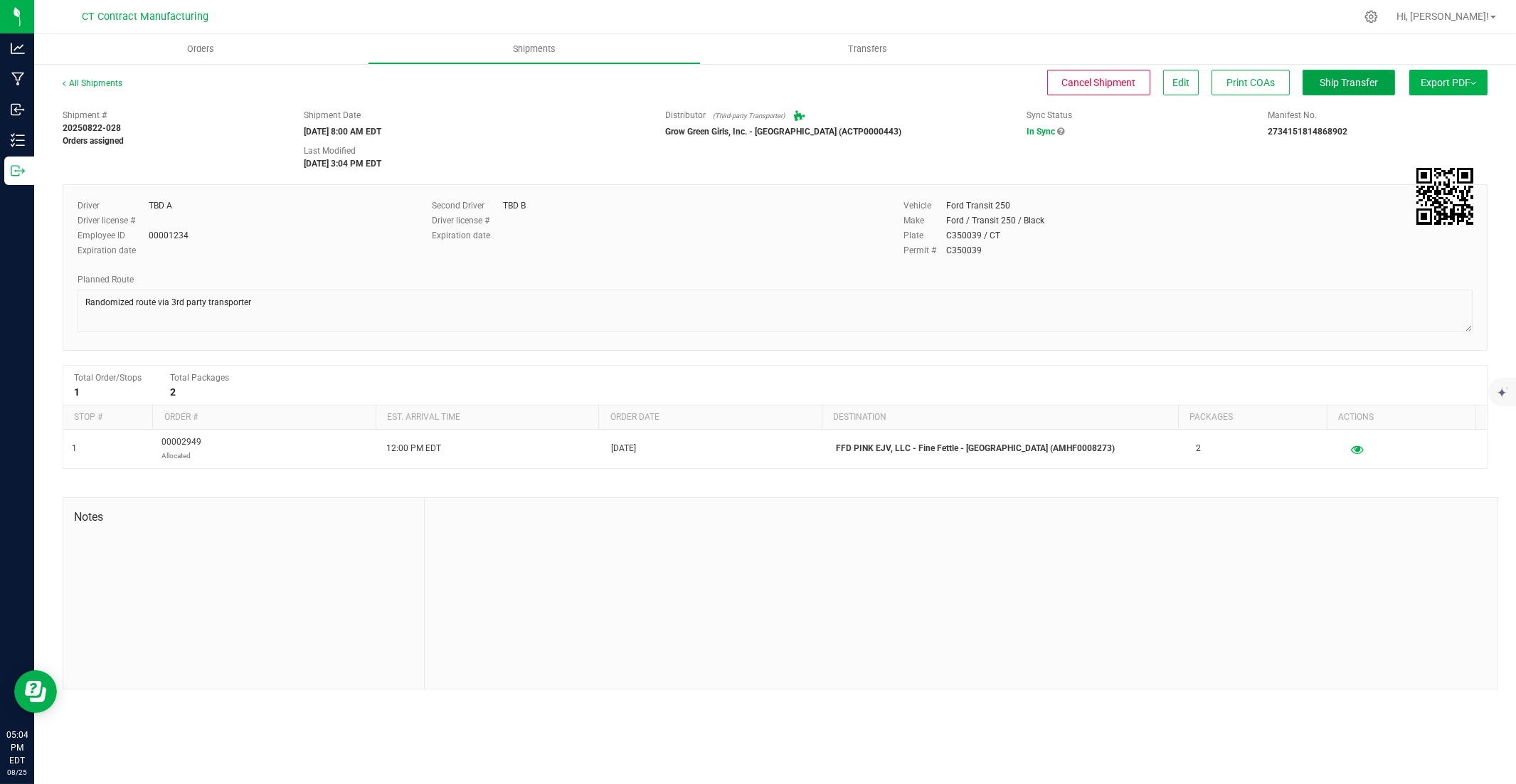
click at [1118, 89] on button "Ship Transfer" at bounding box center [1349, 82] width 92 height 26
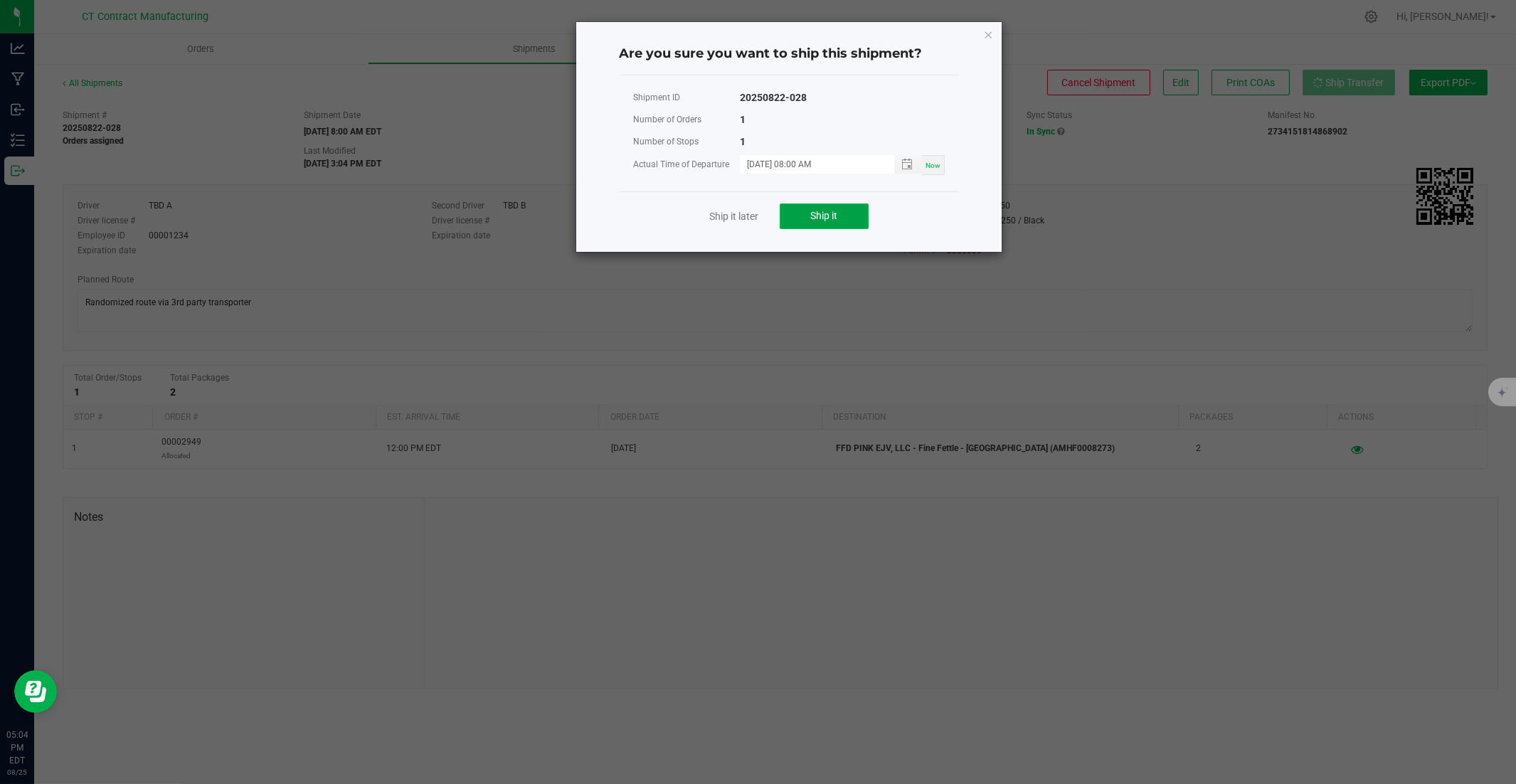
click at [821, 210] on span "Ship it" at bounding box center [825, 215] width 27 height 12
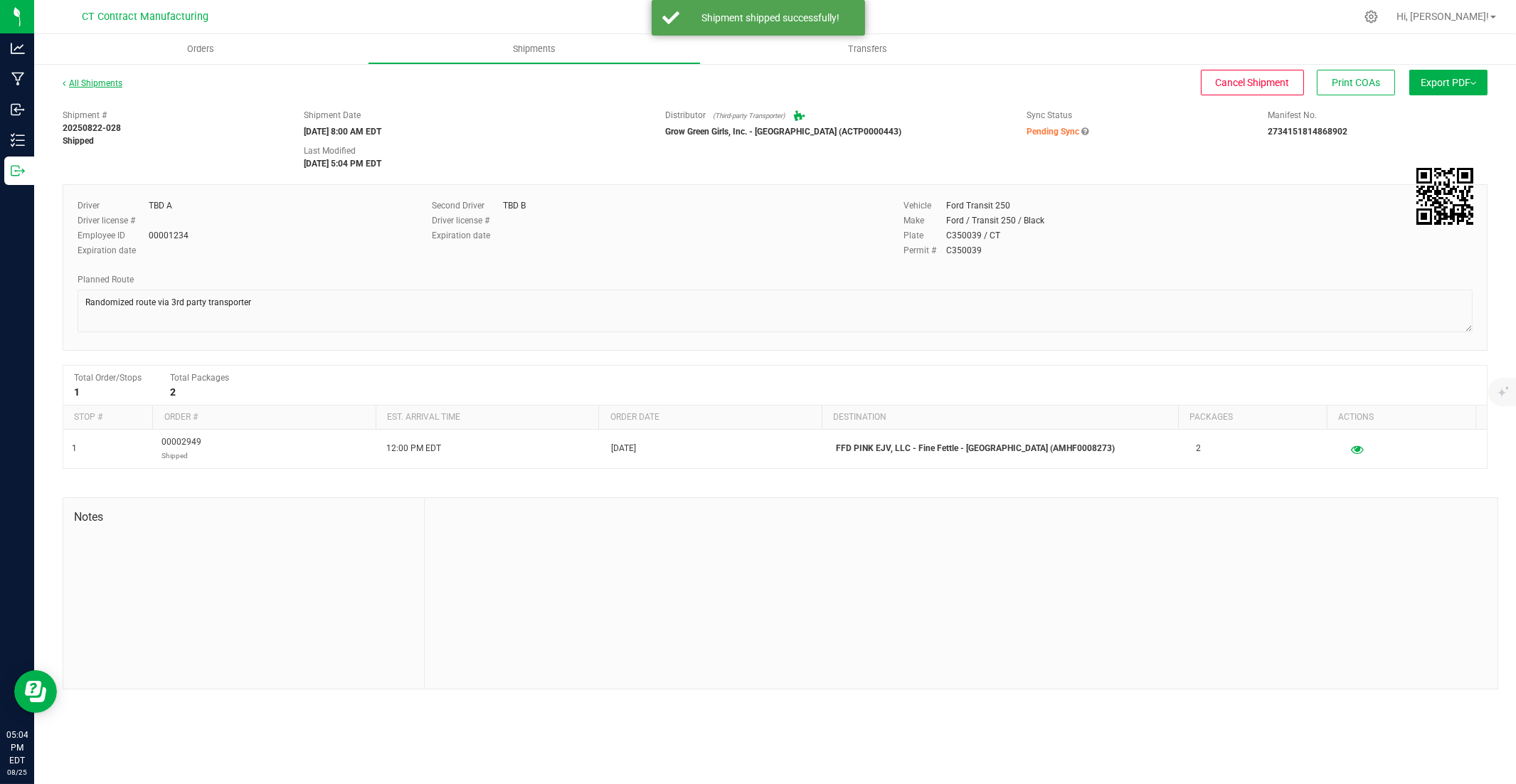
click at [110, 81] on link "All Shipments" at bounding box center [92, 83] width 60 height 10
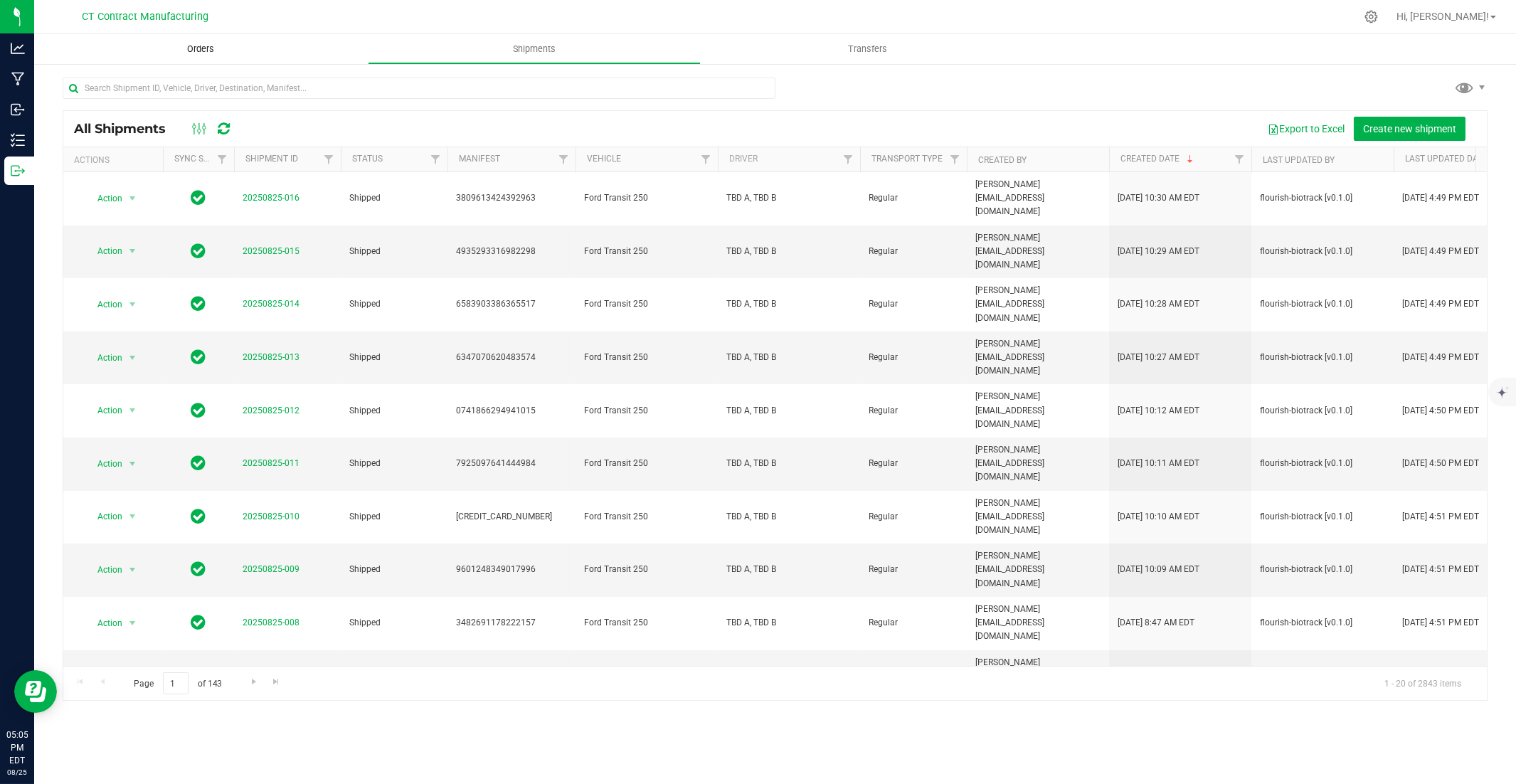
click at [218, 39] on uib-tab-heading "Orders" at bounding box center [200, 48] width 334 height 30
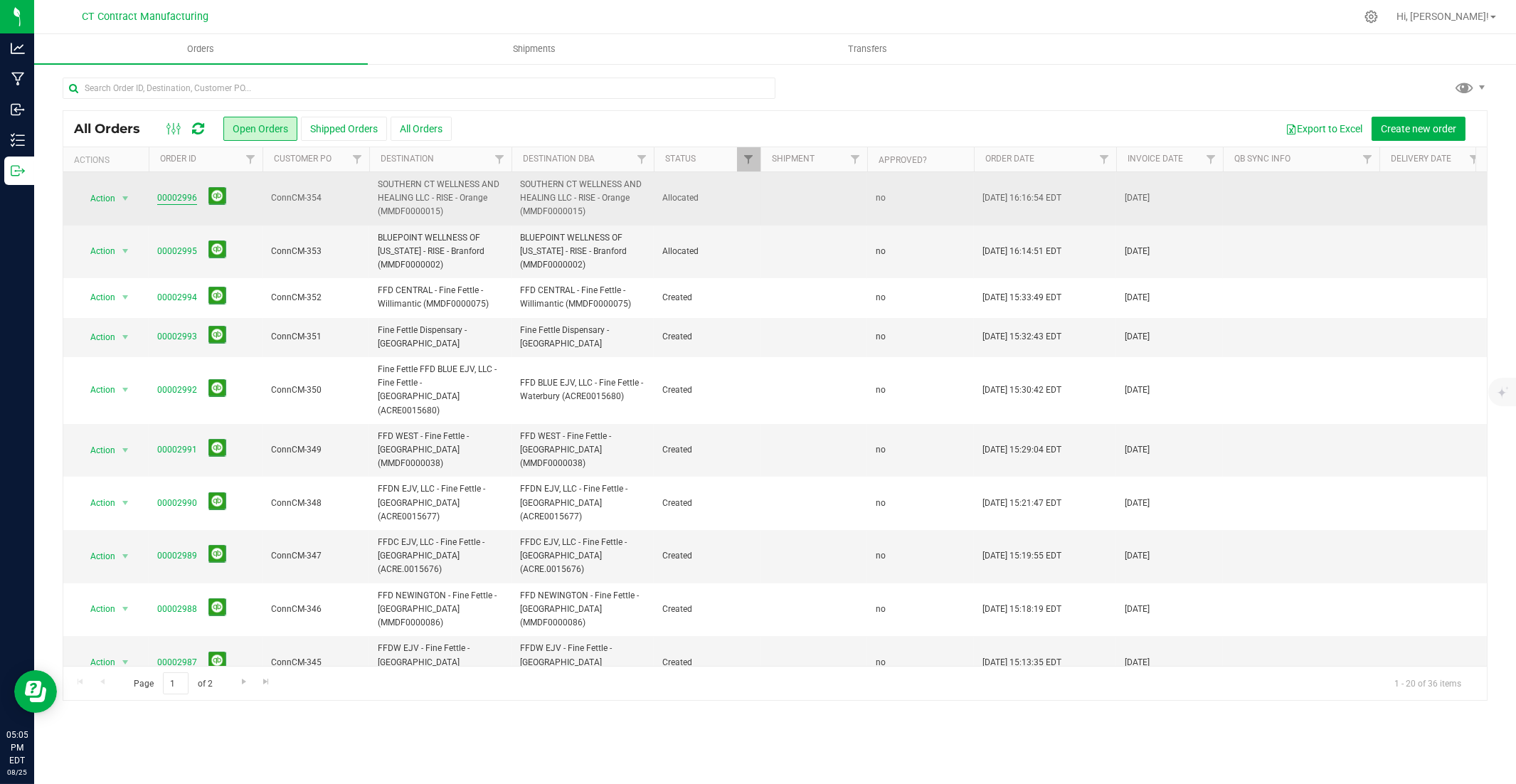
click at [185, 195] on link "00002996" at bounding box center [176, 198] width 39 height 13
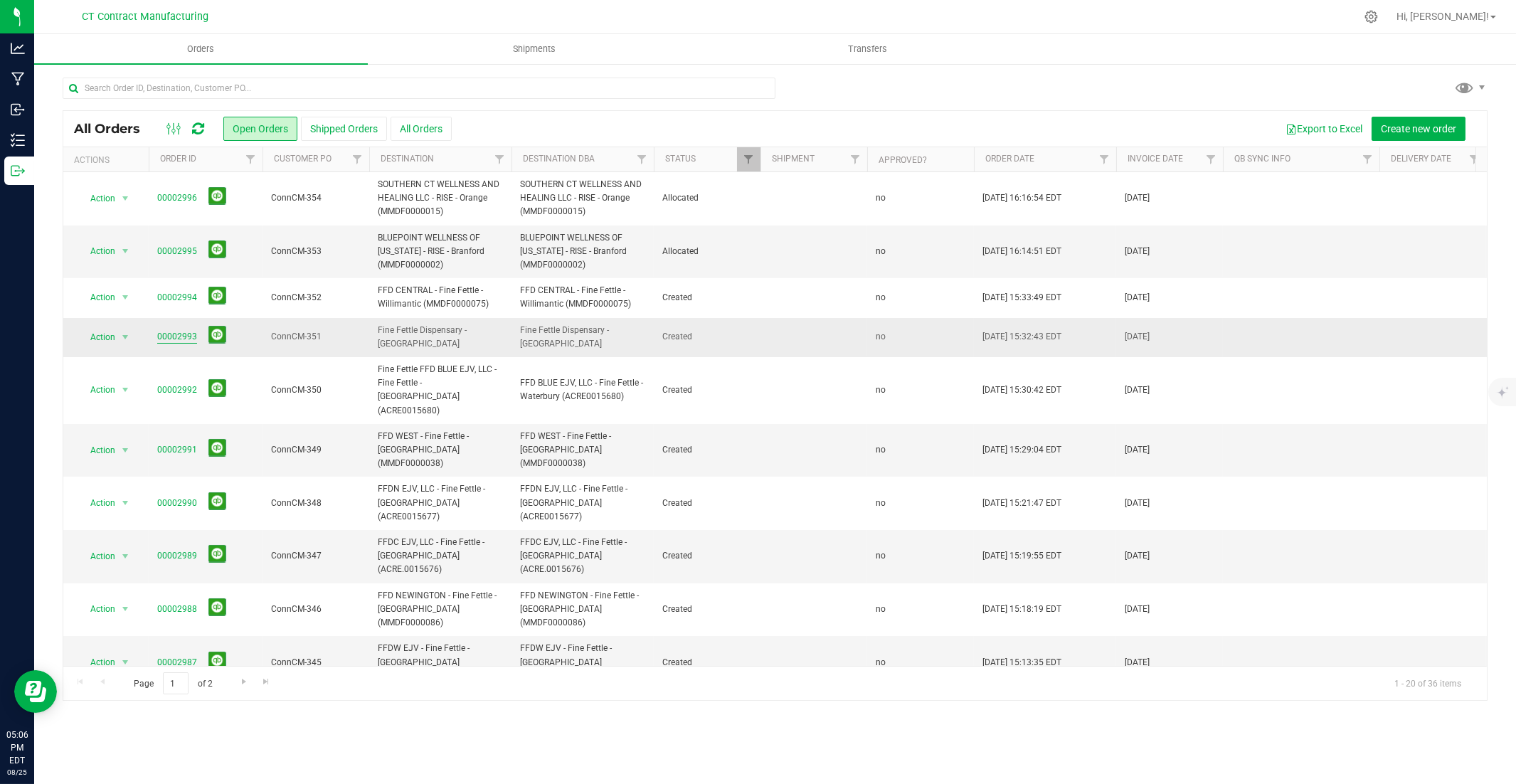
click at [167, 345] on span "00002993" at bounding box center [205, 337] width 97 height 22
click at [171, 337] on link "00002993" at bounding box center [176, 337] width 39 height 13
click at [175, 255] on link "00002995" at bounding box center [176, 251] width 39 height 13
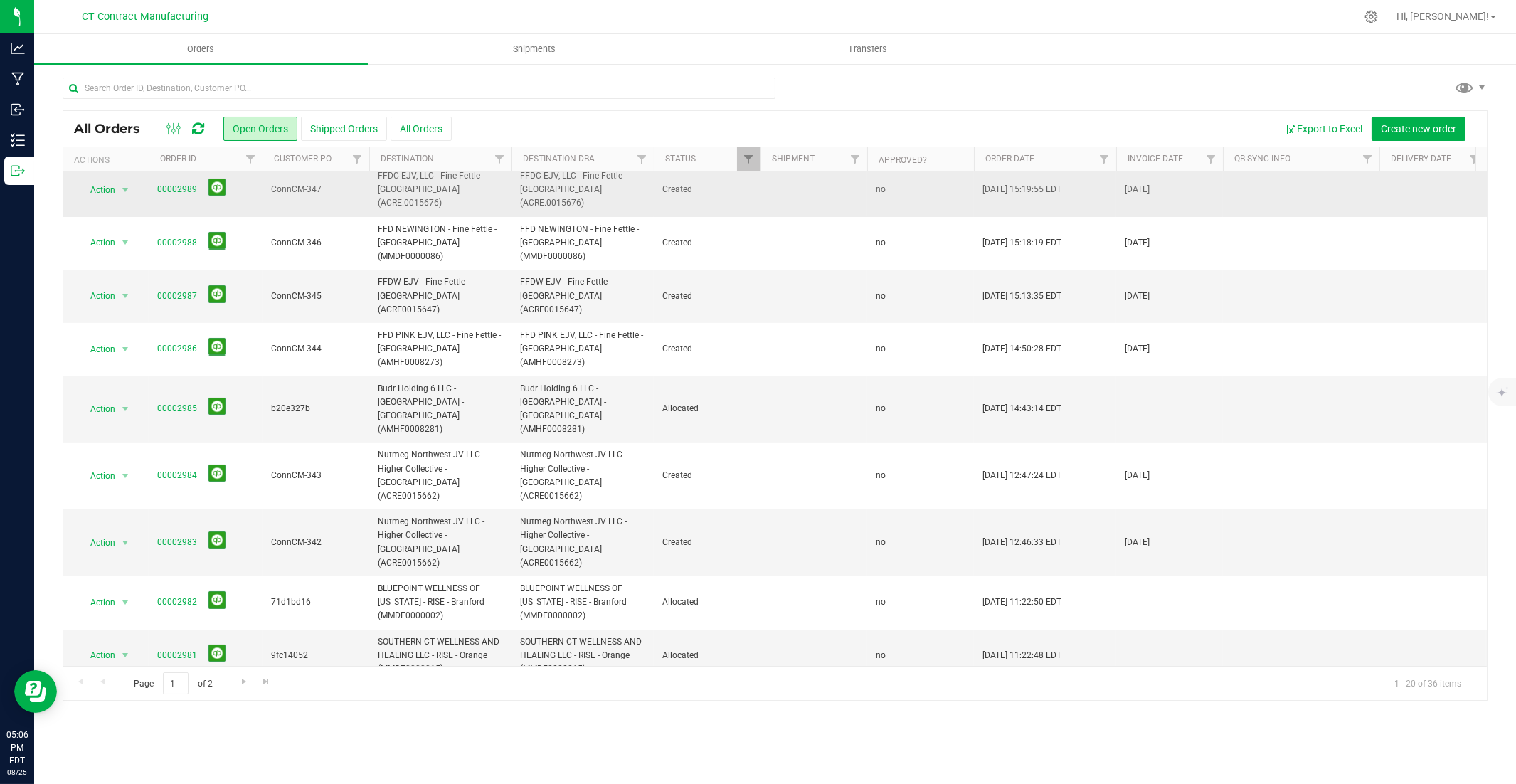
scroll to position [443, 0]
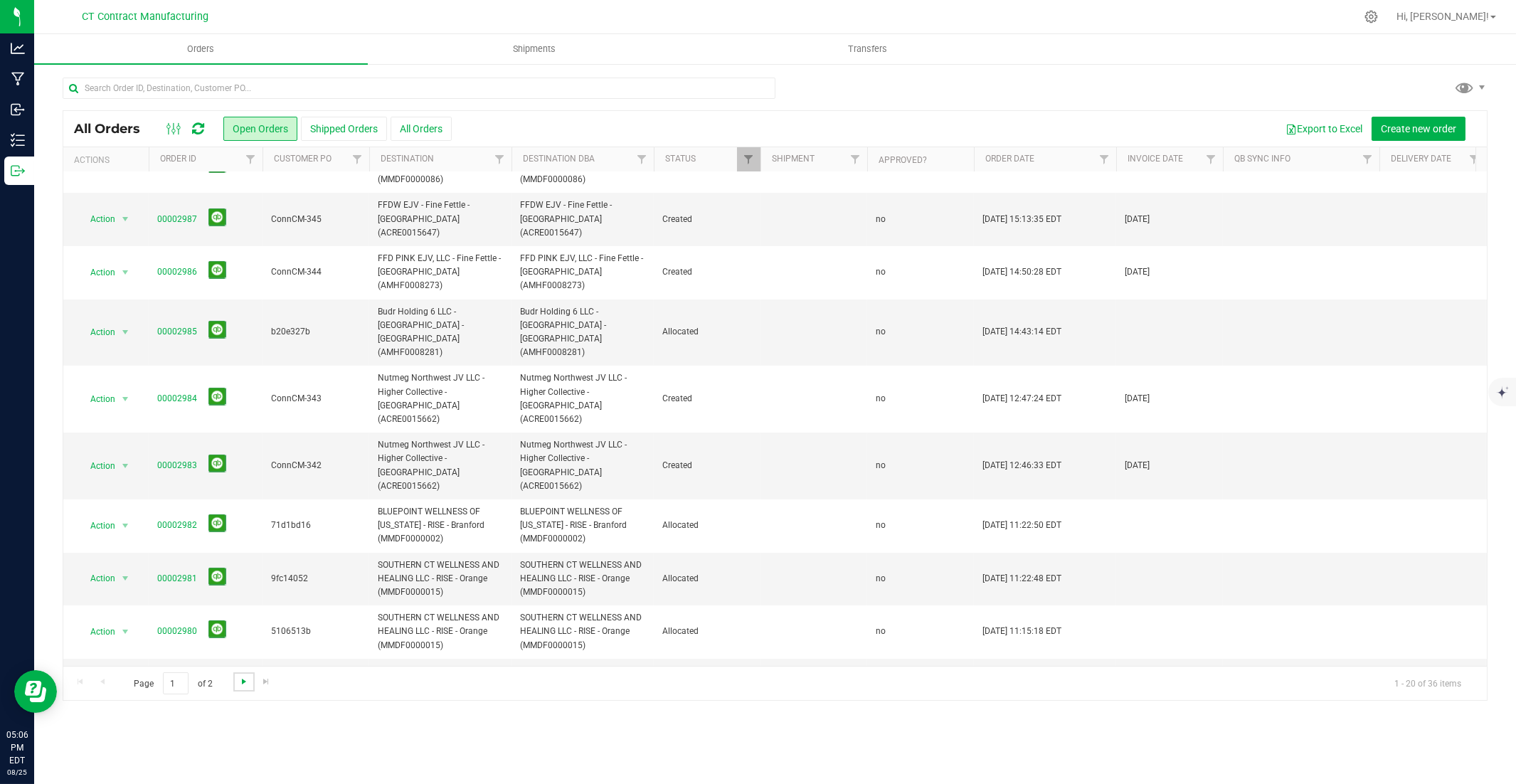
click at [239, 531] on span "Go to the next page" at bounding box center [244, 681] width 12 height 12
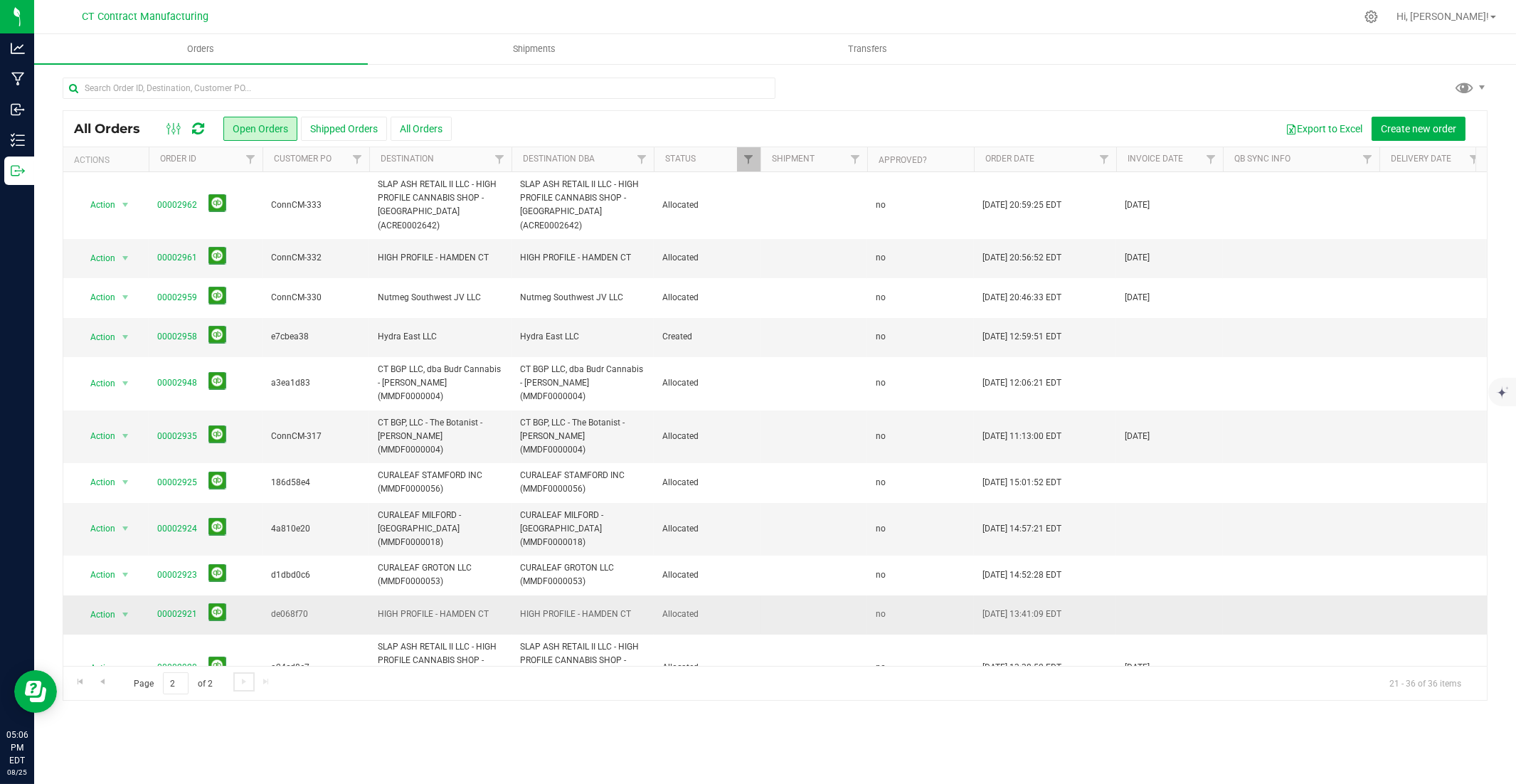
scroll to position [176, 0]
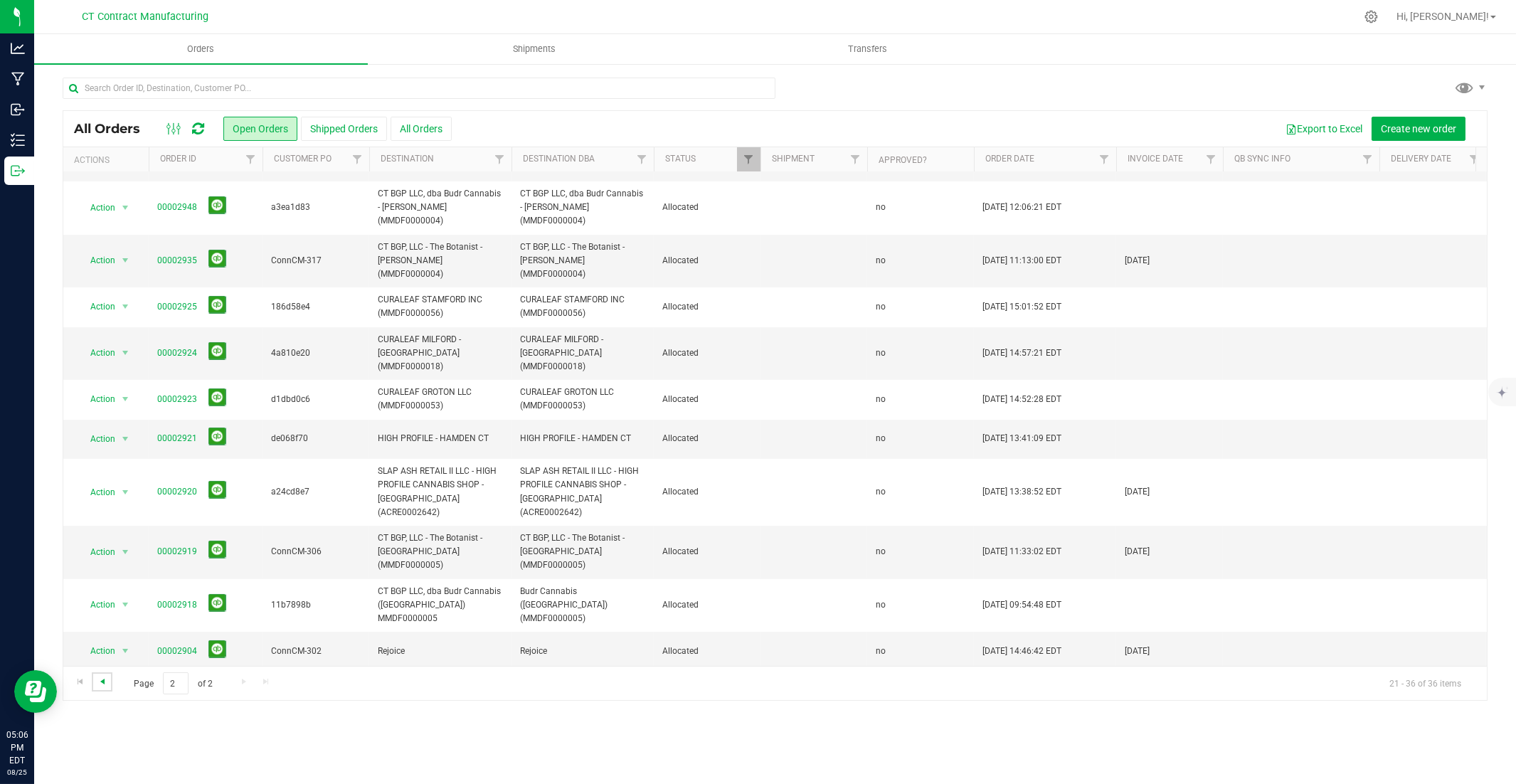
click at [100, 531] on span "Go to the previous page" at bounding box center [103, 681] width 12 height 12
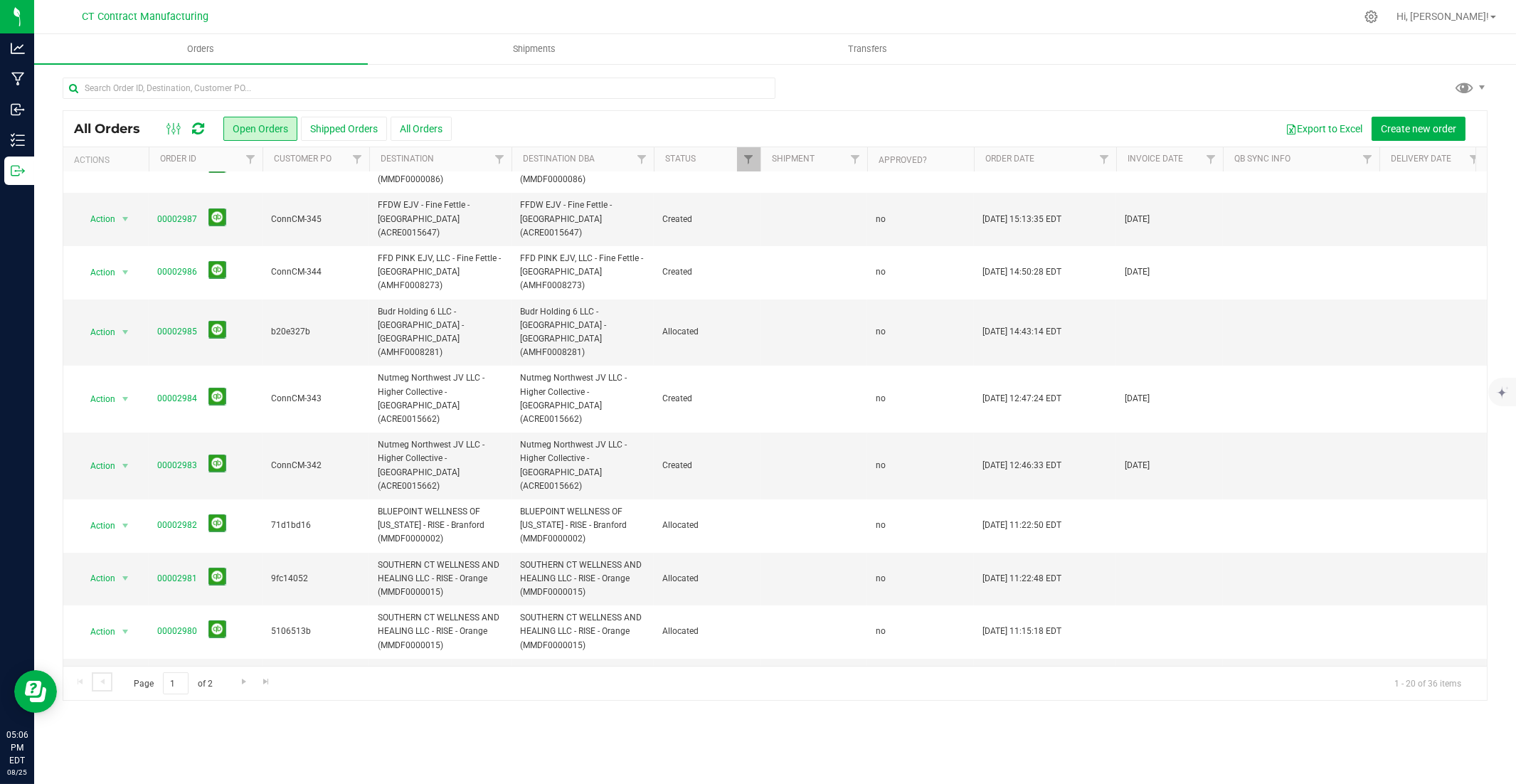
scroll to position [0, 0]
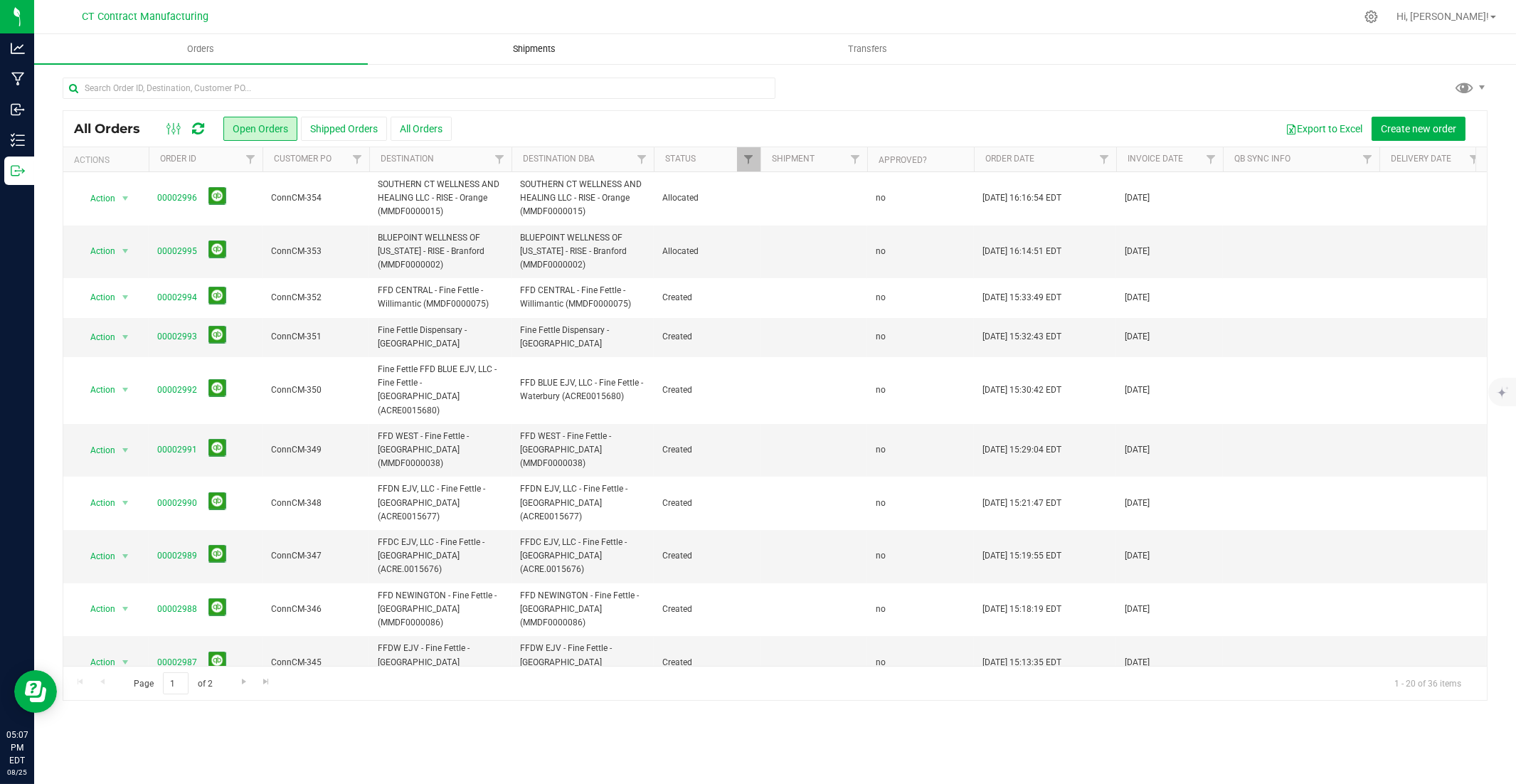
click at [552, 48] on span "Shipments" at bounding box center [534, 48] width 81 height 13
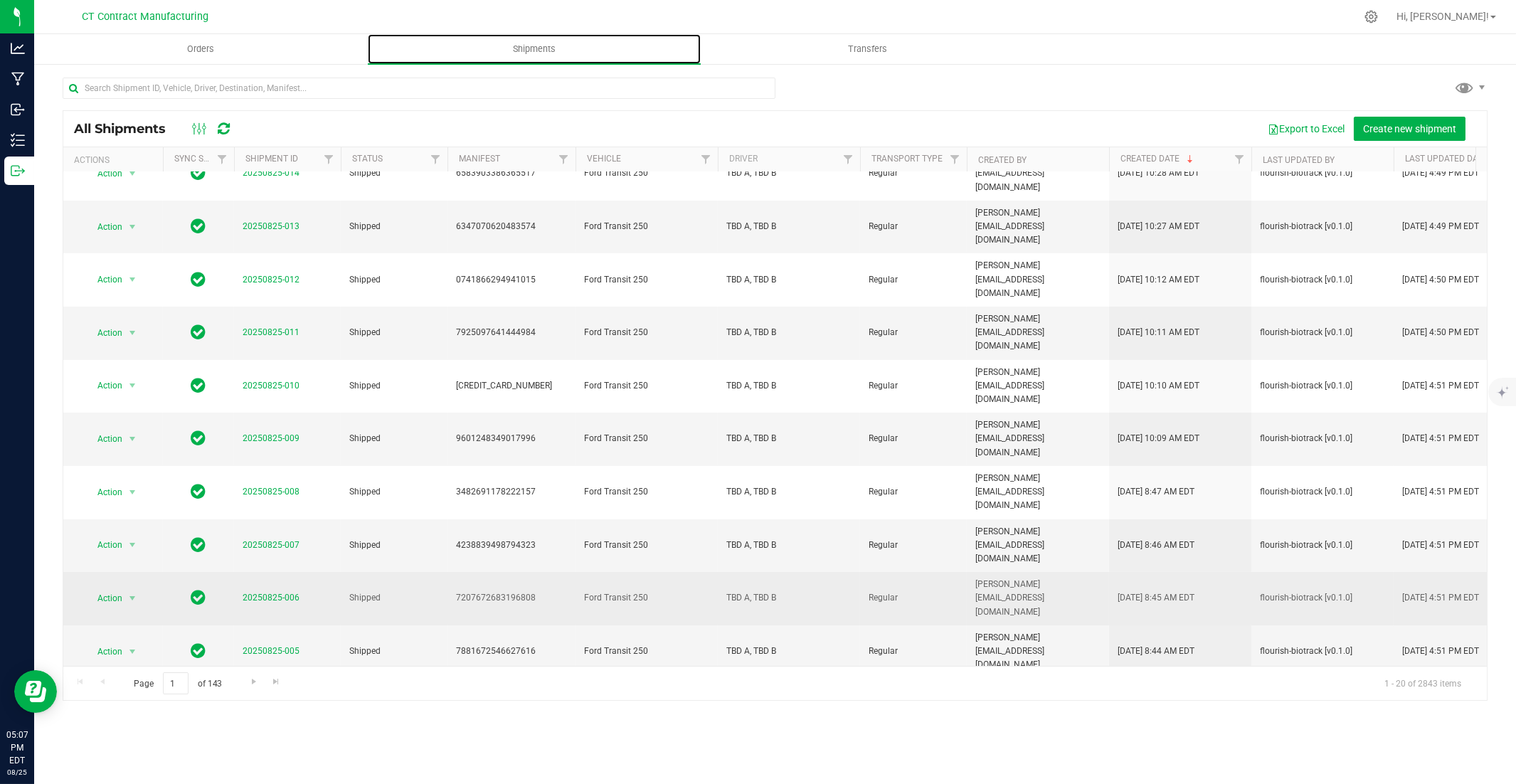
scroll to position [307, 0]
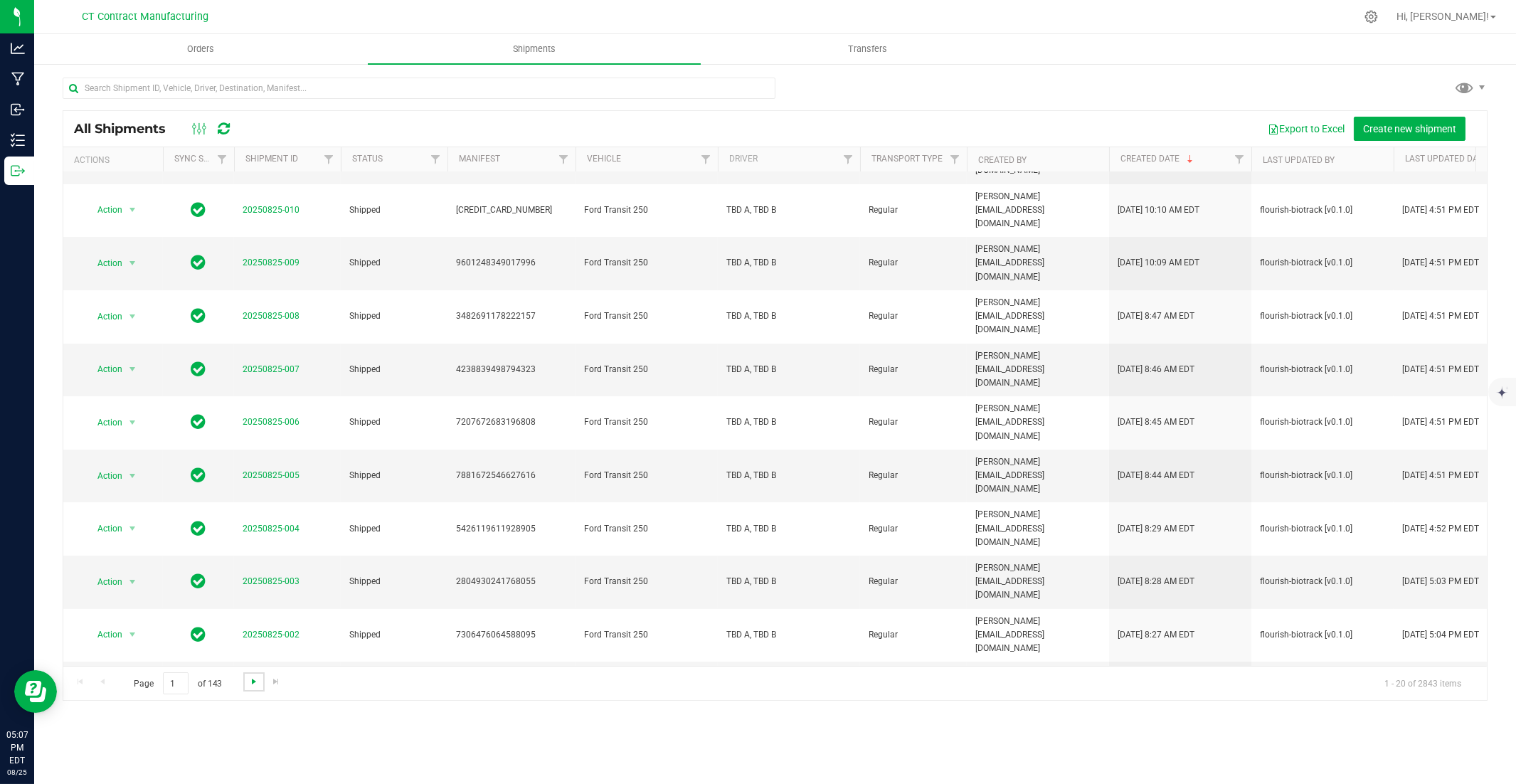
click at [250, 531] on span "Go to the next page" at bounding box center [254, 681] width 12 height 12
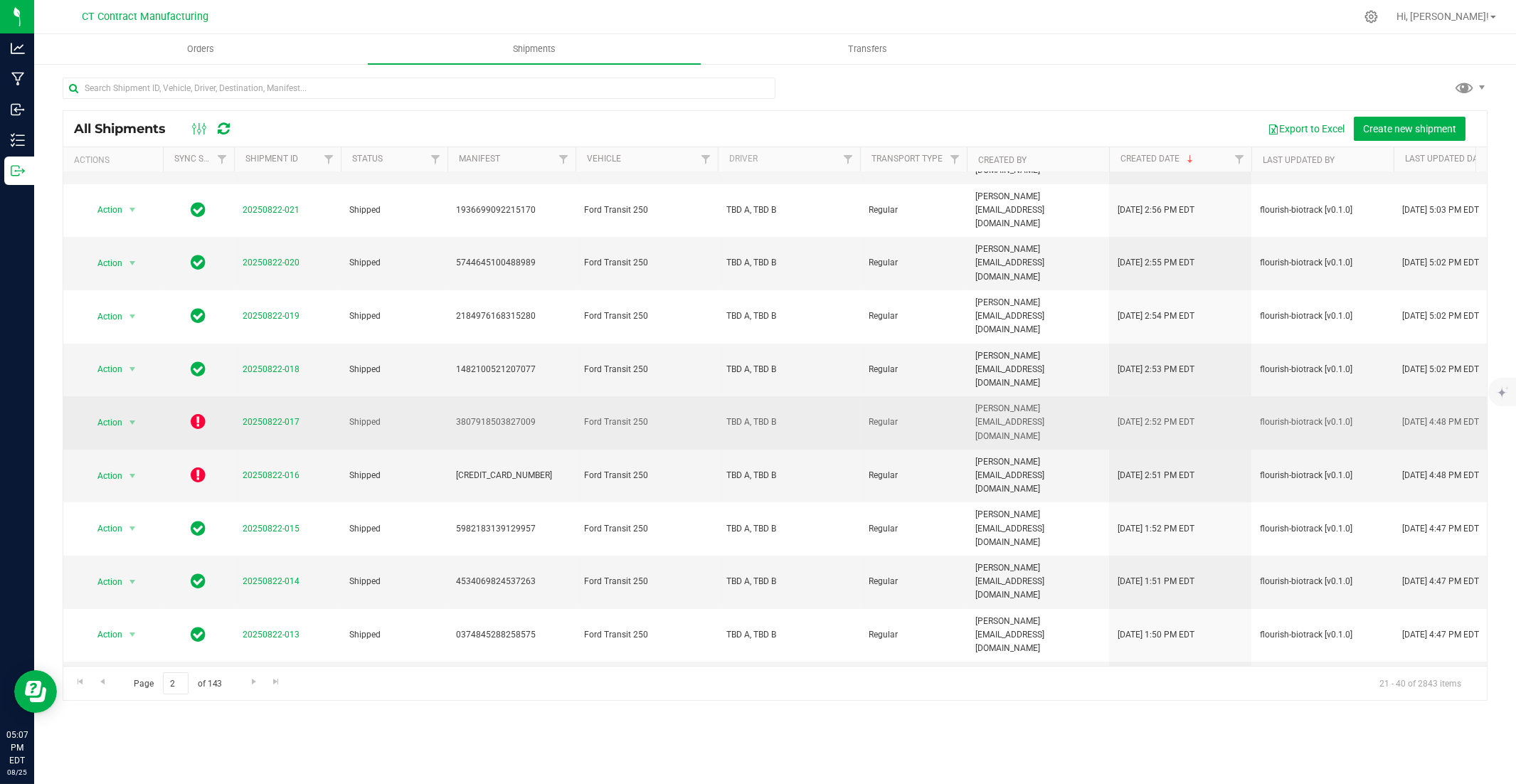
click at [198, 413] on icon at bounding box center [199, 421] width 15 height 17
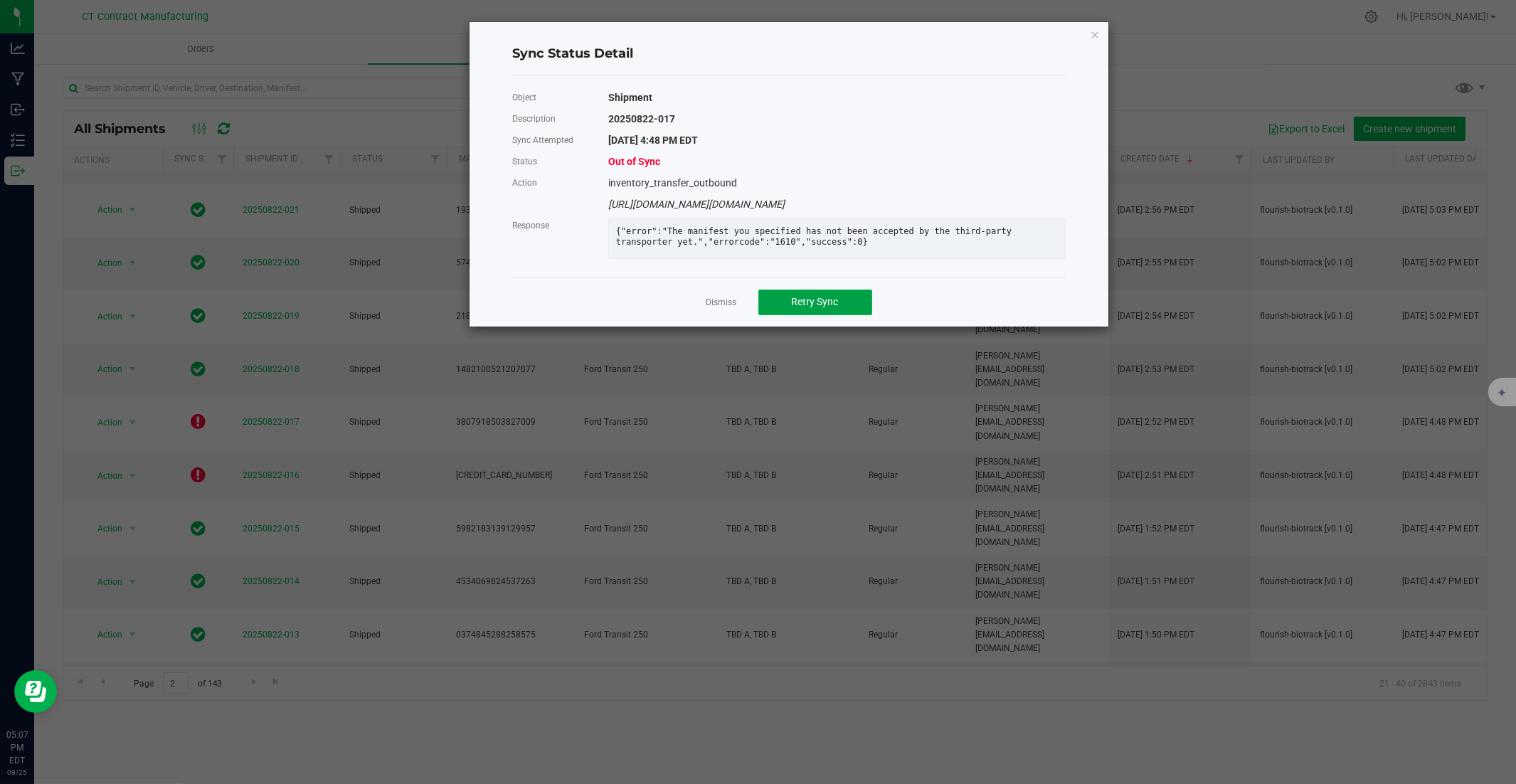
click at [824, 307] on span "Retry Sync" at bounding box center [815, 302] width 47 height 12
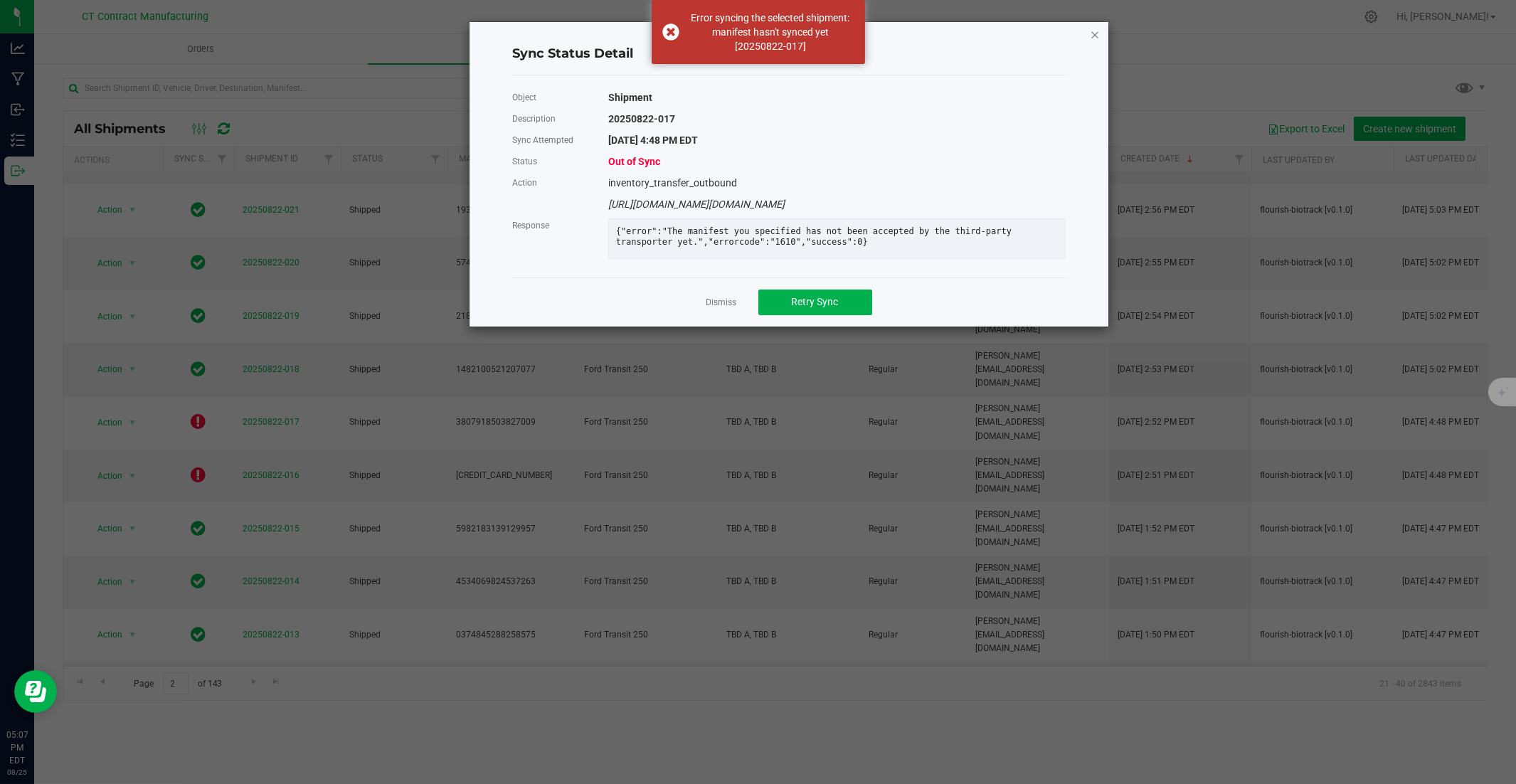
click at [1098, 32] on icon "Close" at bounding box center [1095, 35] width 10 height 17
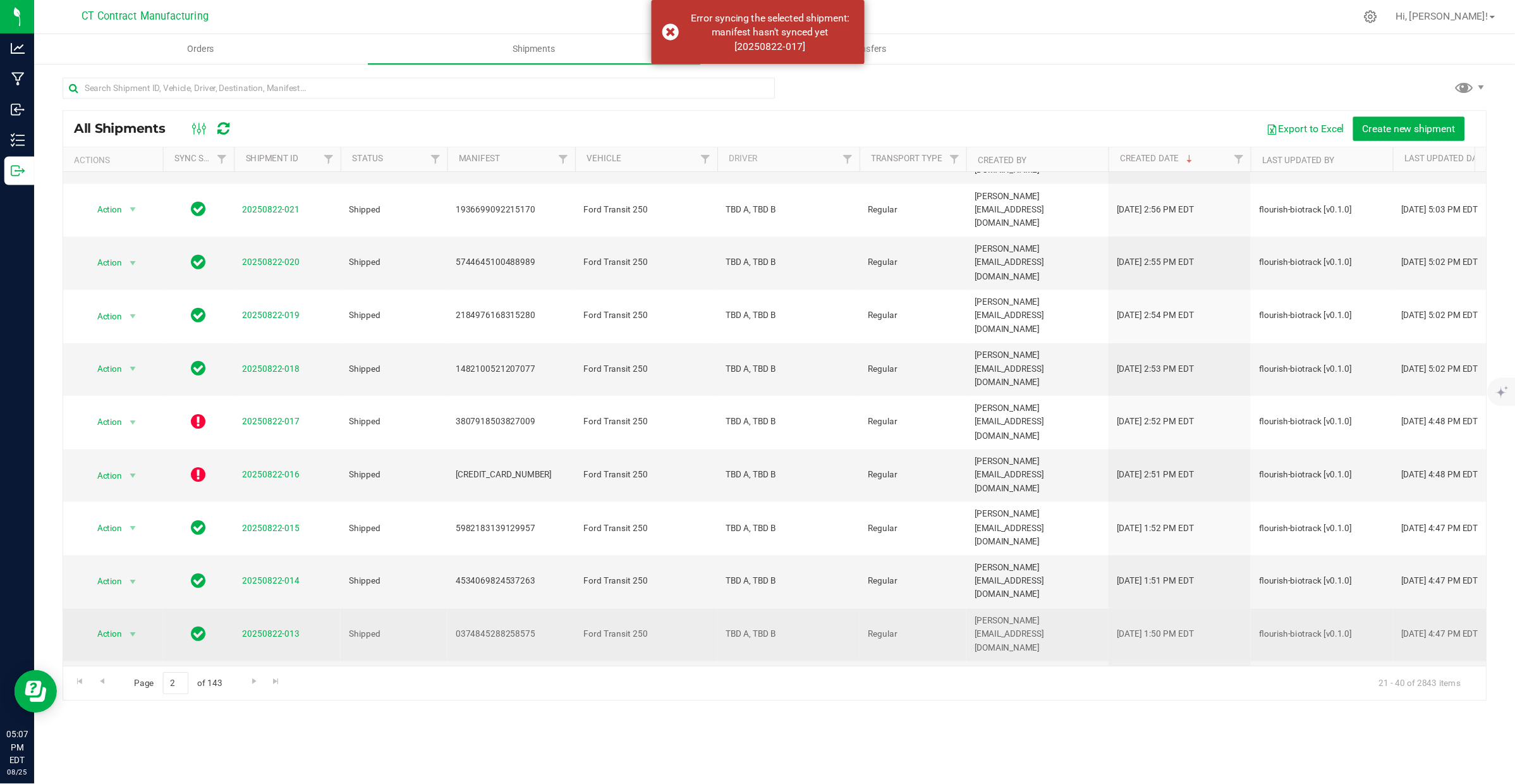
scroll to position [0, 0]
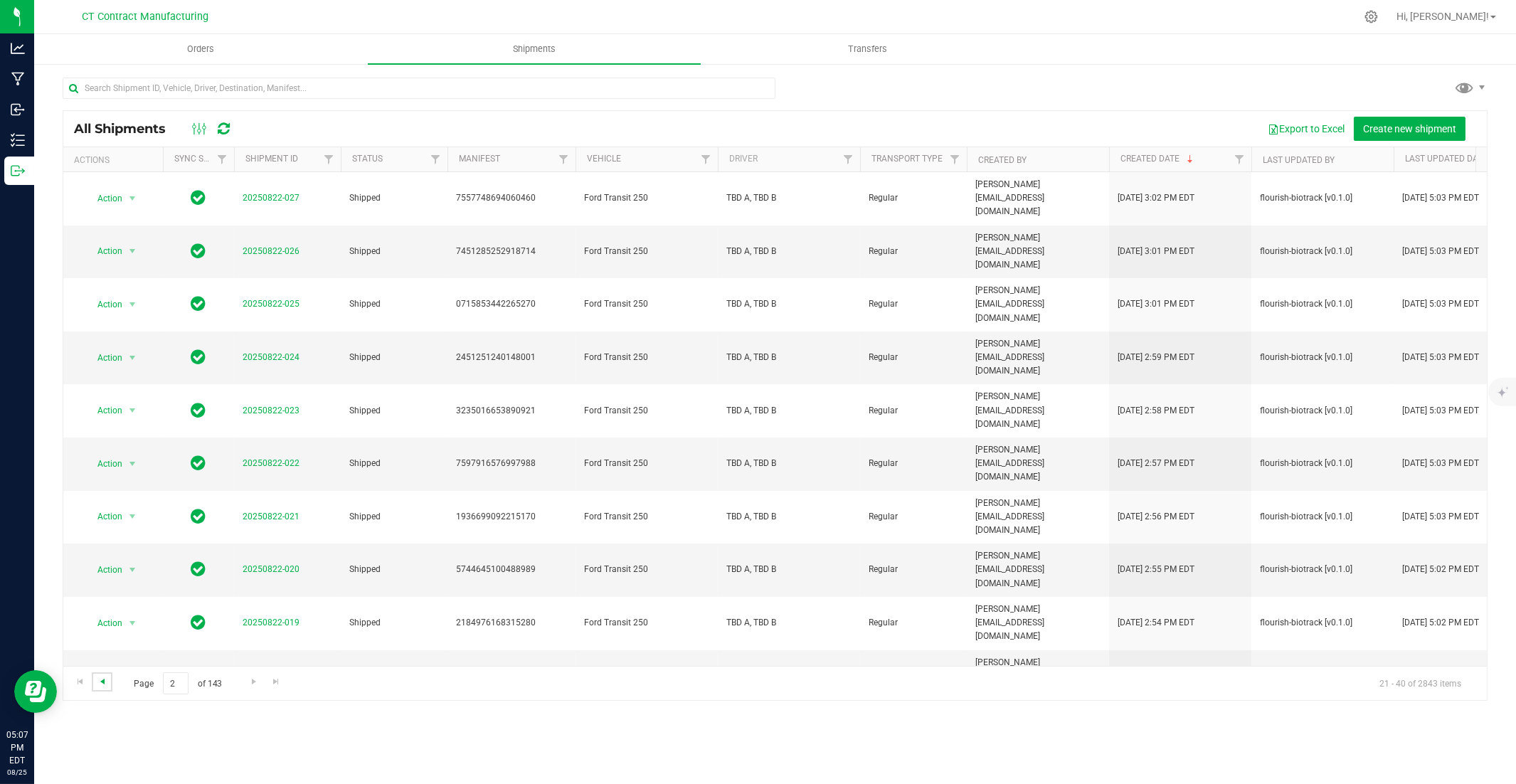
click at [103, 531] on span "Go to the previous page" at bounding box center [103, 681] width 12 height 12
click at [336, 8] on div at bounding box center [806, 16] width 1101 height 28
click at [1118, 15] on span "Hi, [PERSON_NAME]!" at bounding box center [1443, 16] width 92 height 12
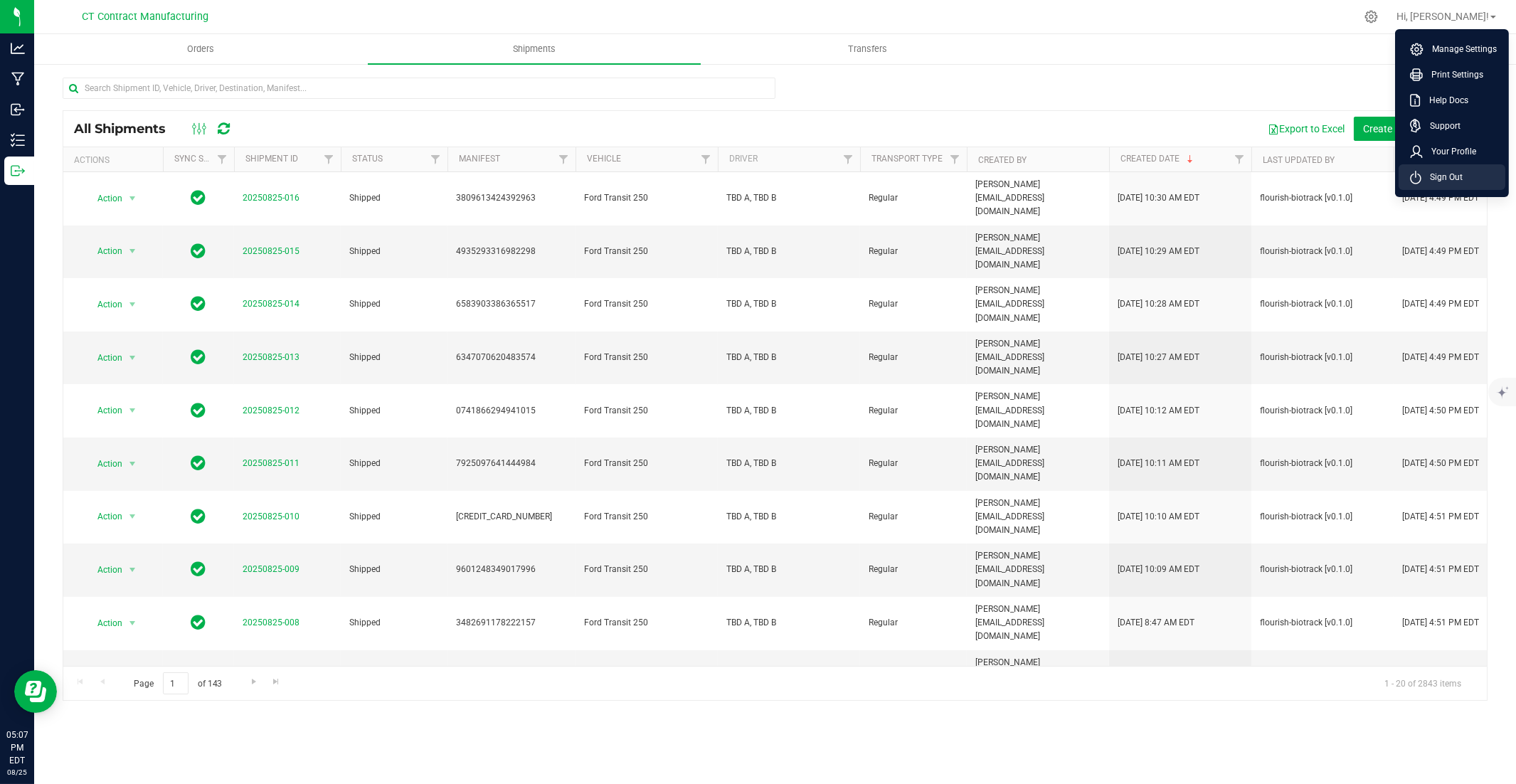
click at [1118, 181] on span "Sign Out" at bounding box center [1442, 177] width 41 height 14
